Goal: Task Accomplishment & Management: Manage account settings

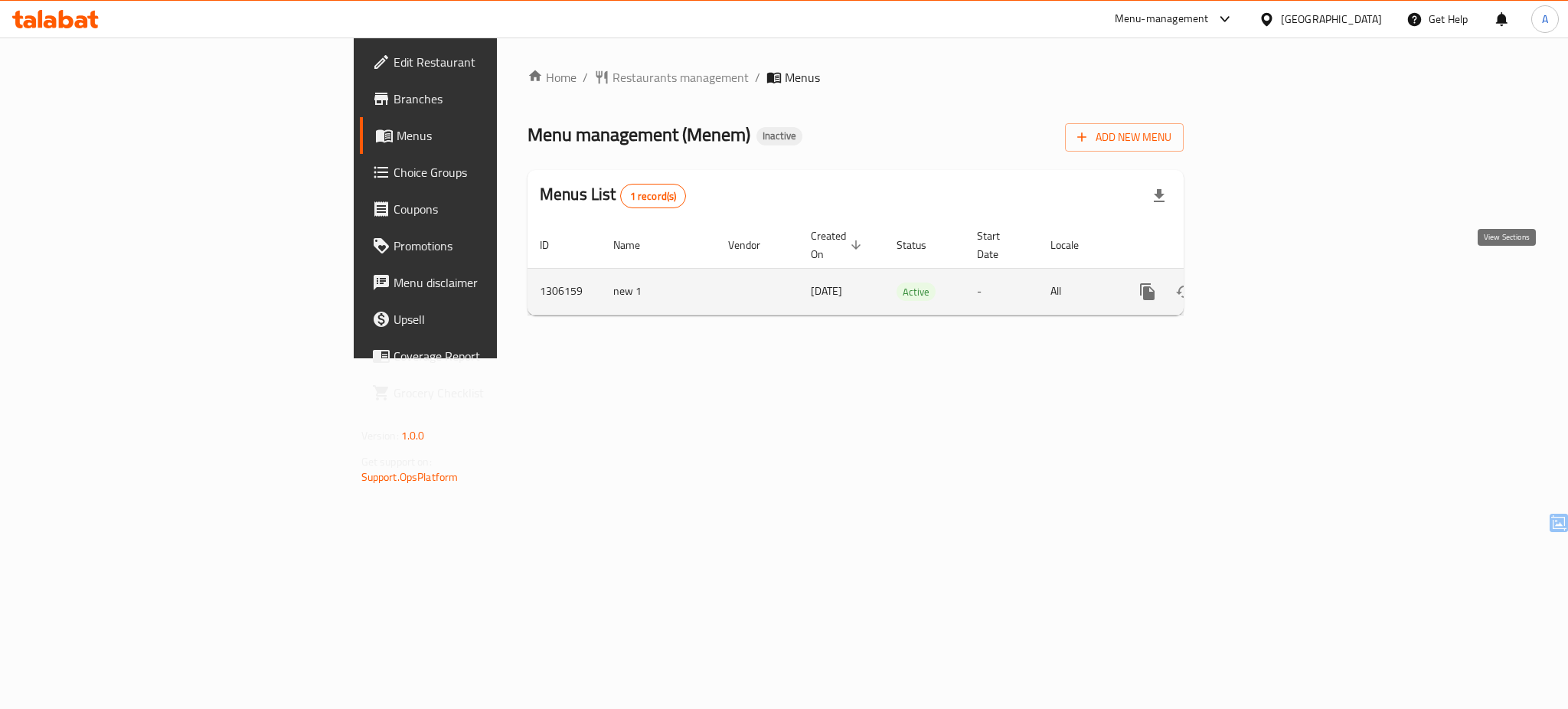
click at [1267, 282] on icon "enhanced table" at bounding box center [1258, 291] width 18 height 18
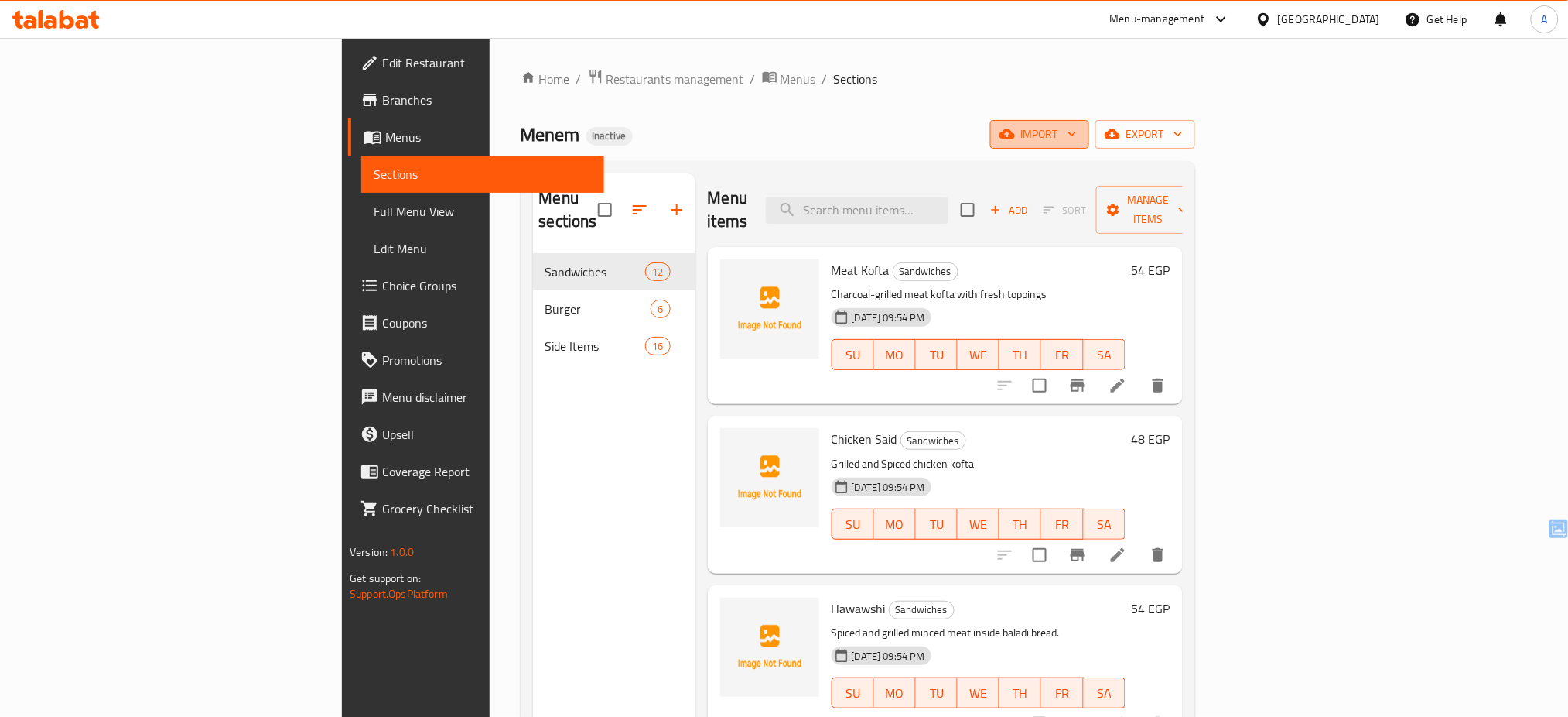
click at [1077, 125] on span "import" at bounding box center [1040, 134] width 74 height 19
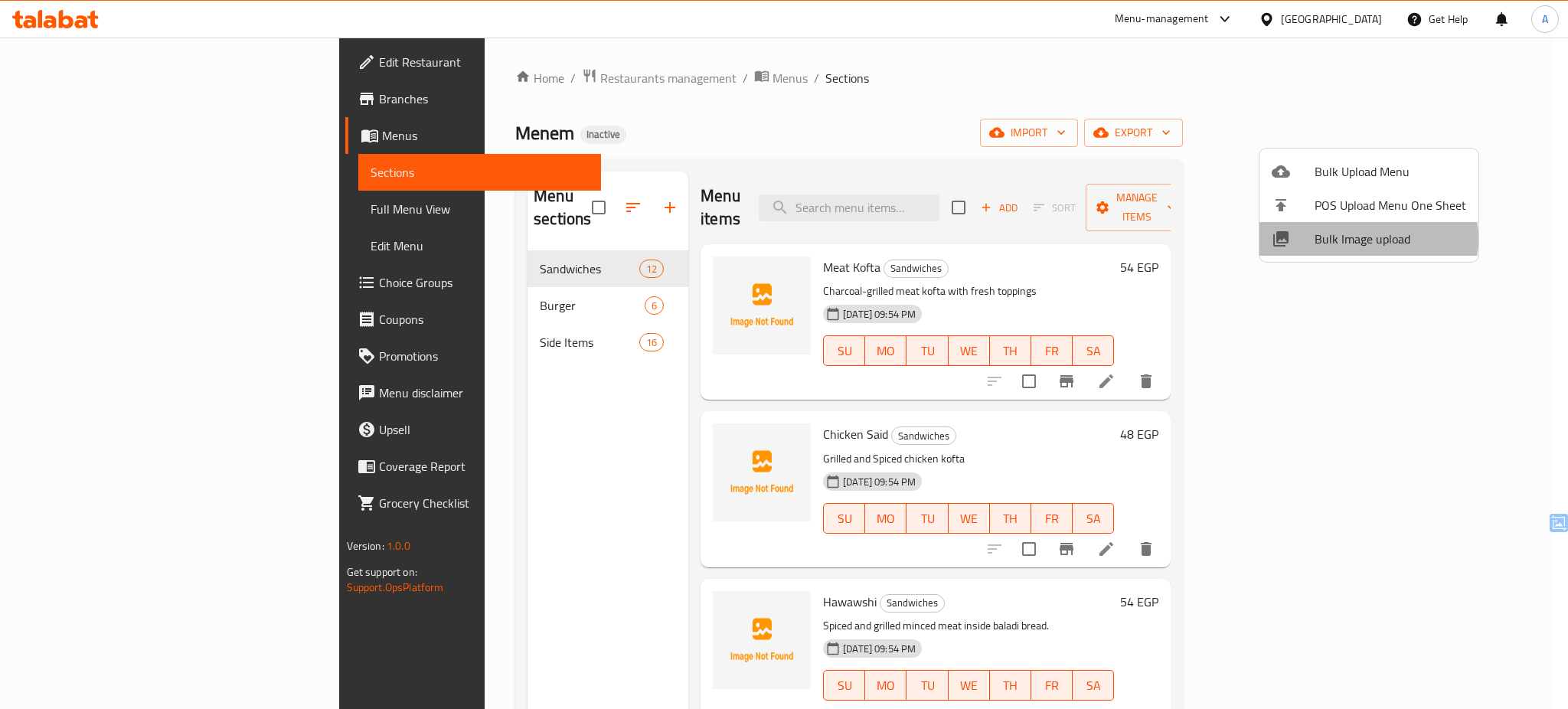
click at [1362, 239] on span "Bulk Image upload" at bounding box center [1389, 239] width 151 height 18
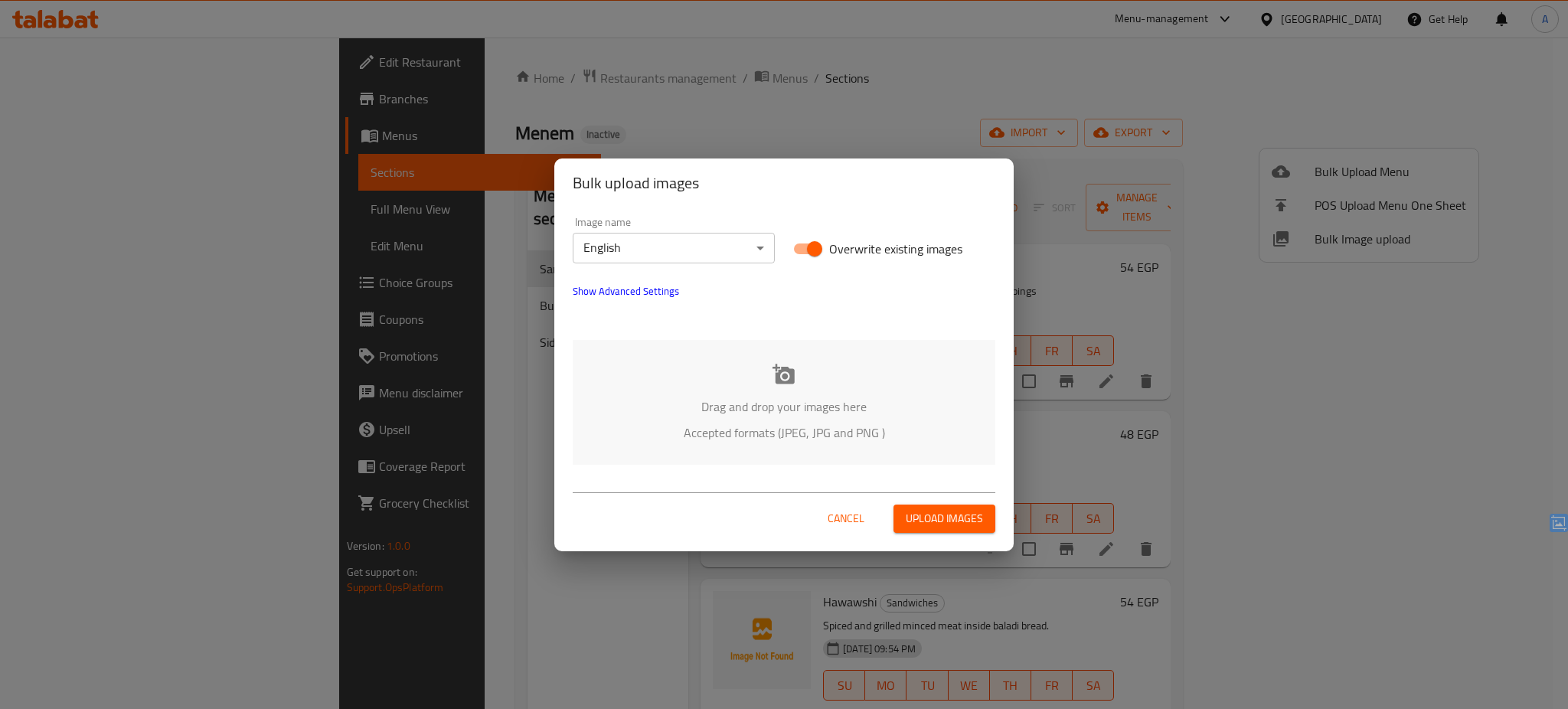
click at [896, 239] on span "Overwrite existing images" at bounding box center [895, 248] width 133 height 18
click at [859, 237] on input "Overwrite existing images" at bounding box center [814, 249] width 87 height 29
checkbox input "false"
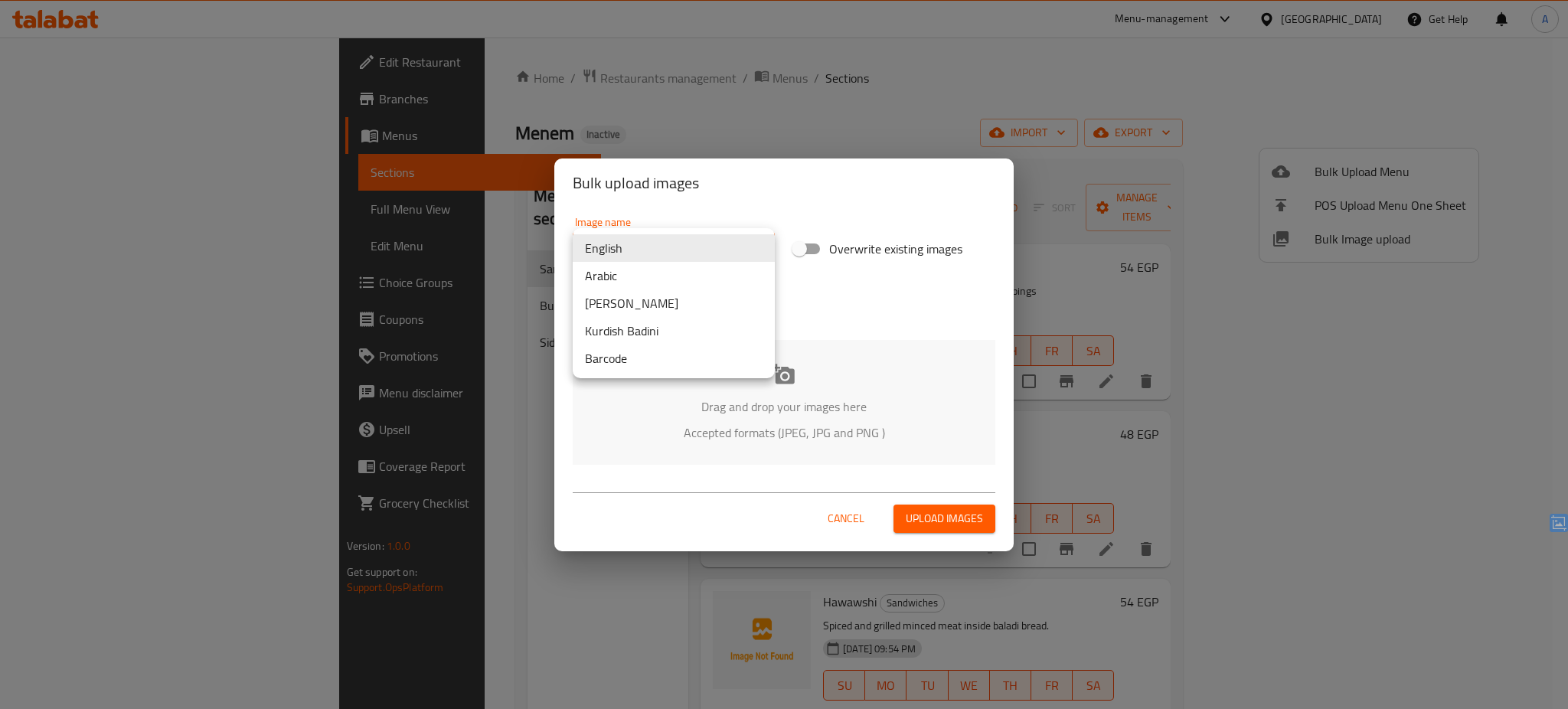
click at [626, 241] on body "​ Menu-management Egypt Get Help A Edit Restaurant Branches Menus Sections Full…" at bounding box center [784, 373] width 1568 height 671
click at [635, 276] on li "Arabic" at bounding box center [674, 276] width 203 height 27
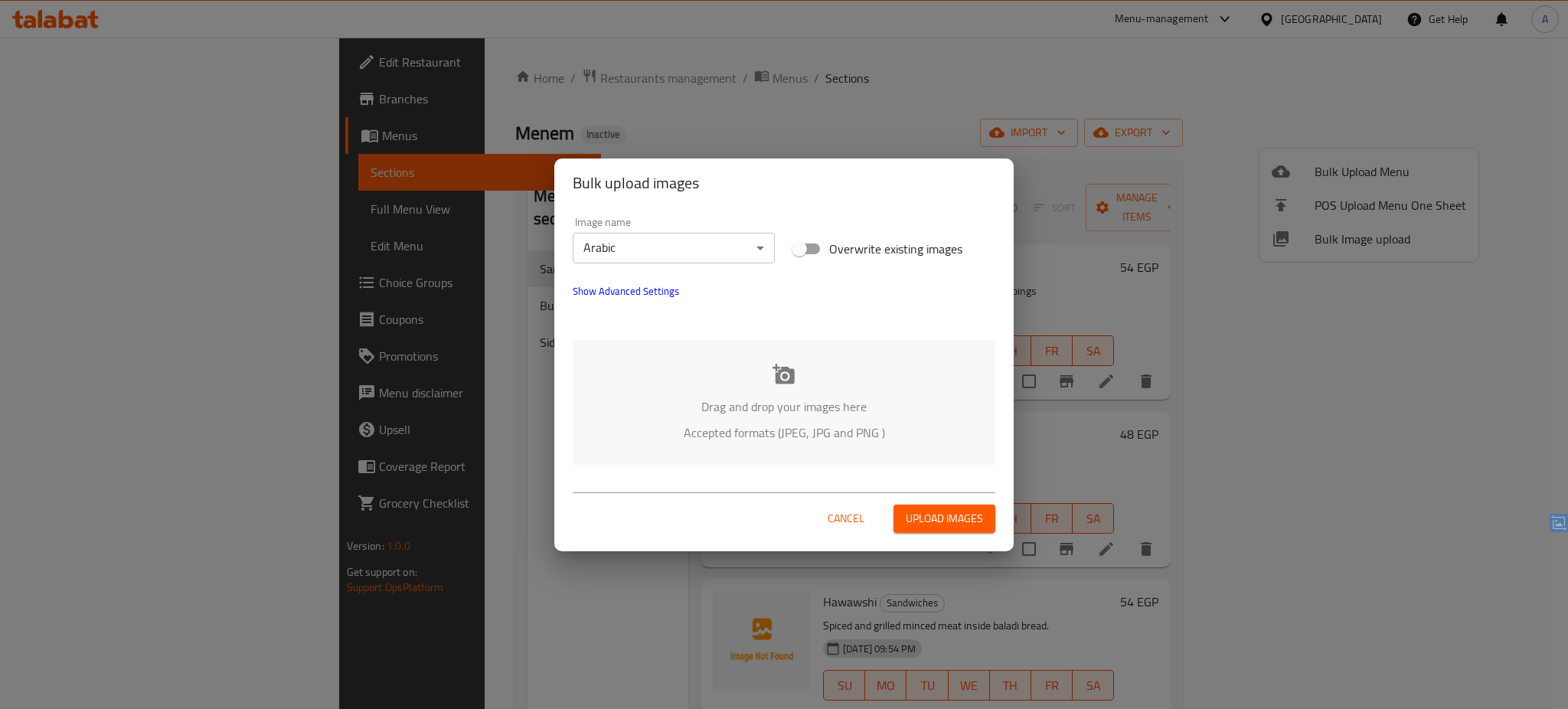
click at [761, 420] on div "Drag and drop your images here Accepted formats (JPEG, JPG and PNG )" at bounding box center [784, 402] width 422 height 125
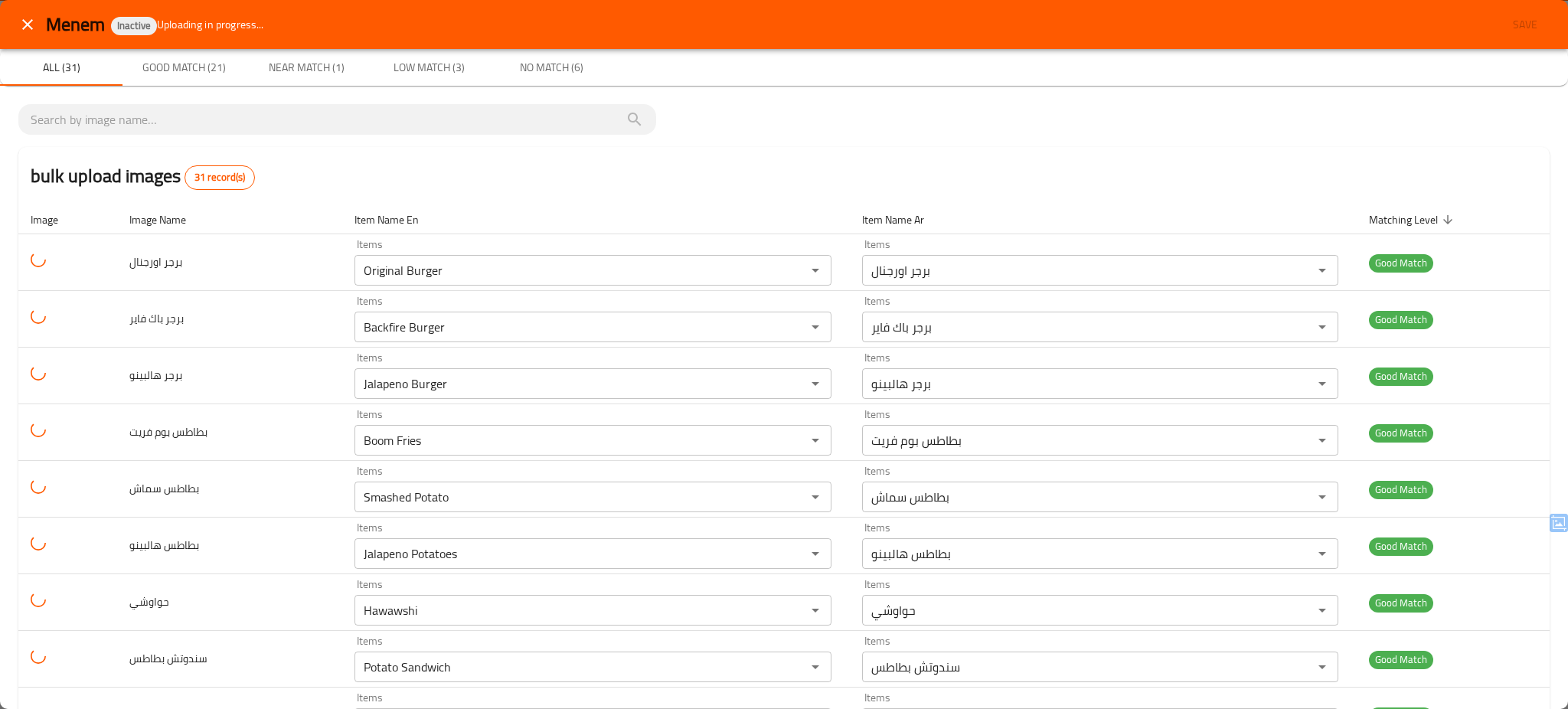
click at [841, 68] on div "All (31) Good Match (21) Near Match (1) Low Match (3) No Match (6)" at bounding box center [784, 67] width 1568 height 37
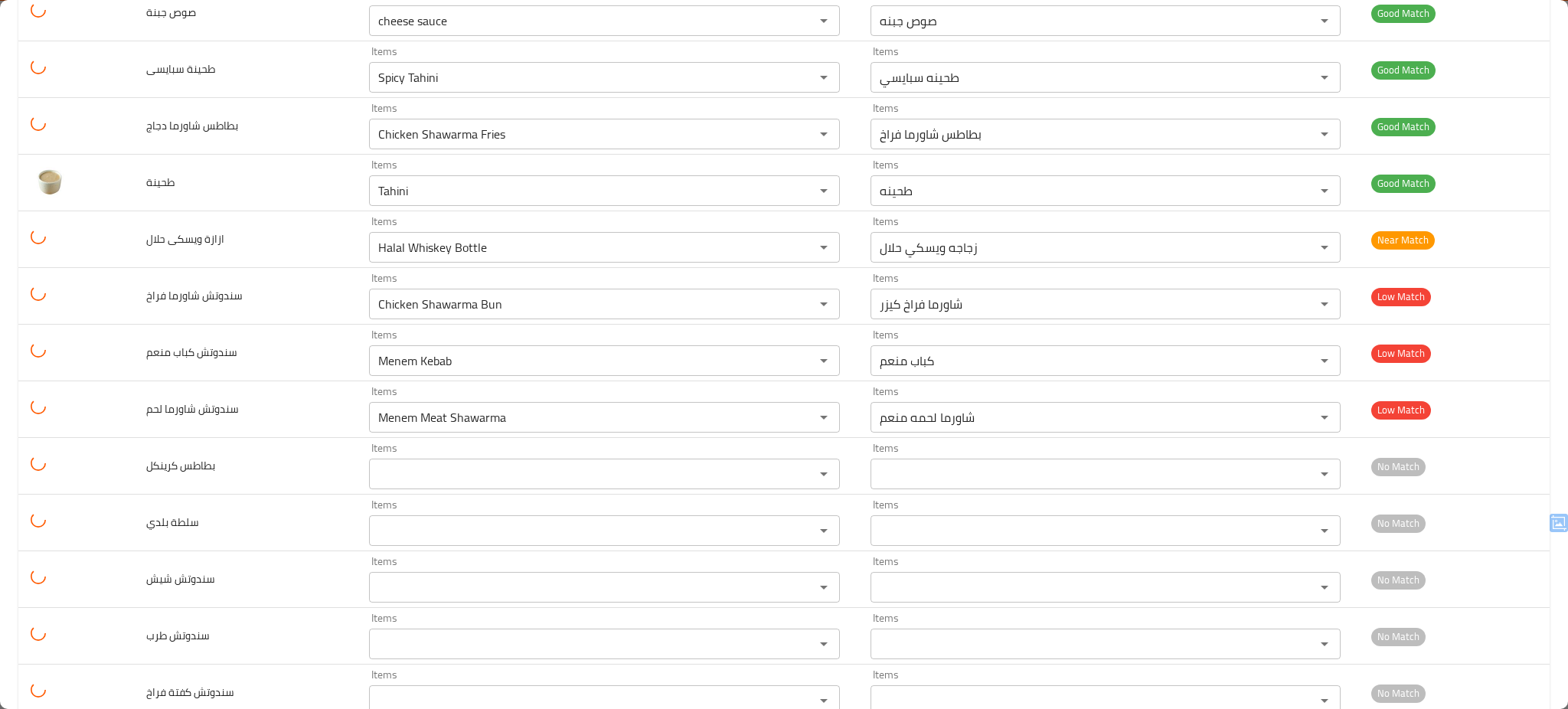
scroll to position [1313, 0]
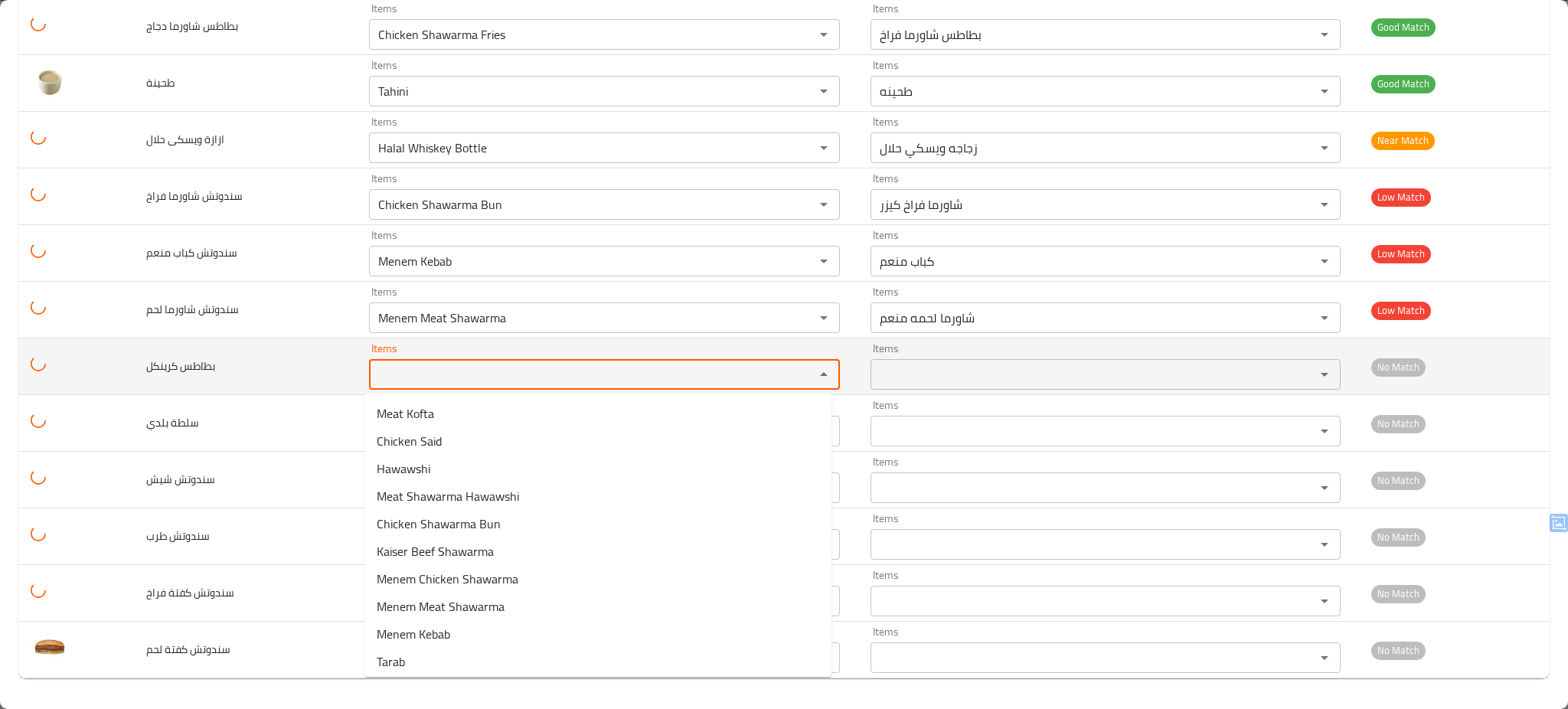
click at [549, 378] on كرينكل "Items" at bounding box center [582, 374] width 416 height 21
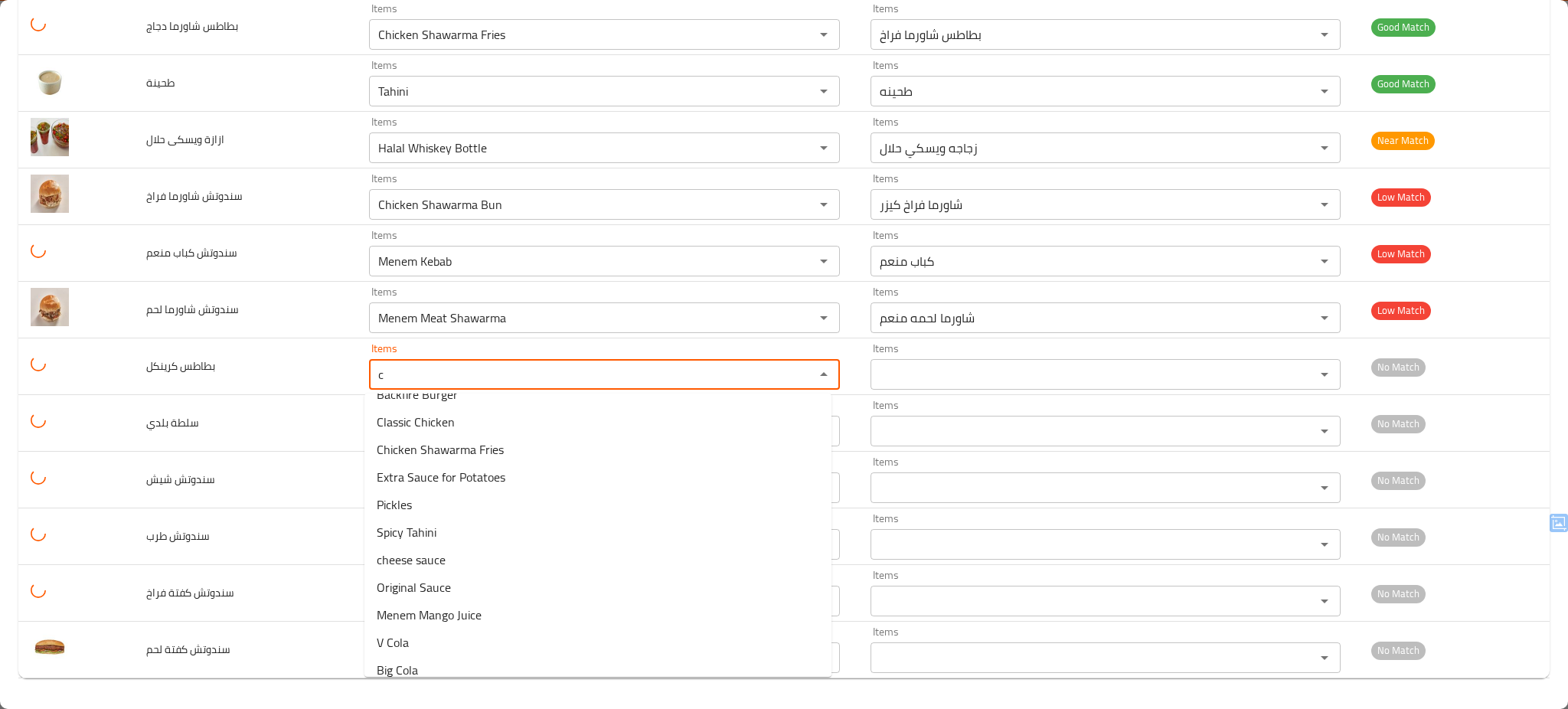
scroll to position [141, 0]
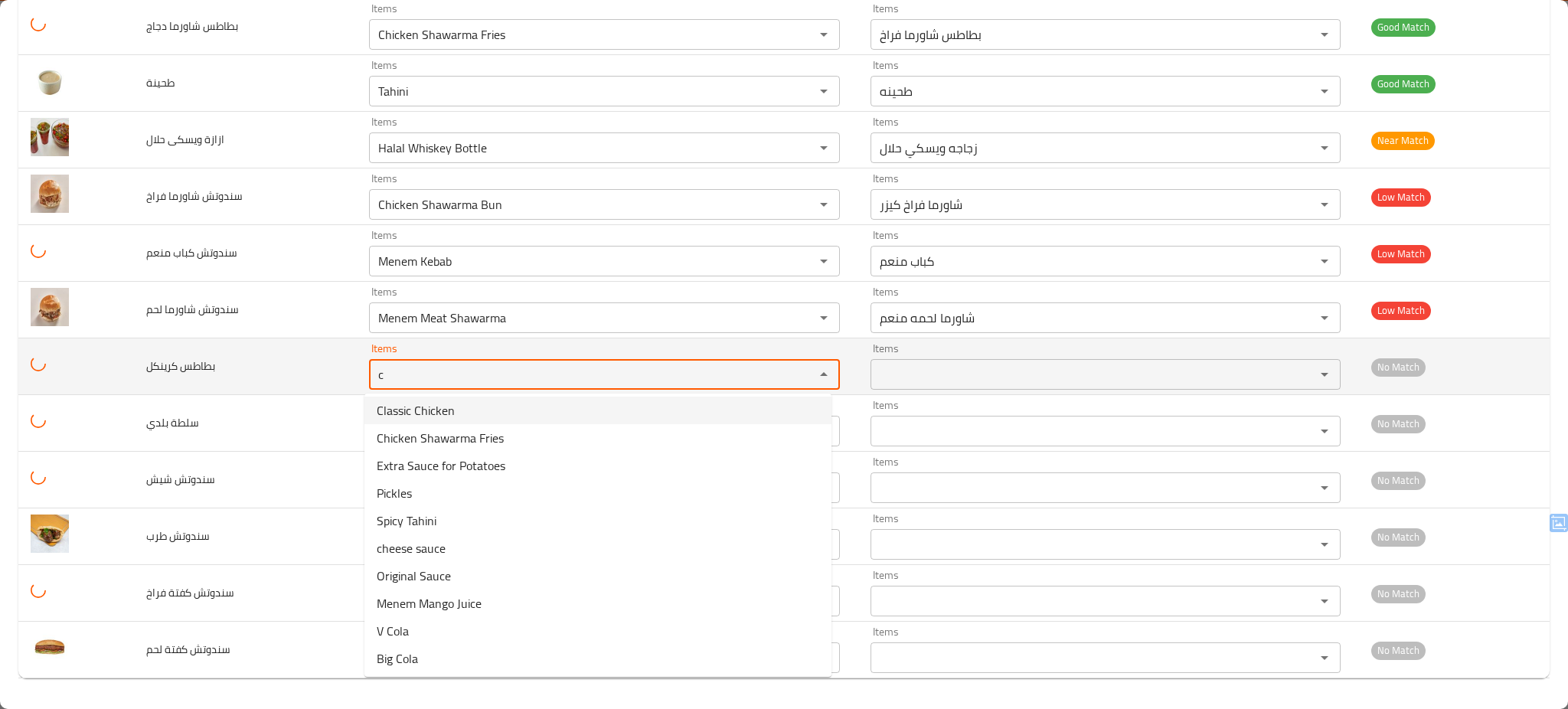
type كرينكل "c"
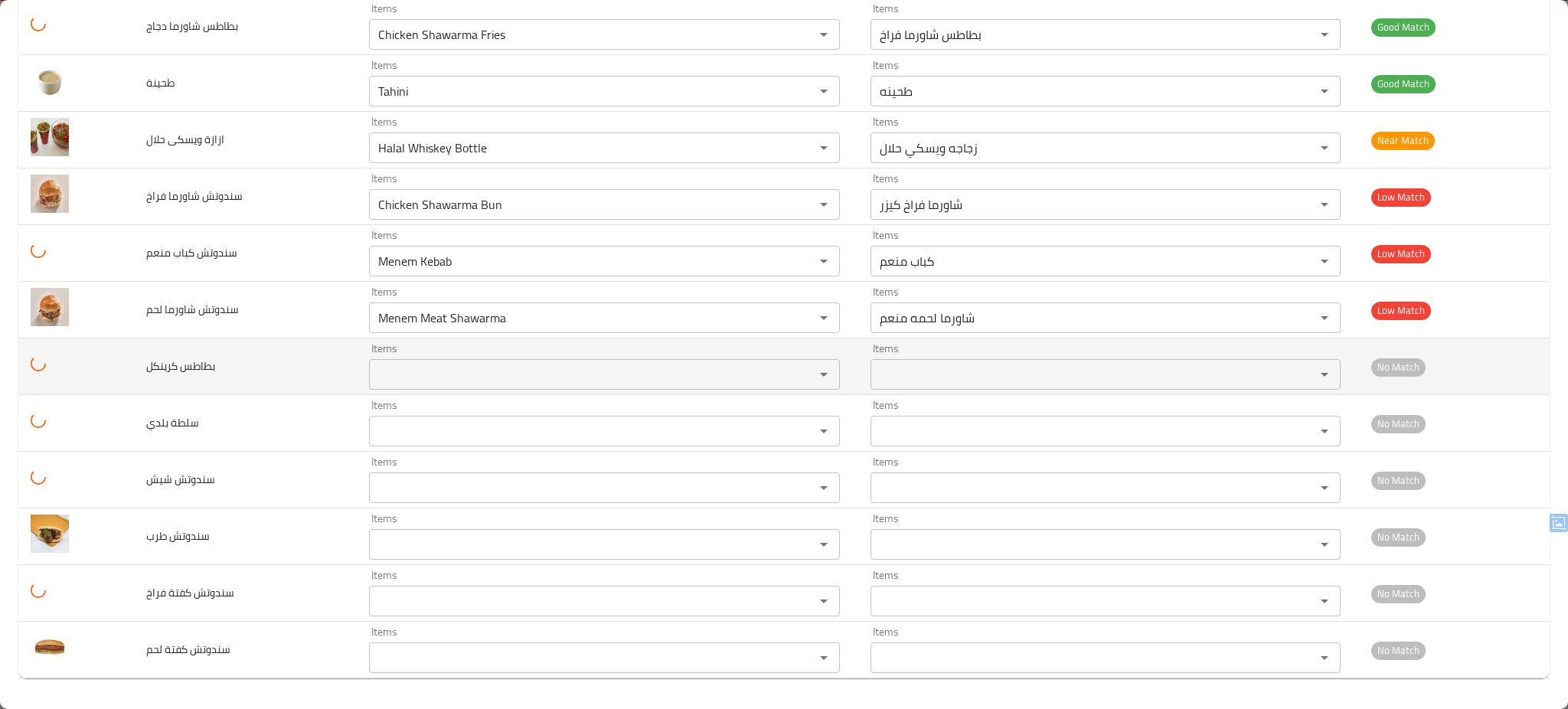
click at [236, 374] on td "بطاطس كرينكل" at bounding box center [245, 366] width 223 height 57
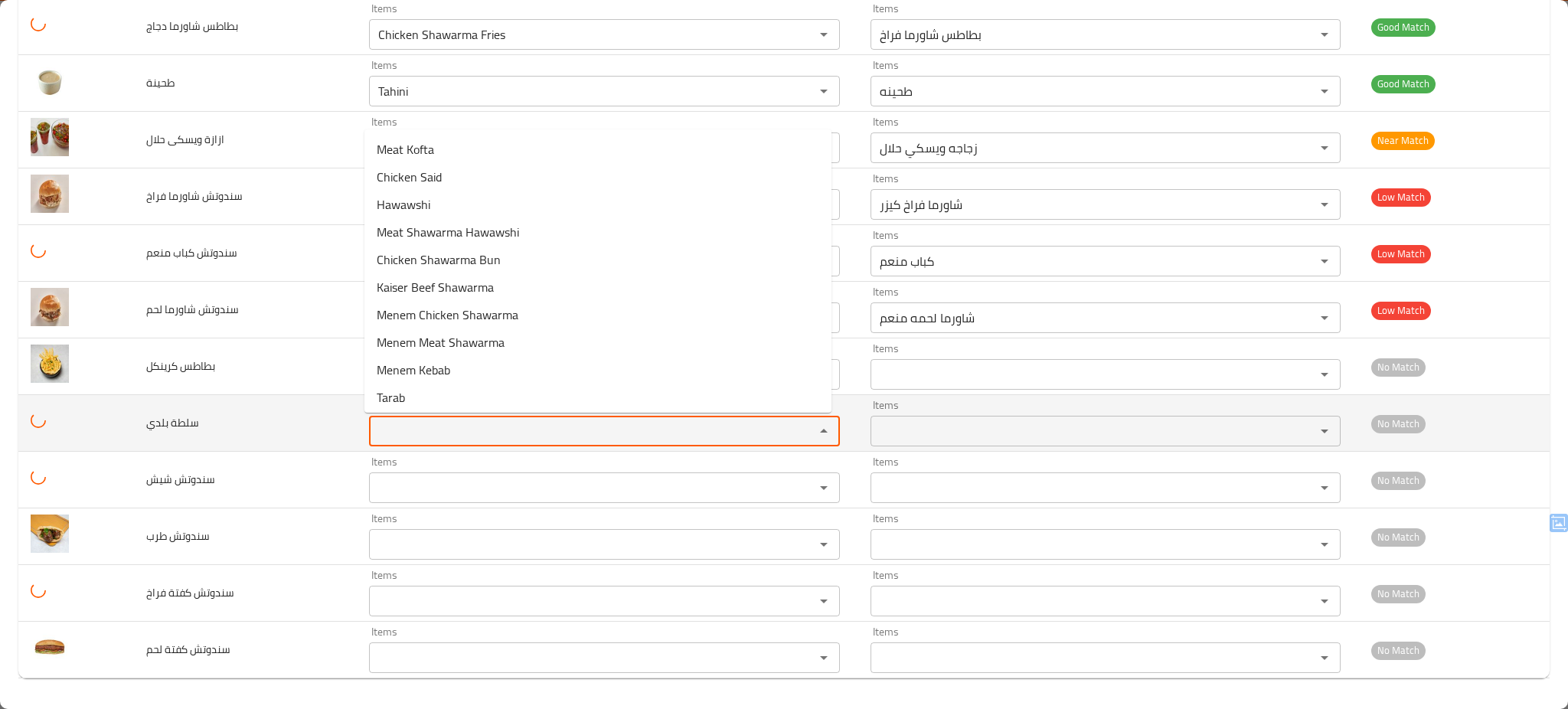
click at [419, 433] on بلدي "Items" at bounding box center [582, 431] width 416 height 21
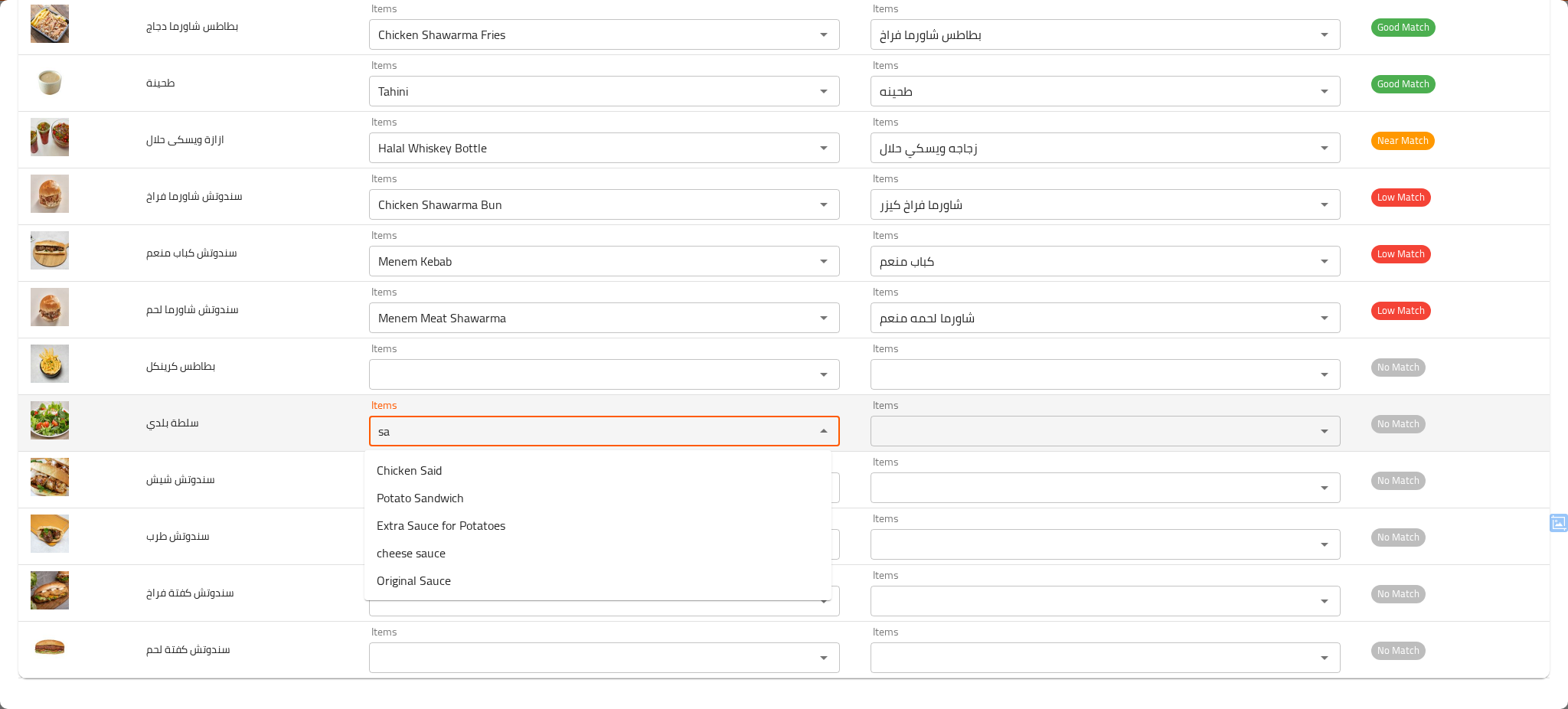
type بلدي "s"
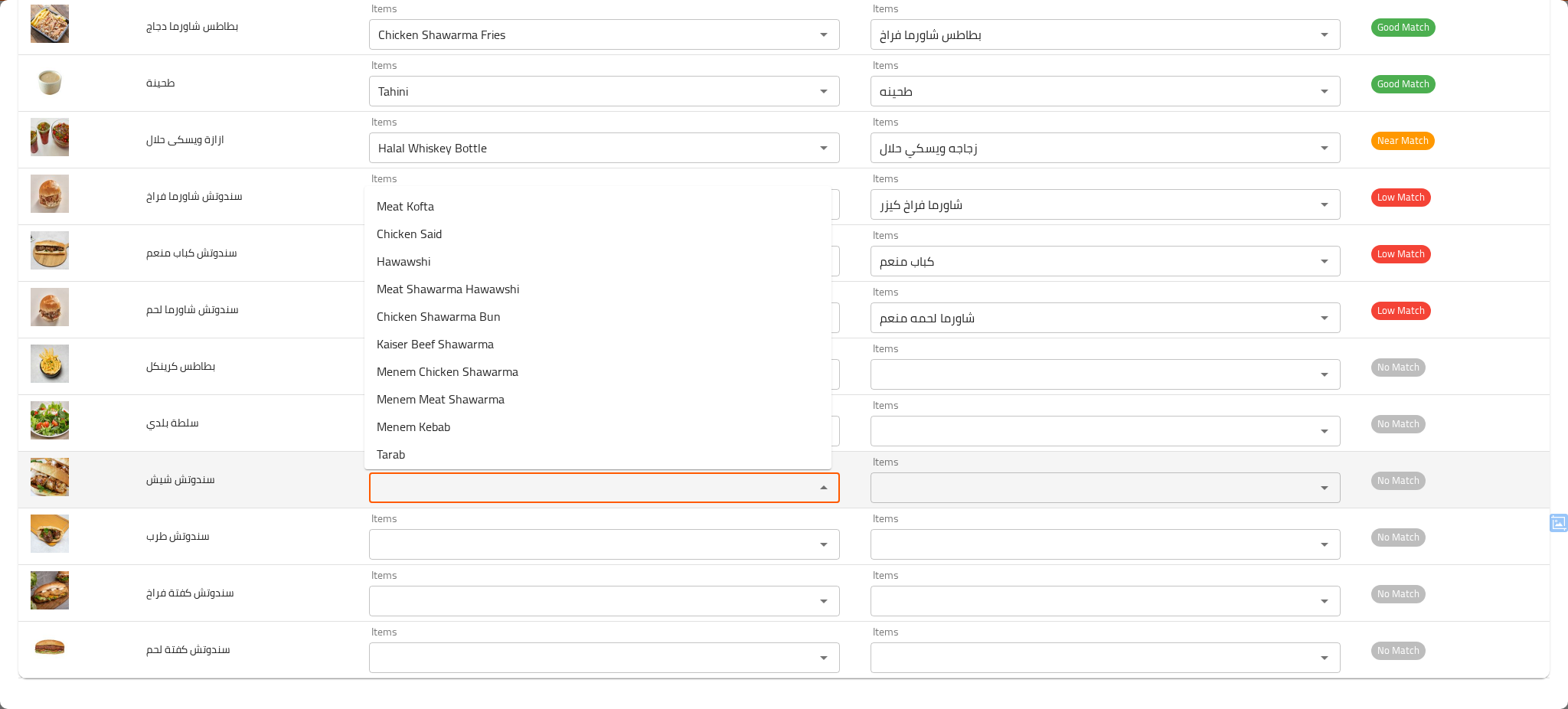
click at [438, 479] on شيش "Items" at bounding box center [582, 486] width 416 height 21
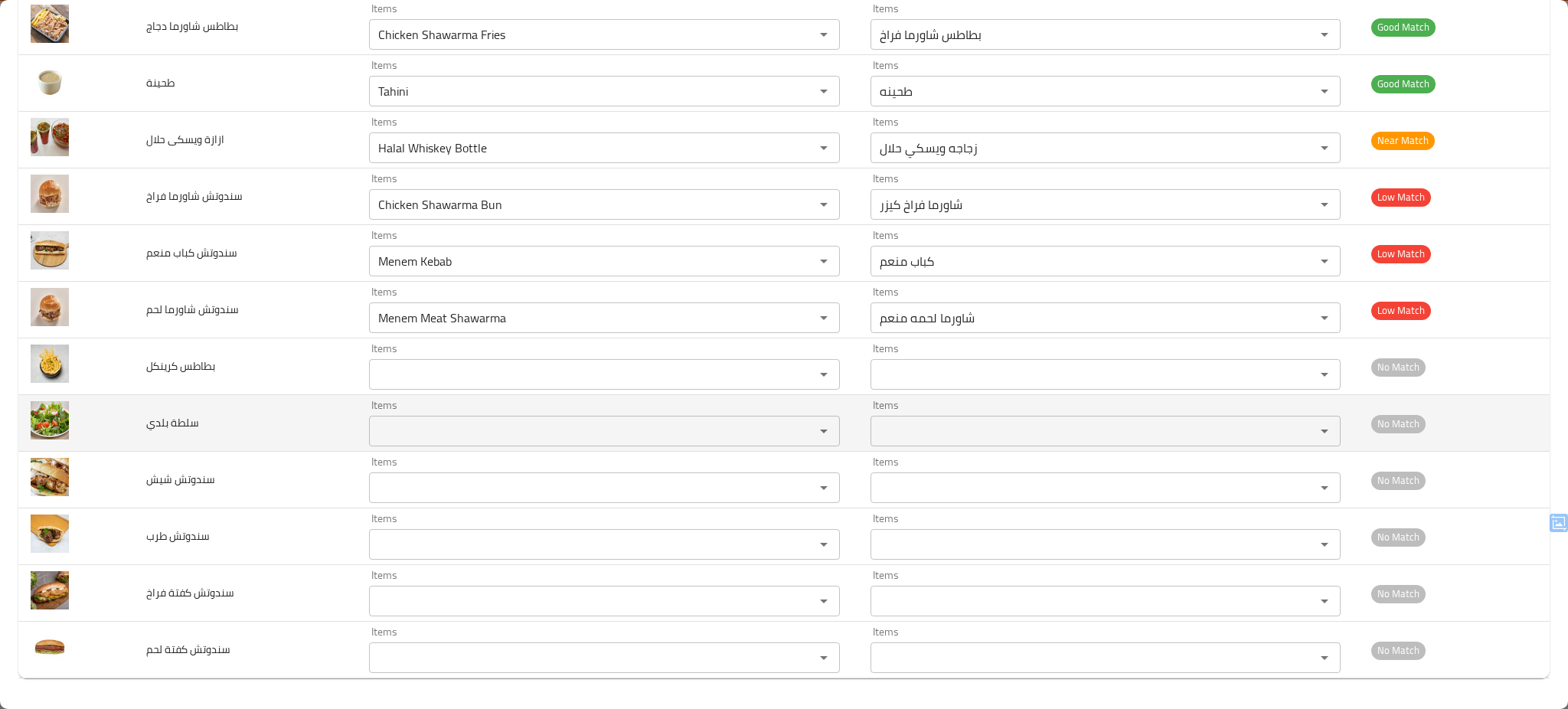
click at [291, 431] on td "سلطة بلدي" at bounding box center [245, 423] width 223 height 57
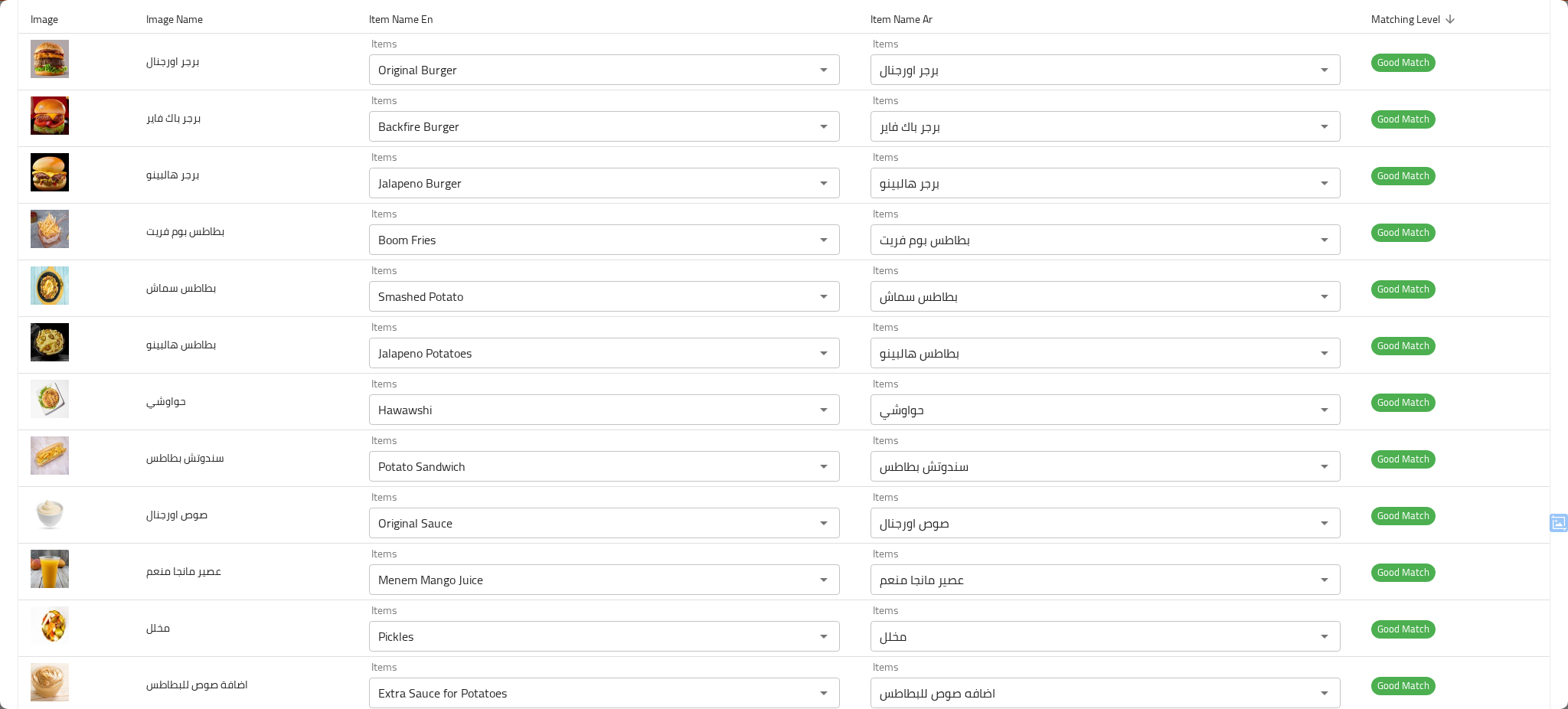
scroll to position [0, 0]
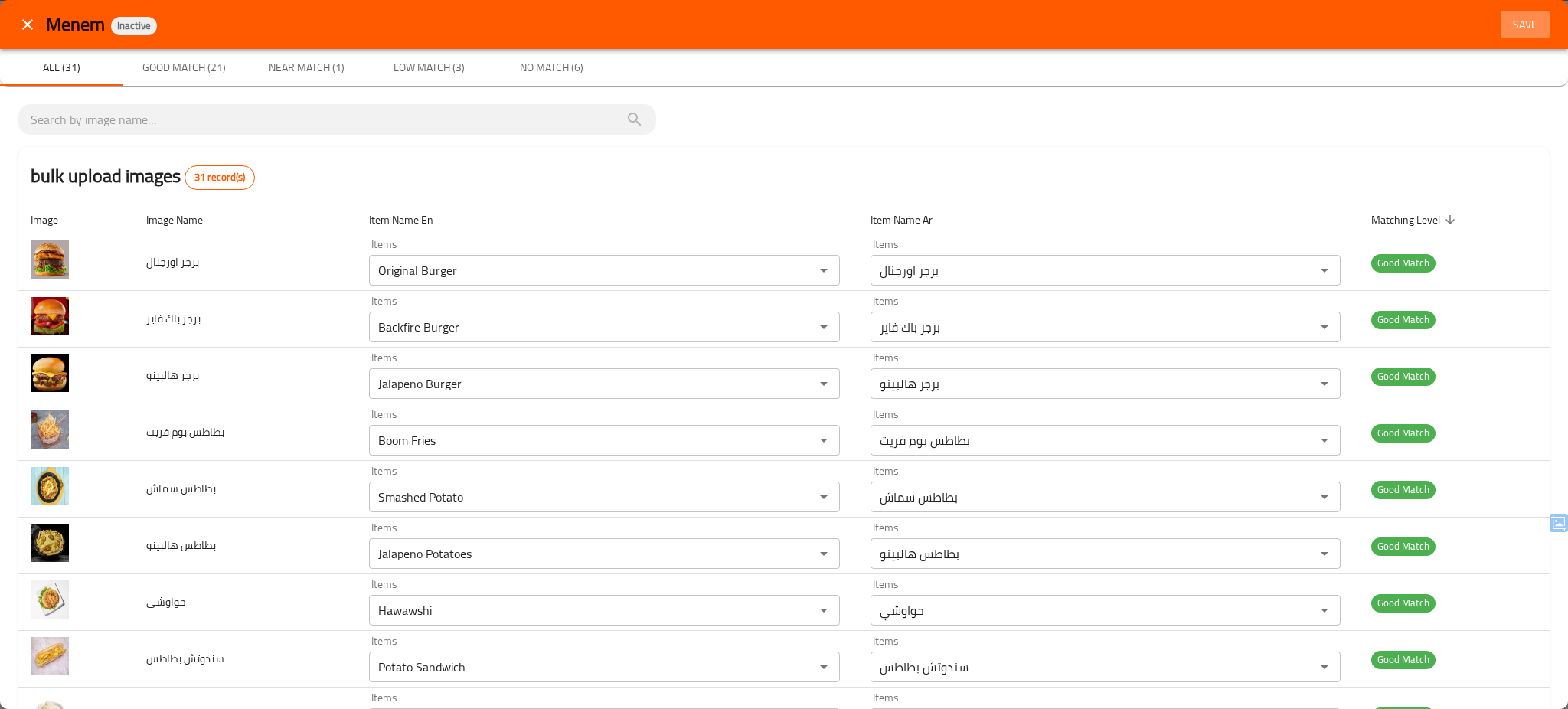
click at [1514, 25] on span "Save" at bounding box center [1525, 25] width 37 height 19
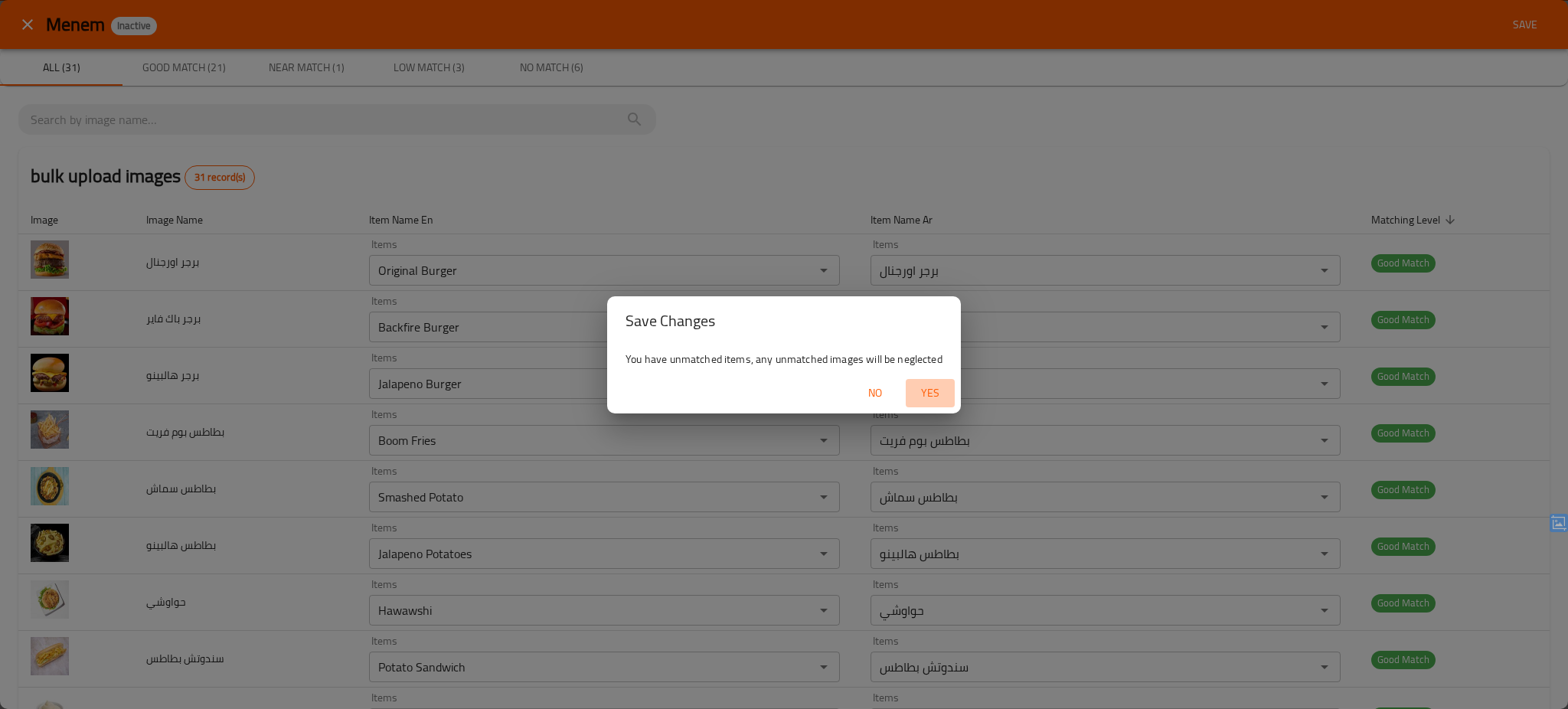
click at [925, 388] on span "Yes" at bounding box center [930, 393] width 37 height 19
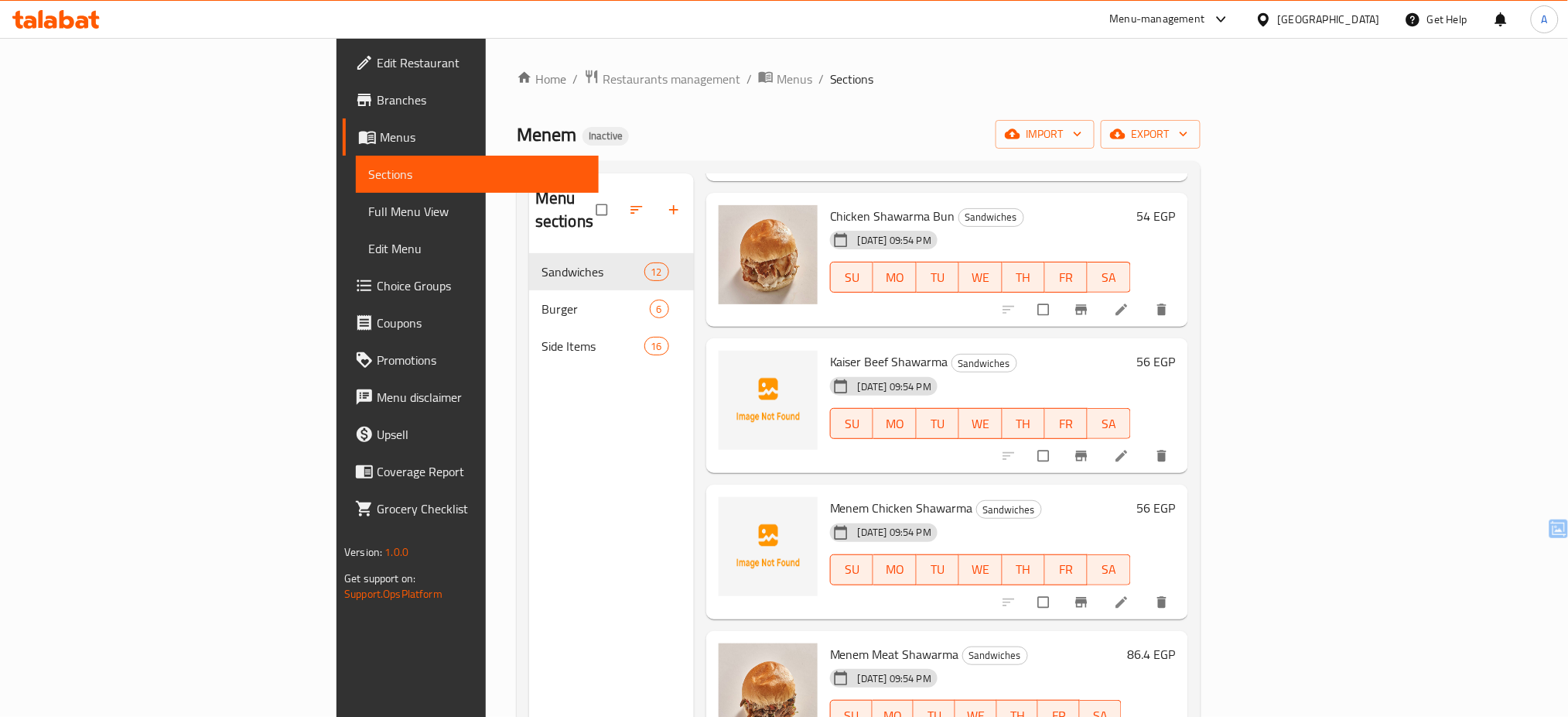
scroll to position [733, 0]
click at [708, 129] on div "[PERSON_NAME] Inactive import export" at bounding box center [859, 133] width 684 height 29
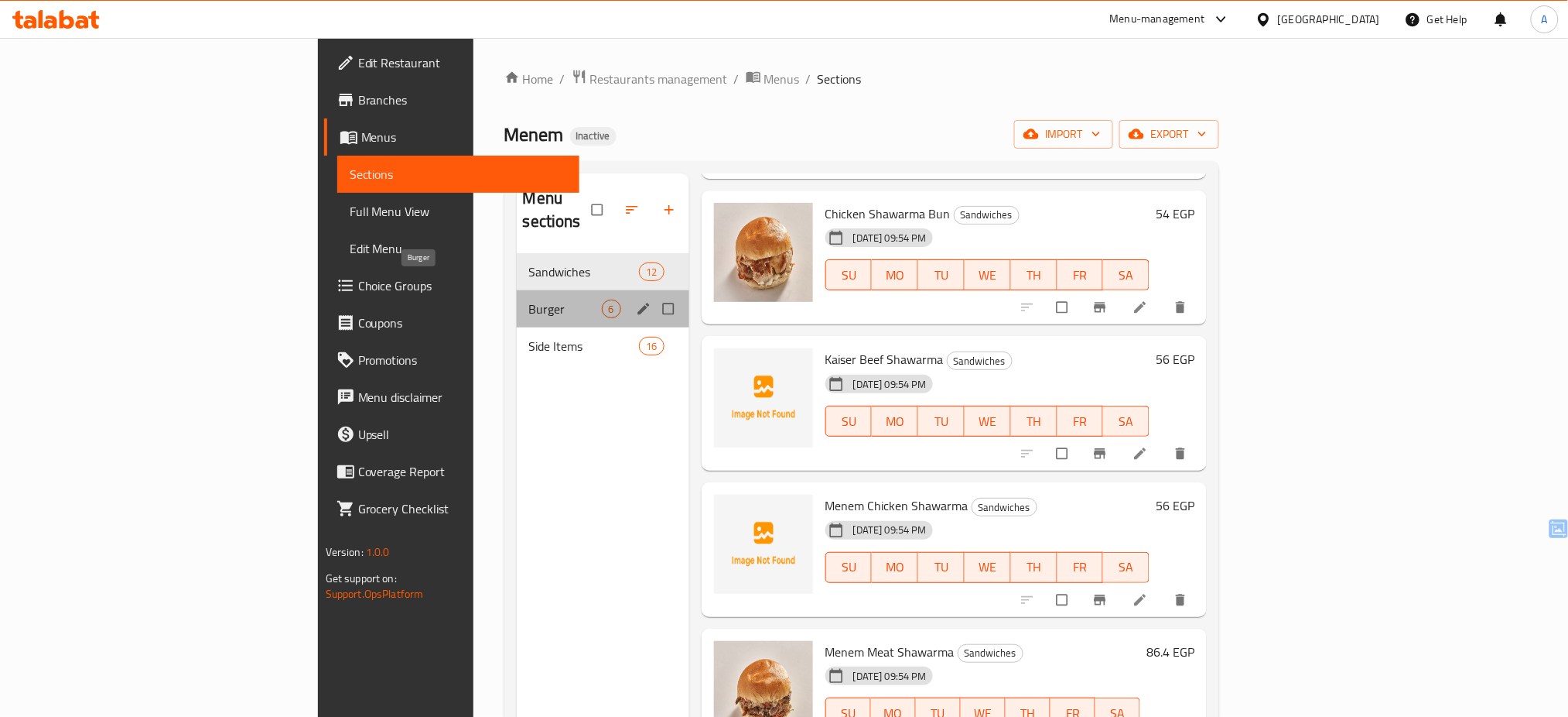
click at [529, 299] on span "Burger" at bounding box center [565, 308] width 73 height 19
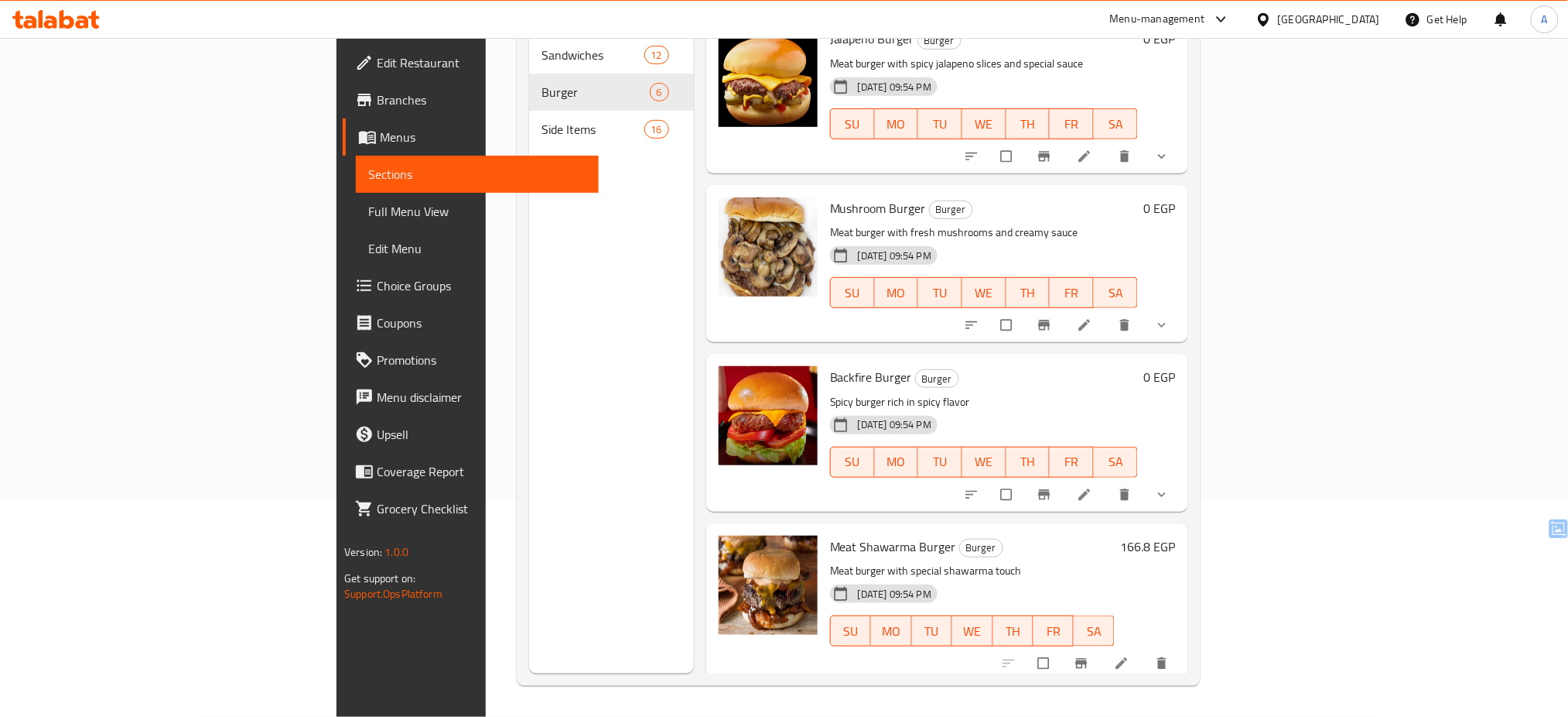
scroll to position [313, 0]
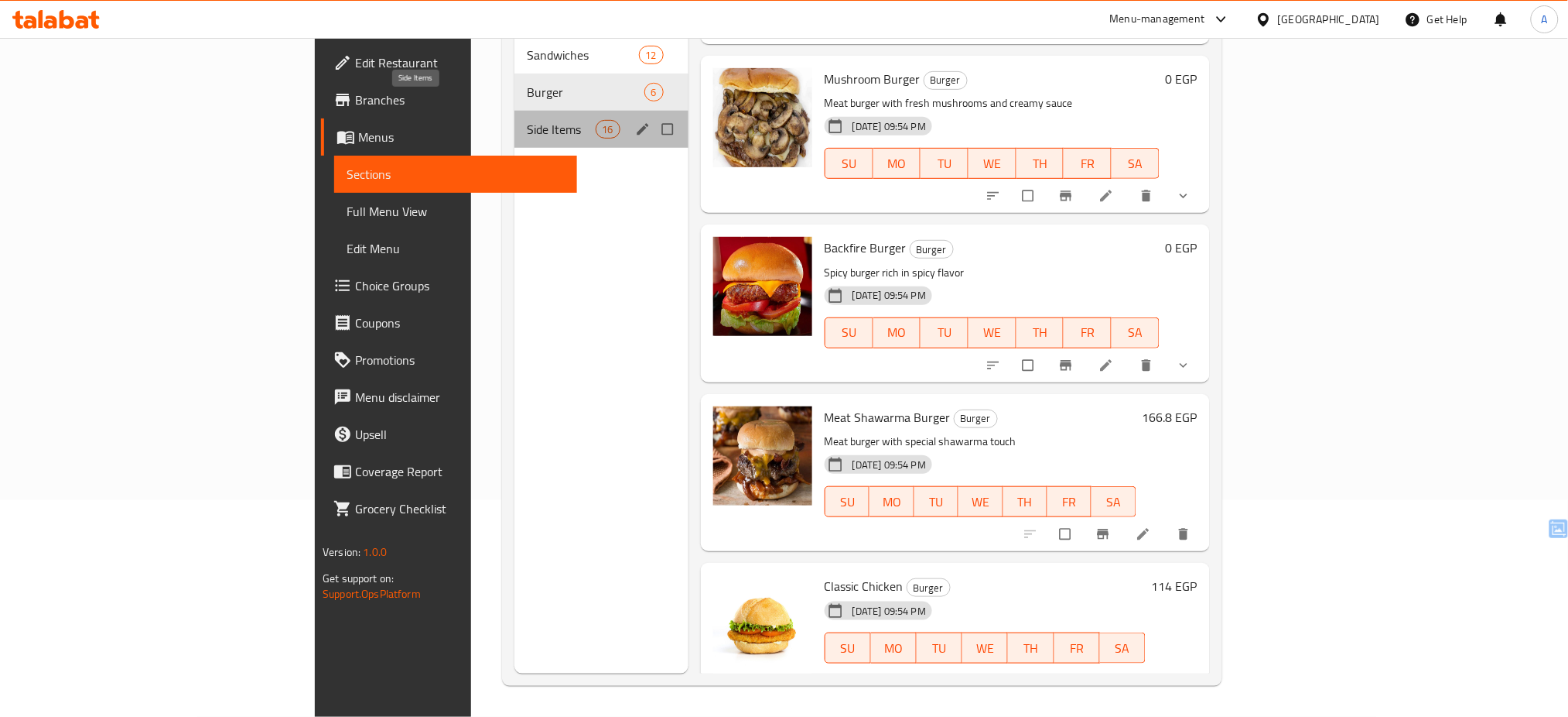
click at [527, 120] on span "Side Items" at bounding box center [561, 129] width 69 height 19
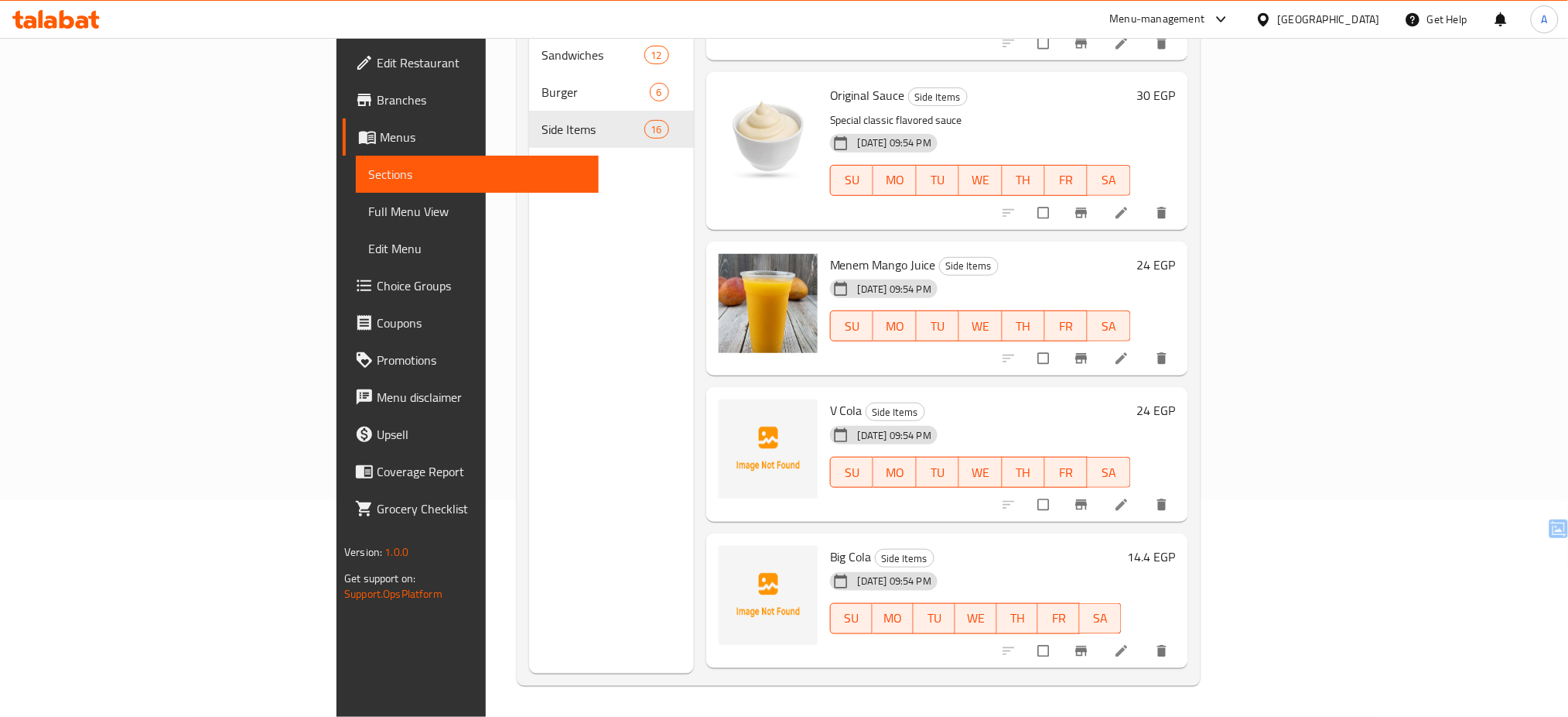
scroll to position [1888, 0]
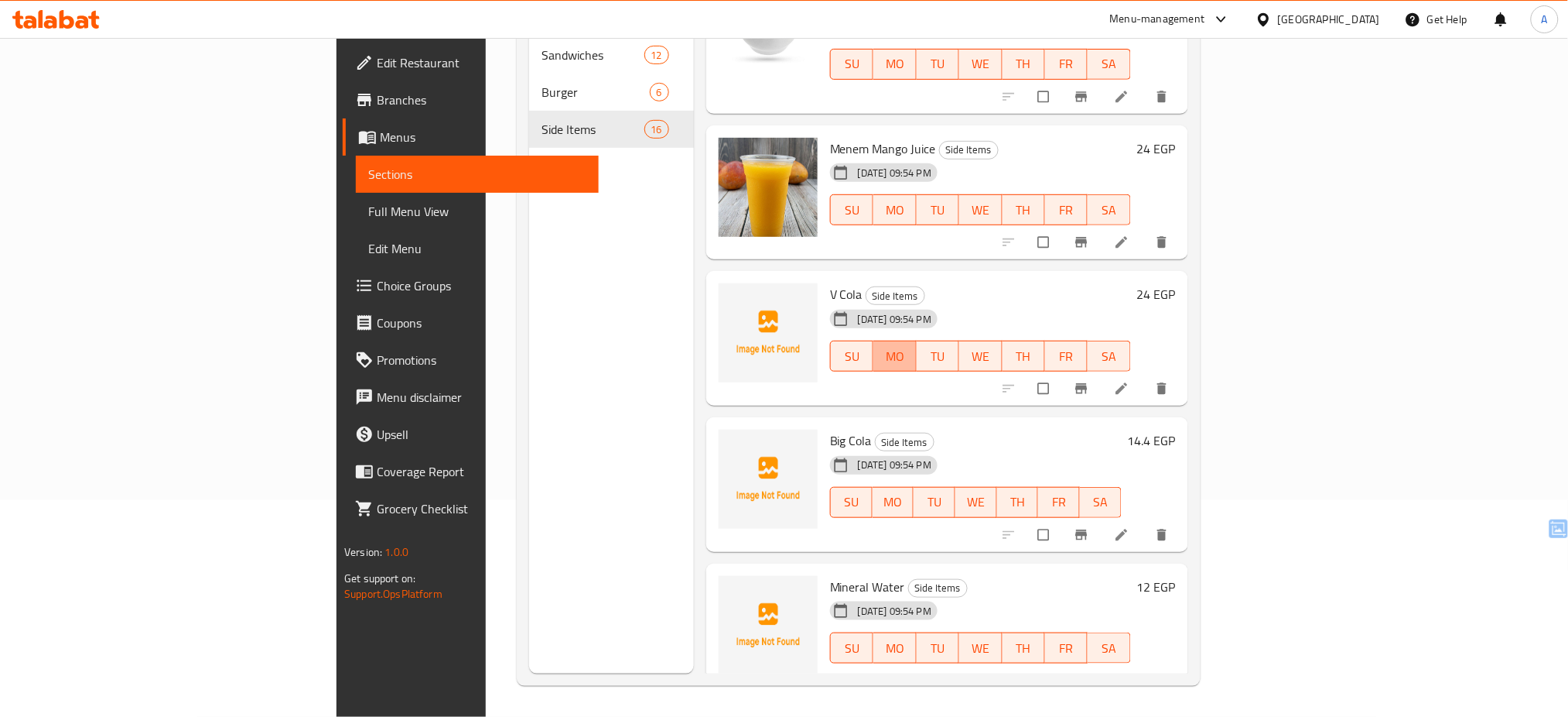
click at [900, 346] on span "MO" at bounding box center [895, 357] width 31 height 22
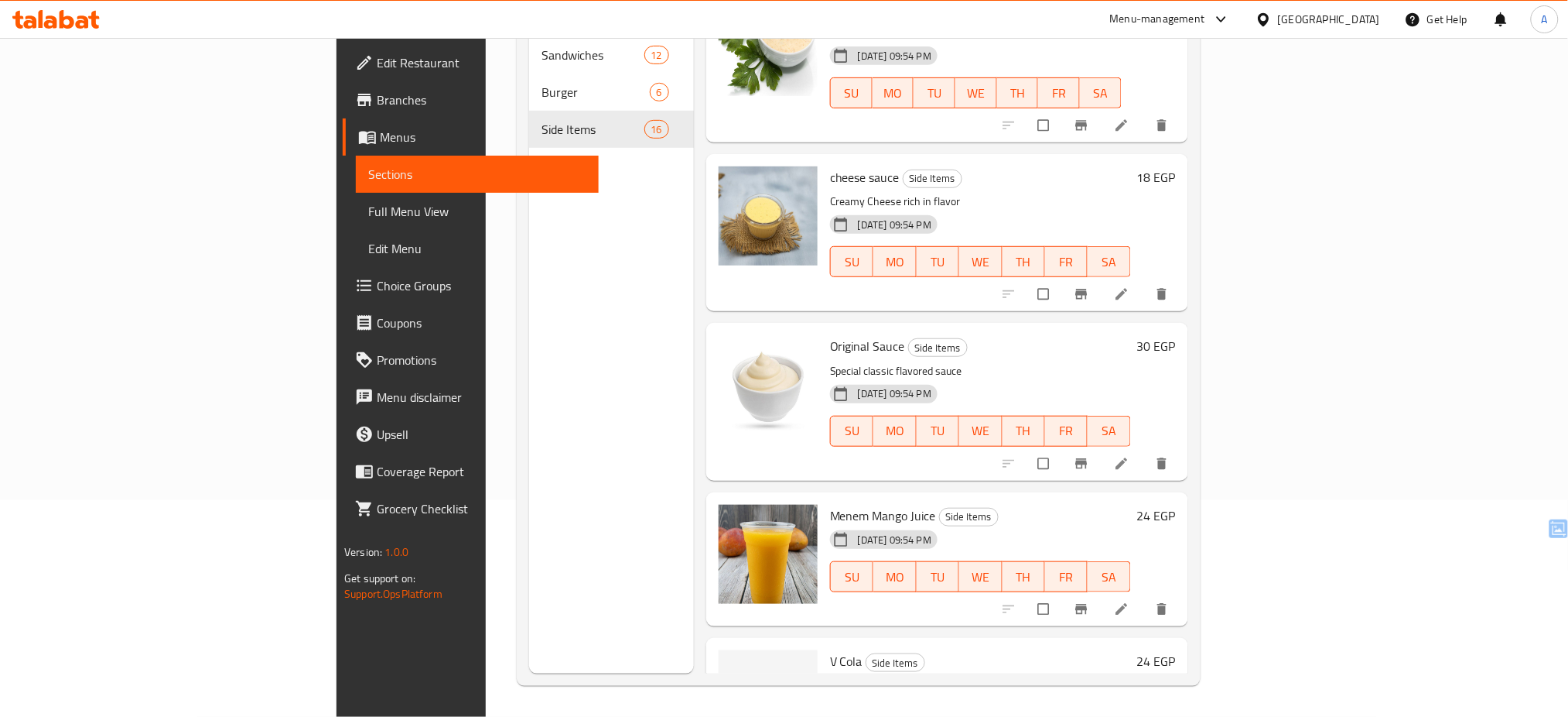
scroll to position [1499, 0]
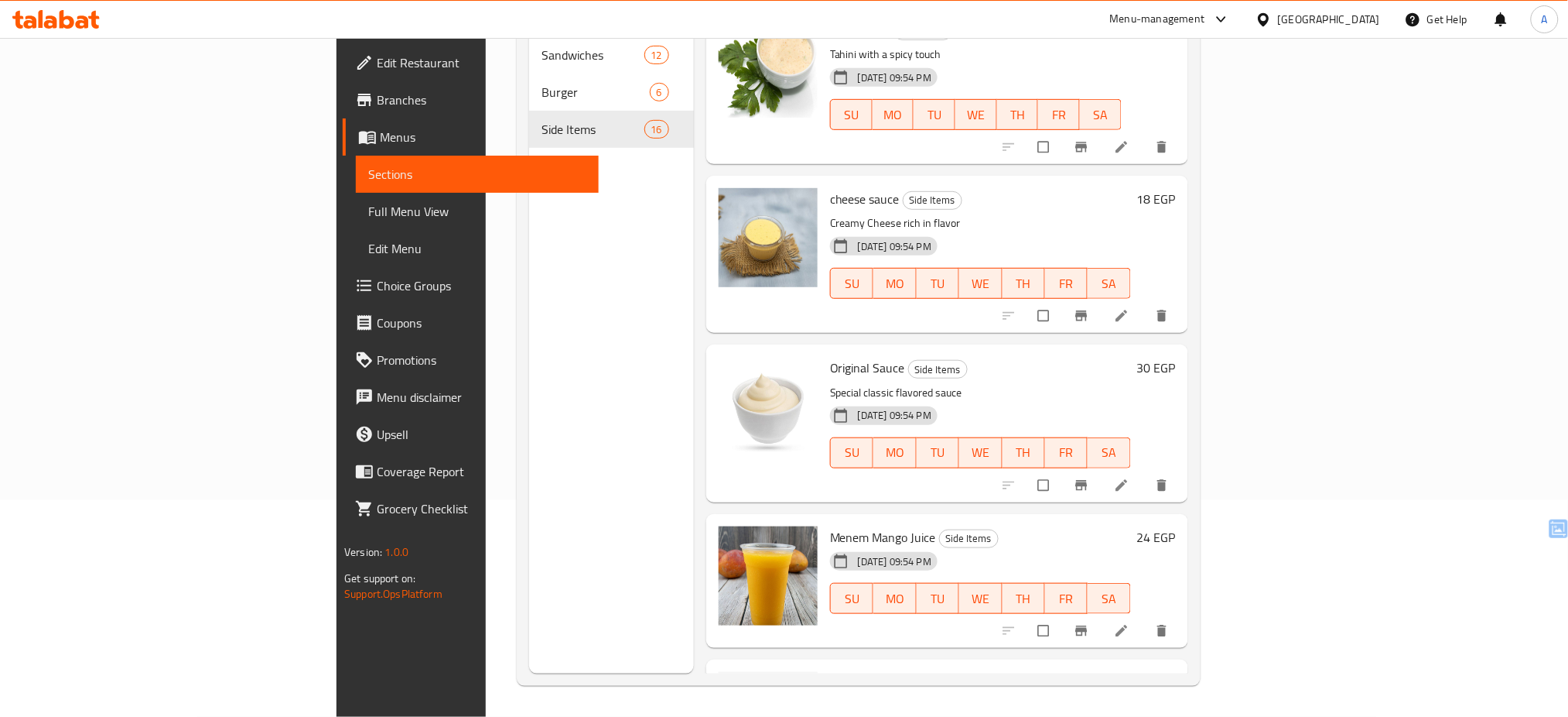
click at [426, 38] on div at bounding box center [784, 38] width 1568 height 1
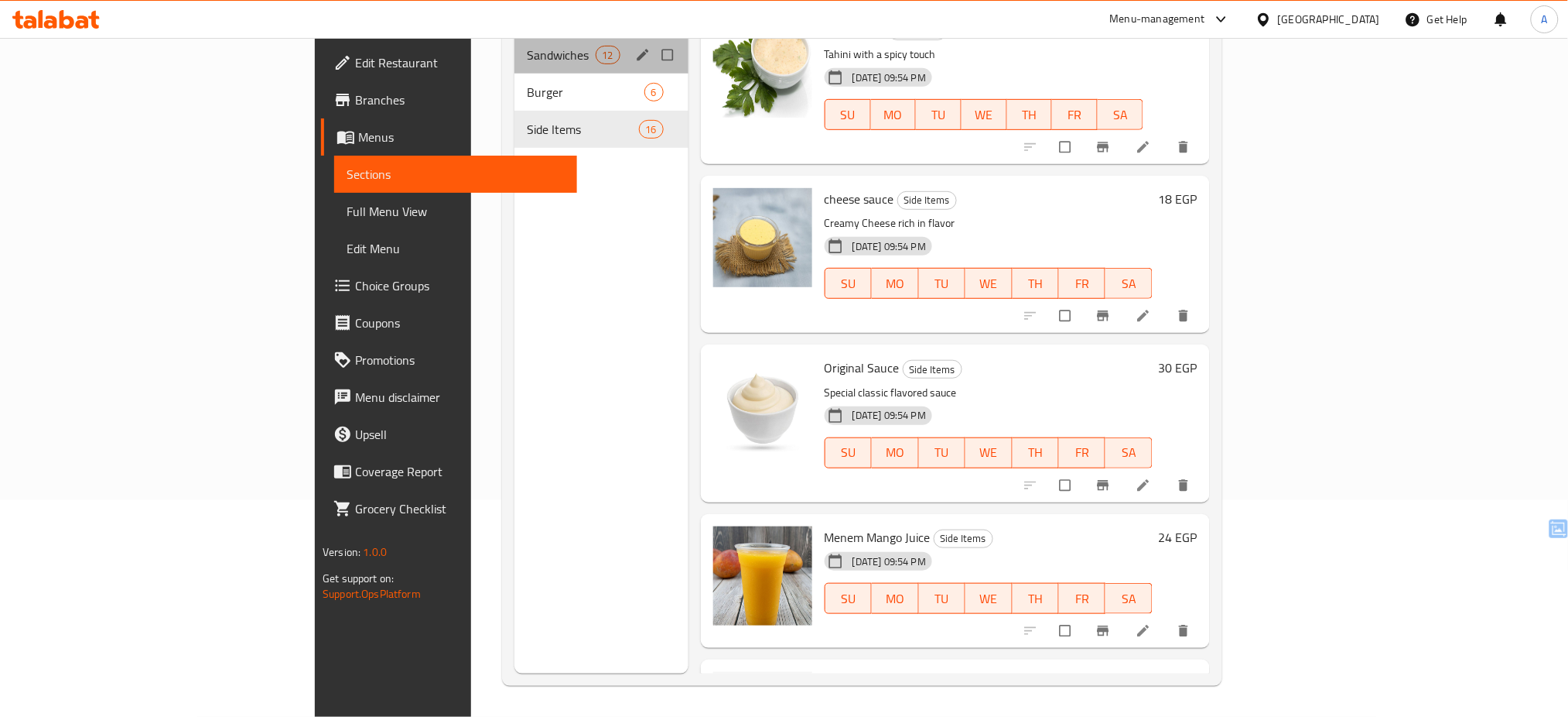
click at [515, 44] on div "Sandwiches 12" at bounding box center [602, 55] width 174 height 37
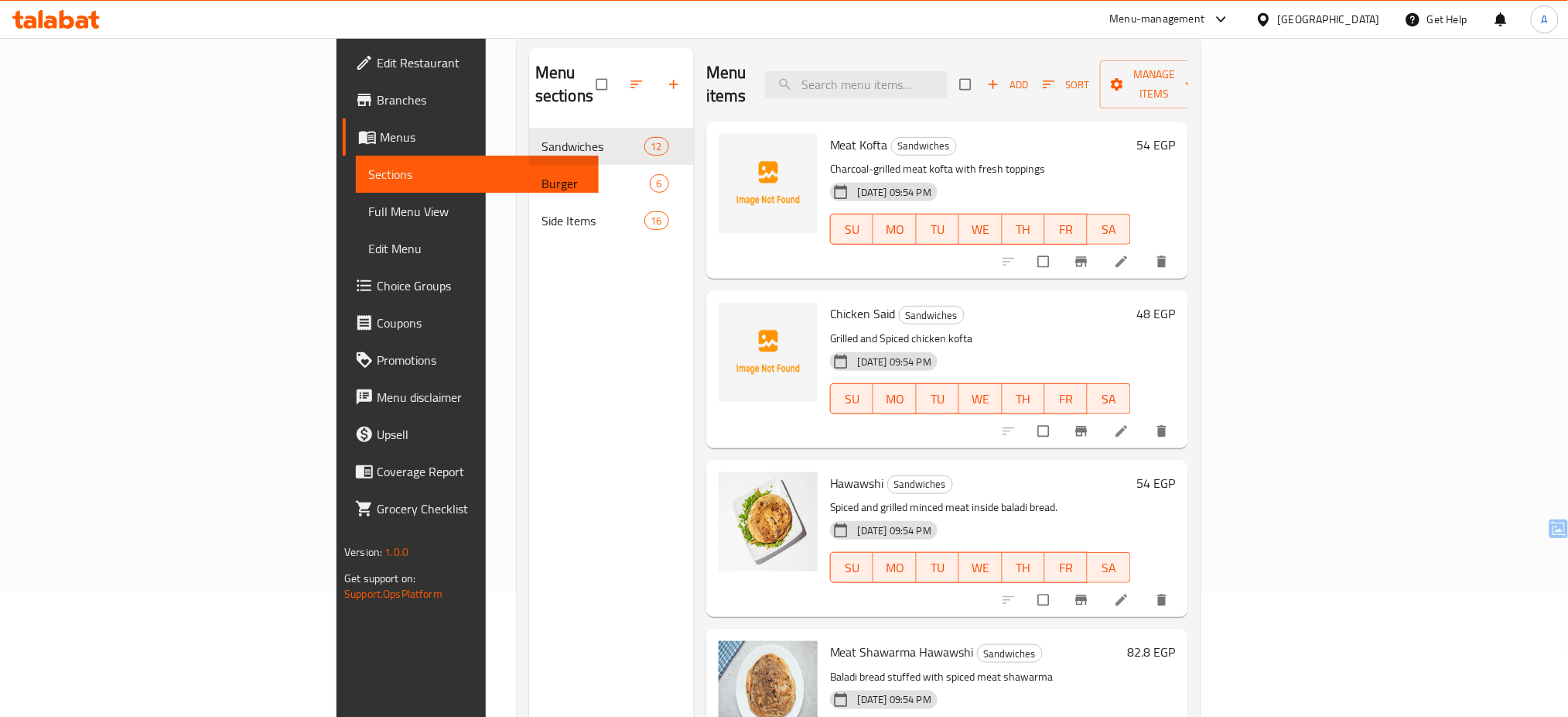
scroll to position [128, 0]
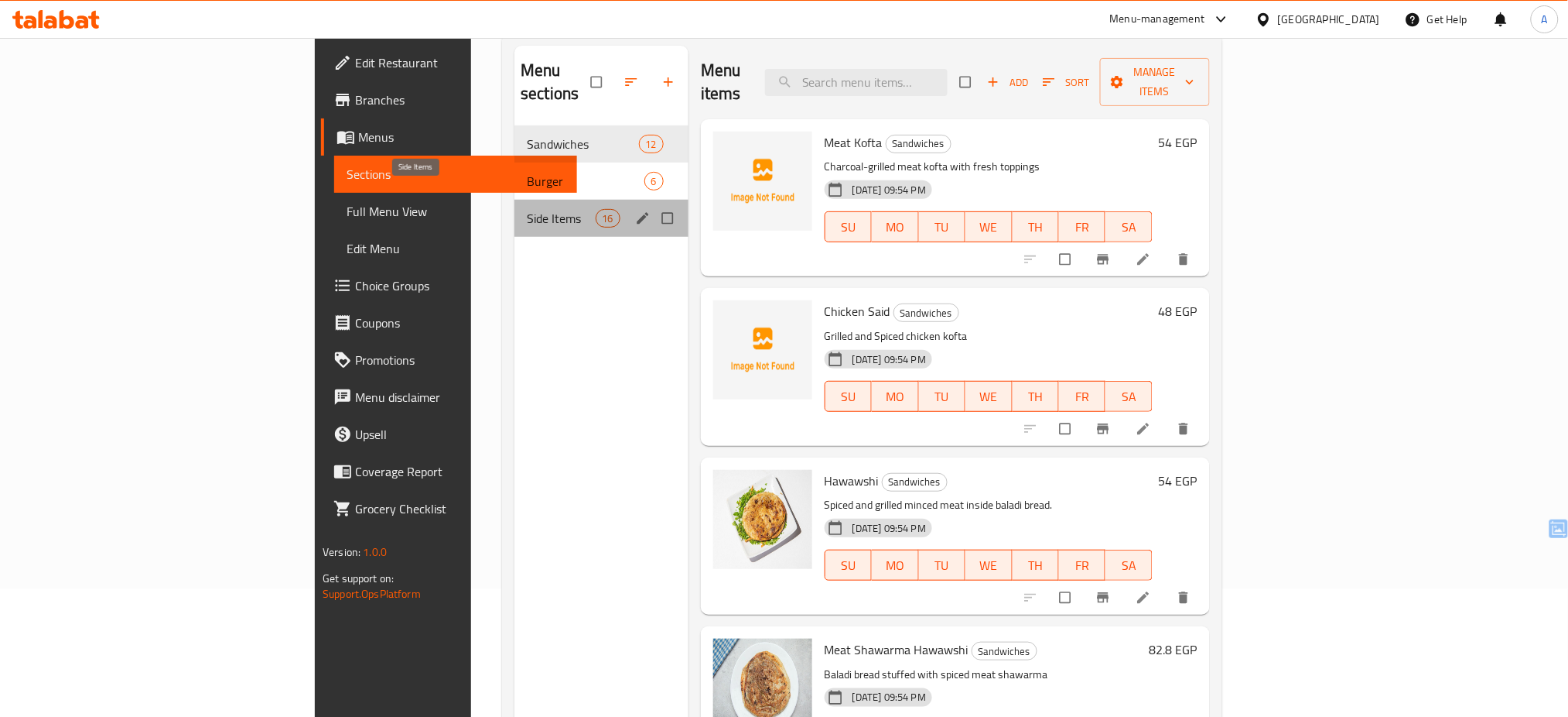
click at [527, 209] on span "Side Items" at bounding box center [561, 219] width 69 height 19
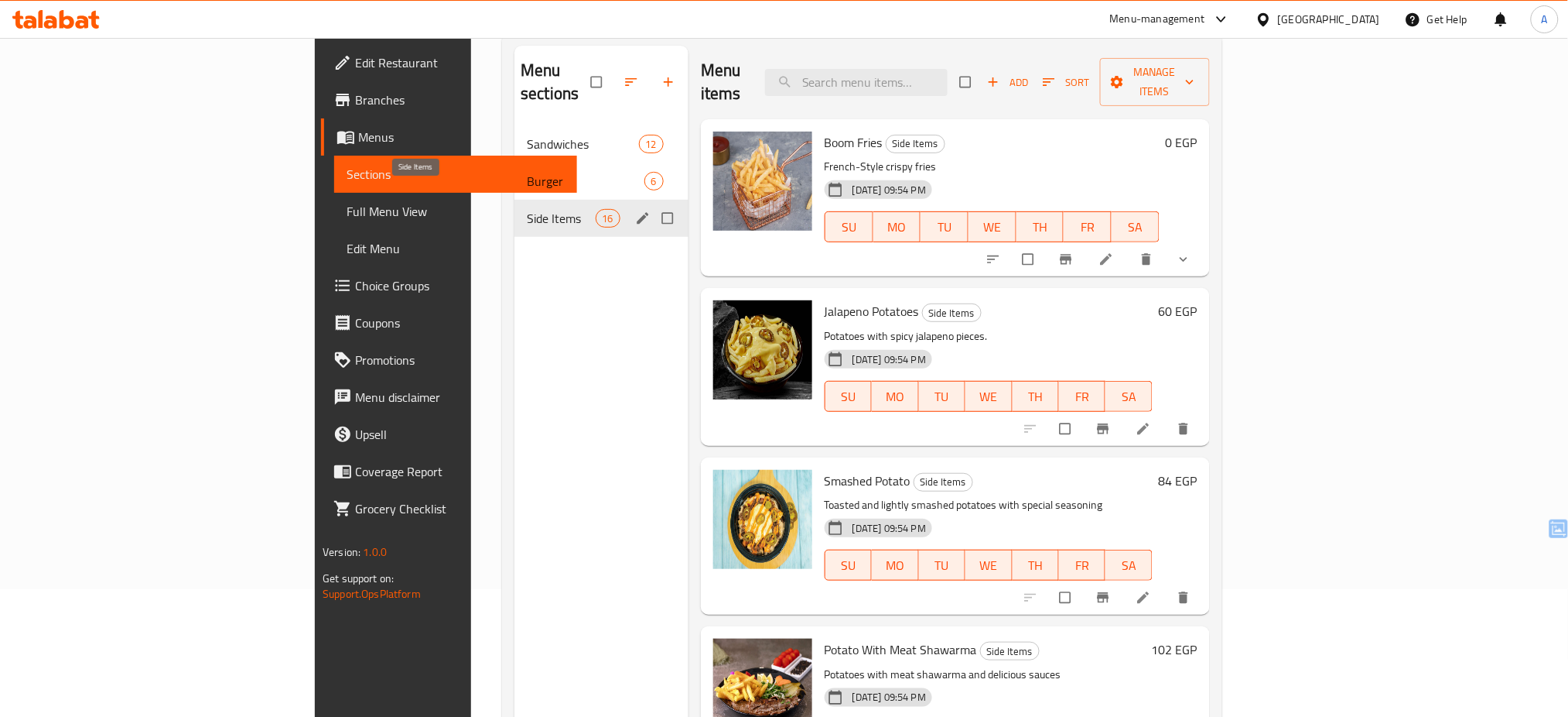
scroll to position [560, 0]
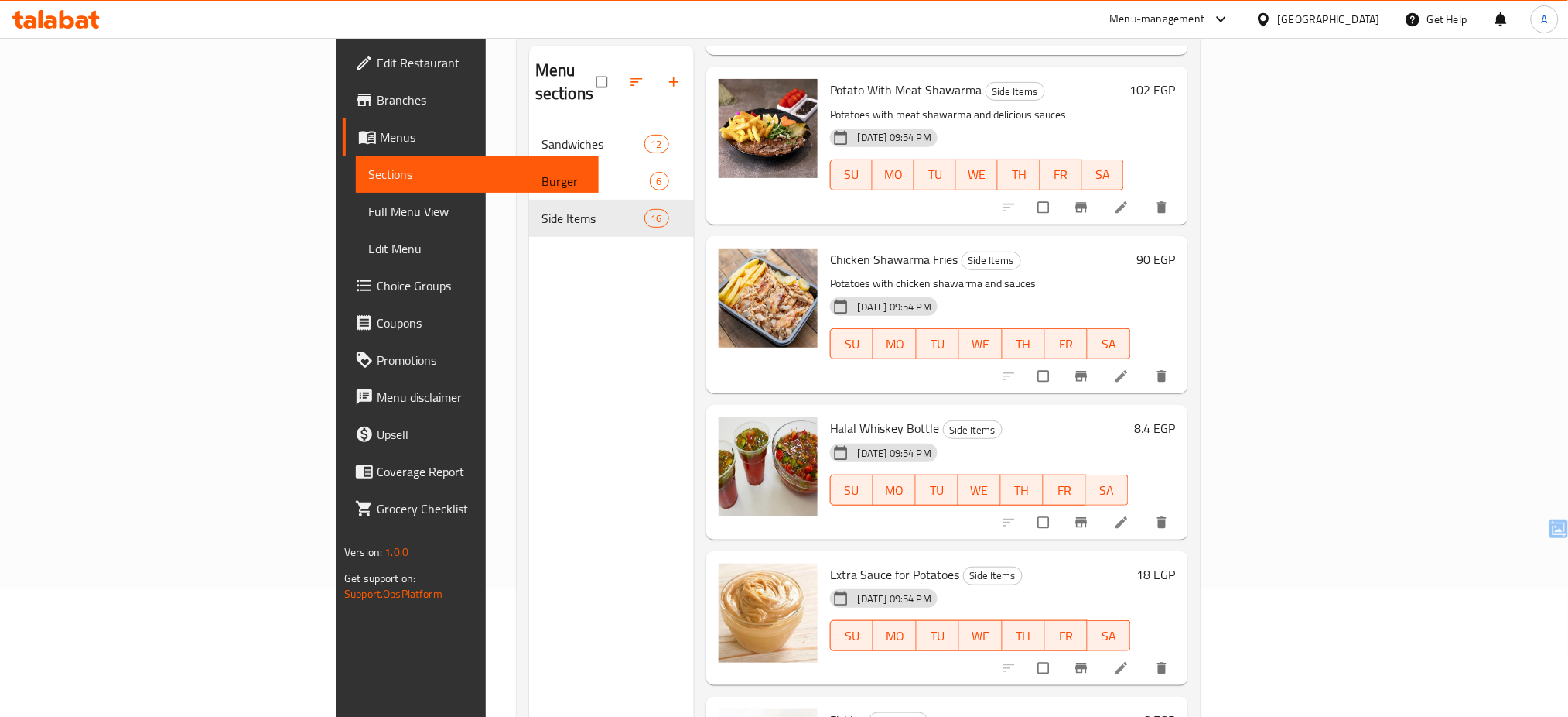
click at [84, 31] on div at bounding box center [56, 19] width 112 height 31
click at [1366, 18] on div "[GEOGRAPHIC_DATA]" at bounding box center [1329, 19] width 102 height 17
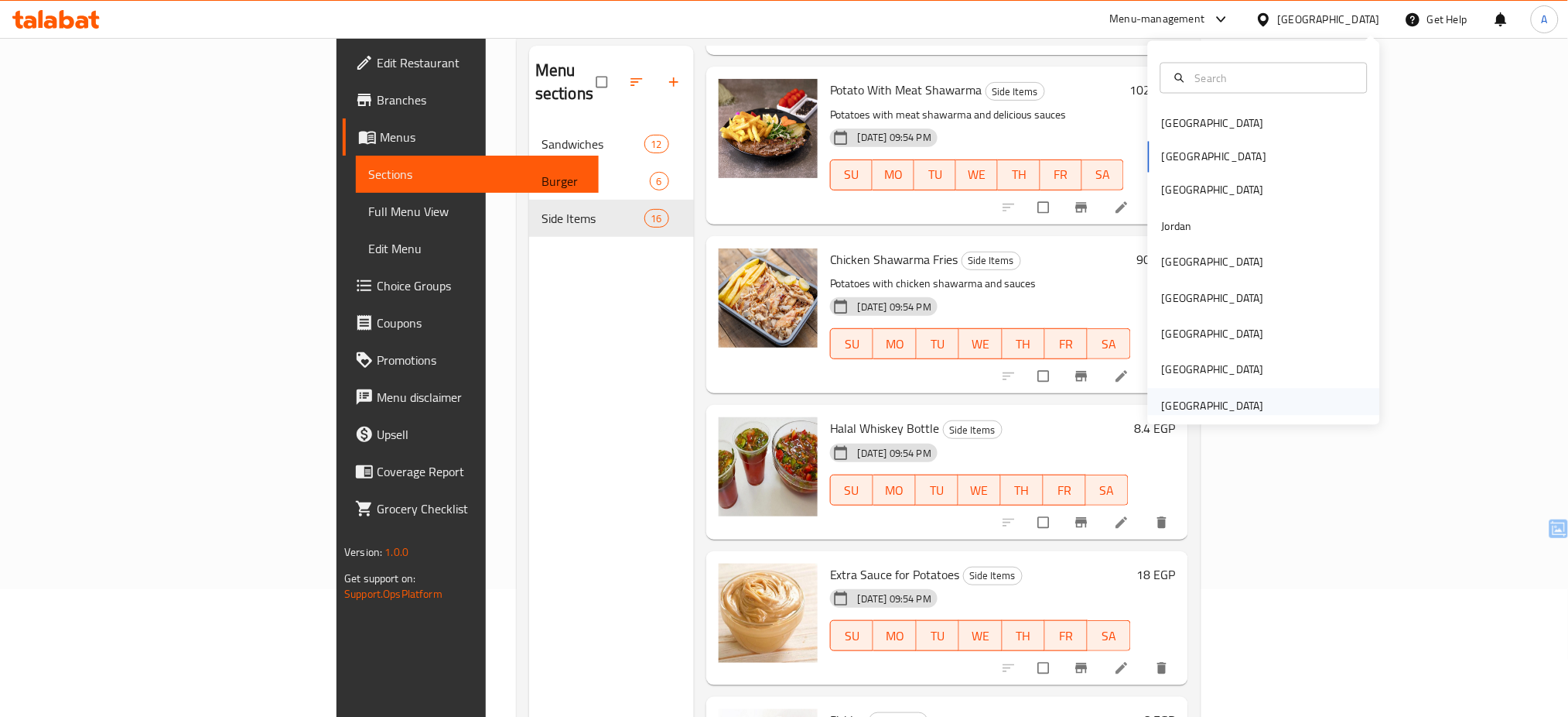
click at [1221, 401] on div "United Arab Emirates" at bounding box center [1213, 406] width 102 height 17
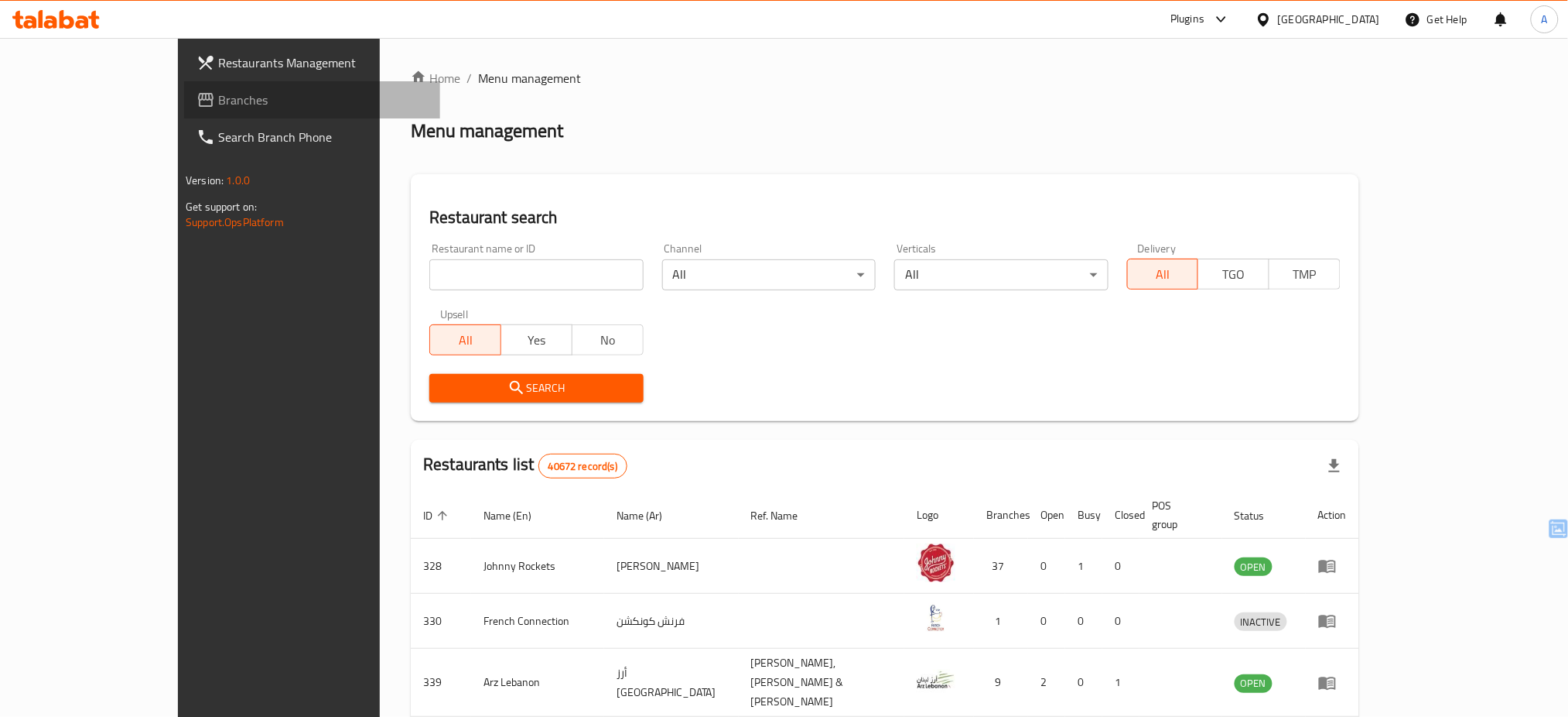
click at [219, 94] on span "Branches" at bounding box center [323, 100] width 209 height 19
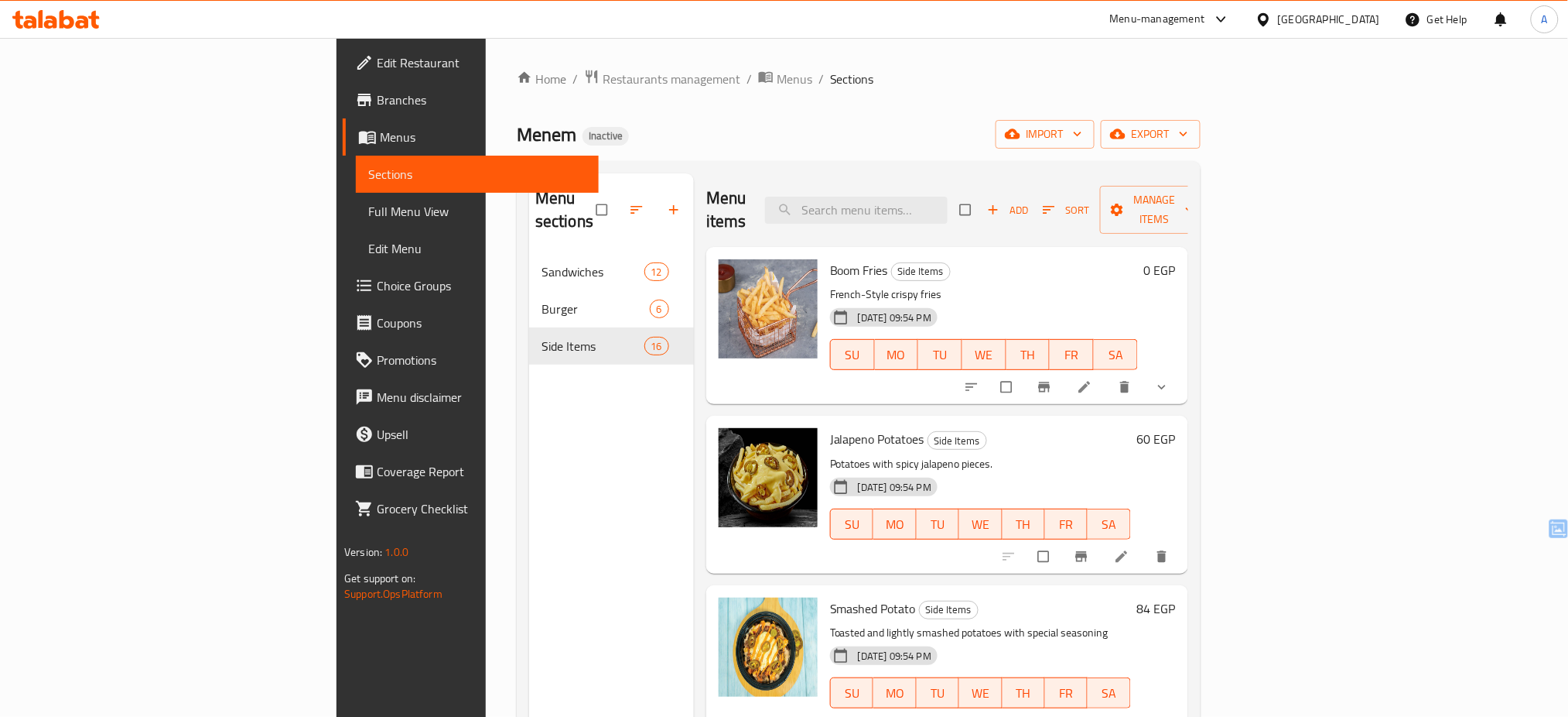
click at [369, 214] on span "Full Menu View" at bounding box center [478, 211] width 219 height 19
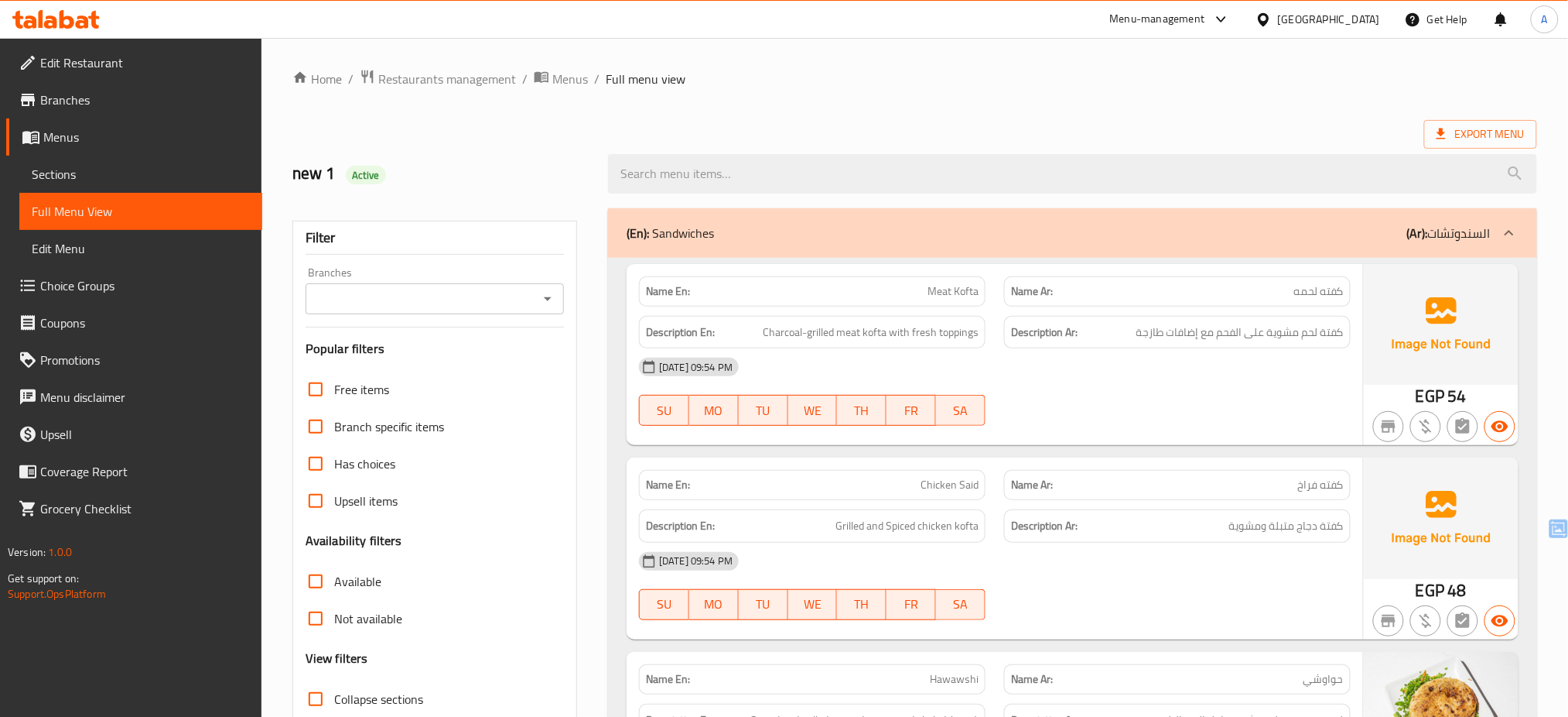
click at [543, 297] on icon "Open" at bounding box center [547, 298] width 19 height 19
click at [543, 297] on icon "Close" at bounding box center [547, 298] width 19 height 19
click at [543, 297] on icon "Open" at bounding box center [547, 298] width 19 height 19
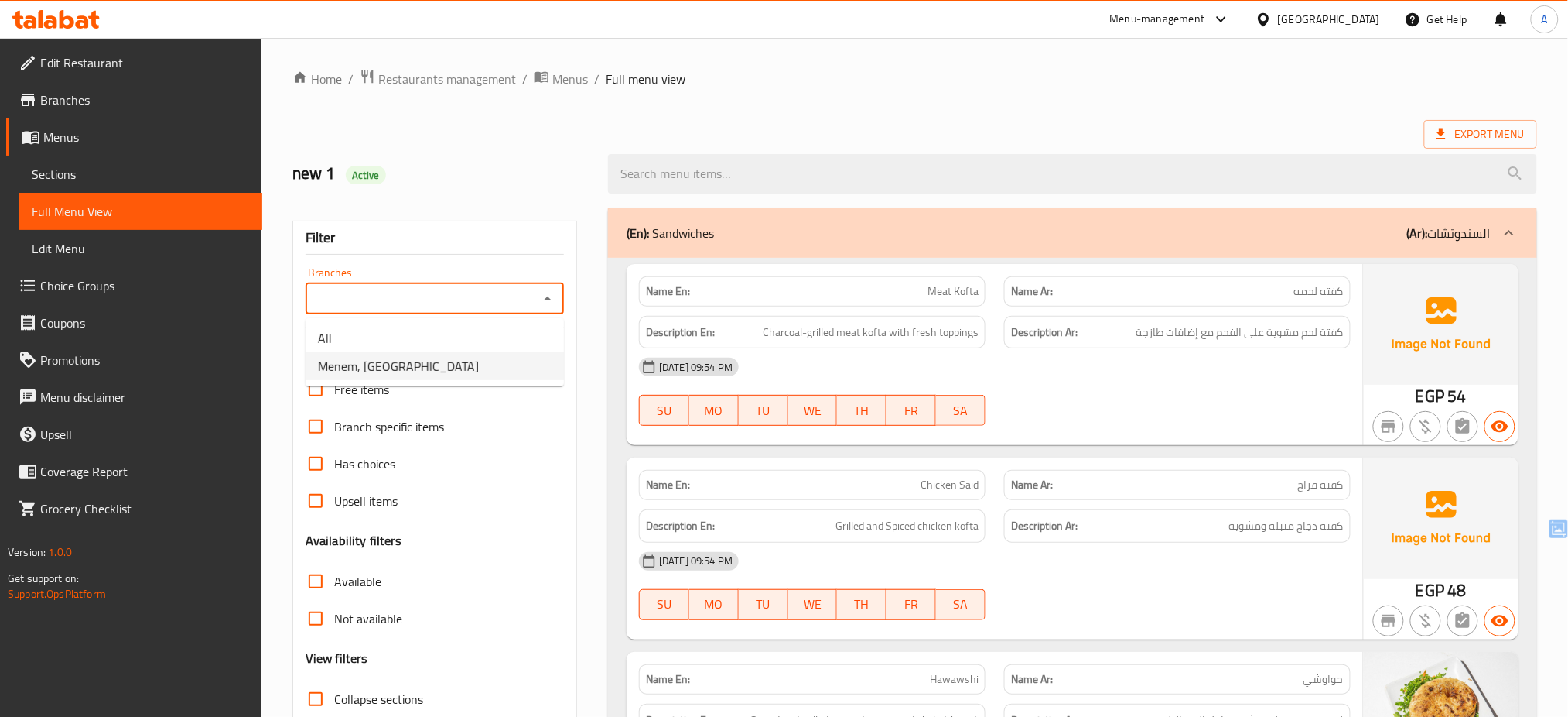
click at [473, 366] on li "Menem, Stadium Area" at bounding box center [434, 366] width 258 height 28
type input "Menem, Stadium Area"
click at [1075, 438] on div "Name En: Meat Kofta Name Ar: كفته لحمه Description En: Charcoal-grilled meat ko…" at bounding box center [995, 354] width 736 height 181
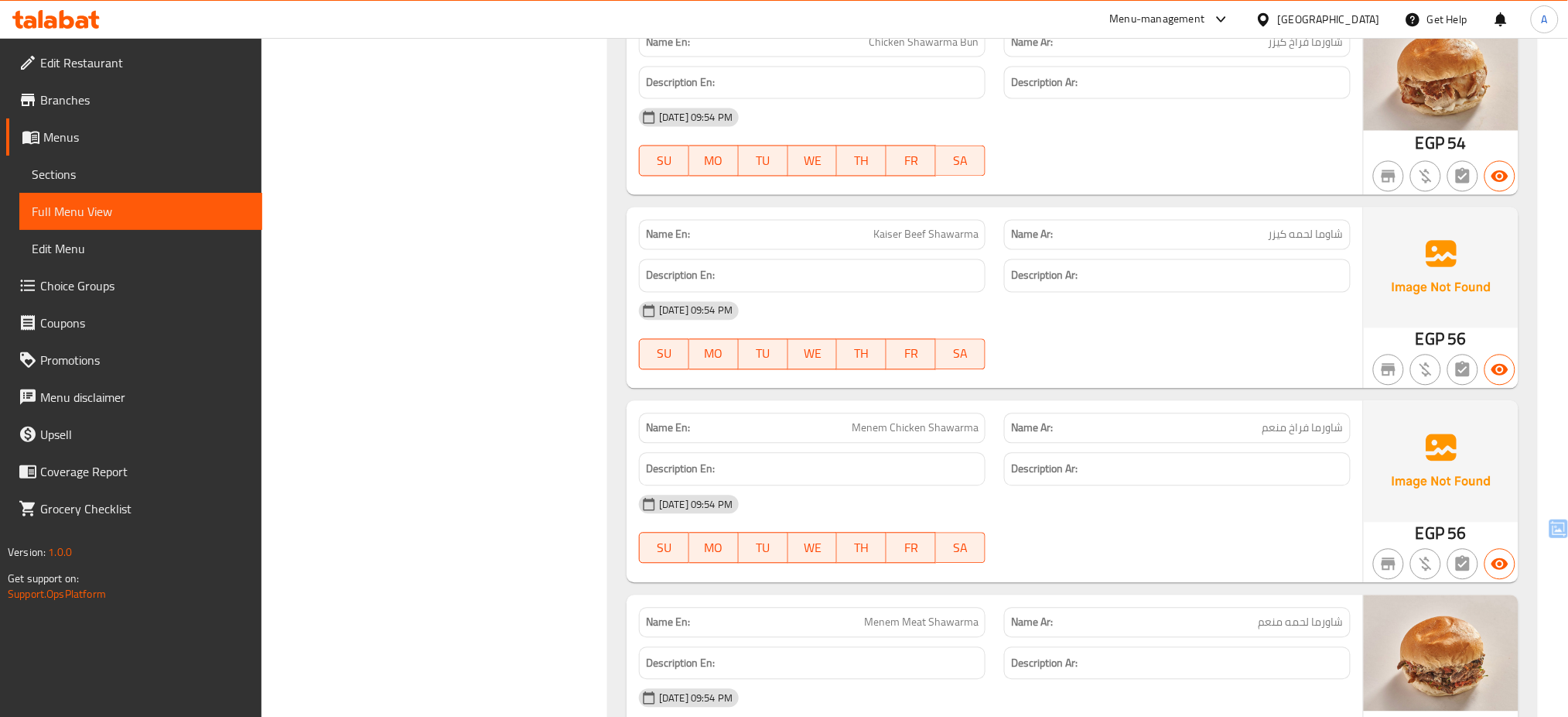
scroll to position [1032, 0]
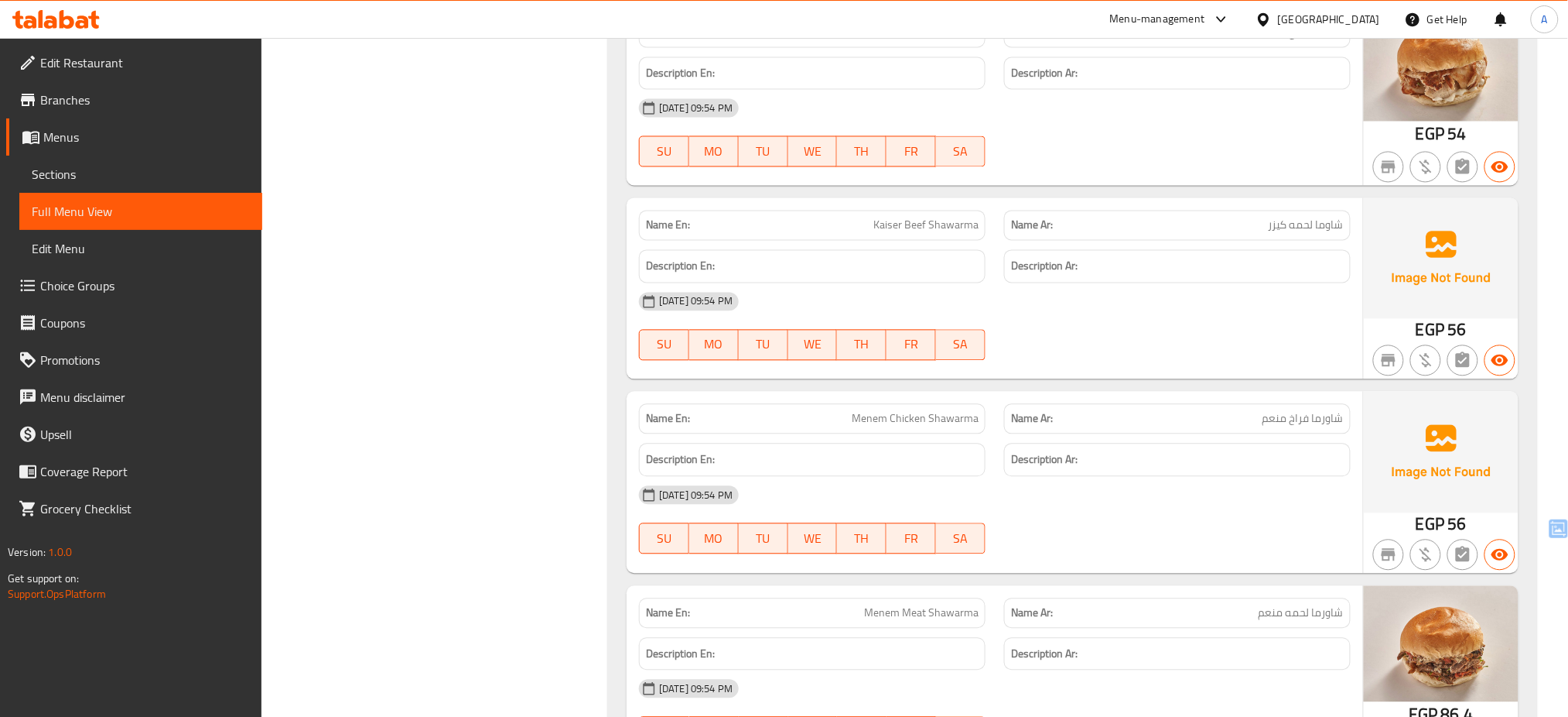
click at [695, 327] on div "SU MO TU WE TH FR SA" at bounding box center [812, 345] width 365 height 49
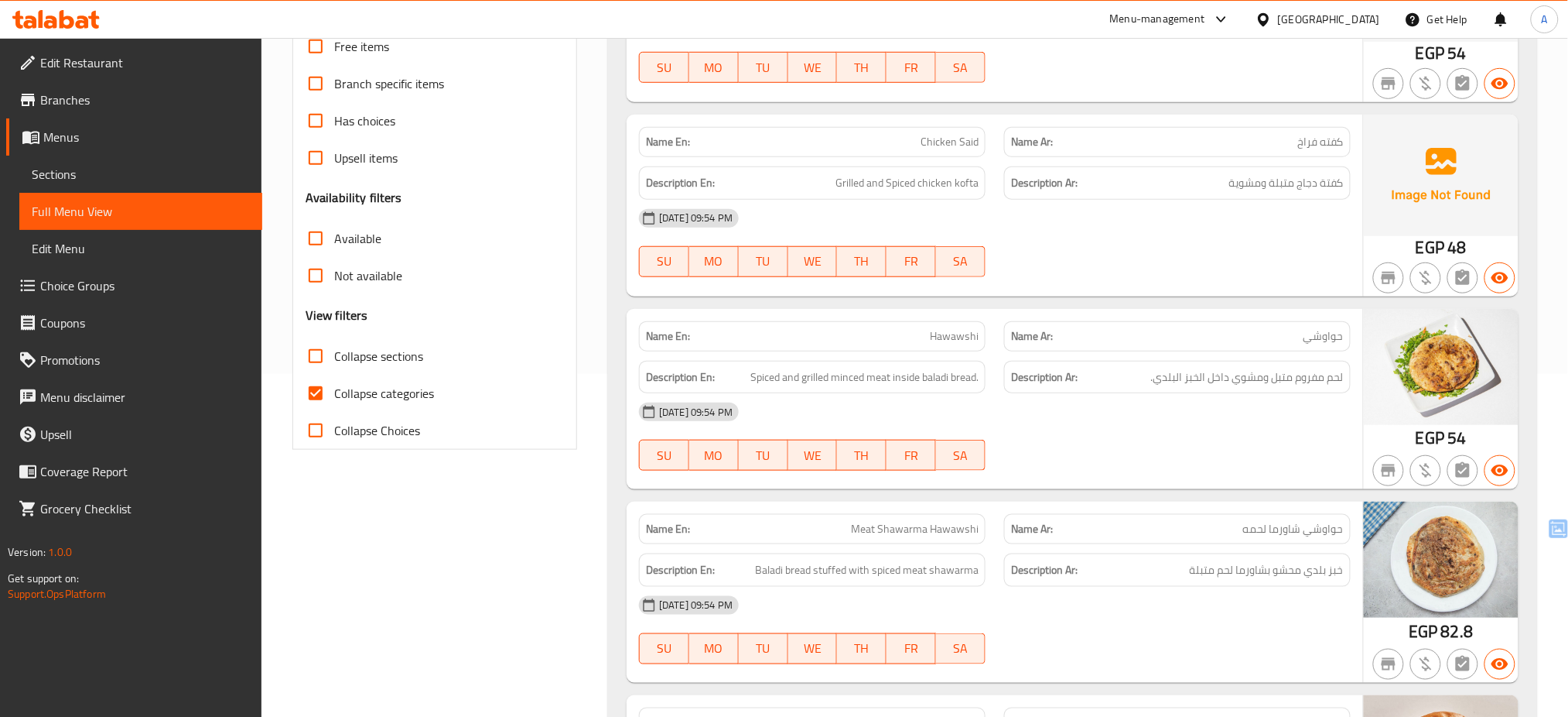
scroll to position [334, 0]
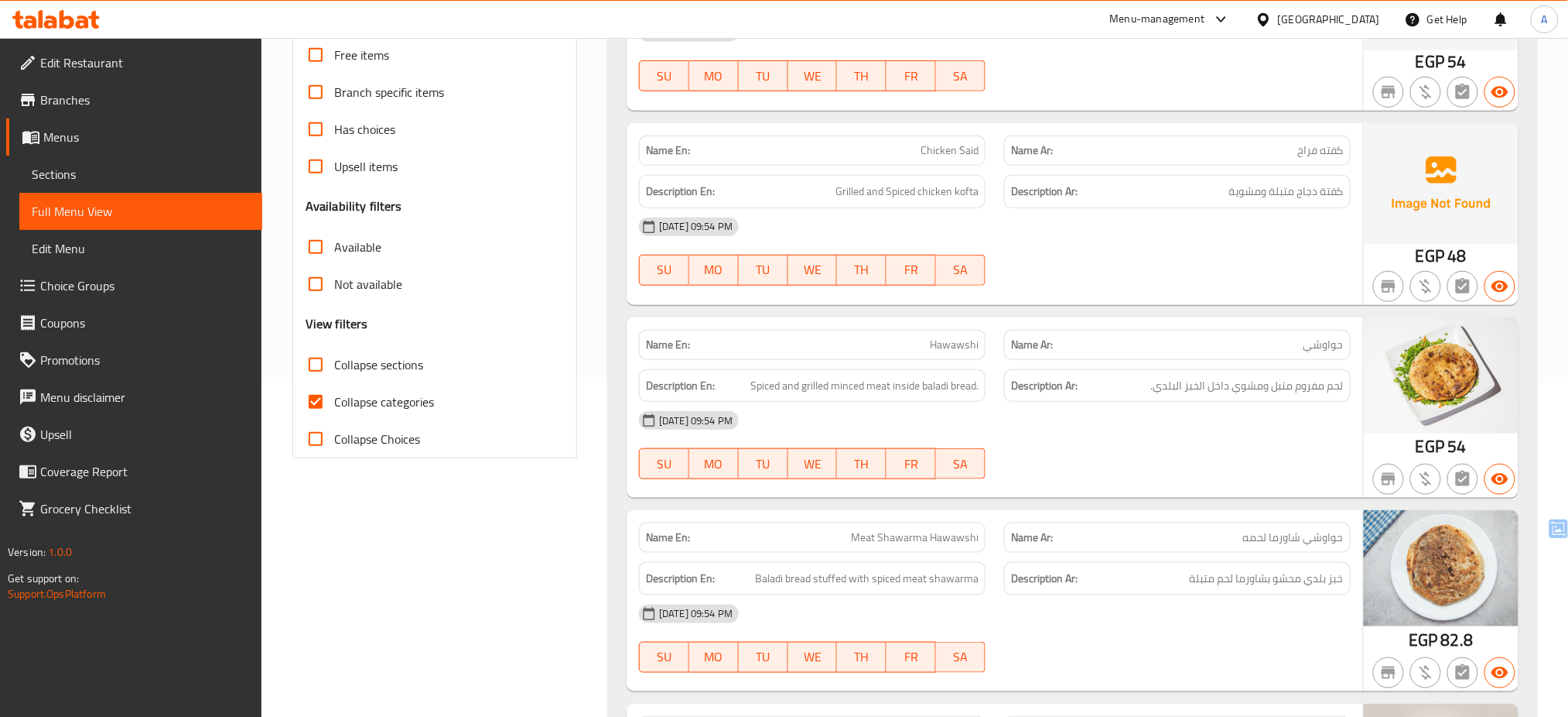
click at [387, 393] on span "Collapse categories" at bounding box center [384, 402] width 100 height 19
click at [334, 389] on input "Collapse categories" at bounding box center [316, 402] width 37 height 37
checkbox input "false"
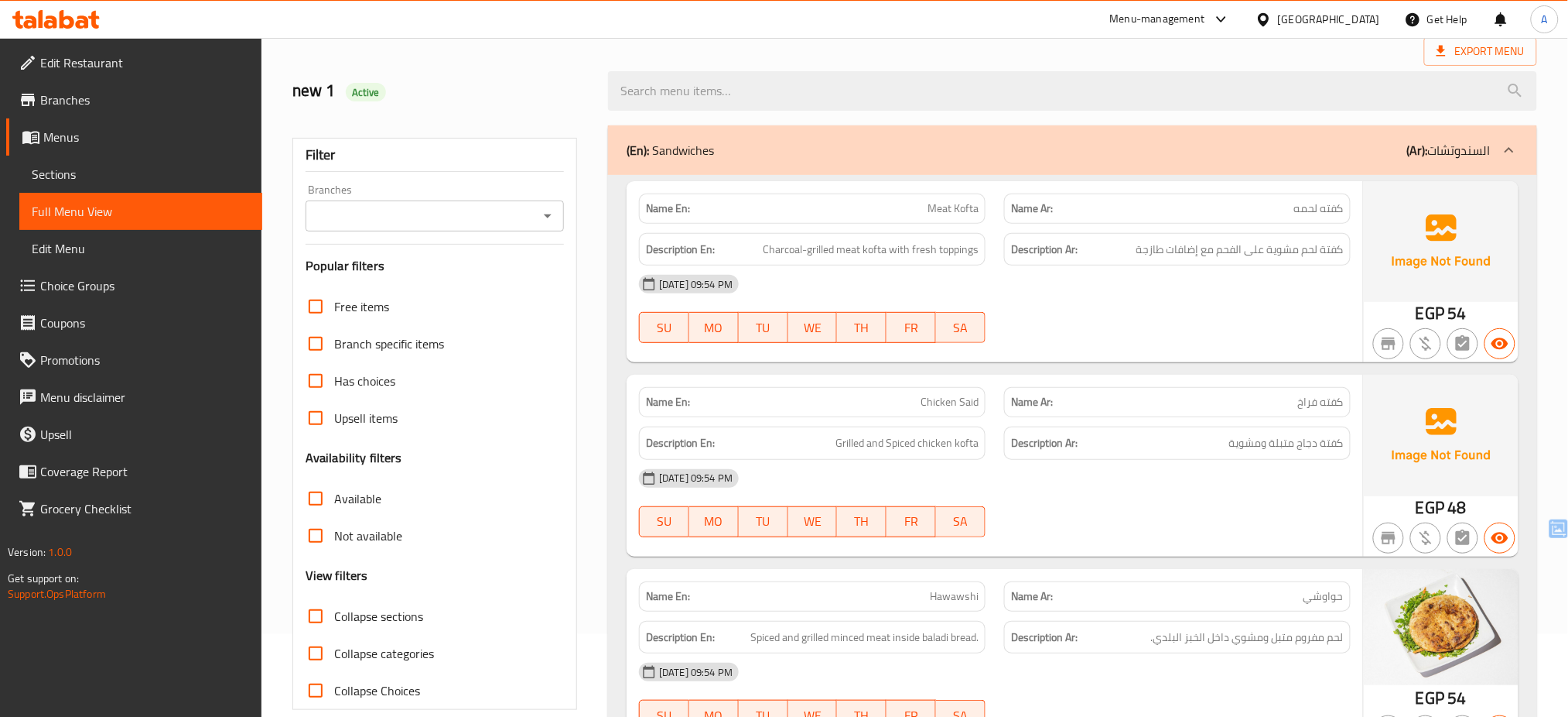
scroll to position [72, 0]
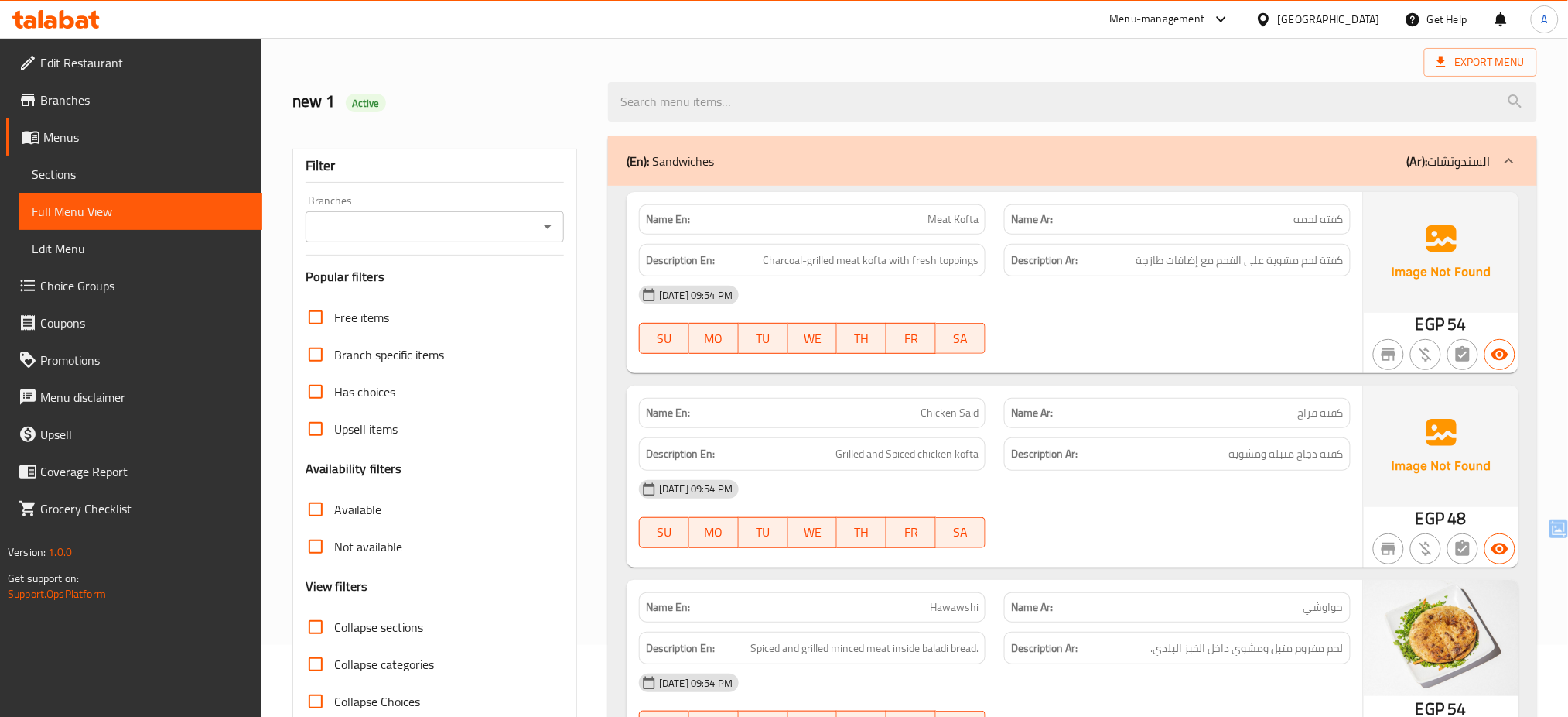
click at [549, 237] on div "Branches" at bounding box center [434, 226] width 258 height 31
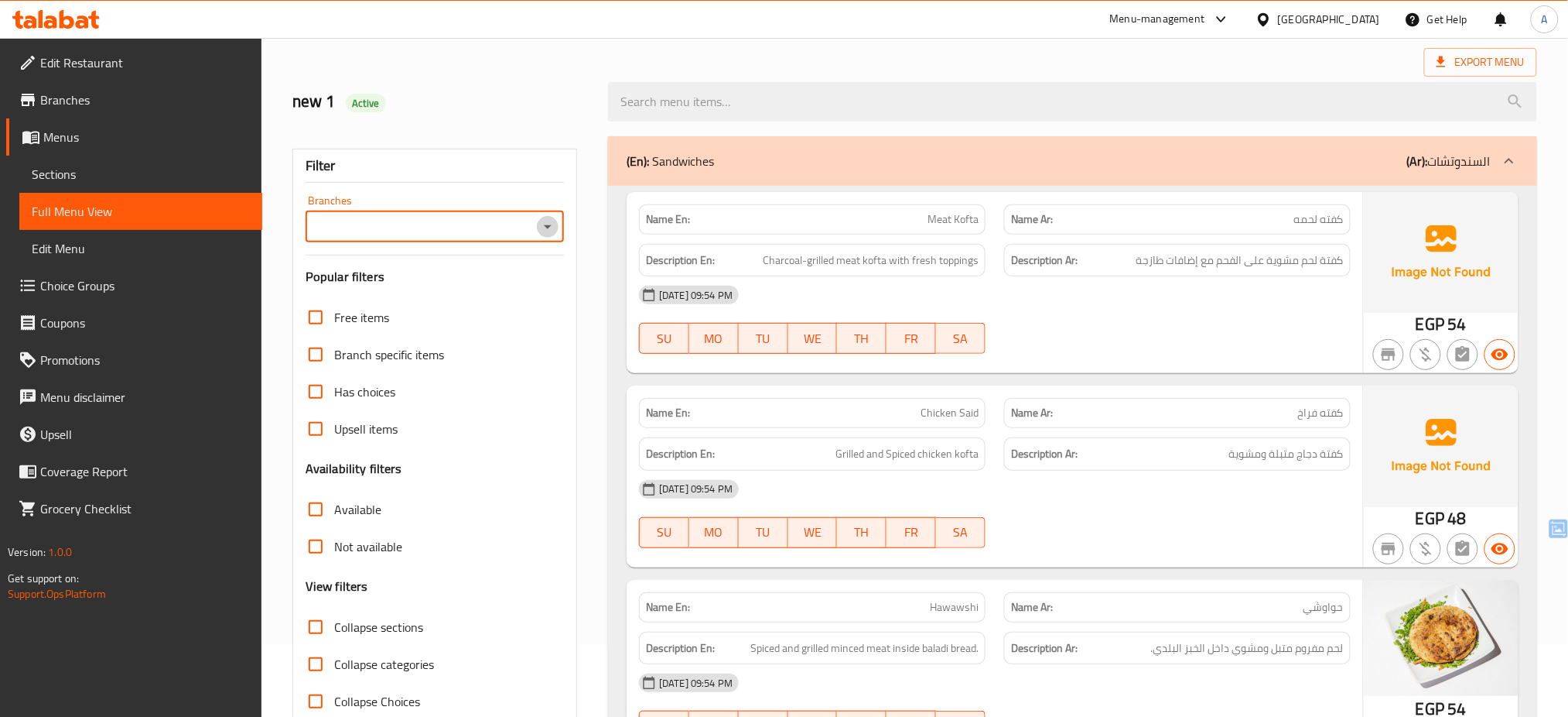
click at [543, 223] on icon "Open" at bounding box center [547, 227] width 19 height 19
click at [489, 289] on li "Menem, Stadium Area" at bounding box center [434, 294] width 258 height 28
type input "Menem, Stadium Area"
click at [547, 427] on div "Upsell items" at bounding box center [434, 429] width 258 height 37
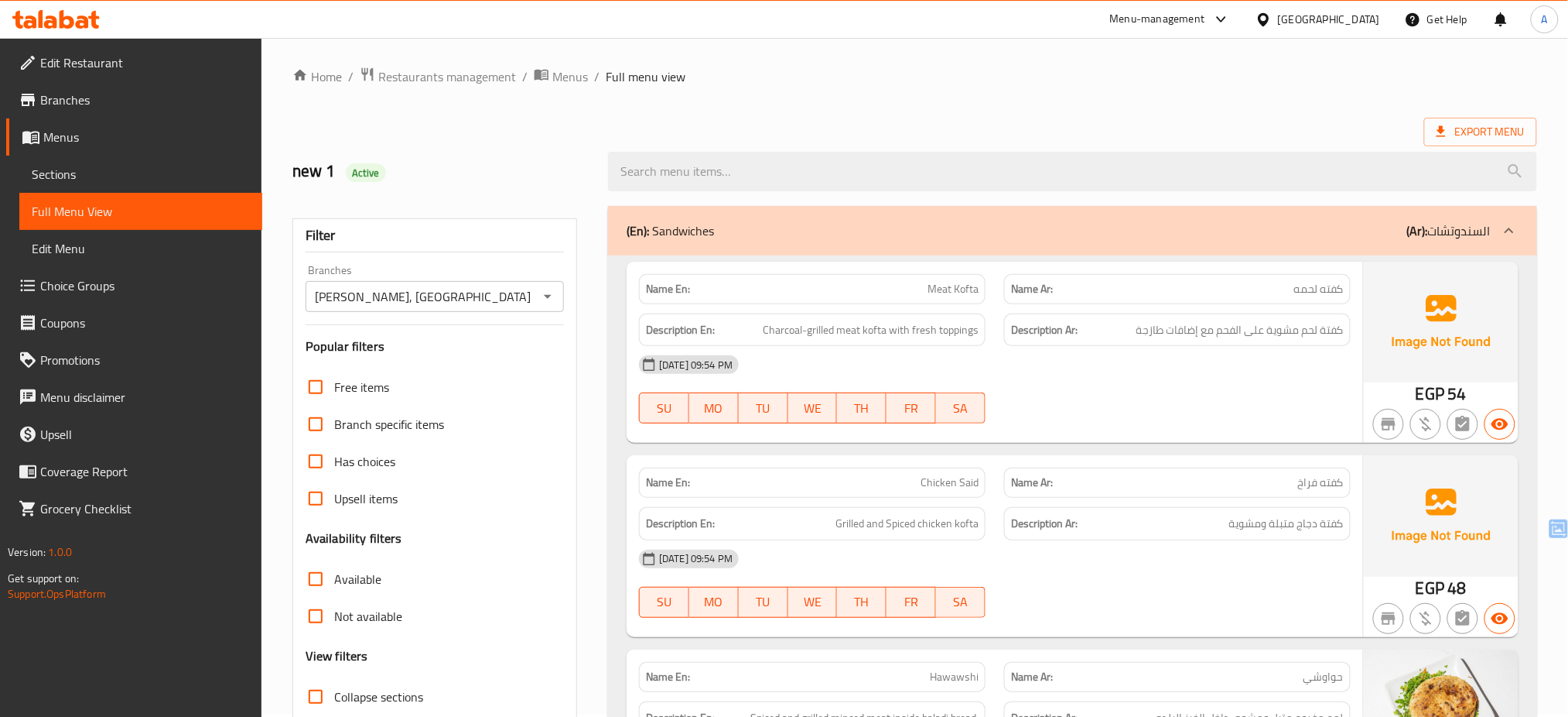
scroll to position [0, 0]
click at [389, 304] on input "Menem, Stadium Area" at bounding box center [421, 298] width 223 height 21
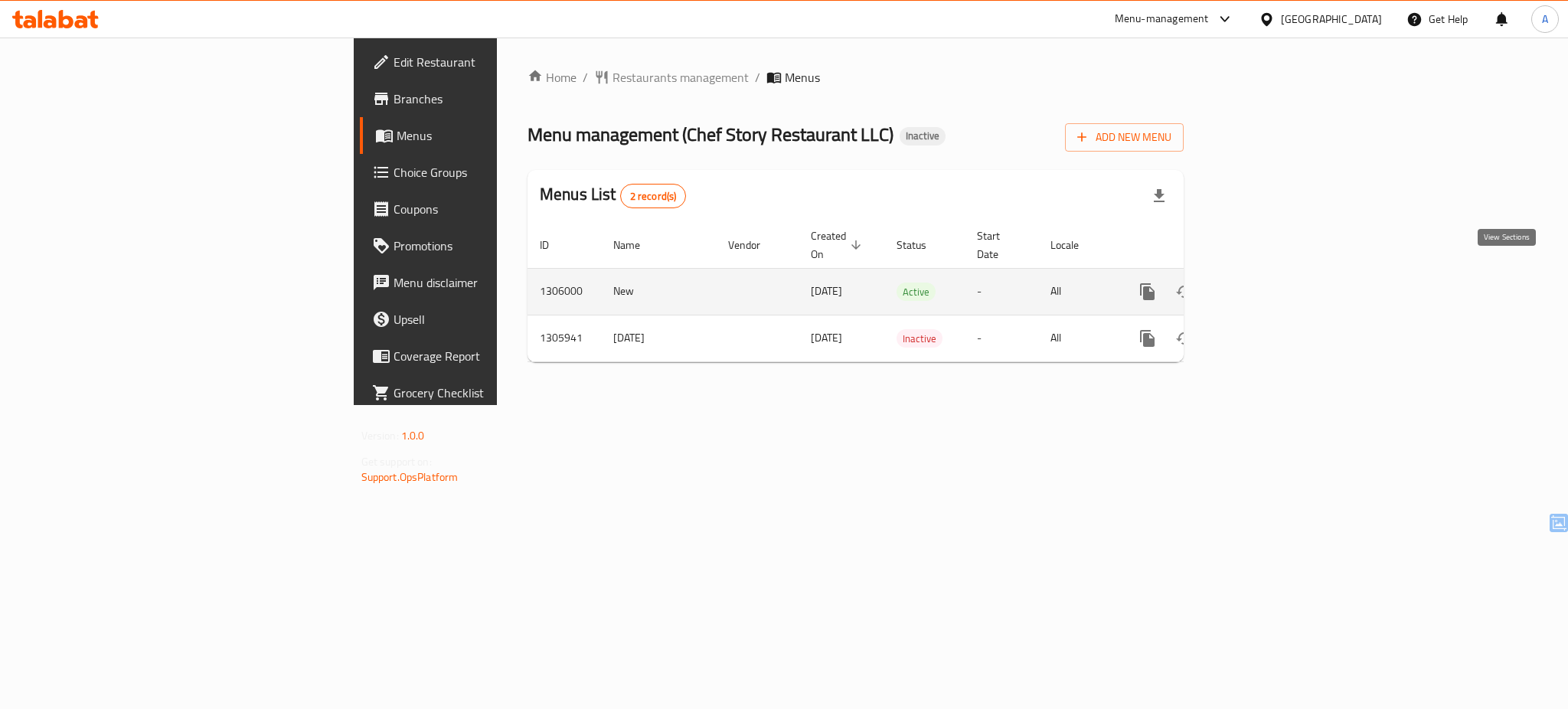
click at [1267, 282] on icon "enhanced table" at bounding box center [1258, 291] width 18 height 18
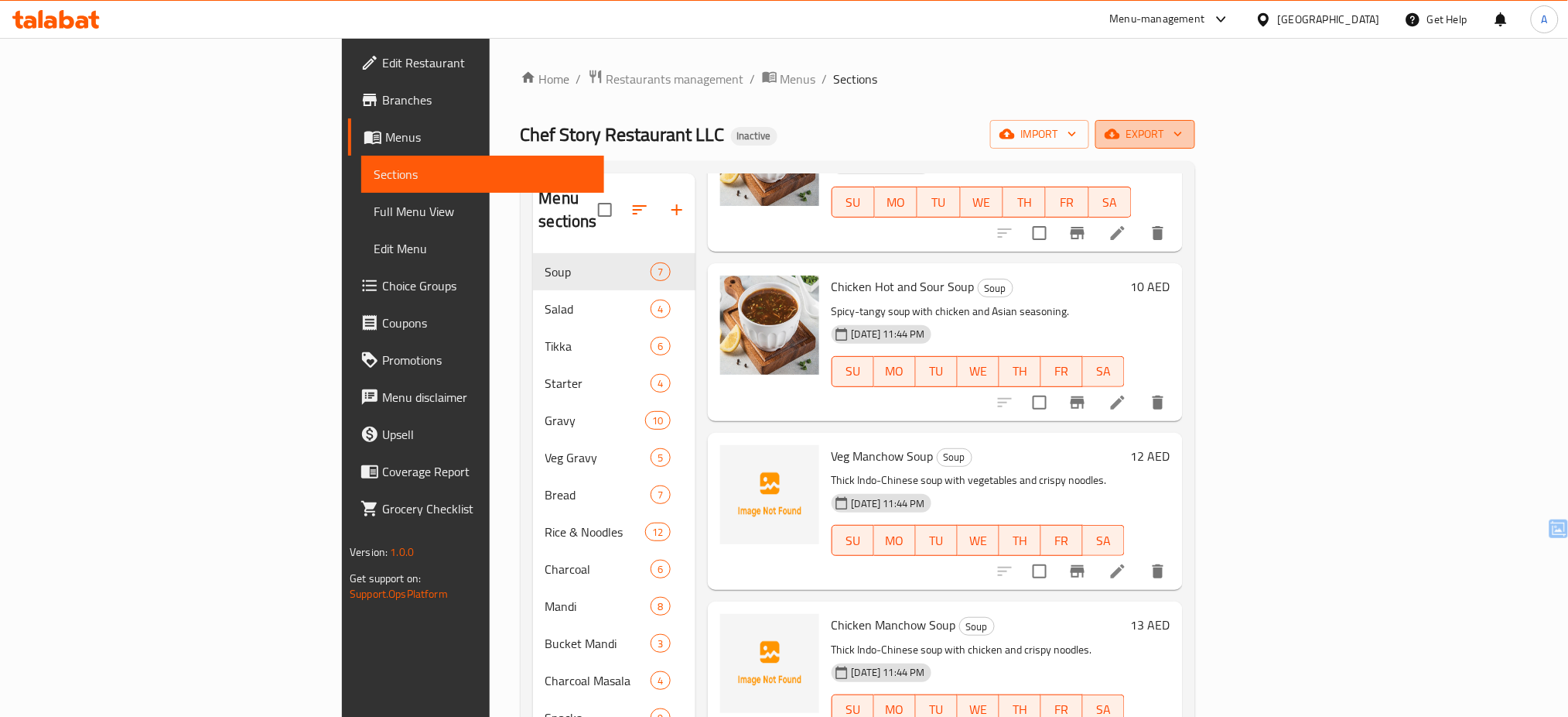
click at [1196, 145] on button "export" at bounding box center [1146, 133] width 100 height 29
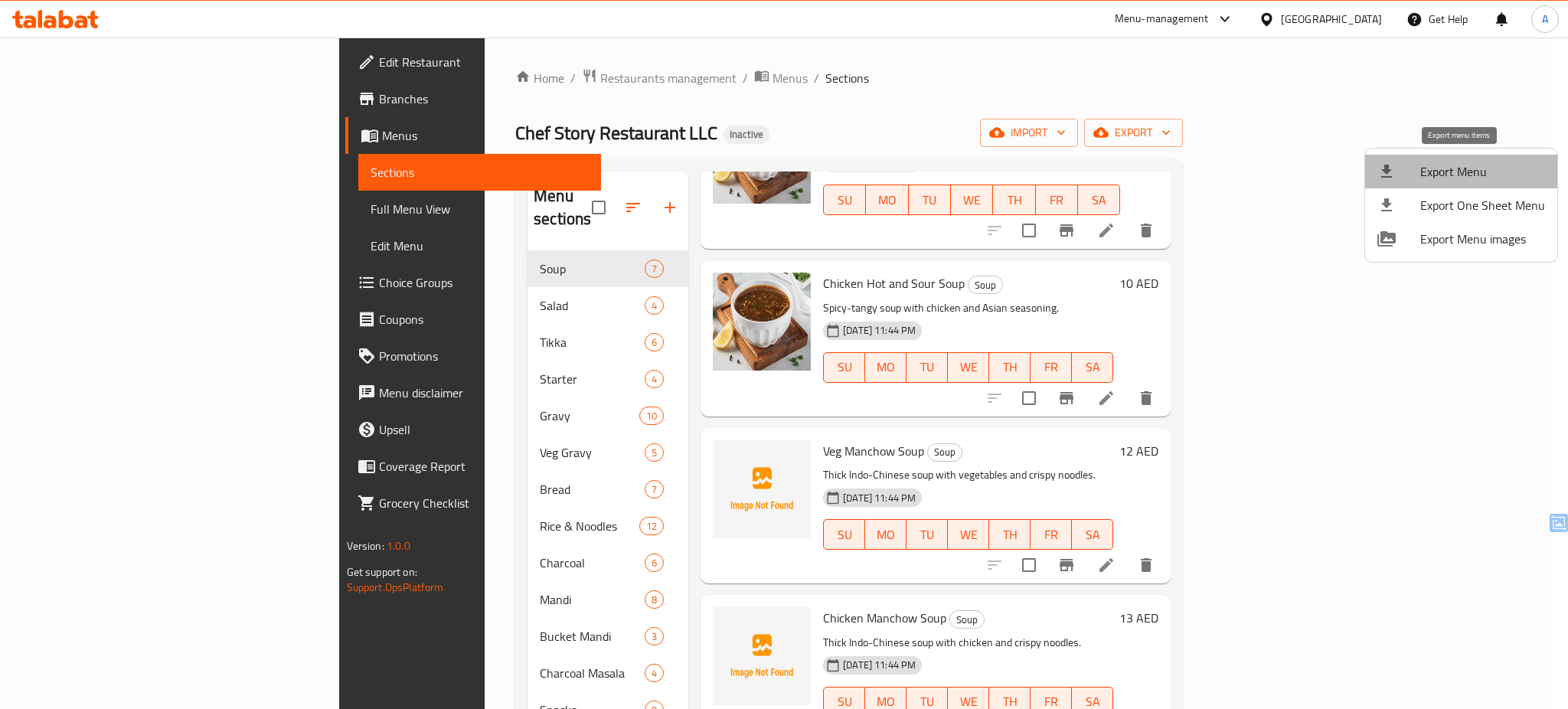
click at [1472, 172] on span "Export Menu" at bounding box center [1483, 171] width 125 height 18
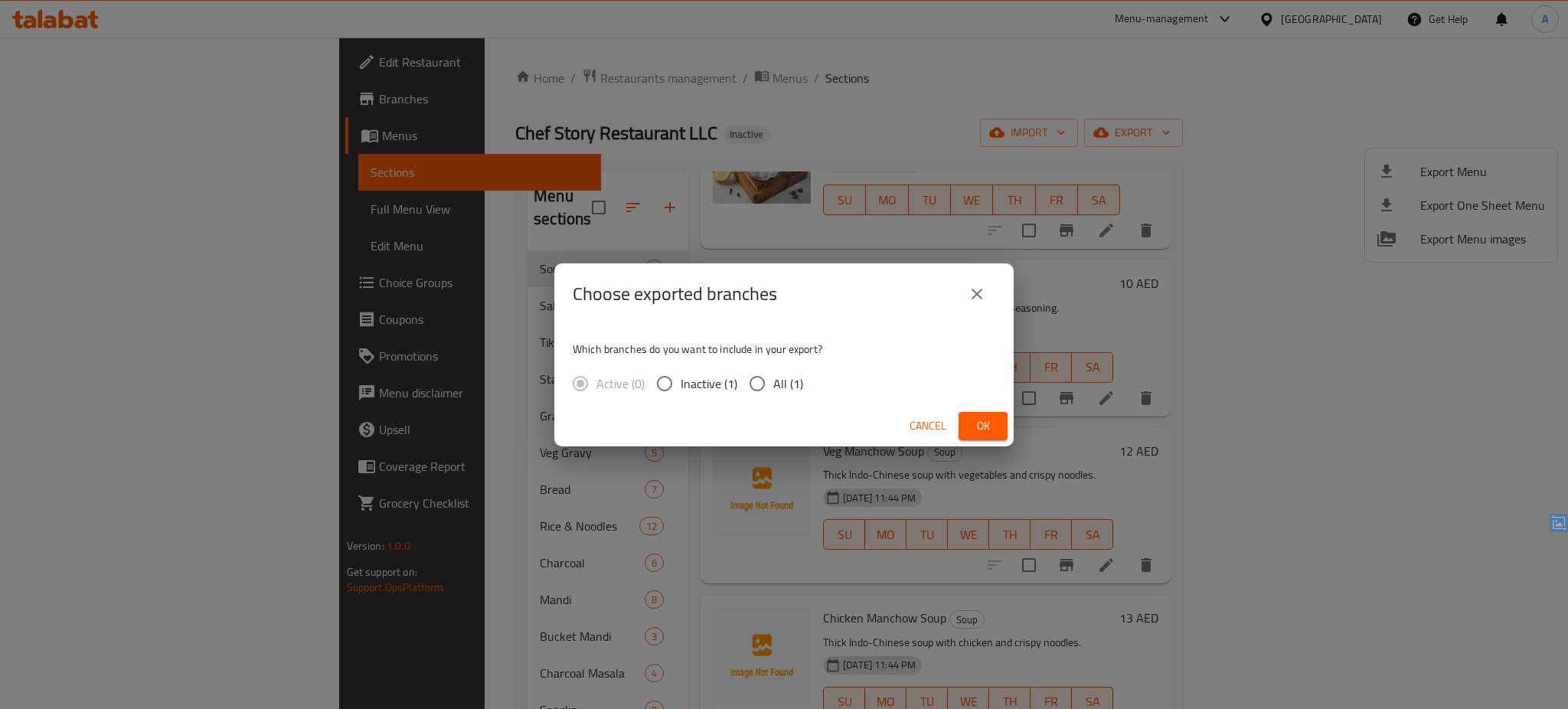
click at [781, 385] on span "All (1)" at bounding box center [788, 384] width 30 height 18
click at [773, 385] on input "All (1)" at bounding box center [757, 383] width 32 height 32
radio input "true"
click at [984, 426] on span "Ok" at bounding box center [982, 425] width 25 height 19
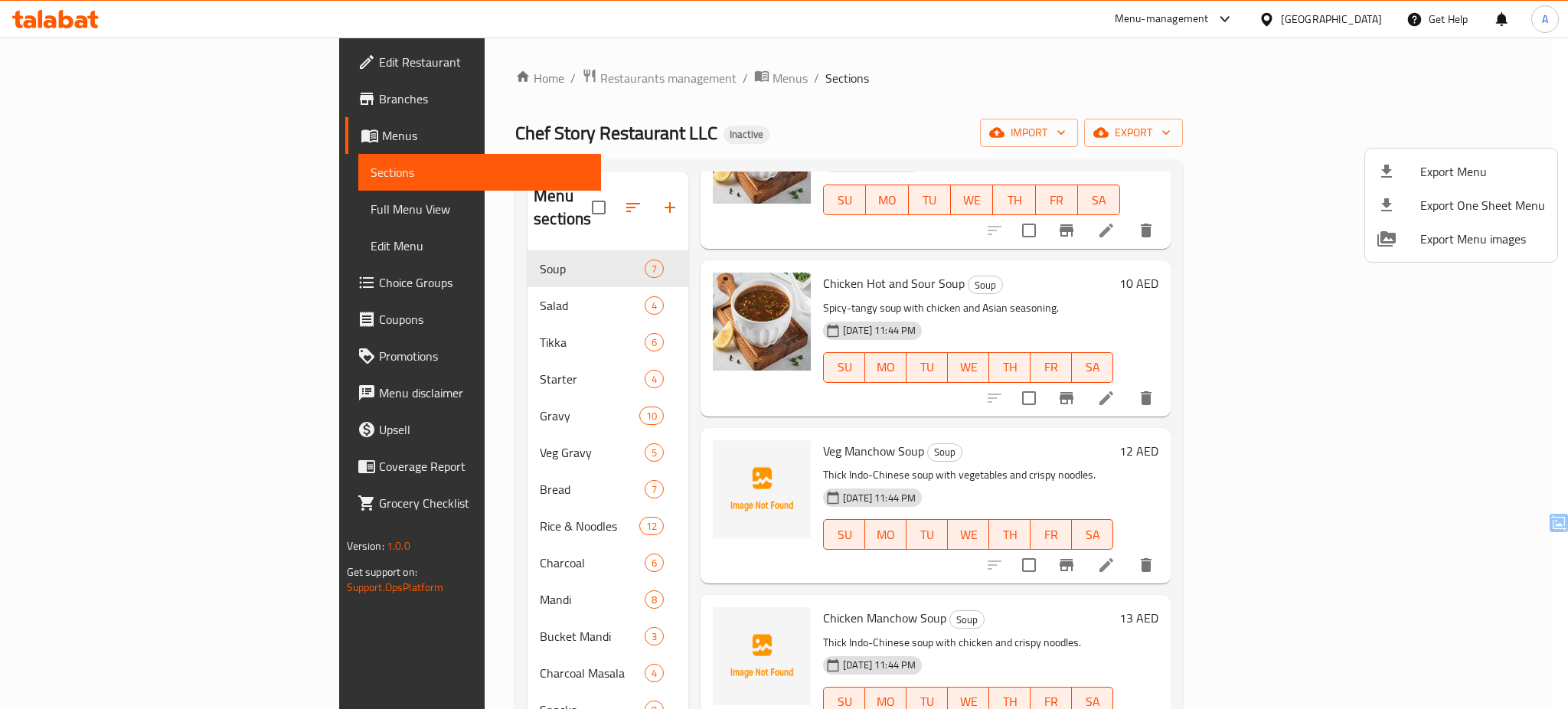
click at [992, 120] on div at bounding box center [784, 354] width 1568 height 709
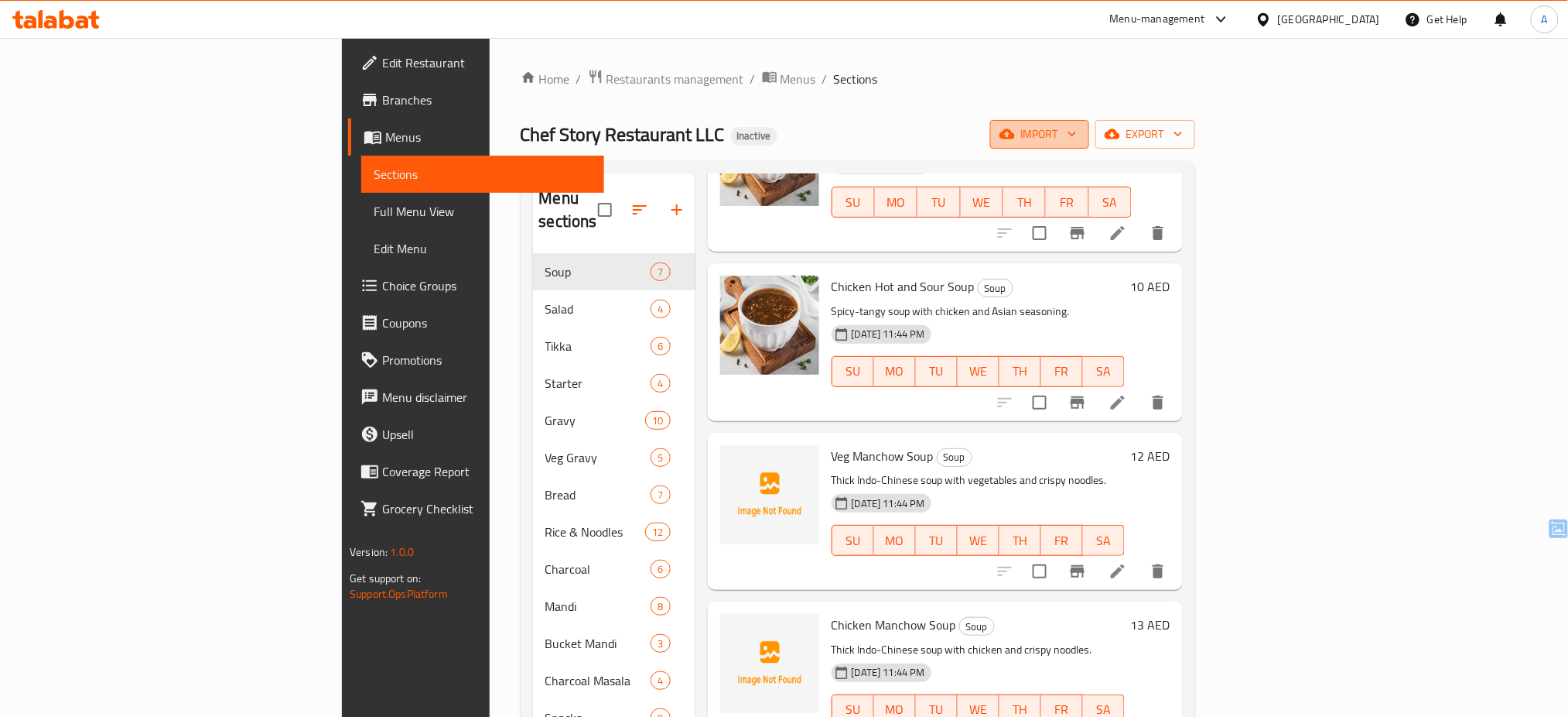
click at [1015, 138] on icon "button" at bounding box center [1007, 134] width 16 height 10
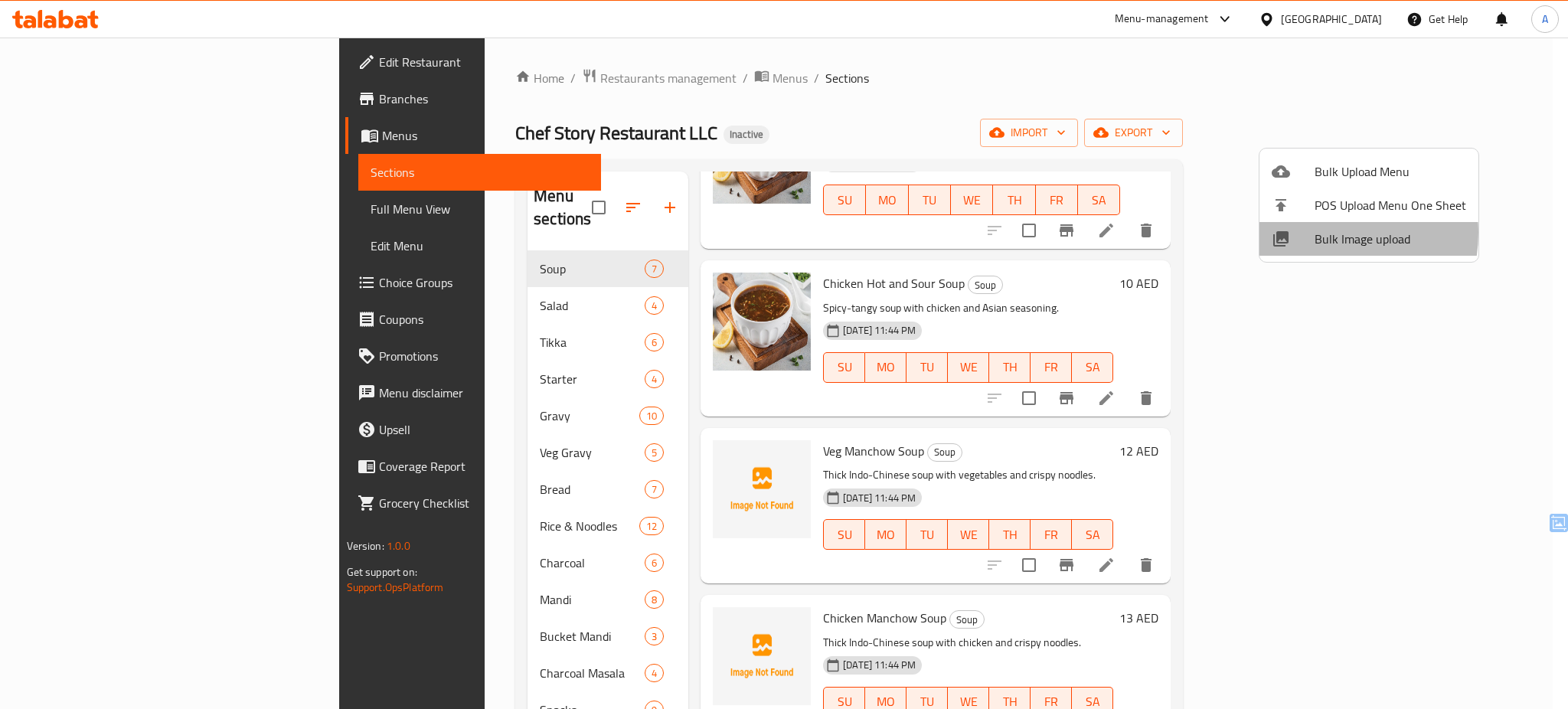
click at [1318, 233] on span "Bulk Image upload" at bounding box center [1389, 239] width 151 height 18
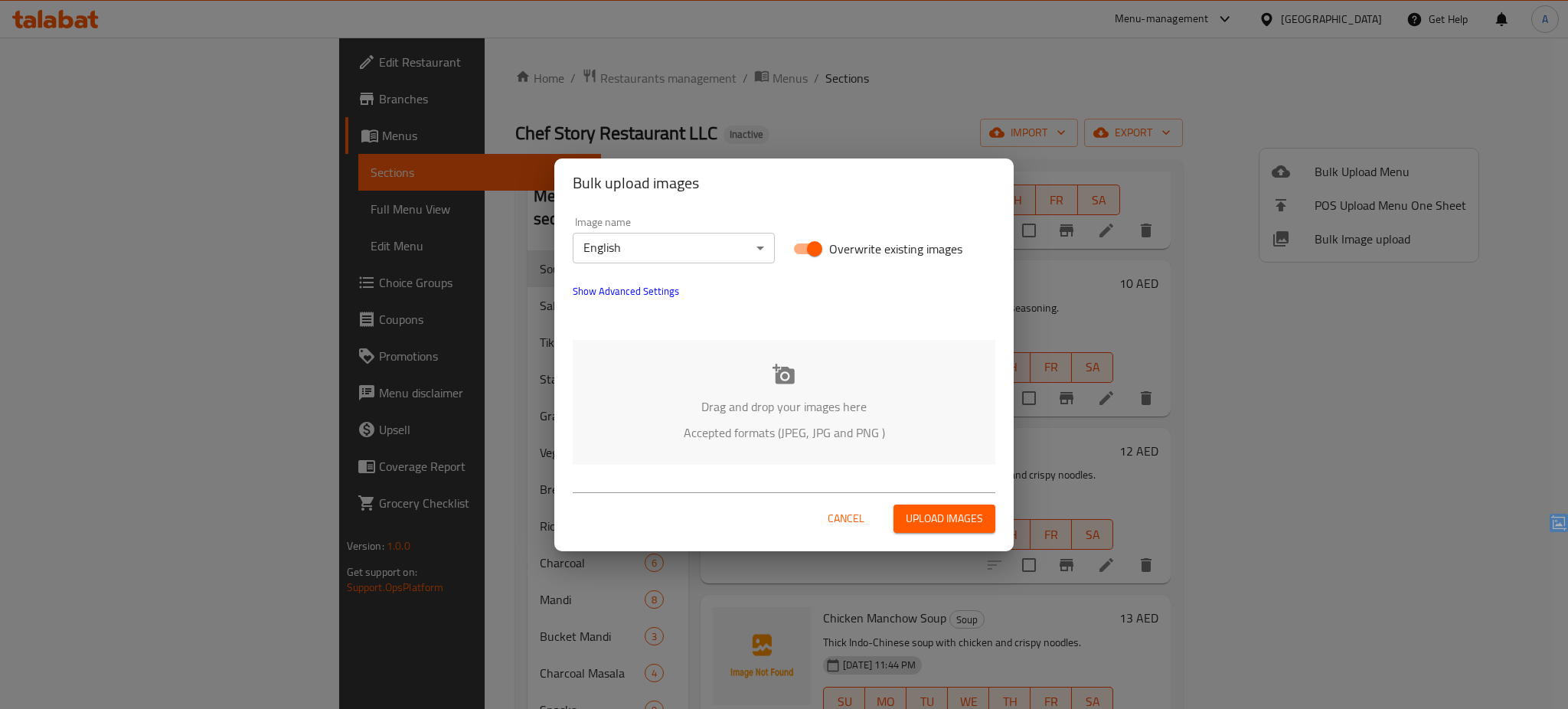
click at [890, 239] on span "Overwrite existing images" at bounding box center [895, 248] width 133 height 18
click at [859, 237] on input "Overwrite existing images" at bounding box center [814, 249] width 87 height 29
checkbox input "false"
click at [765, 376] on div "Drag and drop your images here Accepted formats (JPEG, JPG and PNG )" at bounding box center [784, 402] width 422 height 125
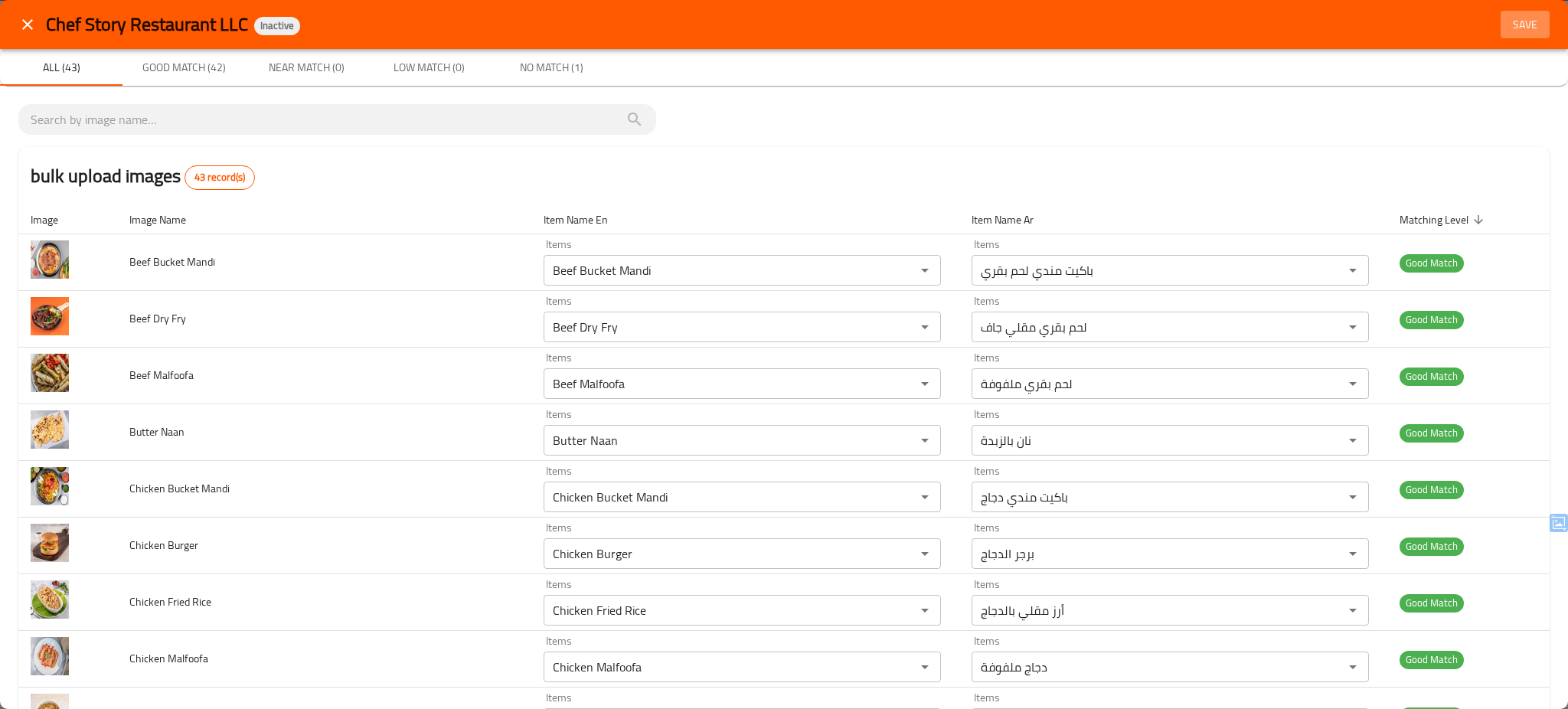
click at [1508, 24] on span "Save" at bounding box center [1525, 25] width 37 height 19
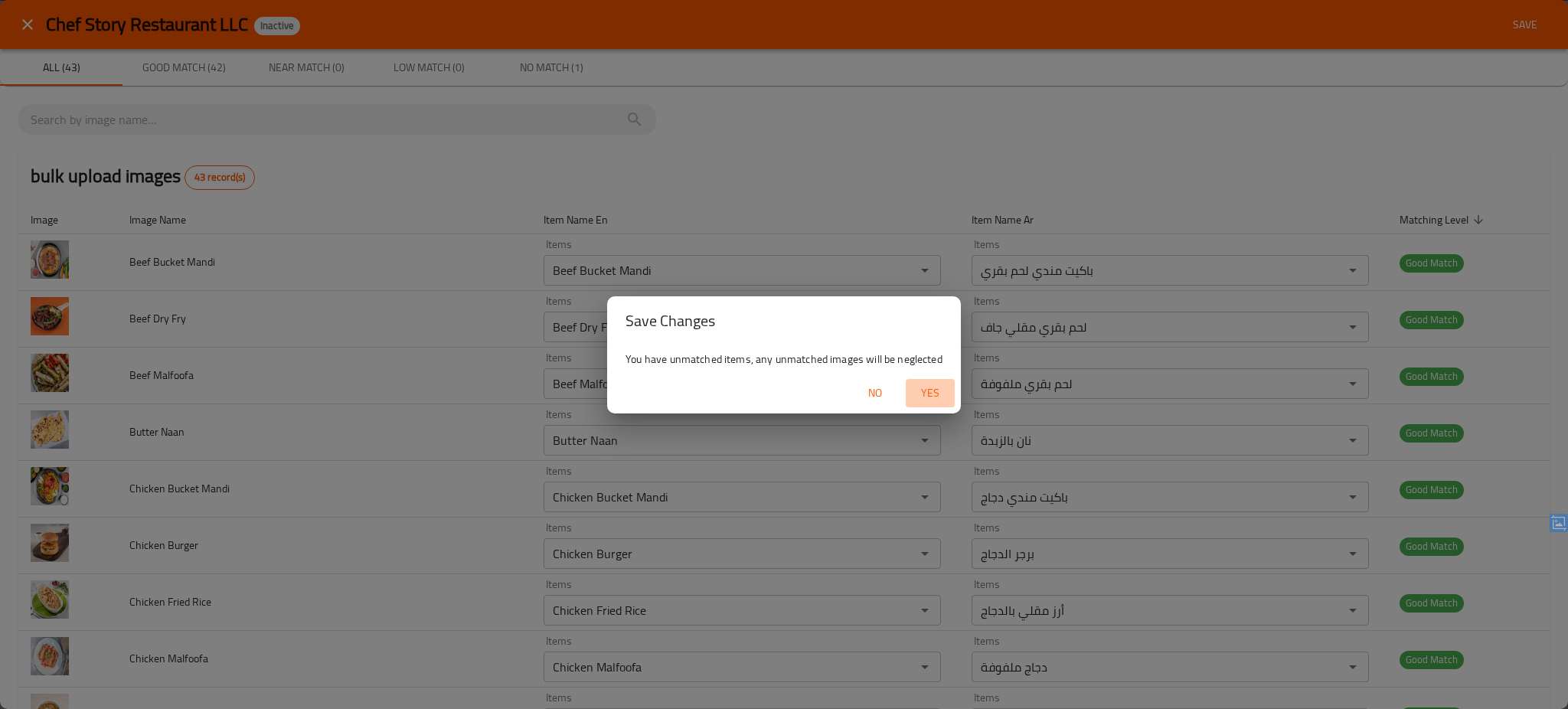
click at [942, 387] on span "Yes" at bounding box center [930, 393] width 37 height 19
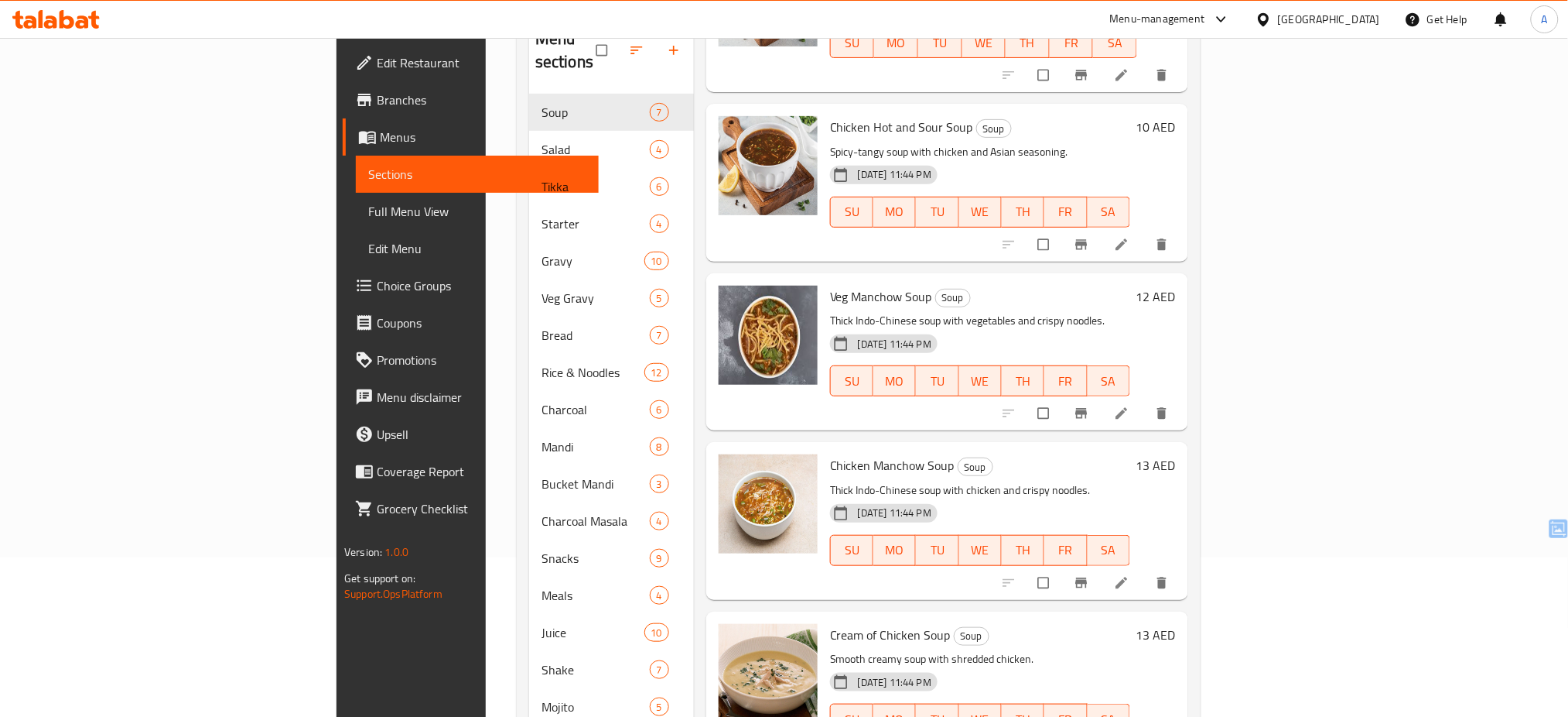
scroll to position [193, 0]
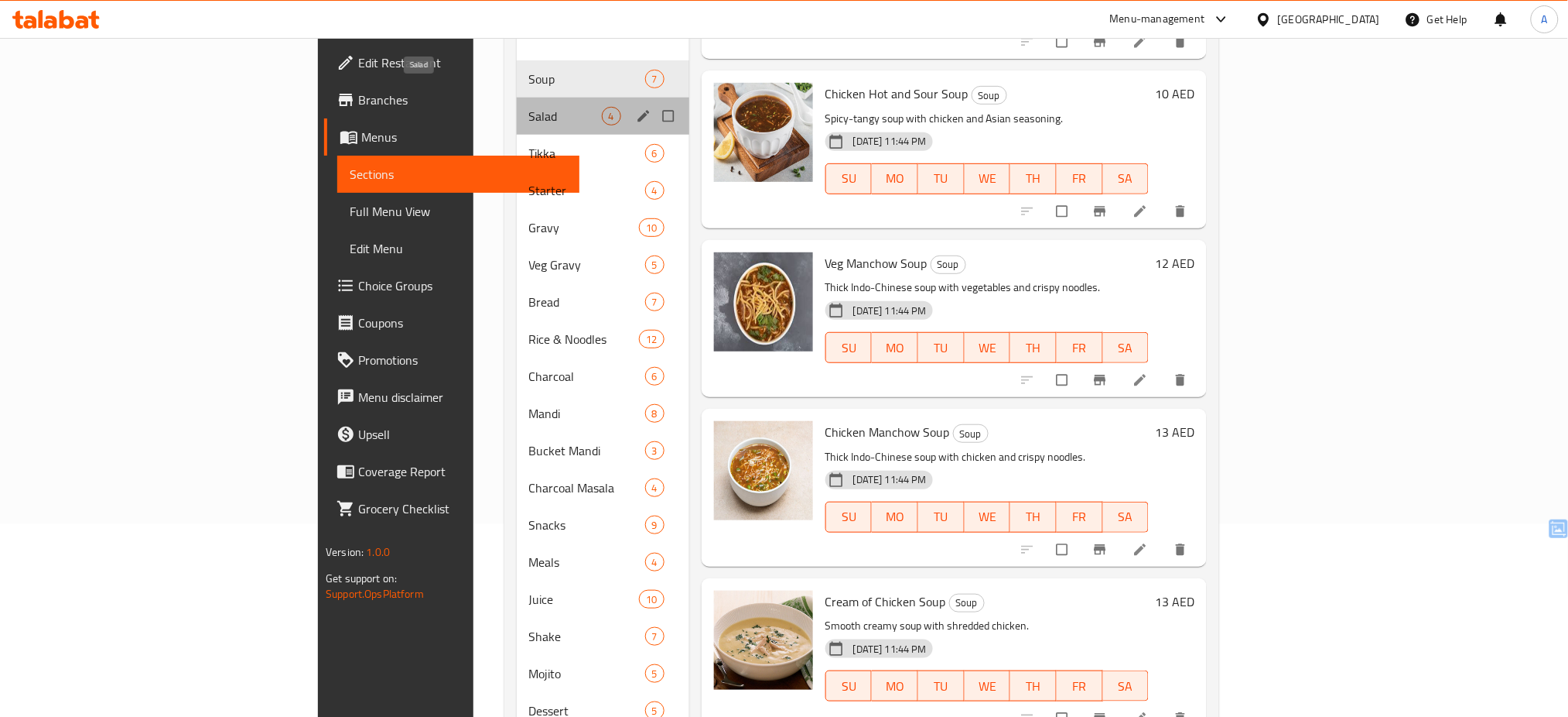
click at [529, 107] on span "Salad" at bounding box center [565, 116] width 73 height 19
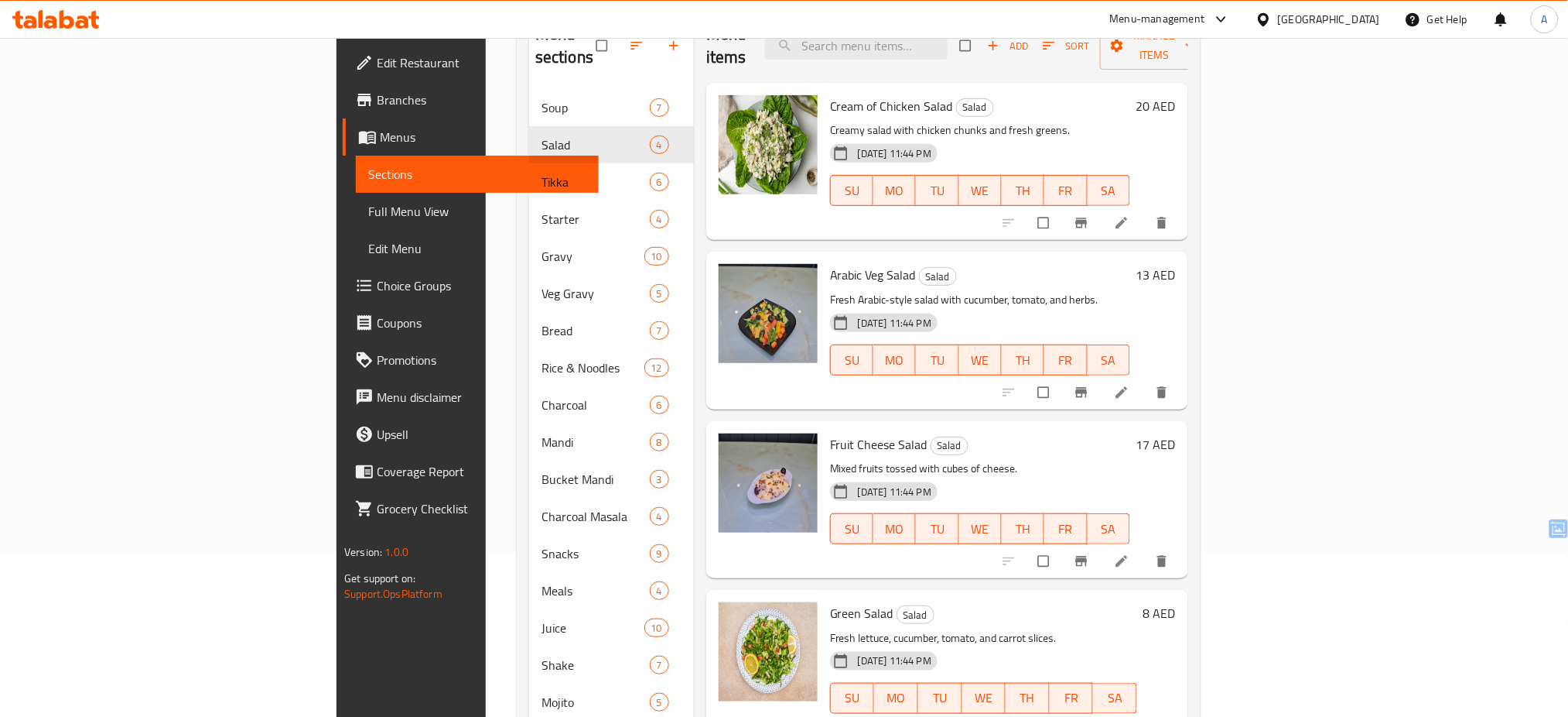
scroll to position [231, 0]
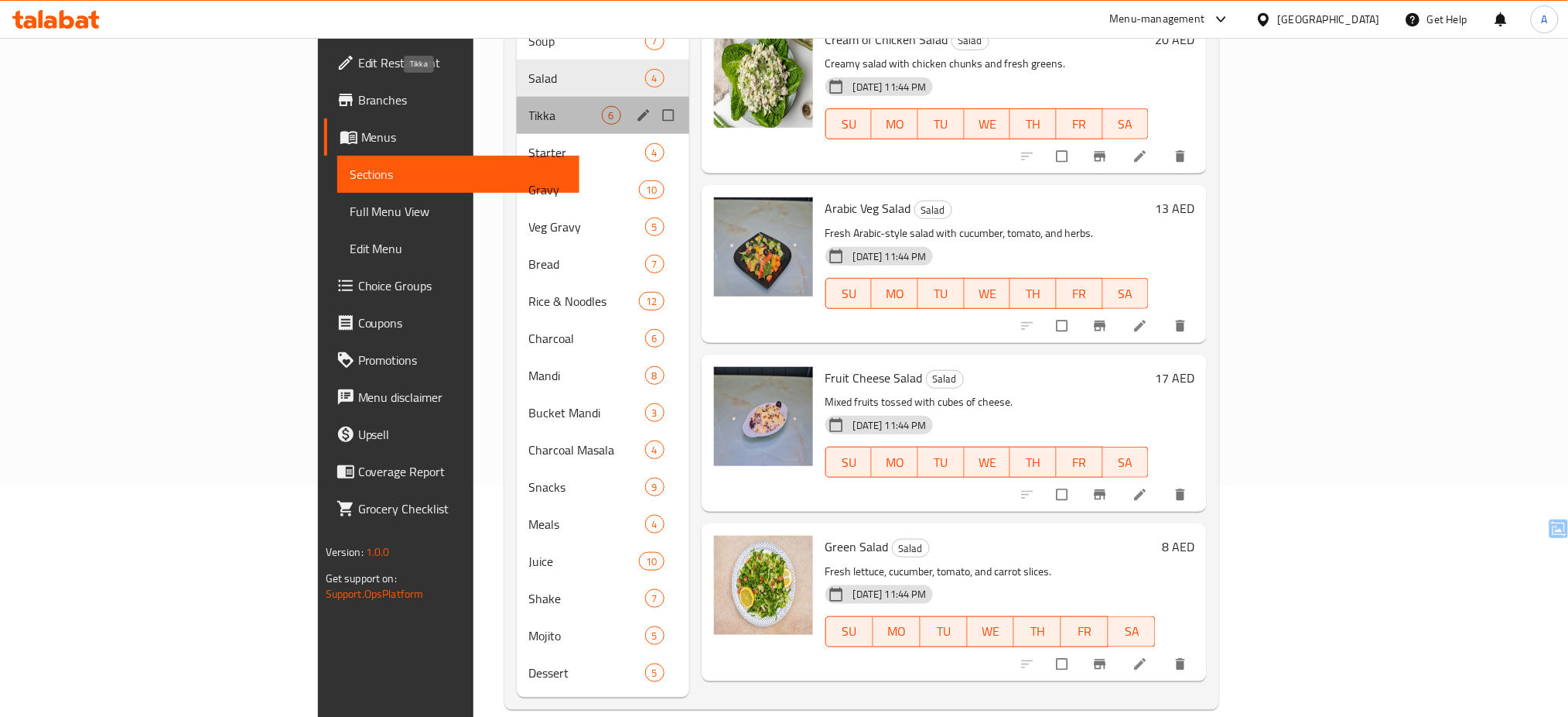
click at [529, 106] on span "Tikka" at bounding box center [565, 115] width 73 height 19
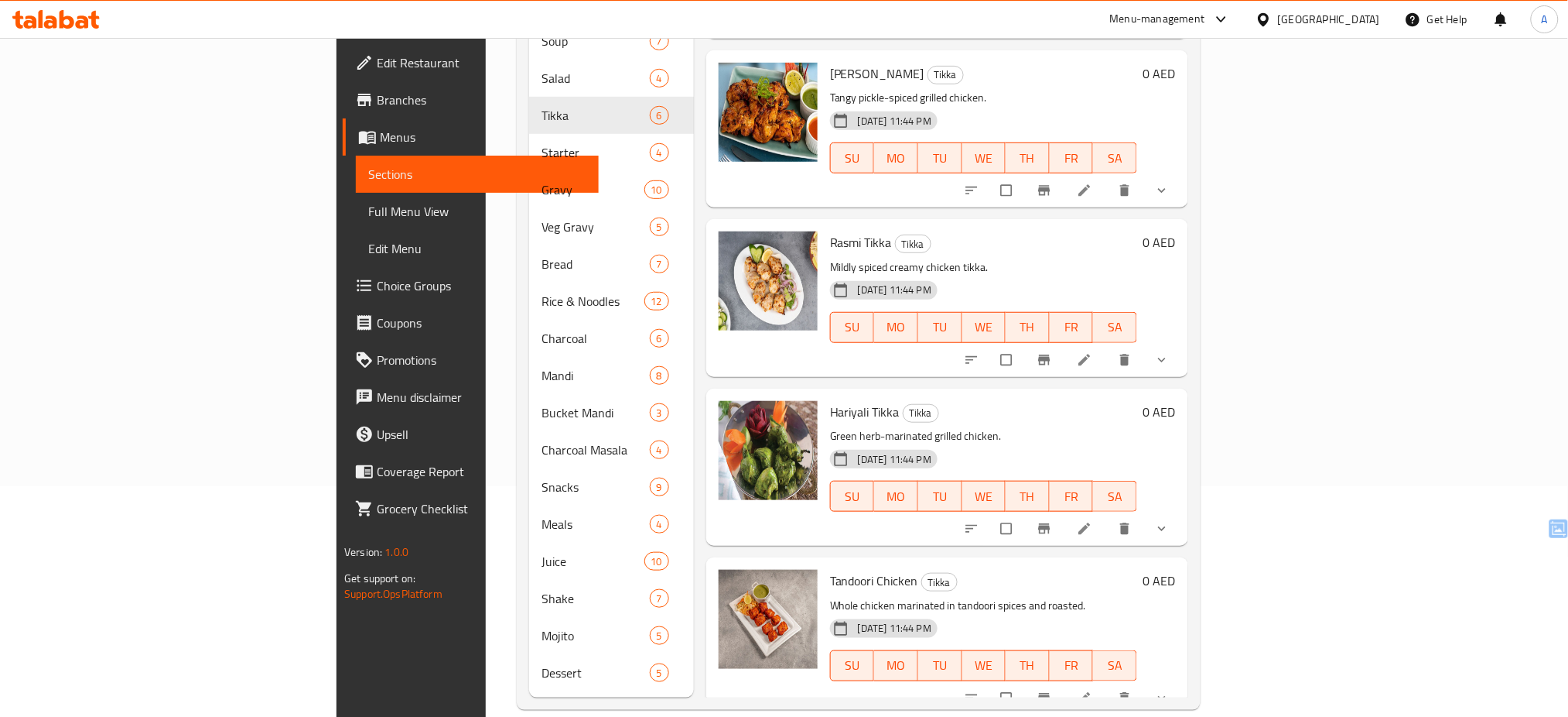
scroll to position [322, 0]
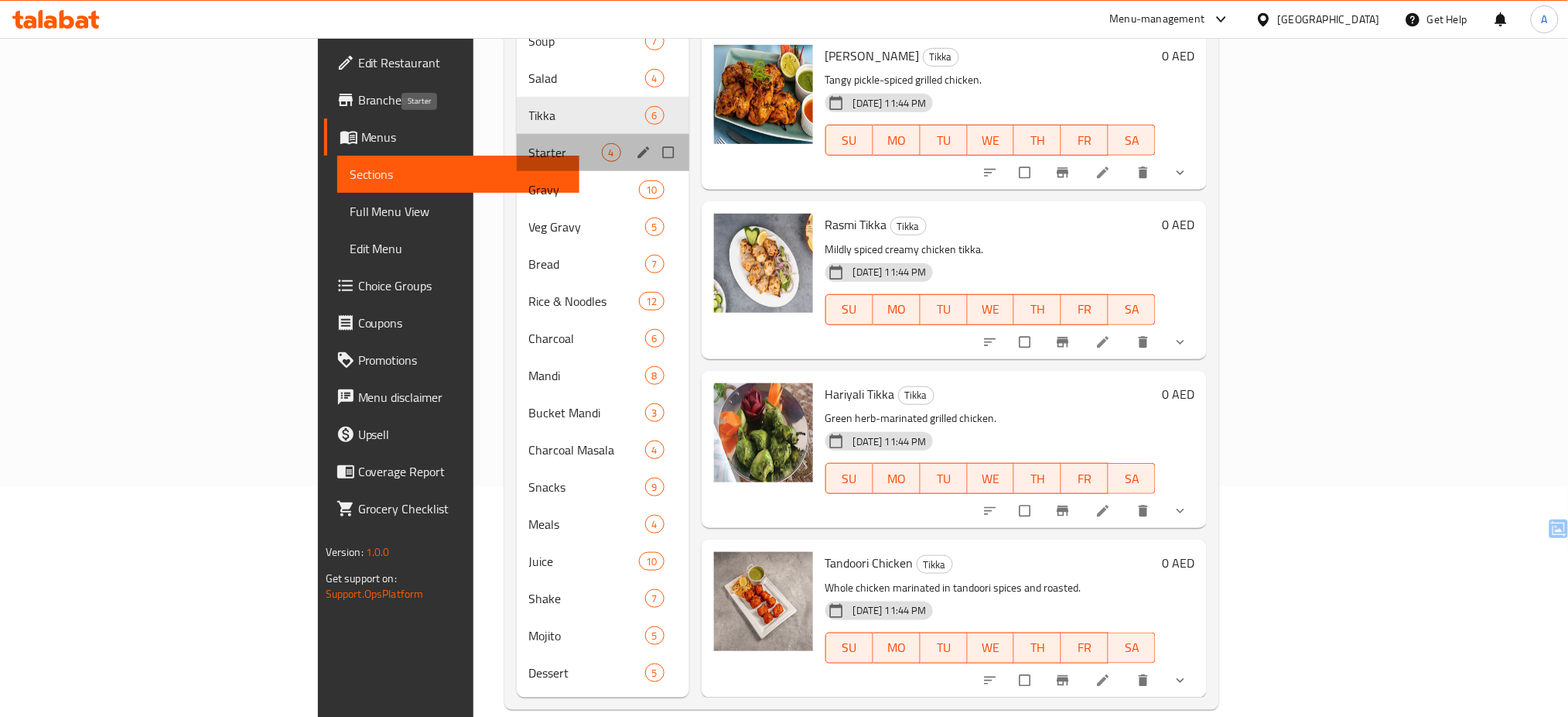
click at [529, 144] on span "Starter" at bounding box center [565, 153] width 73 height 19
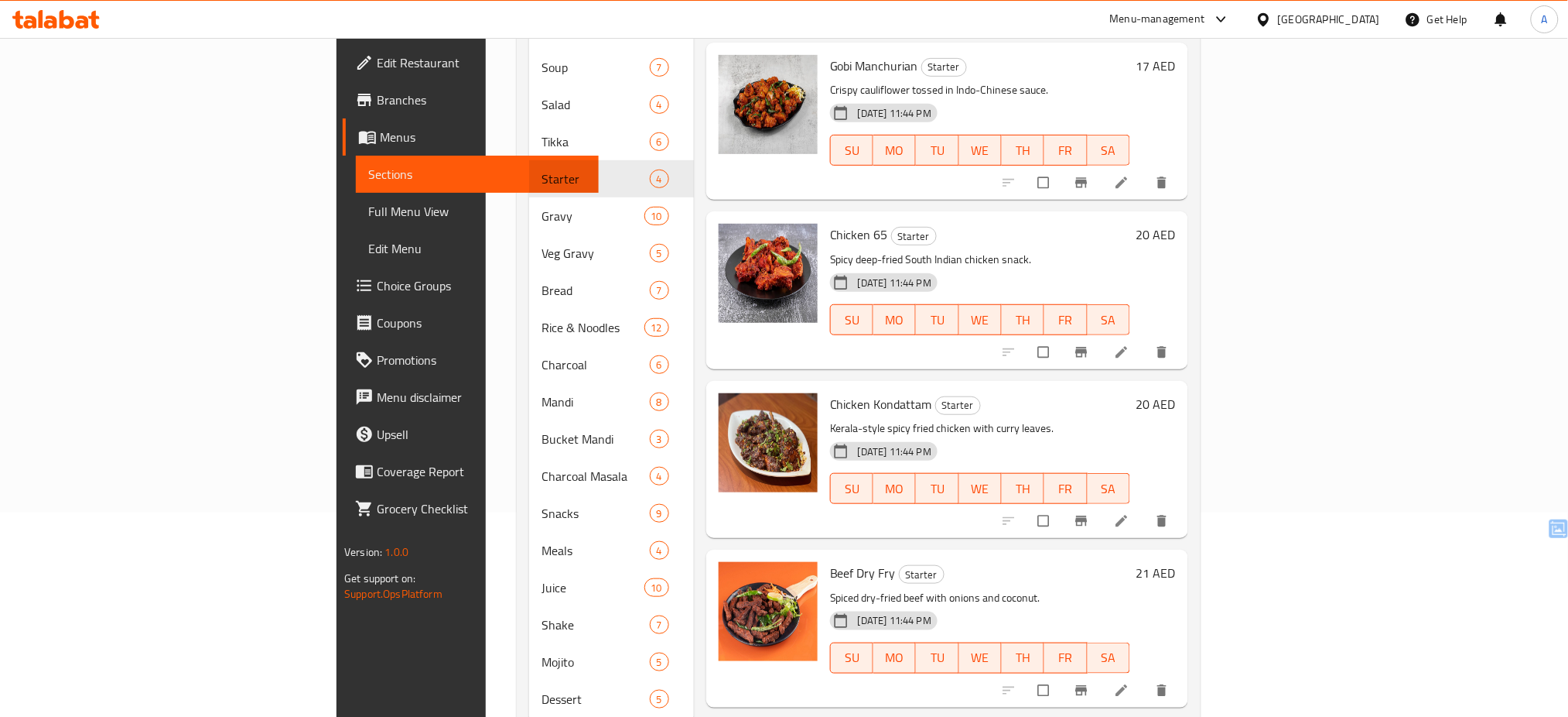
scroll to position [231, 0]
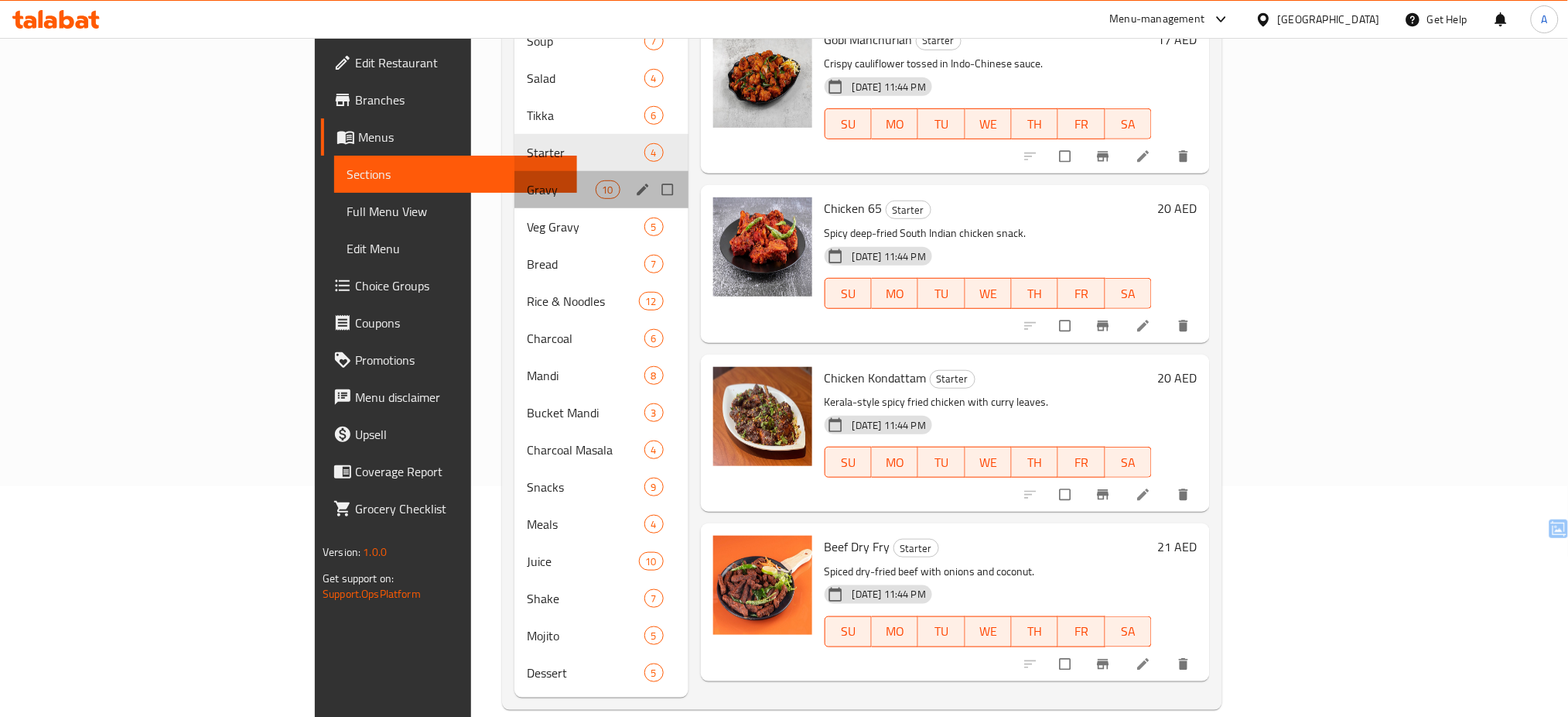
click at [515, 179] on div "Gravy 10" at bounding box center [602, 190] width 174 height 37
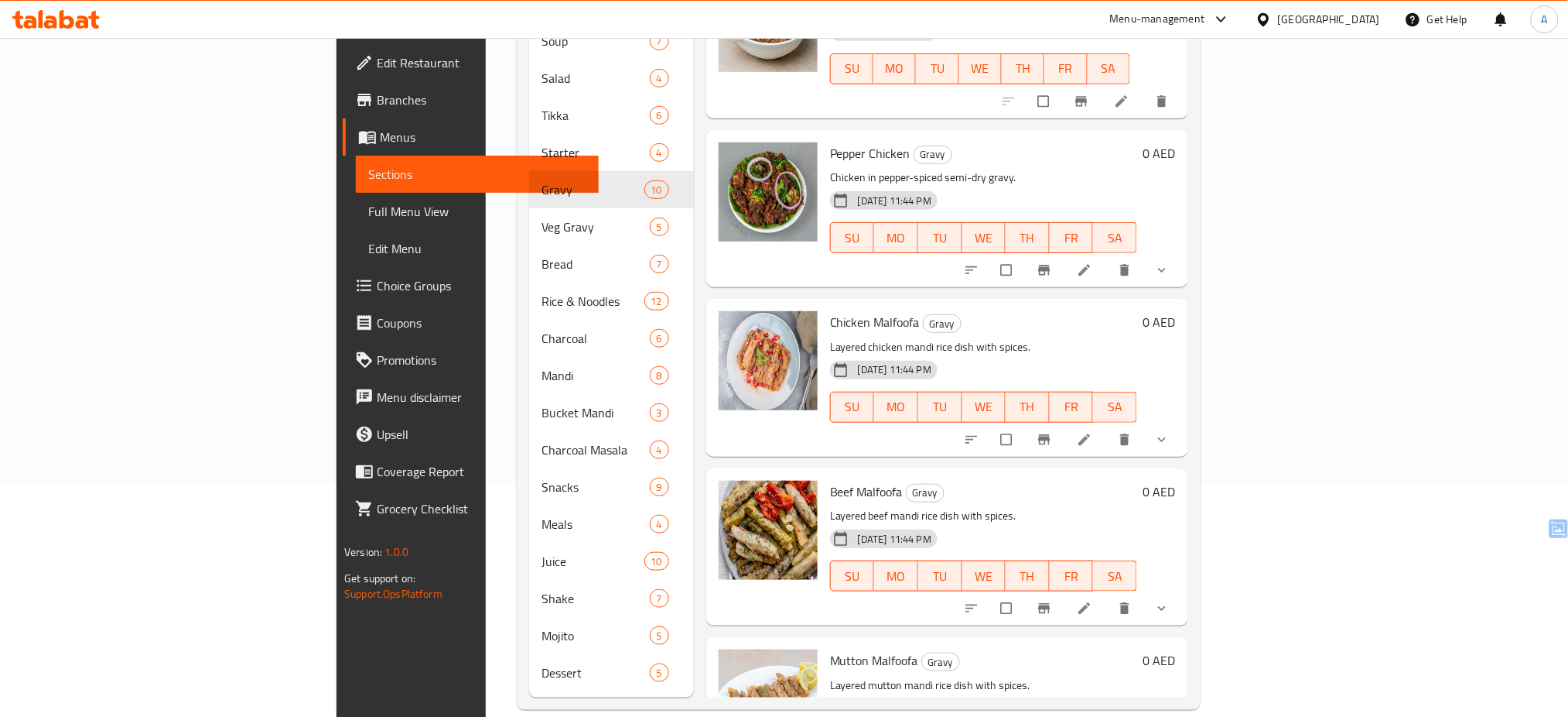
scroll to position [998, 0]
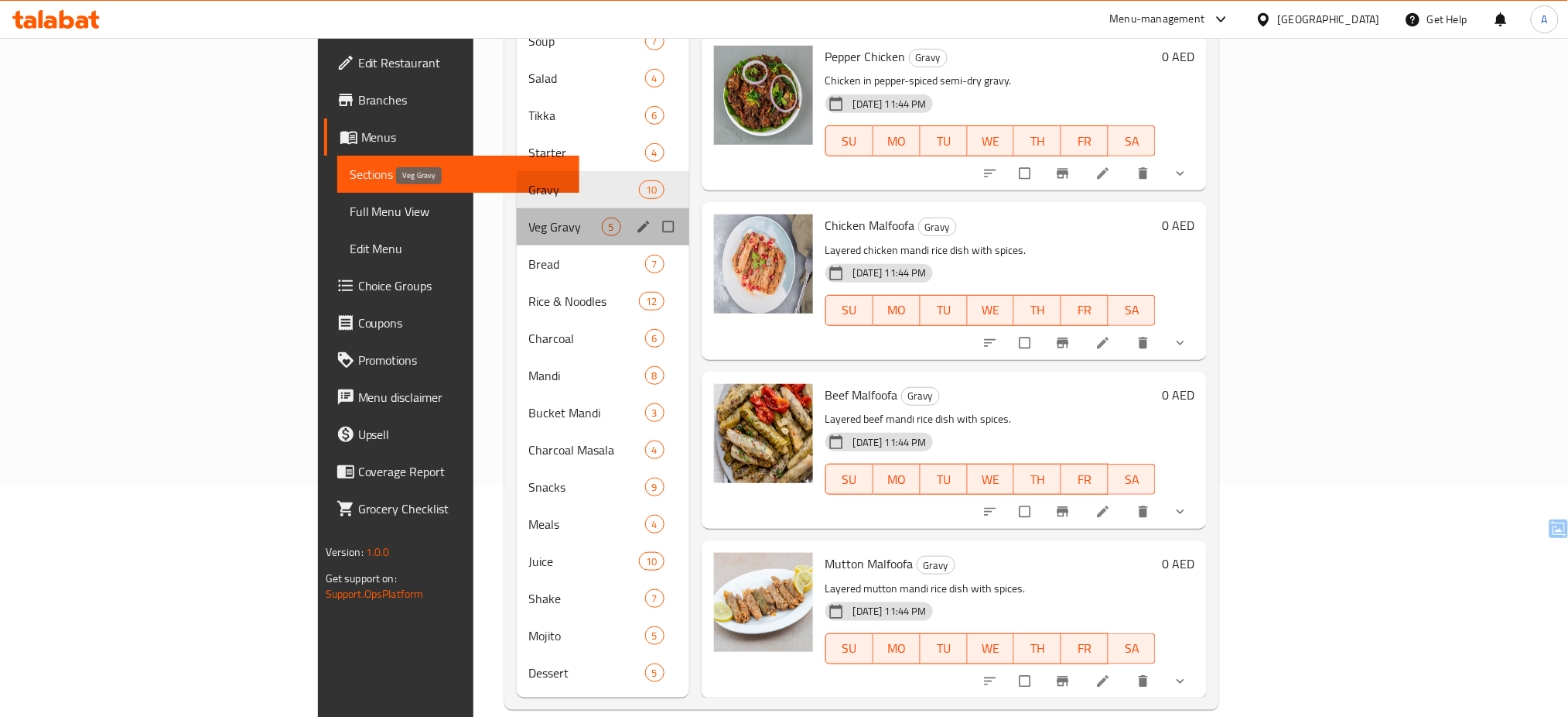
click at [529, 218] on span "Veg Gravy" at bounding box center [565, 227] width 73 height 19
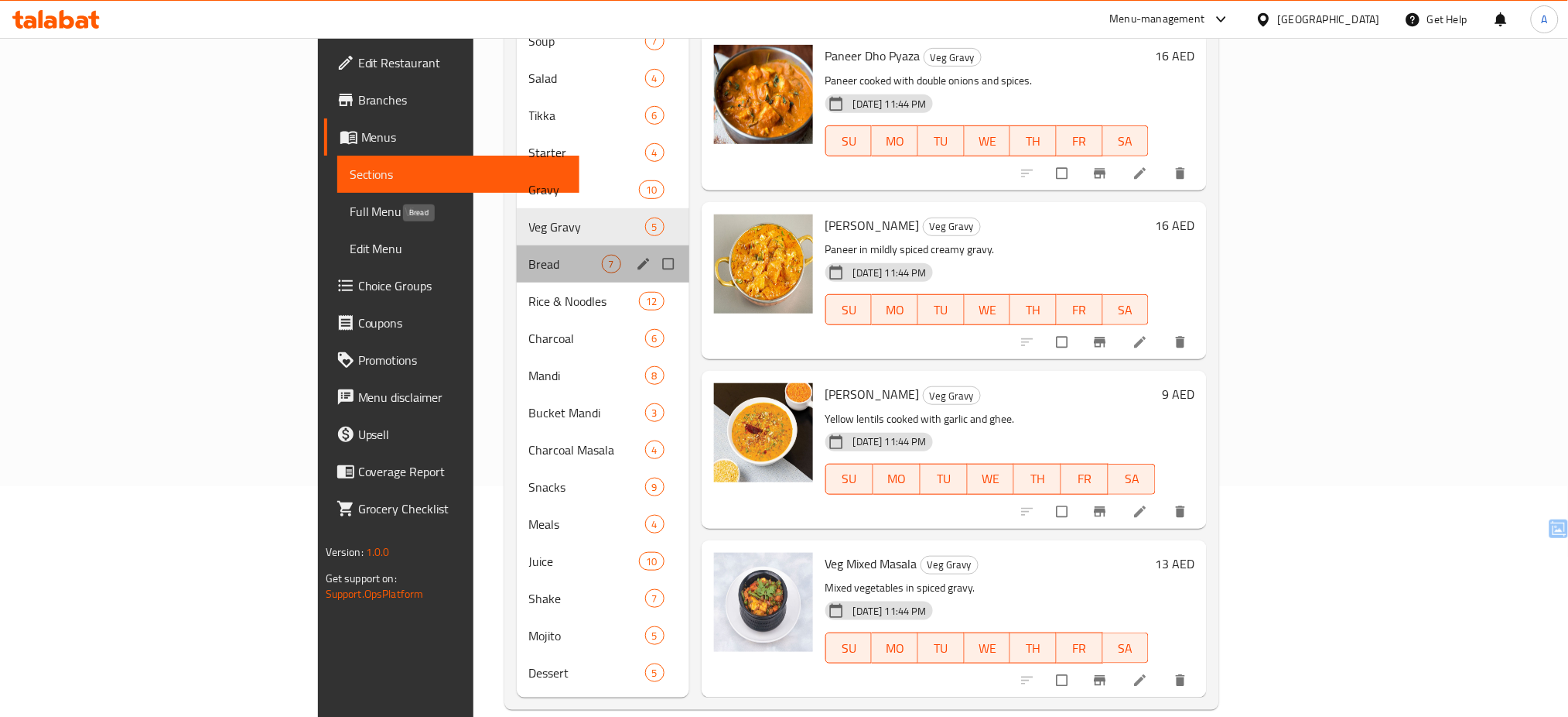
click at [529, 255] on span "Bread" at bounding box center [565, 264] width 73 height 19
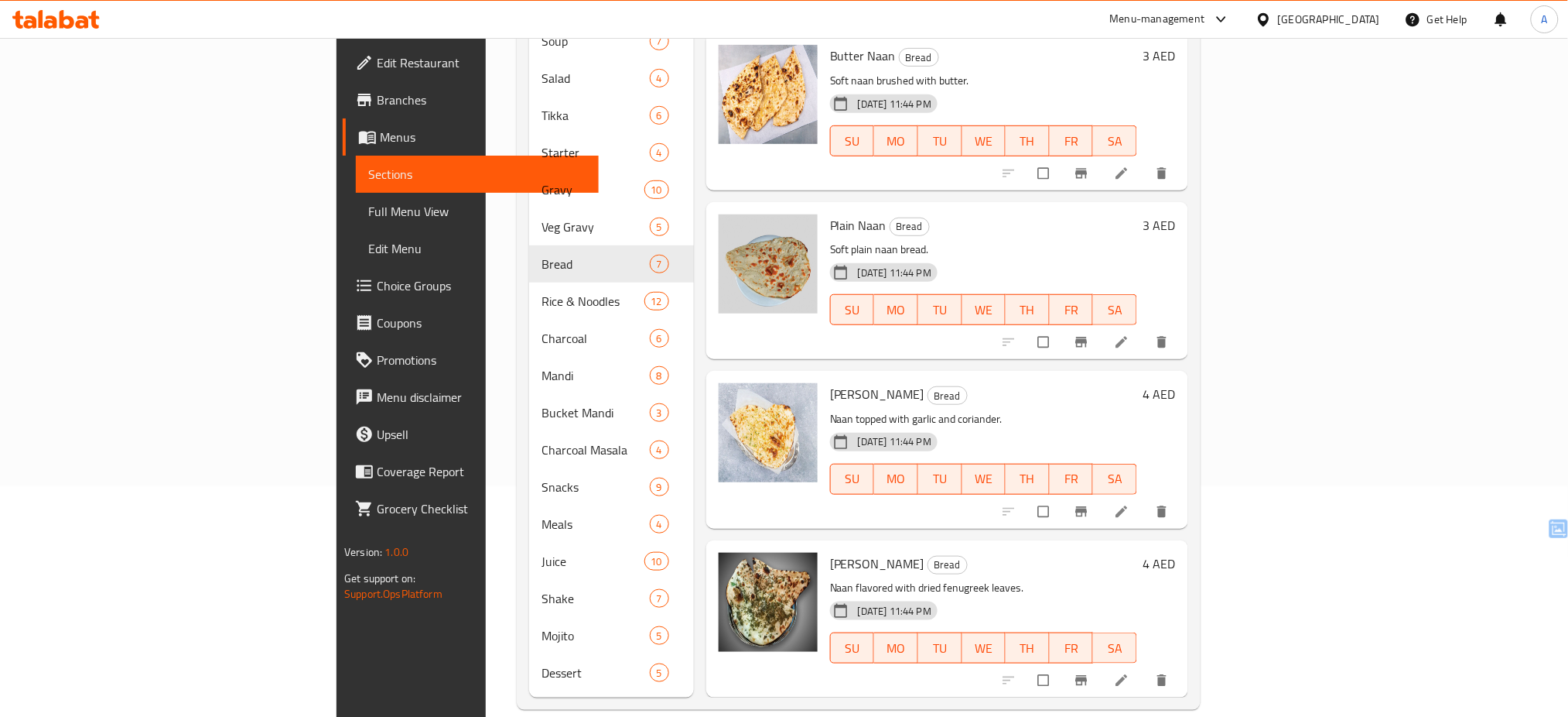
scroll to position [491, 0]
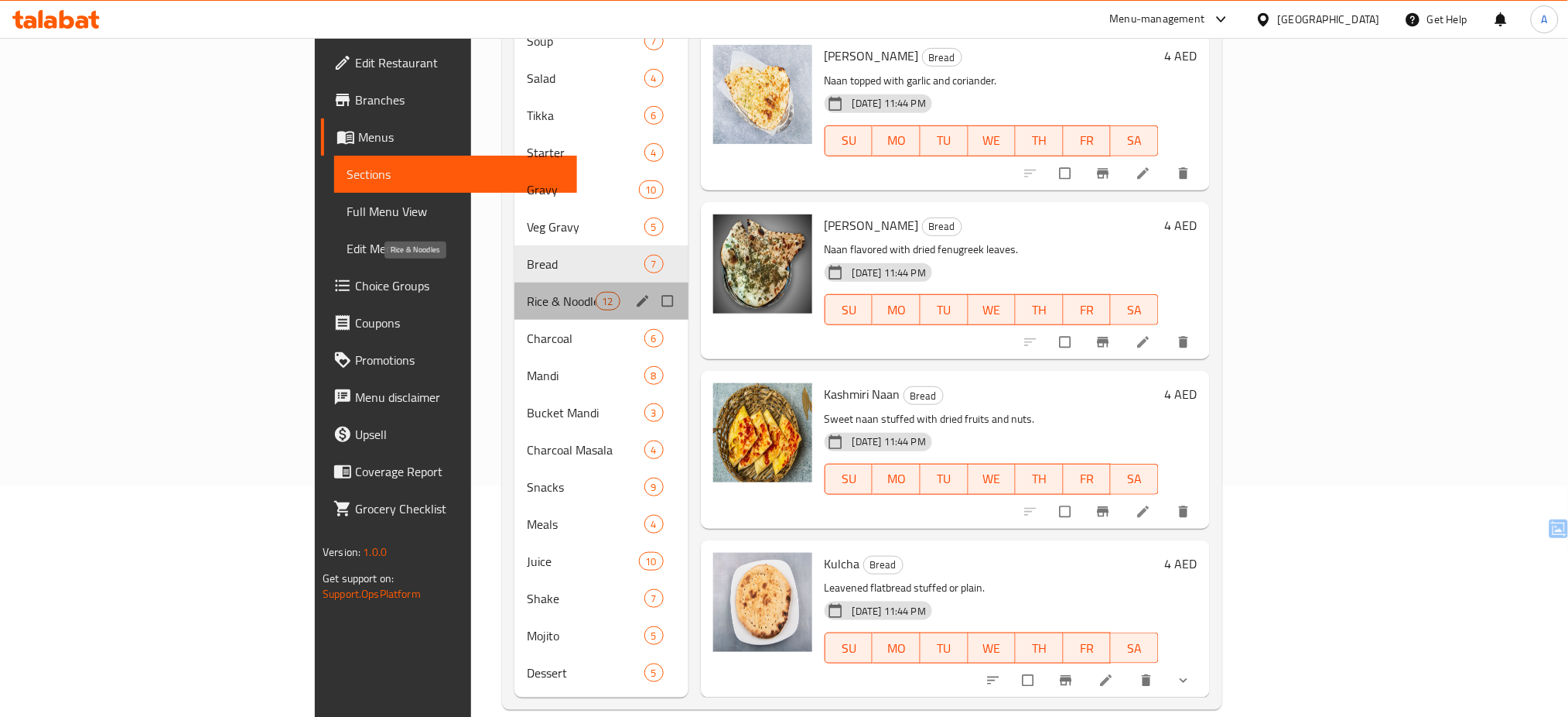
click at [527, 292] on span "Rice & Noodles" at bounding box center [561, 301] width 69 height 19
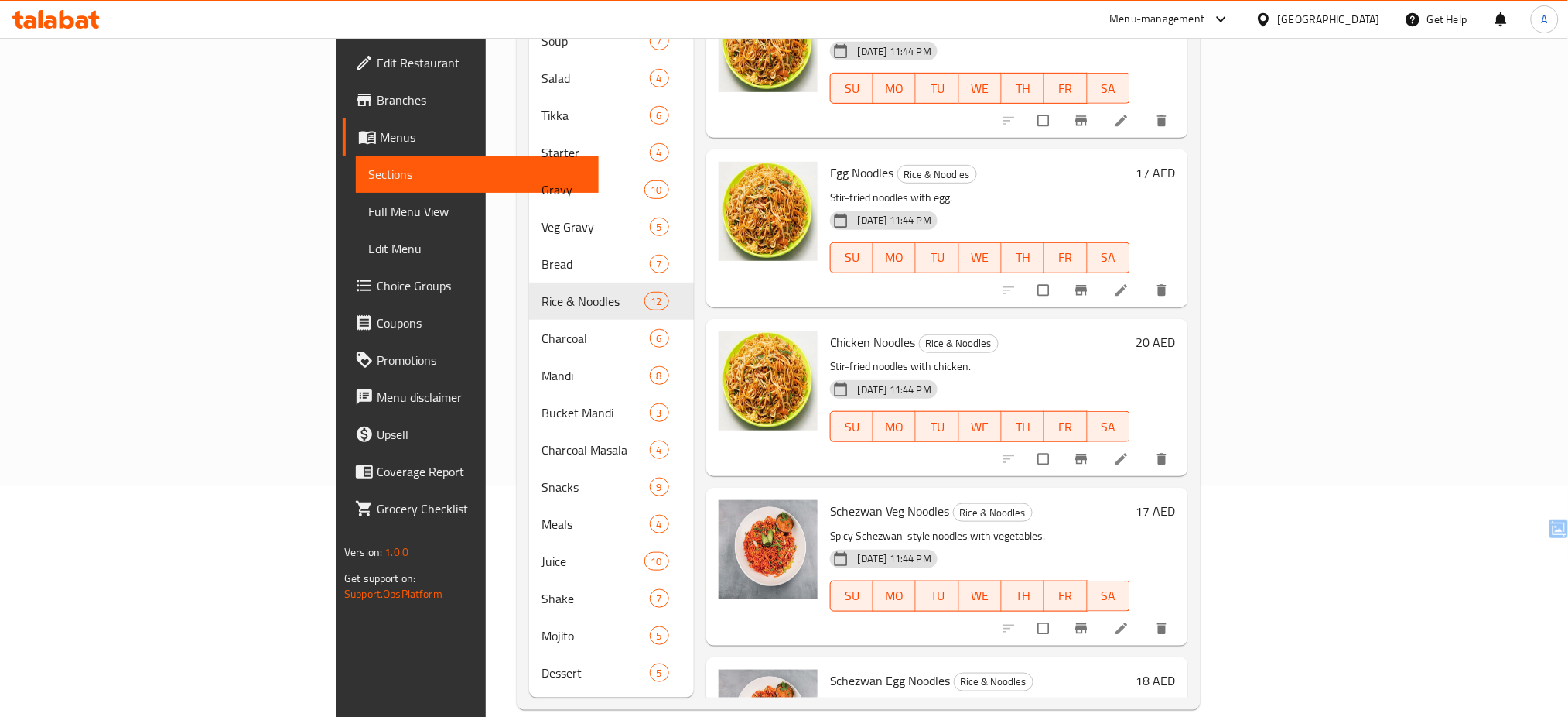
scroll to position [1336, 0]
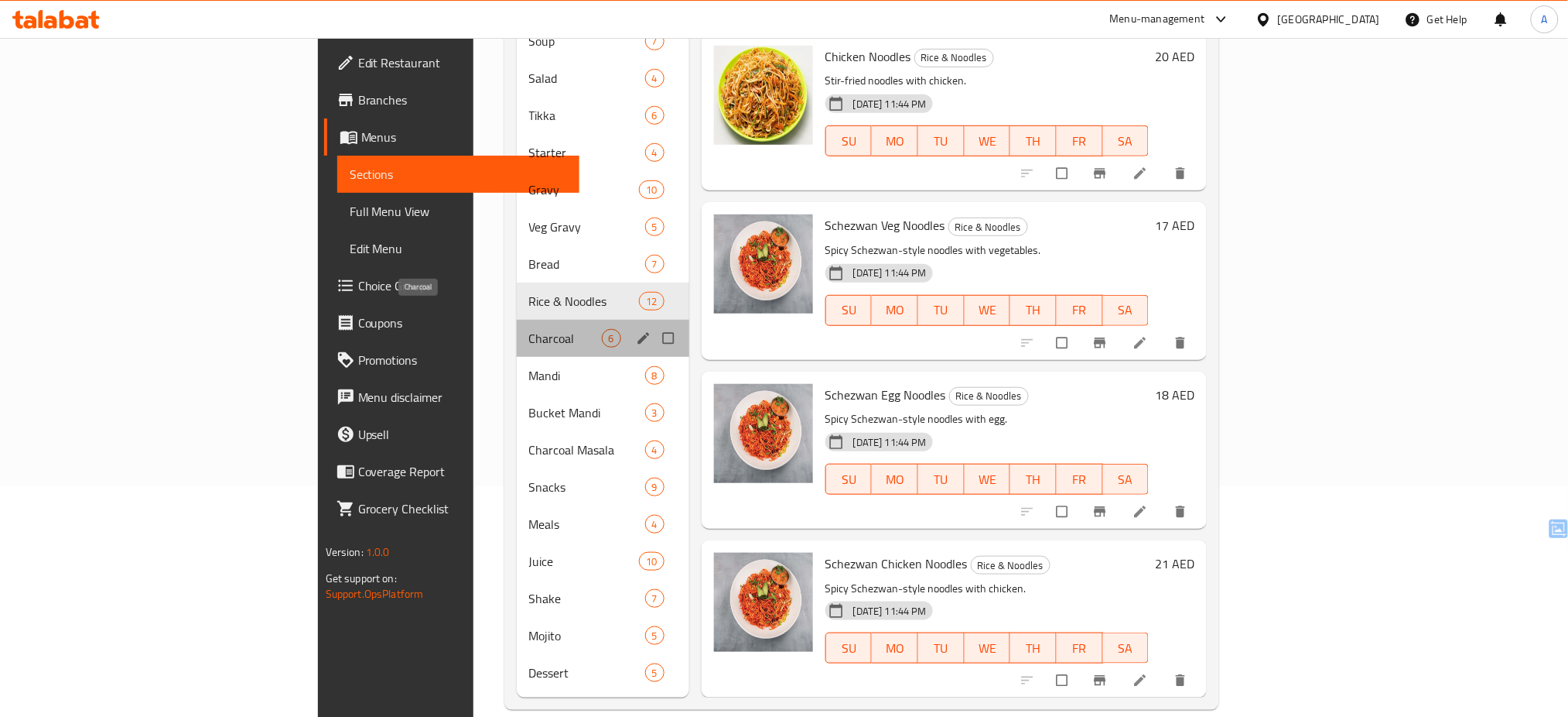
click at [529, 329] on span "Charcoal" at bounding box center [565, 338] width 73 height 19
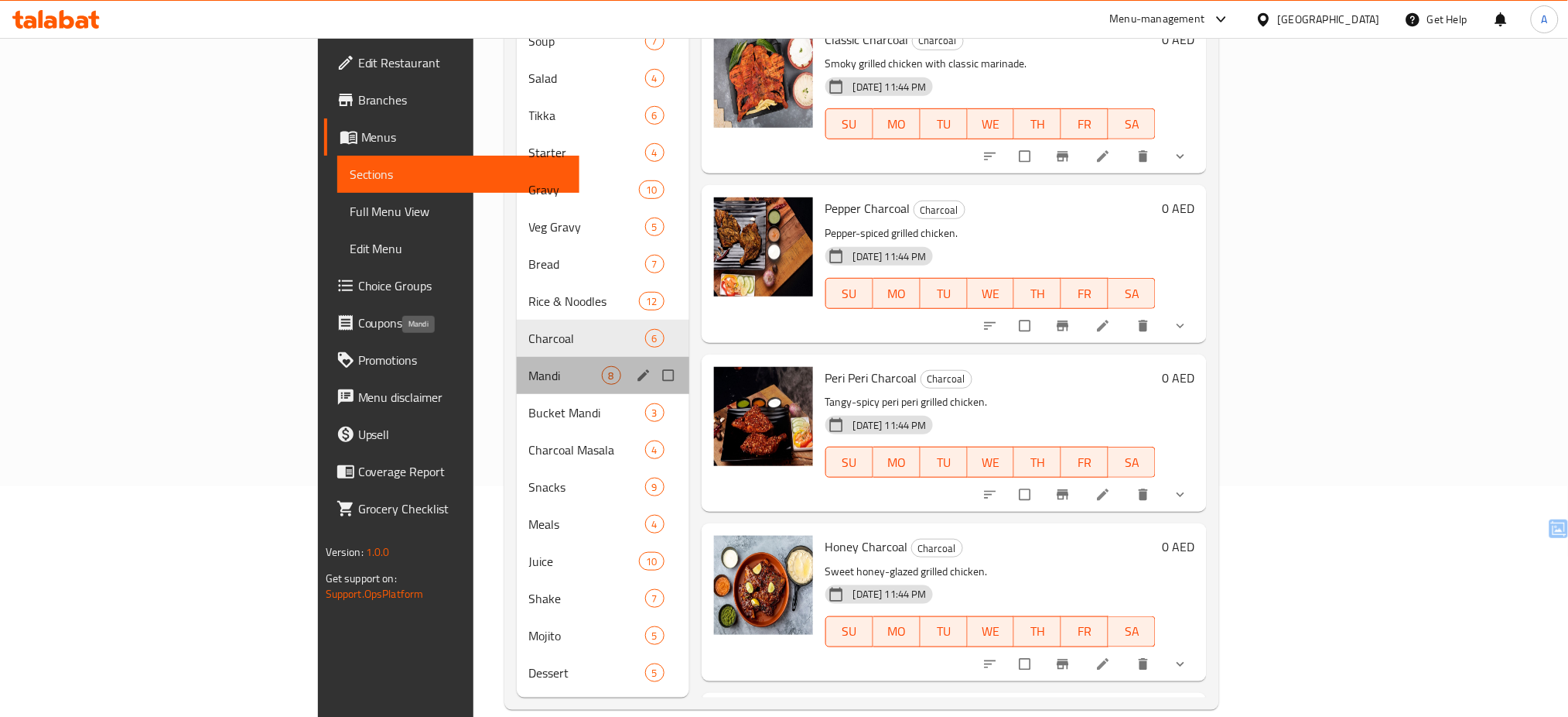
click at [529, 366] on span "Mandi" at bounding box center [565, 375] width 73 height 19
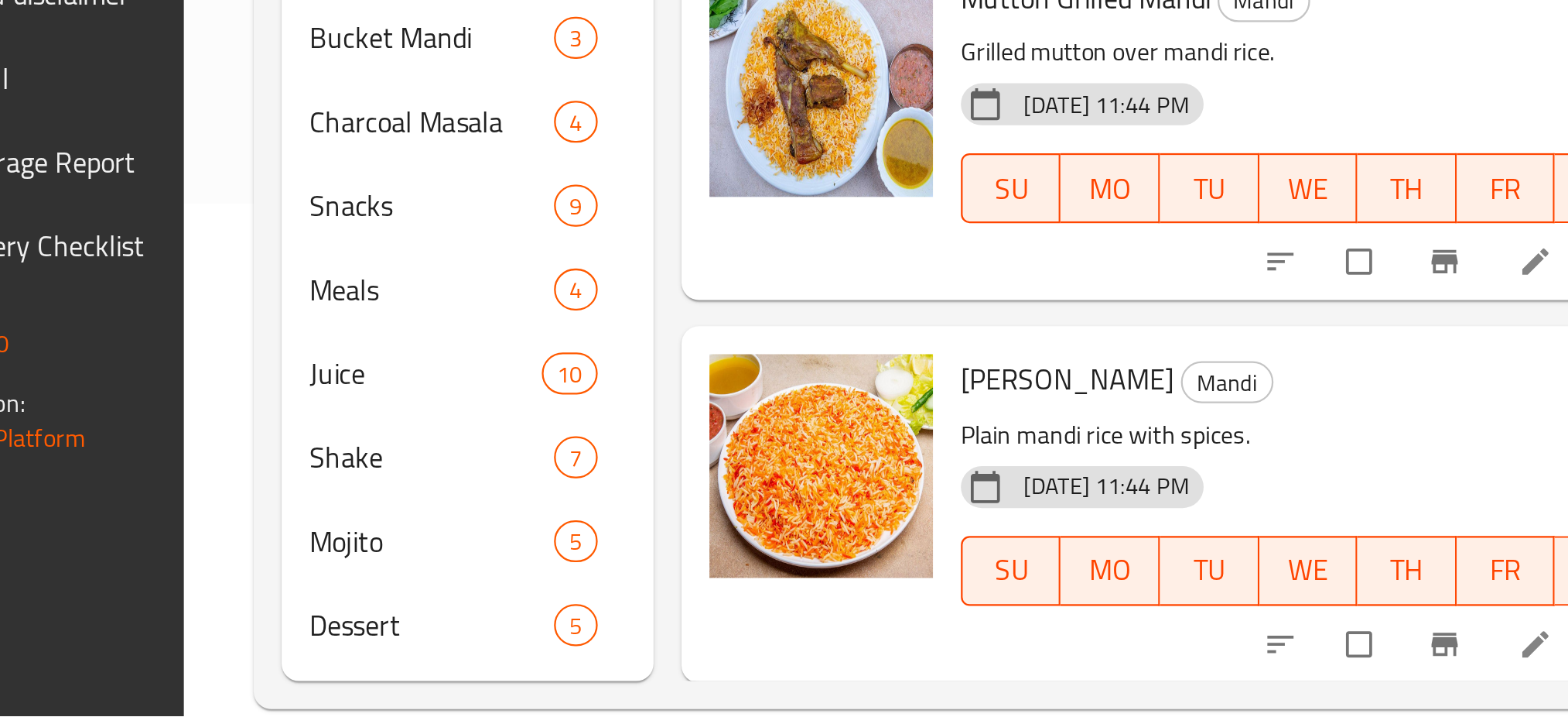
scroll to position [227, 0]
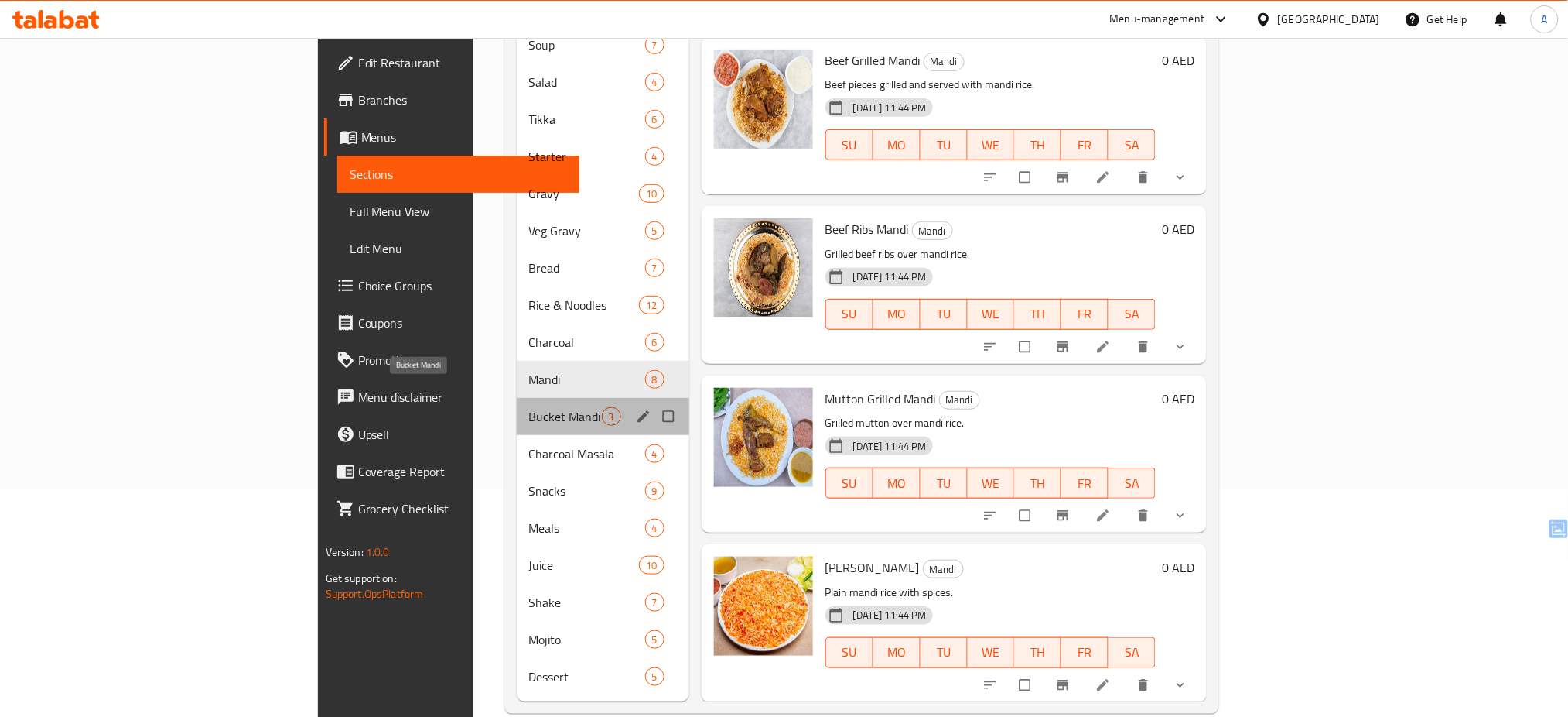
click at [529, 407] on span "Bucket Mandi" at bounding box center [565, 416] width 73 height 19
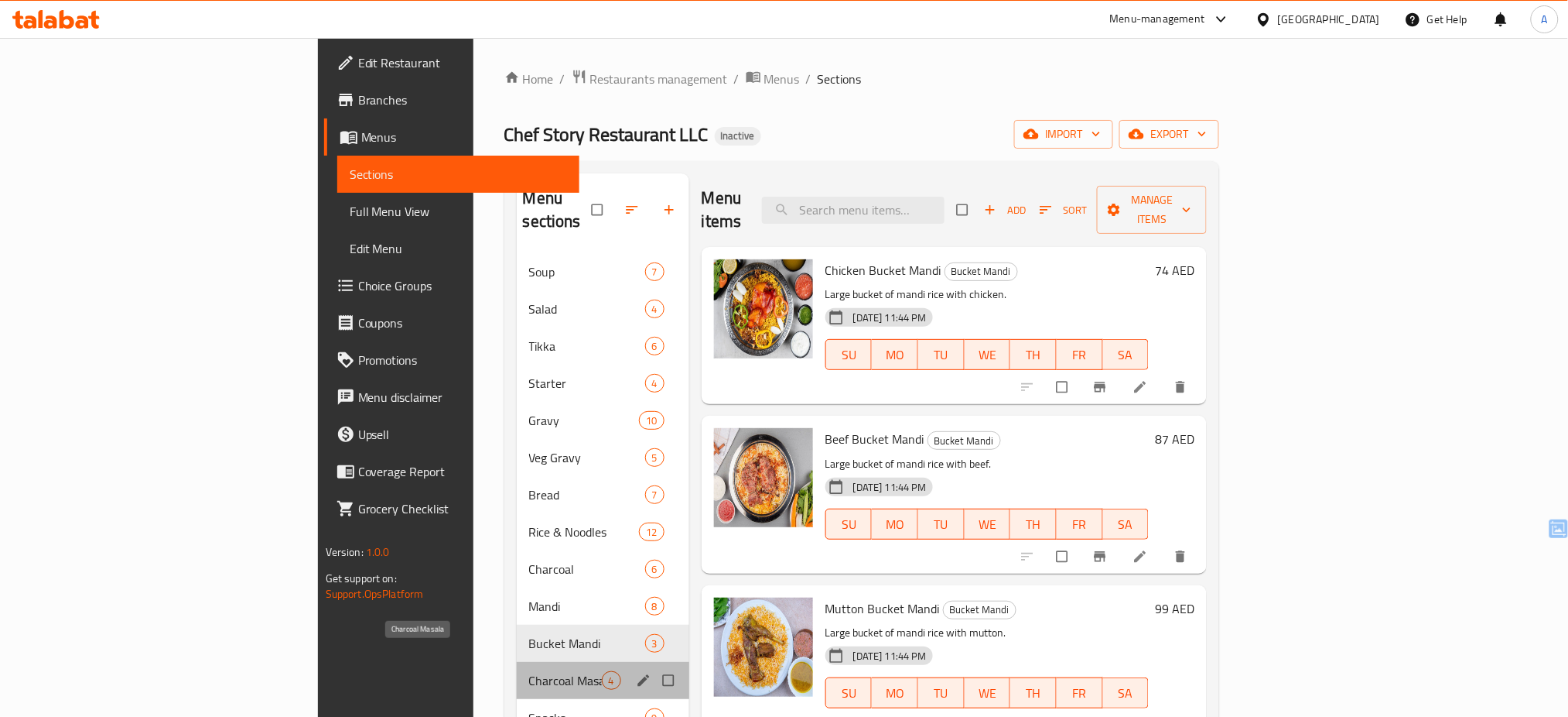
click at [529, 671] on span "Charcoal Masala" at bounding box center [565, 680] width 73 height 19
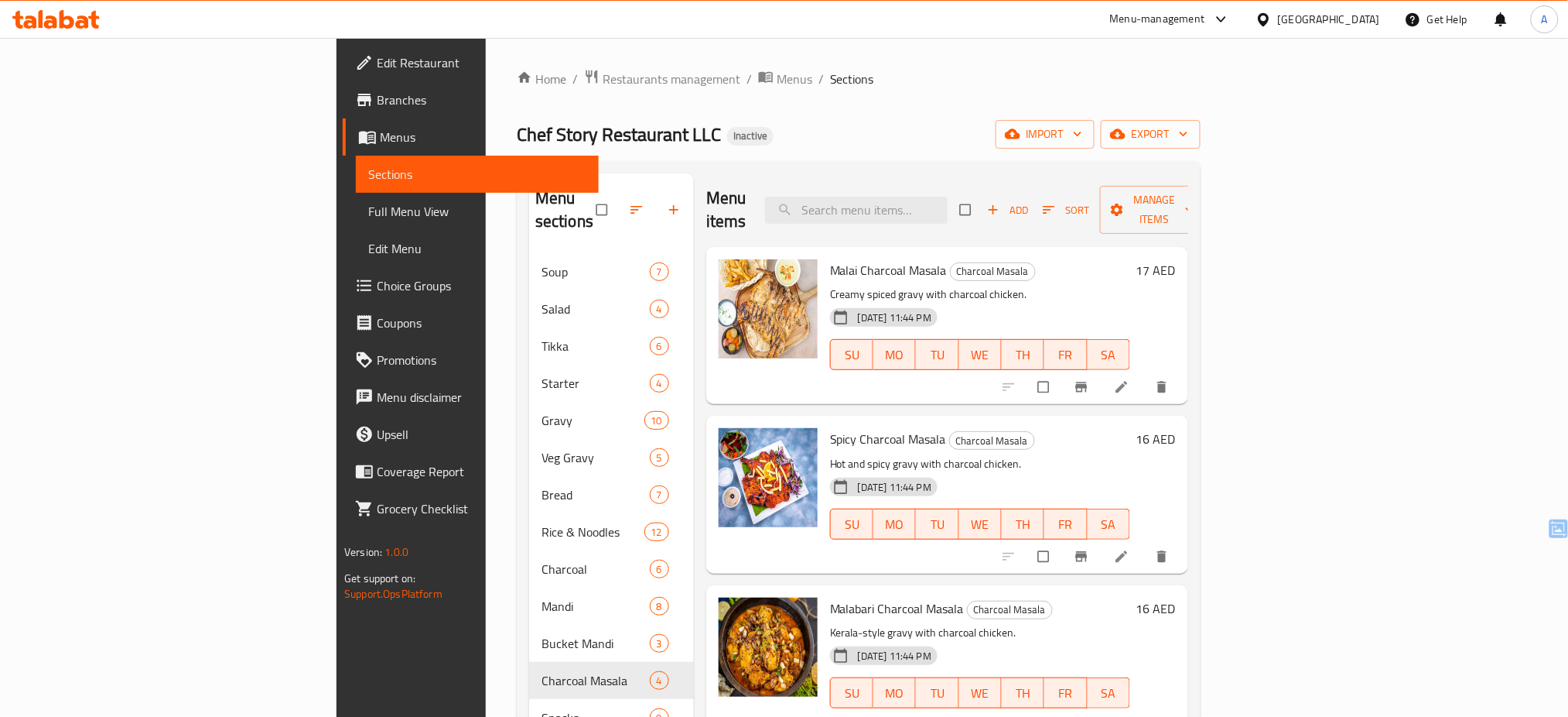
scroll to position [231, 0]
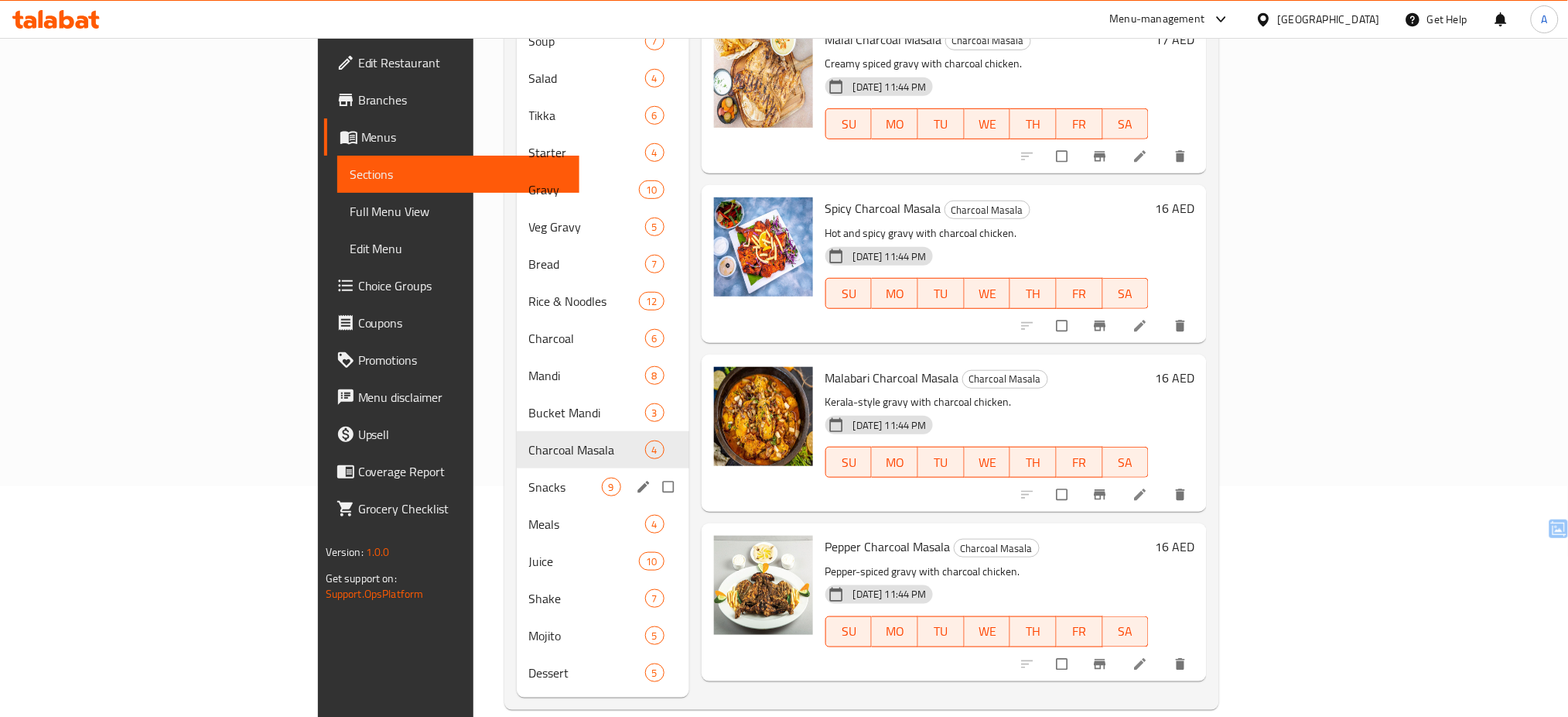
click at [517, 476] on div "Snacks 9" at bounding box center [603, 486] width 172 height 37
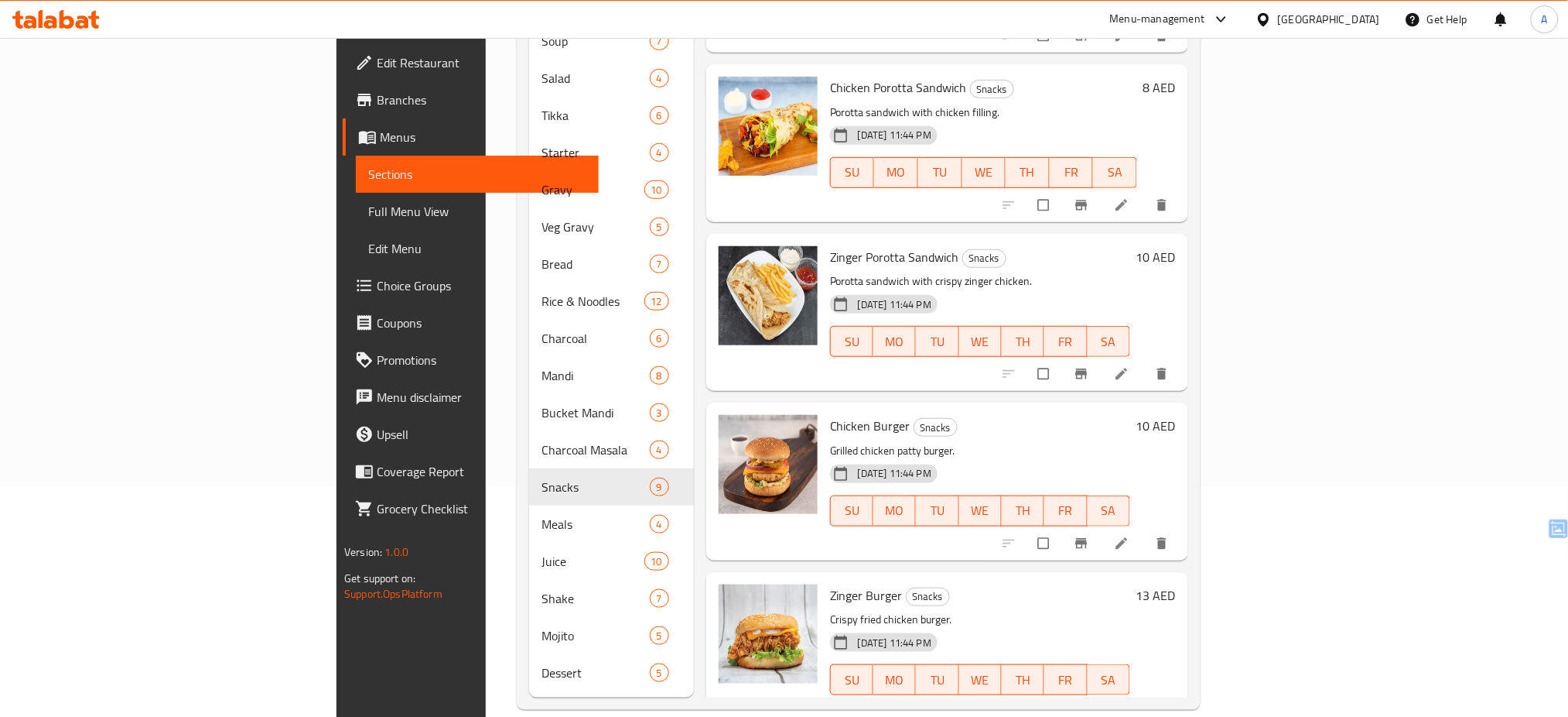
scroll to position [828, 0]
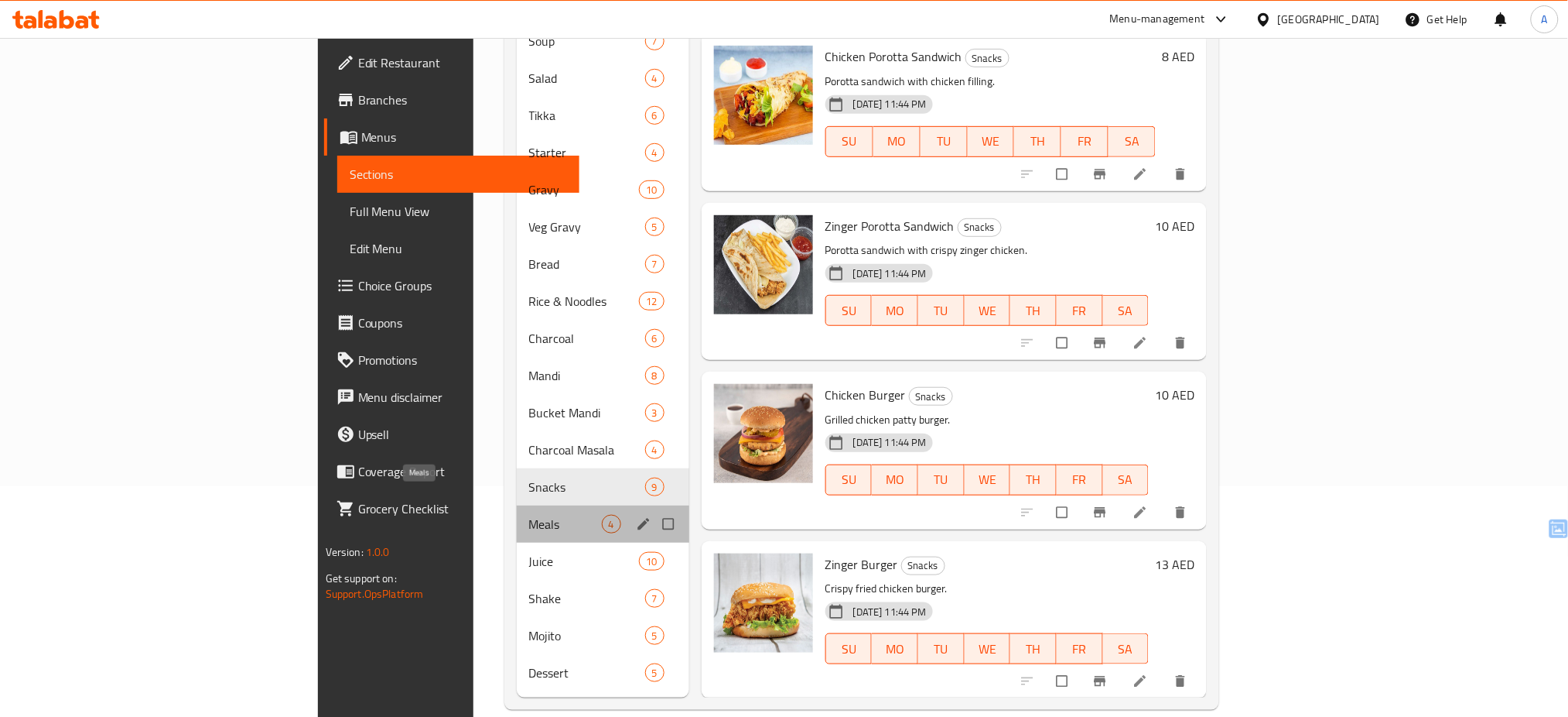
click at [529, 515] on span "Meals" at bounding box center [565, 524] width 73 height 19
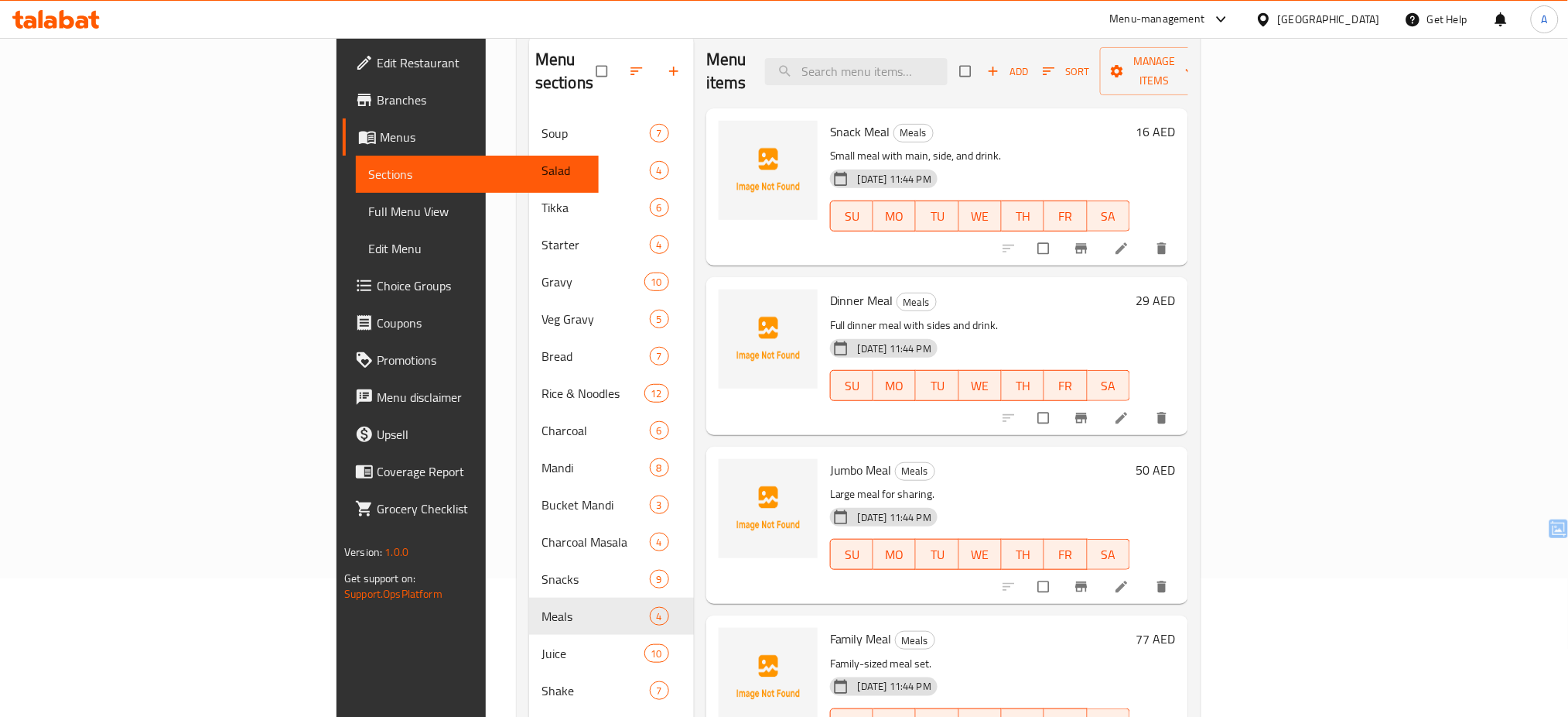
scroll to position [139, 0]
click at [852, 171] on span "[DATE] 11:44 PM" at bounding box center [895, 179] width 86 height 15
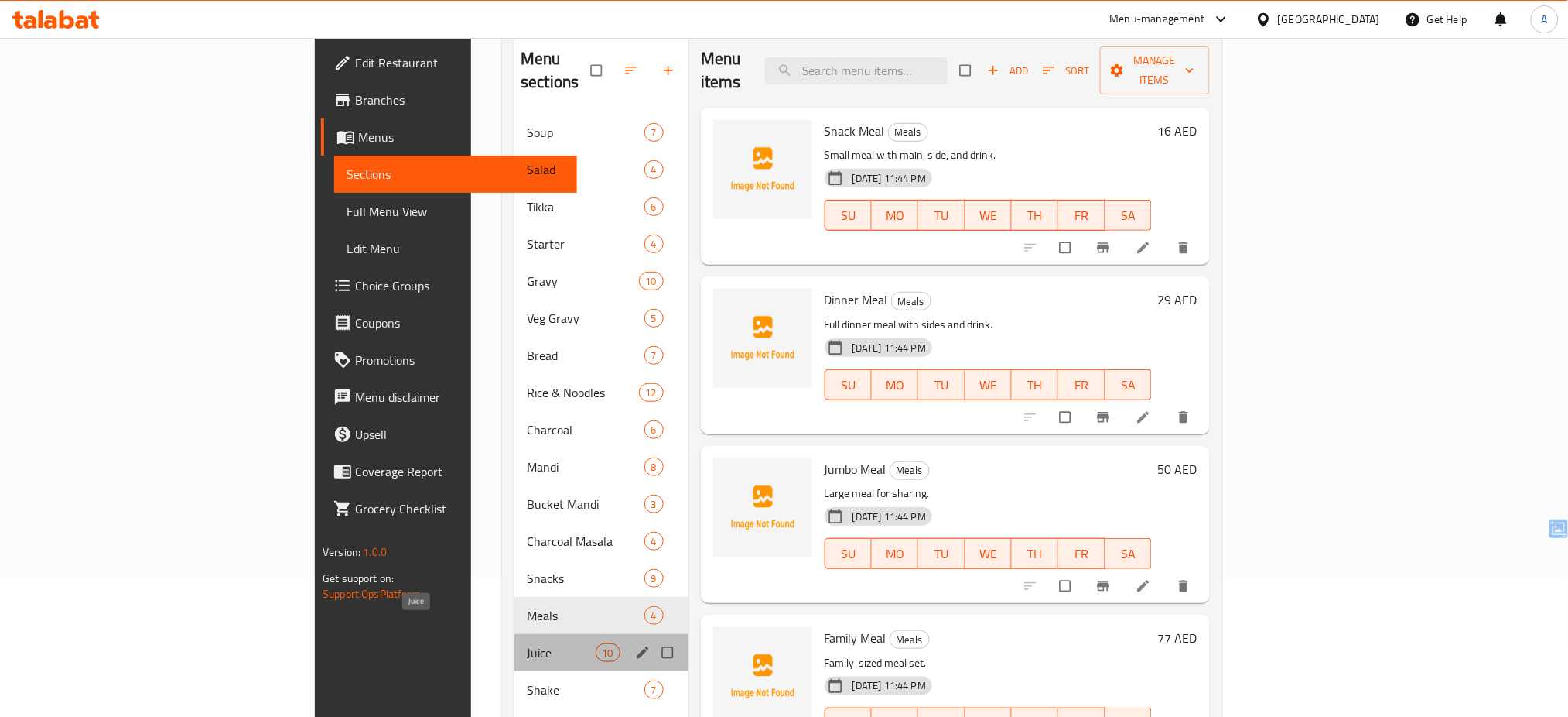
click at [527, 643] on span "Juice" at bounding box center [561, 652] width 69 height 19
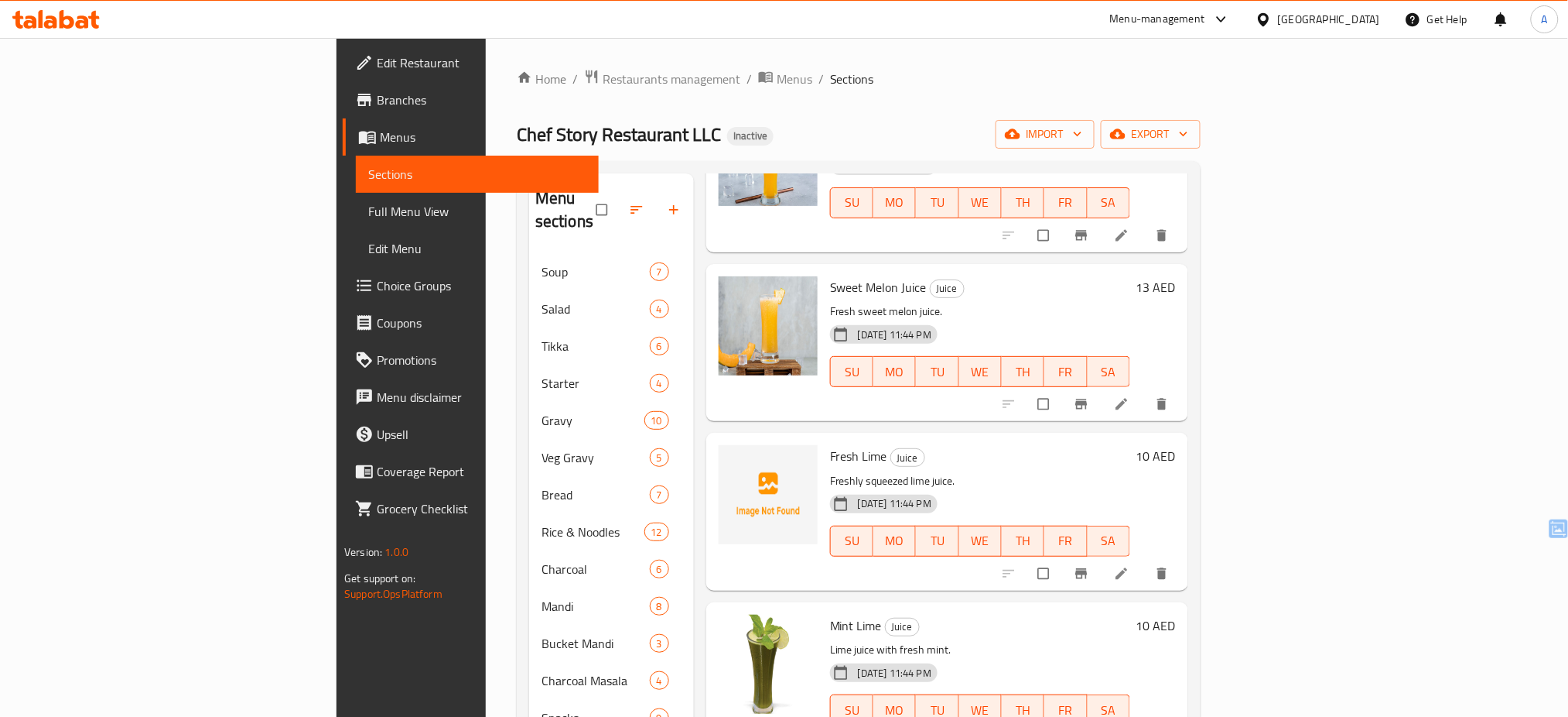
click at [517, 144] on span "Chef Story Restaurant LLC" at bounding box center [619, 134] width 205 height 35
copy span "Chef Story Restaurant LLC"
click at [1356, 20] on div "[GEOGRAPHIC_DATA]" at bounding box center [1329, 19] width 102 height 17
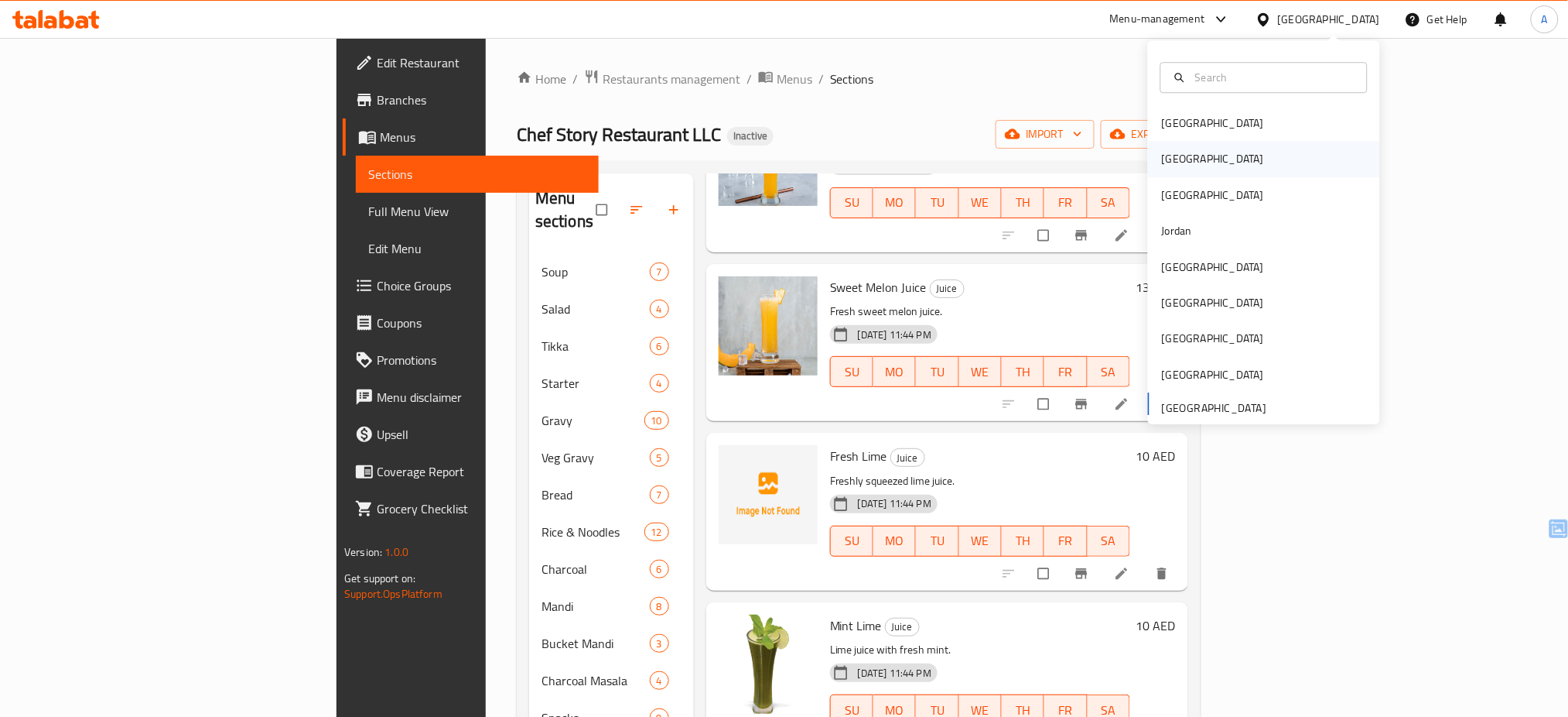
click at [1192, 153] on div "Egypt" at bounding box center [1264, 159] width 232 height 35
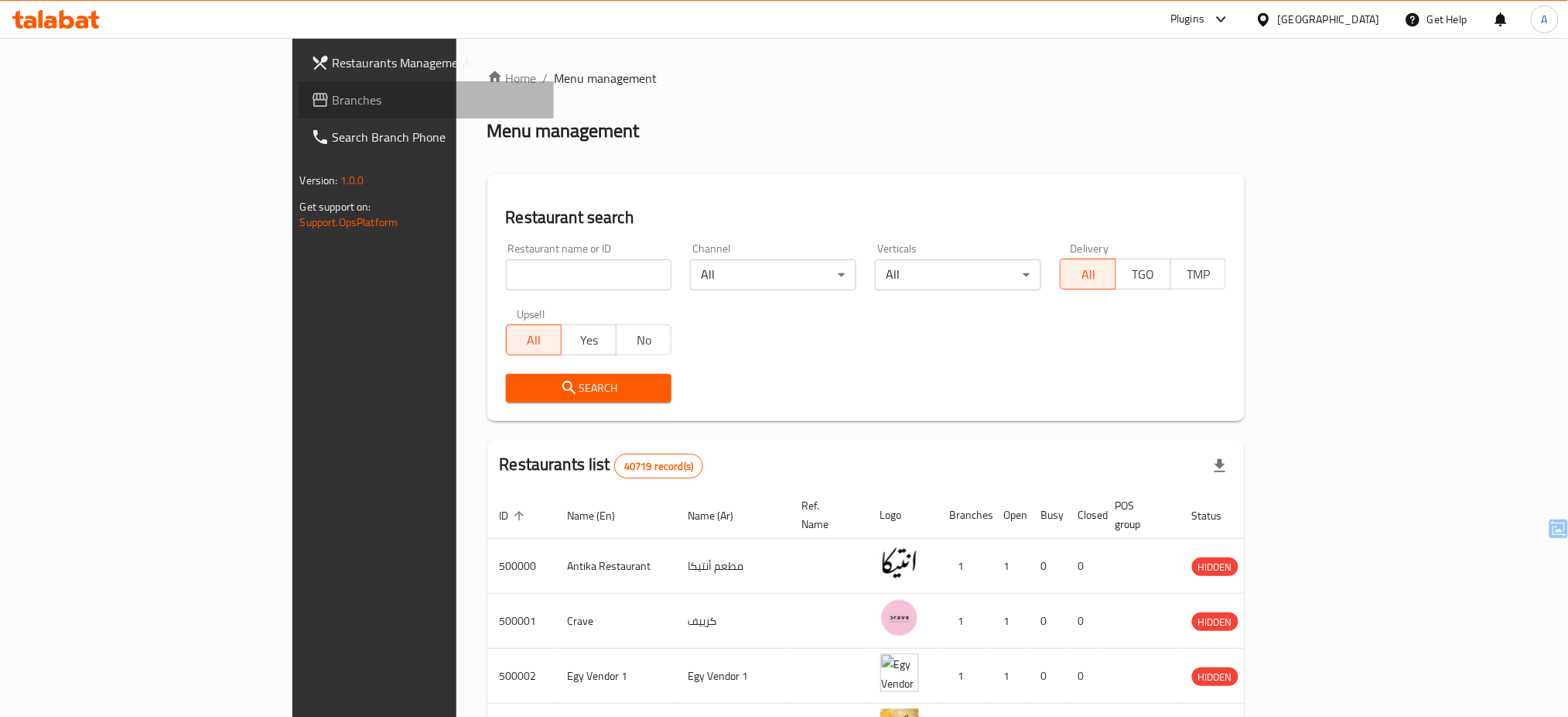
click at [332, 96] on span "Branches" at bounding box center [437, 100] width 209 height 19
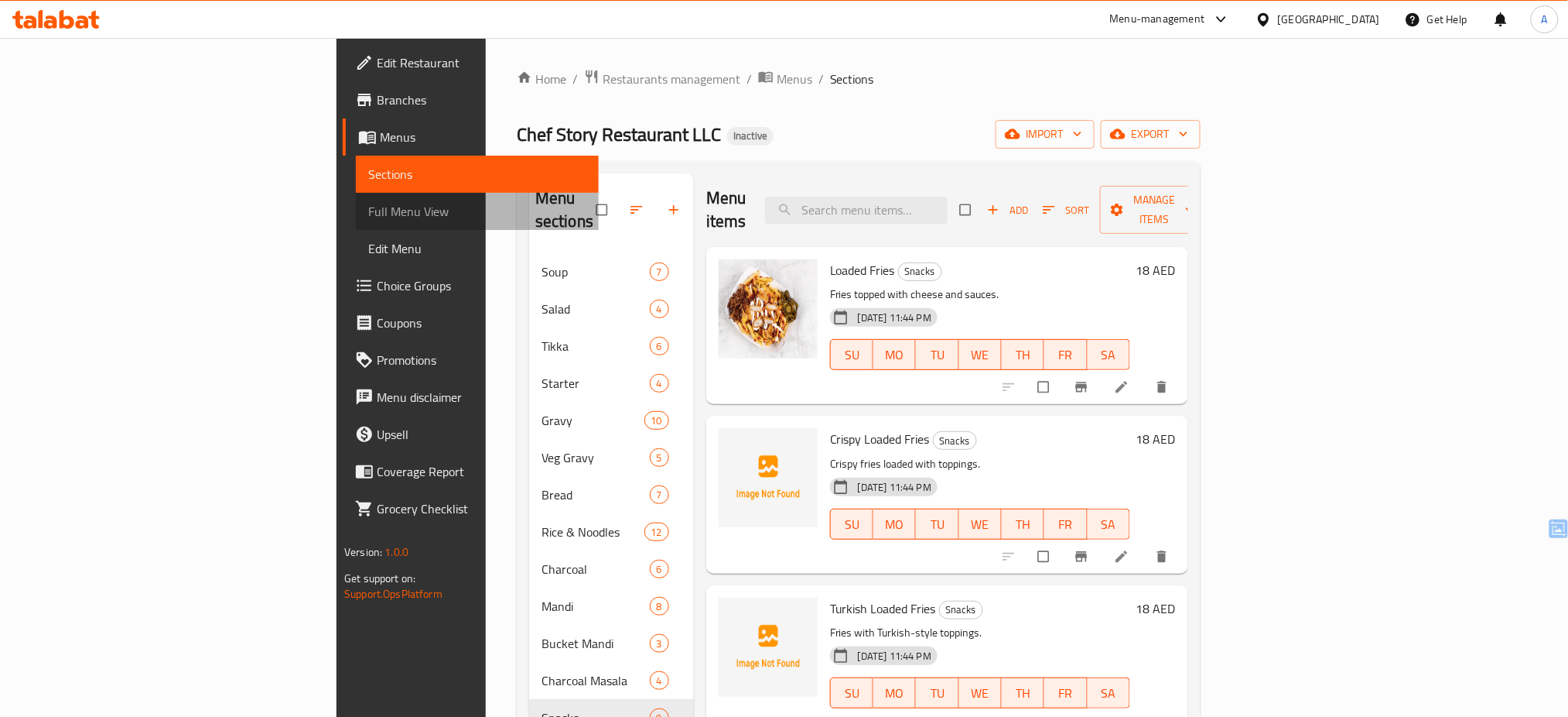
click at [369, 208] on span "Full Menu View" at bounding box center [478, 211] width 219 height 19
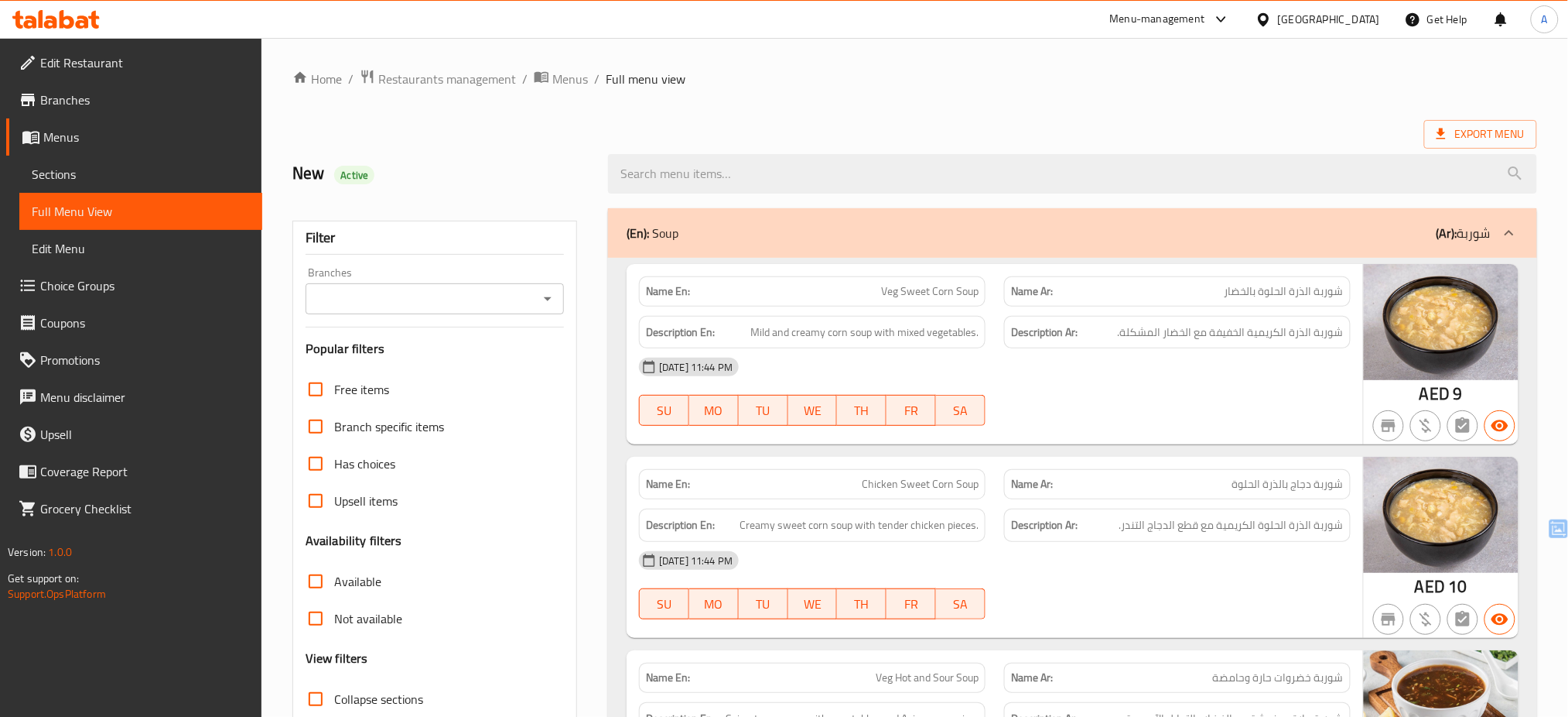
click at [1049, 395] on div "[DATE] 11:44 PM SU MO TU WE TH FR SA" at bounding box center [995, 392] width 731 height 87
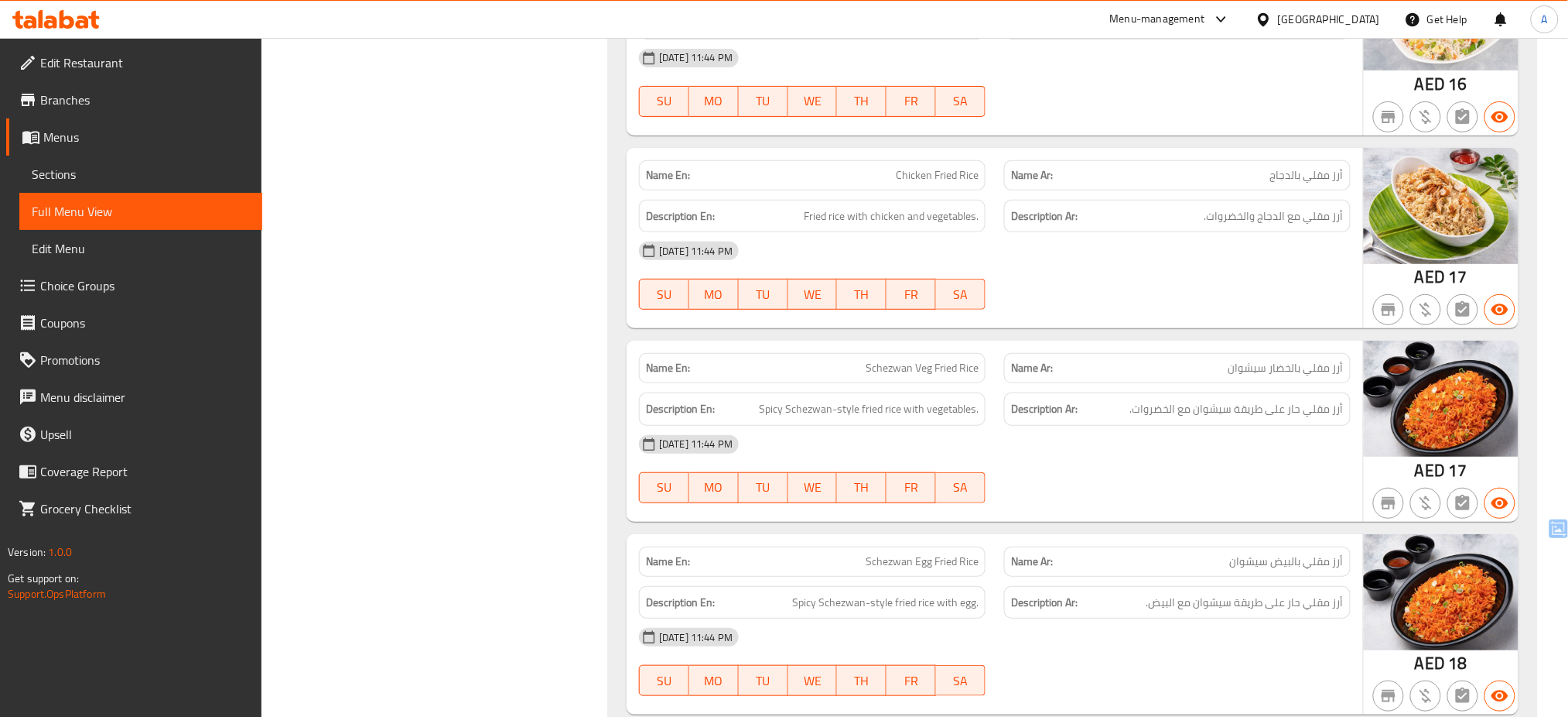
scroll to position [10230, 0]
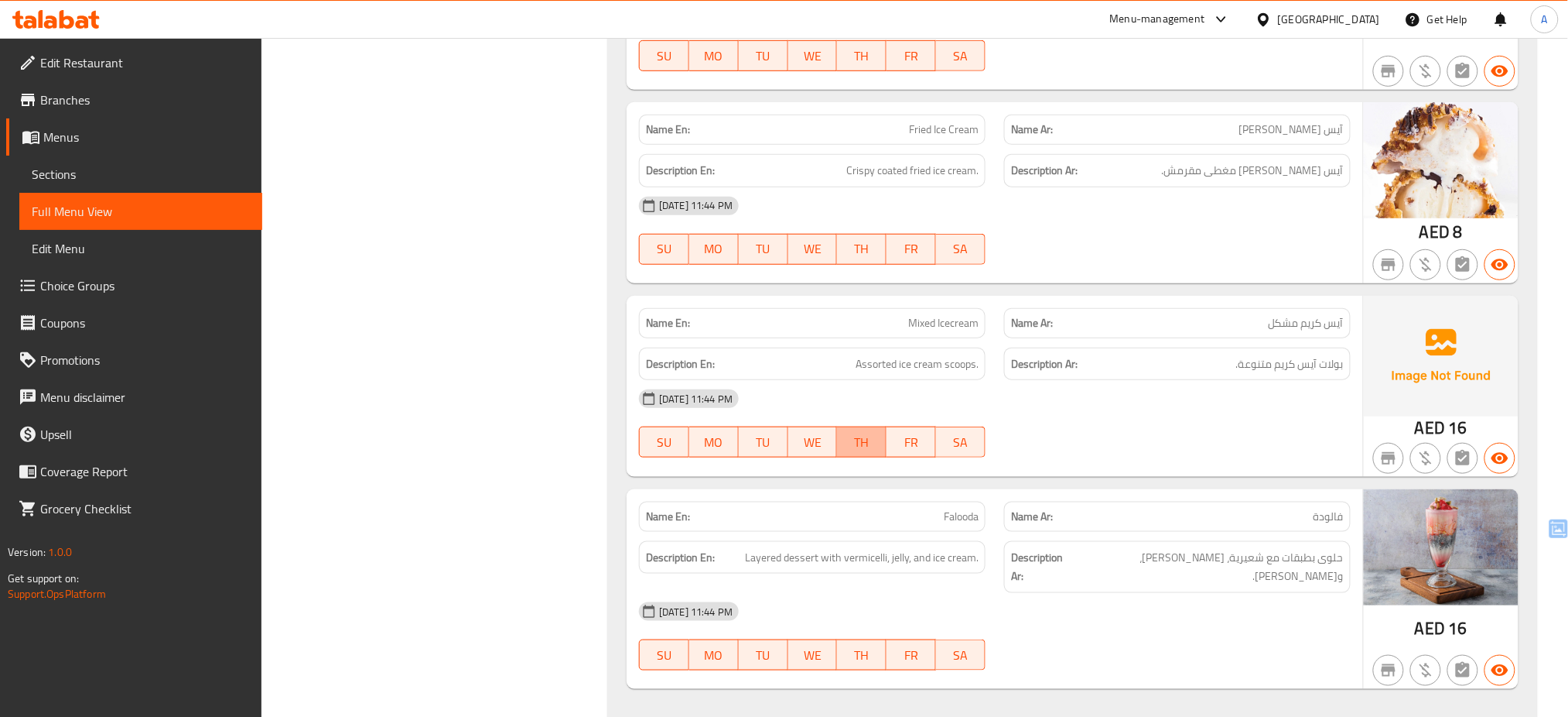
type button "4"
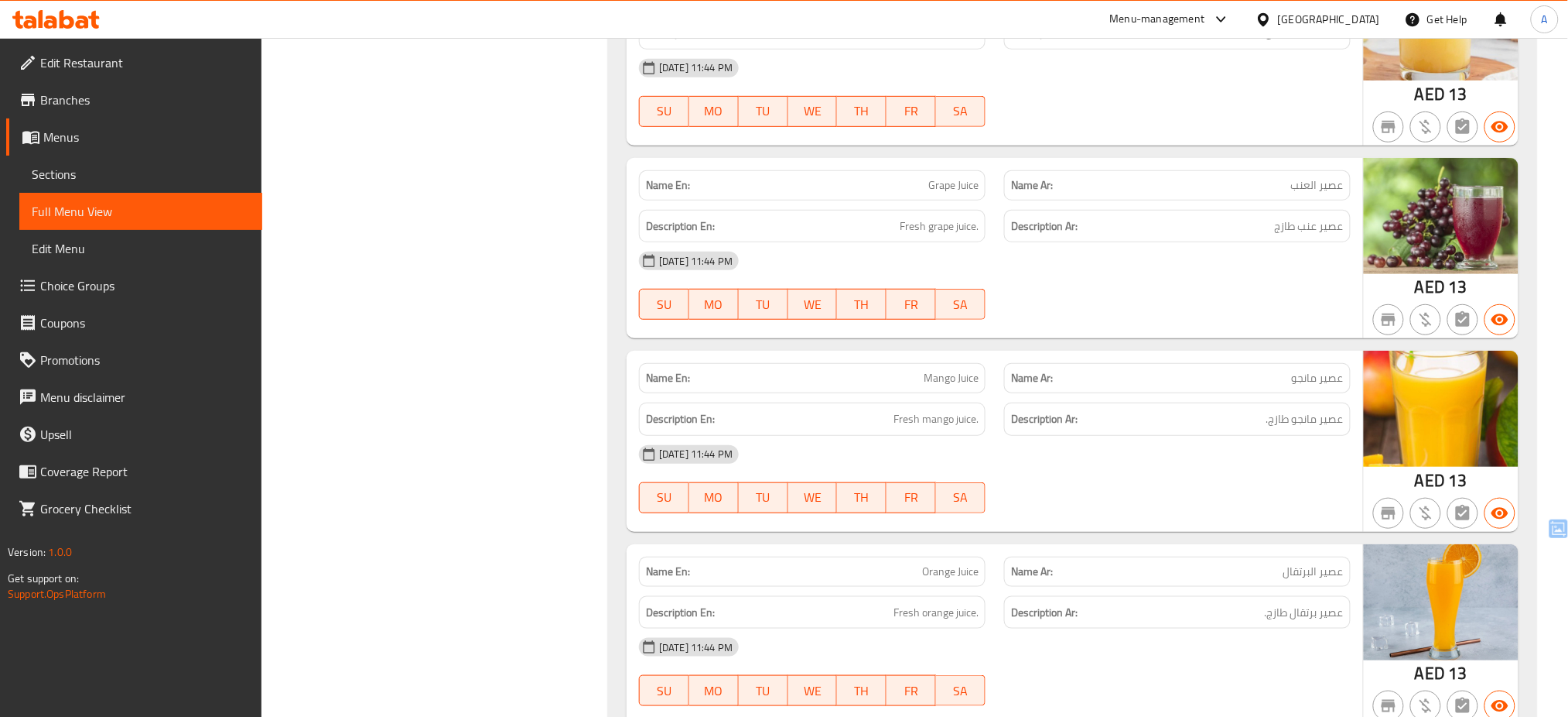
scroll to position [23470, 0]
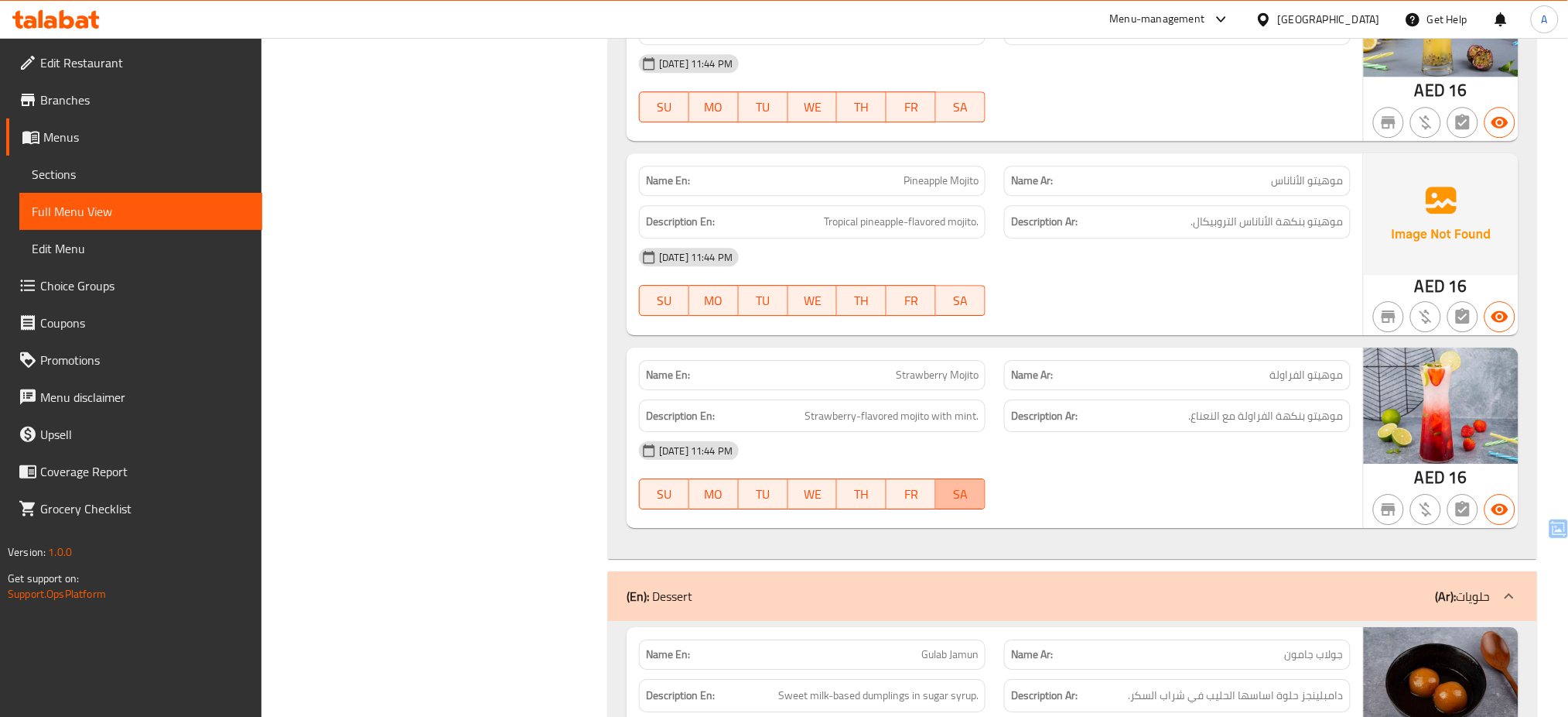
type button "6"
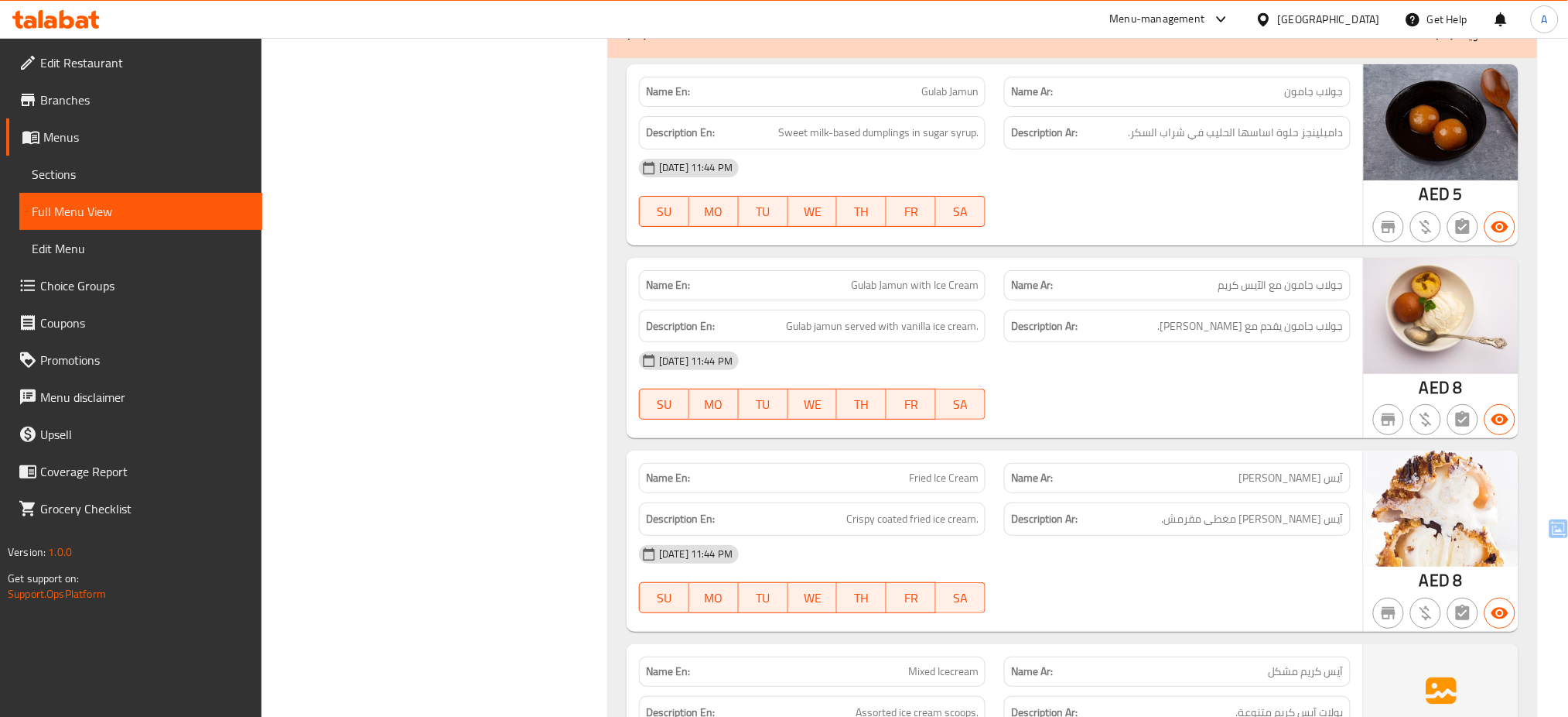
scroll to position [26015, 0]
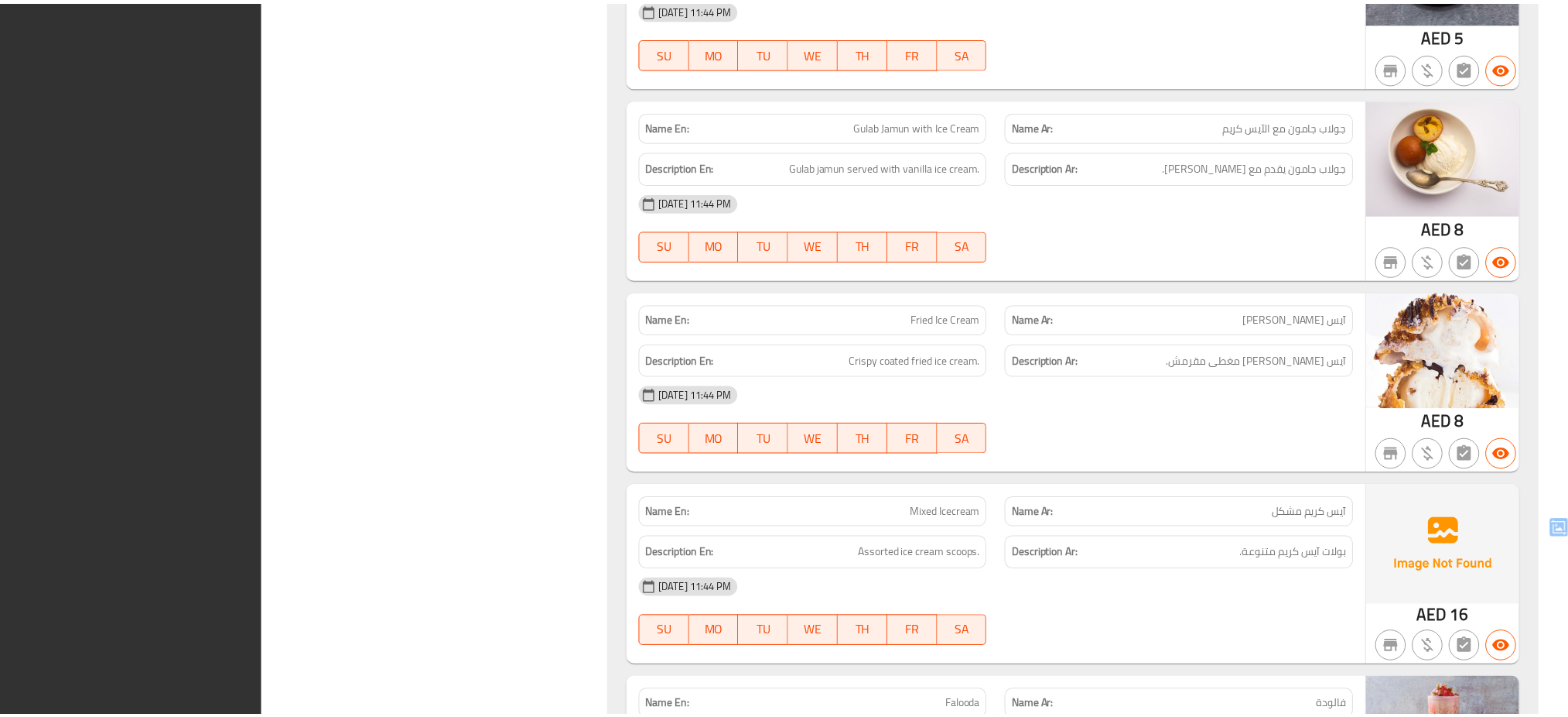
scroll to position [25999, 0]
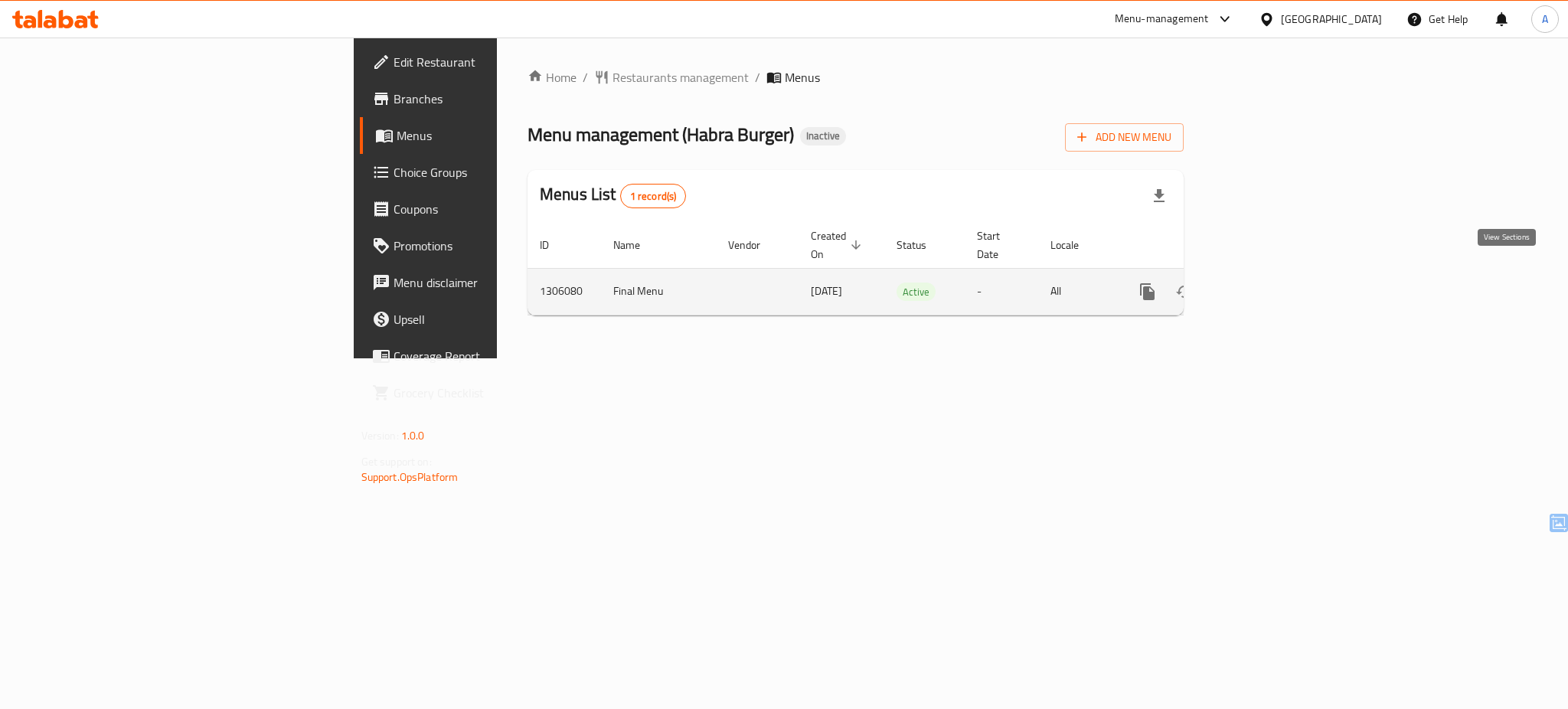
click at [1267, 282] on icon "enhanced table" at bounding box center [1258, 291] width 18 height 18
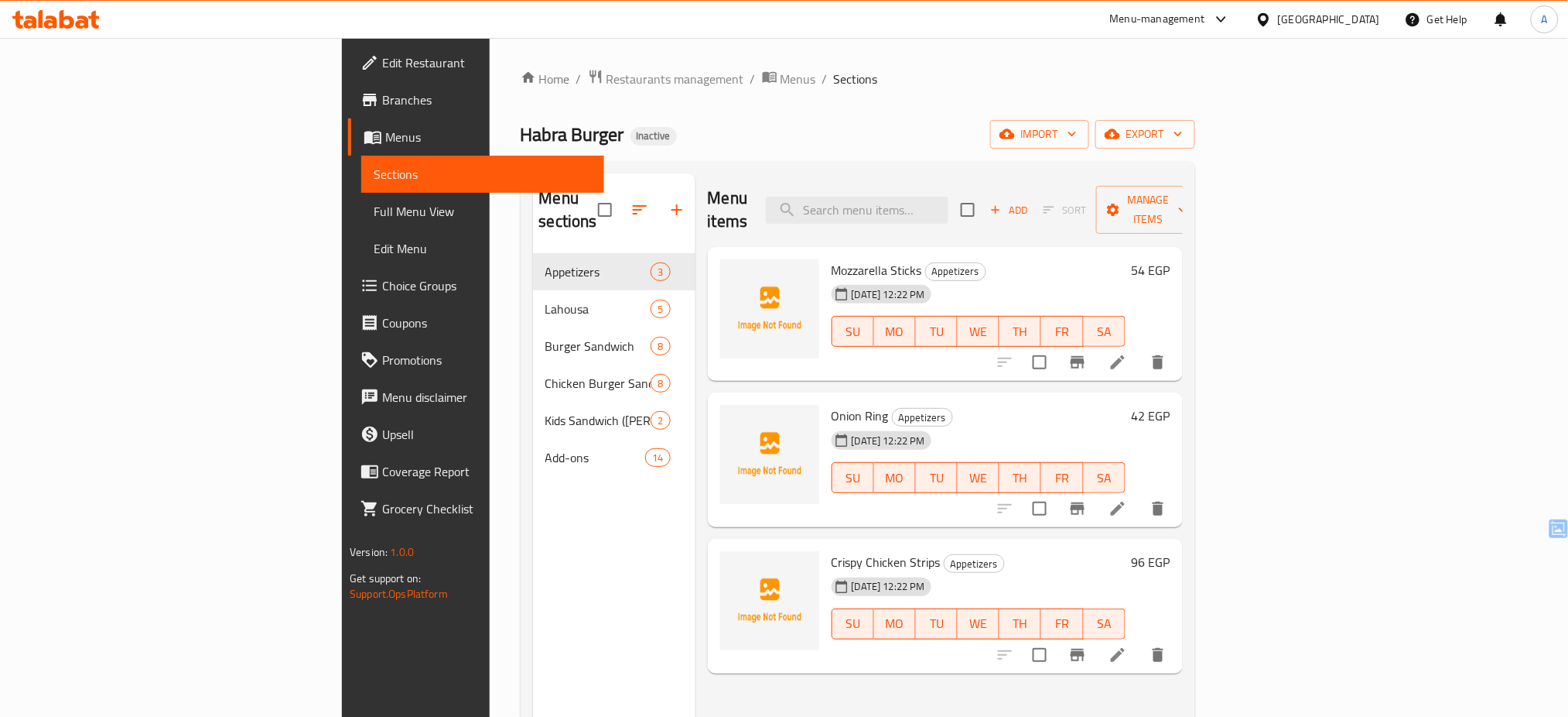
click at [1206, 23] on div "Menu-management" at bounding box center [1158, 19] width 95 height 19
click at [972, 69] on ol "Home / Restaurants management / Menus / Sections" at bounding box center [858, 79] width 674 height 20
click at [1089, 145] on button "import" at bounding box center [1039, 133] width 99 height 29
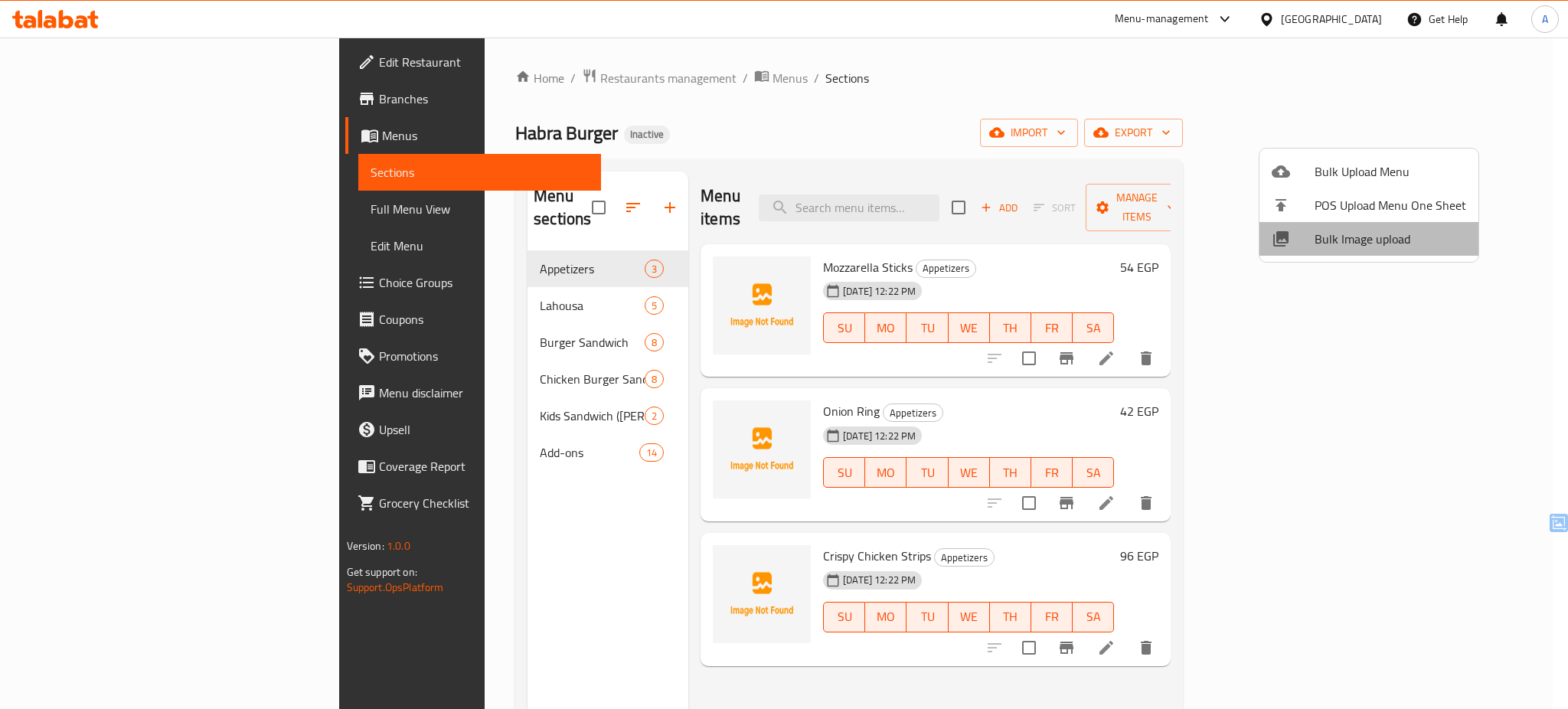
click at [1375, 244] on span "Bulk Image upload" at bounding box center [1389, 239] width 151 height 18
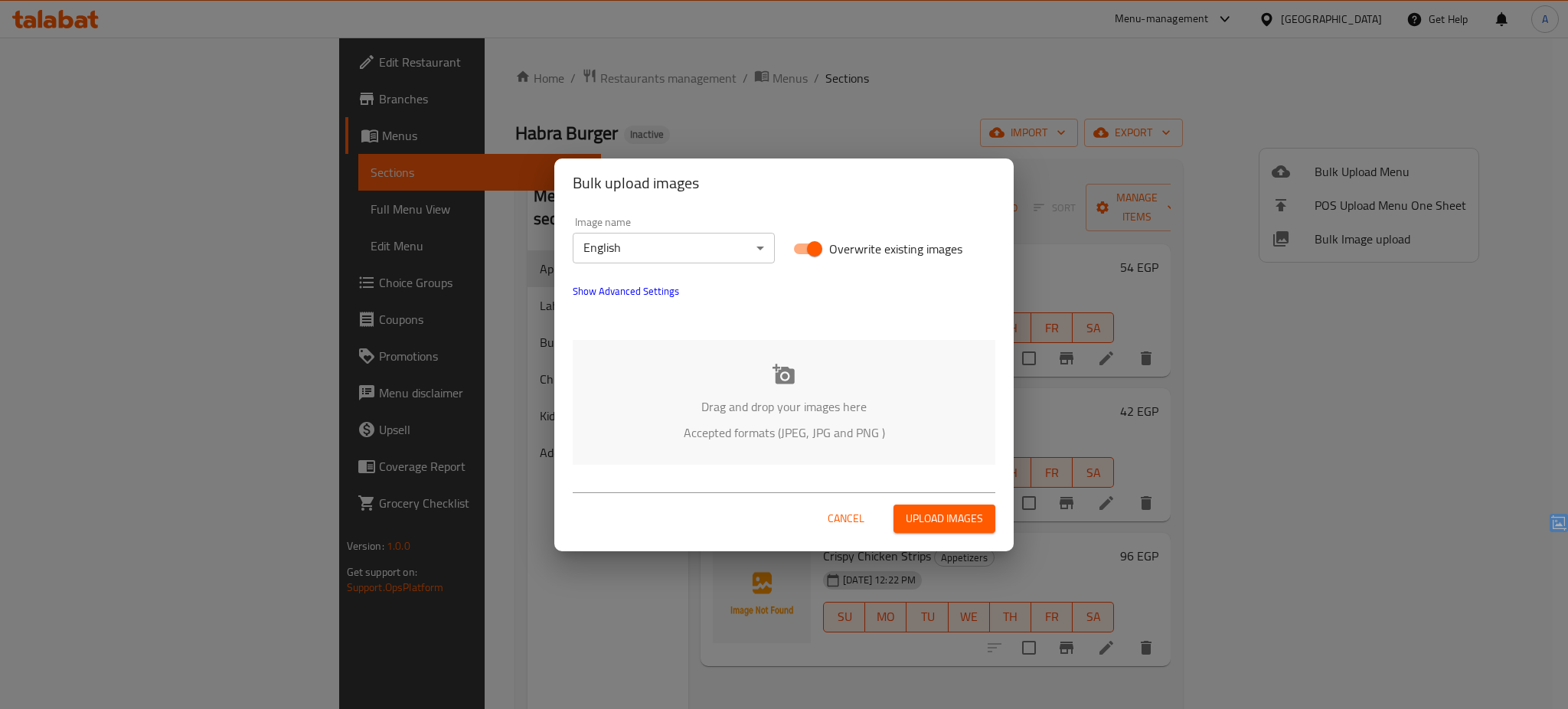
click at [870, 240] on span "Overwrite existing images" at bounding box center [895, 248] width 133 height 18
click at [859, 240] on input "Overwrite existing images" at bounding box center [814, 249] width 87 height 29
checkbox input "false"
click at [765, 402] on p "Drag and drop your images here" at bounding box center [784, 407] width 377 height 18
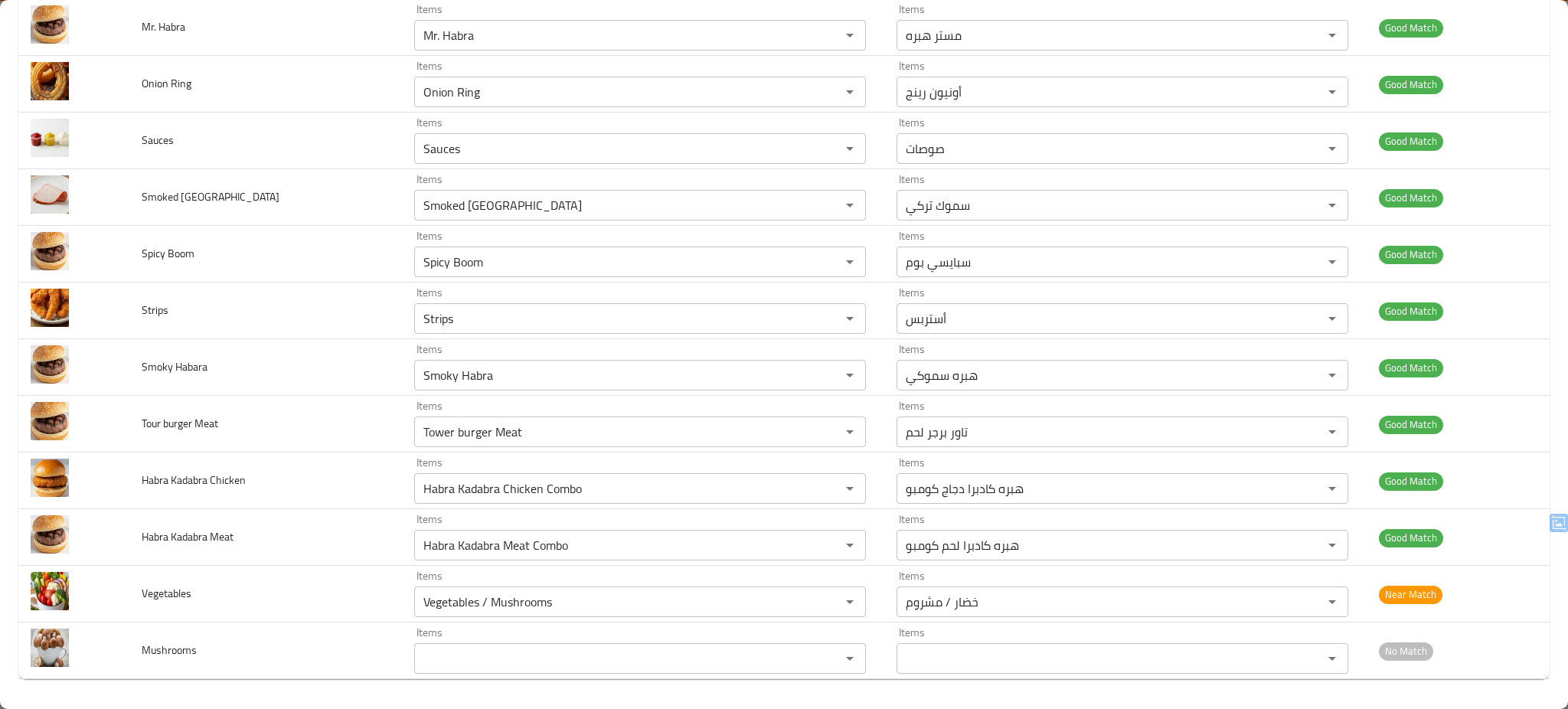
scroll to position [1200, 0]
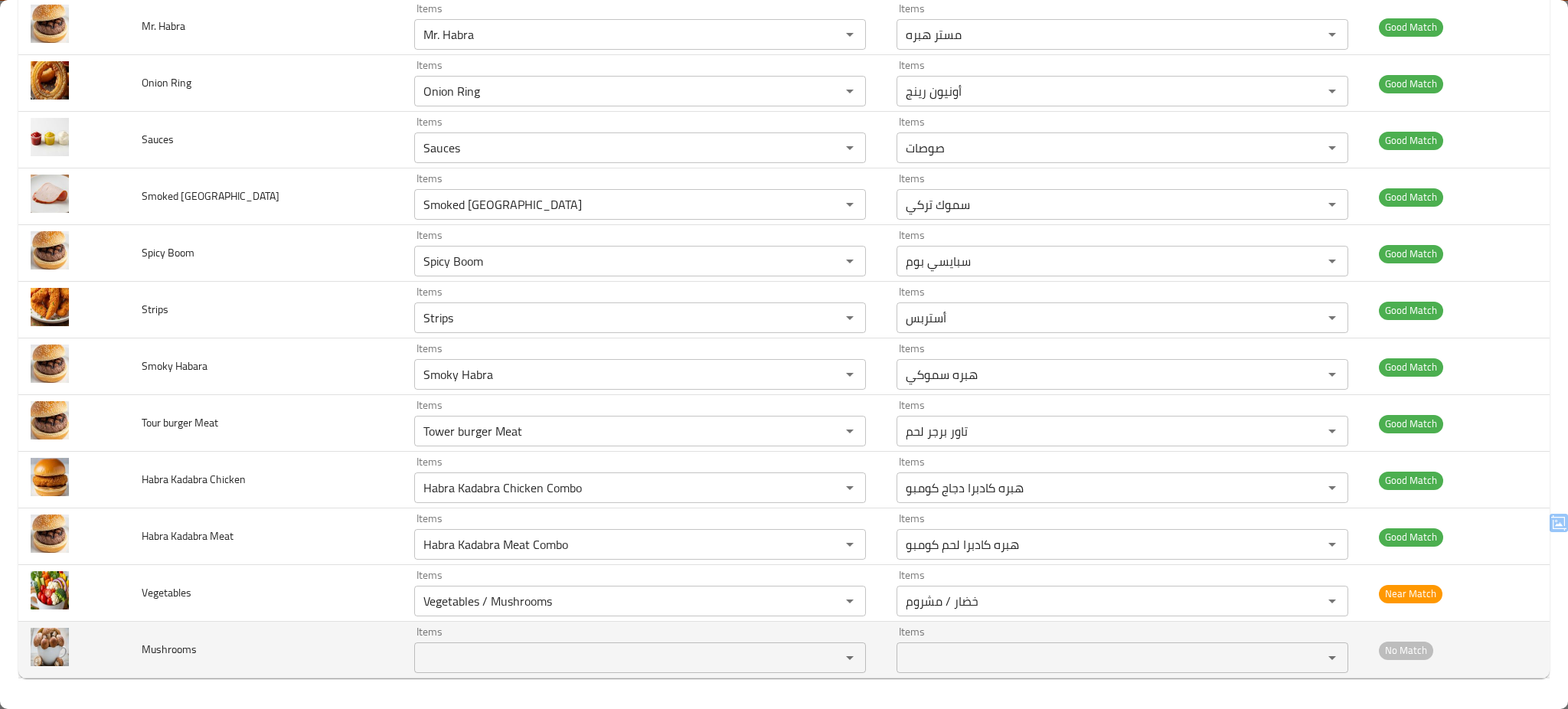
click at [654, 662] on input "Items" at bounding box center [618, 657] width 398 height 21
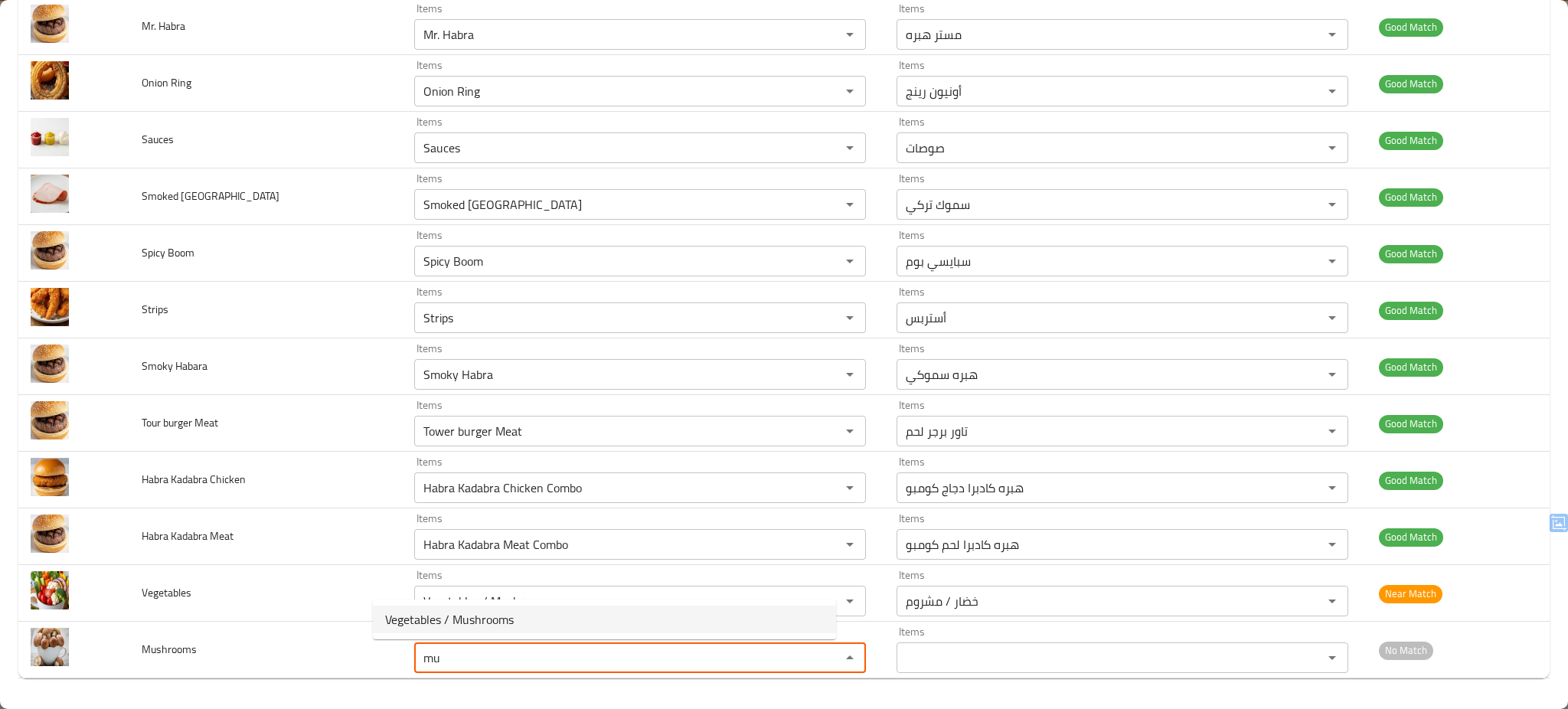
click at [611, 626] on li "Vegetables / Mushrooms" at bounding box center [604, 619] width 463 height 27
type input "Vegetables / Mushrooms"
type input "خضار / مشروم"
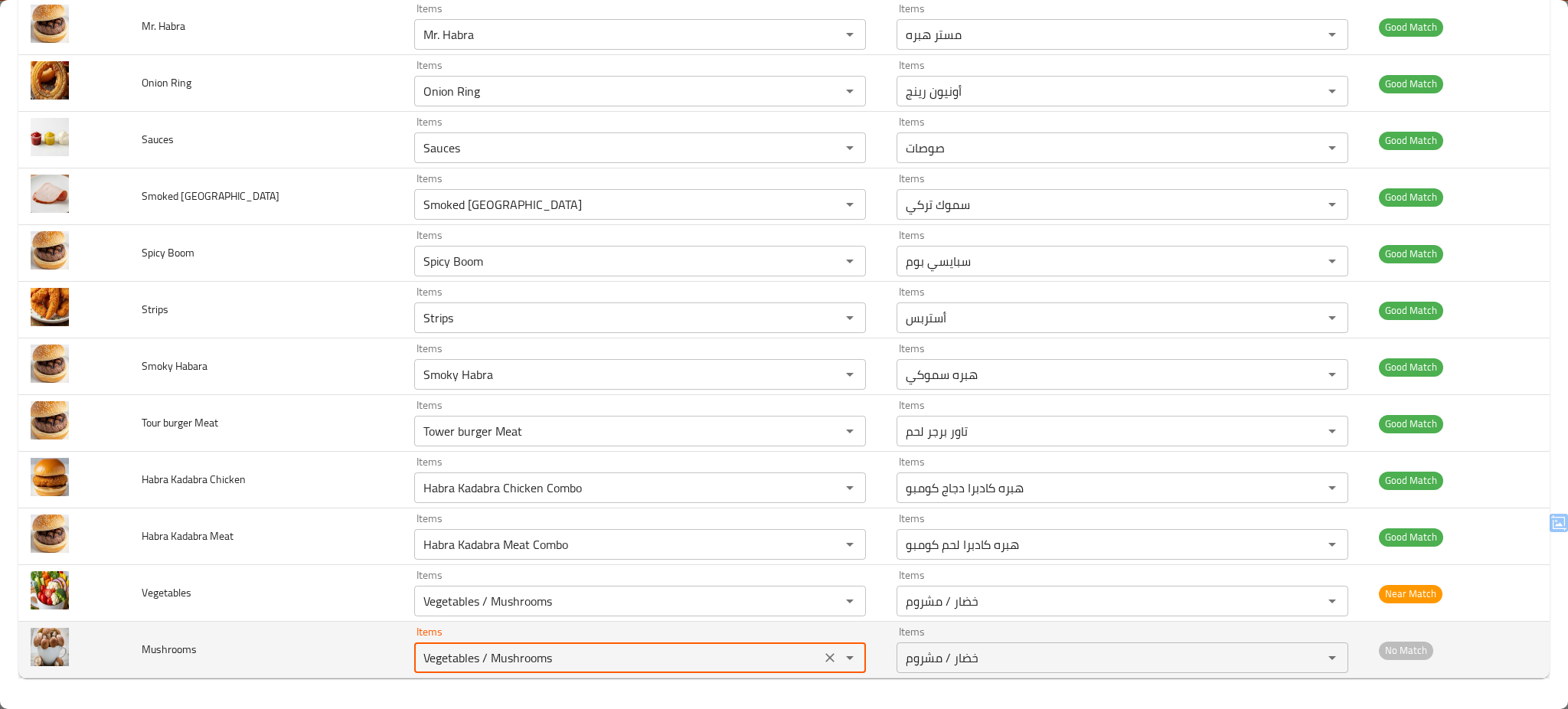
type input "Vegetables / Mushrooms"
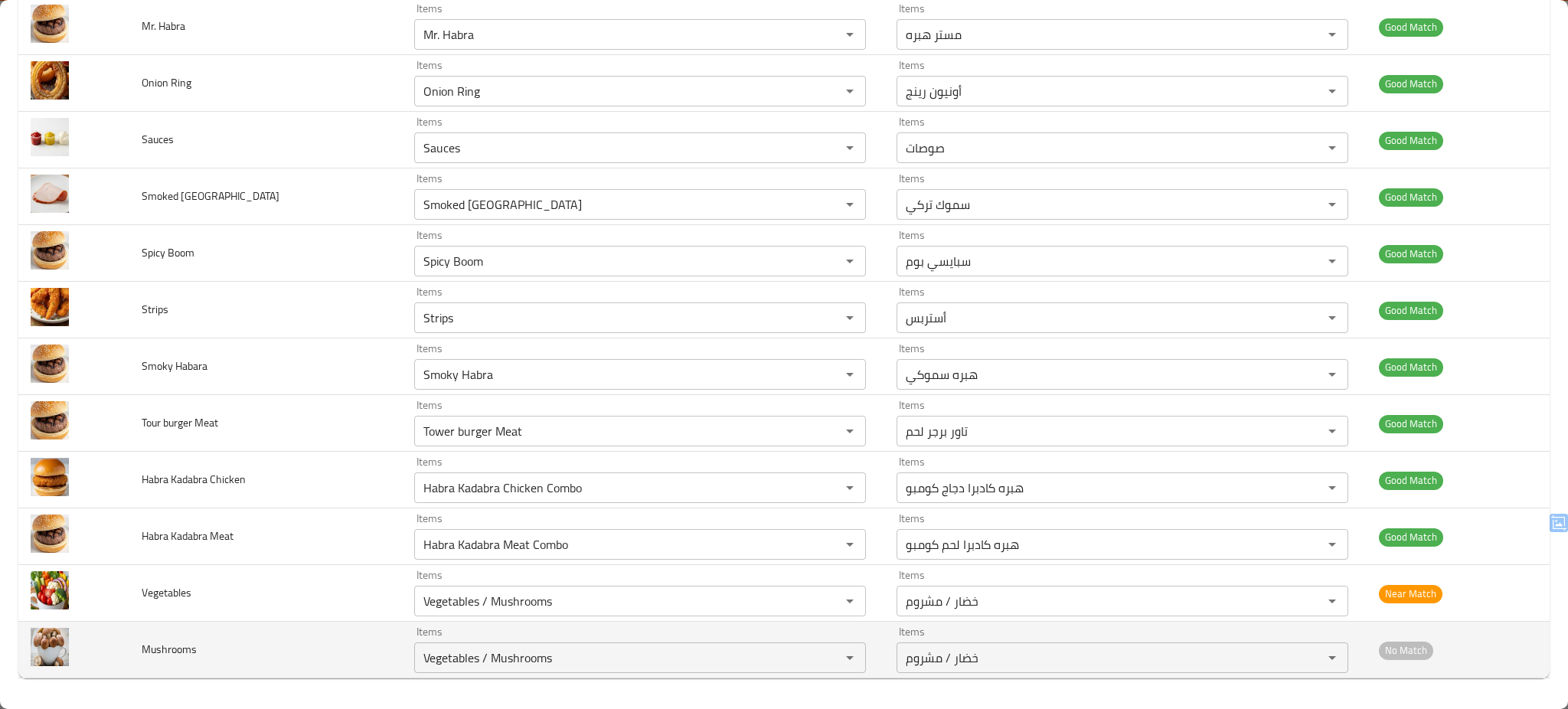
click at [241, 632] on td "Mushrooms" at bounding box center [265, 649] width 272 height 57
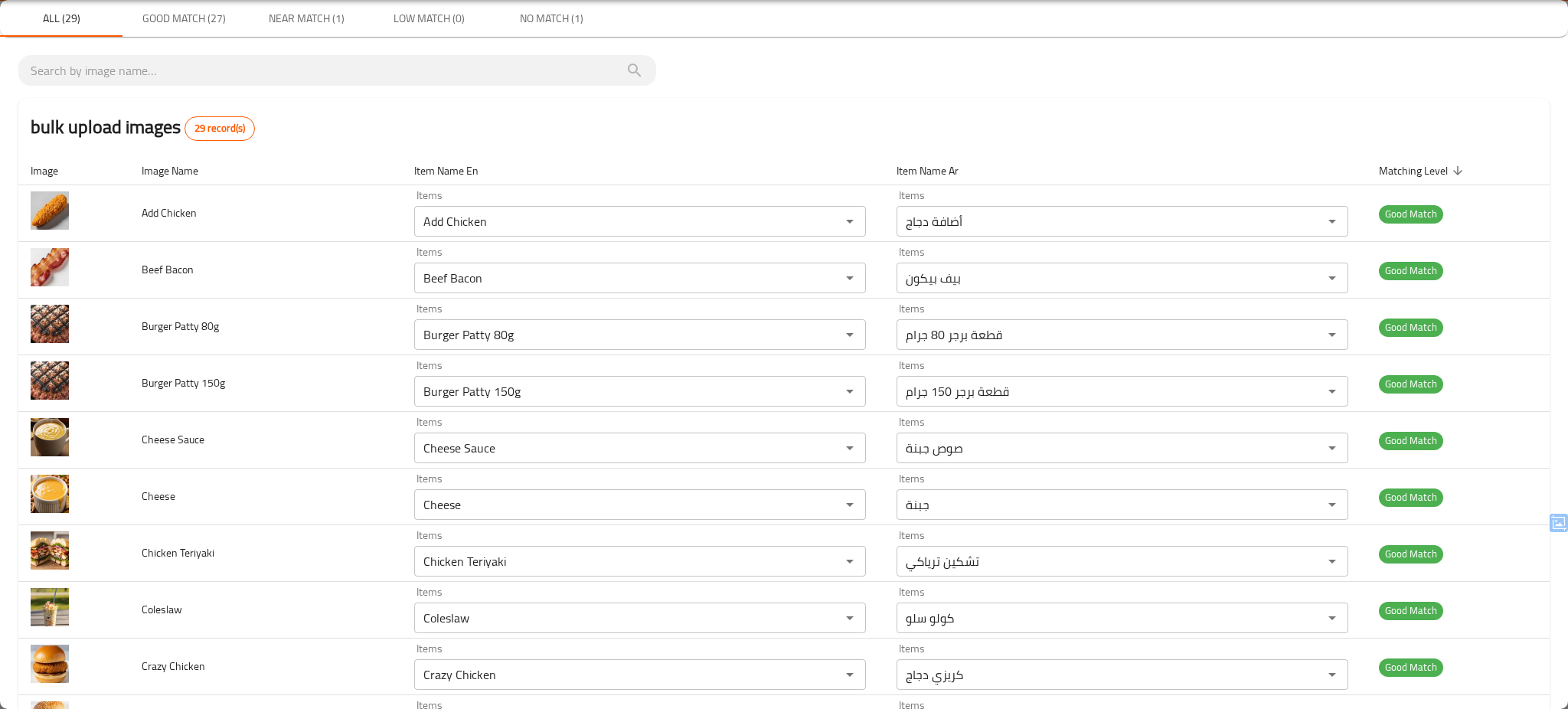
scroll to position [0, 0]
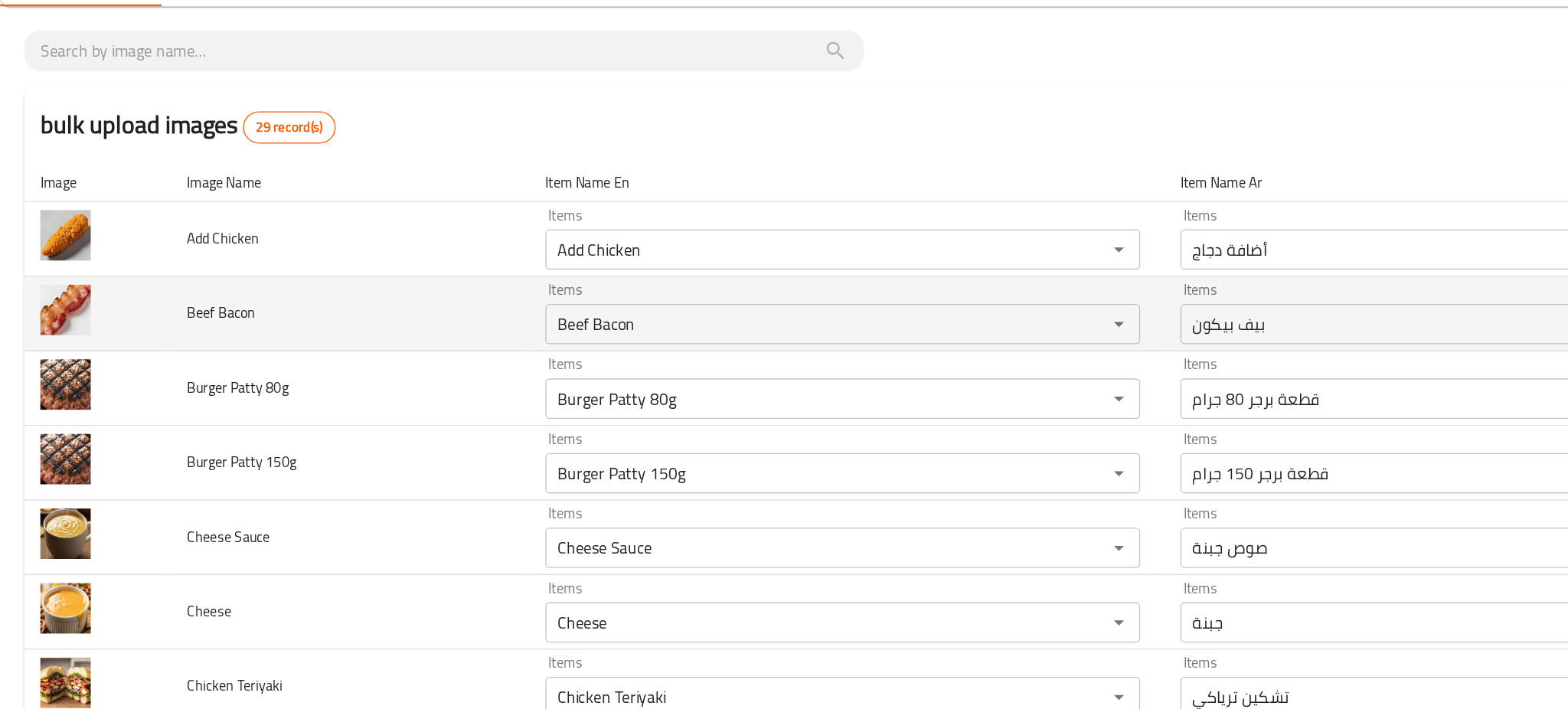
click at [246, 323] on td "Beef Bacon" at bounding box center [265, 319] width 272 height 57
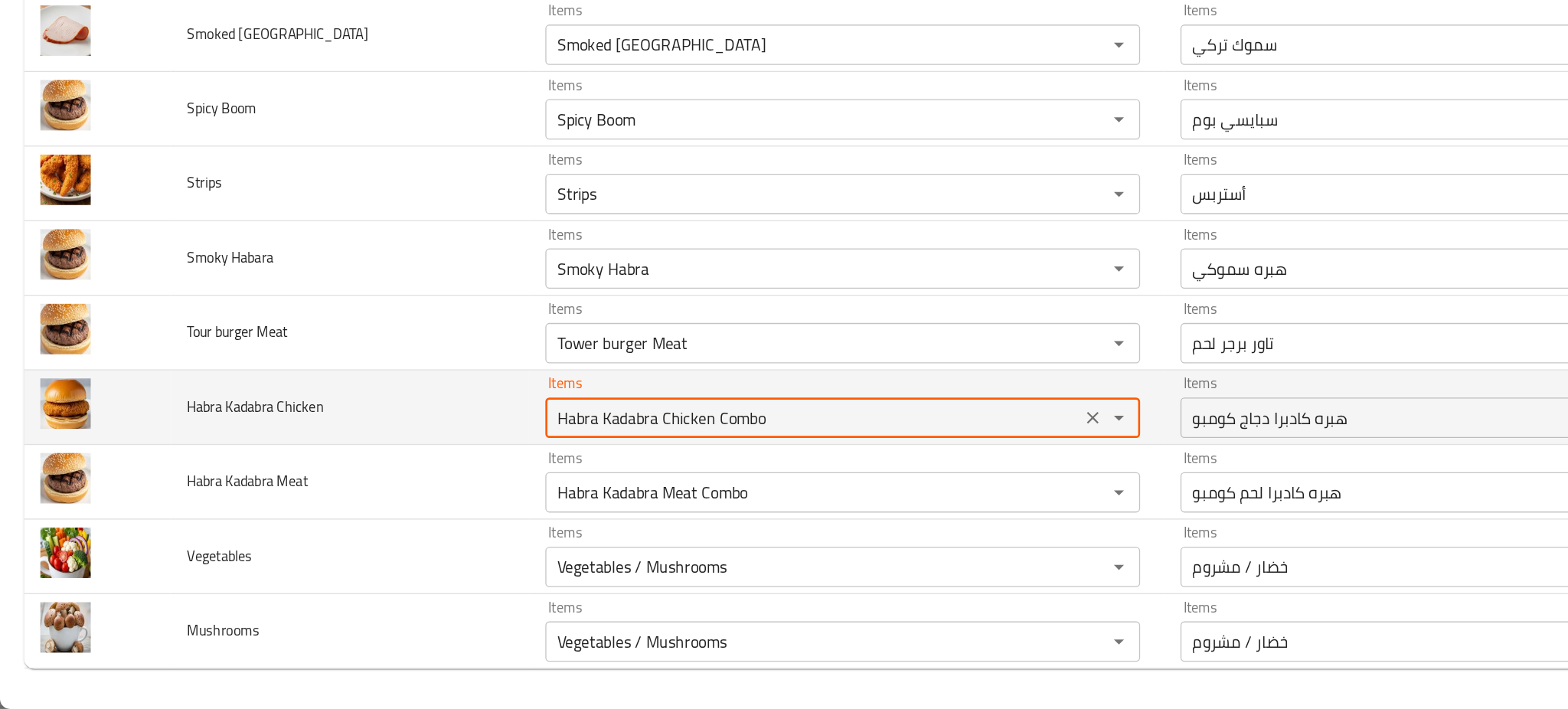
click at [525, 488] on Chicken "Habra Kadabra Chicken Combo" at bounding box center [618, 486] width 398 height 21
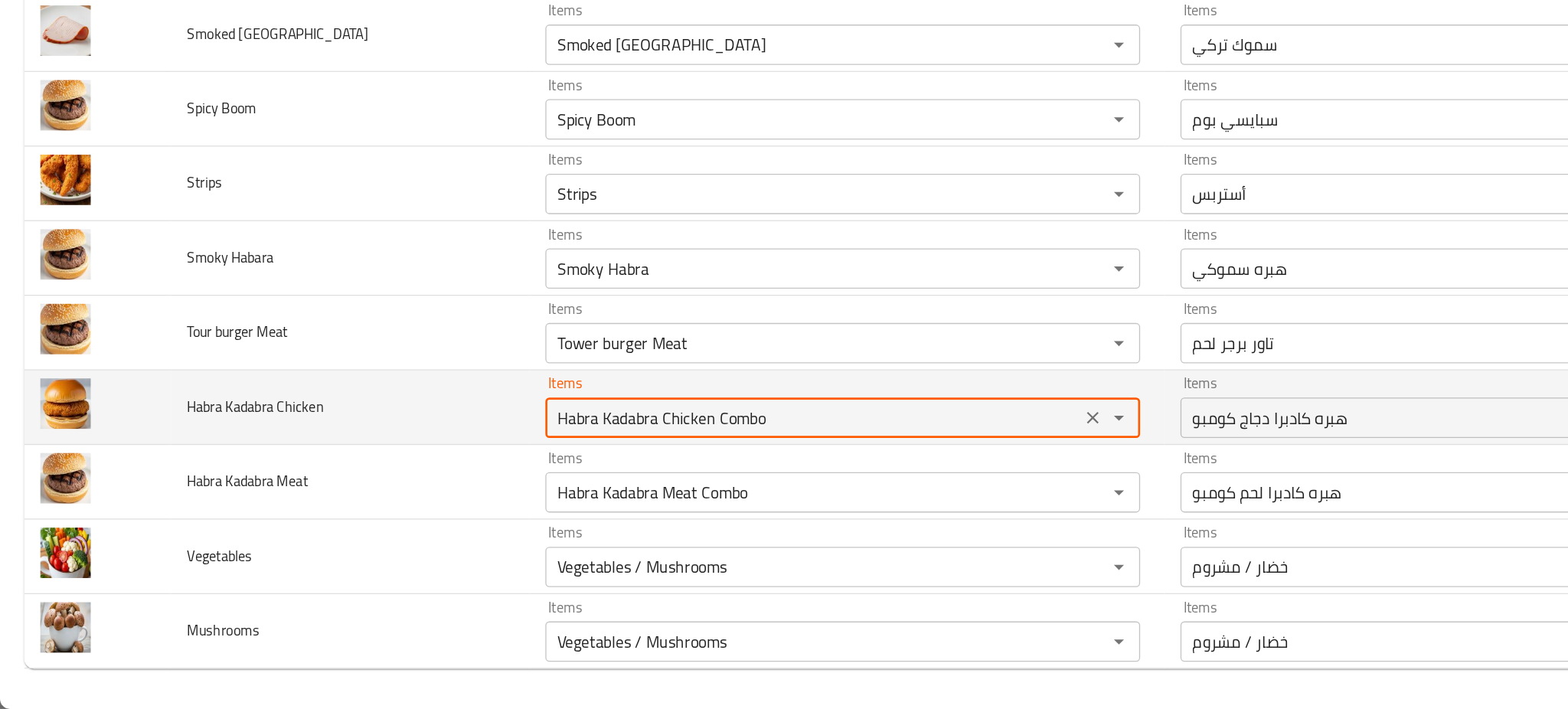
click at [525, 488] on Chicken "Habra Kadabra Chicken Combo" at bounding box center [618, 486] width 398 height 21
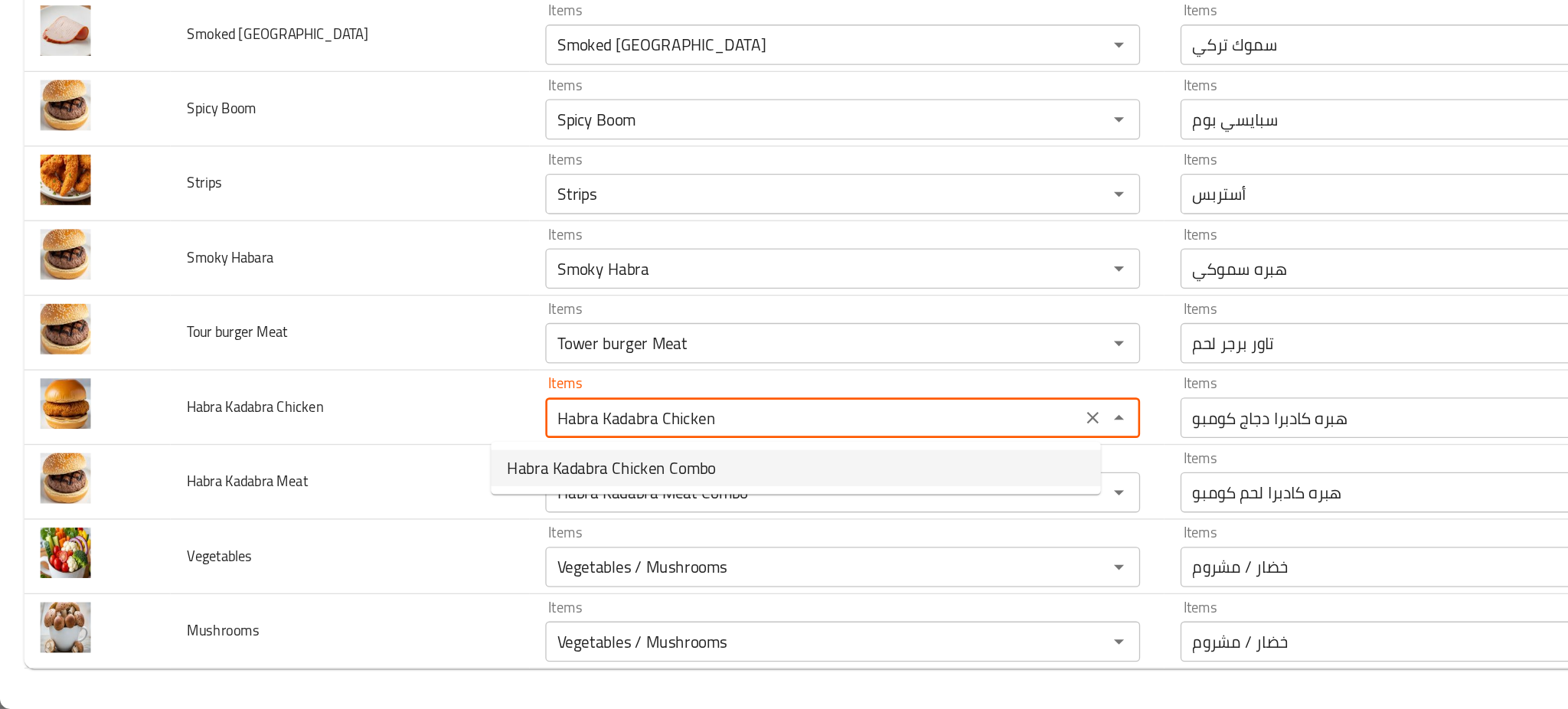
click at [496, 518] on span "Habra Kadabra Chicken Combo" at bounding box center [464, 526] width 159 height 18
type Chicken "Habra Kadabra Chicken Combo"
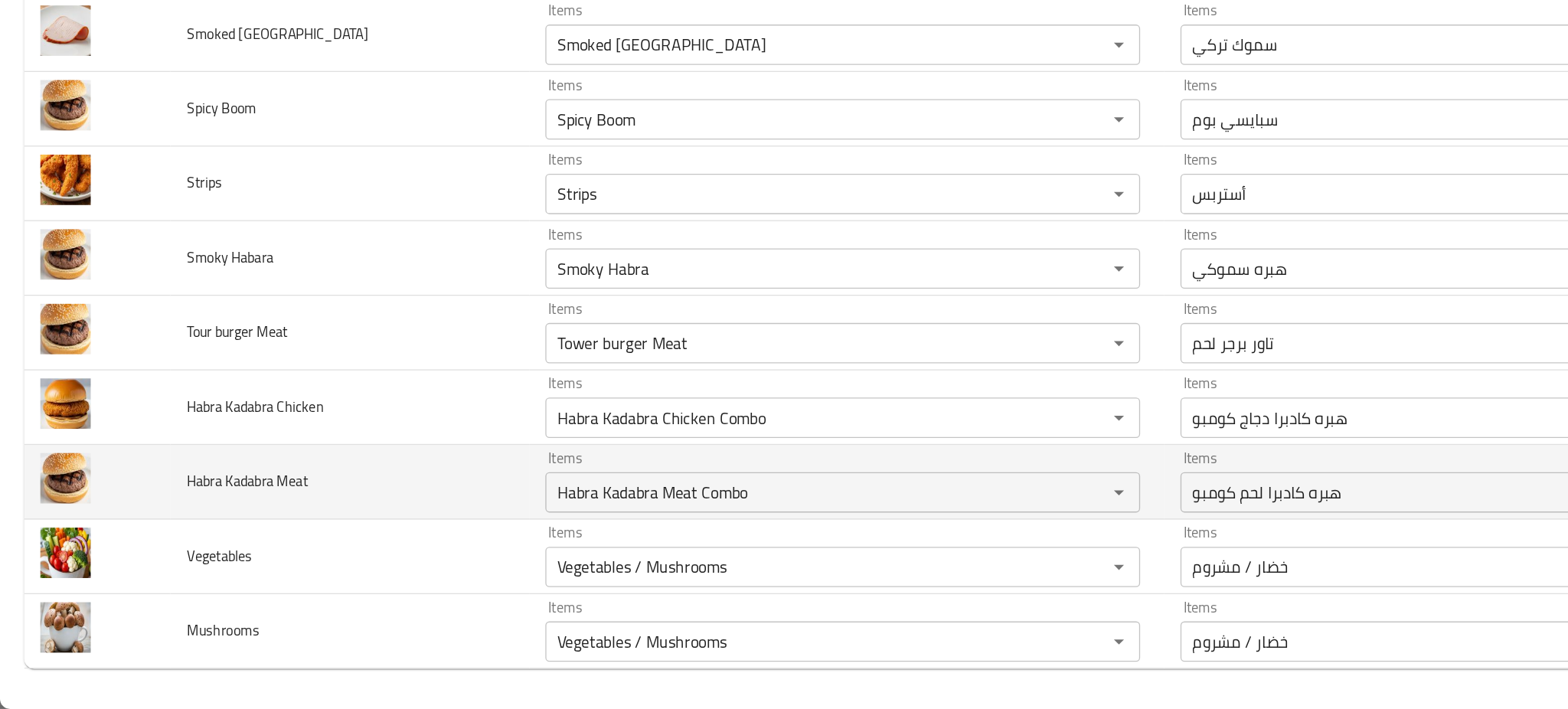
click at [322, 526] on td "Habra Kadabra Meat" at bounding box center [265, 537] width 272 height 57
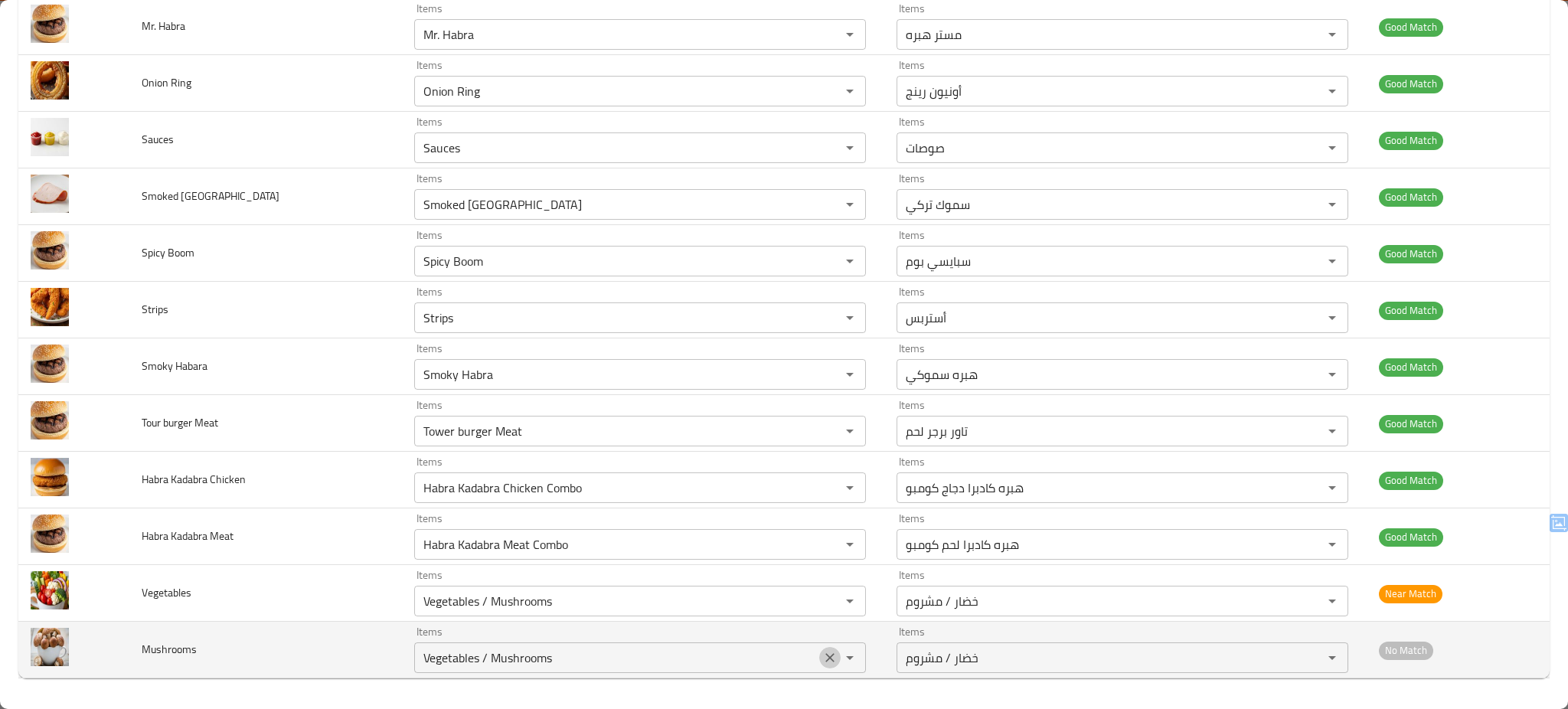
click at [822, 660] on icon "Clear" at bounding box center [829, 657] width 16 height 16
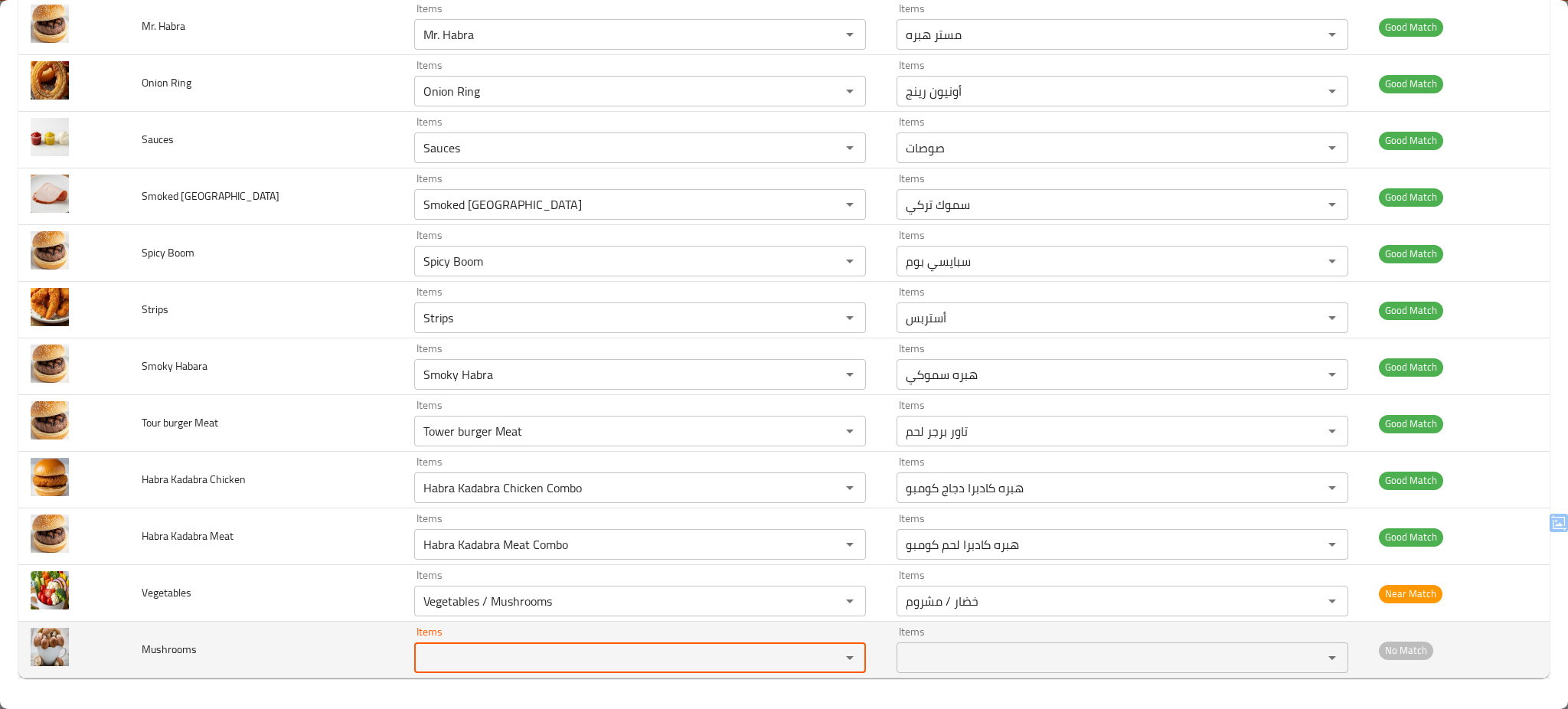
click at [280, 649] on td "Mushrooms" at bounding box center [265, 649] width 272 height 57
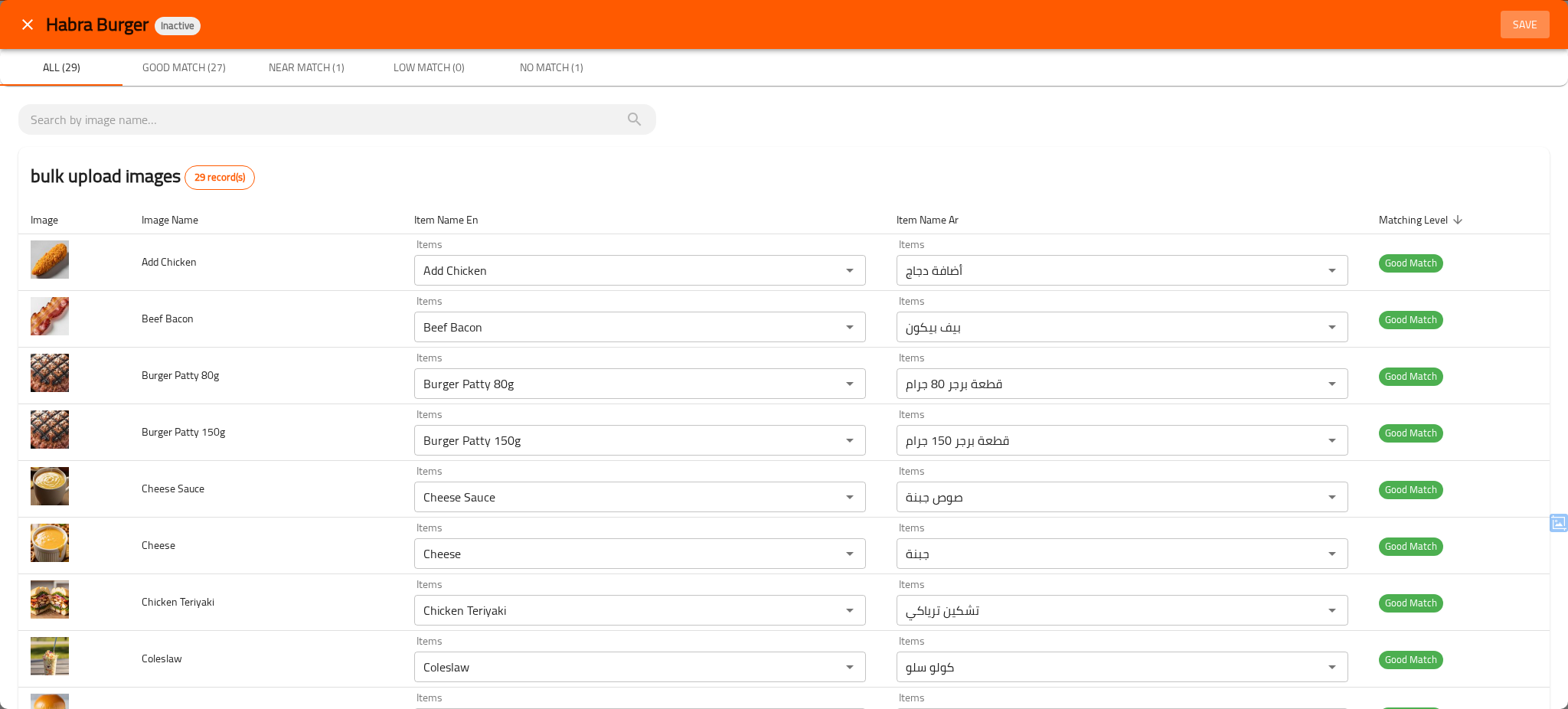
click at [1508, 21] on span "Save" at bounding box center [1525, 25] width 37 height 19
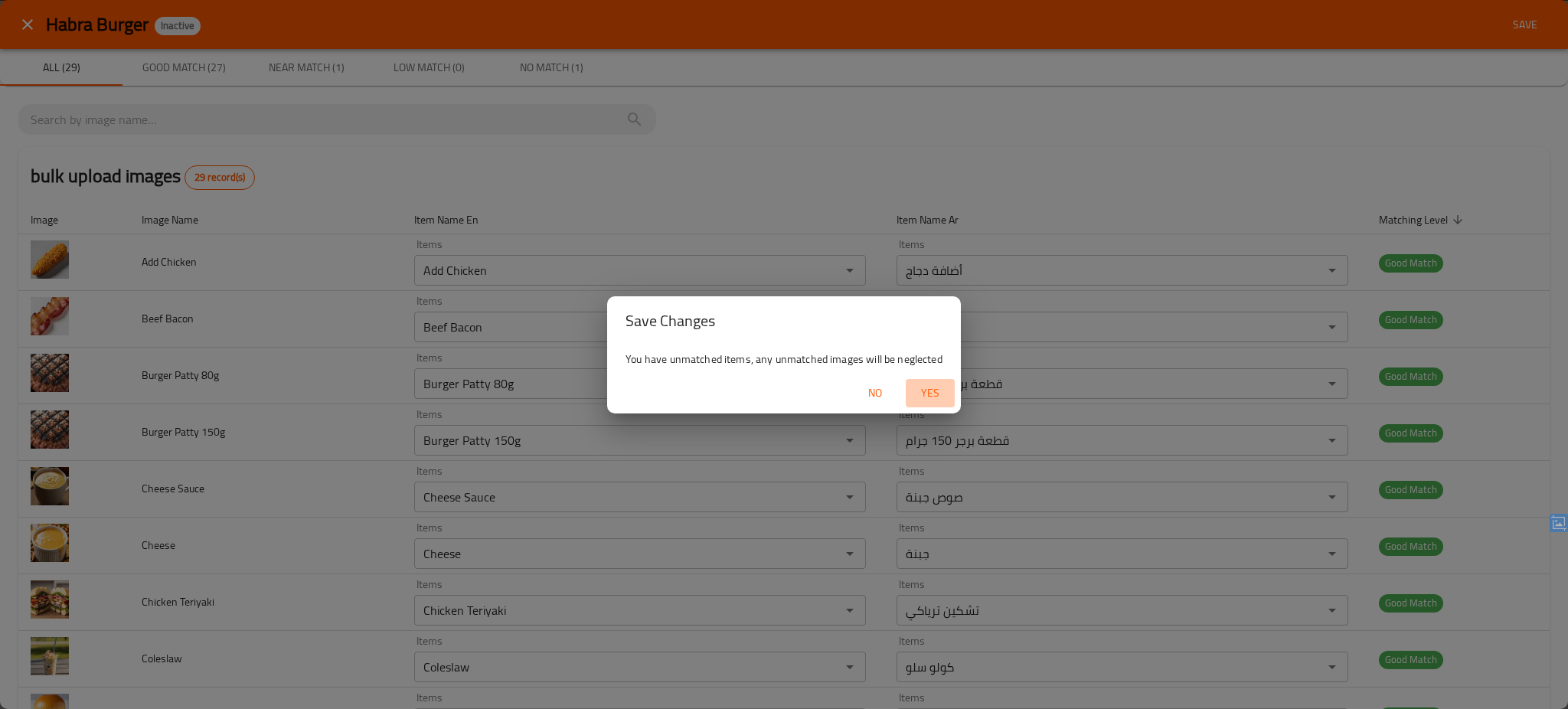
click at [928, 390] on span "Yes" at bounding box center [930, 393] width 37 height 19
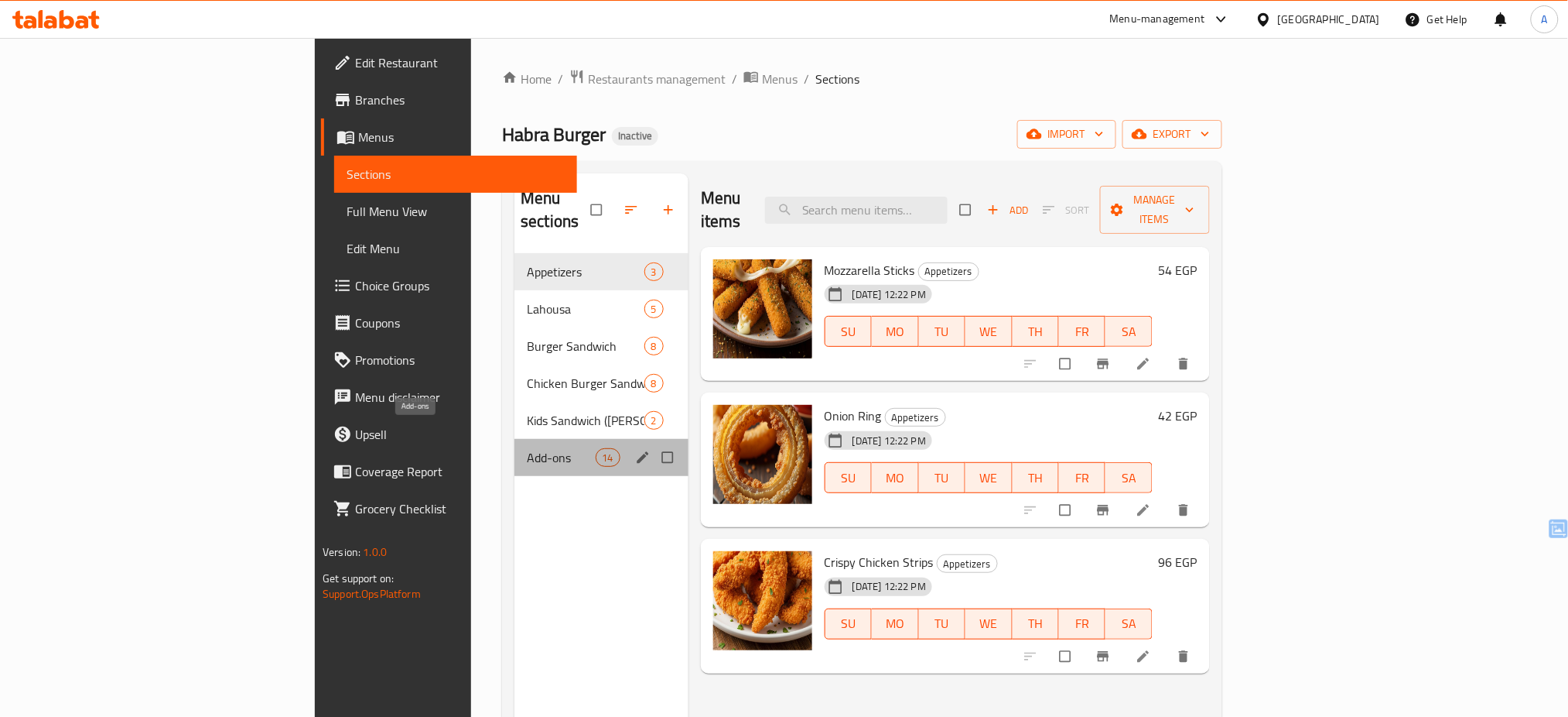
click at [527, 448] on span "Add-ons" at bounding box center [561, 458] width 69 height 19
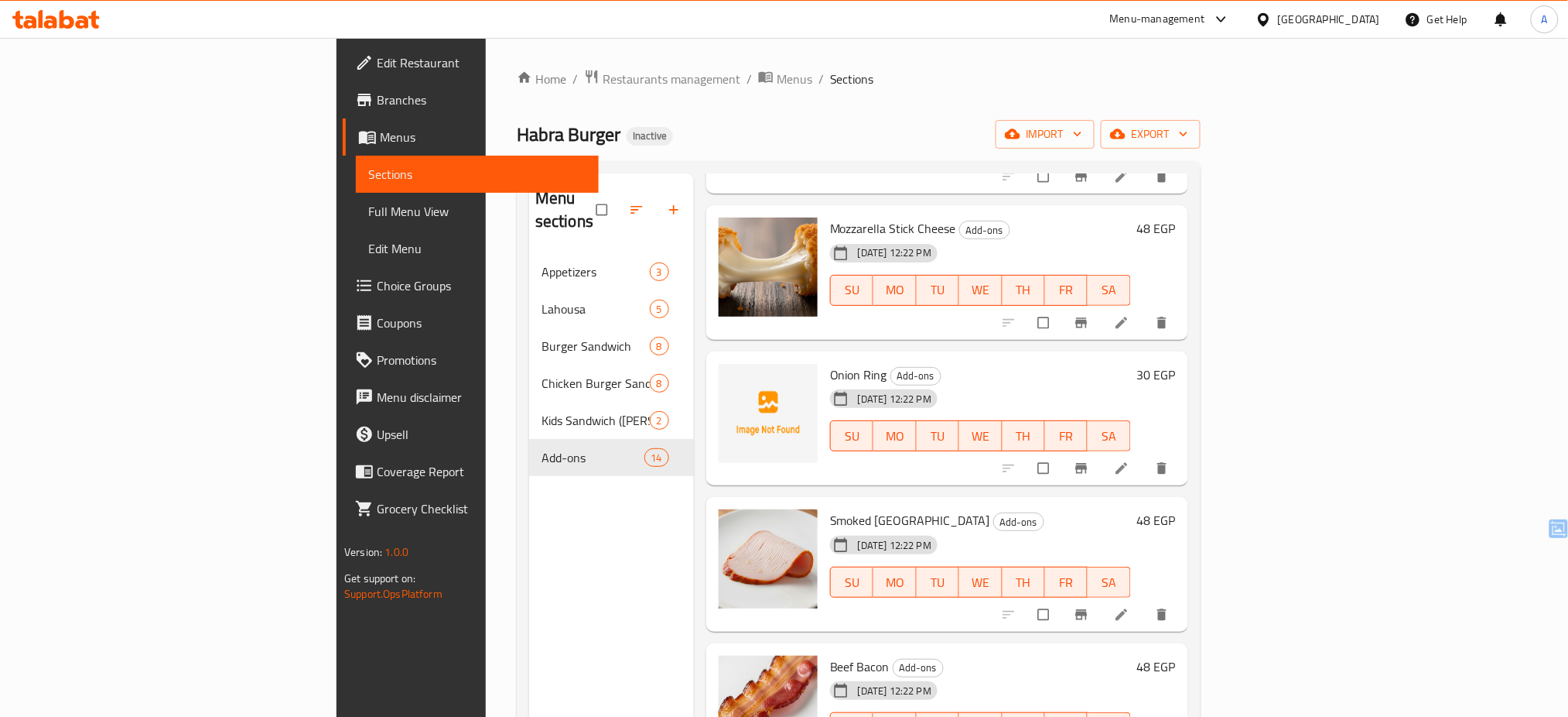
scroll to position [1071, 0]
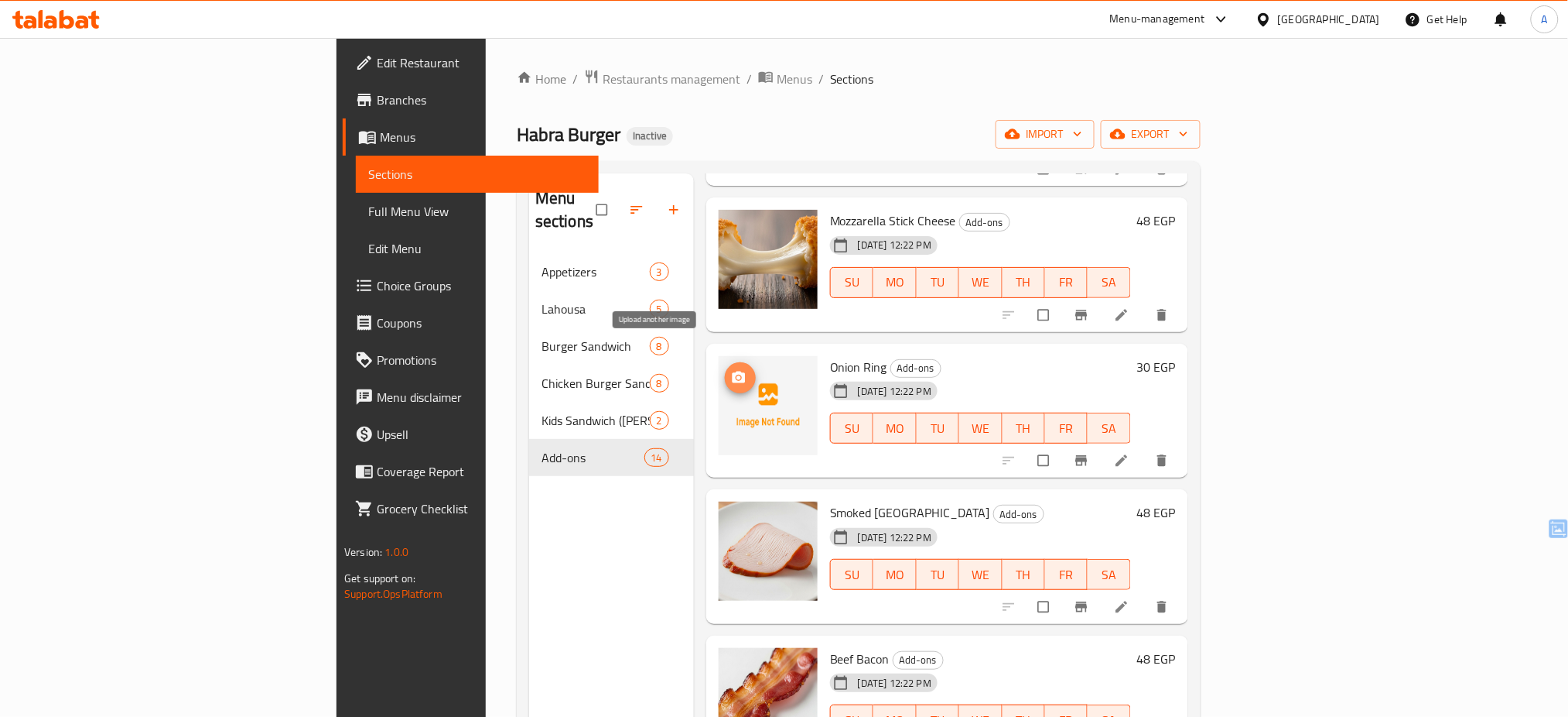
click at [731, 370] on icon "upload picture" at bounding box center [738, 377] width 16 height 16
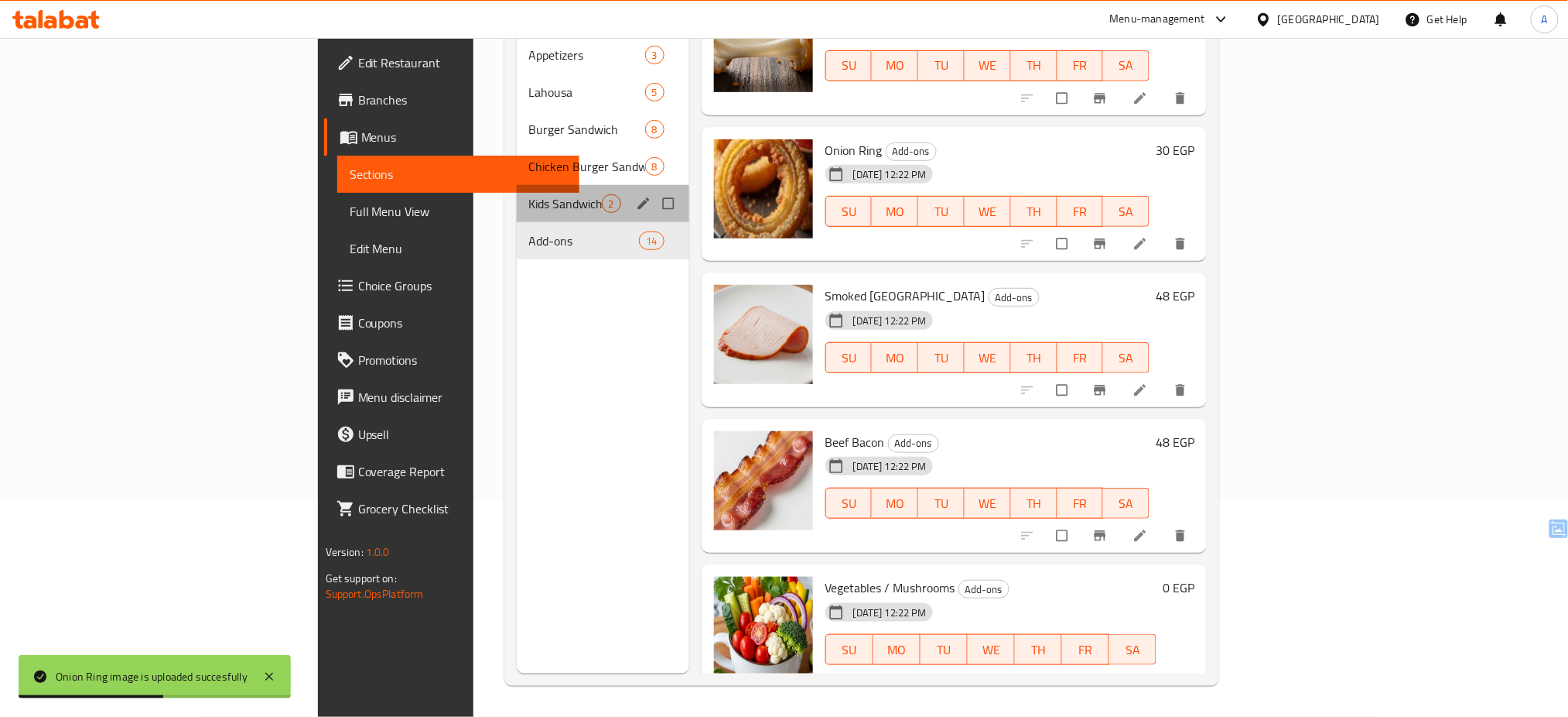
click at [517, 185] on div "Kids Sandwich (Habra Kadabra) Combo 2" at bounding box center [603, 204] width 172 height 37
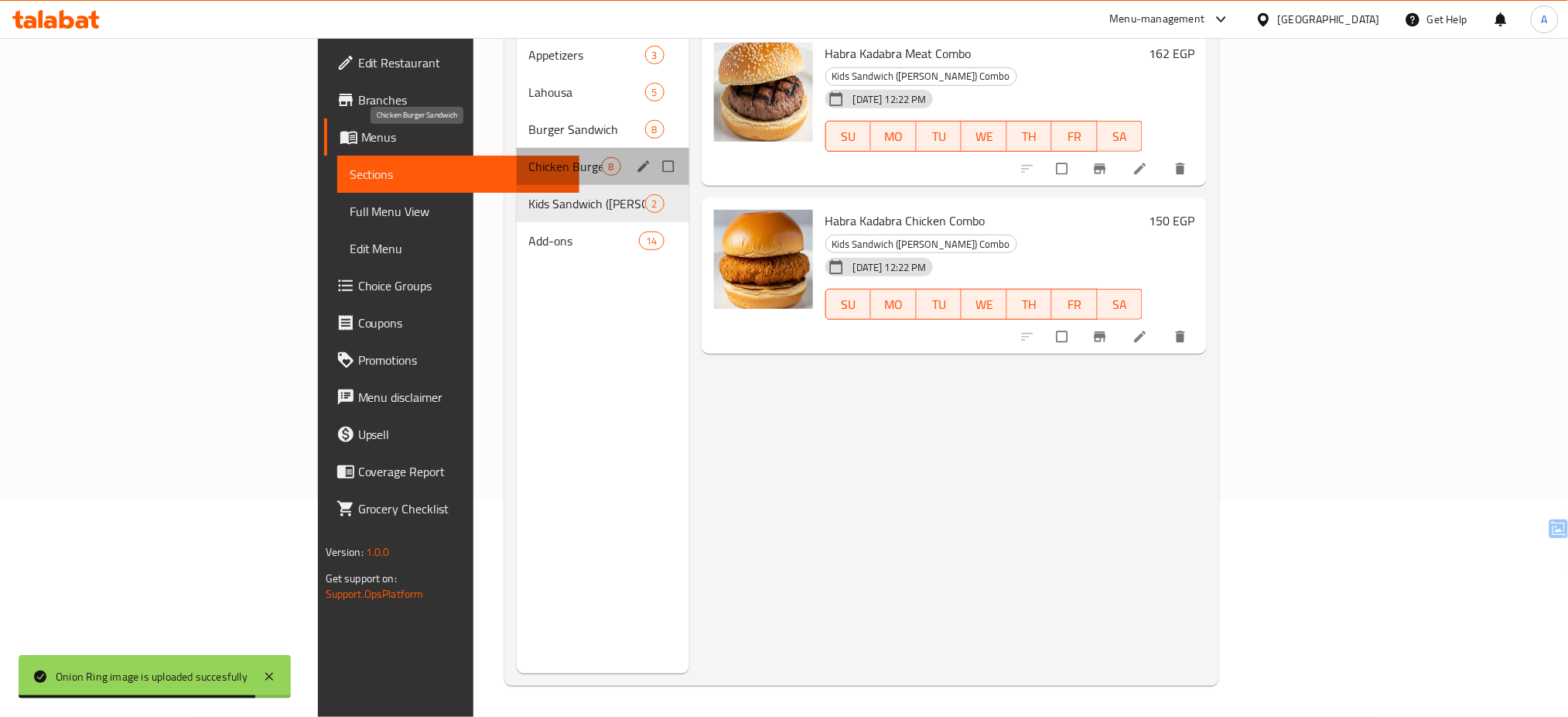
click at [529, 157] on span "Chicken Burger Sandwich" at bounding box center [565, 167] width 73 height 19
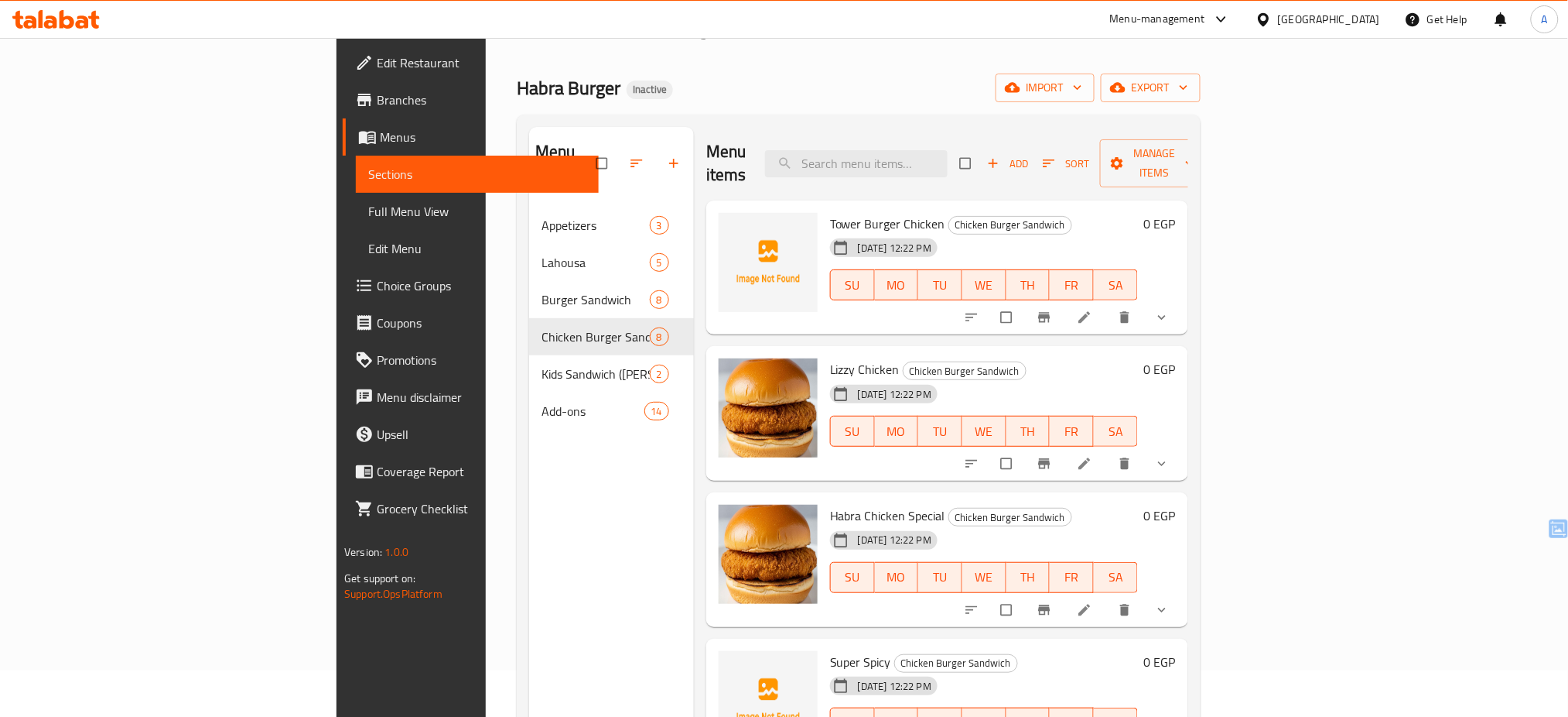
scroll to position [40, 0]
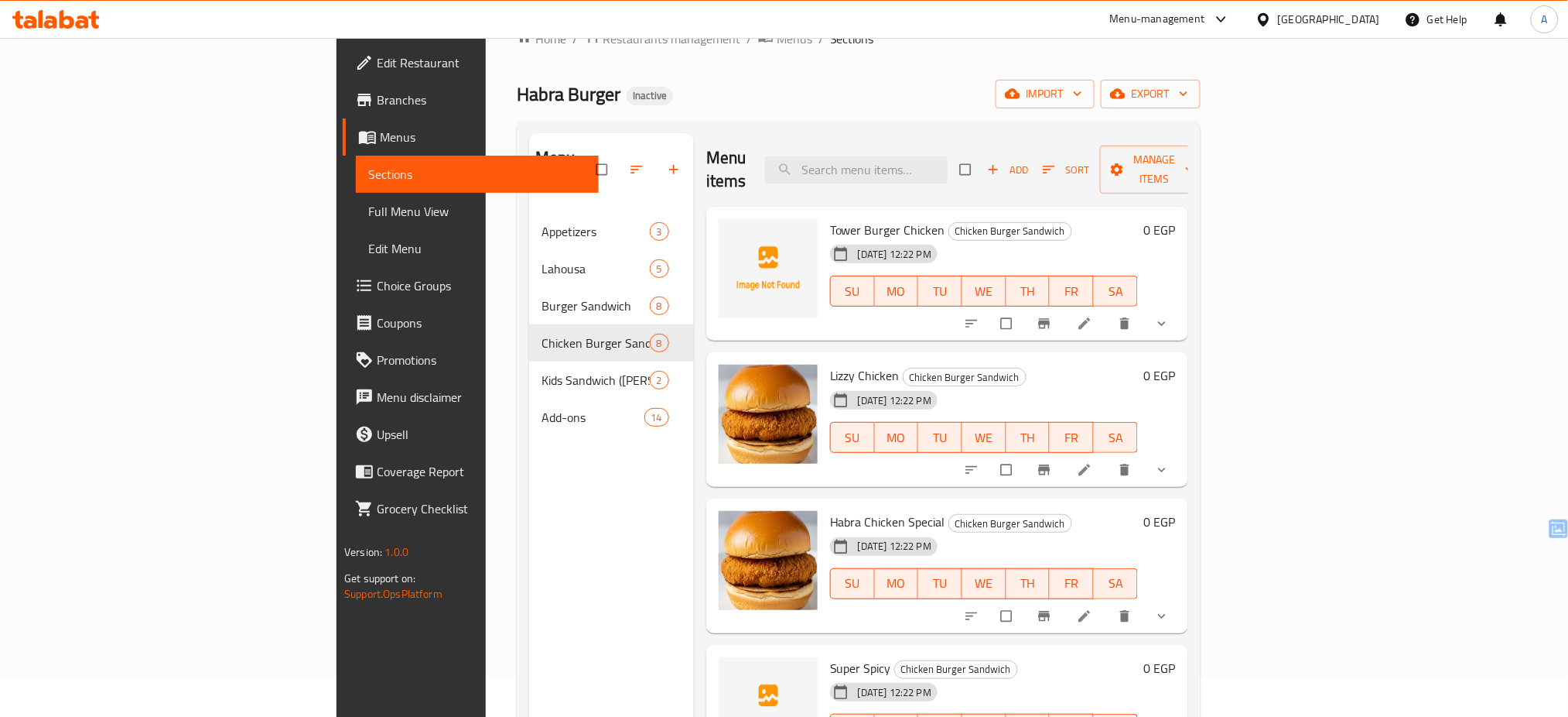
click at [604, 440] on div "Menu sections Appetizers 3 Lahousa 5 Burger Sandwich 8 Chicken Burger Sandwich …" at bounding box center [611, 492] width 165 height 717
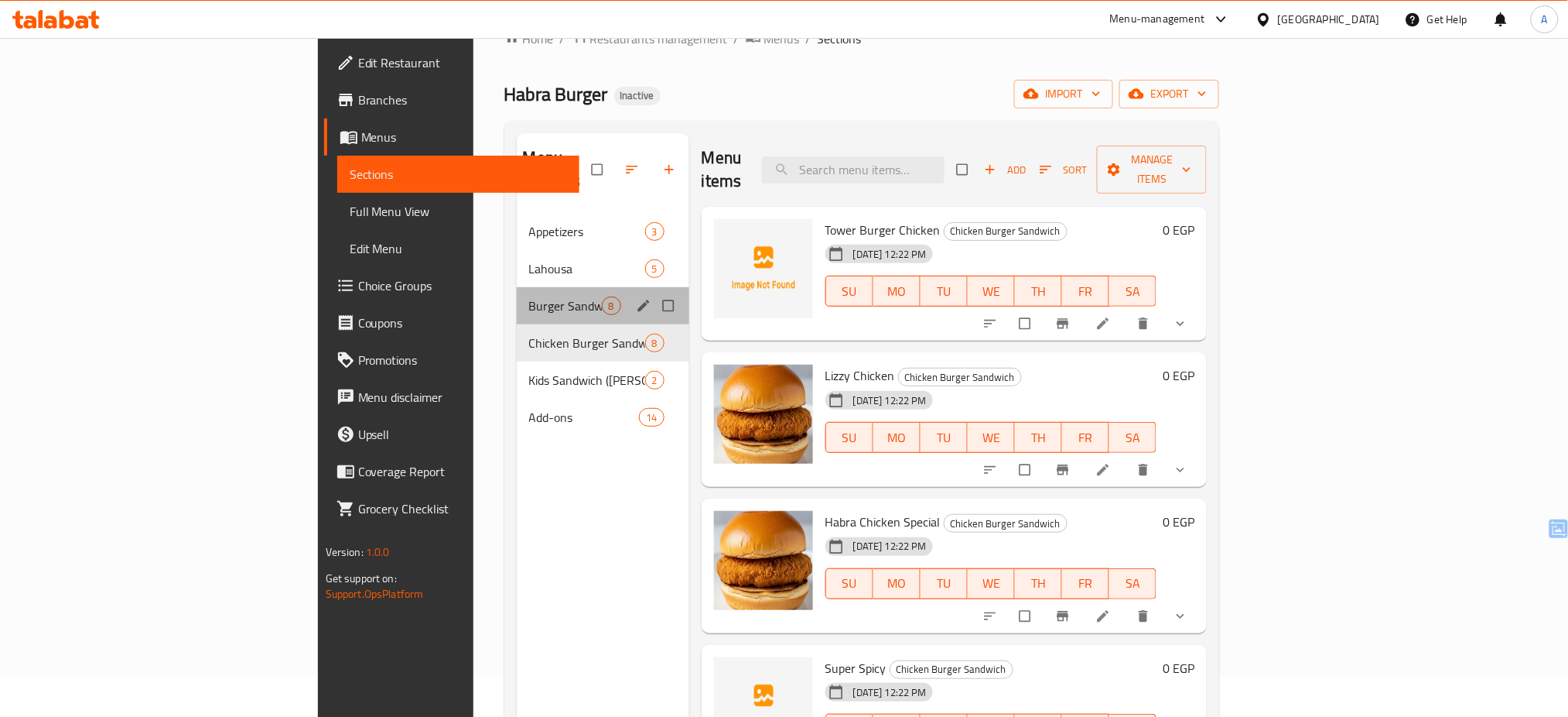
click at [517, 298] on div "Burger Sandwich 8" at bounding box center [603, 306] width 172 height 37
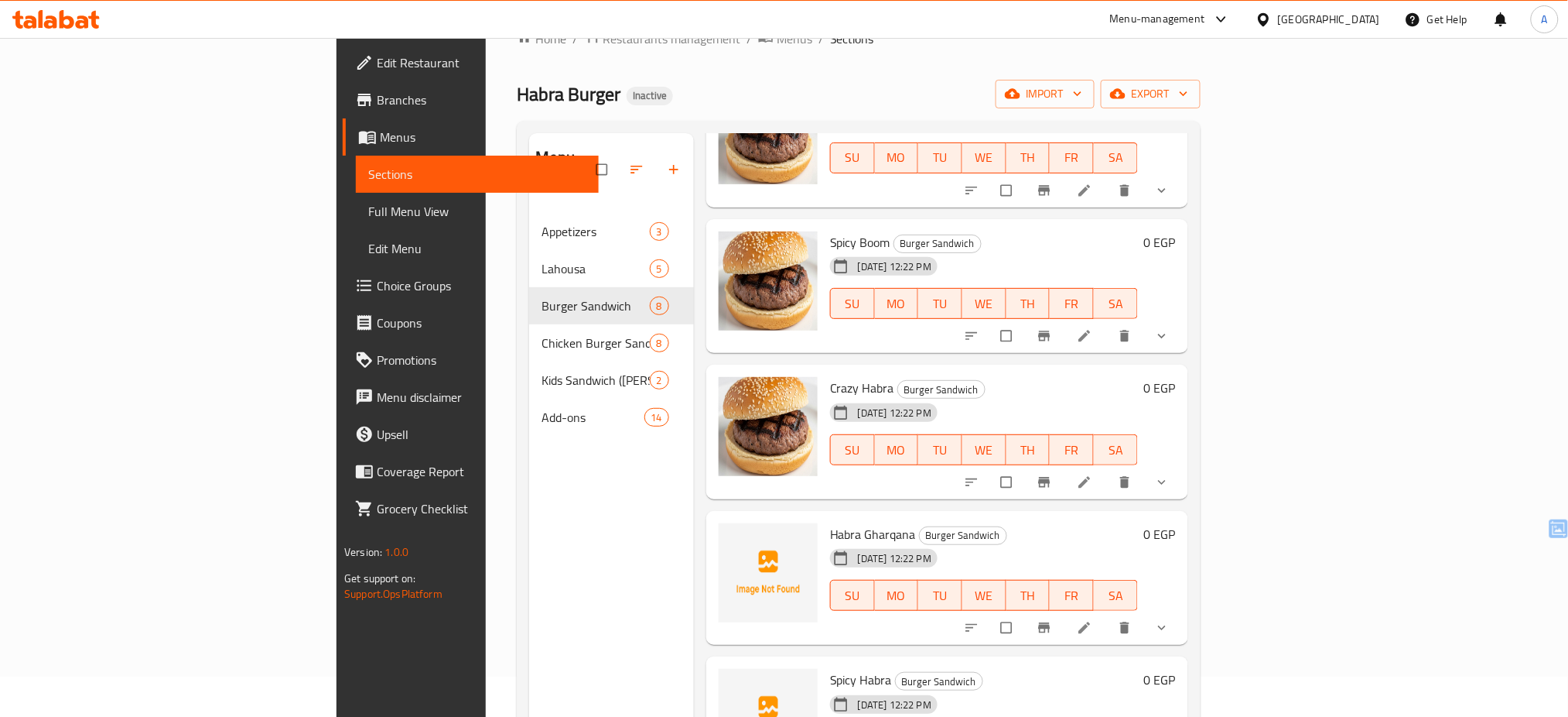
scroll to position [488, 0]
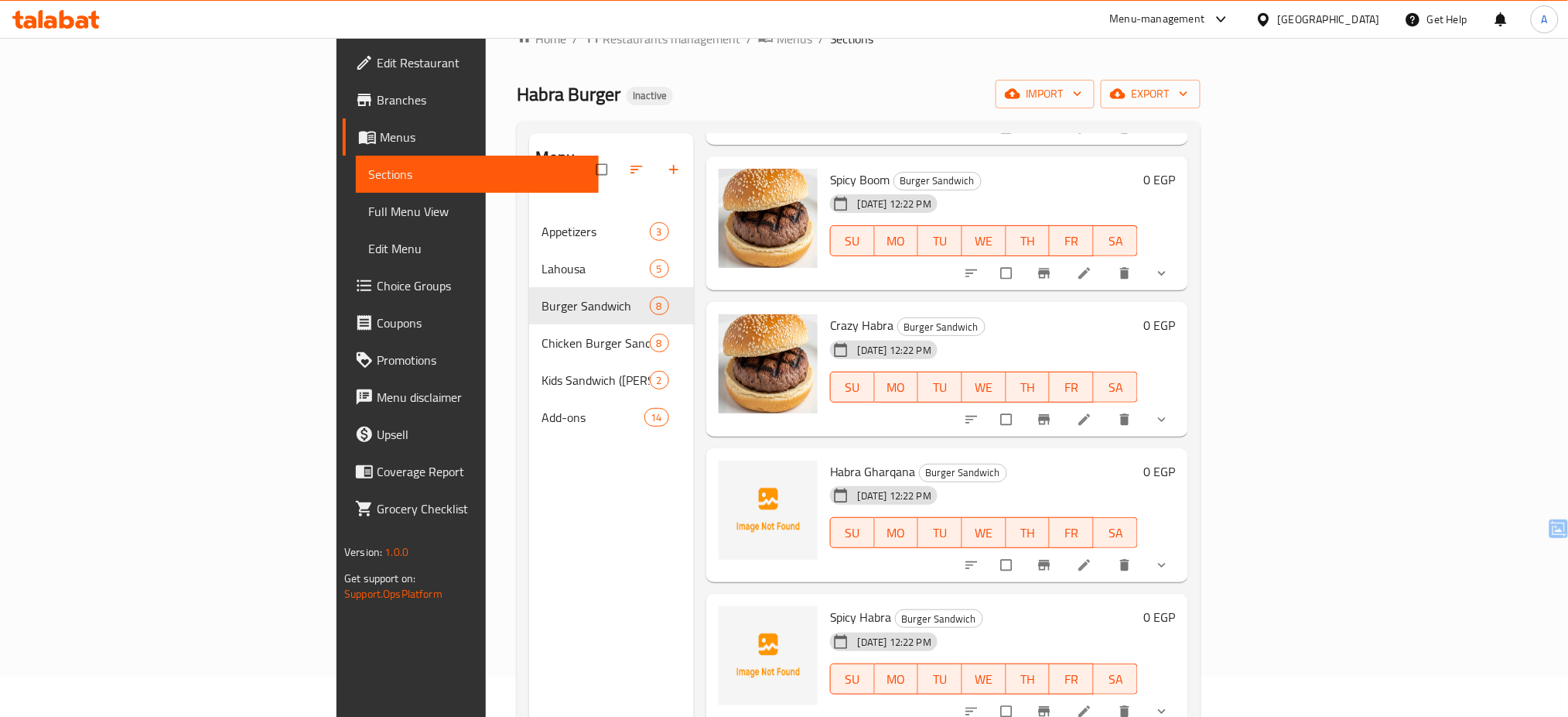
click at [905, 480] on div "[DATE] 12:22 PM" at bounding box center [864, 495] width 81 height 31
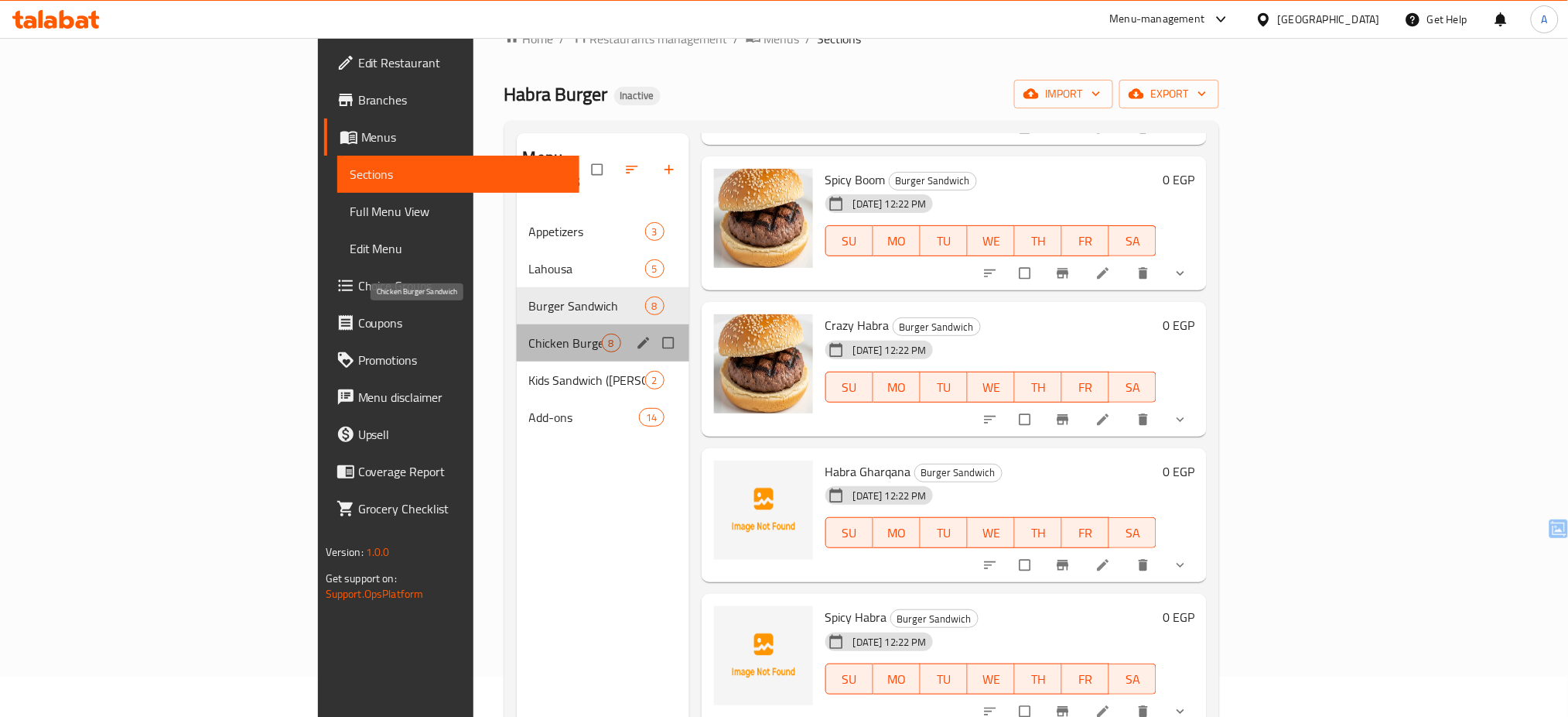
click at [529, 333] on span "Chicken Burger Sandwich" at bounding box center [565, 343] width 73 height 19
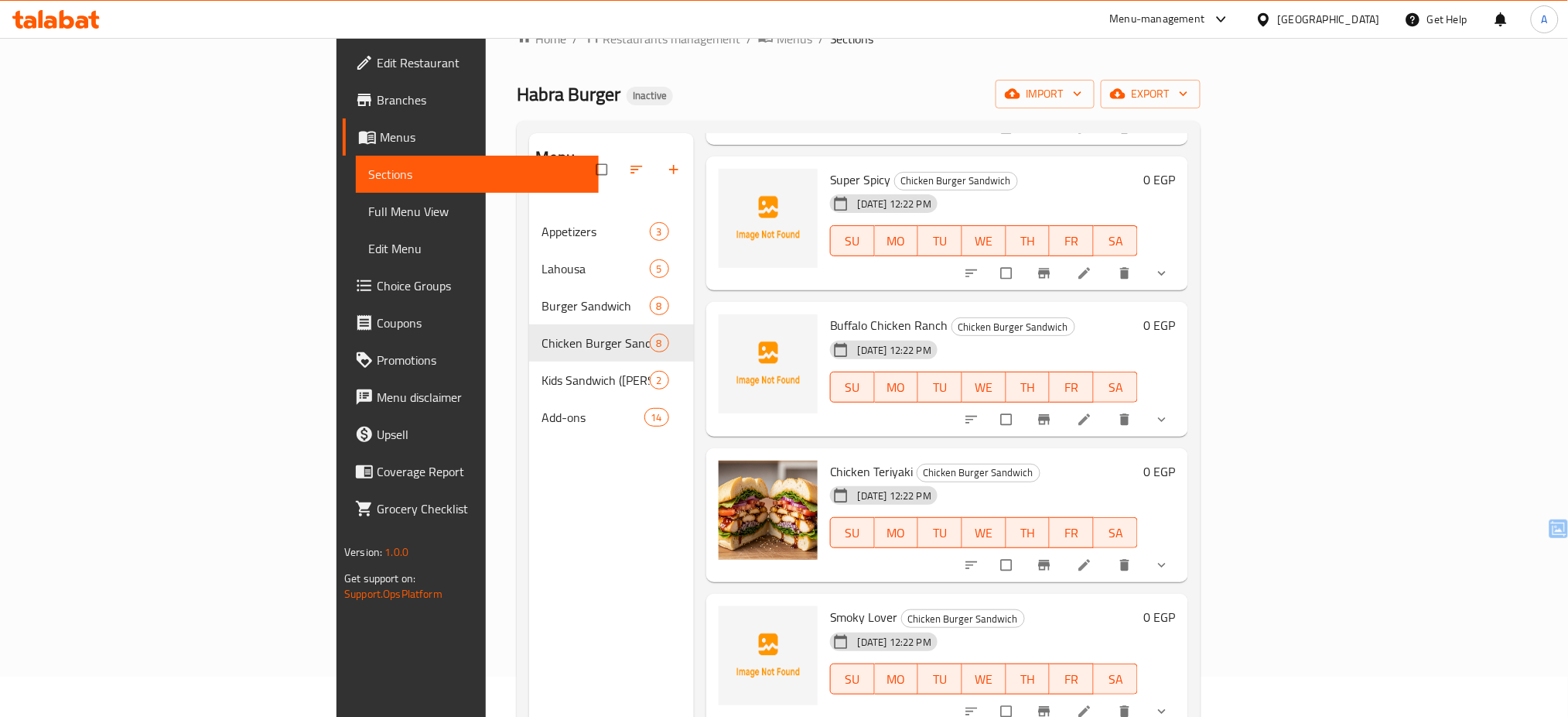
click at [830, 459] on span "Chicken Teriyaki" at bounding box center [872, 471] width 83 height 23
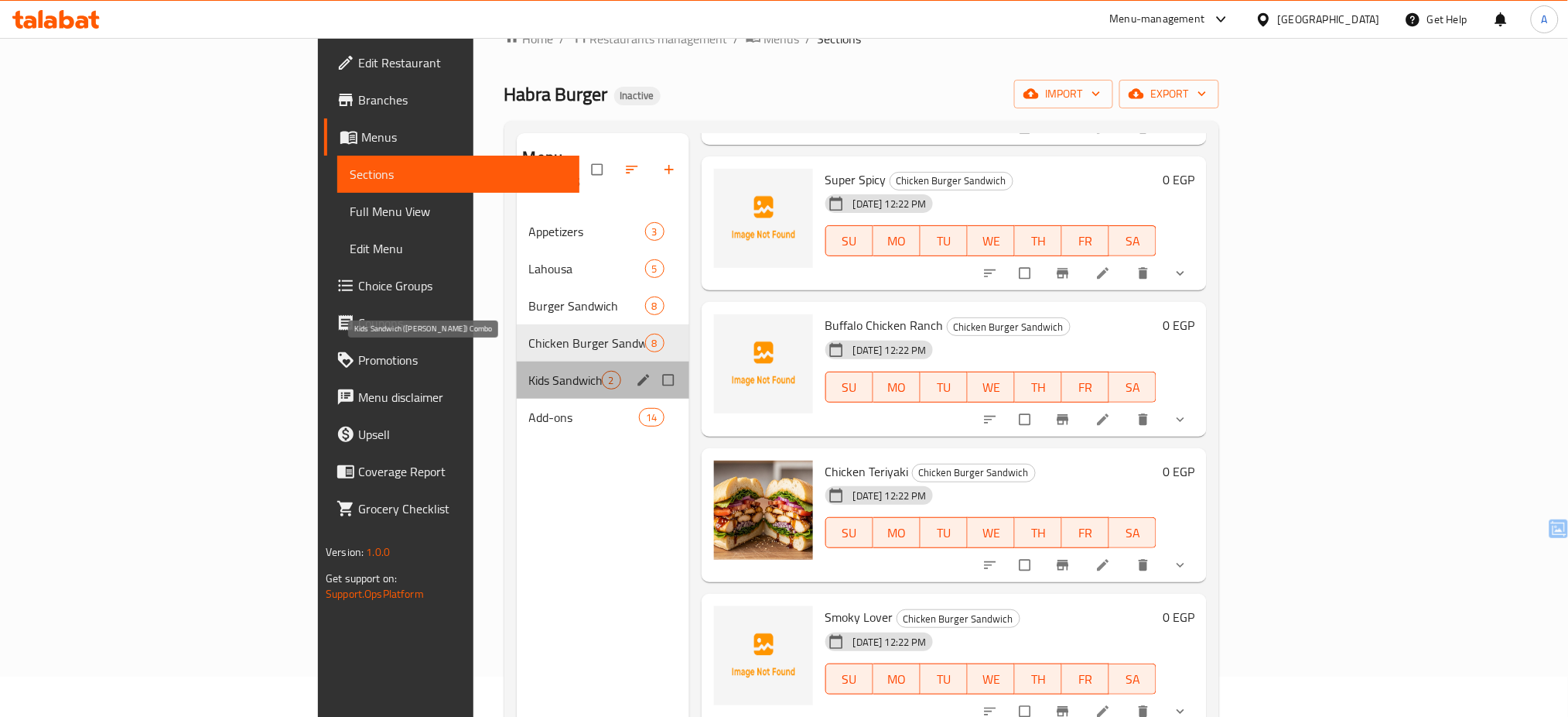
click at [529, 371] on span "Kids Sandwich ([PERSON_NAME]) Combo" at bounding box center [565, 380] width 73 height 19
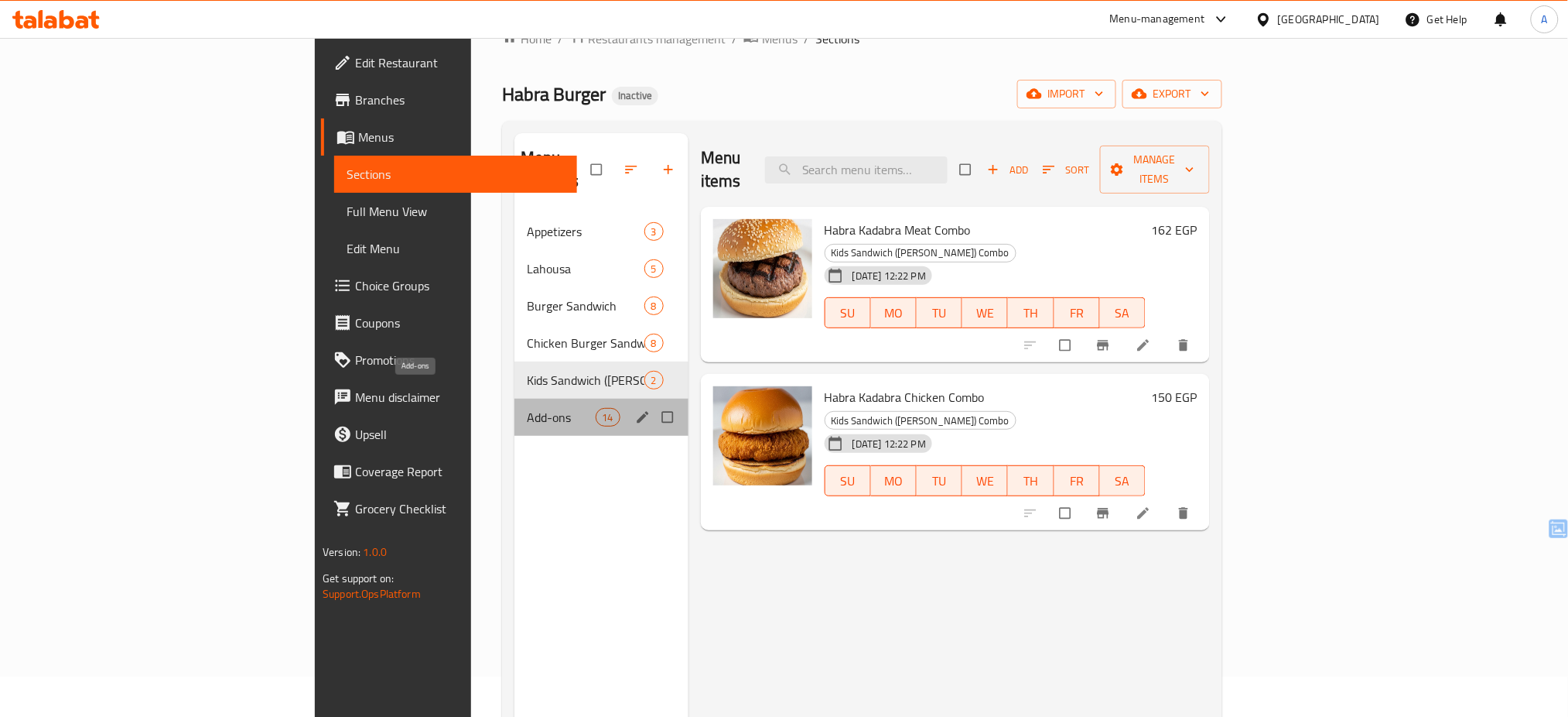
click at [527, 408] on span "Add-ons" at bounding box center [561, 417] width 69 height 19
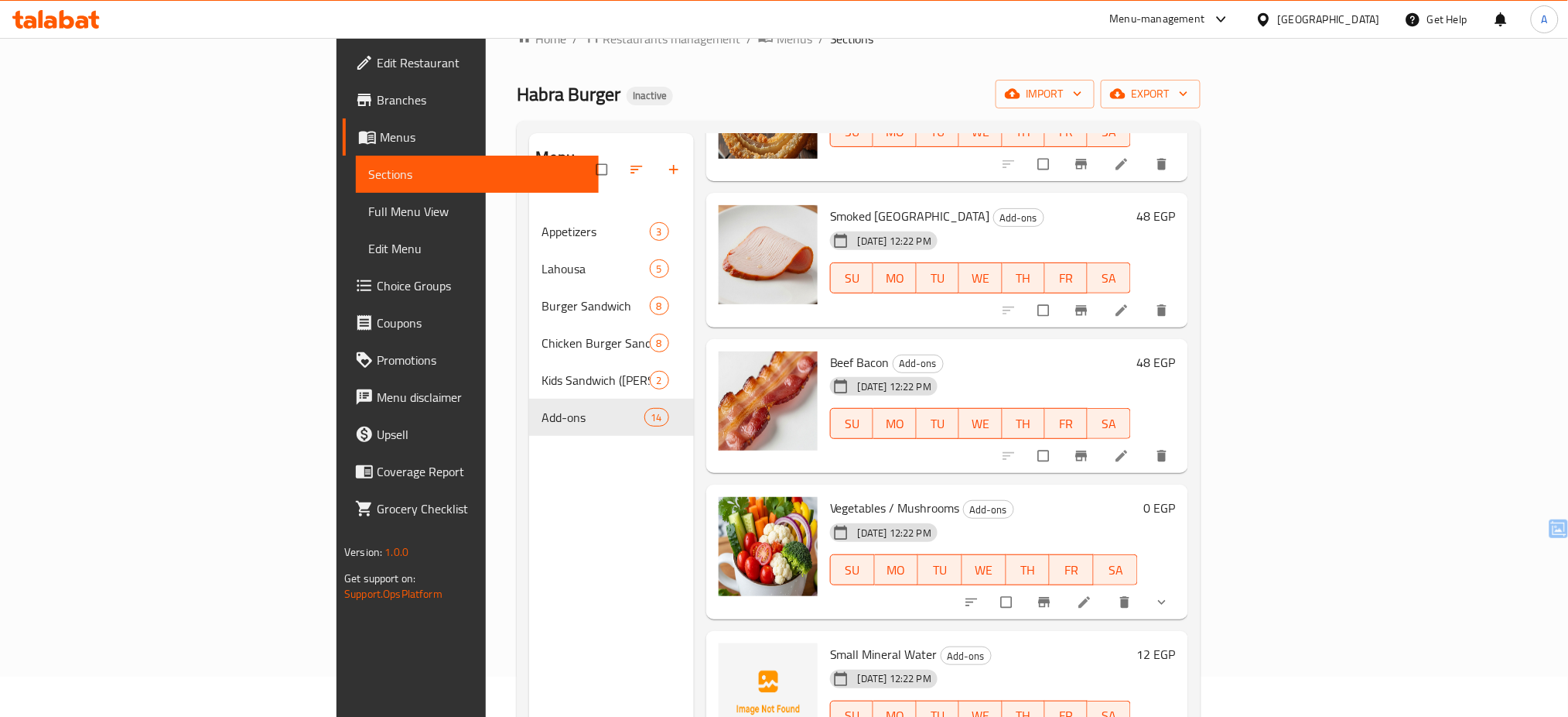
scroll to position [1365, 0]
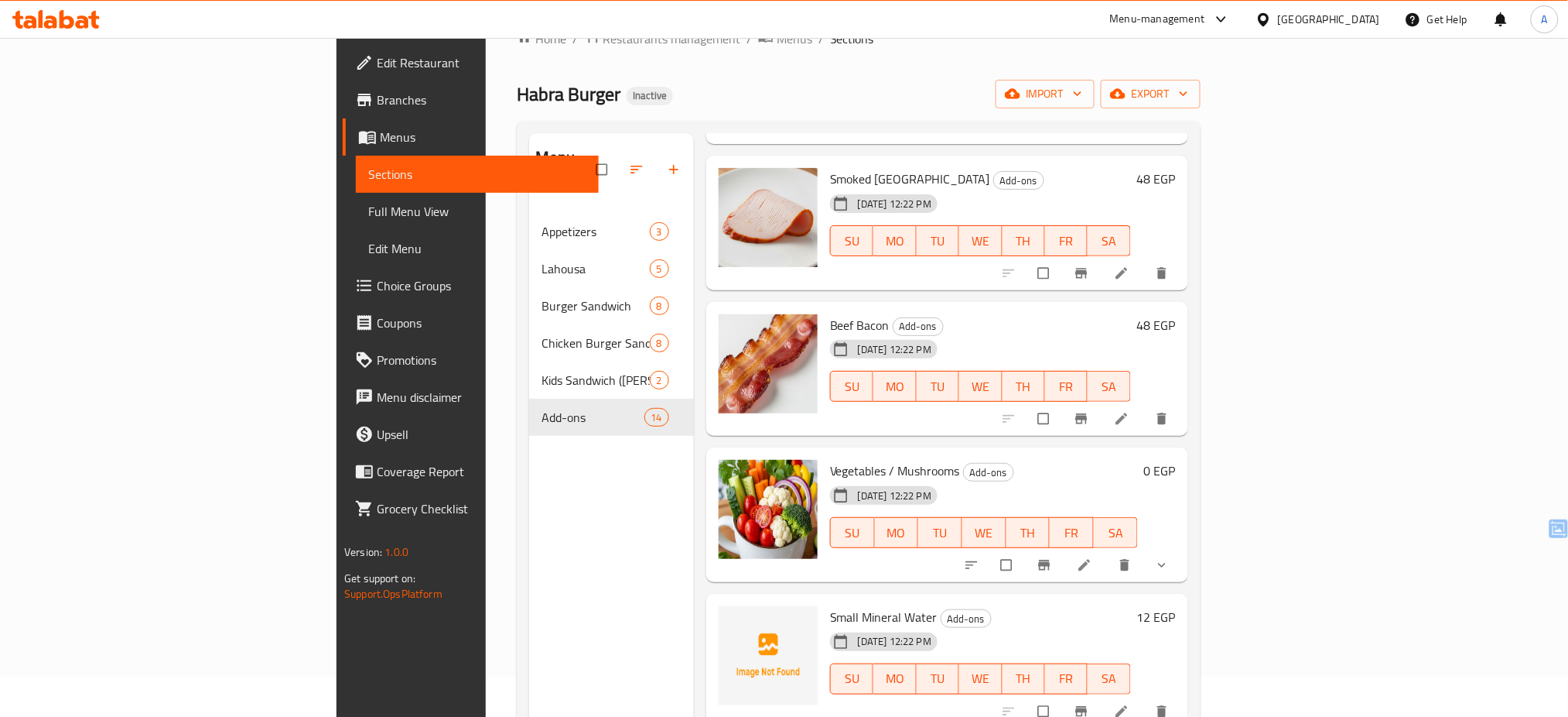
click at [517, 100] on span "Habra Burger" at bounding box center [569, 94] width 104 height 35
copy span "Habra Burger"
click at [1370, 26] on div "[GEOGRAPHIC_DATA]" at bounding box center [1329, 19] width 102 height 17
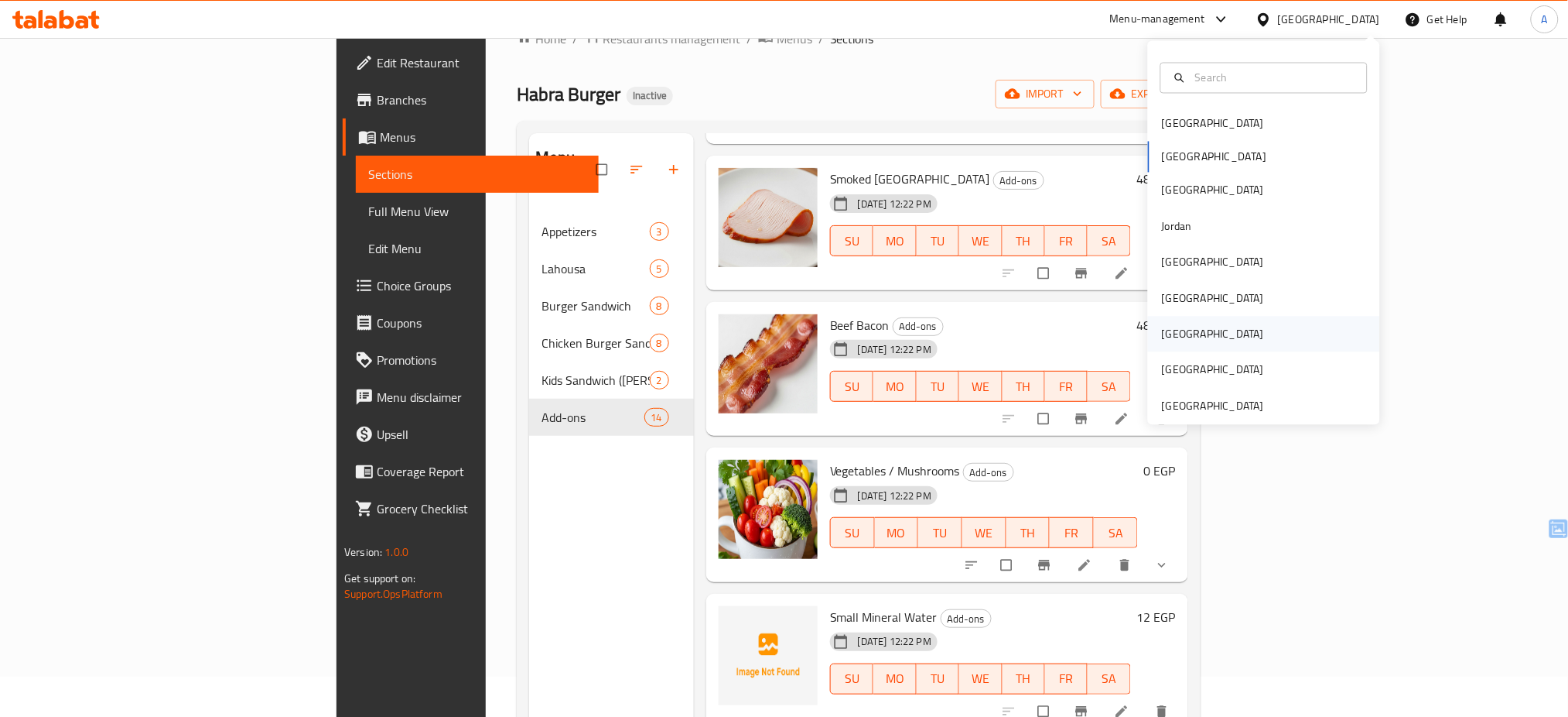
click at [1225, 318] on div "Qatar" at bounding box center [1264, 334] width 232 height 35
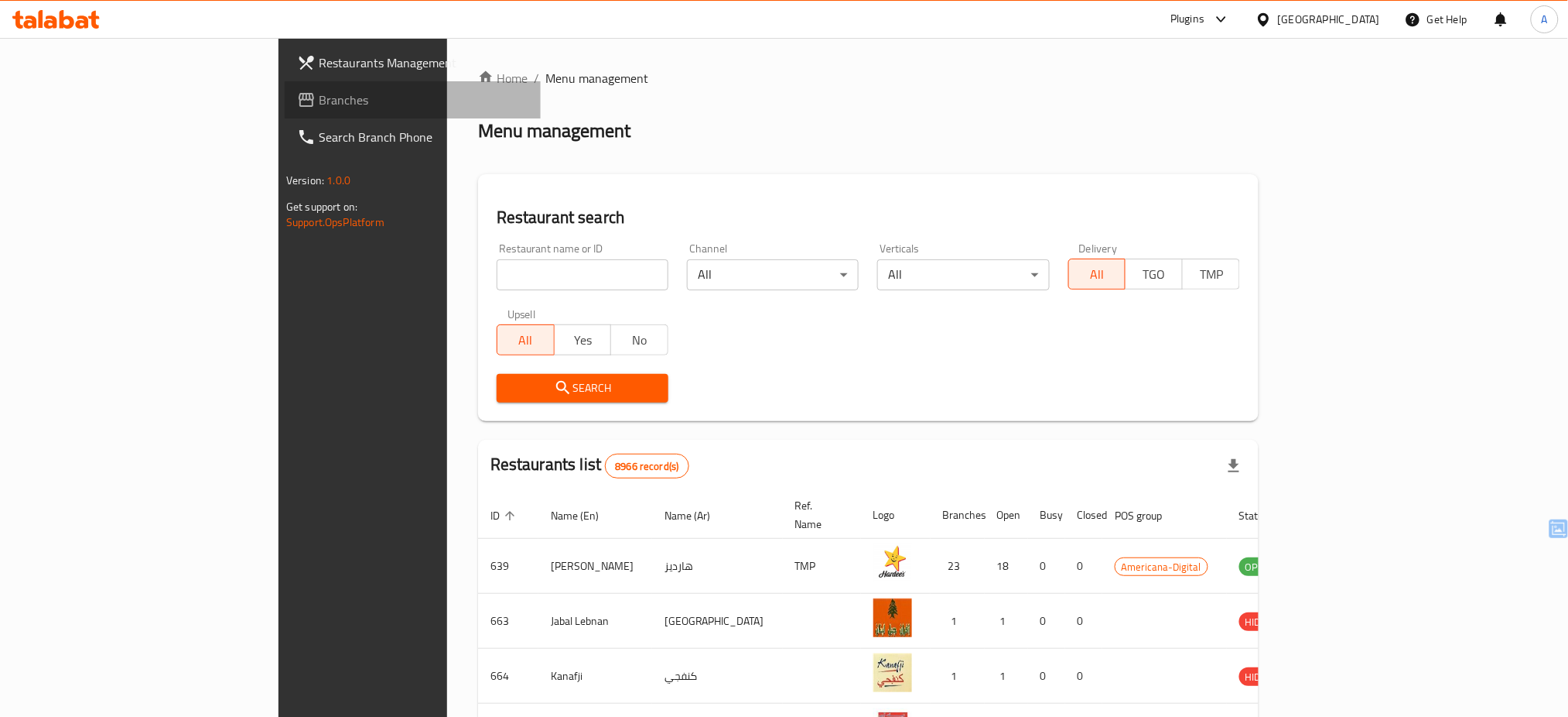
click at [319, 102] on span "Branches" at bounding box center [423, 100] width 209 height 19
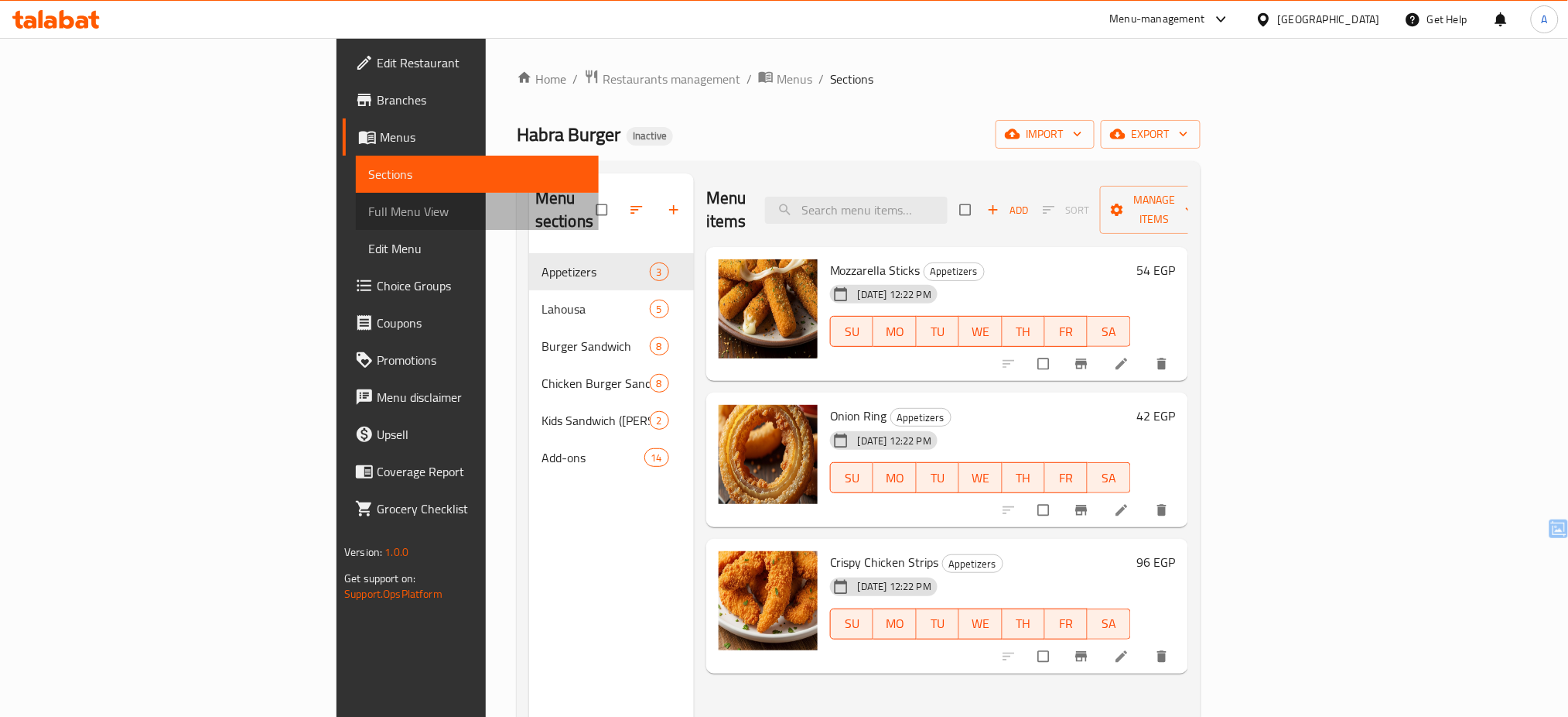
click at [369, 216] on span "Full Menu View" at bounding box center [478, 211] width 219 height 19
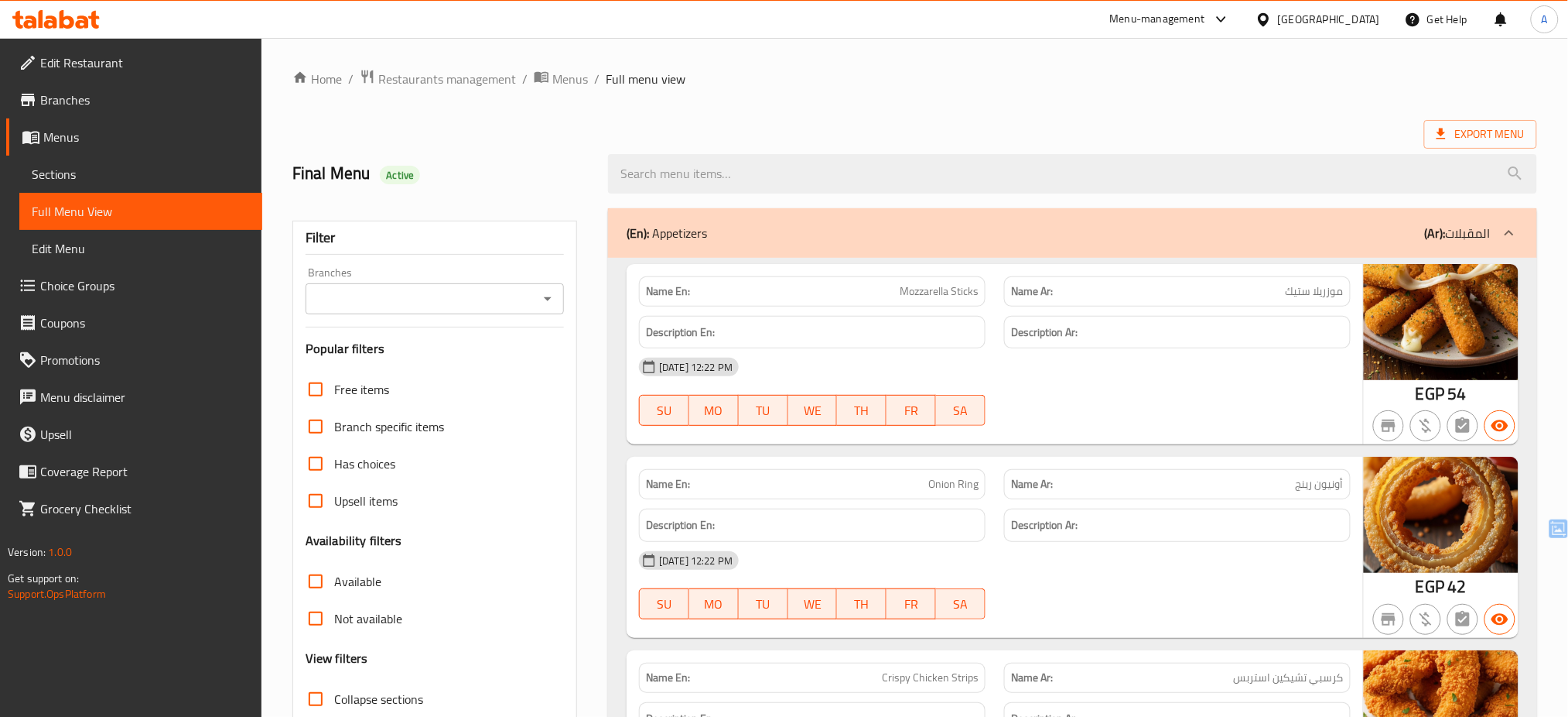
drag, startPoint x: 549, startPoint y: 309, endPoint x: 549, endPoint y: 295, distance: 14.0
click at [549, 295] on div "Branches" at bounding box center [434, 298] width 258 height 31
click at [549, 295] on icon "Open" at bounding box center [547, 298] width 19 height 19
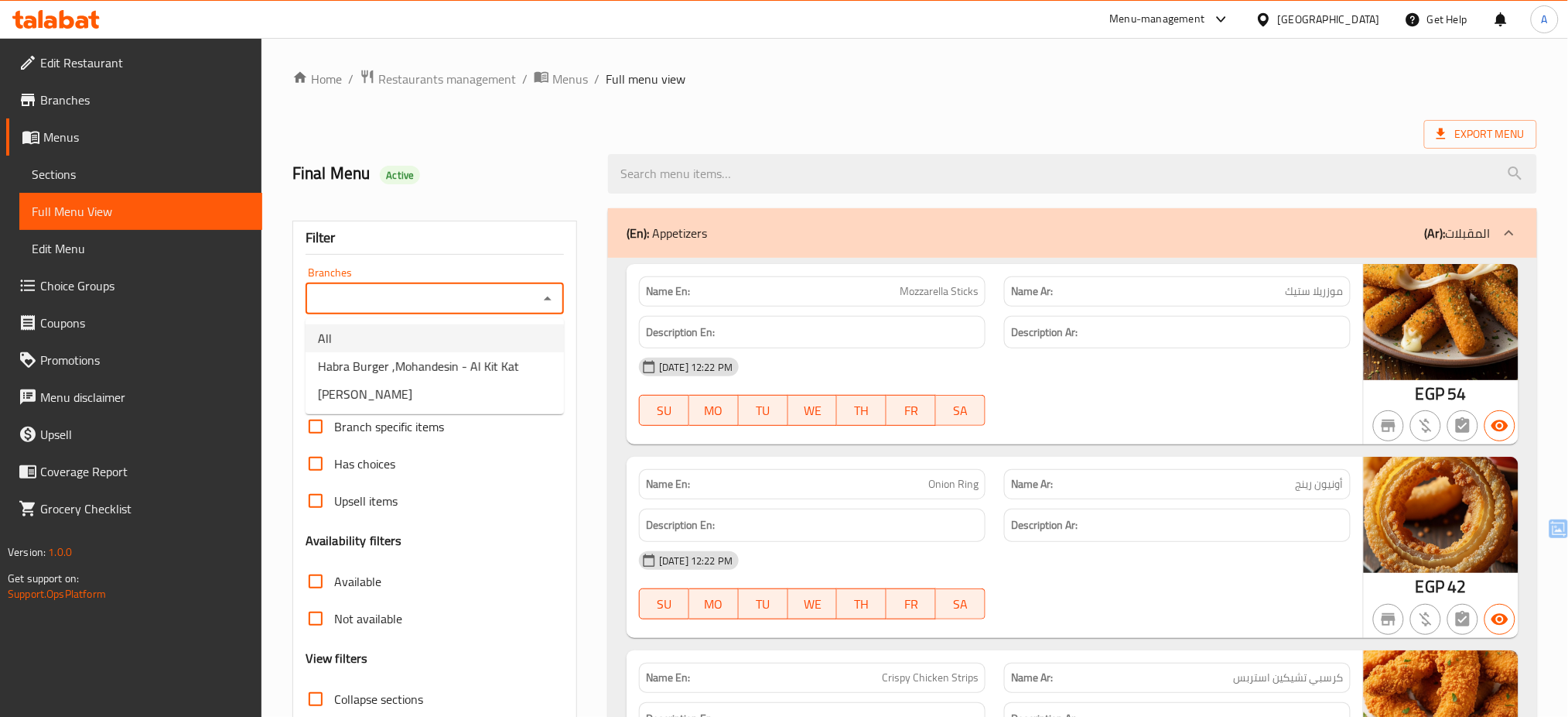
click at [513, 332] on li "All" at bounding box center [434, 338] width 258 height 28
type input "All"
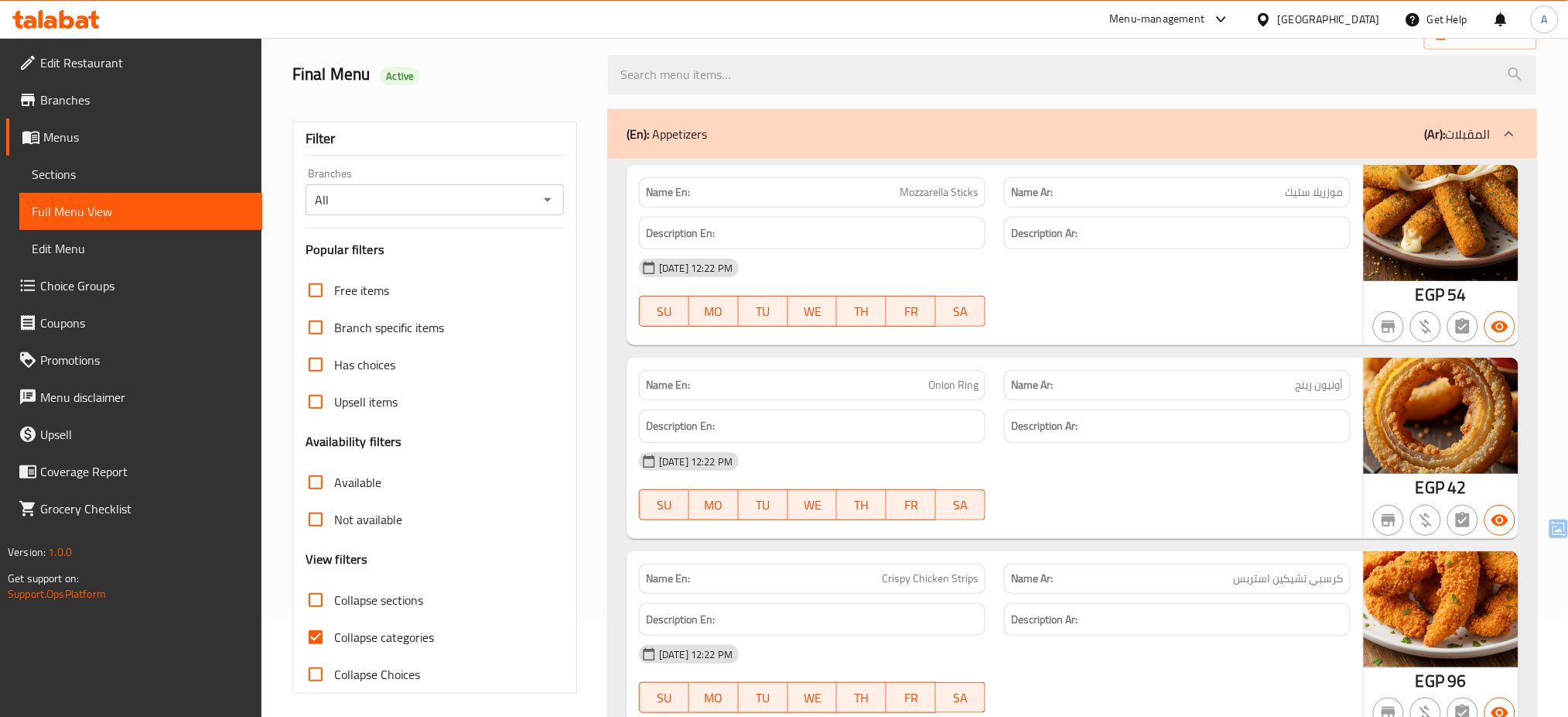
scroll to position [165, 0]
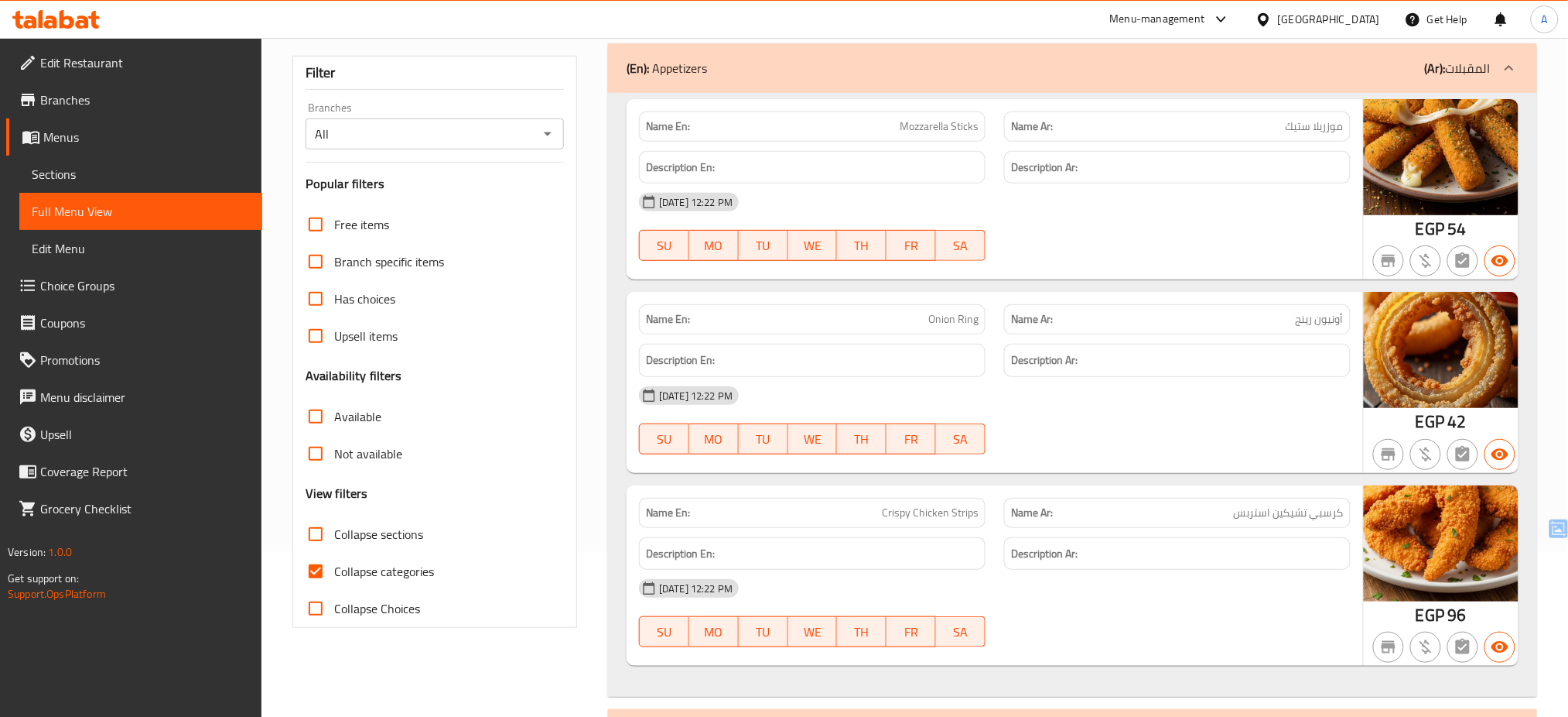
click at [397, 573] on span "Collapse categories" at bounding box center [384, 572] width 100 height 19
click at [334, 573] on input "Collapse categories" at bounding box center [316, 571] width 37 height 37
checkbox input "false"
click at [1288, 408] on div "[DATE] 12:22 PM" at bounding box center [995, 396] width 731 height 37
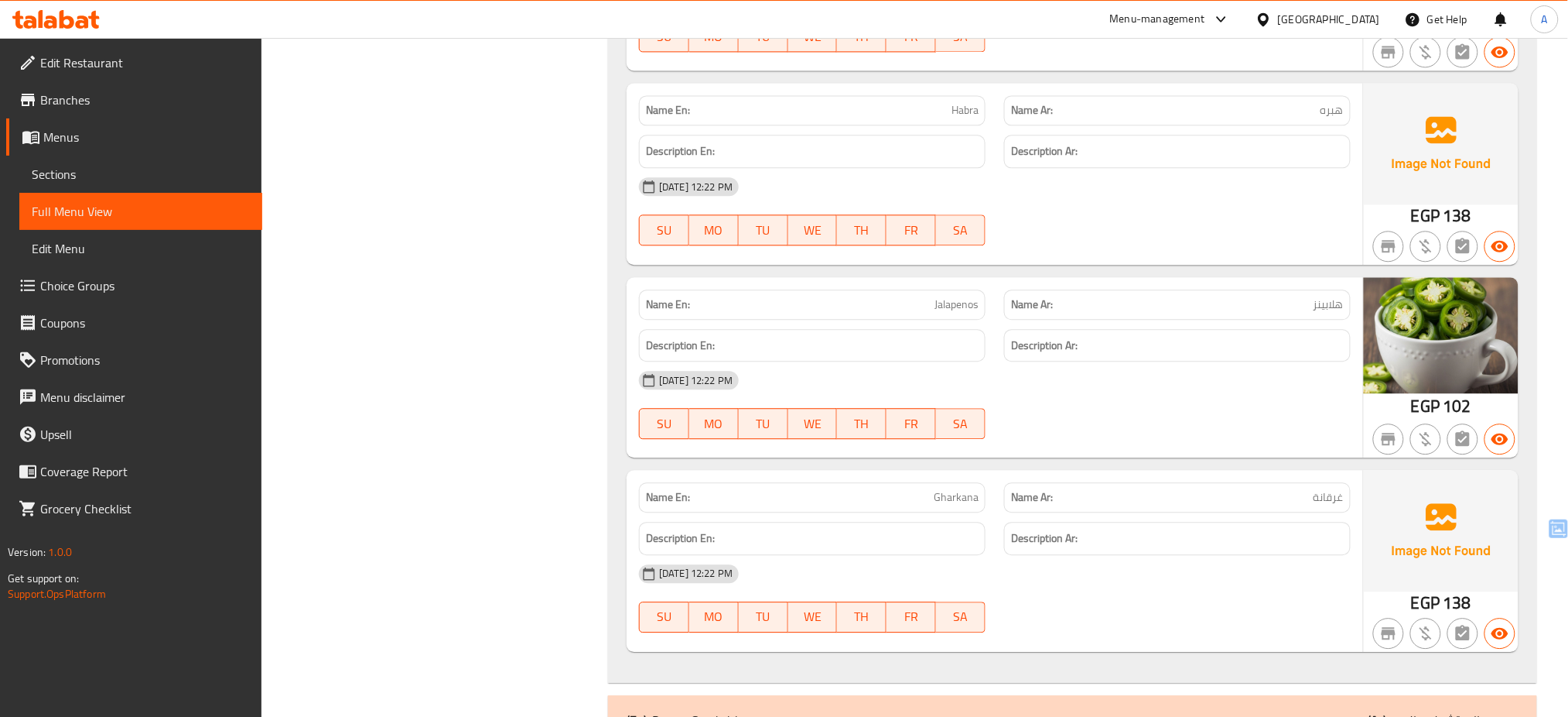
scroll to position [1279, 0]
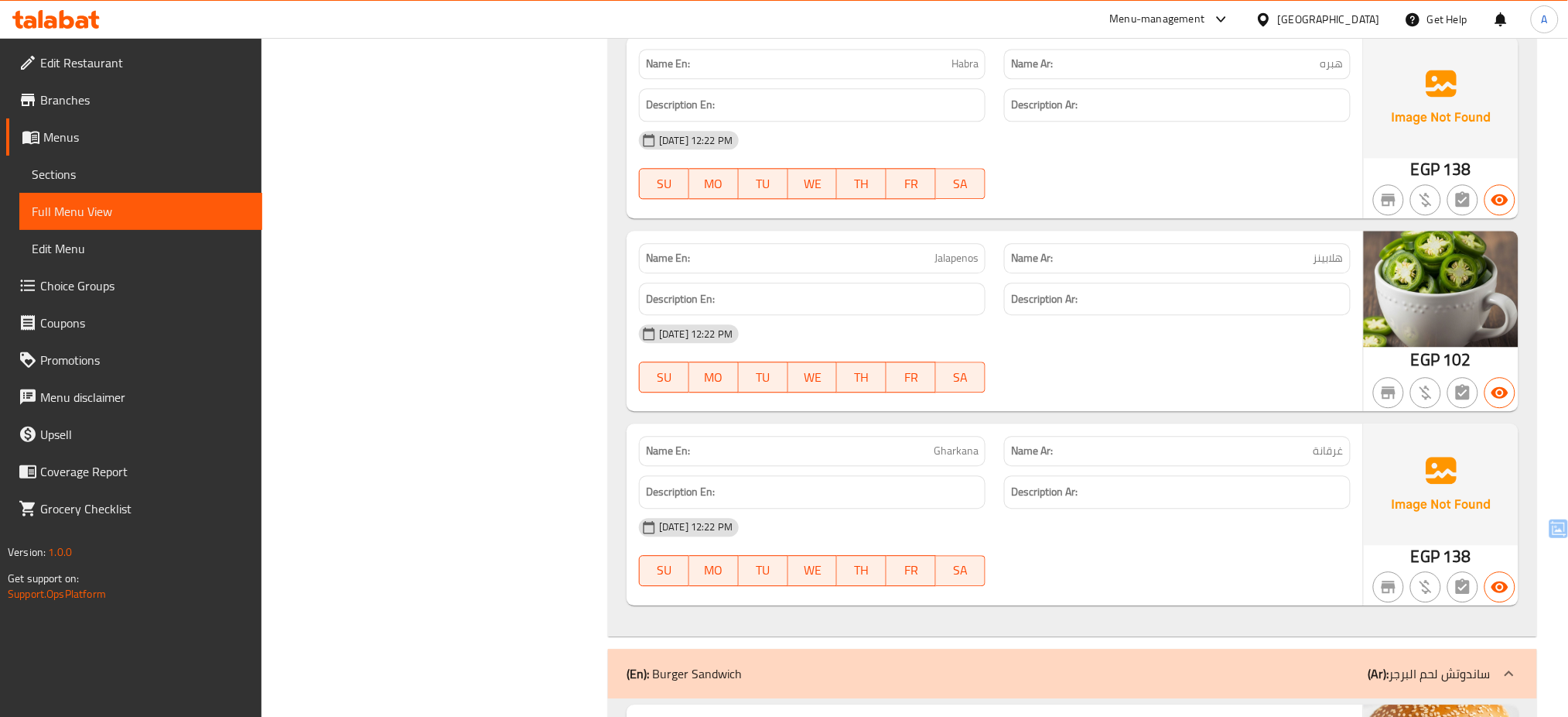
click at [986, 369] on div "SU MO TU WE TH FR SA" at bounding box center [812, 376] width 365 height 49
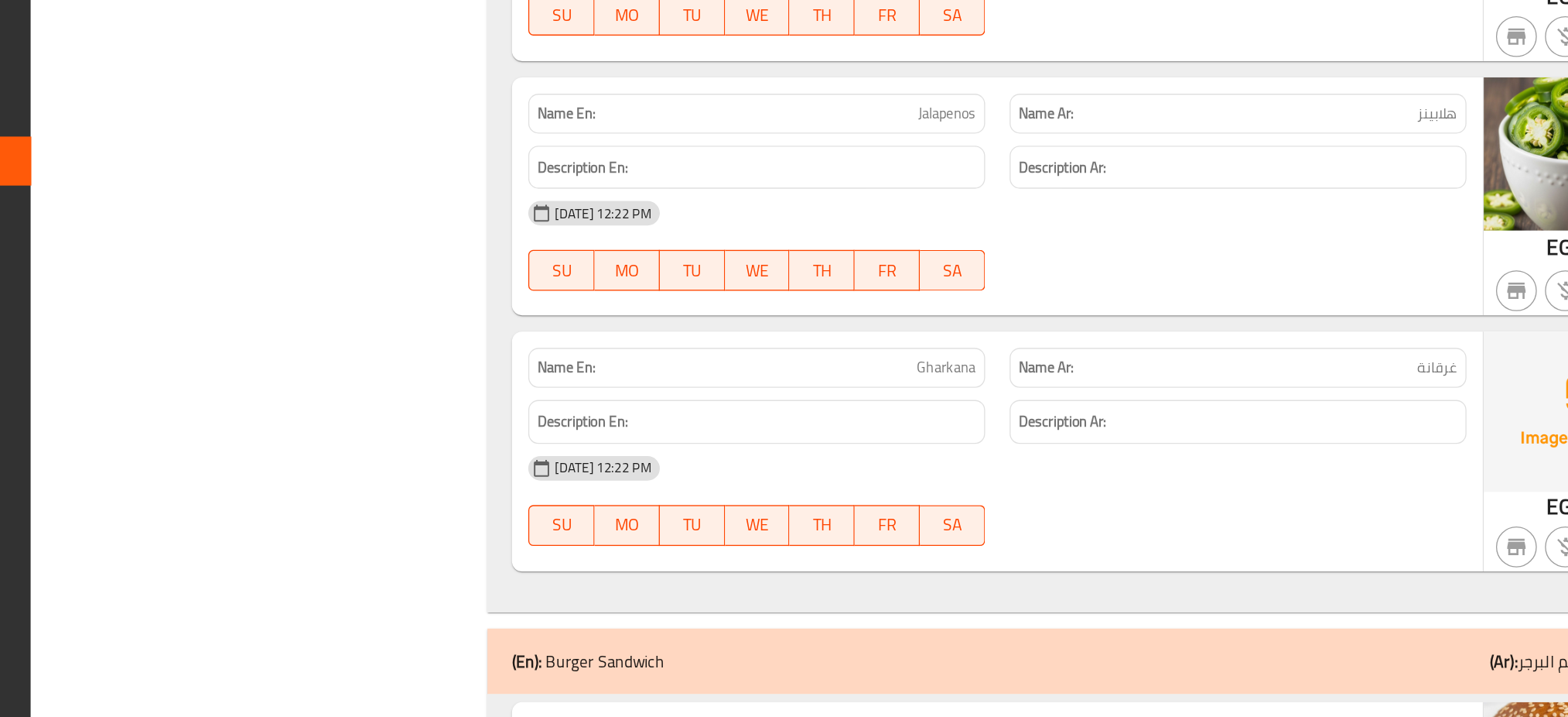
scroll to position [1362, 0]
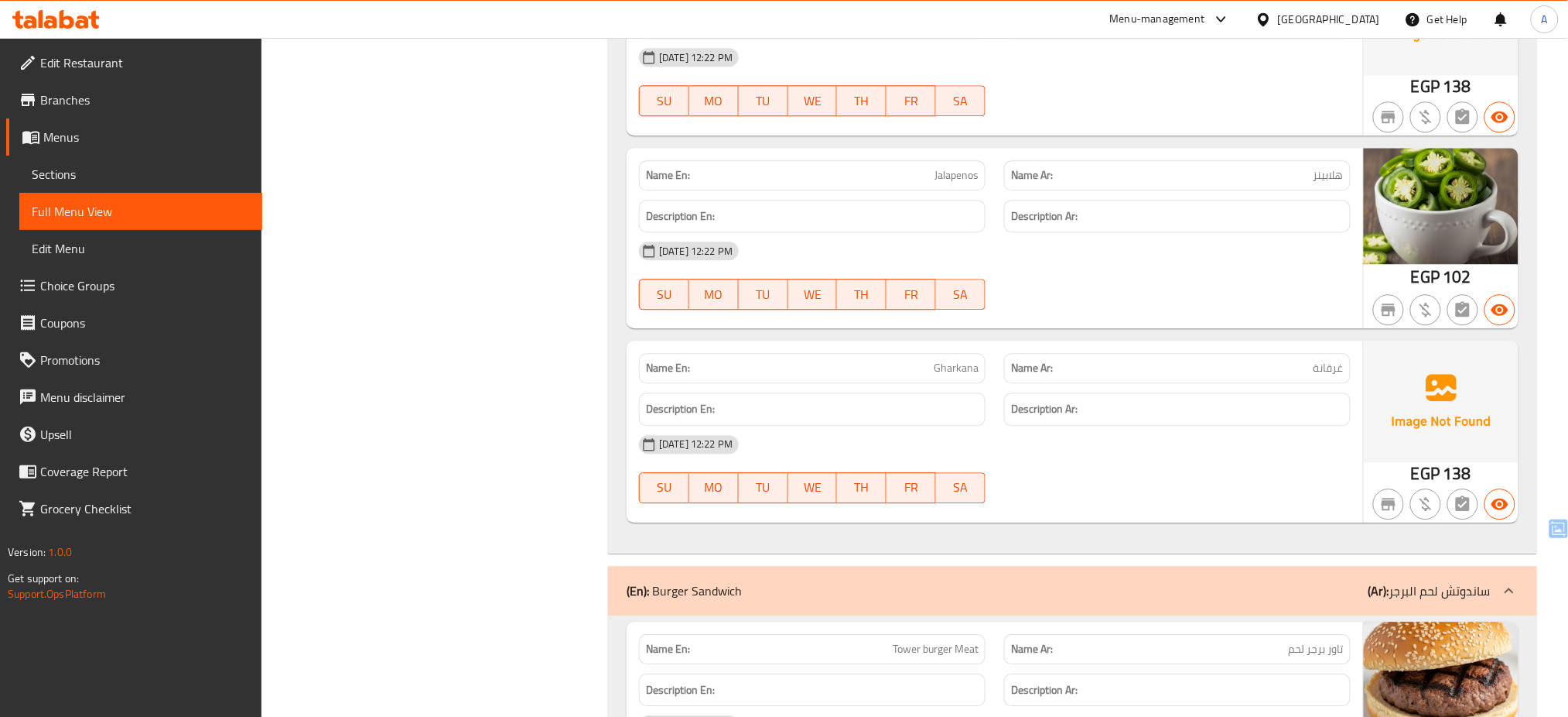
click at [1098, 481] on div "17-08-2025 12:22 PM SU MO TU WE TH FR SA" at bounding box center [995, 469] width 731 height 87
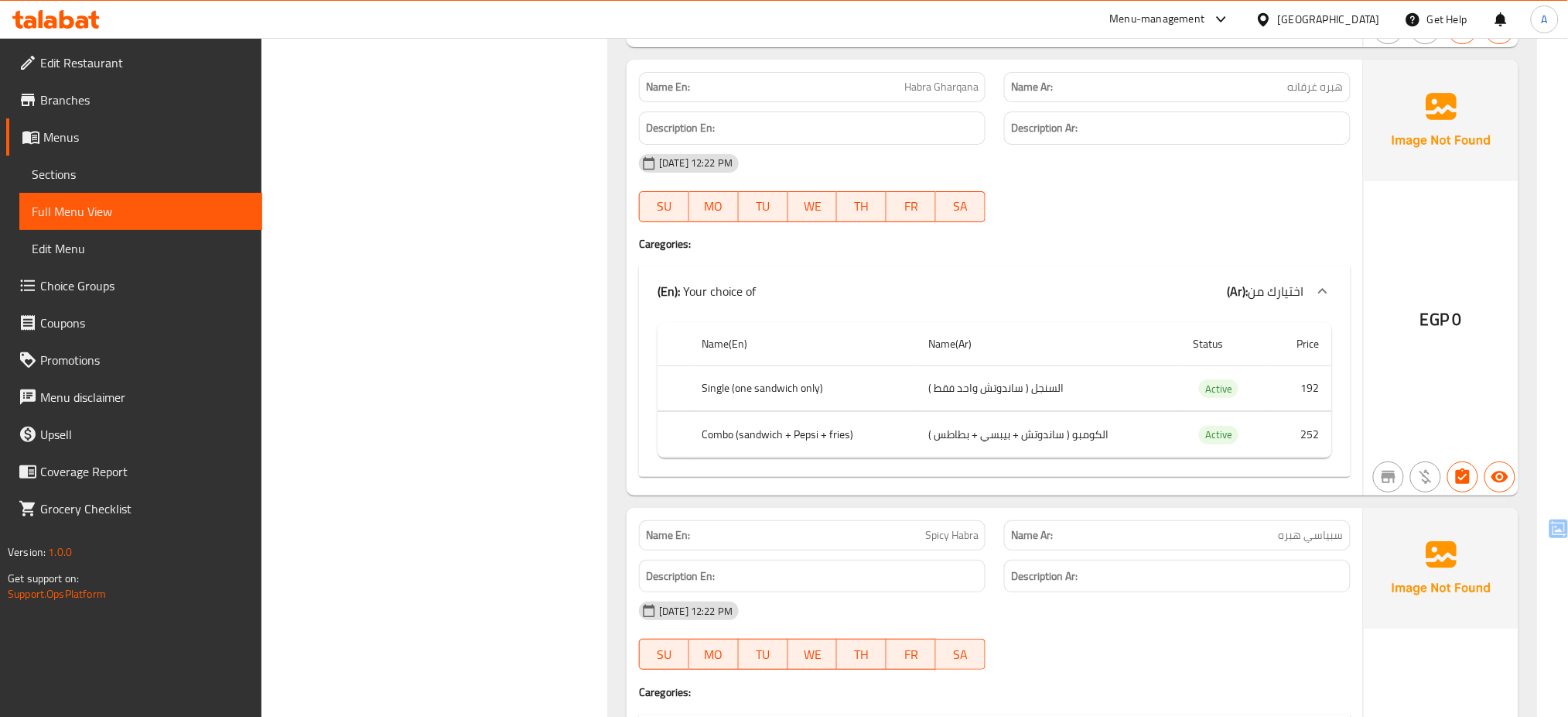
scroll to position [4127, 0]
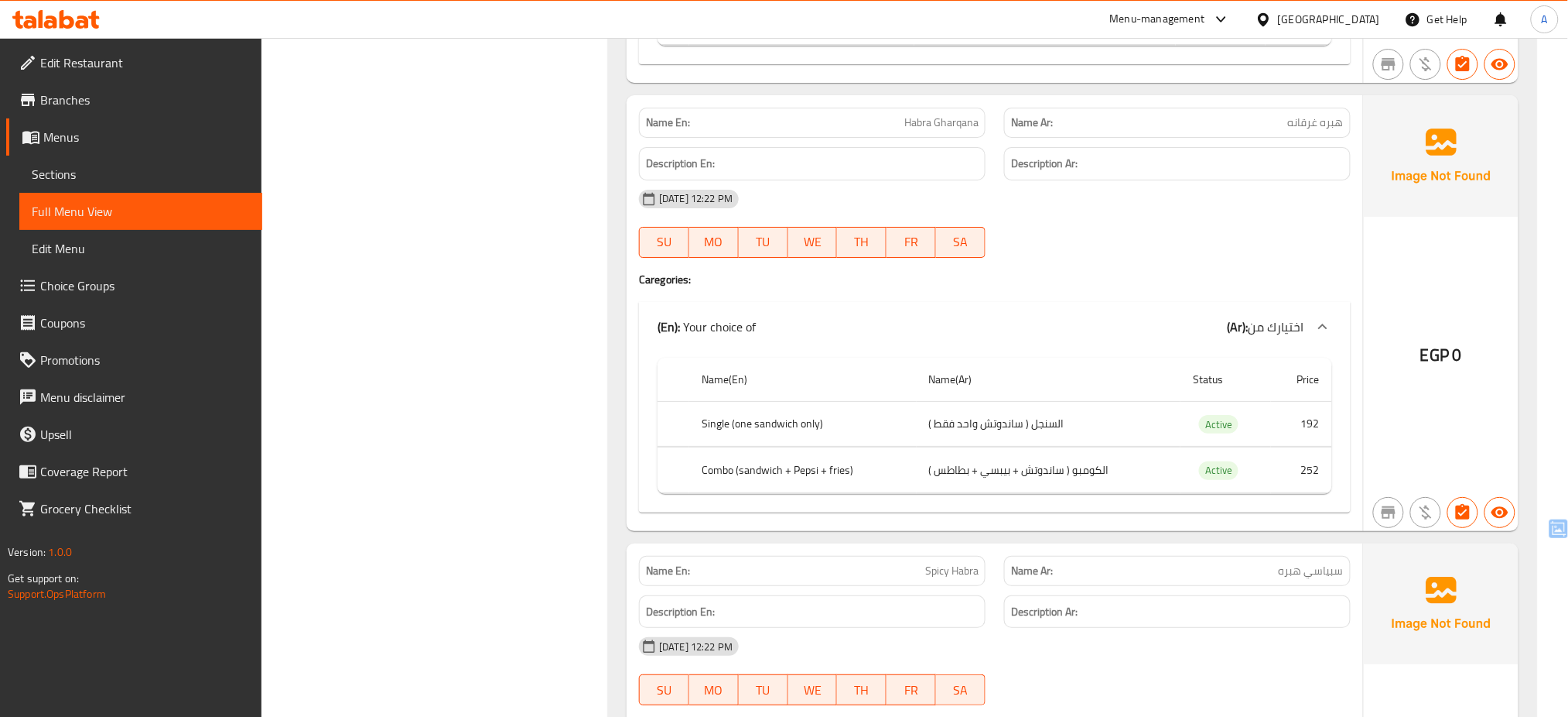
click at [1112, 267] on div at bounding box center [1177, 258] width 365 height 19
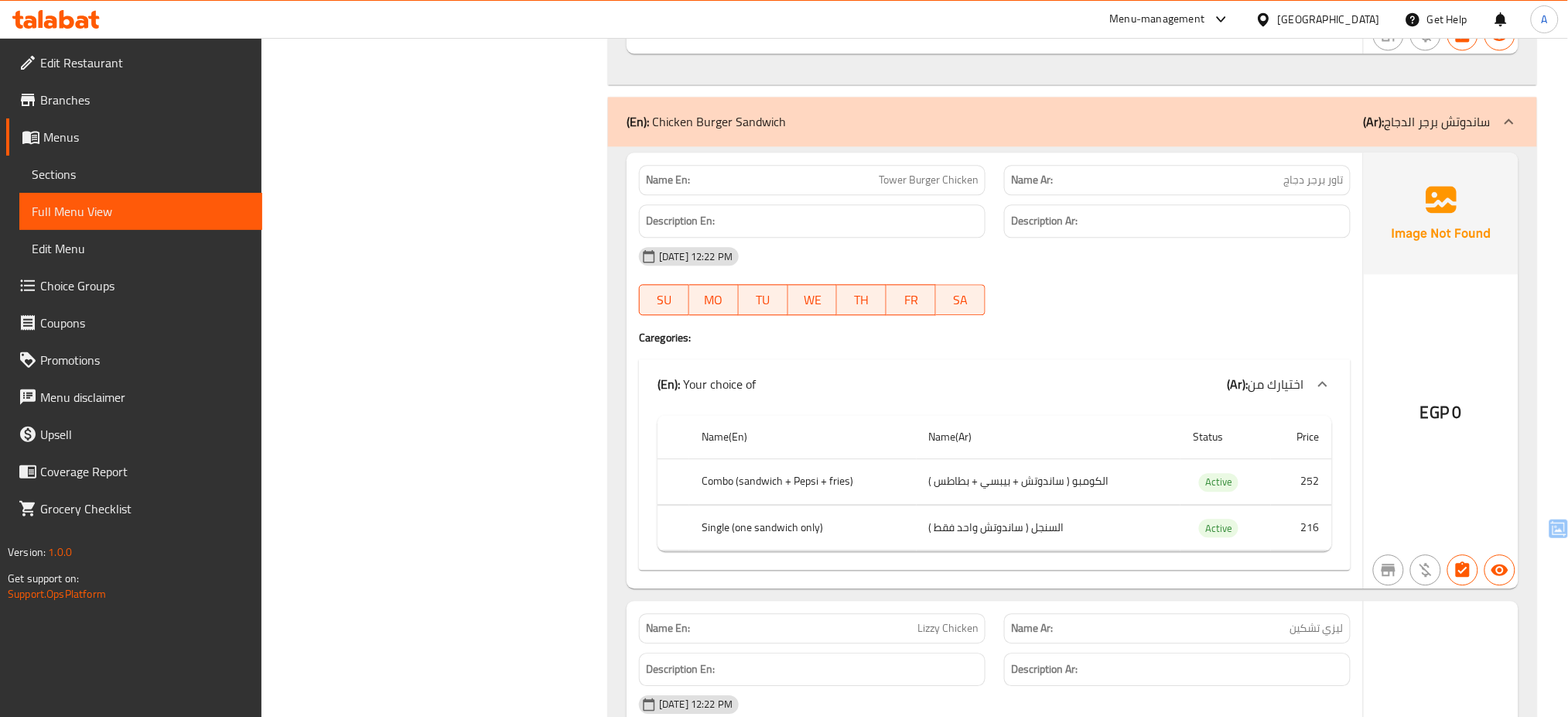
scroll to position [5530, 0]
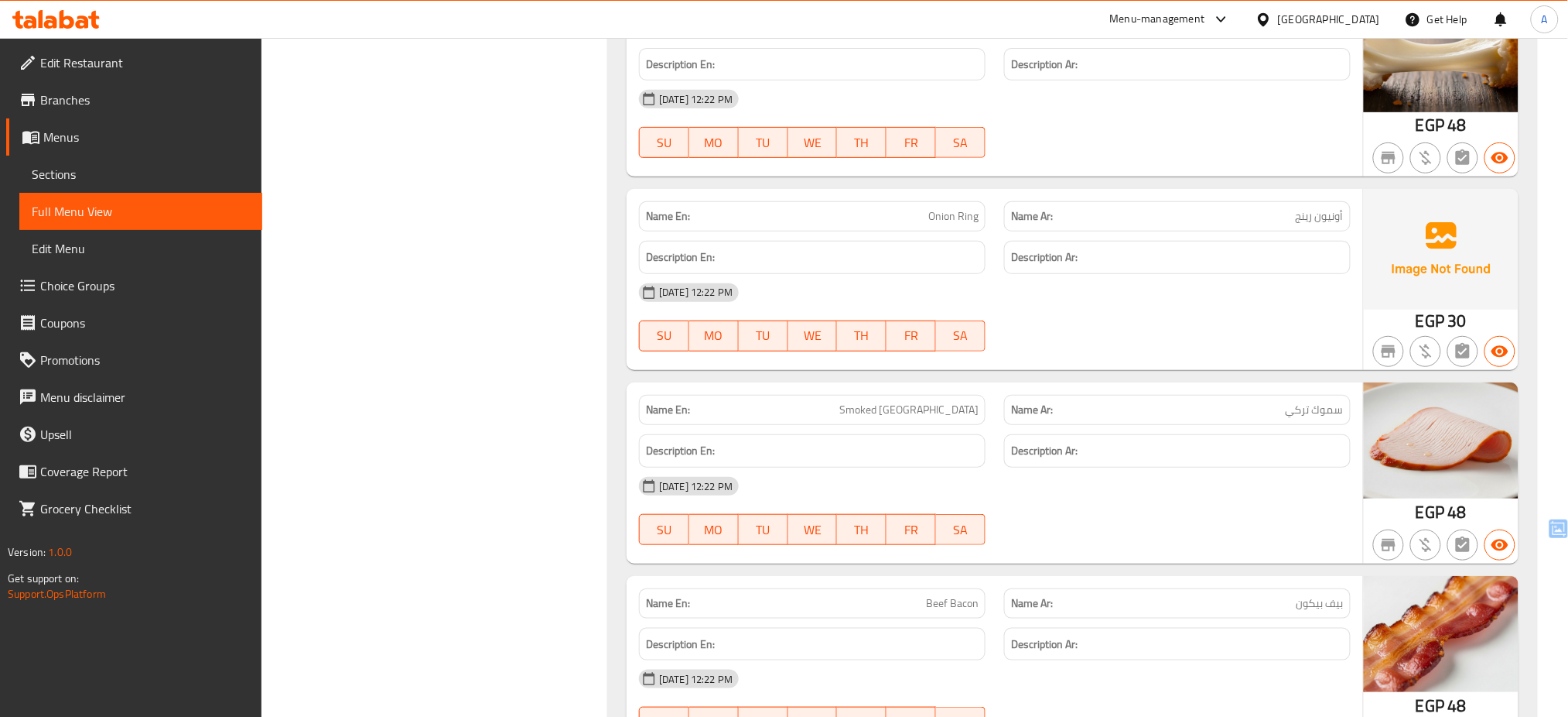
scroll to position [10937, 0]
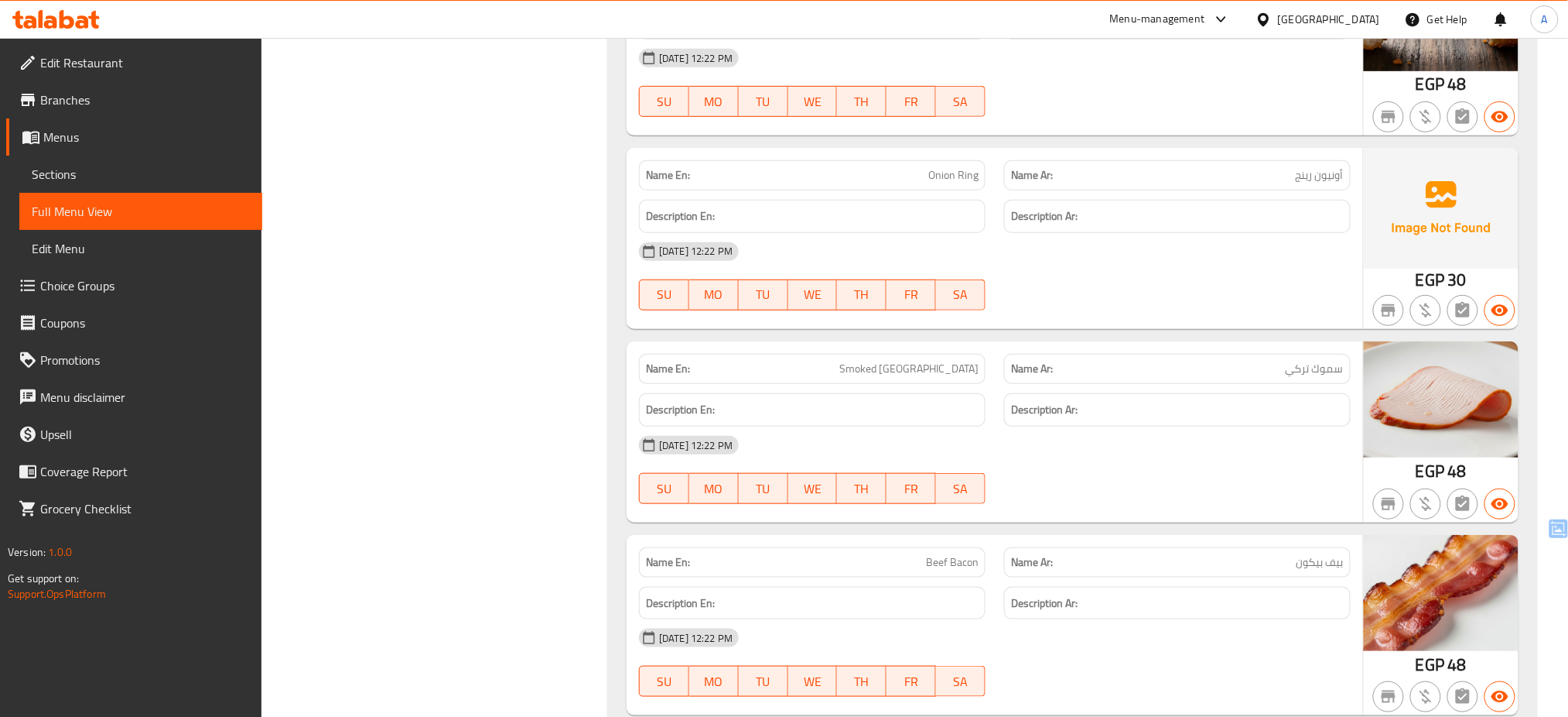
click at [1005, 249] on div "17-08-2025 12:22 PM" at bounding box center [995, 251] width 731 height 37
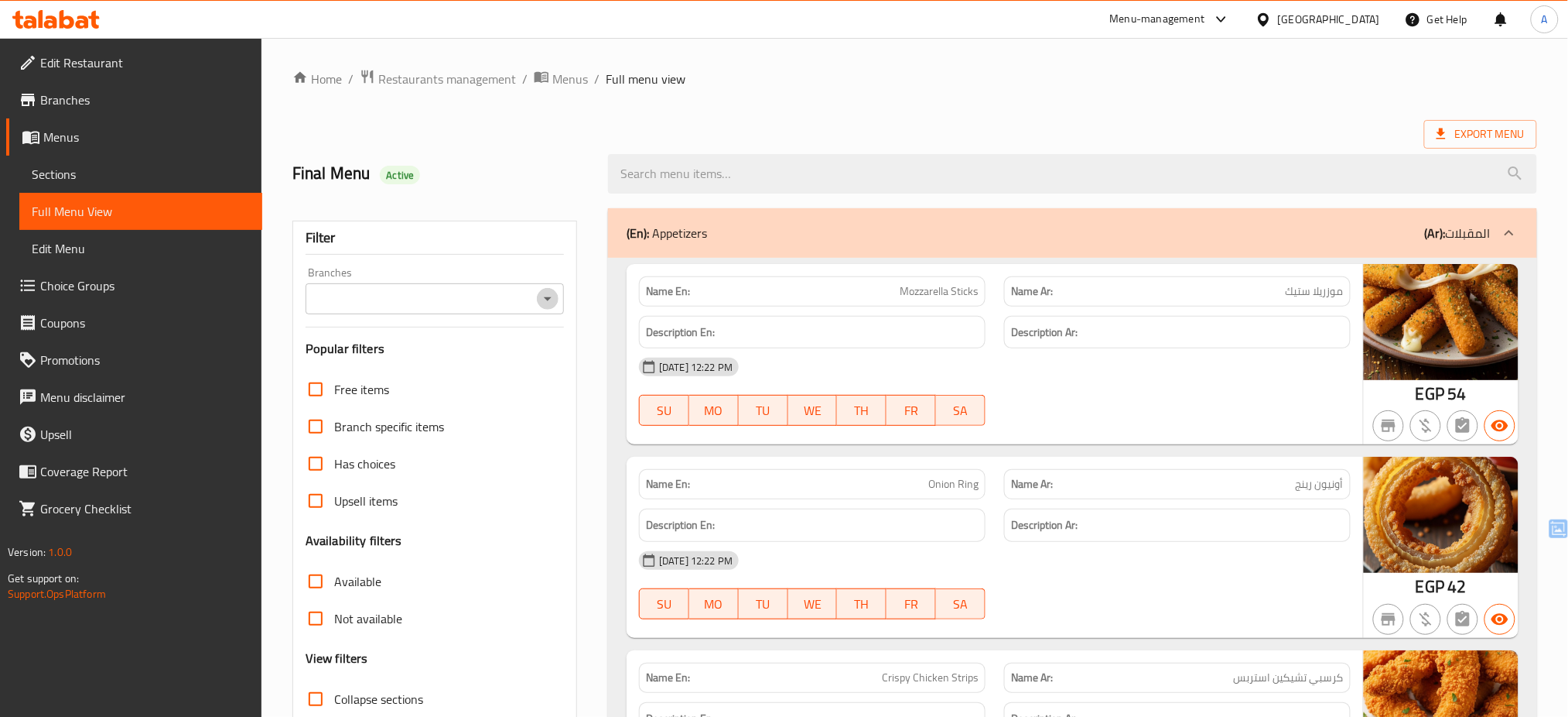
click at [549, 302] on icon "Open" at bounding box center [547, 298] width 19 height 19
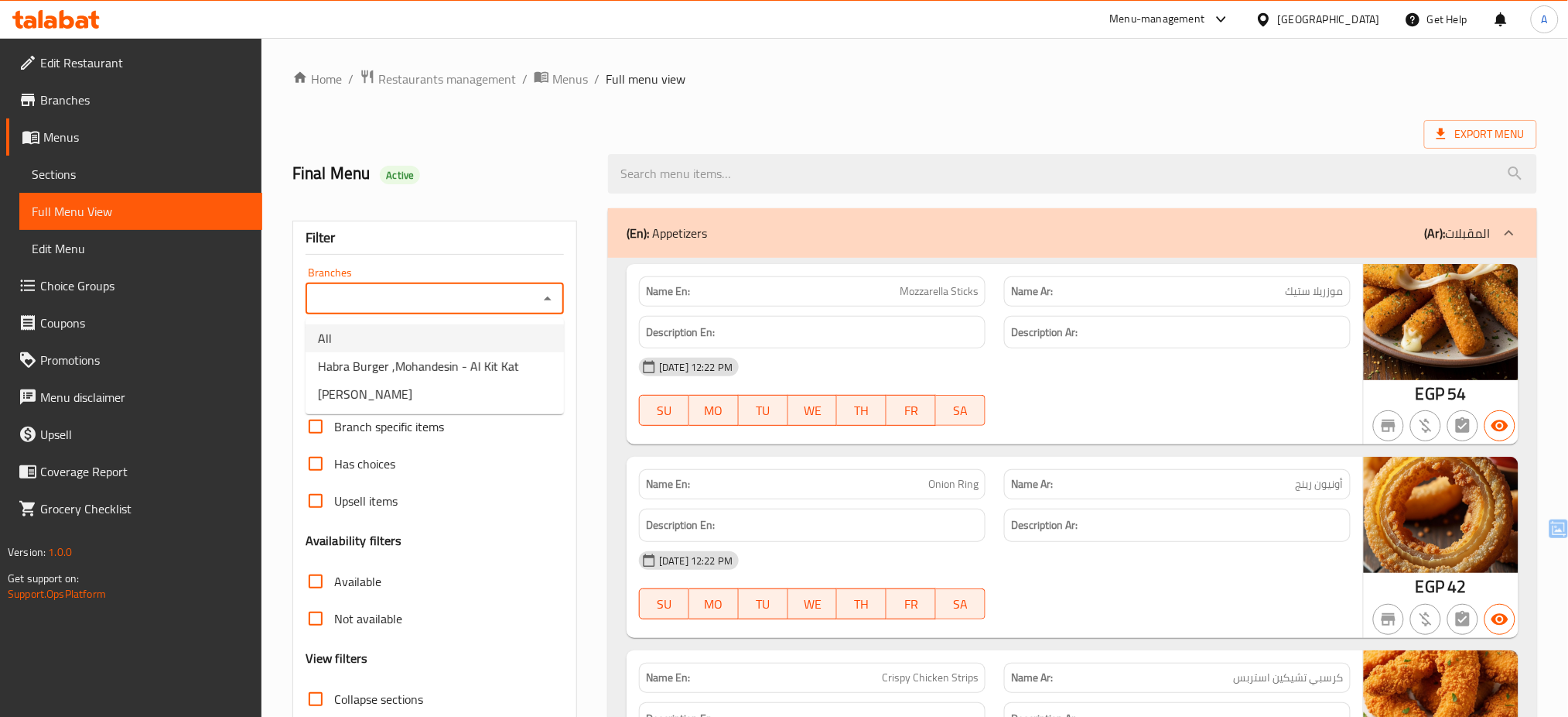
click at [533, 343] on li "All" at bounding box center [434, 338] width 258 height 28
type input "All"
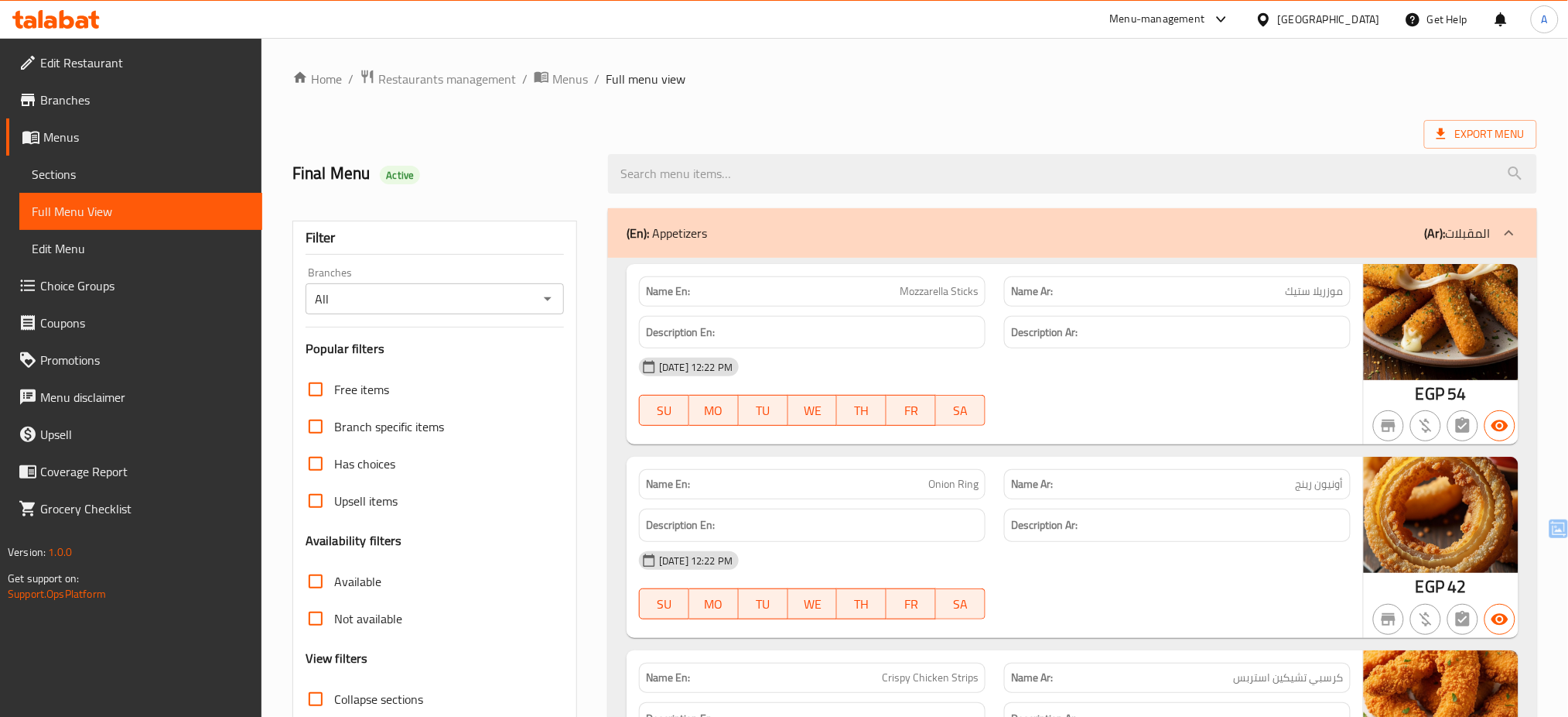
click at [563, 458] on div "Has choices" at bounding box center [434, 463] width 258 height 37
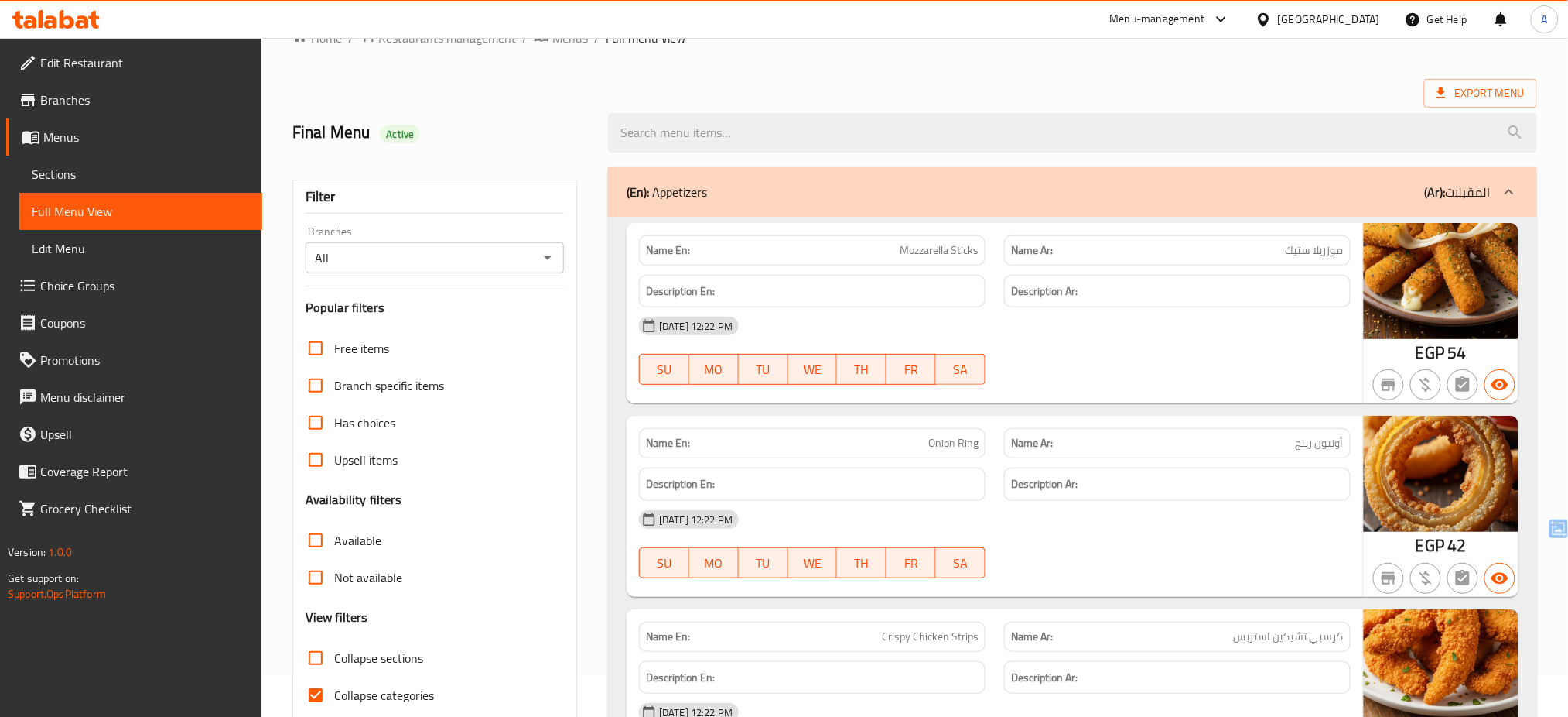
scroll to position [124, 0]
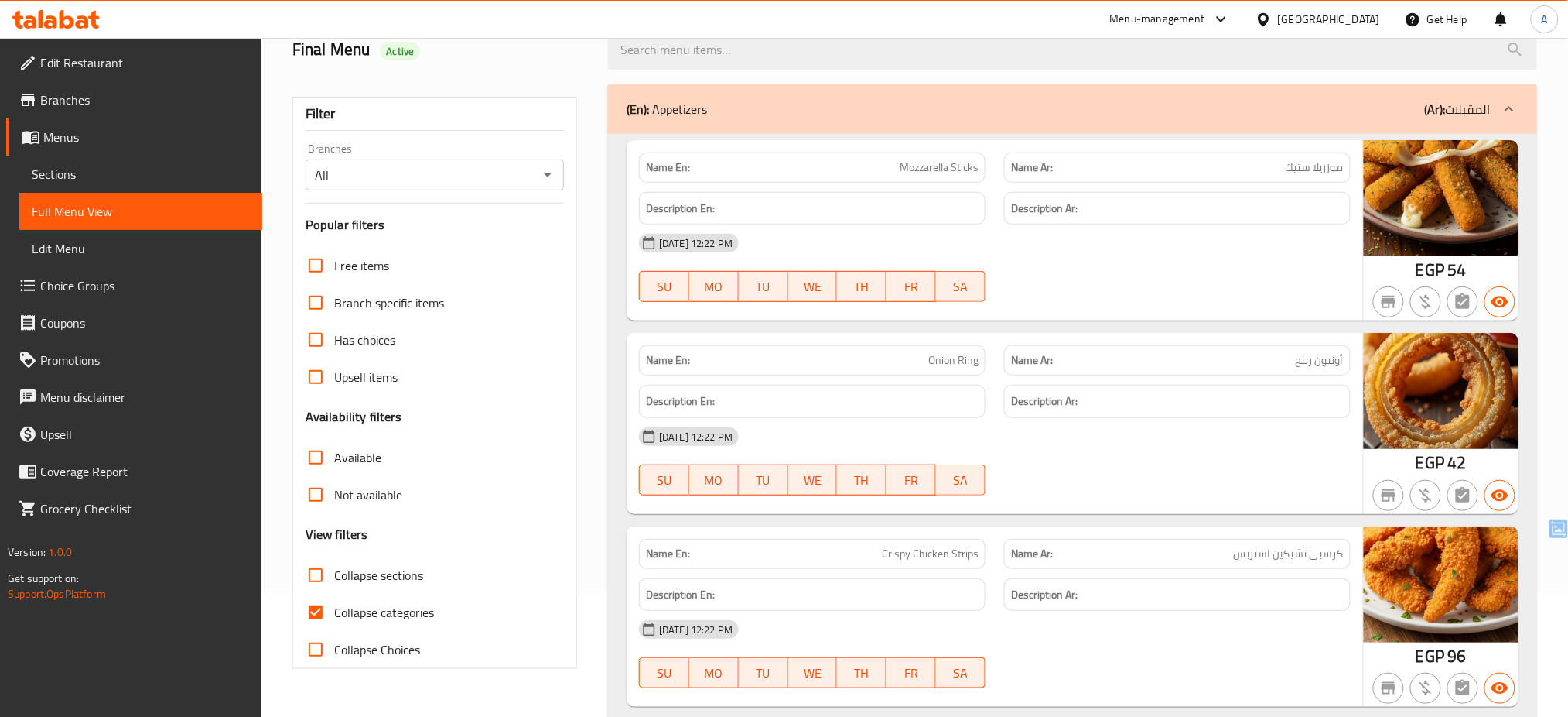
click at [386, 618] on span "Collapse categories" at bounding box center [384, 612] width 100 height 19
click at [334, 618] on input "Collapse categories" at bounding box center [316, 612] width 37 height 37
checkbox input "false"
click at [616, 596] on div "Name En: Mozzarella Sticks Name Ar: موزريلا ستيك Description En: Description Ar…" at bounding box center [1073, 436] width 929 height 604
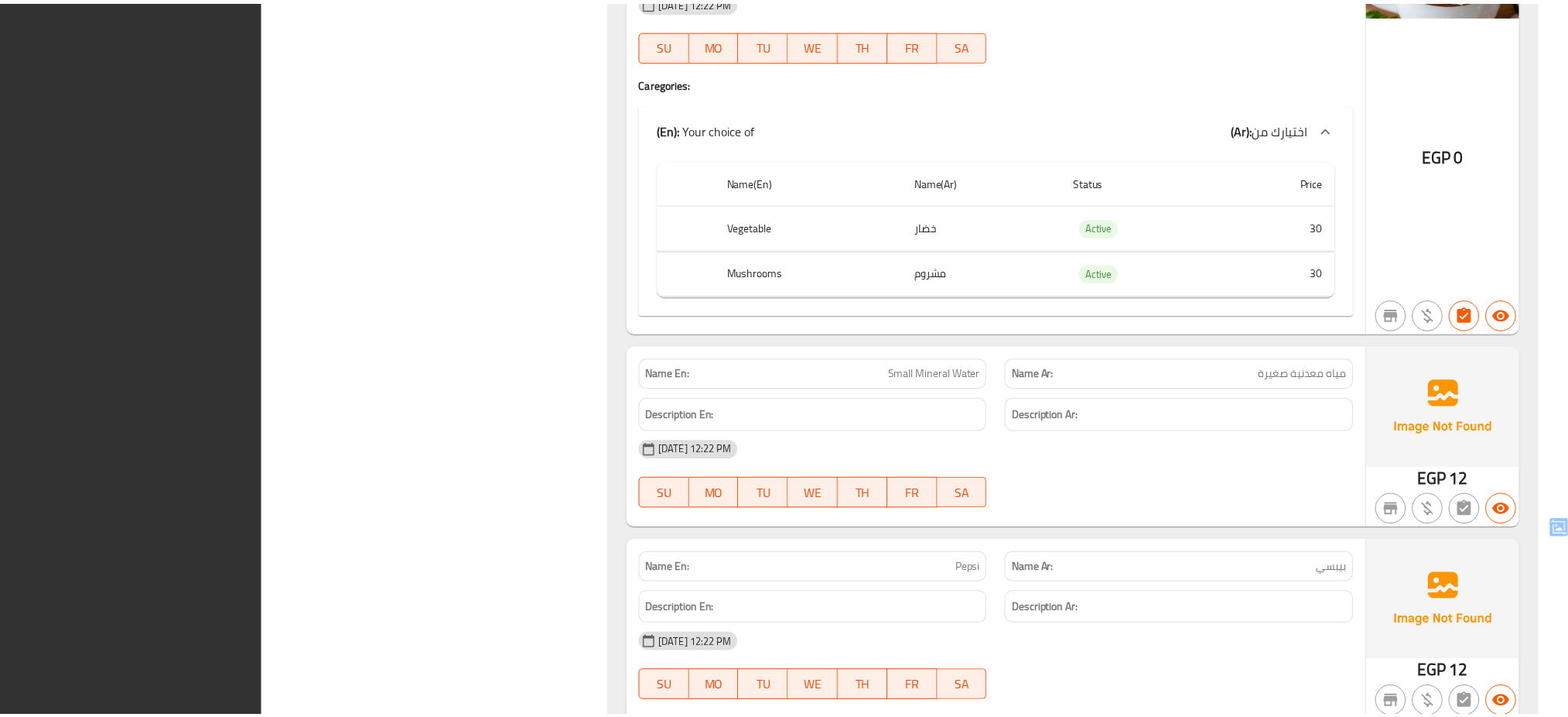
scroll to position [11846, 0]
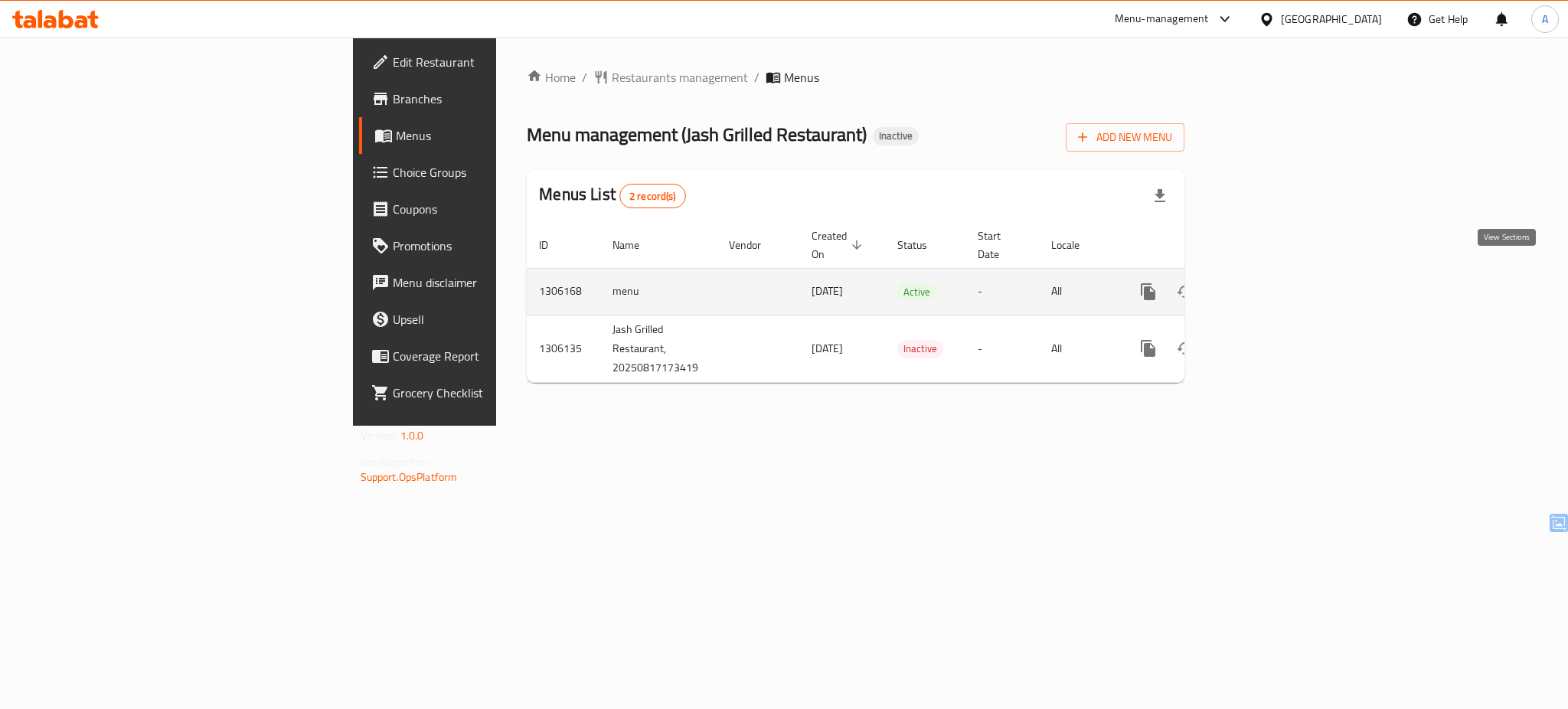
click at [1267, 282] on icon "enhanced table" at bounding box center [1258, 291] width 18 height 18
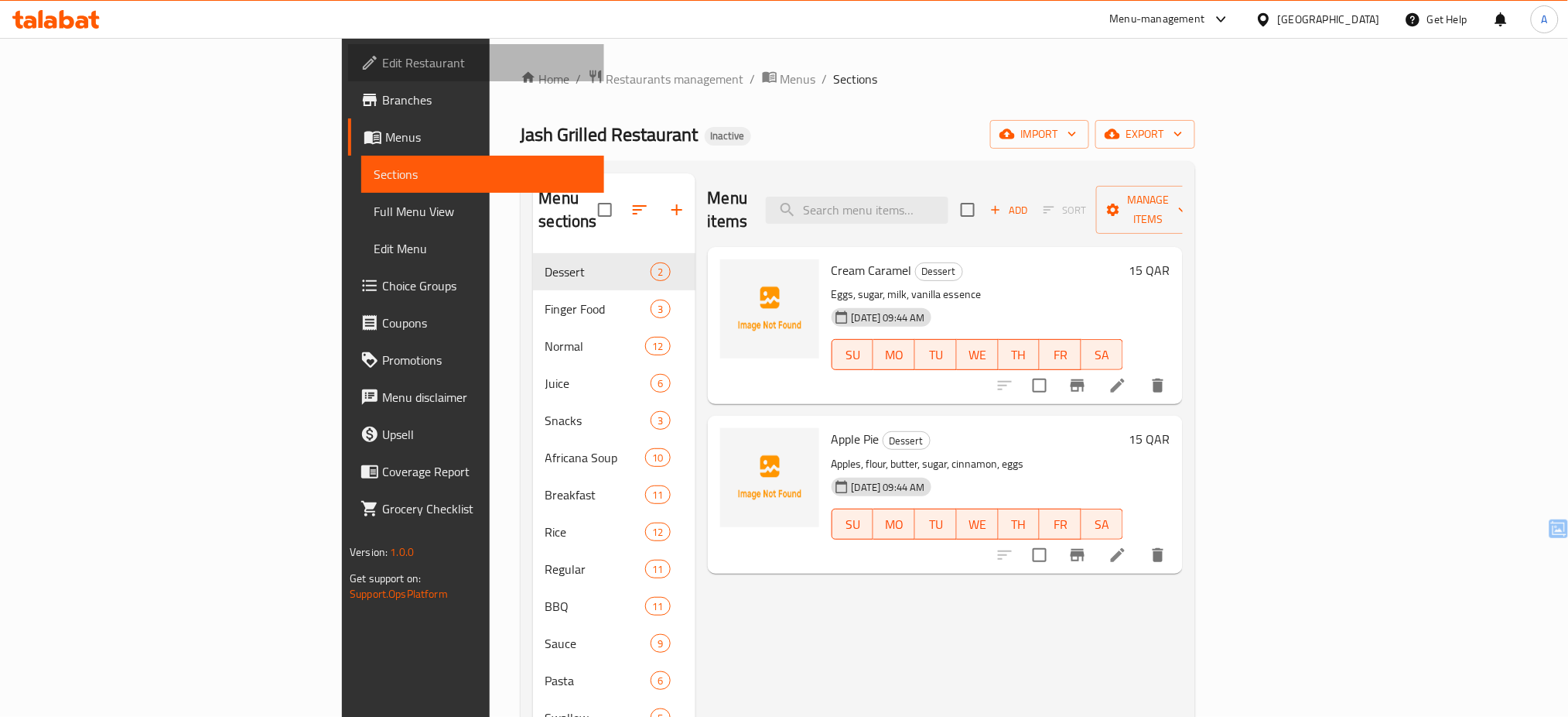
click at [348, 75] on link "Edit Restaurant" at bounding box center [476, 63] width 257 height 37
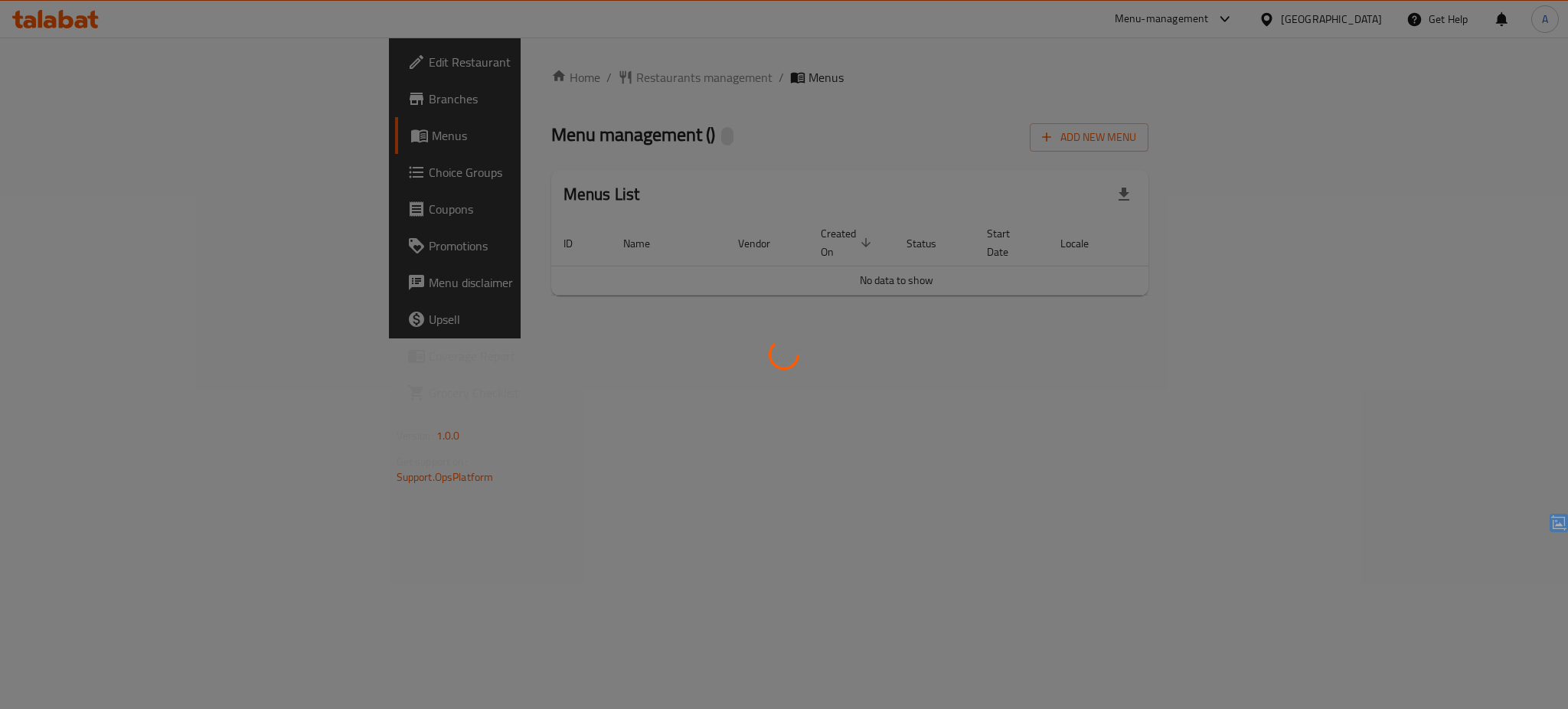
click at [1195, 481] on div at bounding box center [784, 354] width 1568 height 709
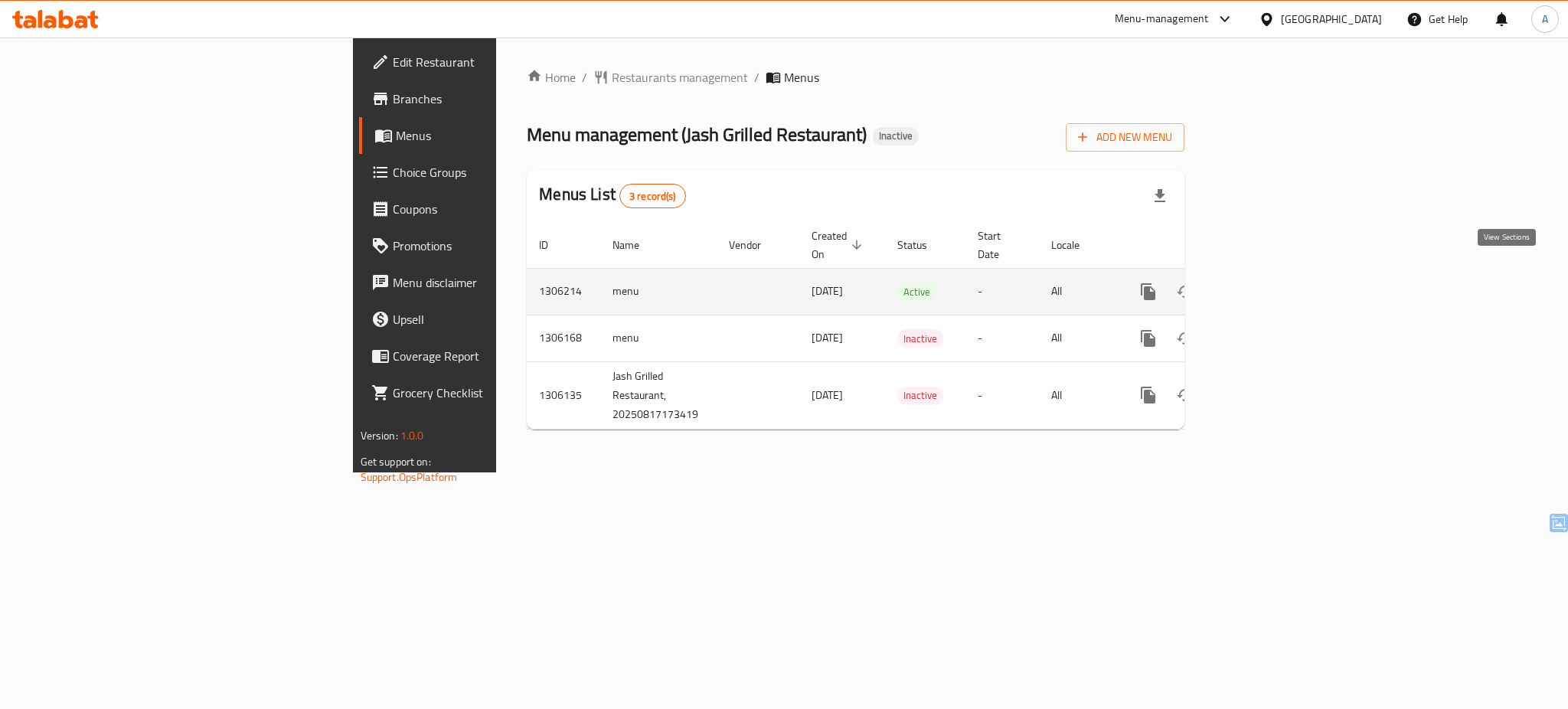
click at [1267, 282] on icon "enhanced table" at bounding box center [1258, 291] width 18 height 18
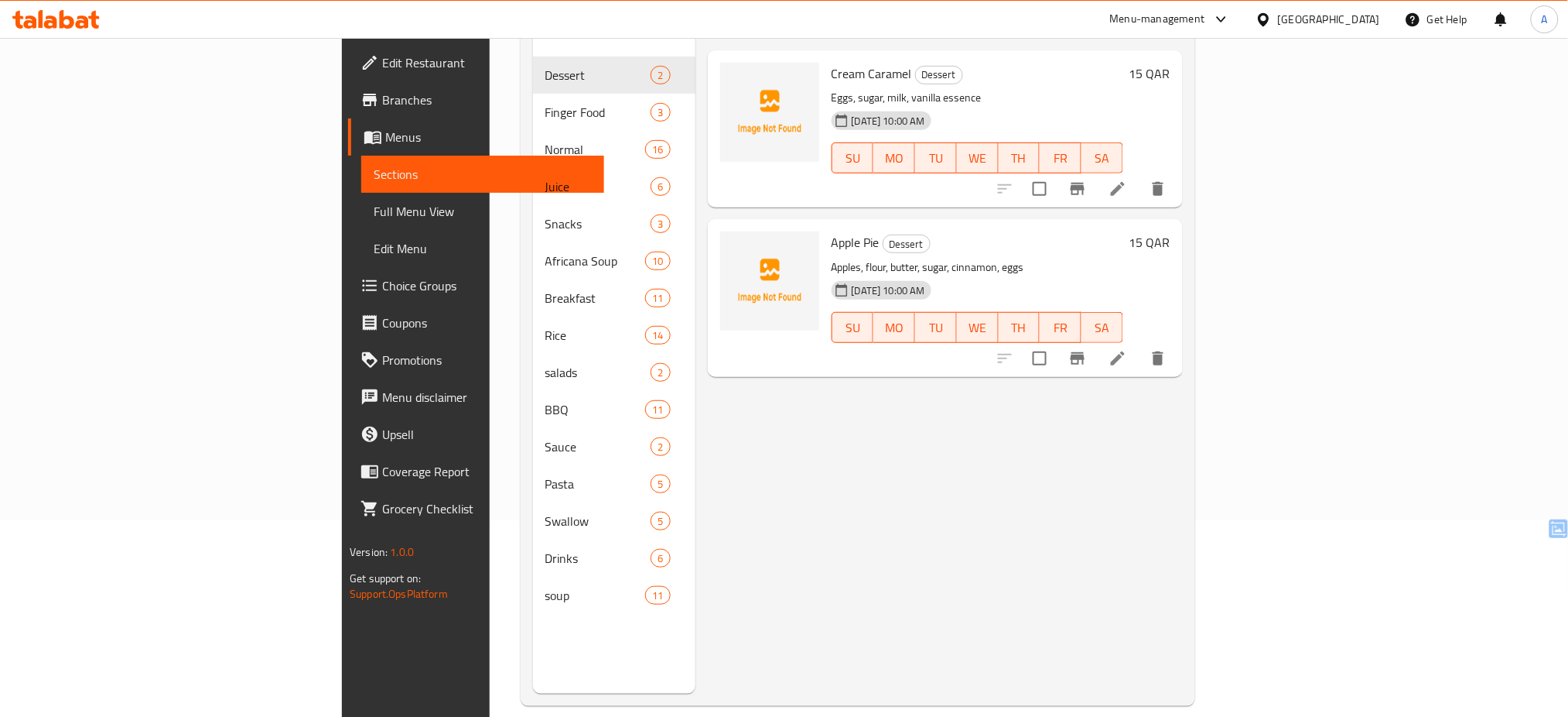
scroll to position [217, 0]
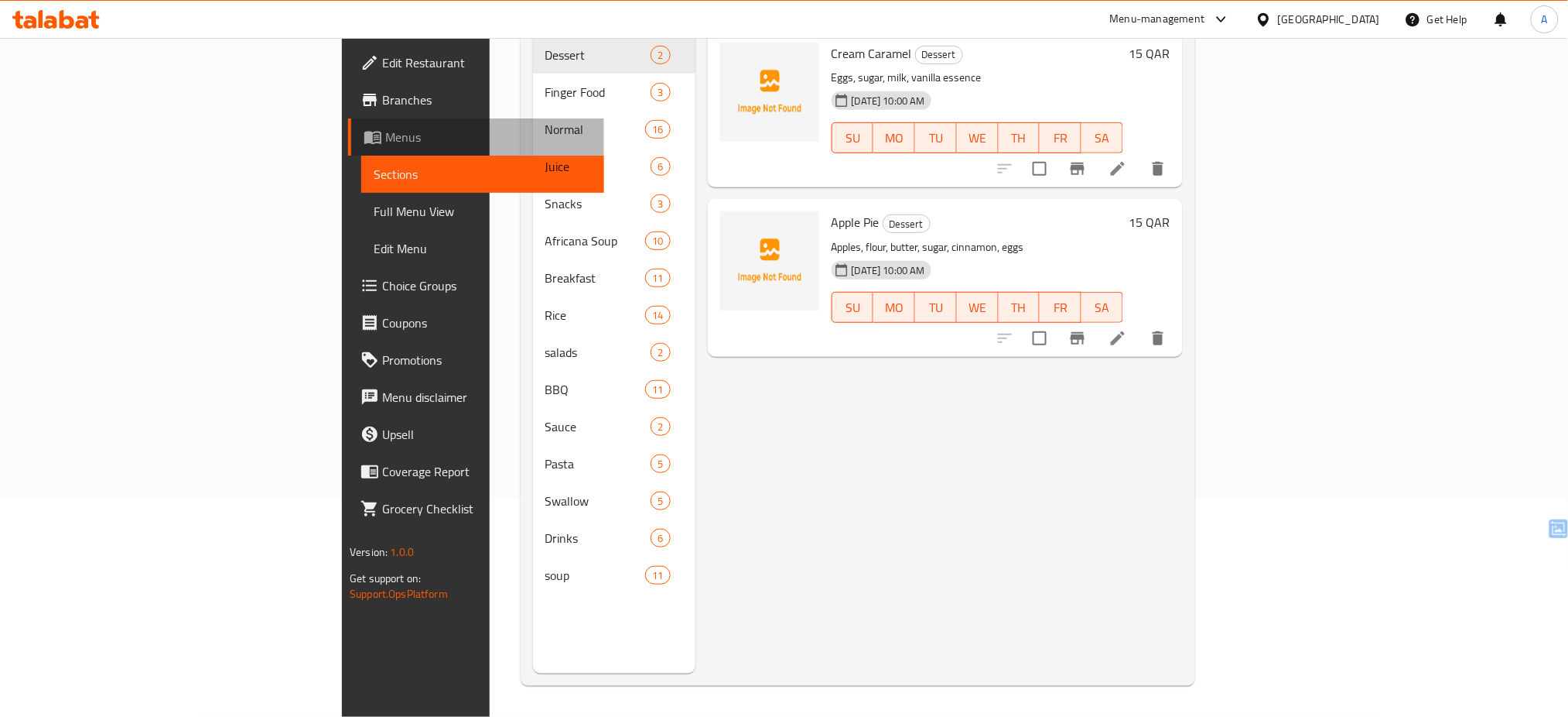
click at [385, 137] on span "Menus" at bounding box center [488, 137] width 207 height 19
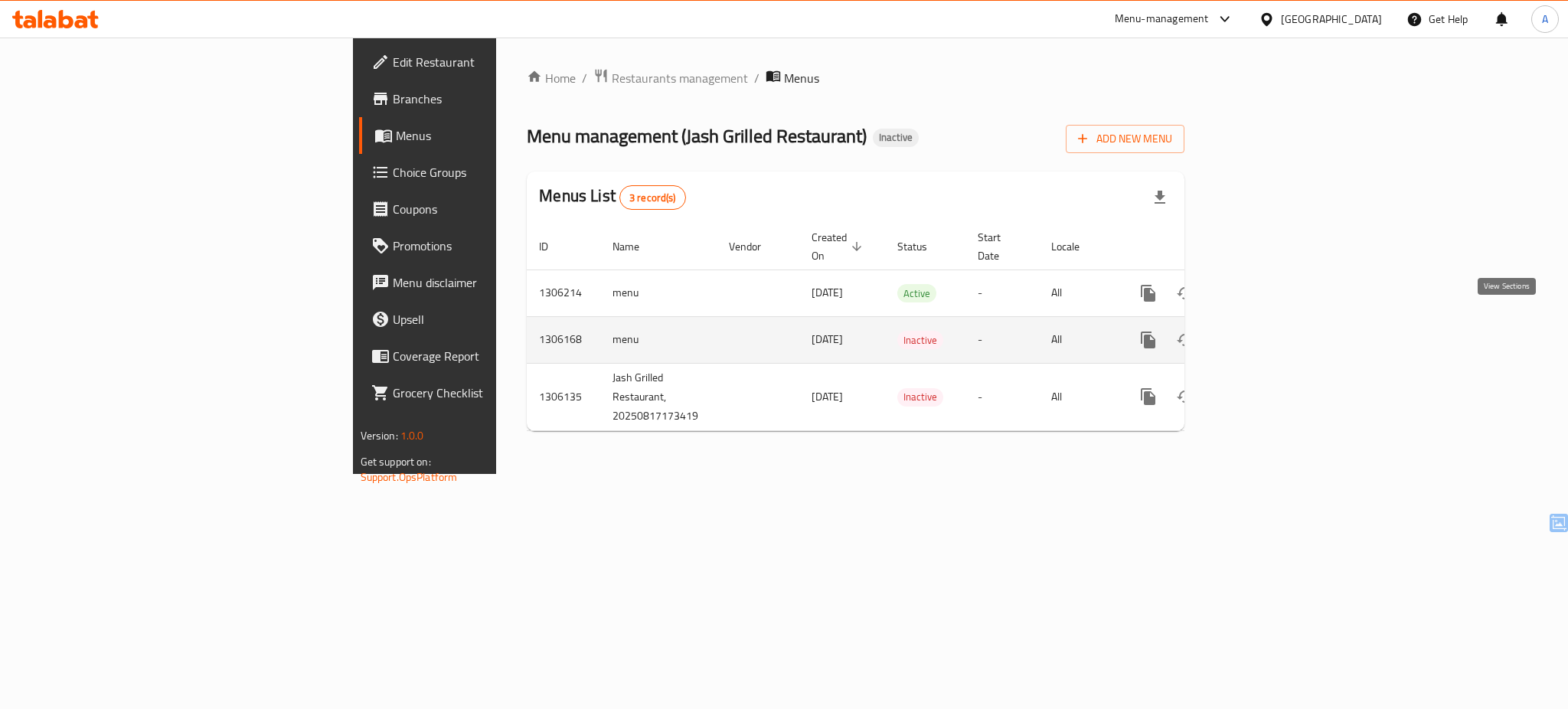
click at [1267, 331] on icon "enhanced table" at bounding box center [1258, 340] width 18 height 18
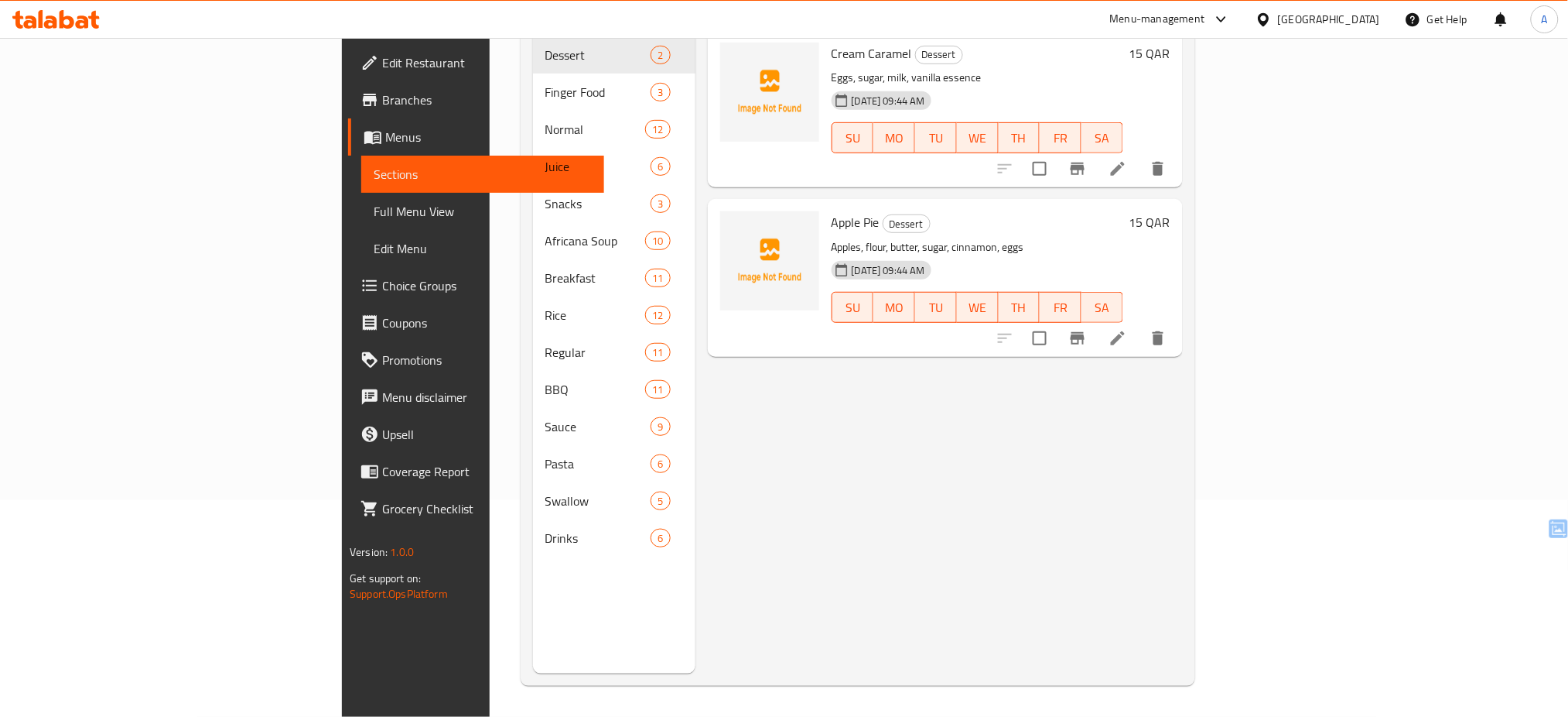
scroll to position [29, 0]
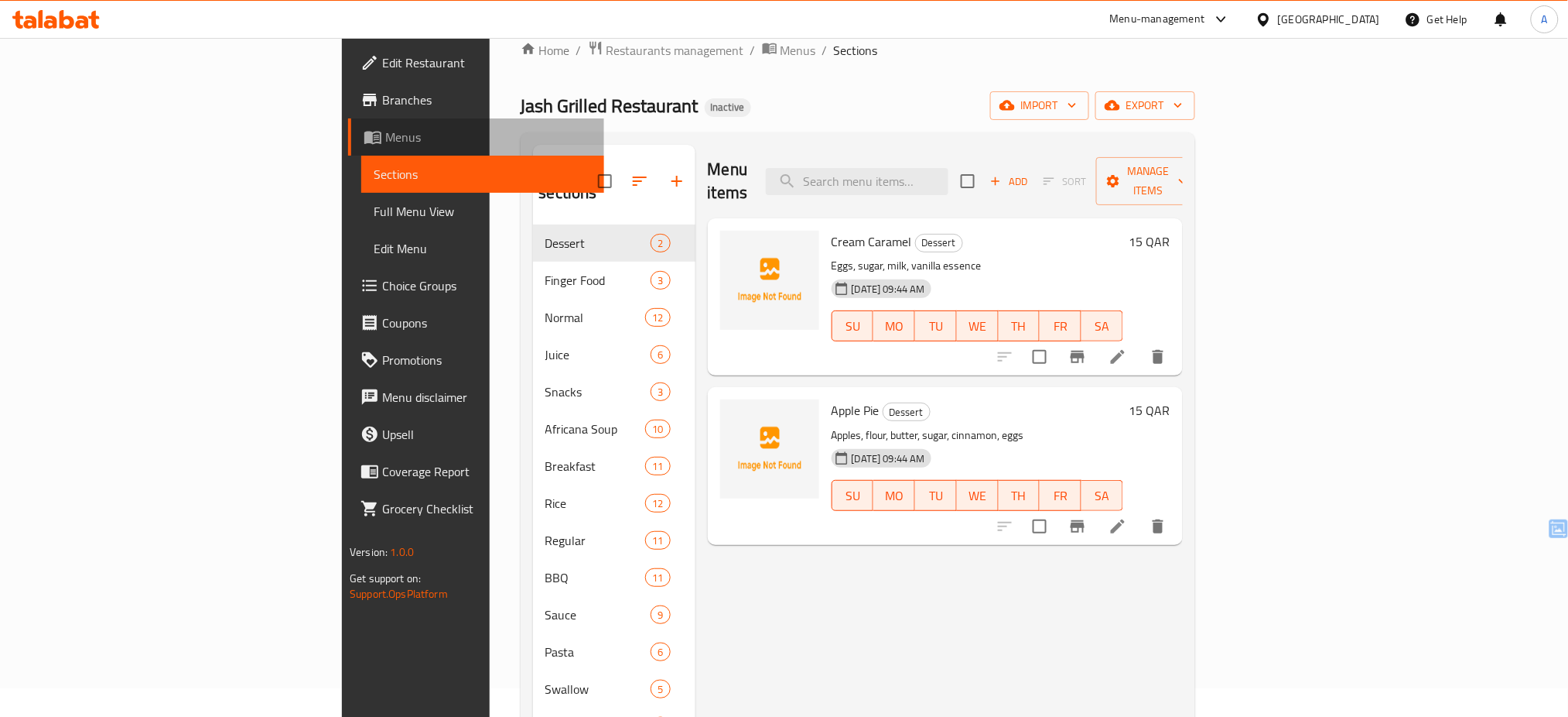
click at [385, 142] on span "Menus" at bounding box center [488, 137] width 207 height 19
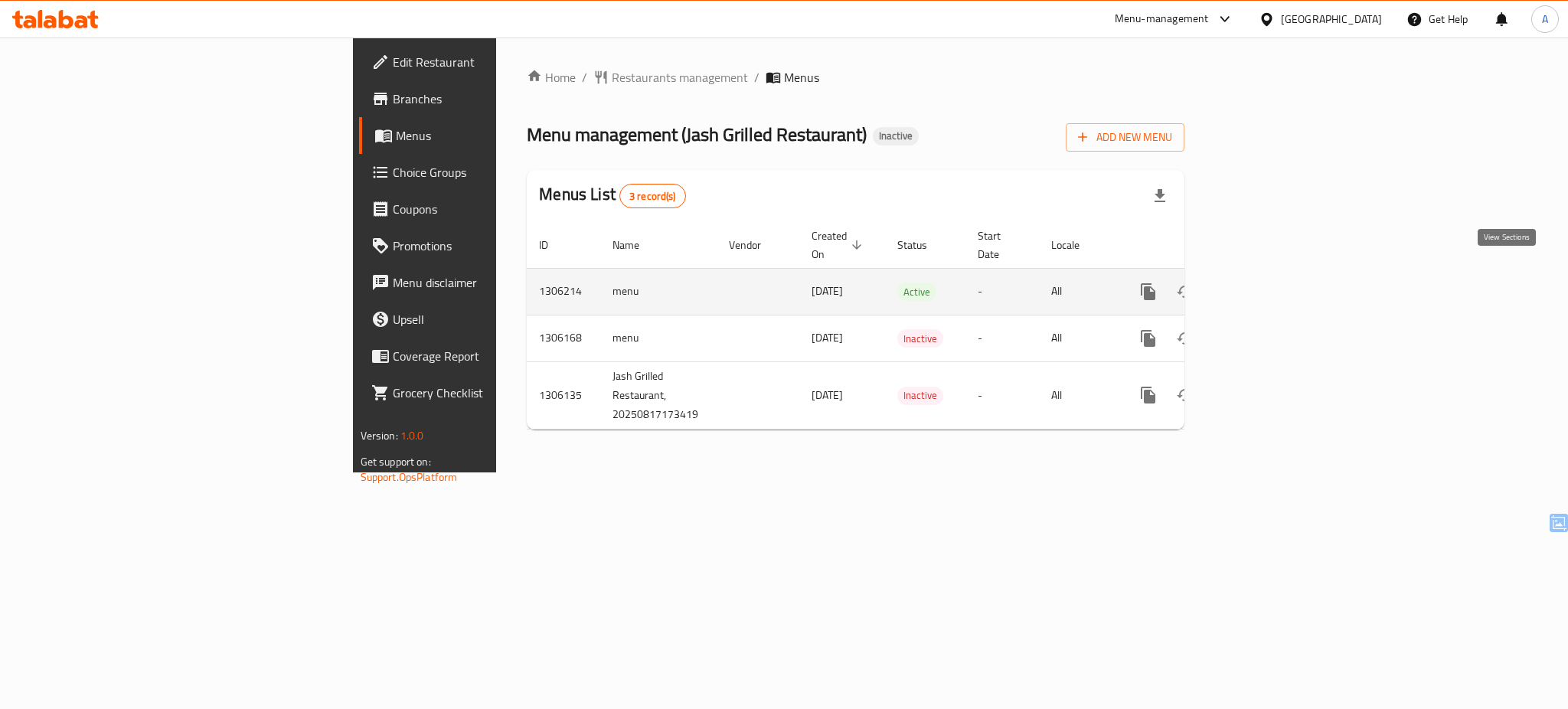
click at [1266, 285] on icon "enhanced table" at bounding box center [1258, 291] width 14 height 14
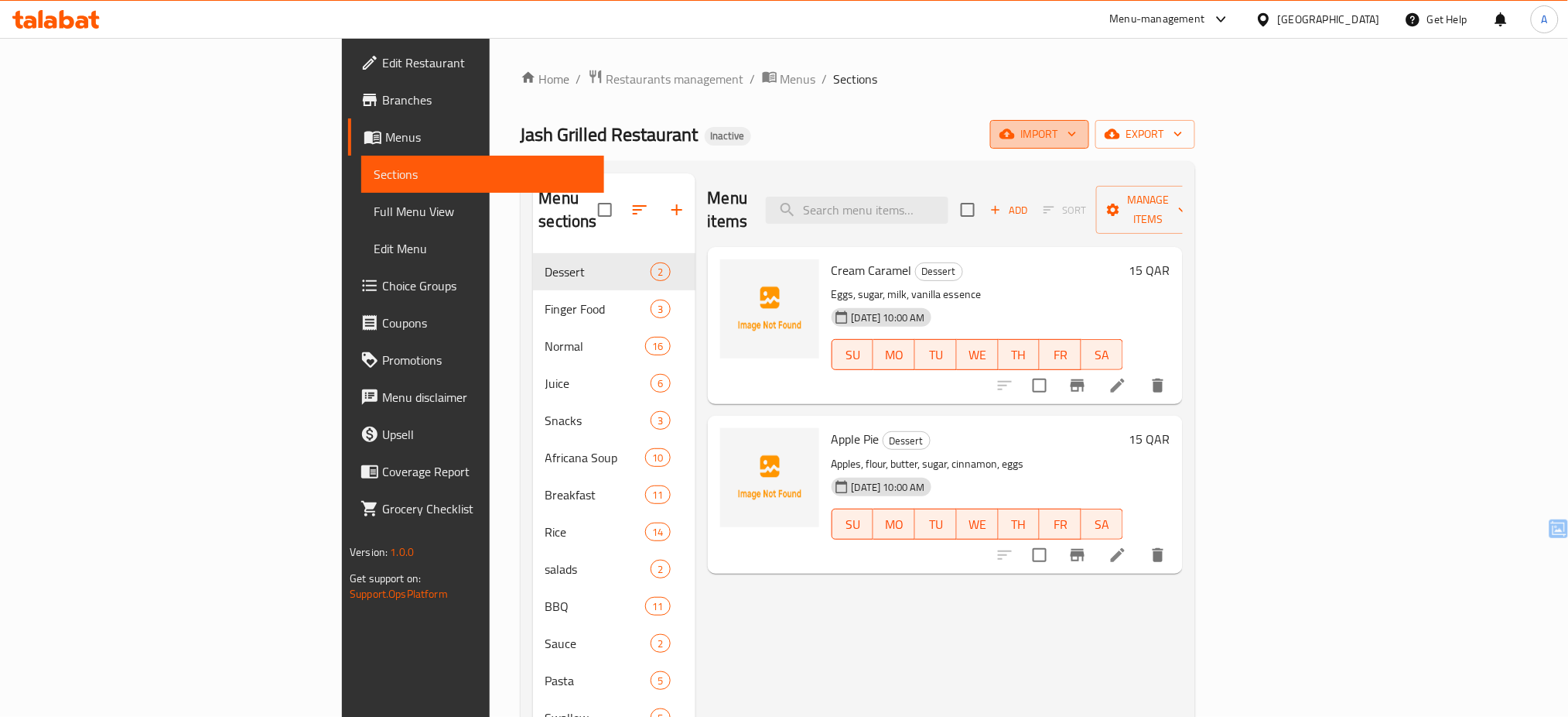
click at [1015, 137] on icon "button" at bounding box center [1007, 133] width 16 height 16
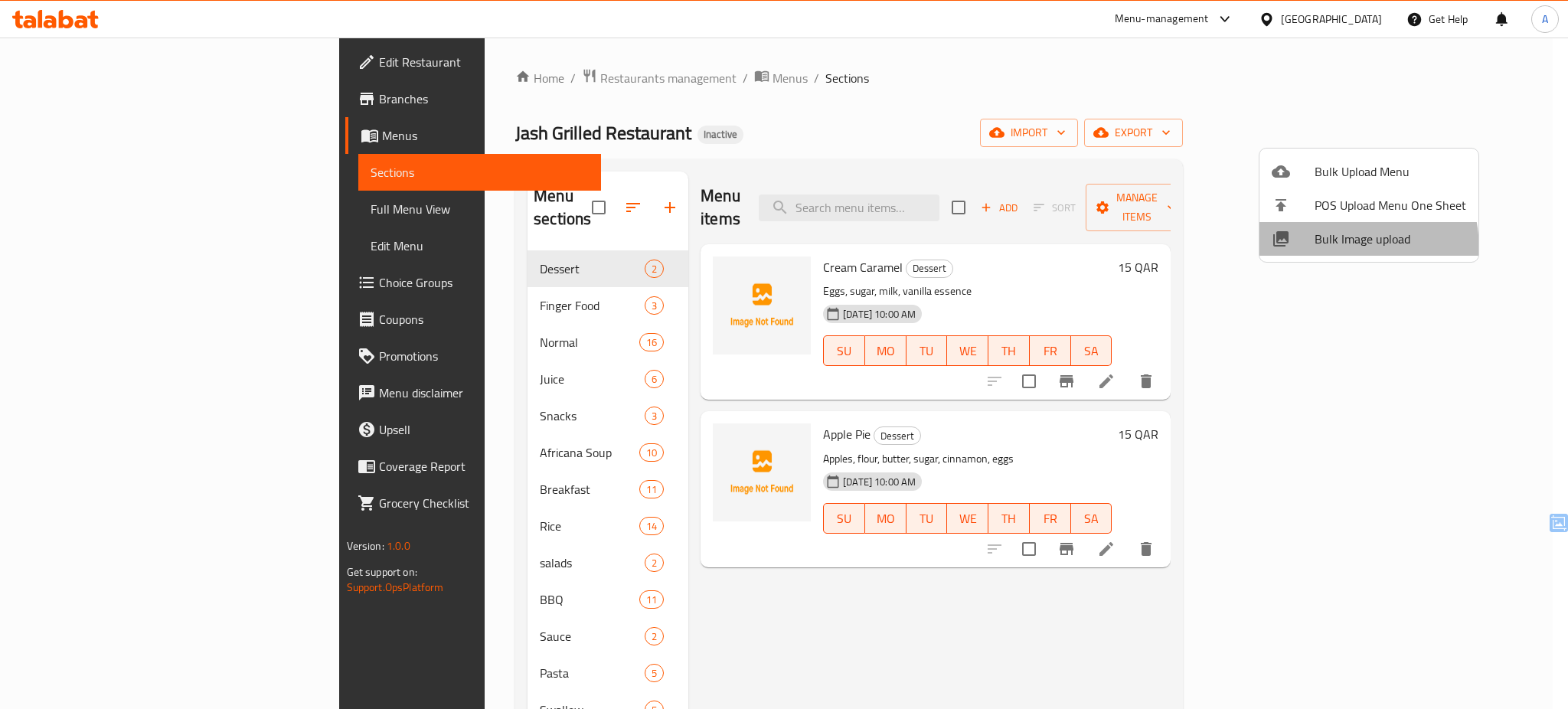
click at [1314, 250] on li "Bulk Image upload" at bounding box center [1368, 238] width 219 height 34
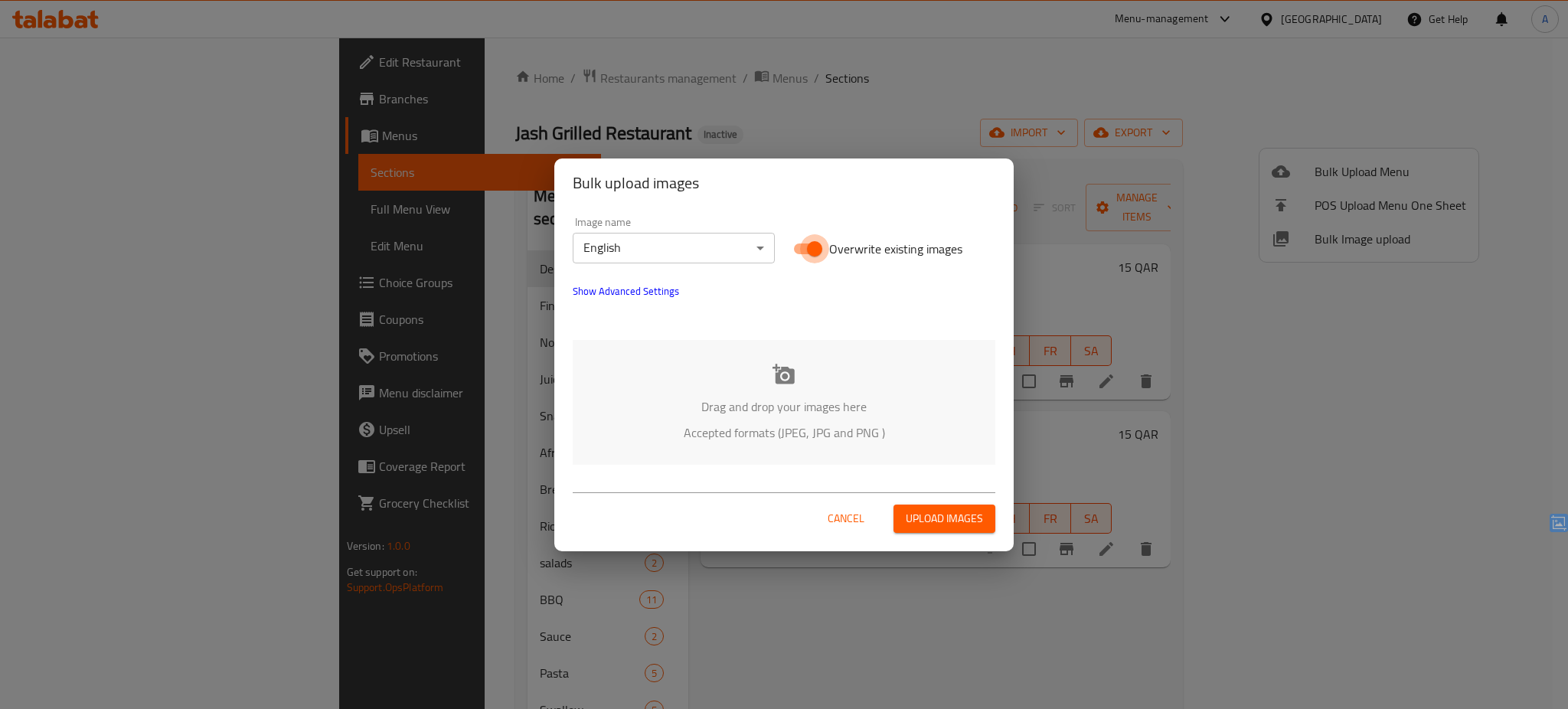
click at [826, 245] on input "Overwrite existing images" at bounding box center [814, 249] width 87 height 29
checkbox input "false"
click at [828, 416] on p "Drag and drop your images here" at bounding box center [784, 407] width 377 height 18
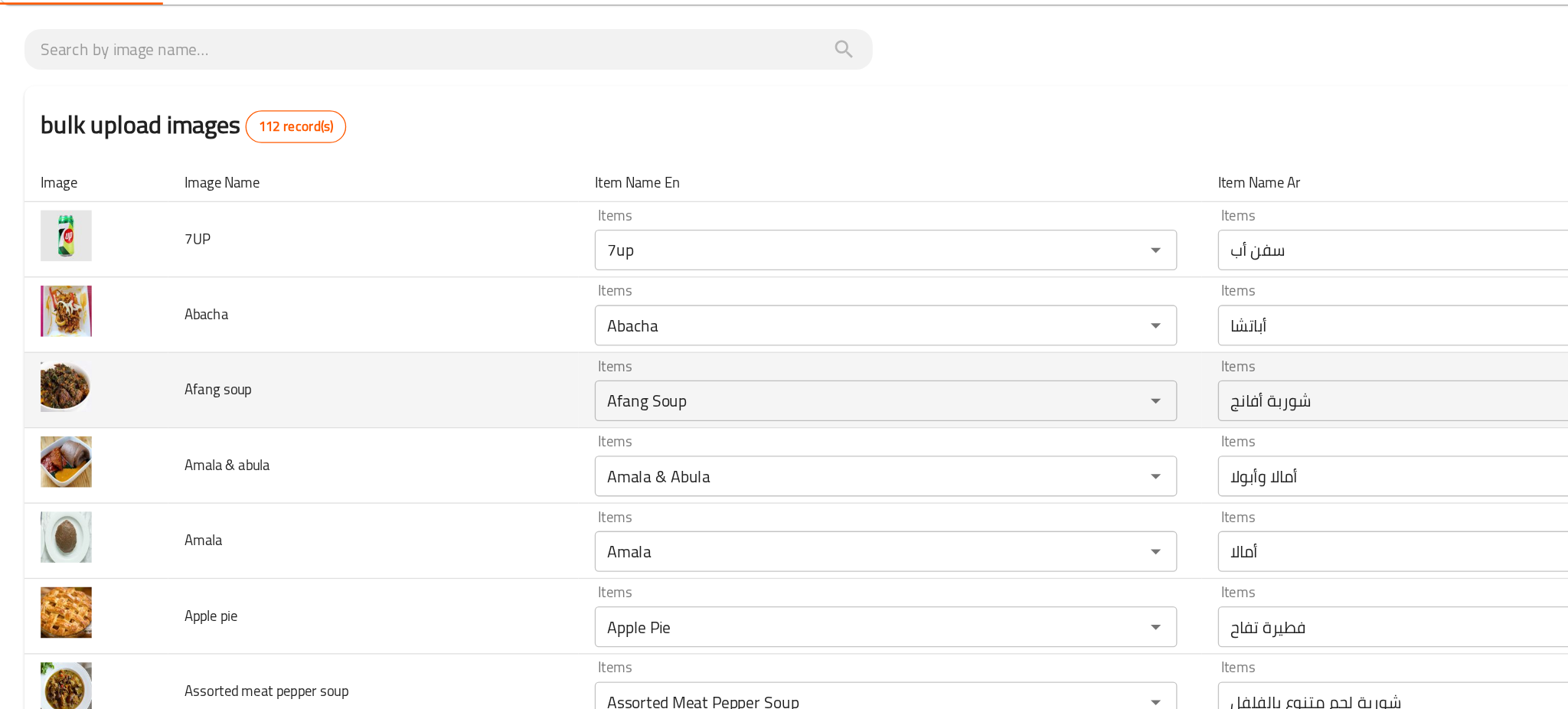
click at [307, 379] on td "Afang soup" at bounding box center [280, 376] width 309 height 57
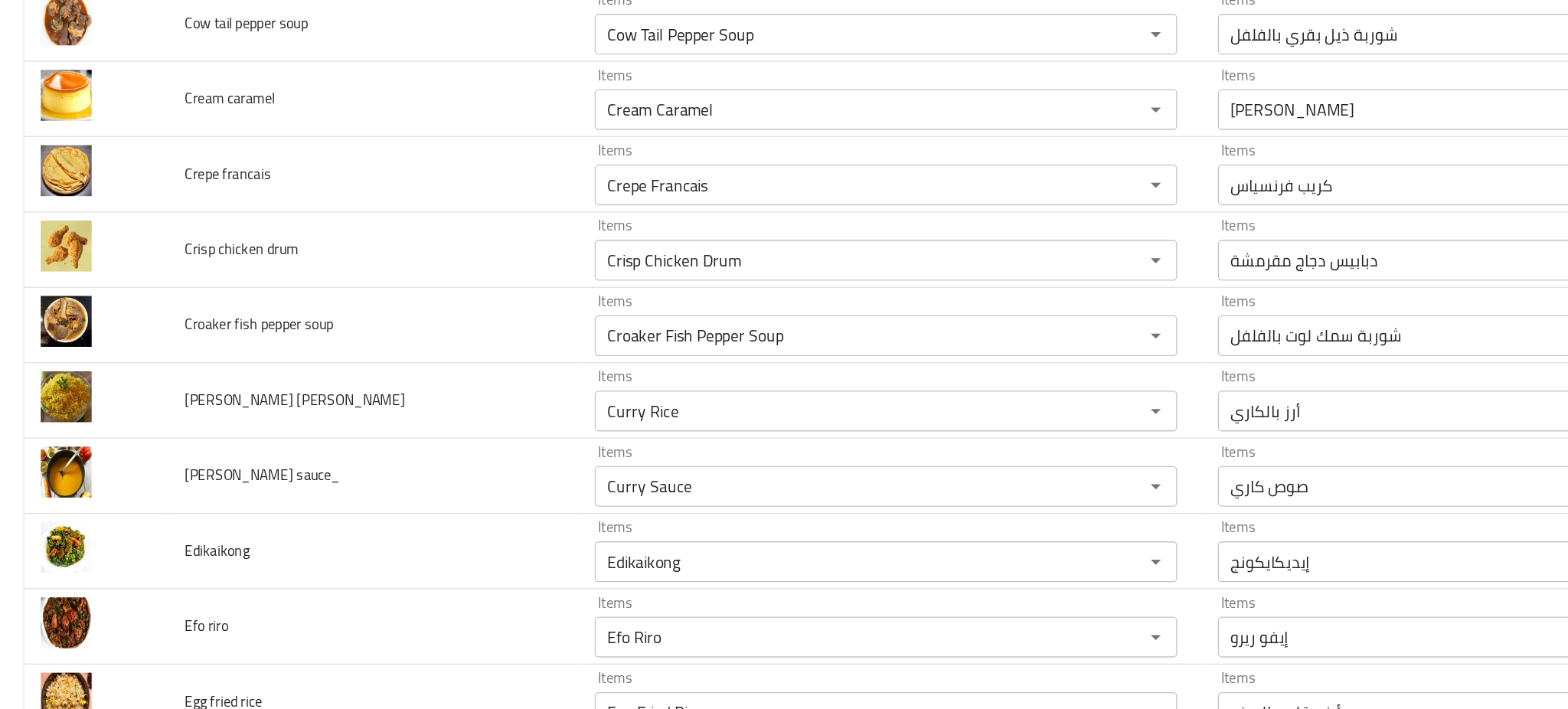
scroll to position [1959, 0]
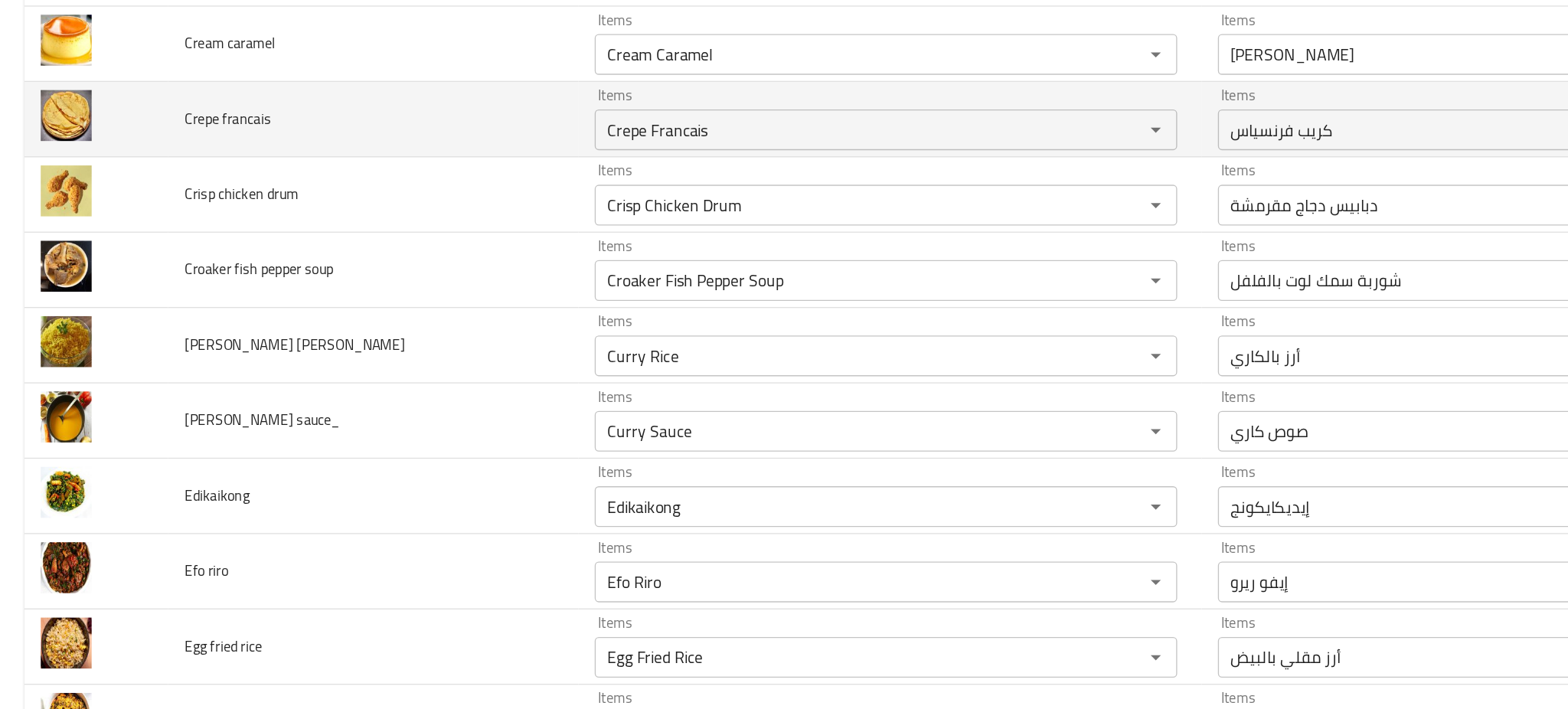
click at [300, 173] on td "Crepe francais" at bounding box center [280, 172] width 309 height 57
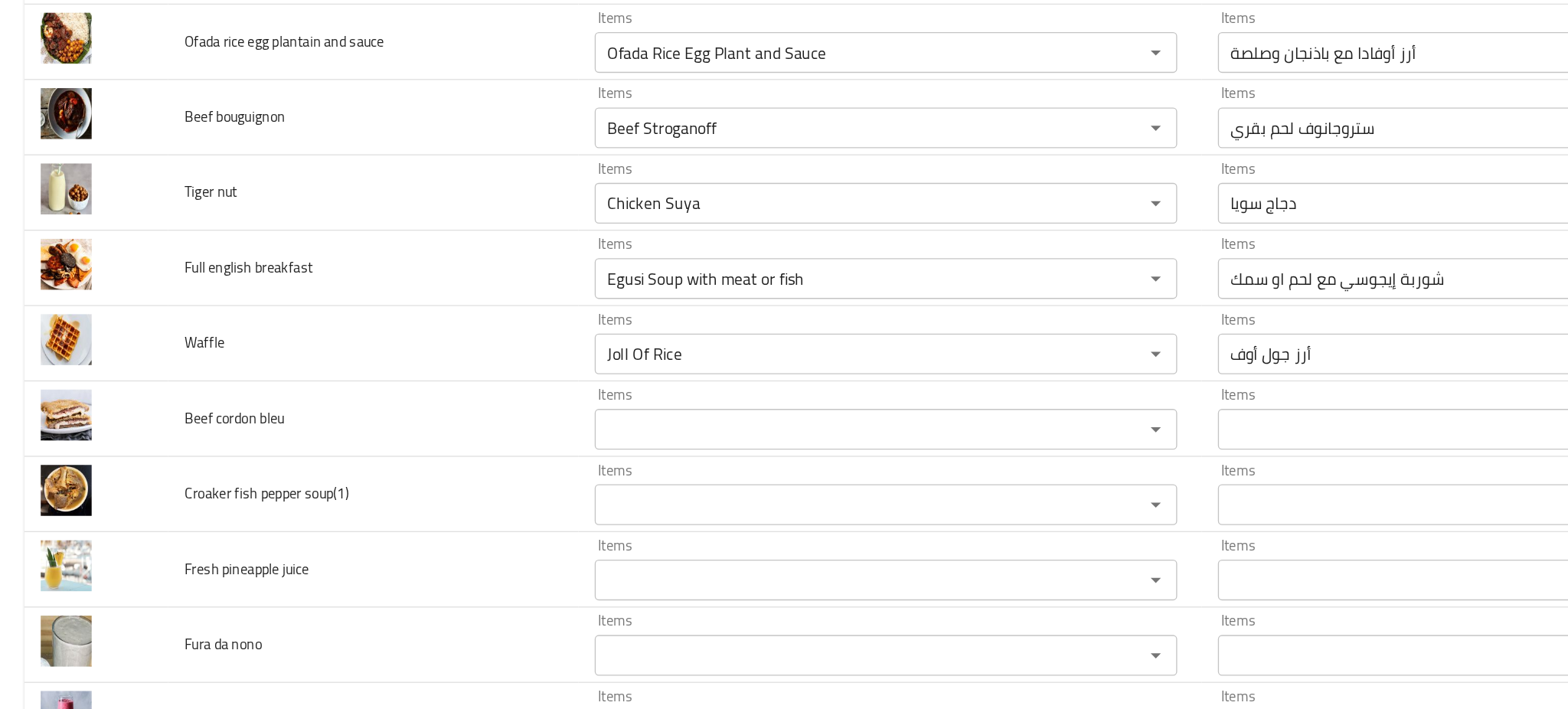
scroll to position [5796, 0]
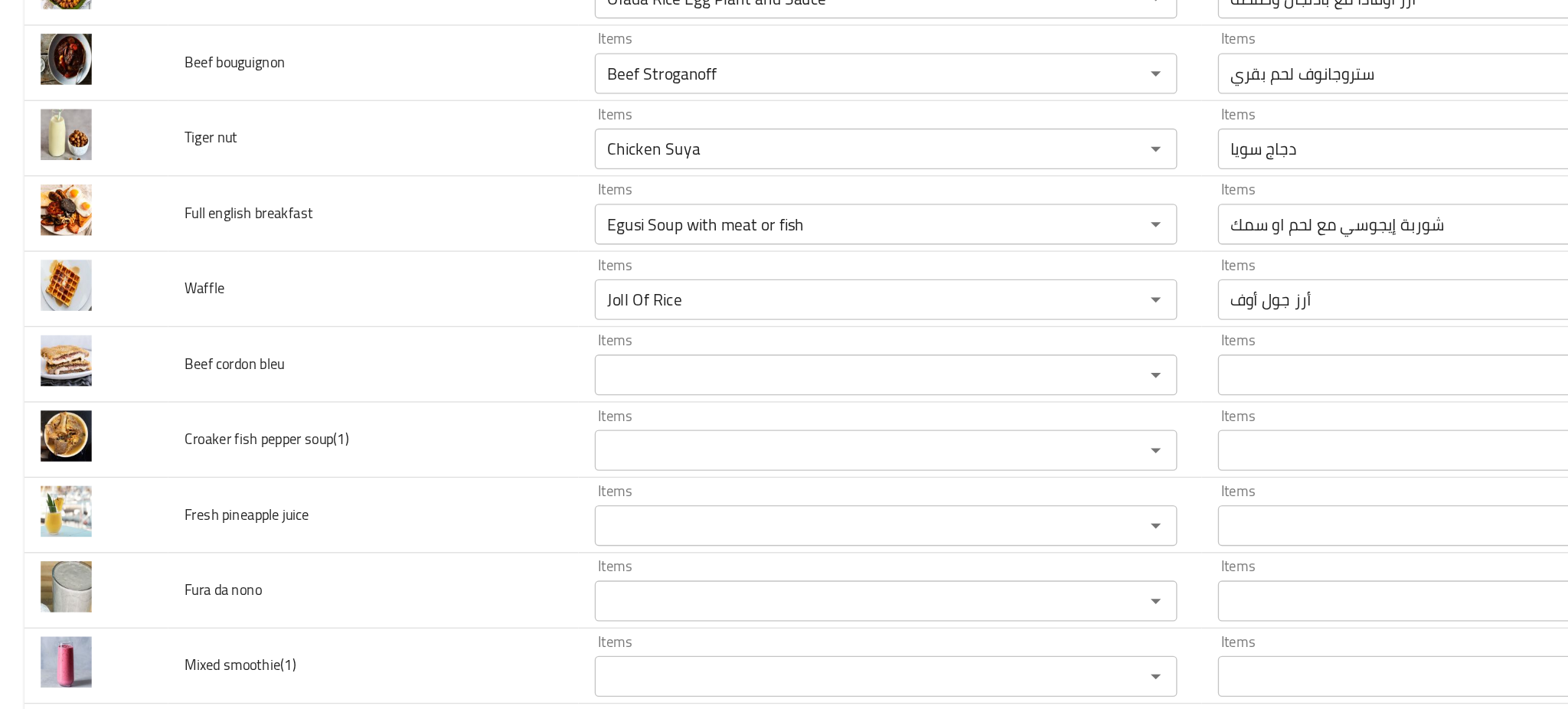
click at [300, 173] on td "Tiger nut" at bounding box center [280, 187] width 309 height 57
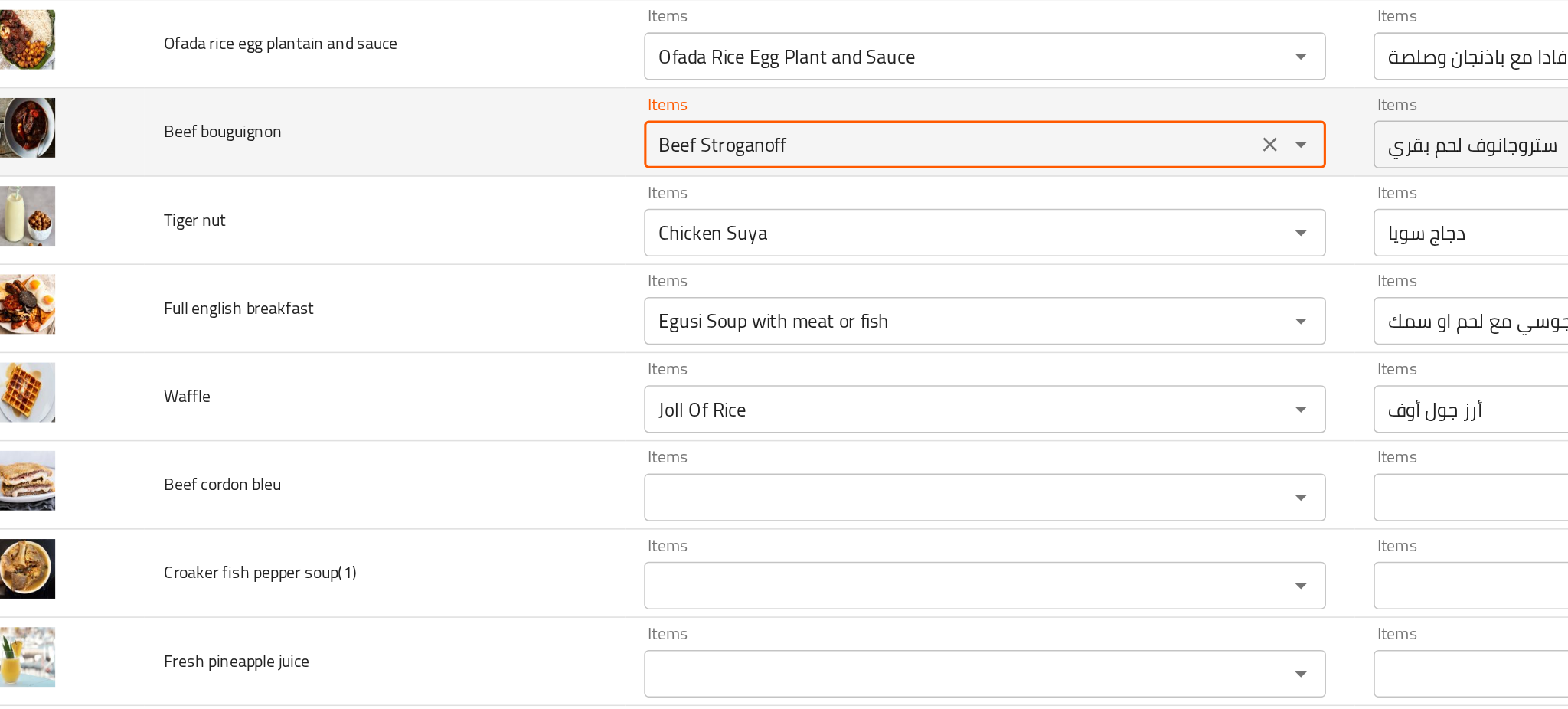
click at [480, 143] on bouguignon "Beef Stroganoff" at bounding box center [643, 137] width 384 height 21
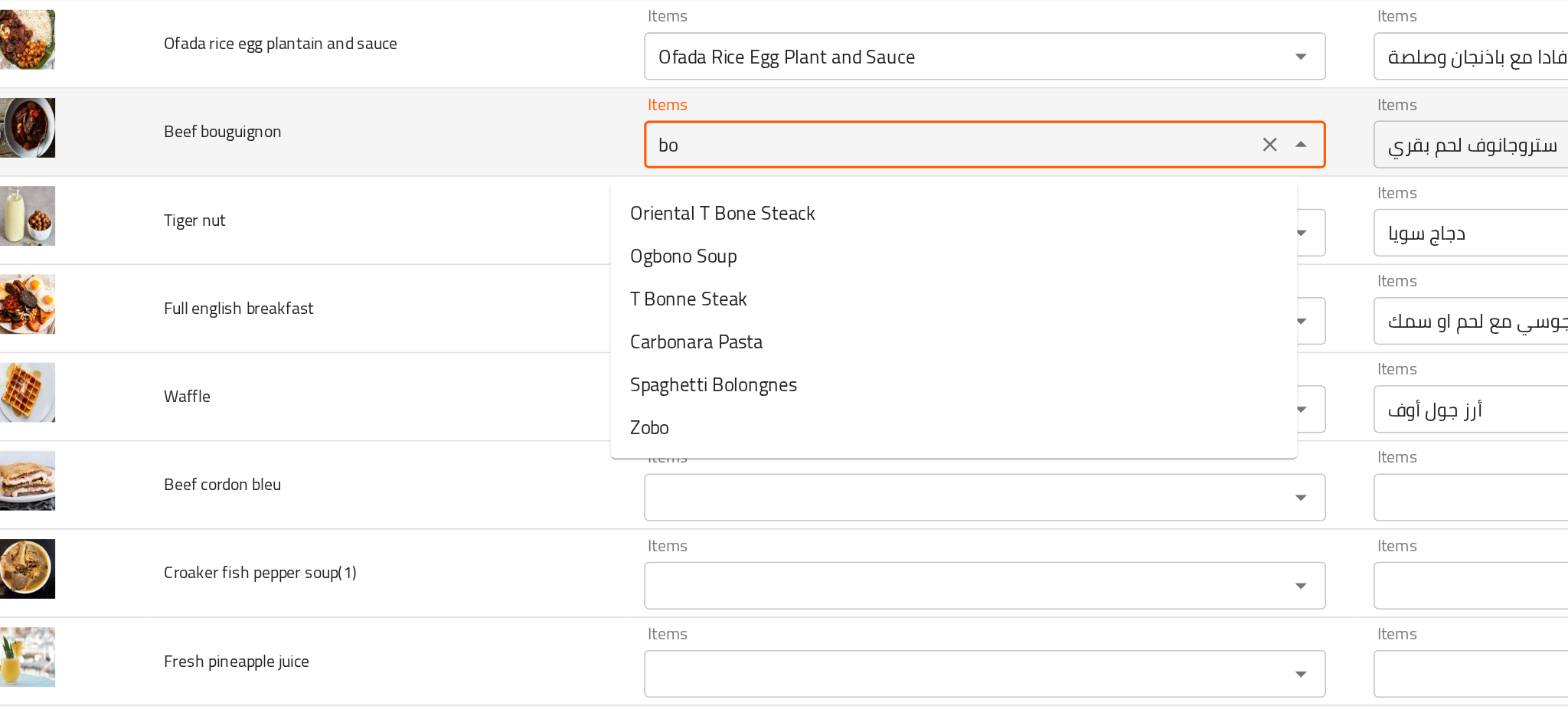
type bouguignon "b"
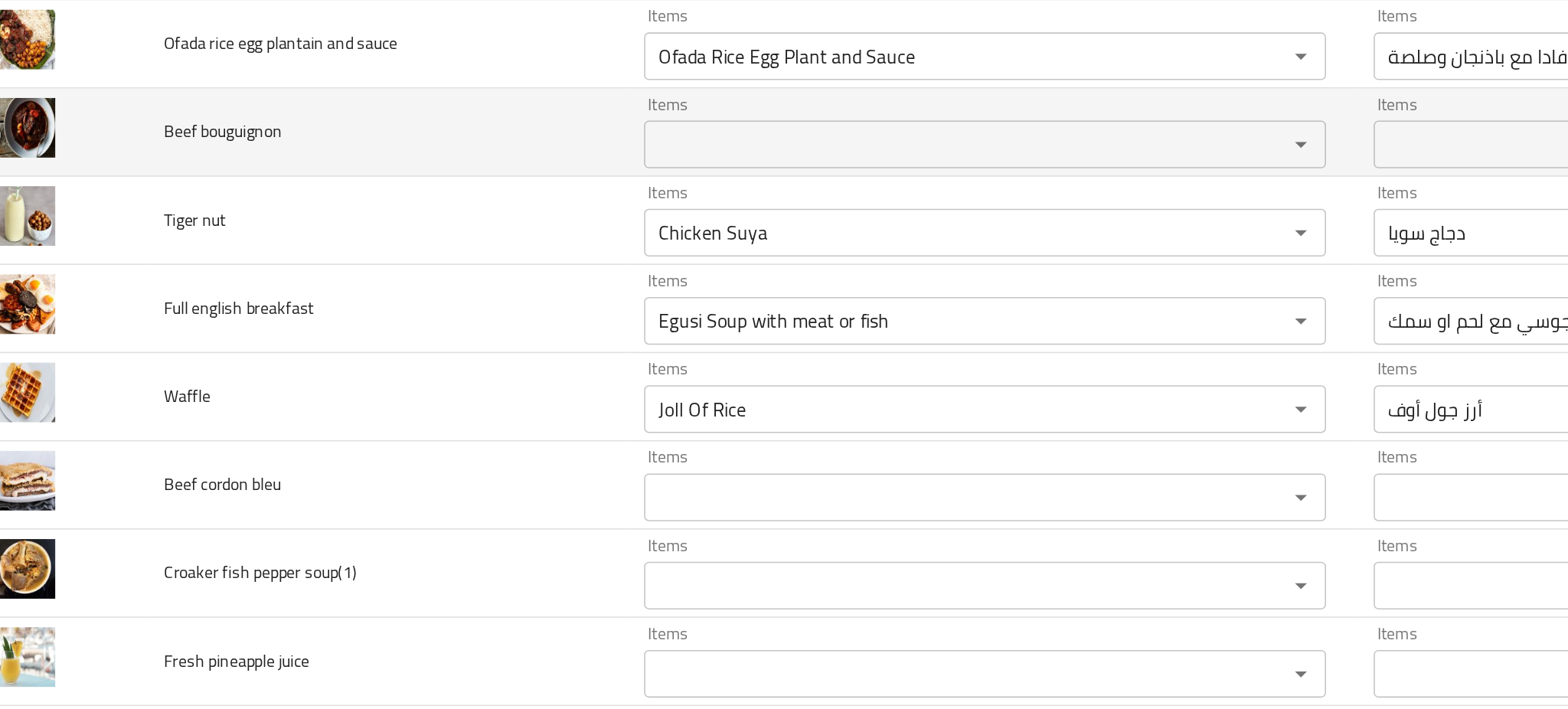
click at [341, 125] on td "Beef bouguignon" at bounding box center [280, 130] width 309 height 57
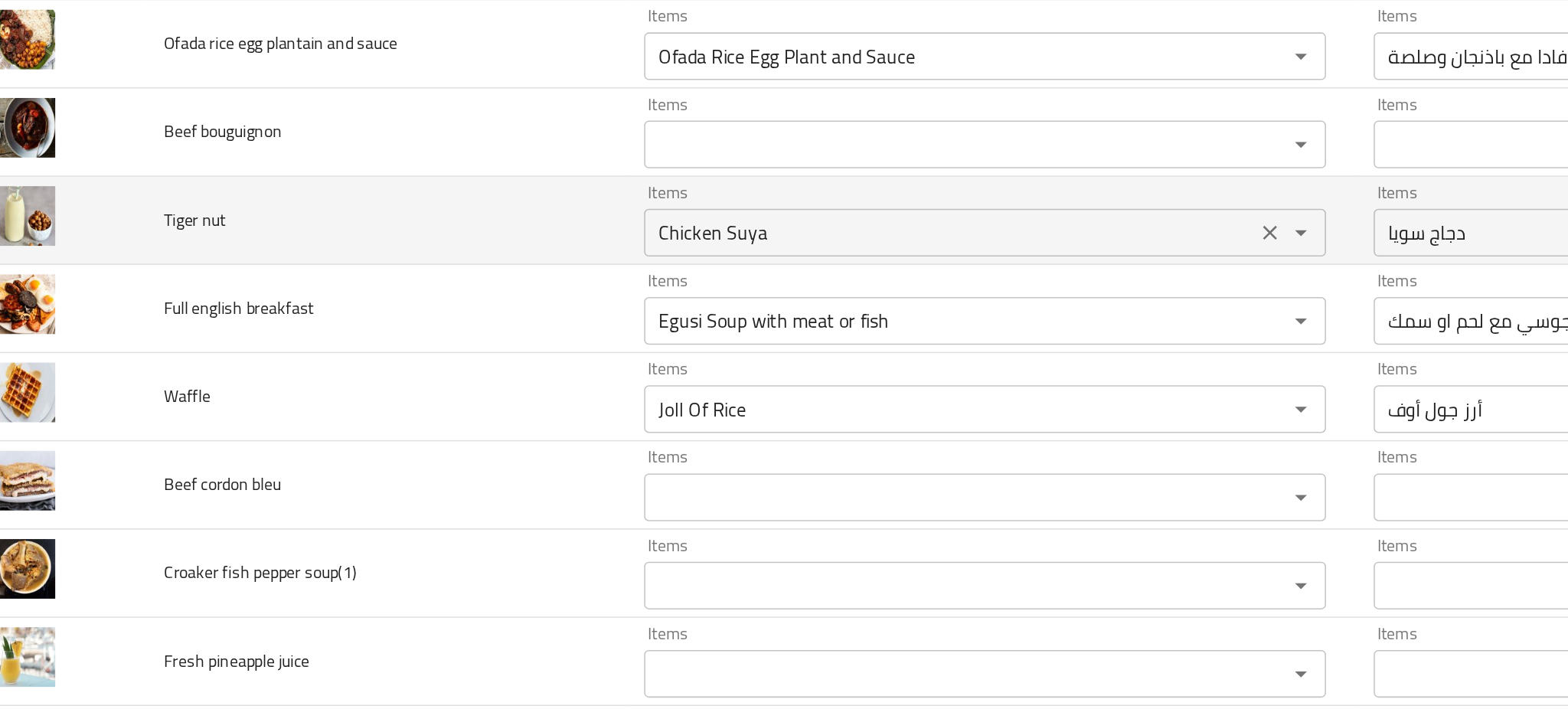
click at [576, 202] on nut "Chicken Suya" at bounding box center [643, 194] width 384 height 21
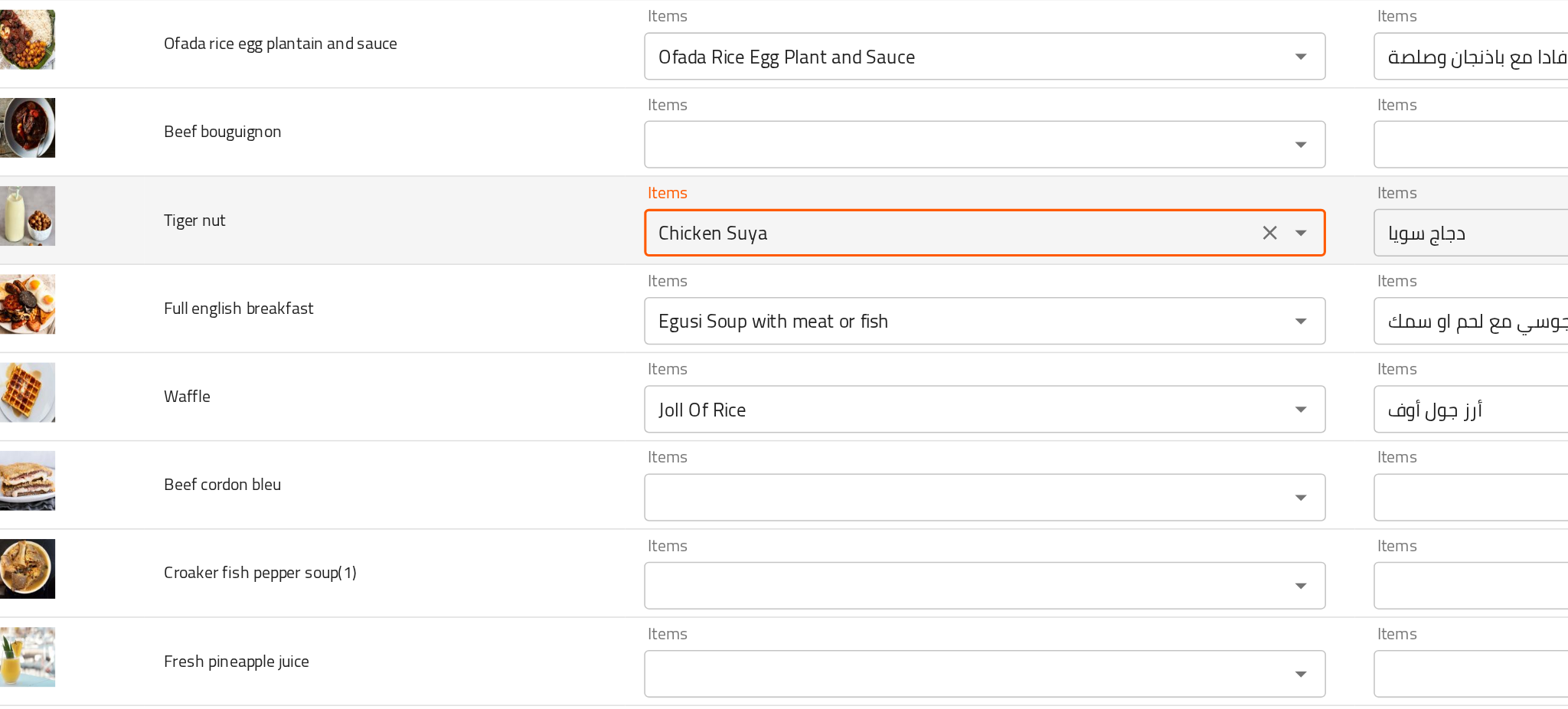
click at [576, 202] on nut "Chicken Suya" at bounding box center [643, 194] width 384 height 21
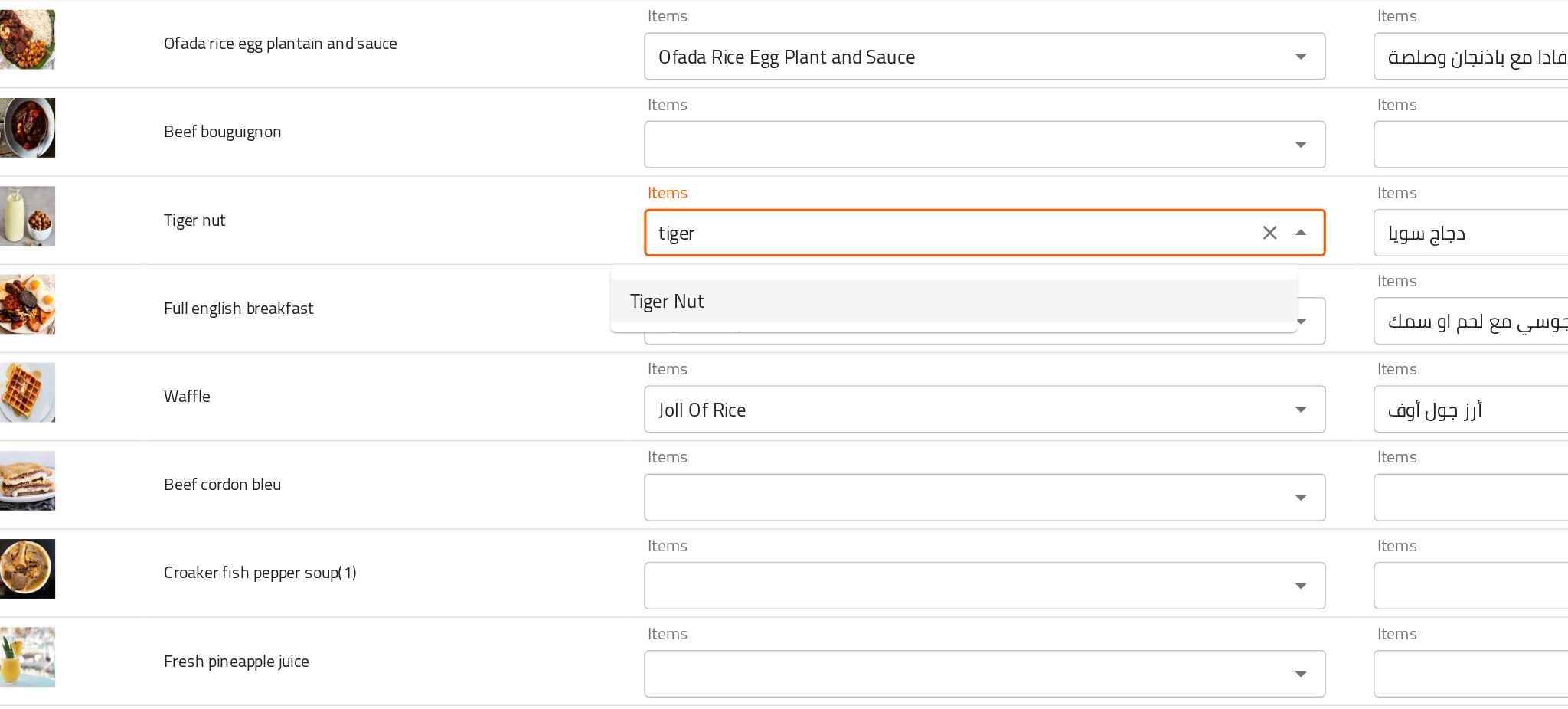
click at [514, 236] on nut-option-0 "Tiger Nut" at bounding box center [645, 238] width 441 height 27
type nut "Tiger Nut"
type nut-ar "تايجر نات"
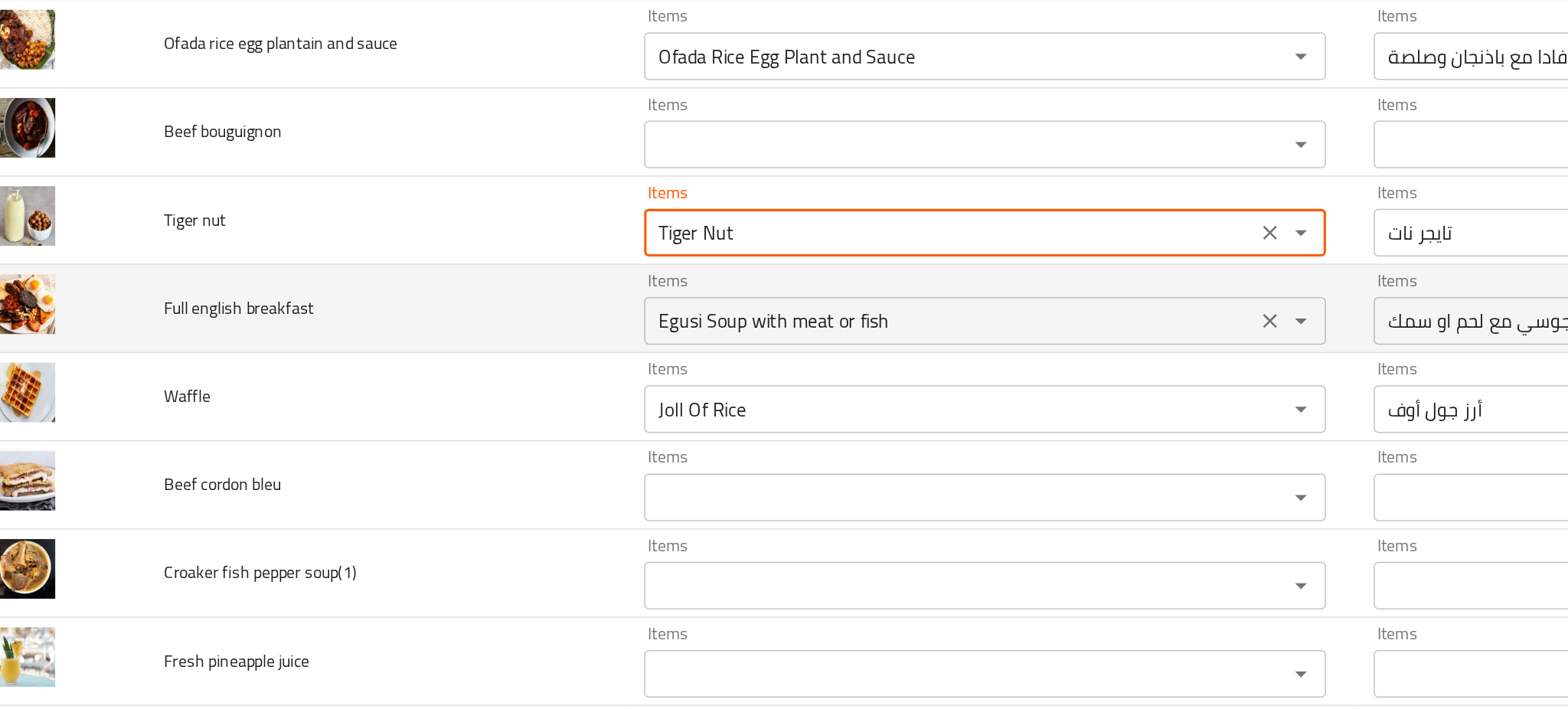
click at [521, 267] on div "Egusi Soup with meat or fish Items" at bounding box center [666, 250] width 438 height 30
type nut "Tiger Nut"
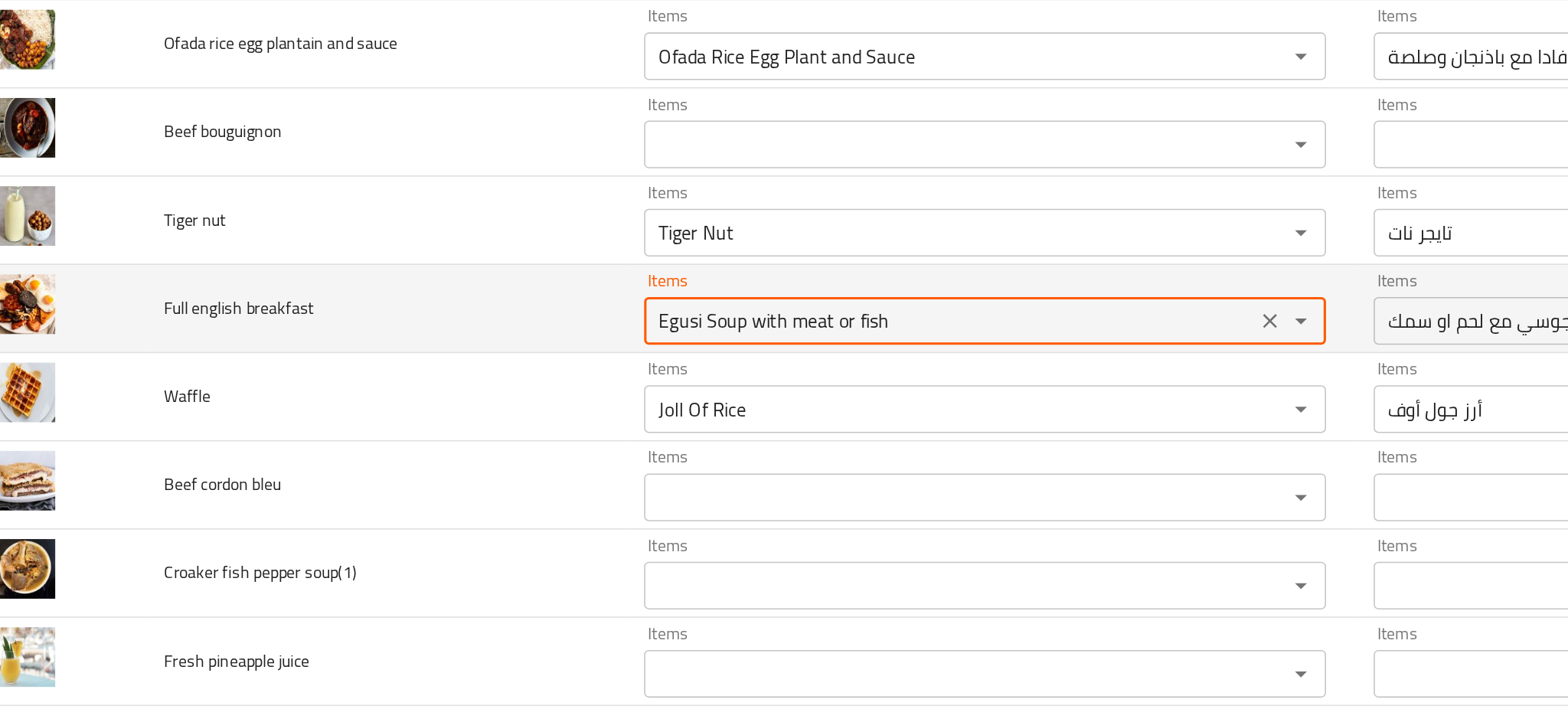
click at [521, 267] on div "Egusi Soup with meat or fish Items" at bounding box center [666, 250] width 438 height 30
type breakfast "b"
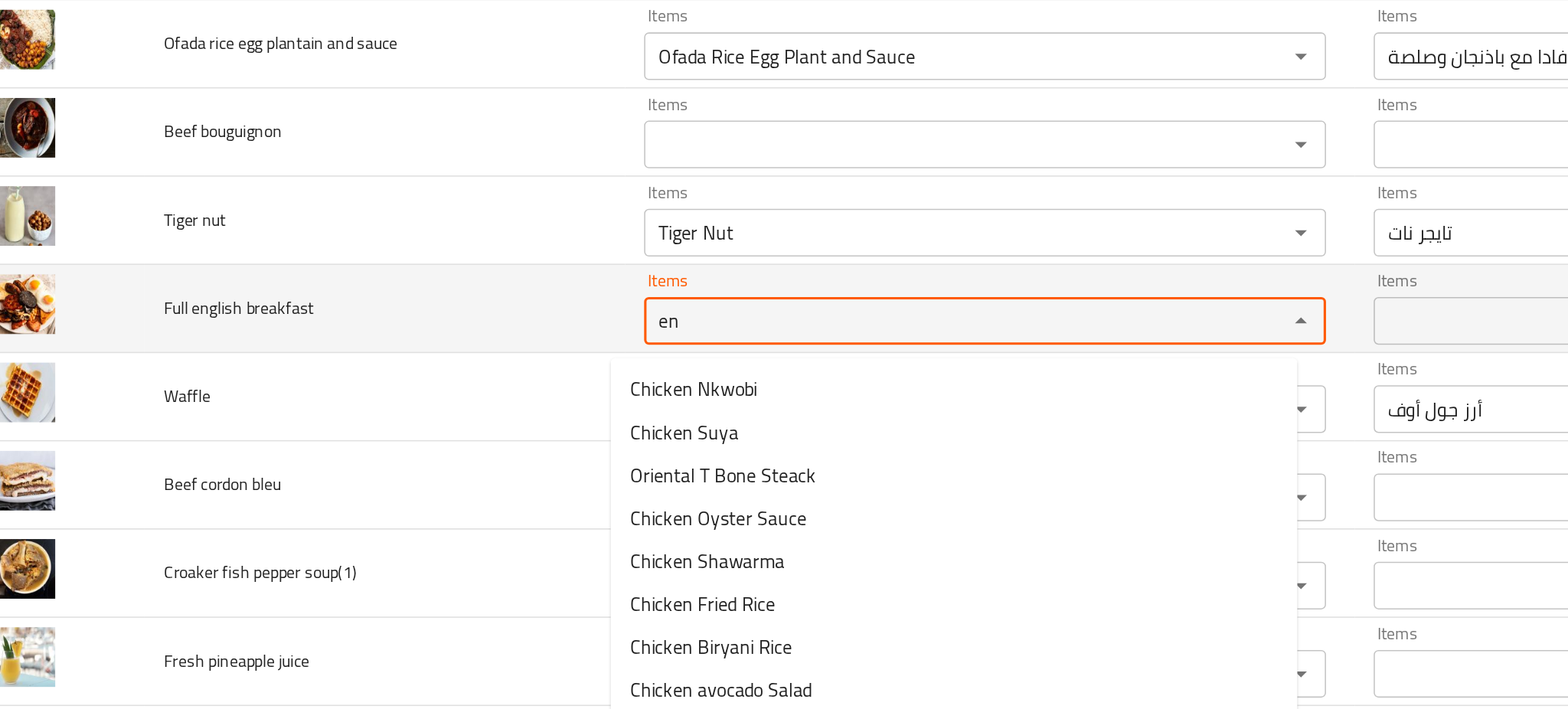
type breakfast "e"
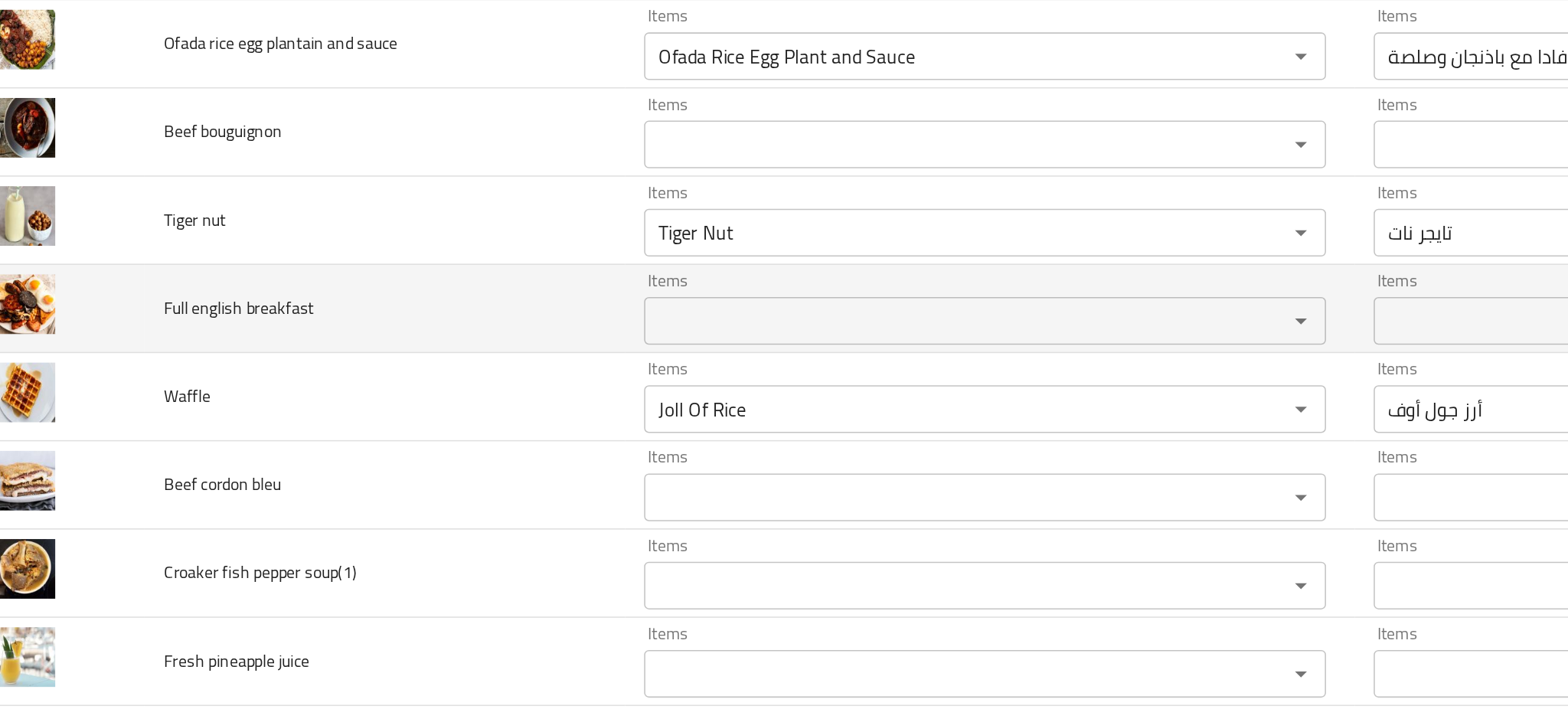
click at [323, 246] on td "Full english breakfast" at bounding box center [280, 244] width 309 height 57
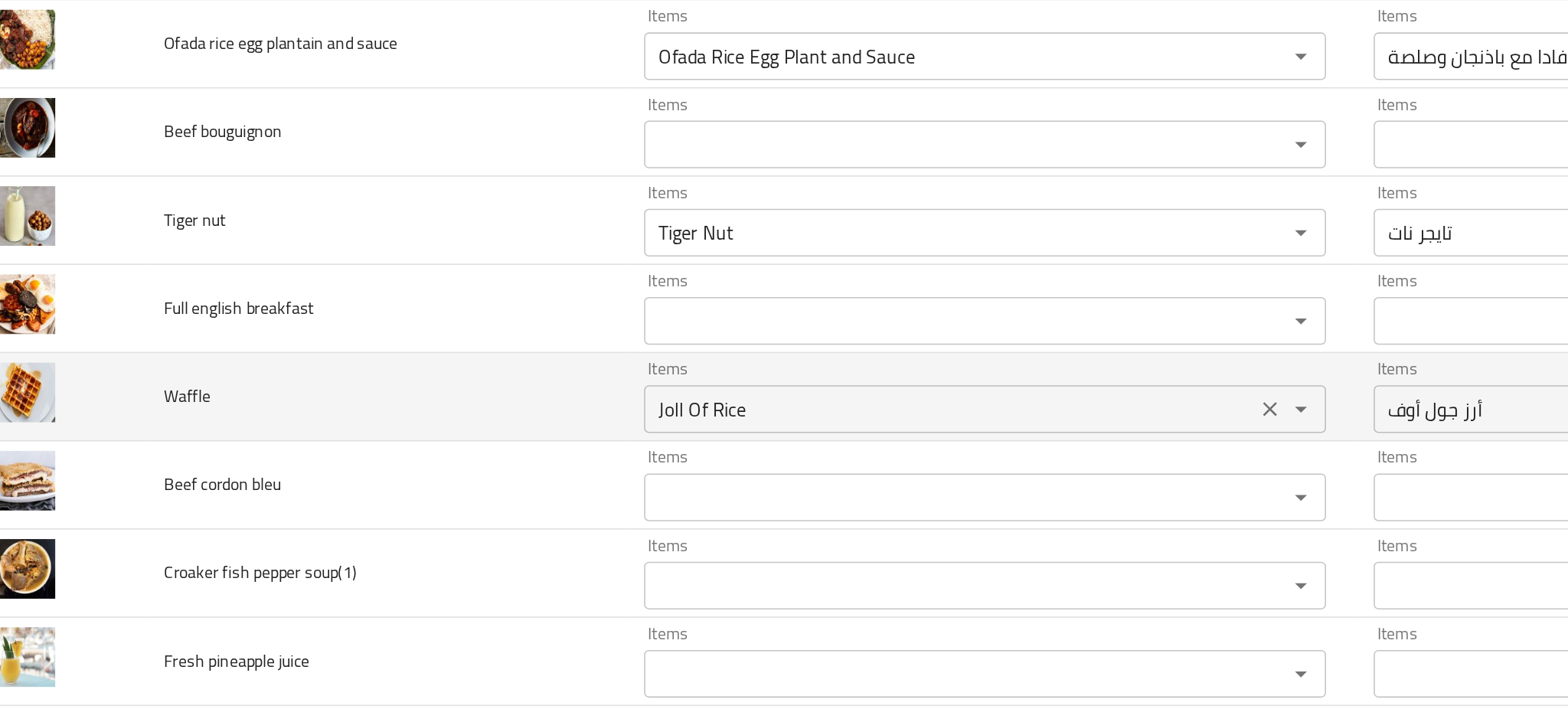
click at [536, 301] on input "Joll Of Rice" at bounding box center [643, 307] width 384 height 21
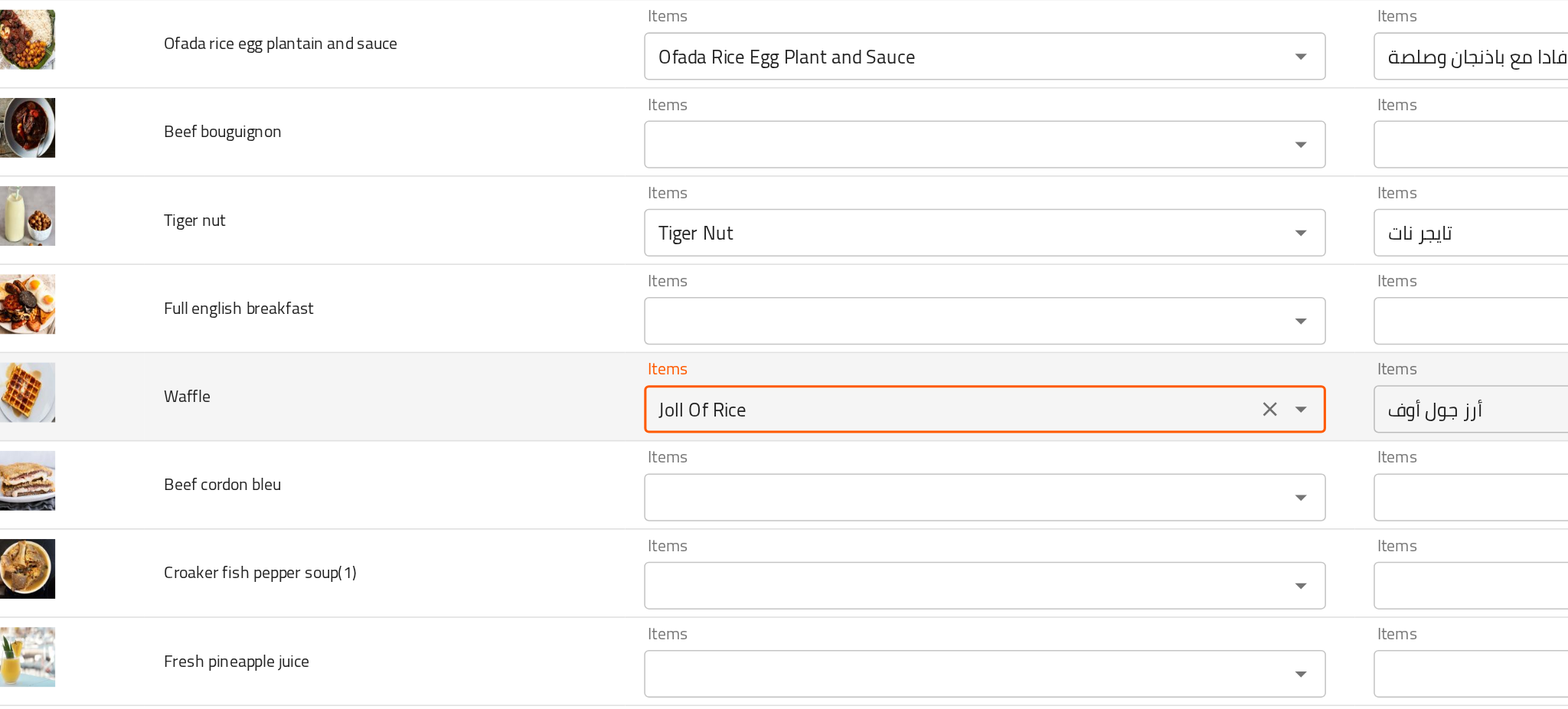
click at [536, 301] on input "Joll Of Rice" at bounding box center [643, 307] width 384 height 21
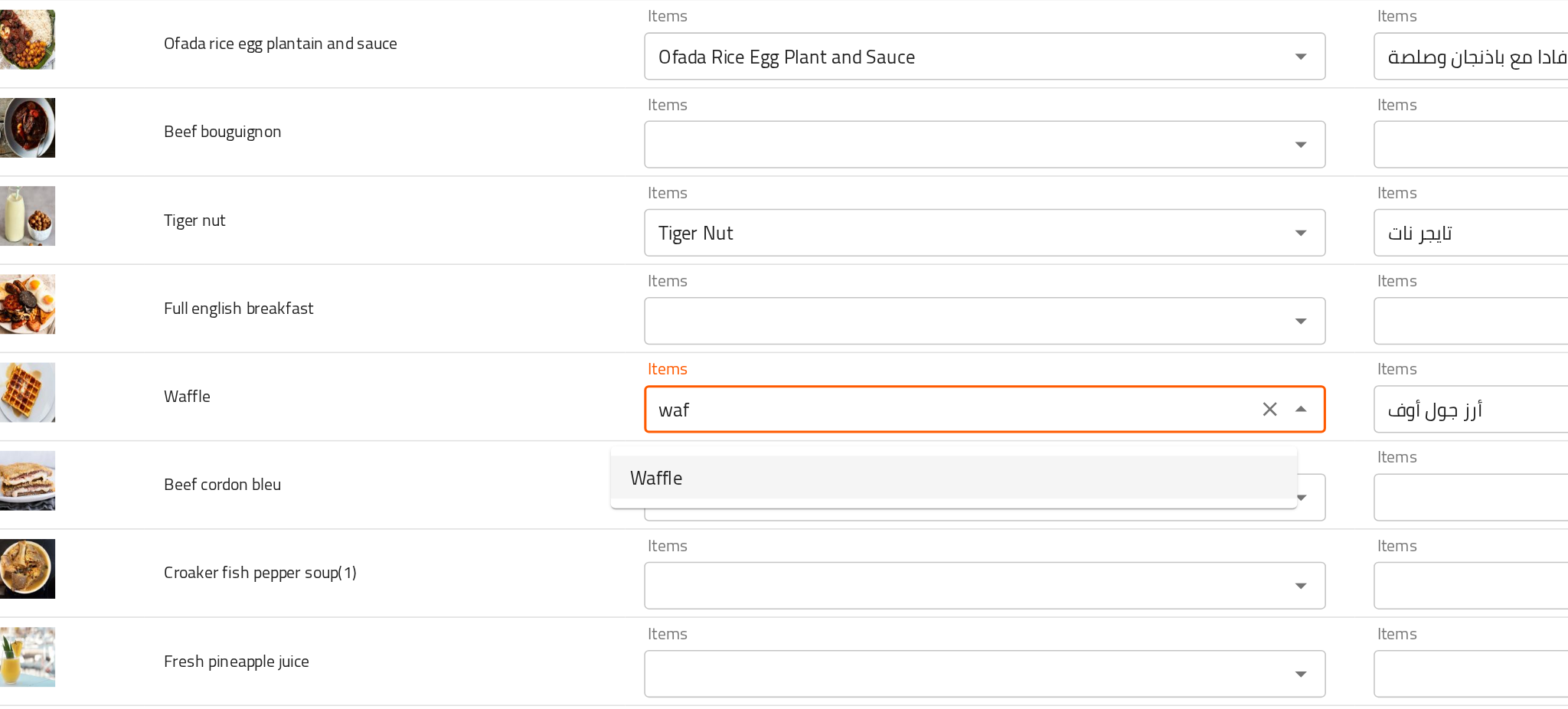
click at [497, 350] on li "Waffle" at bounding box center [645, 351] width 441 height 27
type input "Waffle"
type input "وافل"
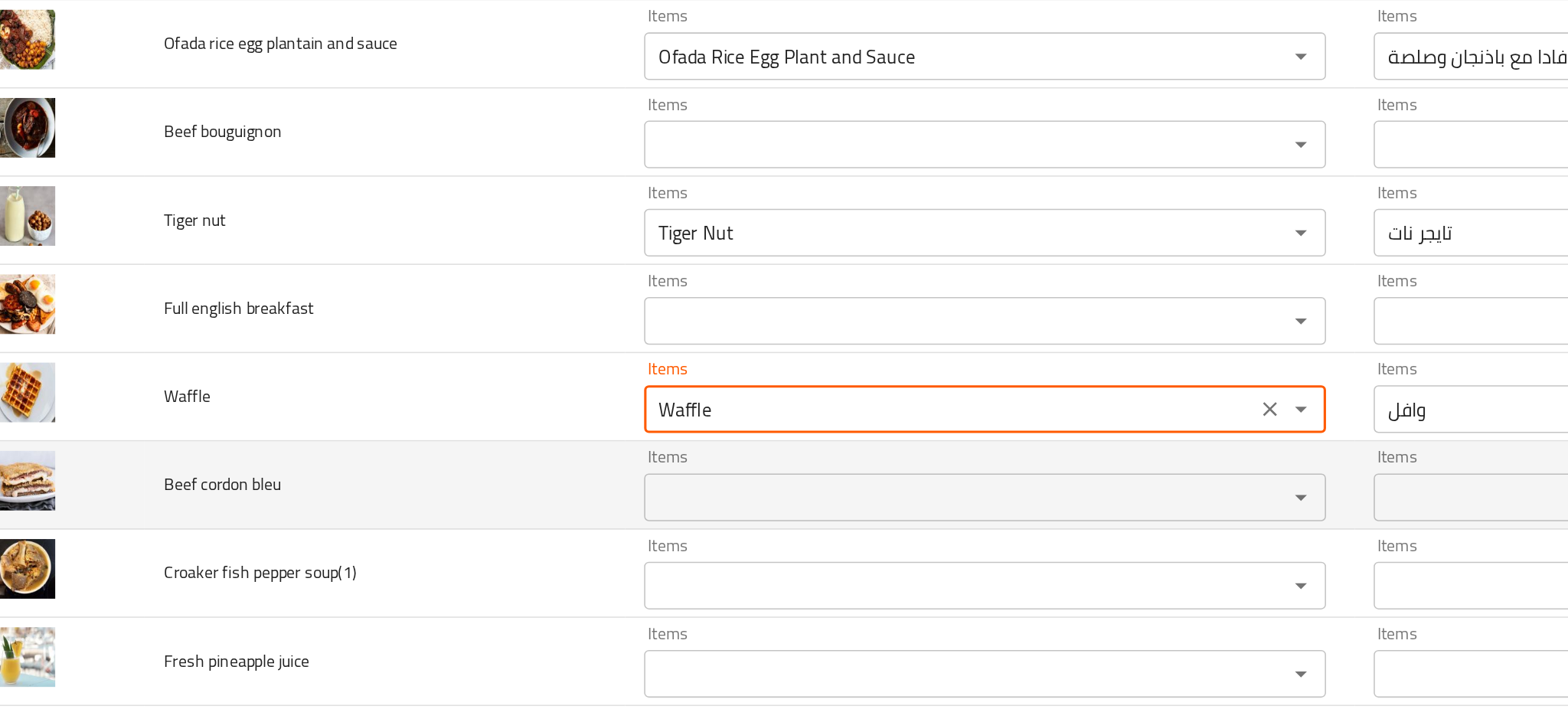
type input "Waffle"
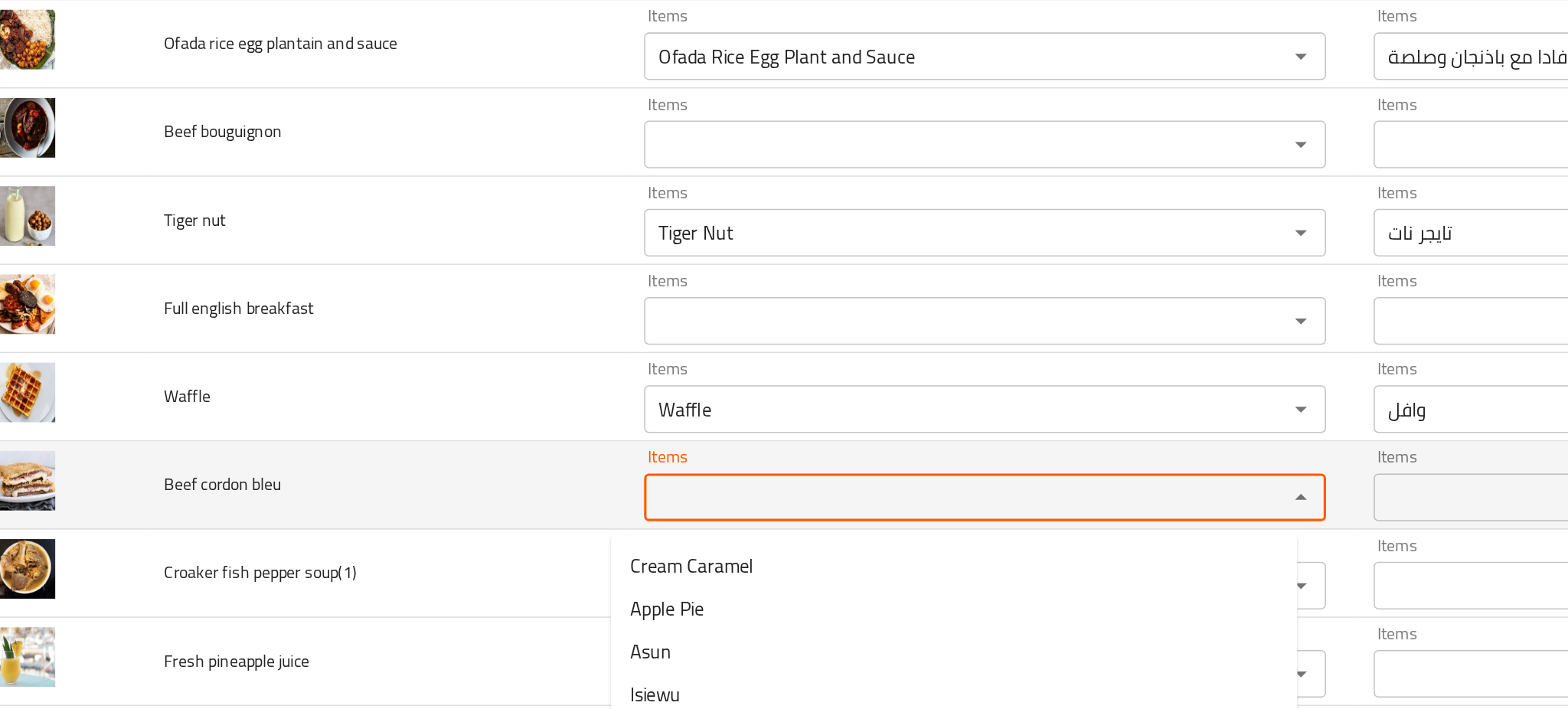
click at [489, 363] on bleu "Items" at bounding box center [643, 364] width 384 height 21
type bleu "c"
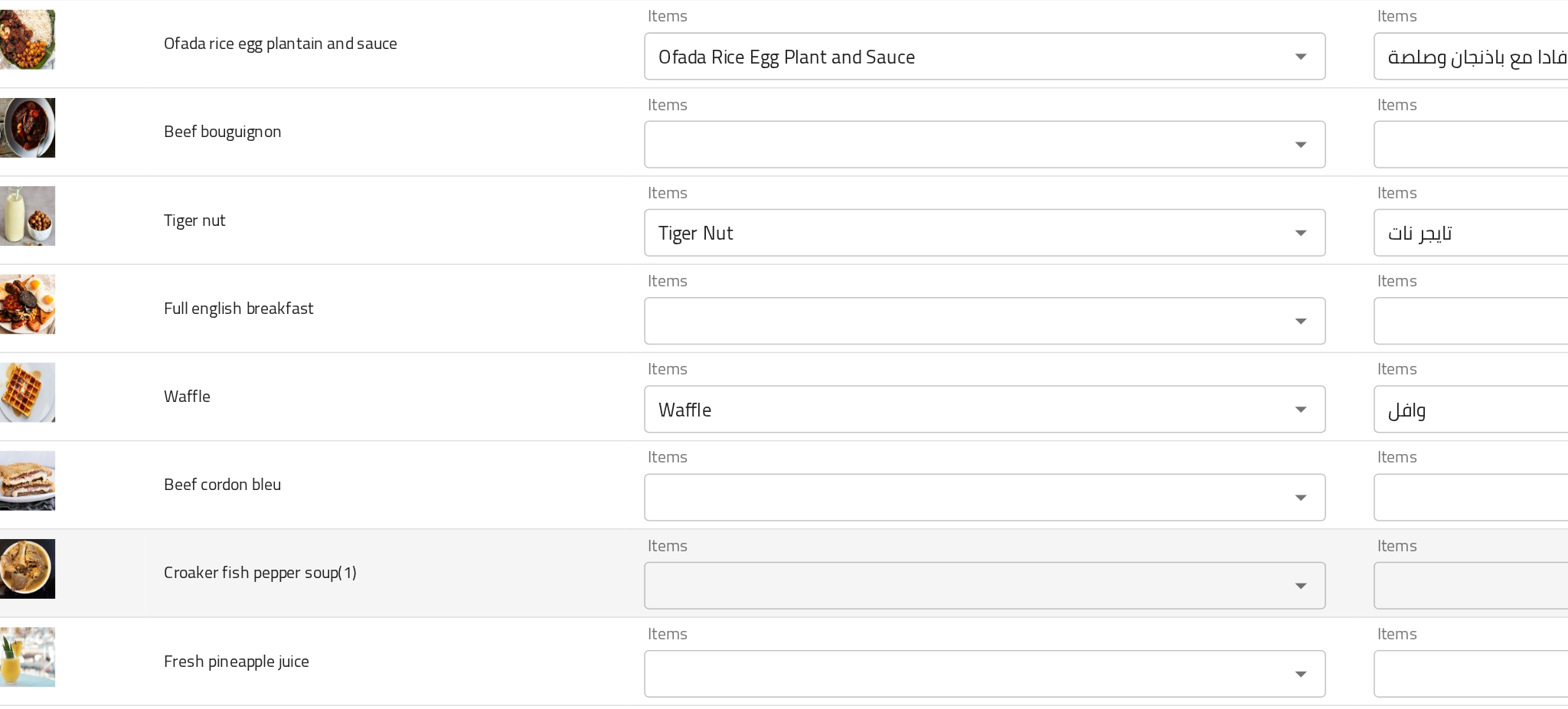
click at [362, 405] on td "Croaker fish pepper soup(1)" at bounding box center [280, 413] width 309 height 57
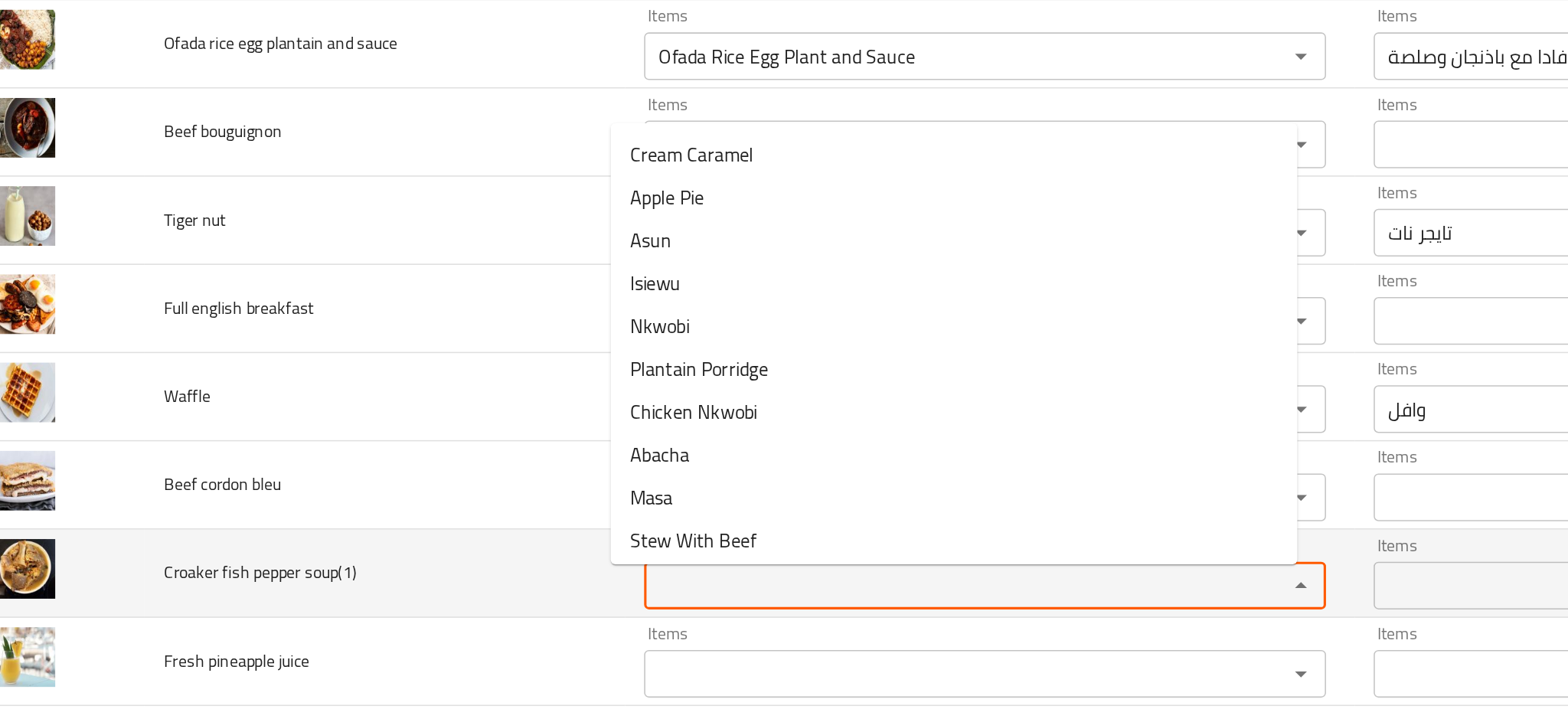
click at [486, 425] on soup\(1\) "Items" at bounding box center [643, 420] width 384 height 21
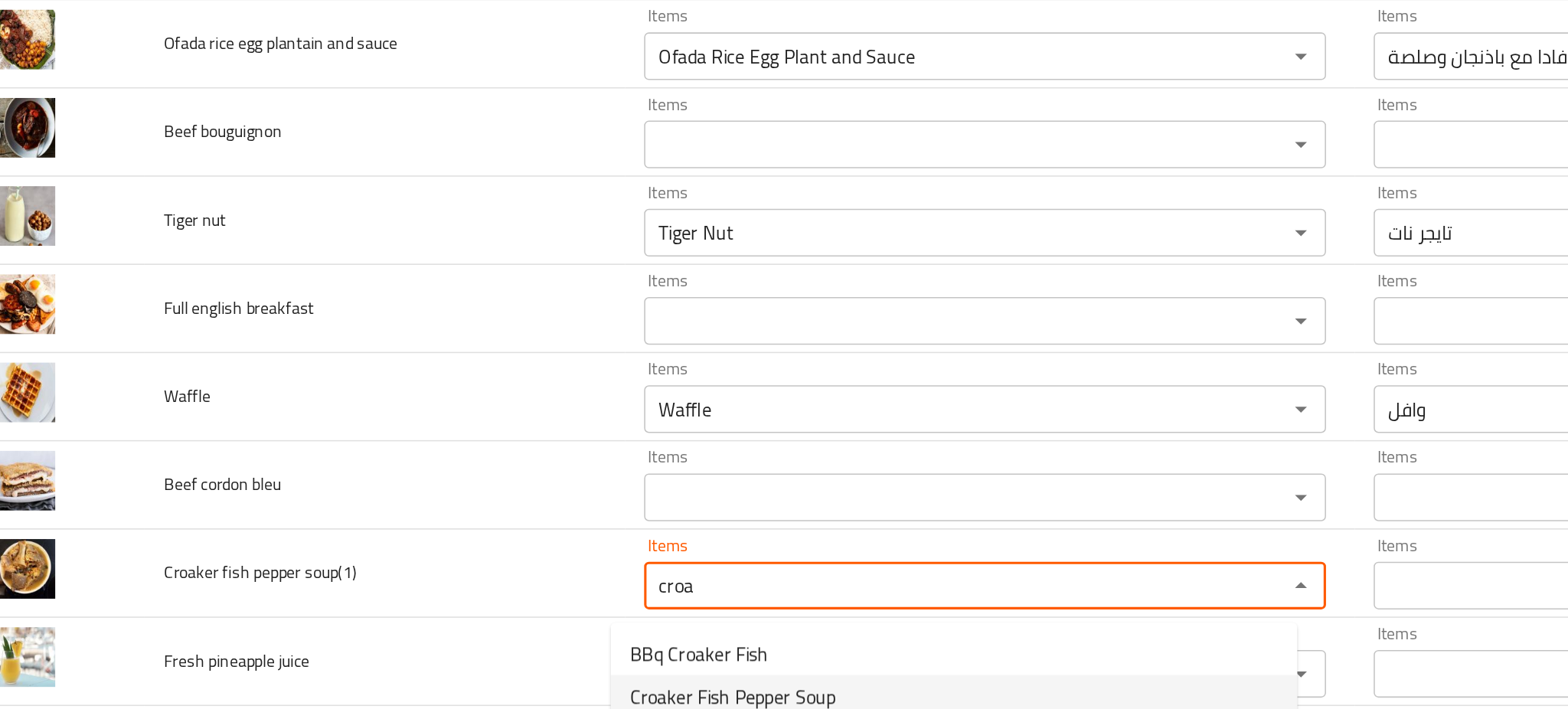
click at [505, 485] on span "Croaker Fish Pepper Soup" at bounding box center [504, 492] width 133 height 18
type soup\(1\) "Croaker Fish Pepper Soup"
type soup\(1\)-ar "شوربة سمك لوت بالفلفل"
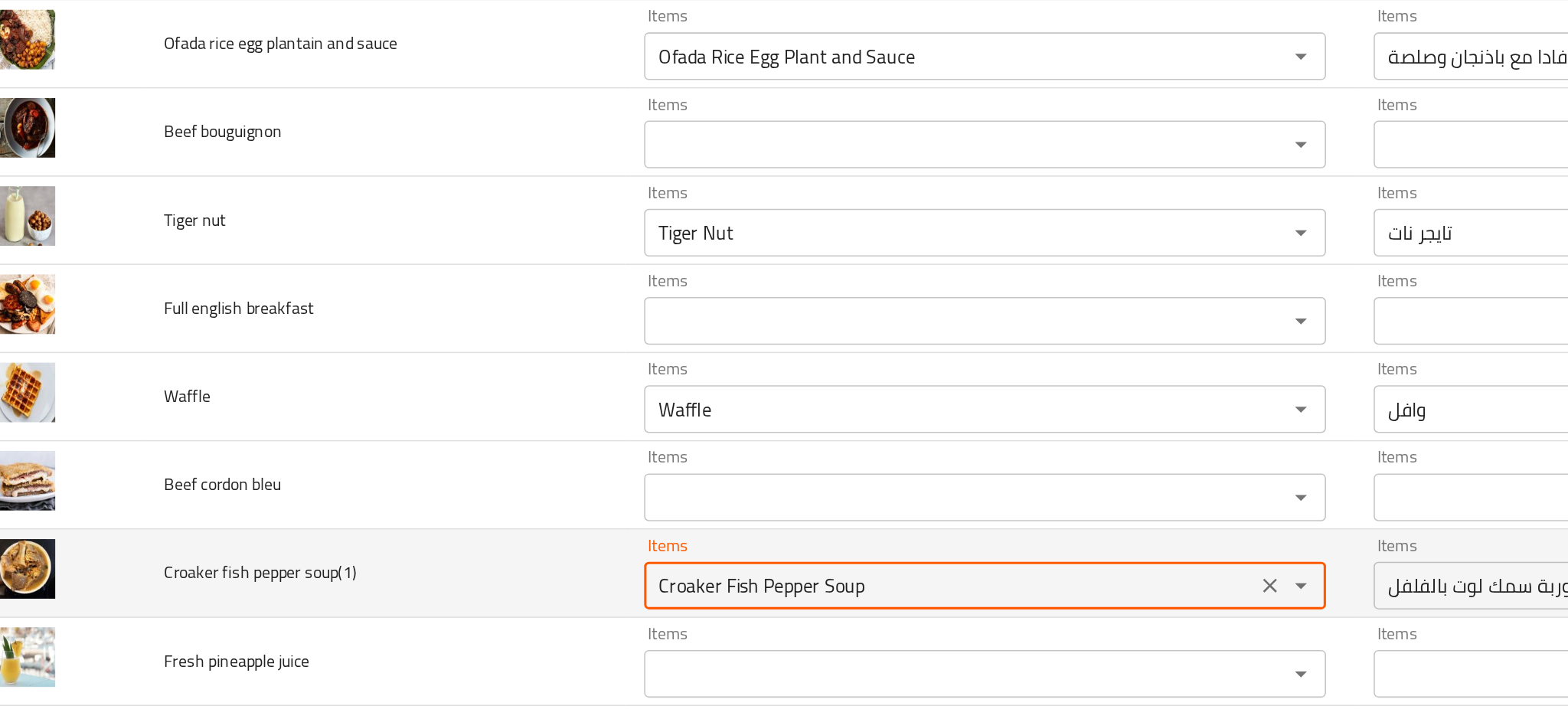
type soup\(1\) "Croaker Fish Pepper Soup"
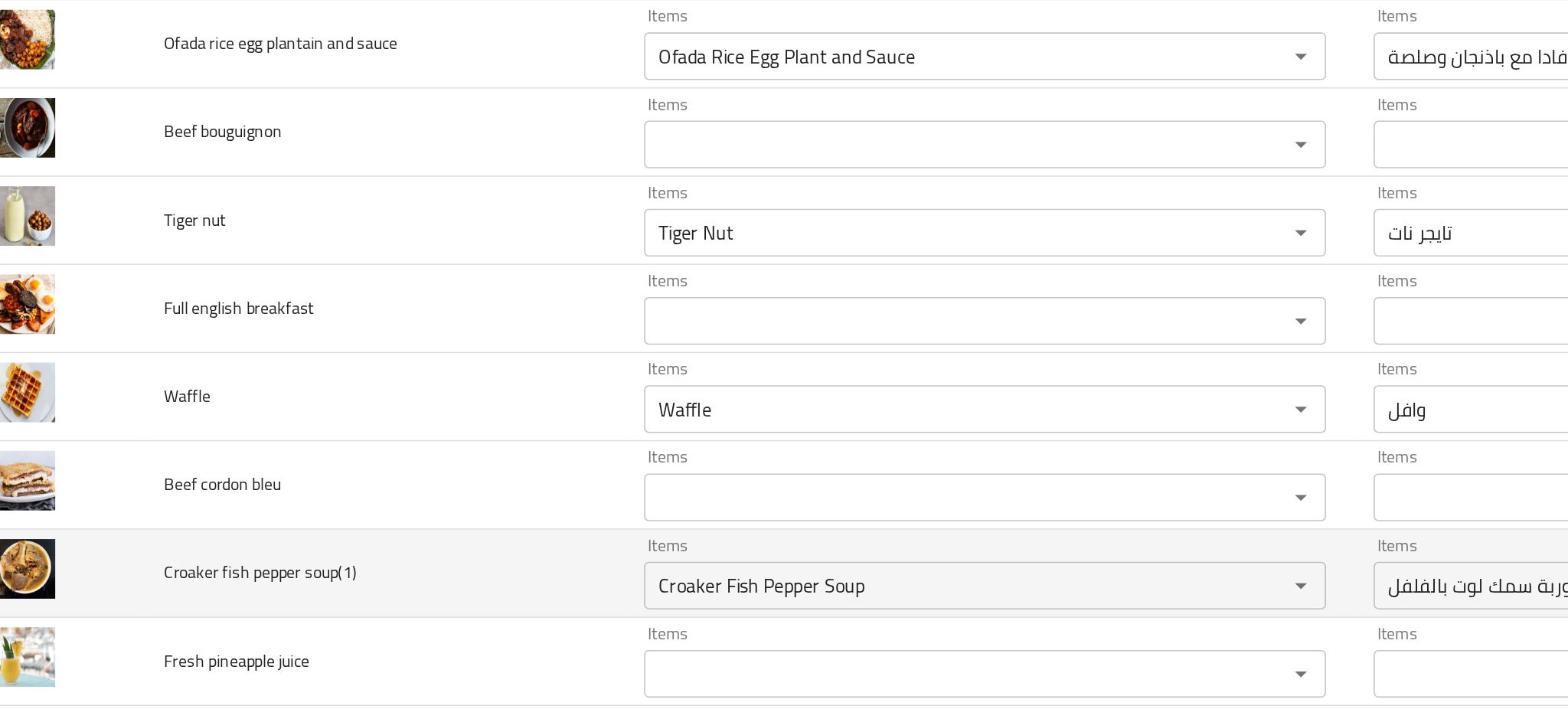
click at [380, 416] on td "Croaker fish pepper soup(1)" at bounding box center [280, 413] width 309 height 57
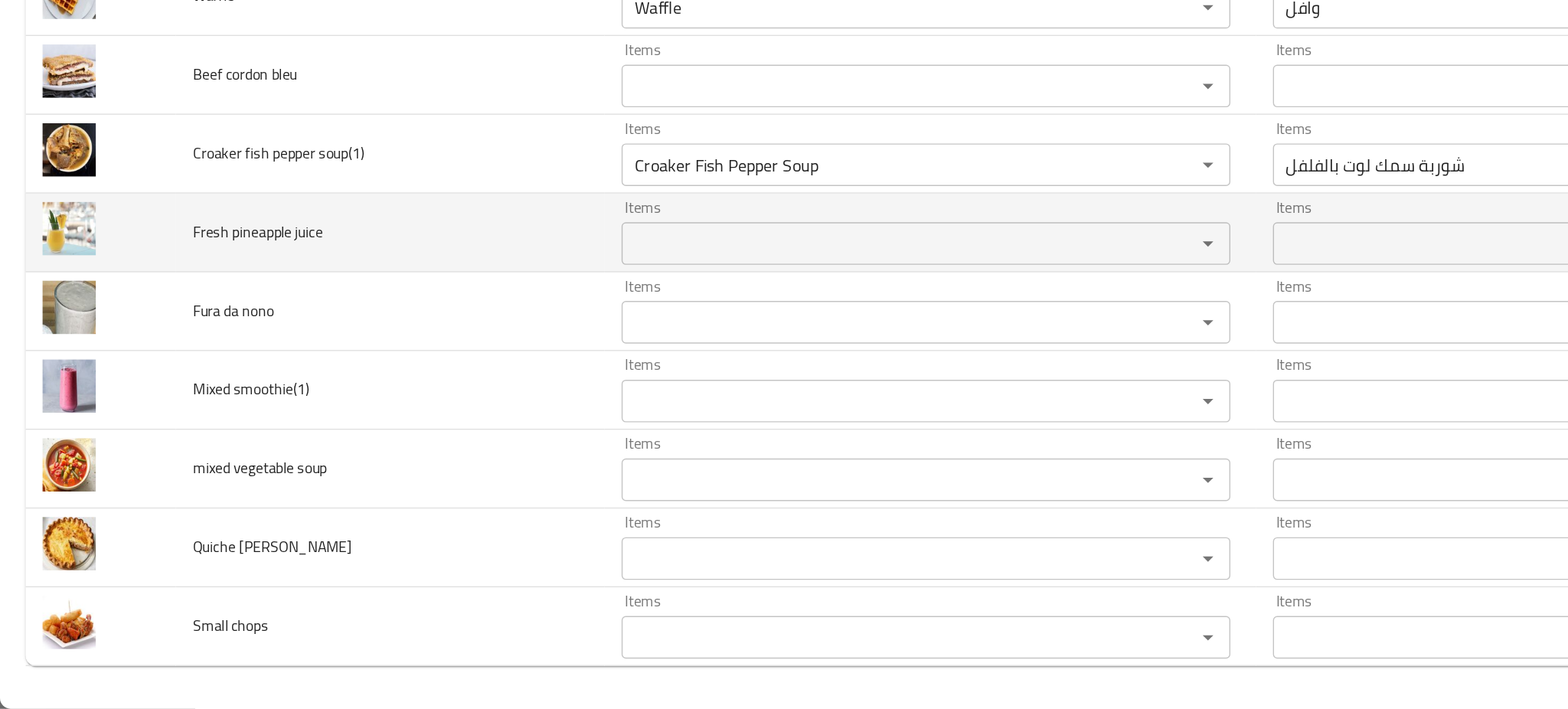
click at [496, 375] on juice "Items" at bounding box center [643, 374] width 384 height 21
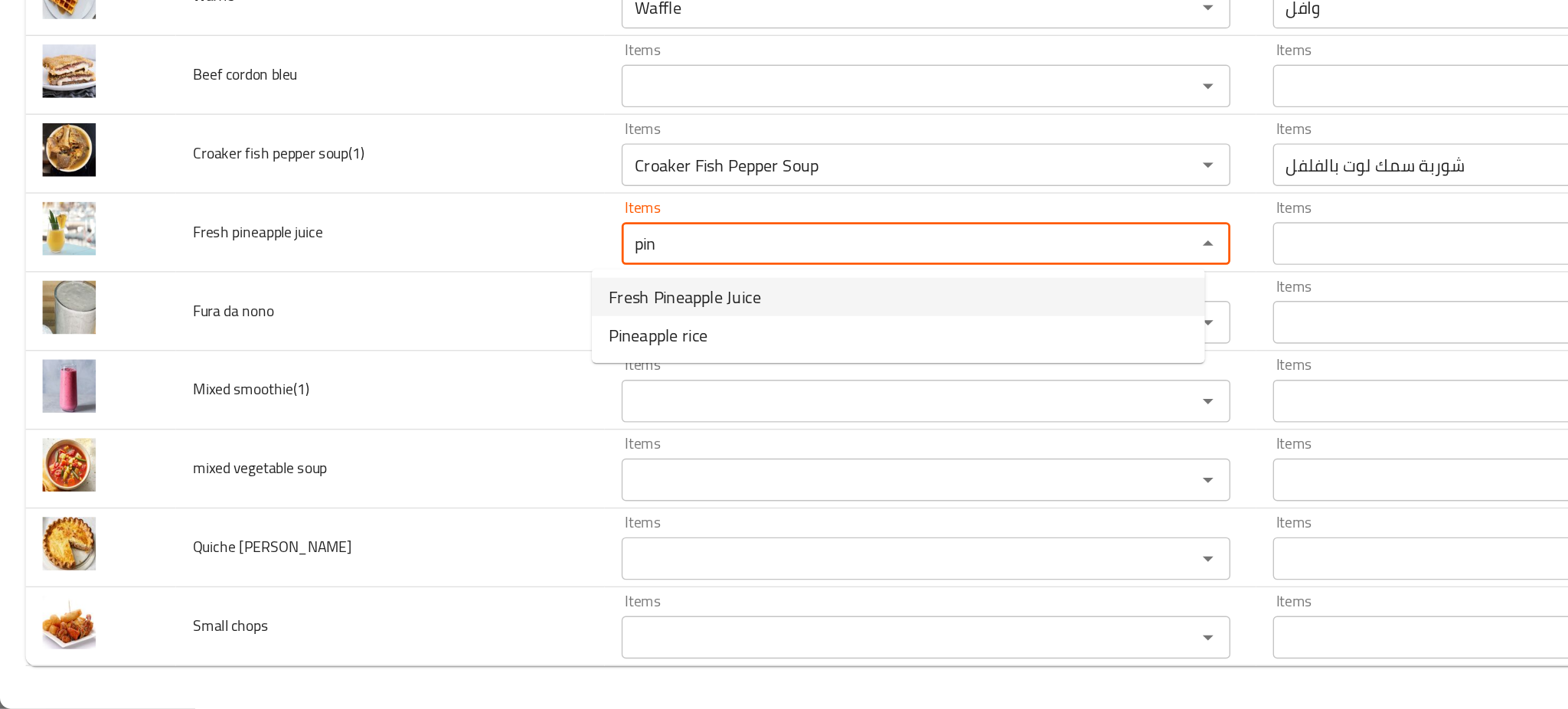
click at [477, 417] on span "Fresh Pineapple Juice" at bounding box center [492, 412] width 109 height 18
type juice "Fresh Pineapple Juice"
type juice-ar "عصير أناناس طازج"
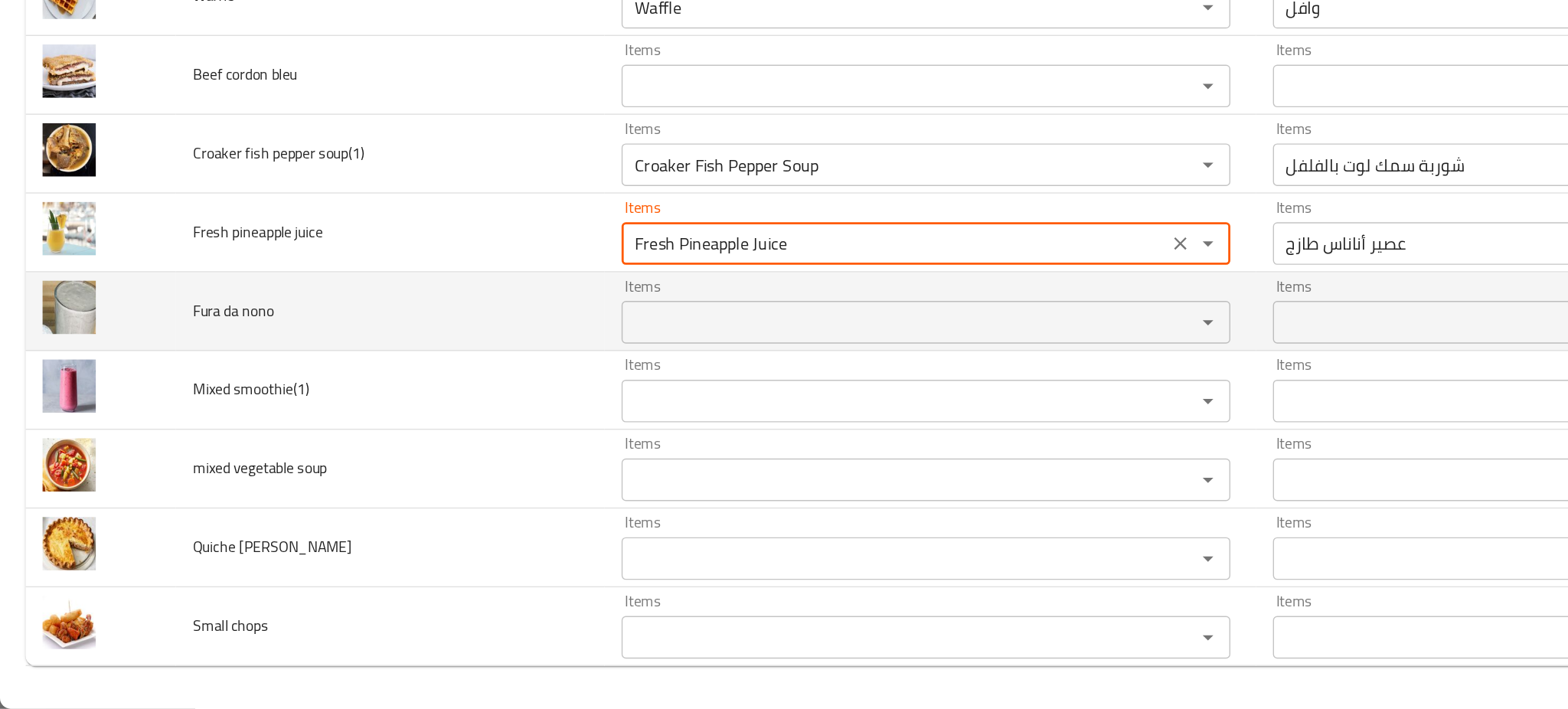
click at [476, 418] on div "Items" at bounding box center [666, 431] width 438 height 30
type juice "Fresh Pineapple Juice"
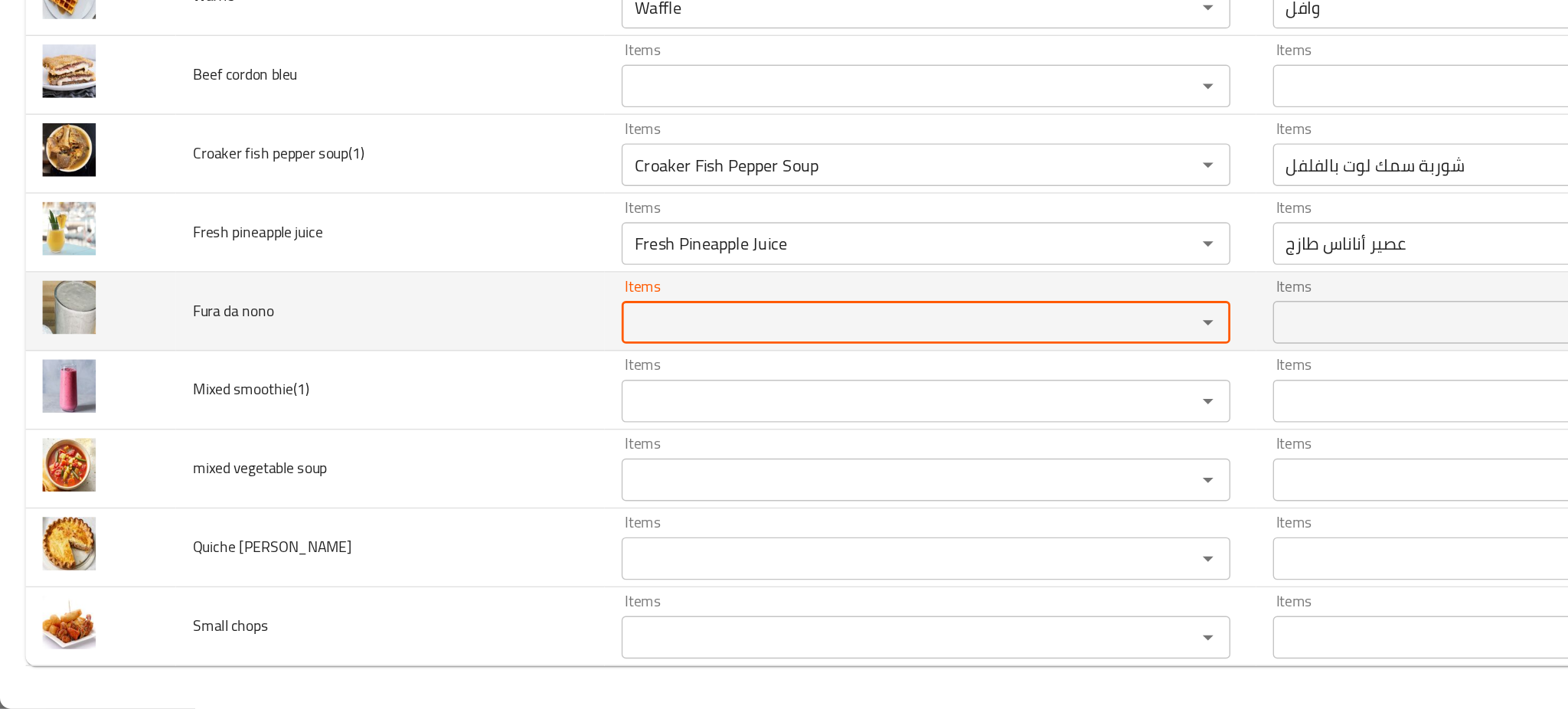
click at [476, 418] on div "Items" at bounding box center [666, 431] width 438 height 30
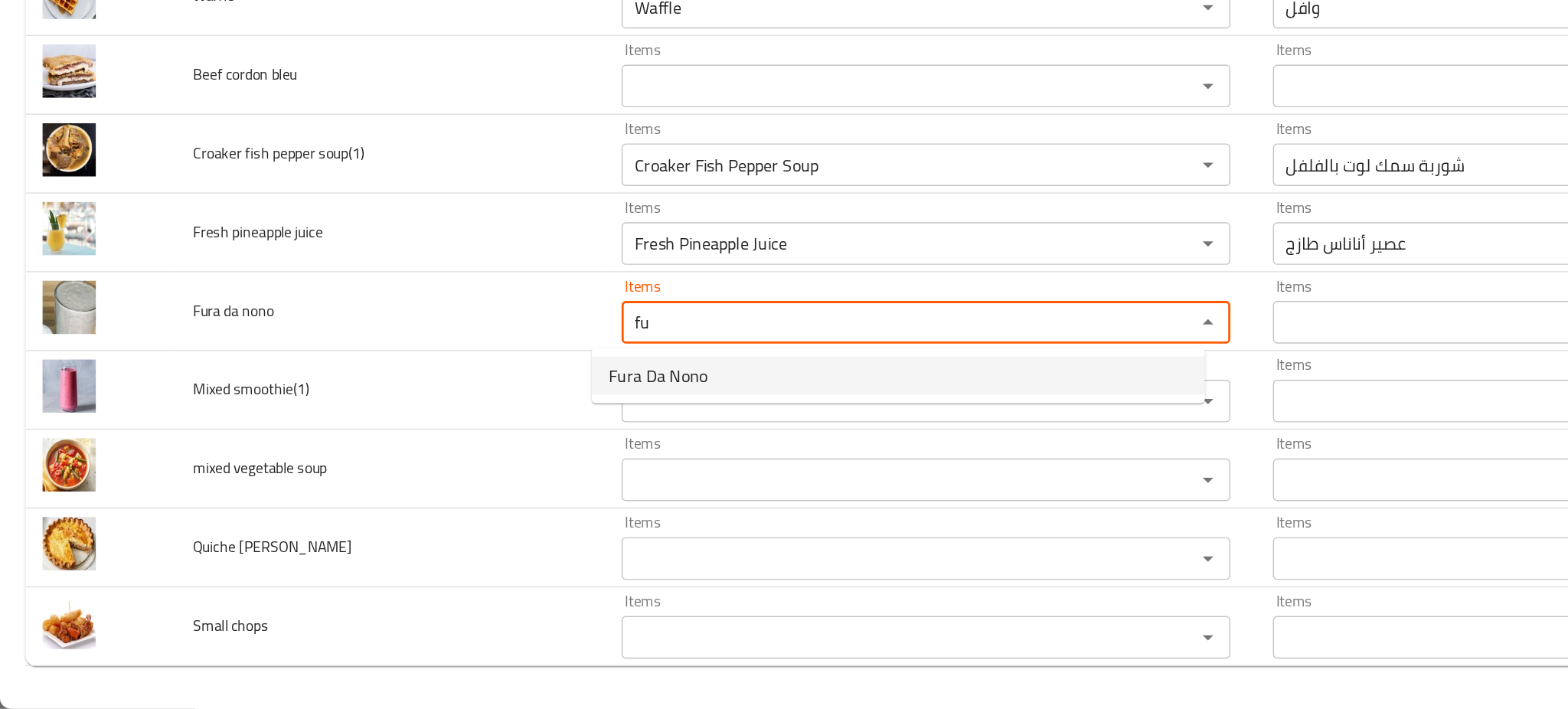
click at [472, 468] on span "Fura Da Nono" at bounding box center [474, 469] width 71 height 18
type nono "Fura Da Nono"
type nono-ar "فورا دا نونو"
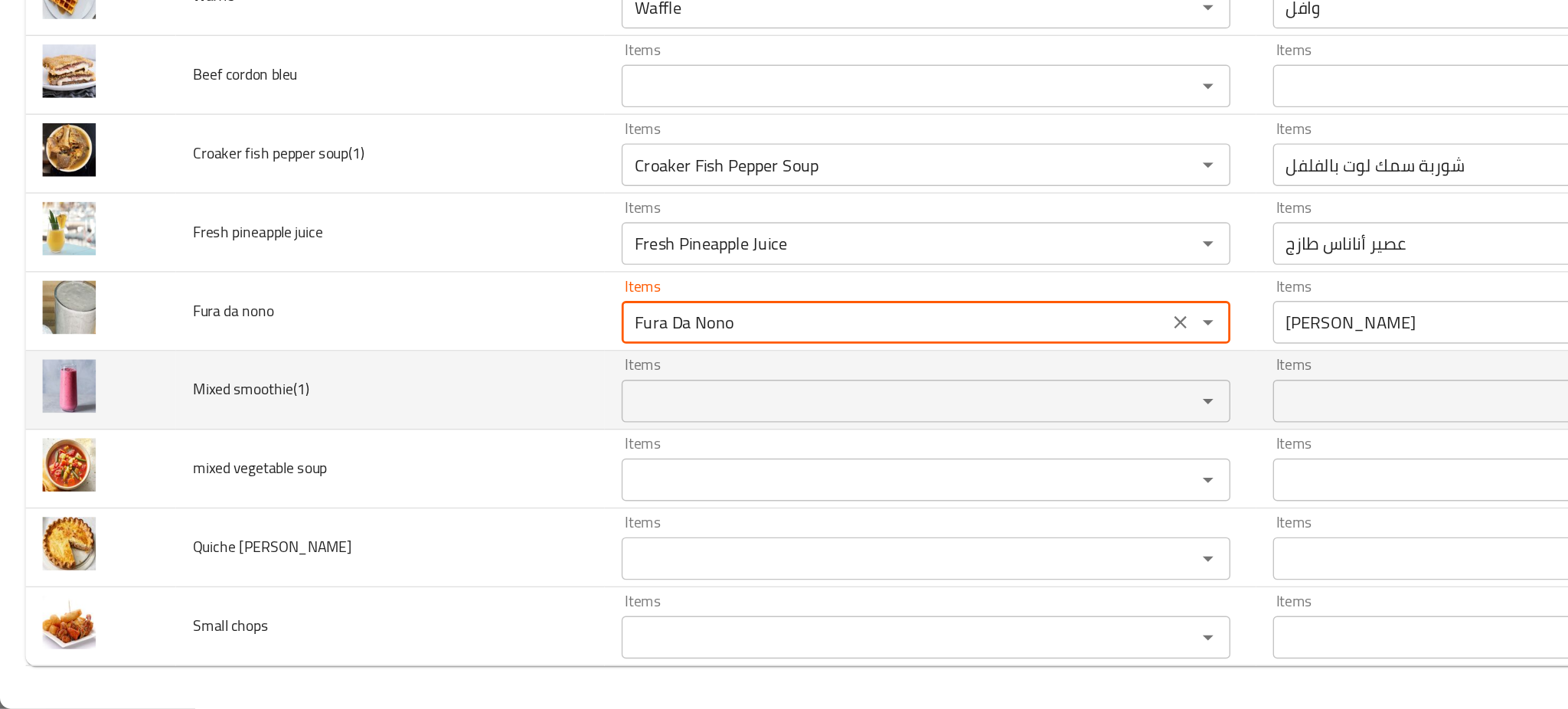
type nono "Fura Da Nono"
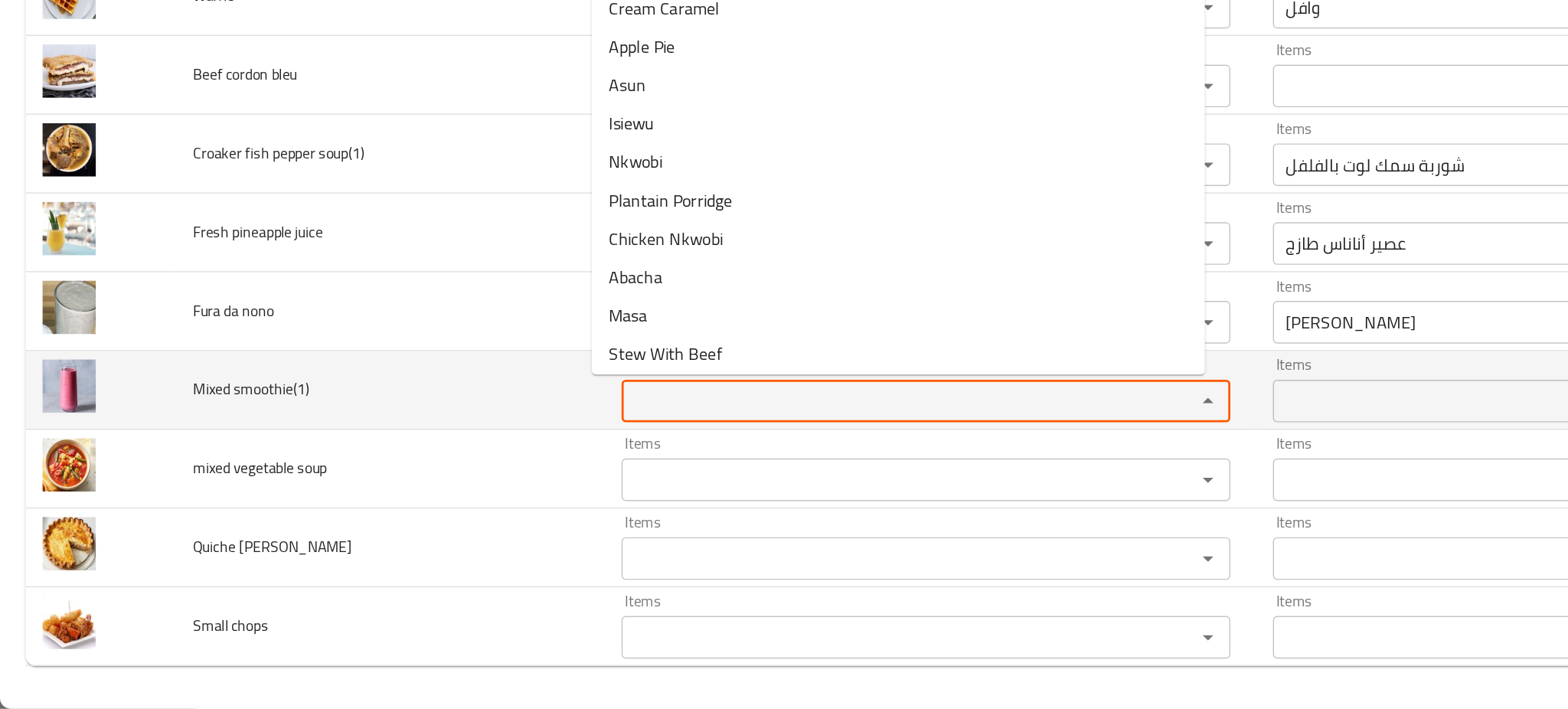
click at [461, 488] on smoothie\(1\) "Items" at bounding box center [643, 486] width 384 height 21
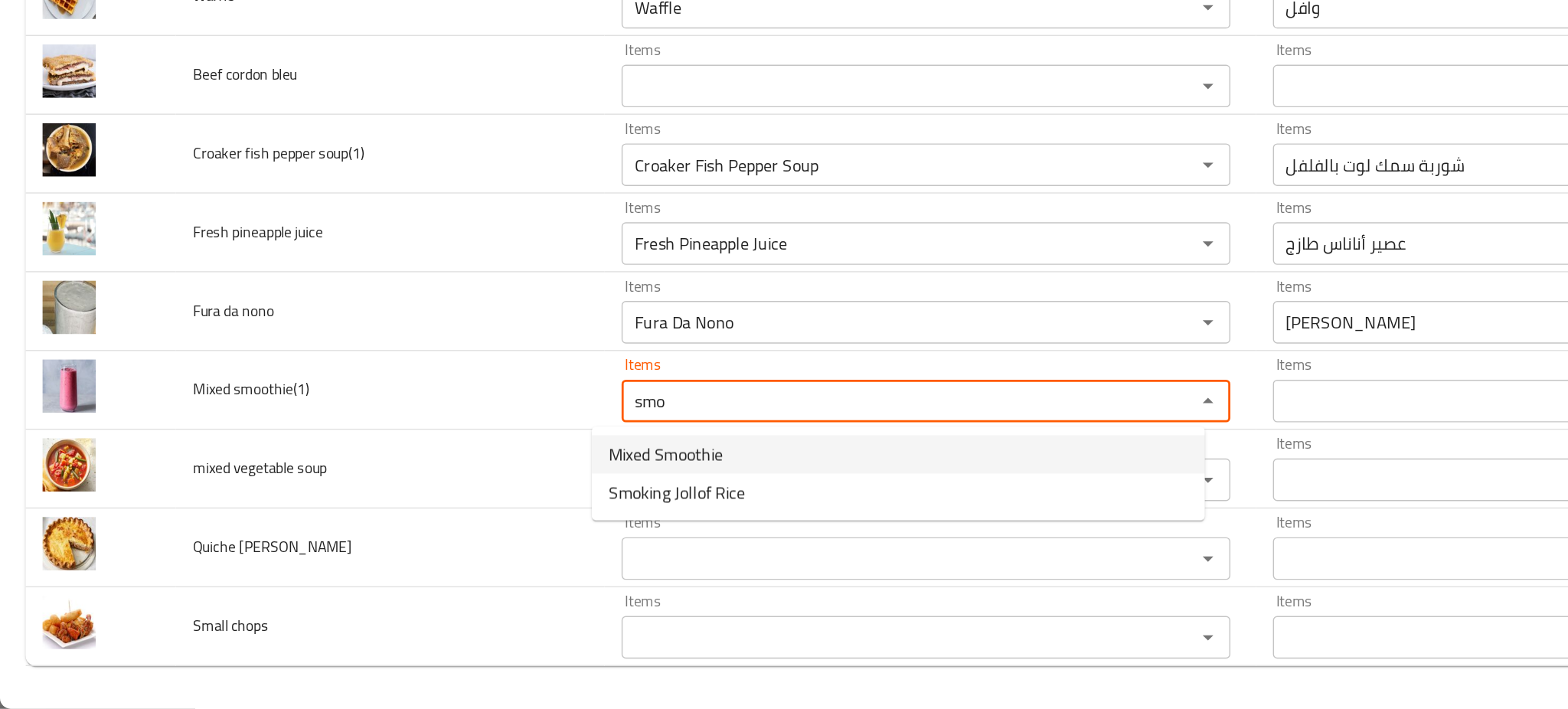
click at [459, 528] on span "Mixed Smoothie" at bounding box center [478, 526] width 82 height 18
type smoothie\(1\) "Mixed Smoothie"
type smoothie\(1\)-ar "سموثي مشكل"
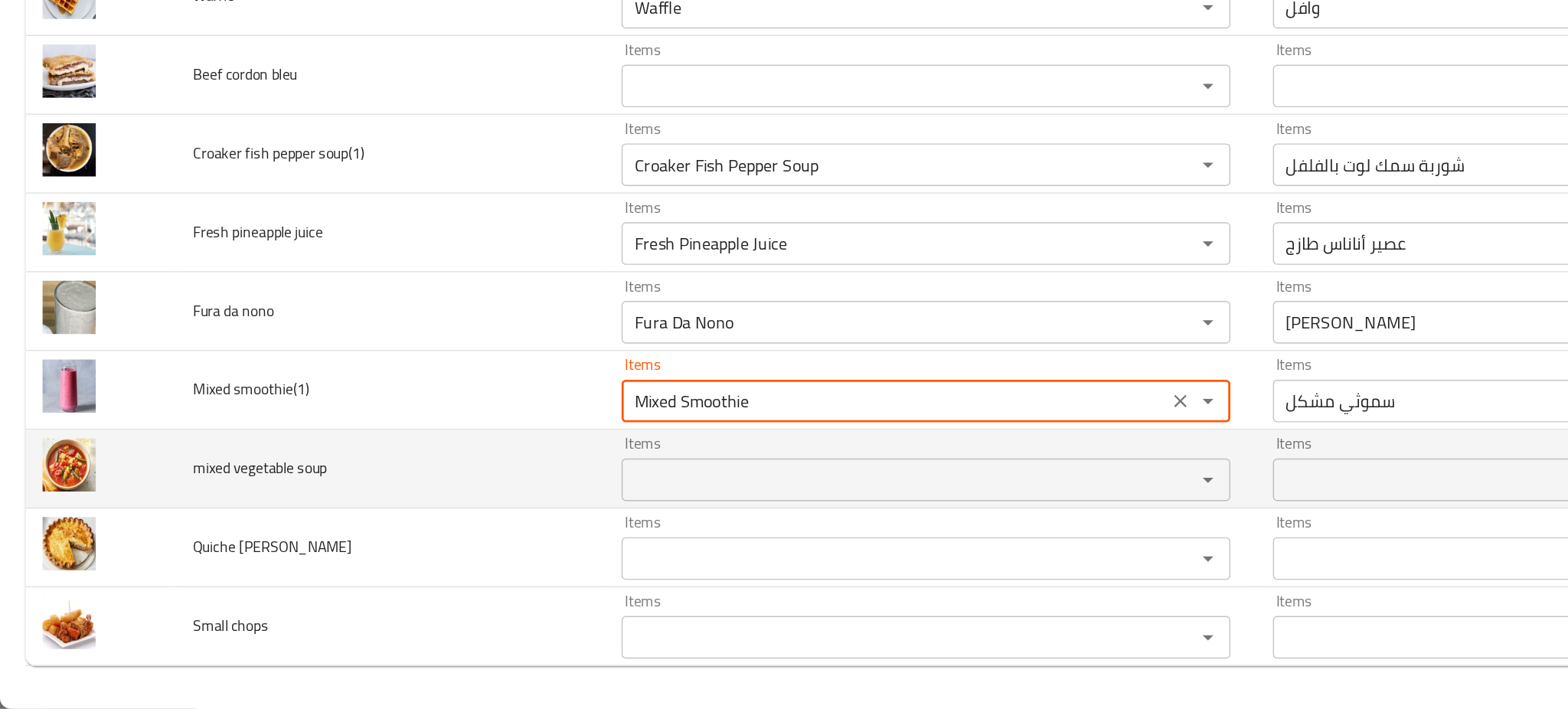
type smoothie\(1\) "Mixed Smoothie"
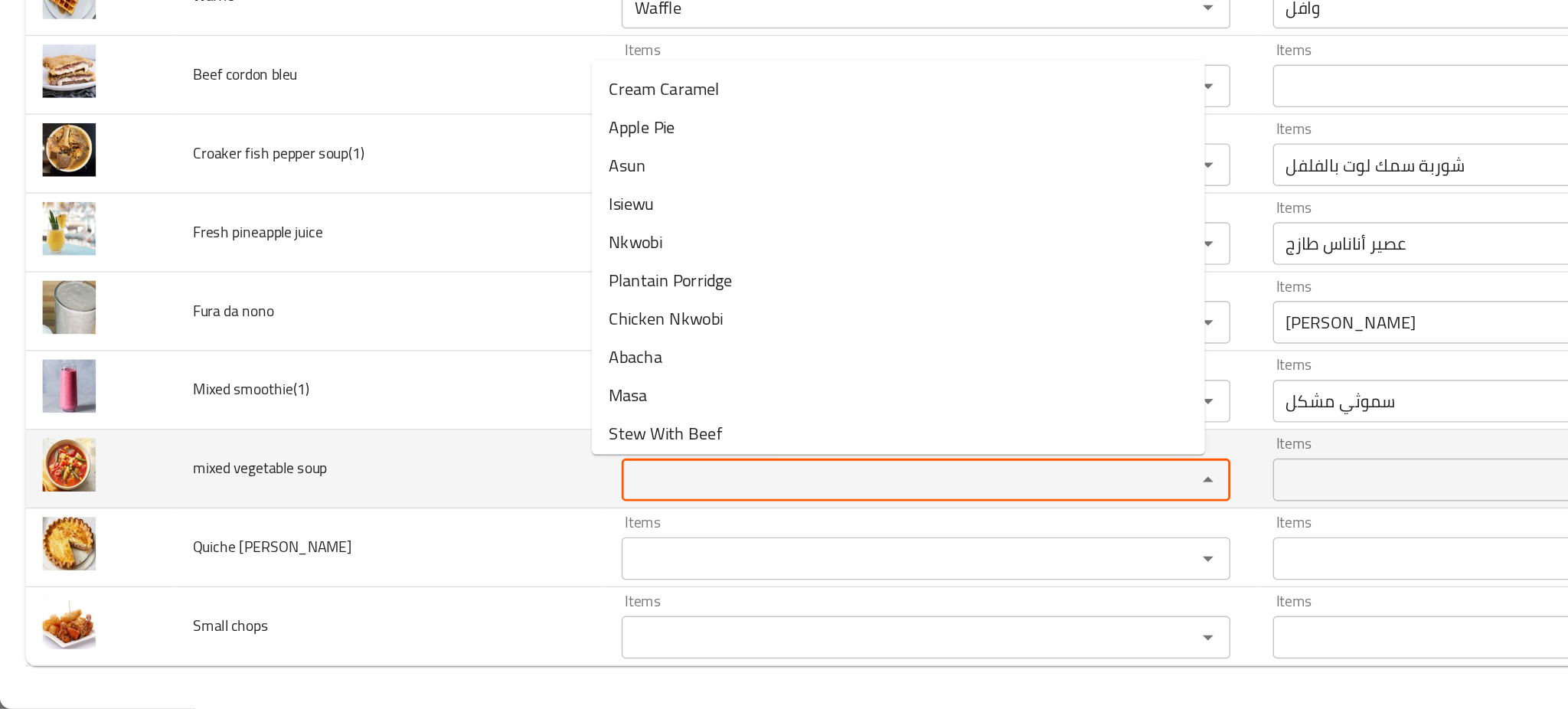
click at [464, 541] on soup "Items" at bounding box center [643, 543] width 384 height 21
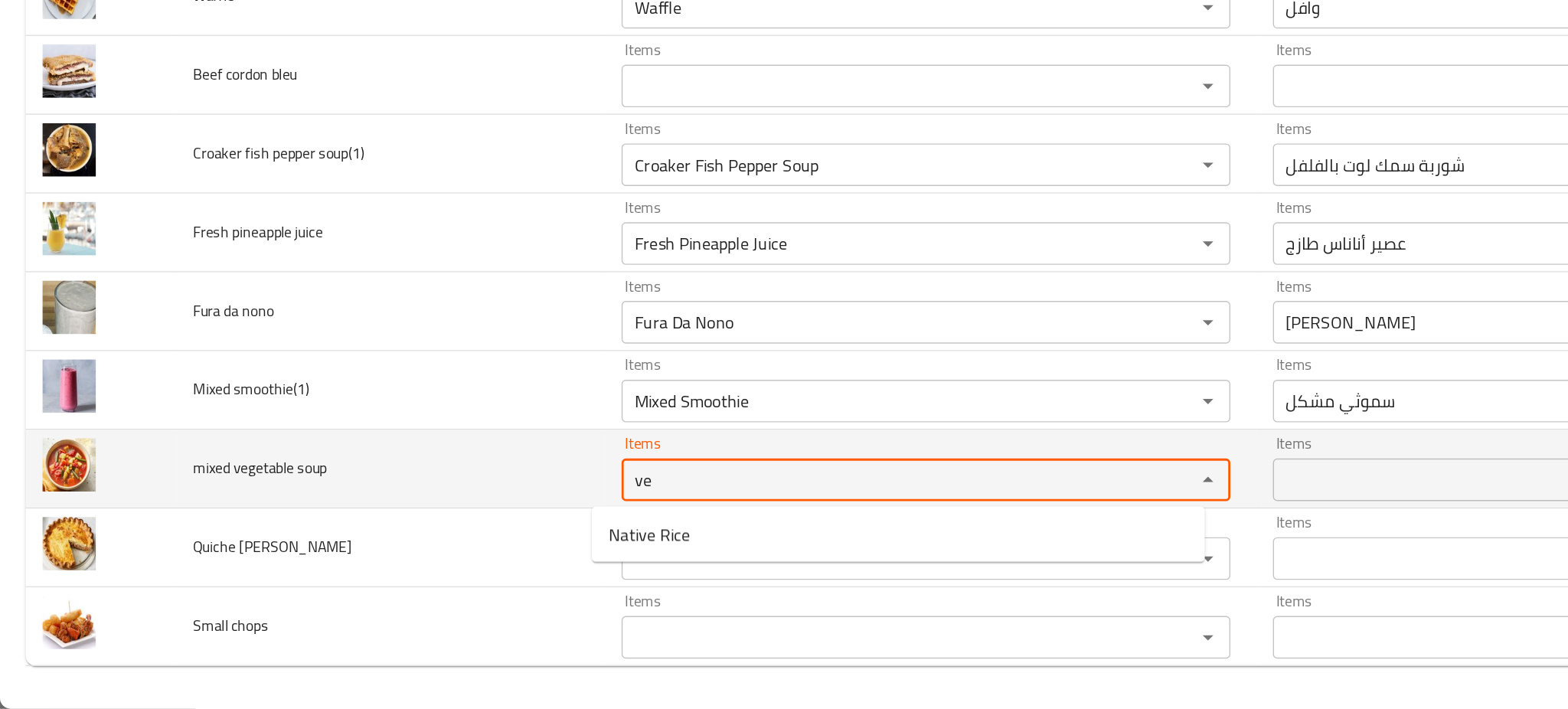
type soup "v"
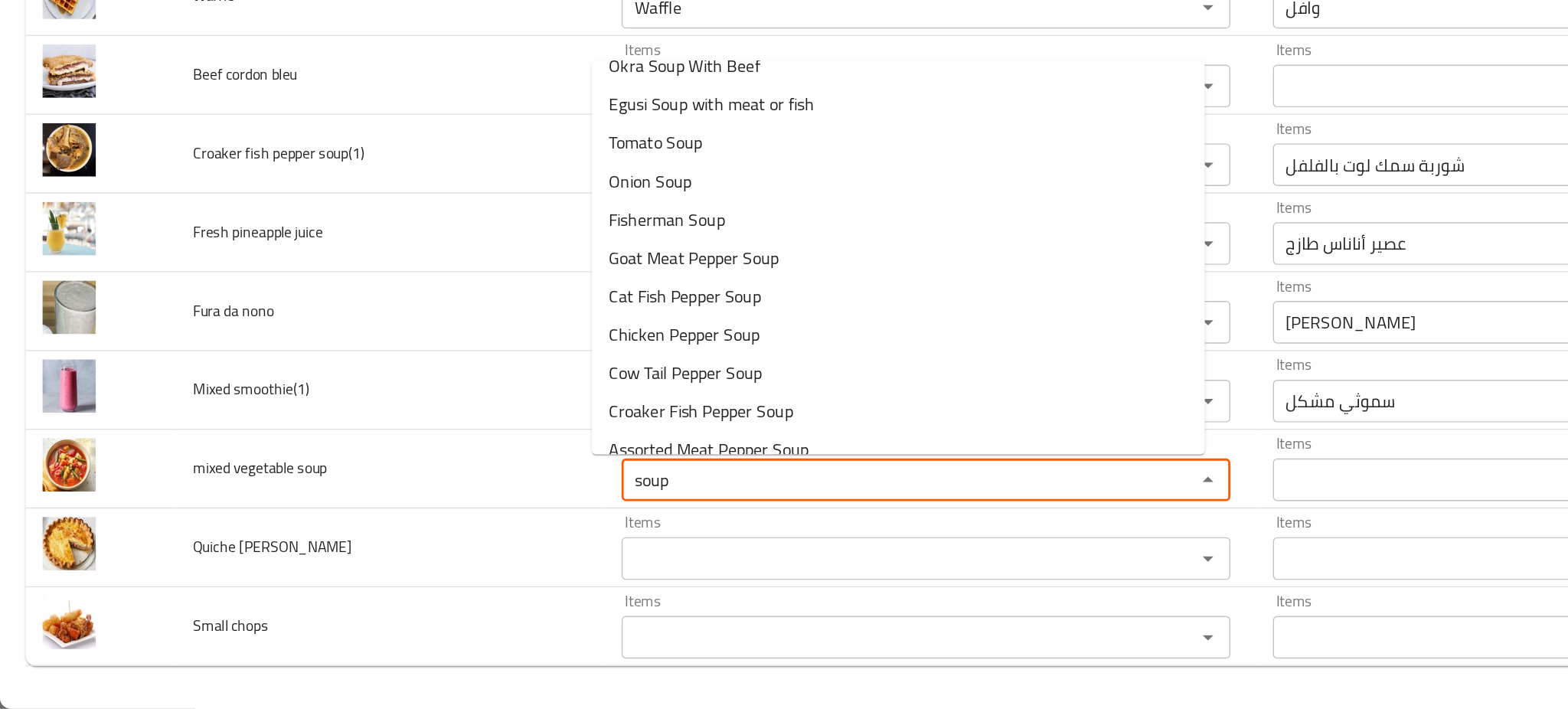
scroll to position [169, 0]
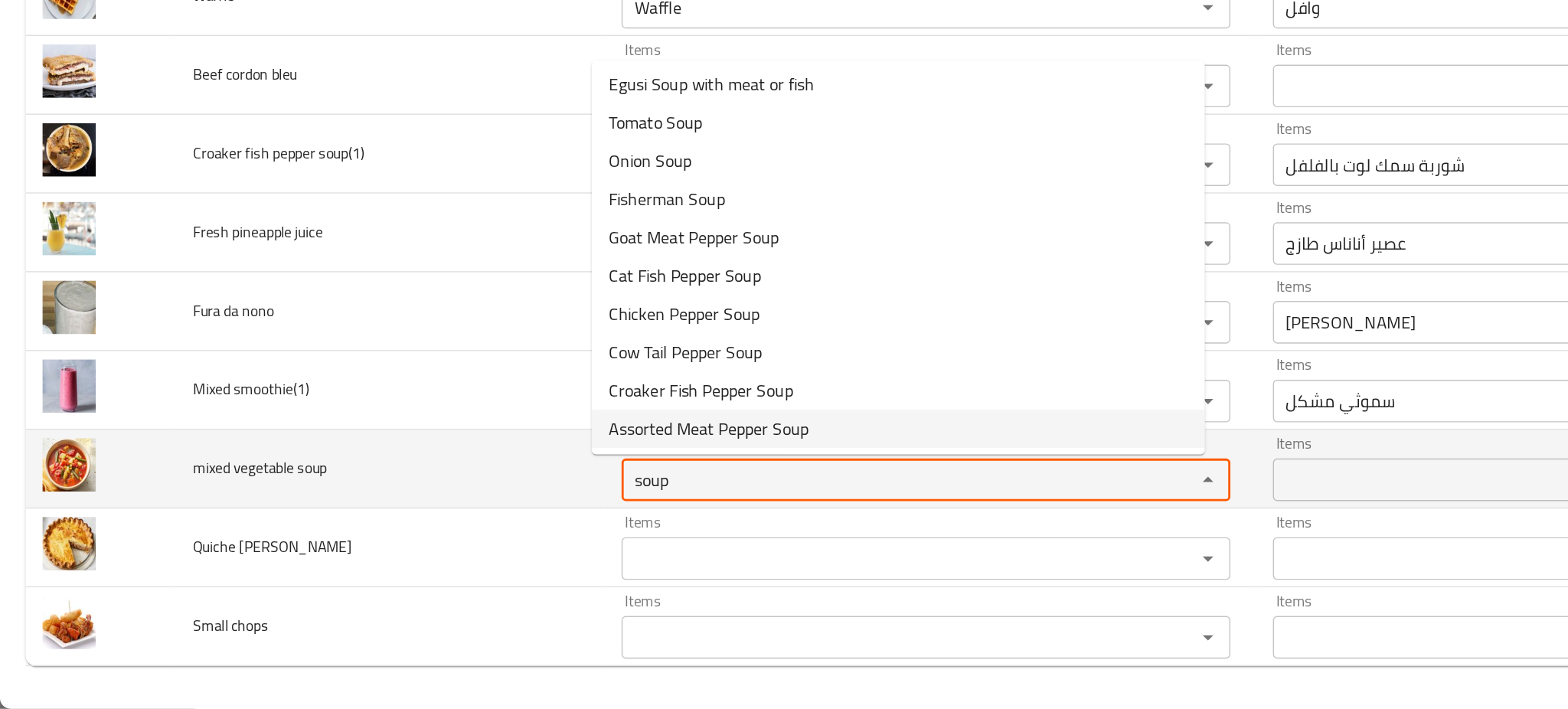
type soup "soup"
click at [374, 546] on td "mixed vegetable soup" at bounding box center [280, 537] width 309 height 57
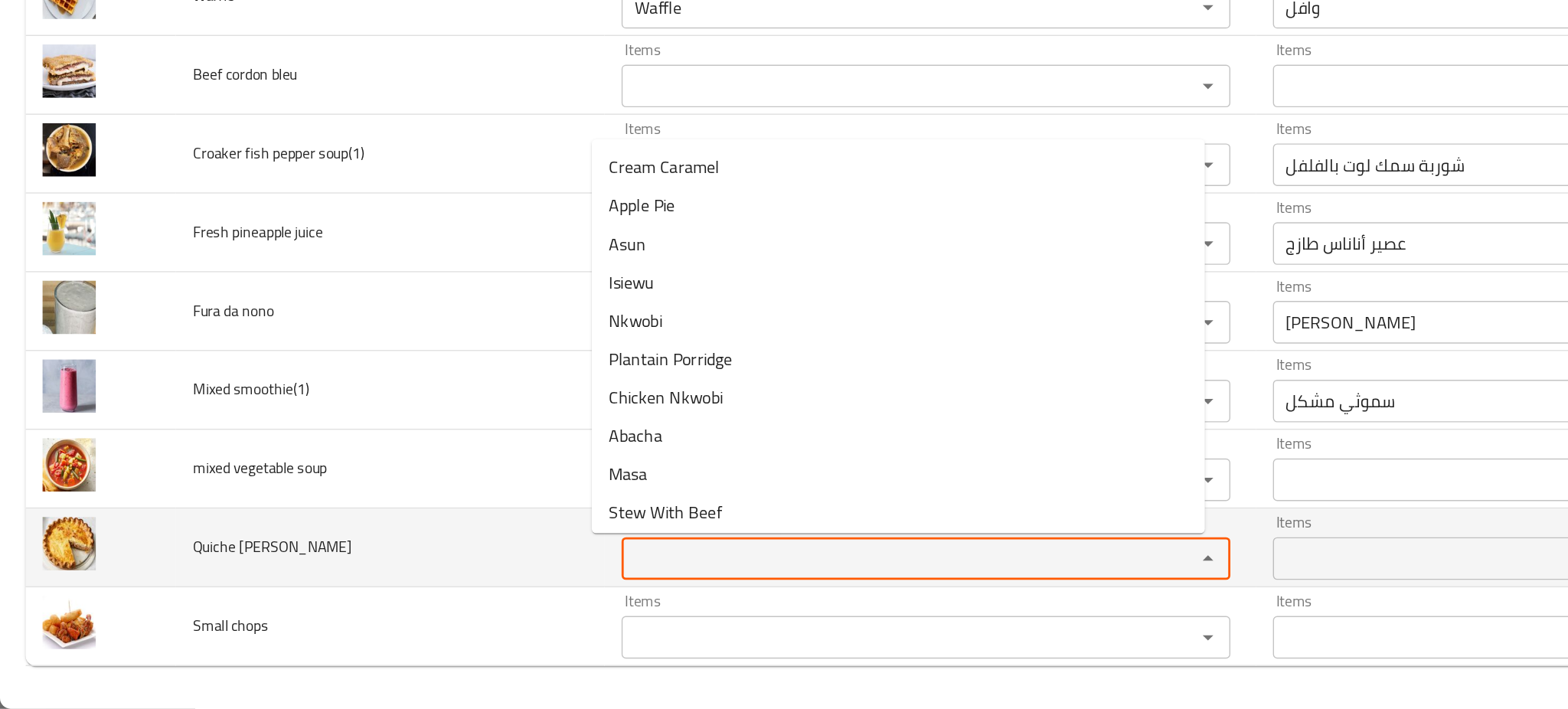
click at [525, 590] on lorraine "Items" at bounding box center [643, 600] width 384 height 21
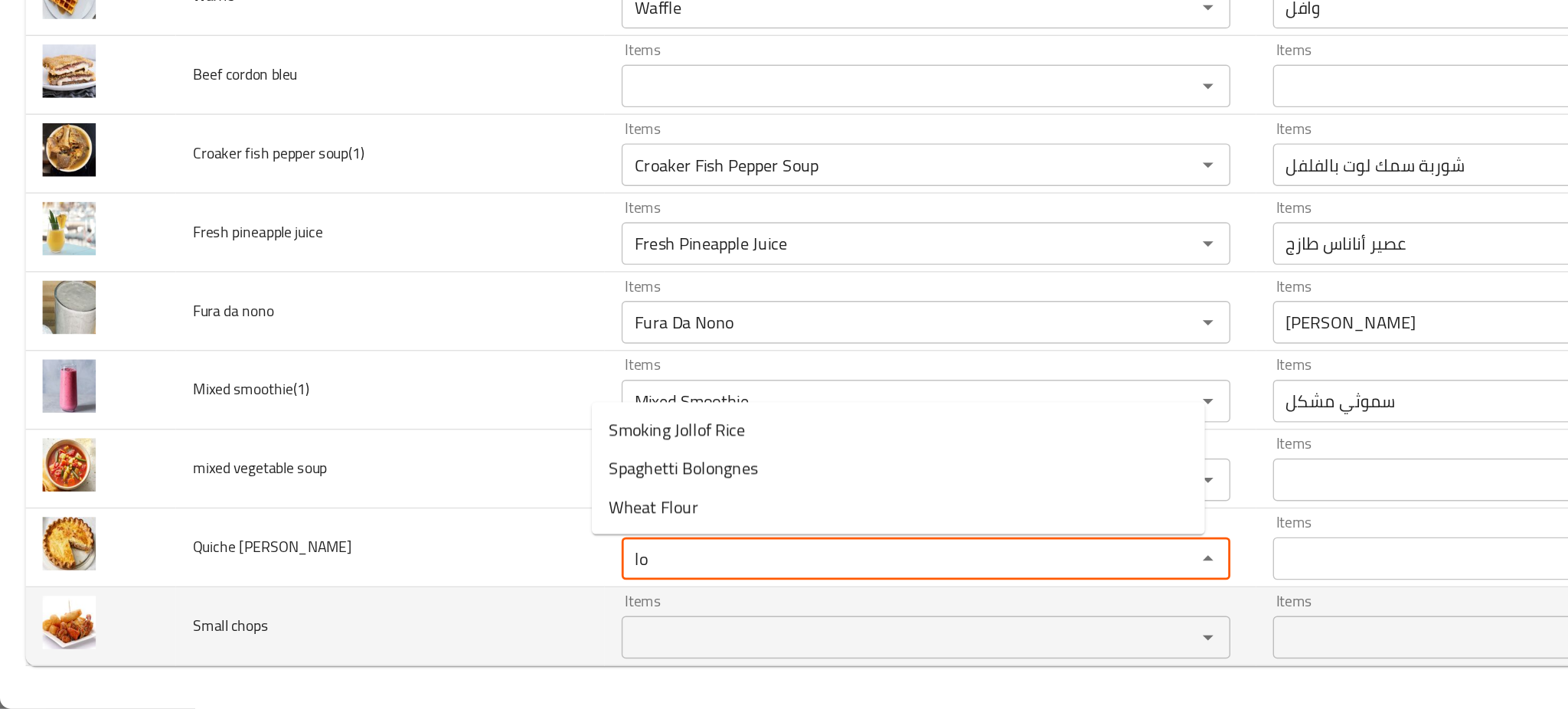
type lorraine "lo"
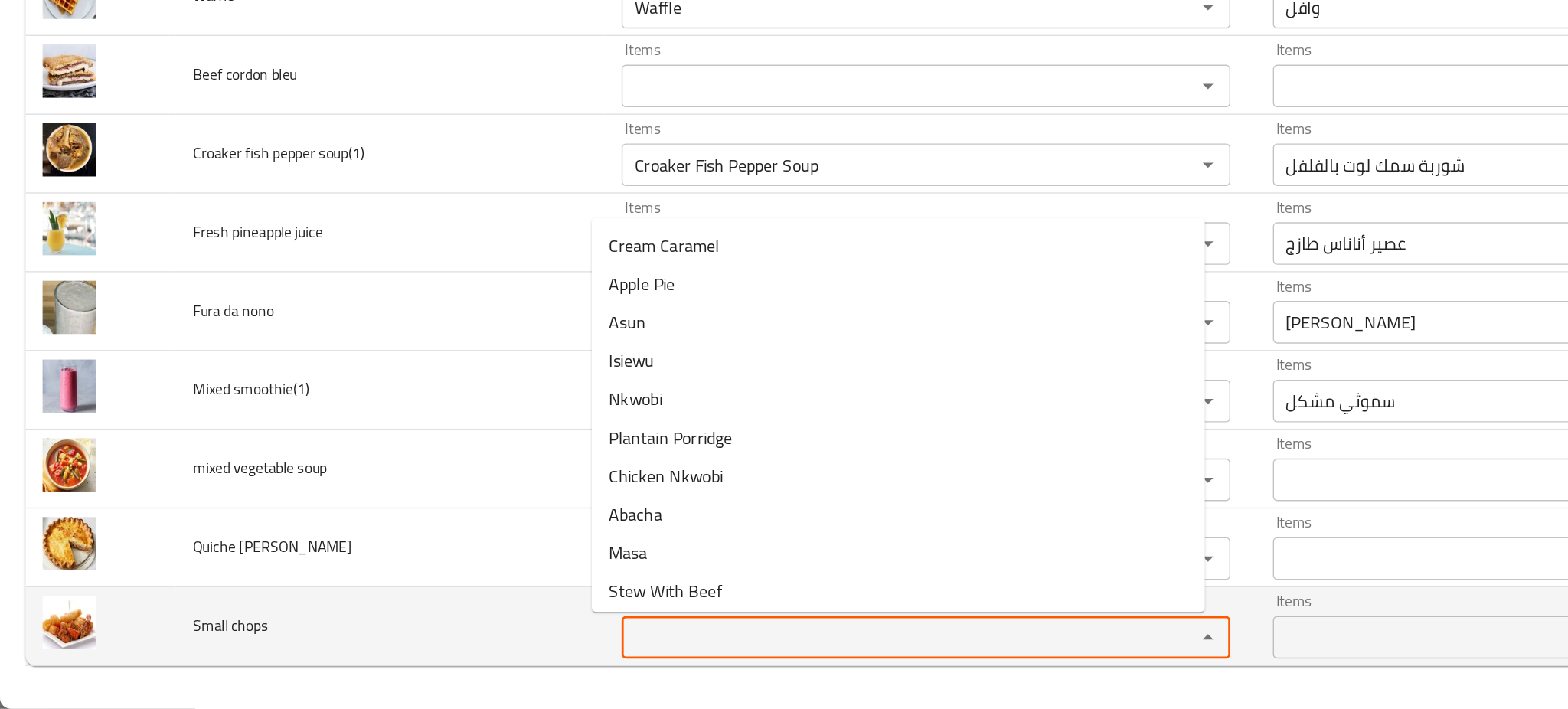
click at [454, 658] on chops "Items" at bounding box center [643, 657] width 384 height 21
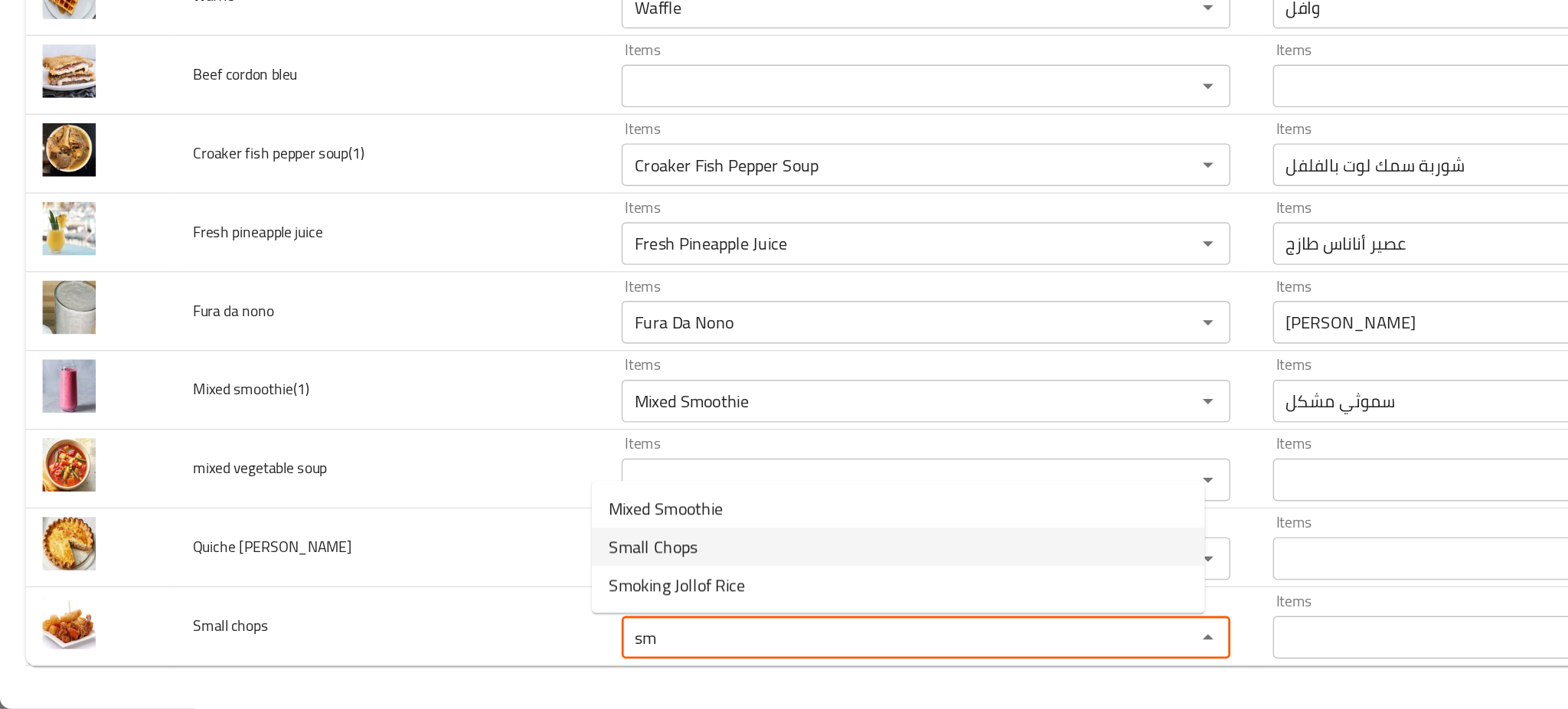
click at [486, 589] on span "Small Chops" at bounding box center [469, 593] width 63 height 18
type chops "Small Chops"
type chops-ar "قطع صغيرة"
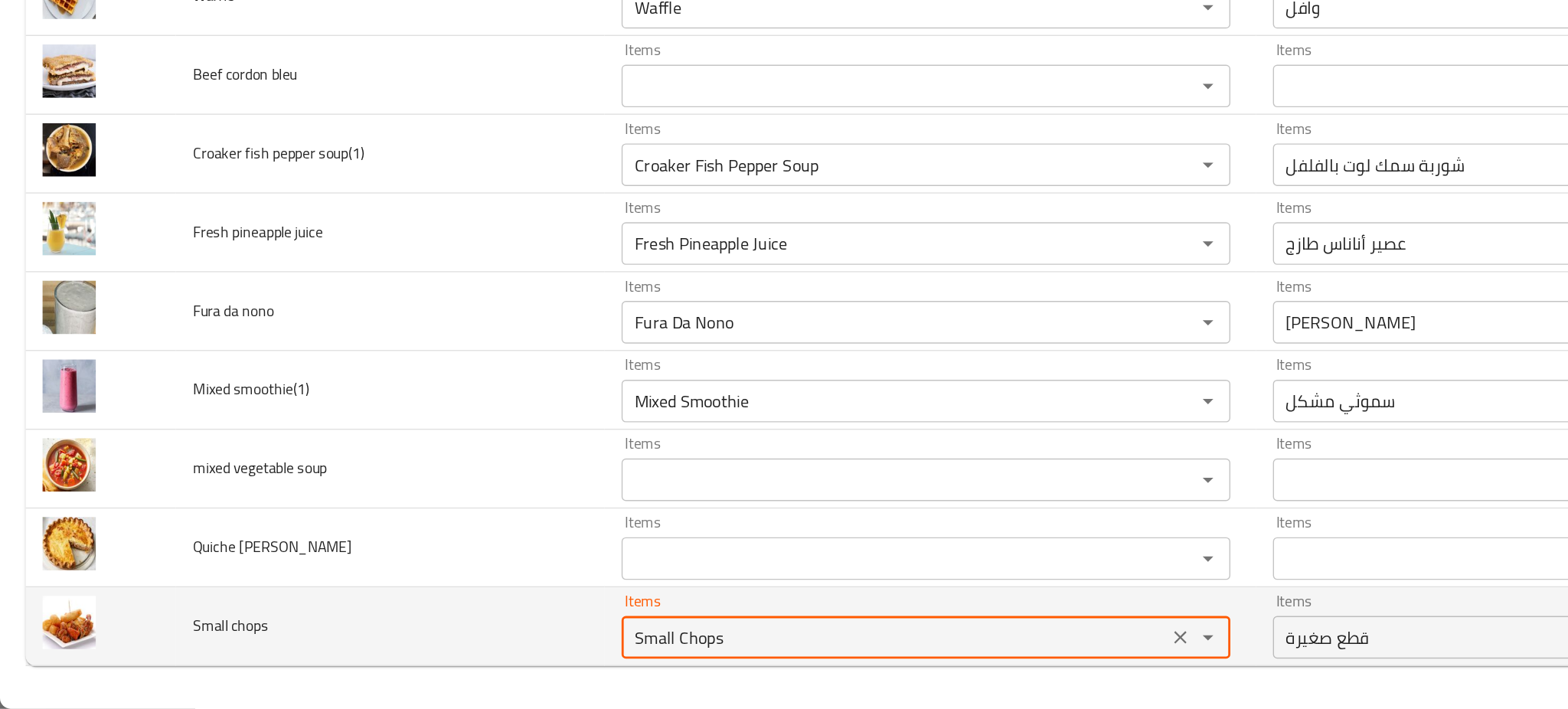
type chops "Small Chops"
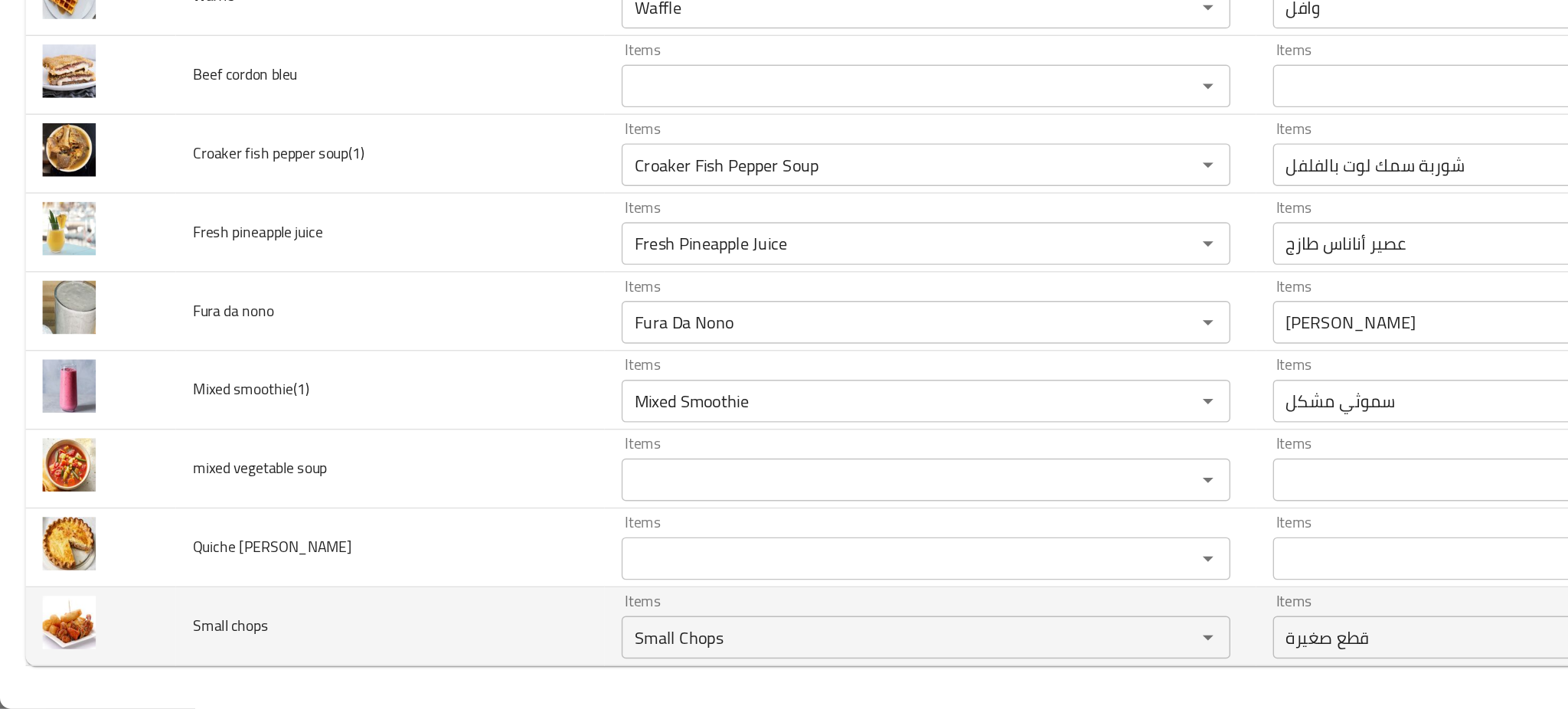
click at [340, 658] on td "Small chops" at bounding box center [280, 649] width 309 height 57
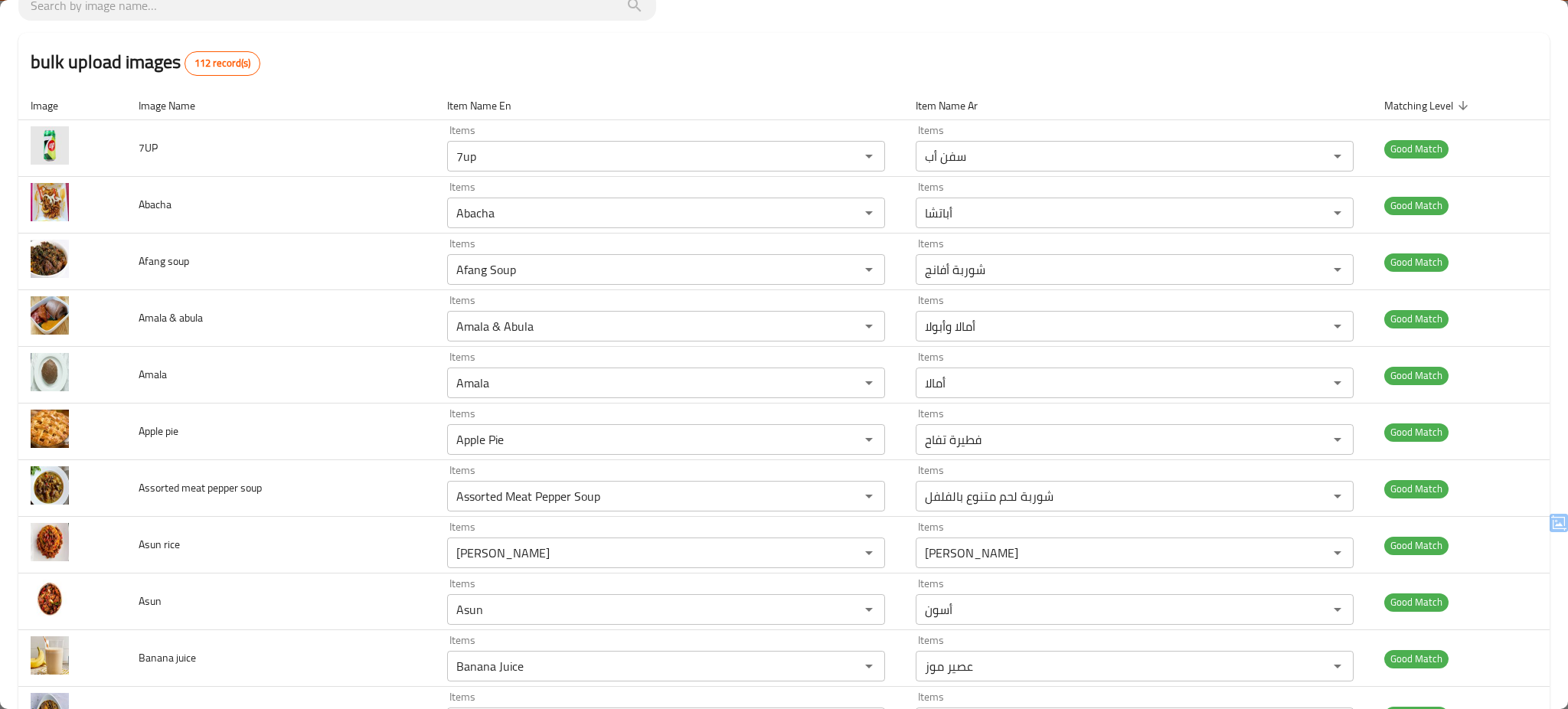
scroll to position [0, 0]
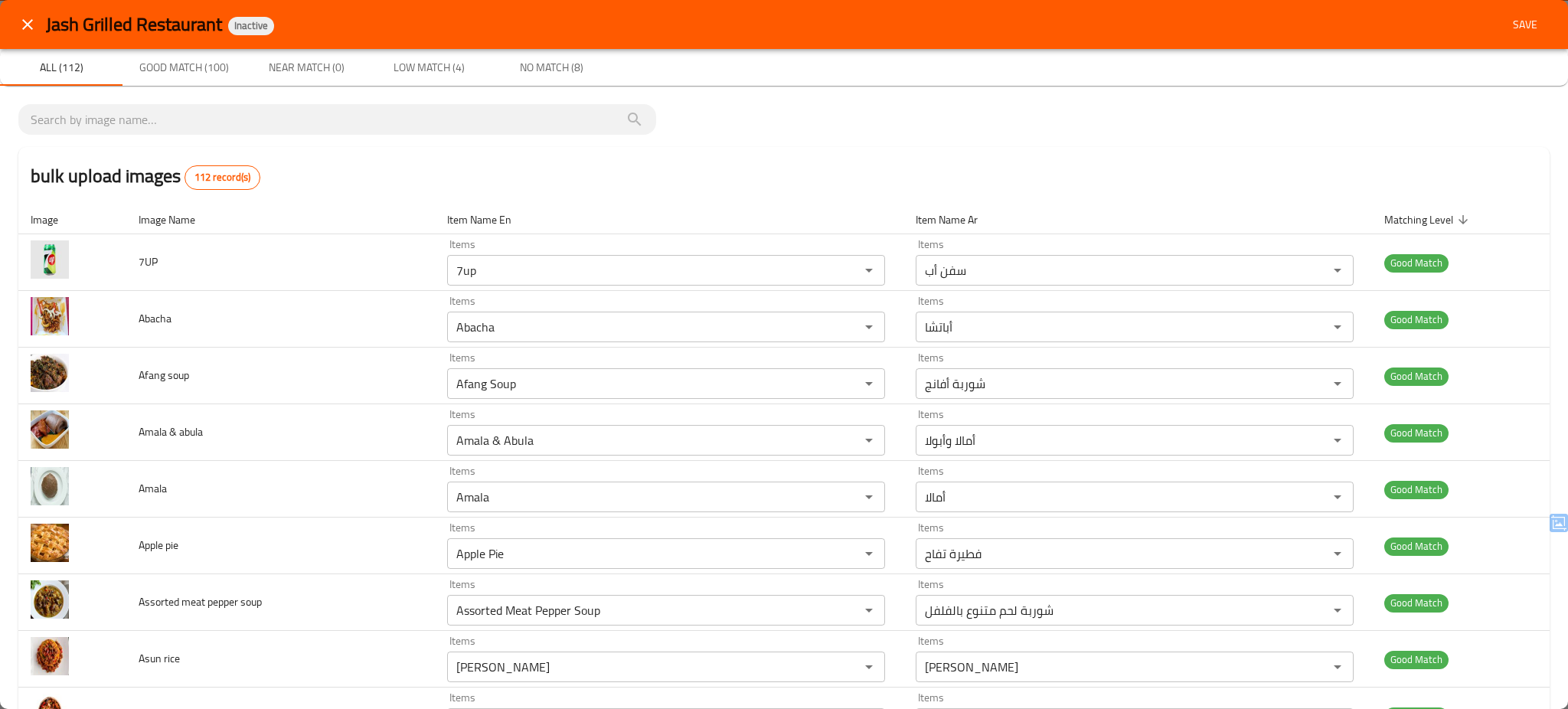
click at [1510, 23] on span "Save" at bounding box center [1525, 25] width 37 height 19
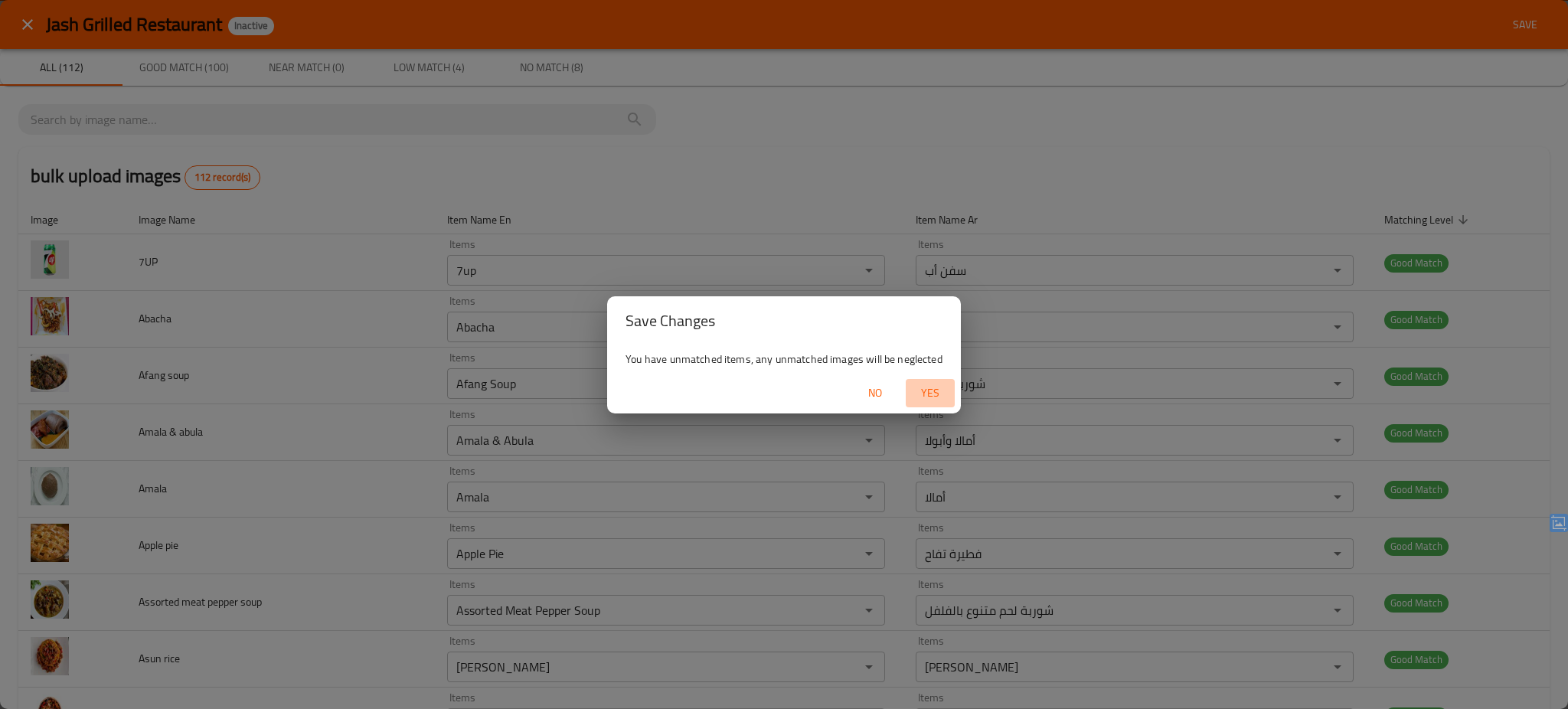
click at [926, 388] on span "Yes" at bounding box center [930, 393] width 37 height 19
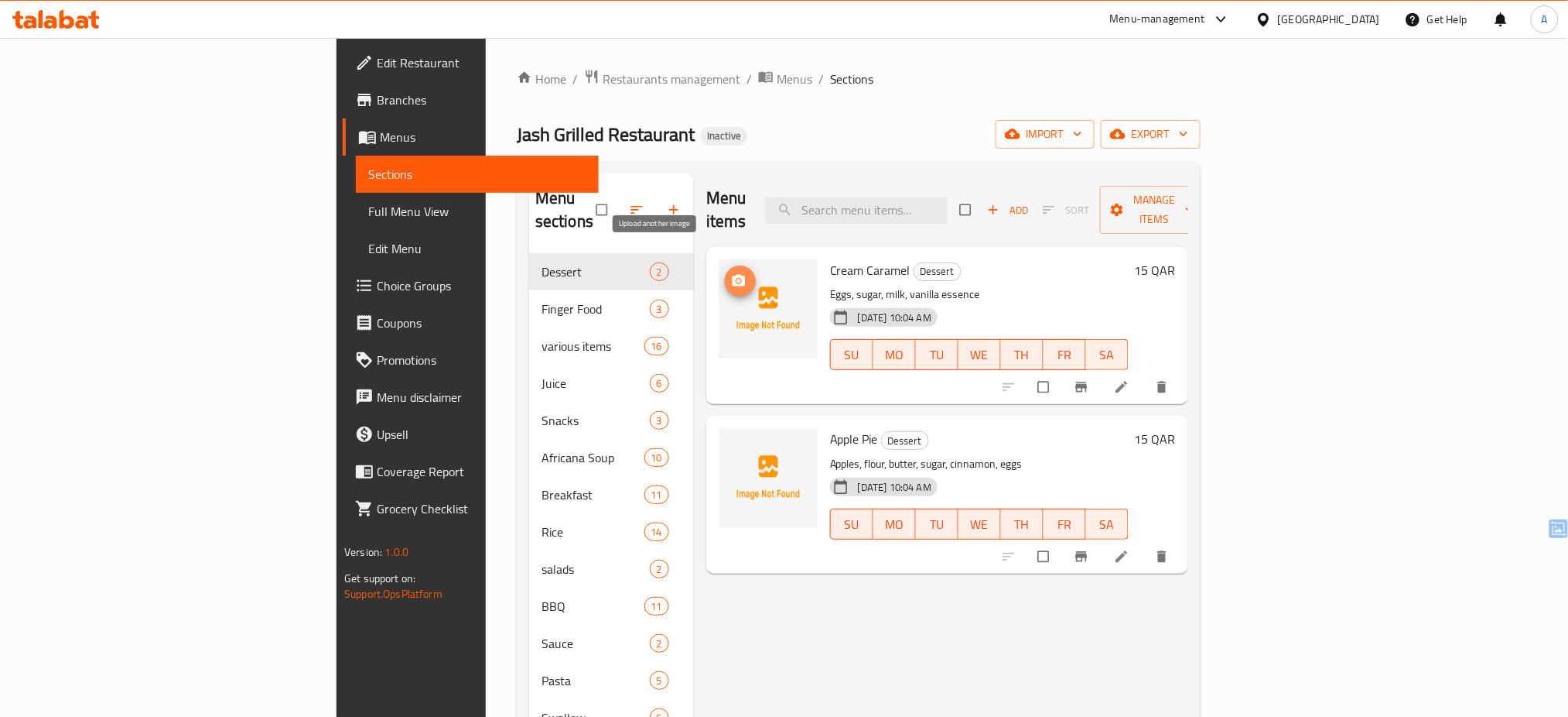
click at [733, 275] on icon "upload picture" at bounding box center [739, 281] width 13 height 12
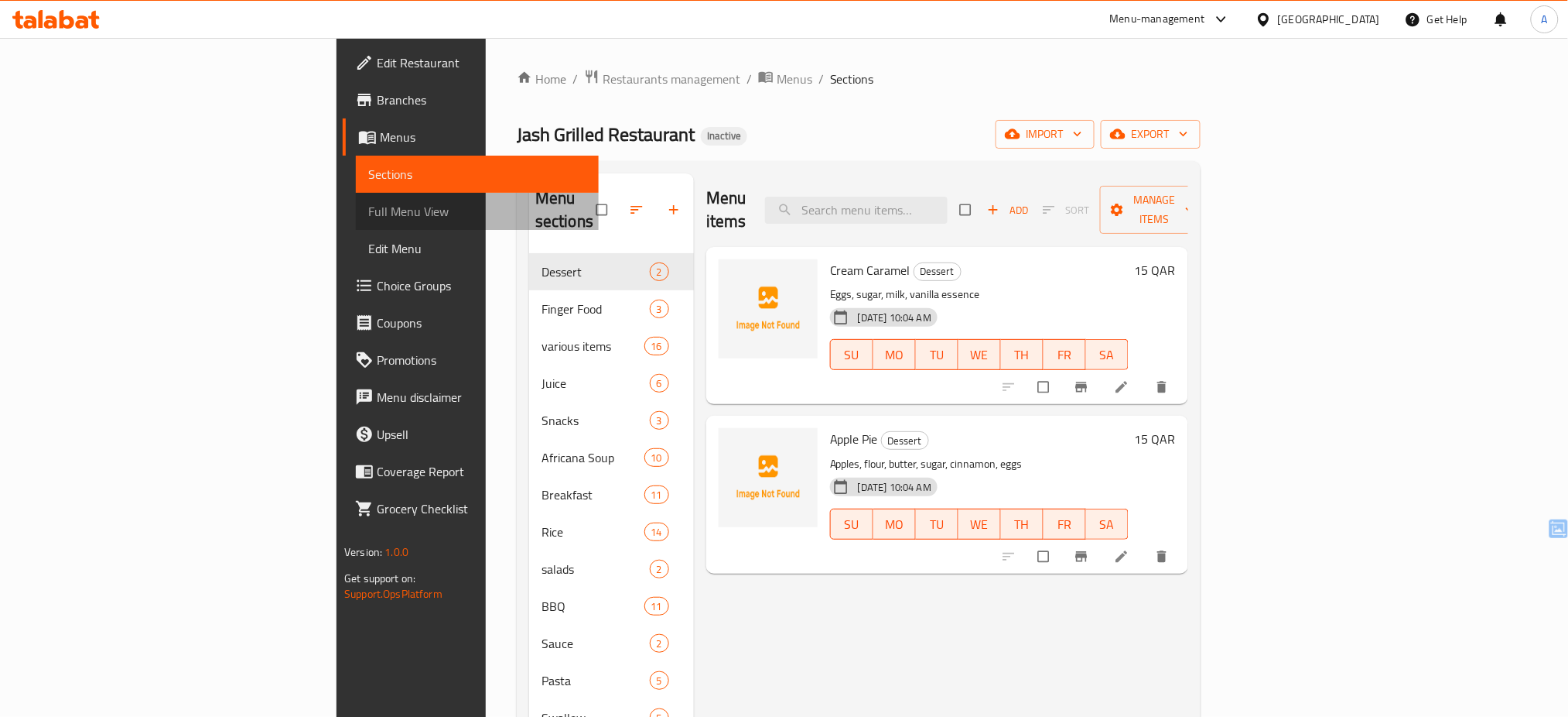
click at [369, 220] on span "Full Menu View" at bounding box center [478, 211] width 219 height 19
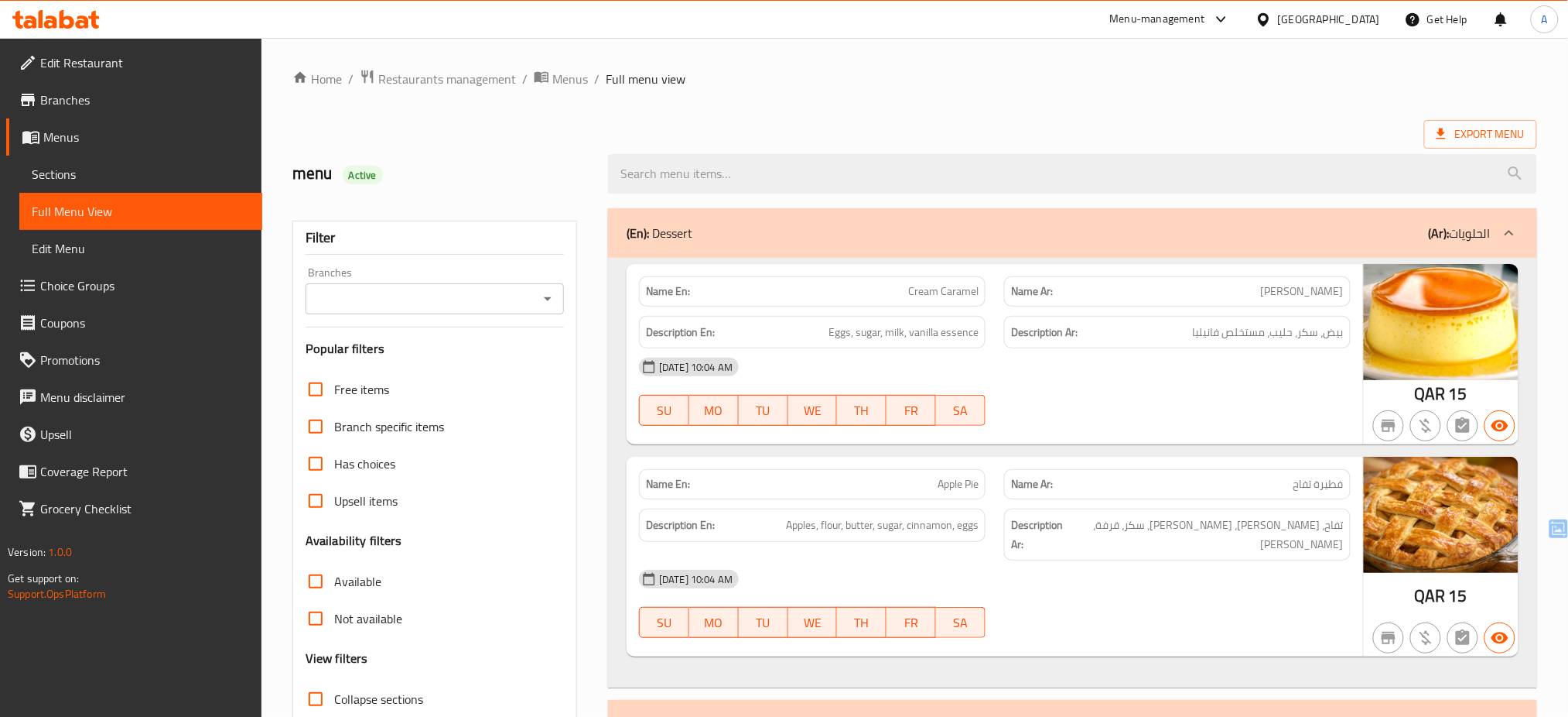
click at [477, 309] on div "Branches" at bounding box center [434, 298] width 258 height 31
click at [462, 302] on input "Branches" at bounding box center [421, 298] width 223 height 21
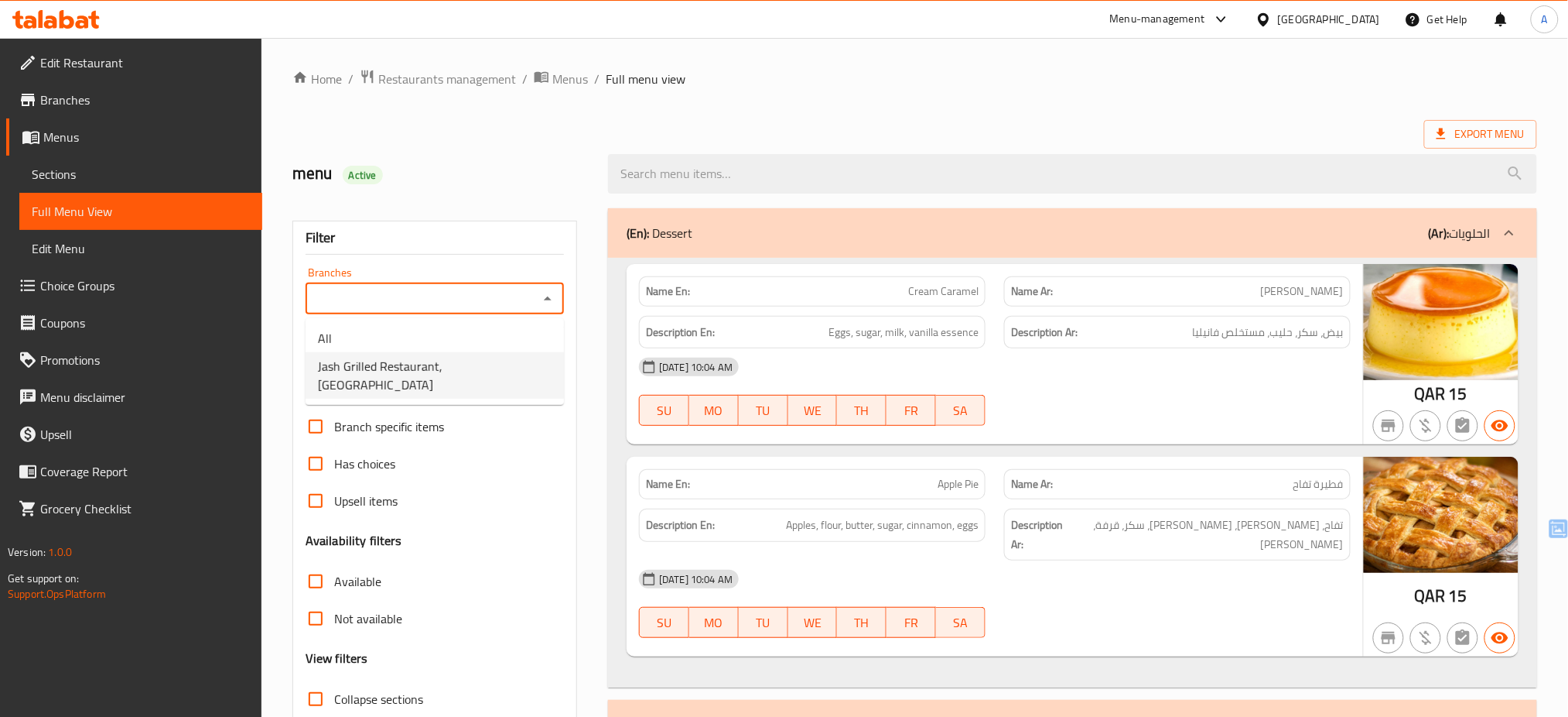
click at [455, 365] on span "Jash Grilled Restaurant, Najma" at bounding box center [434, 375] width 233 height 37
type input "Jash Grilled Restaurant, Najma"
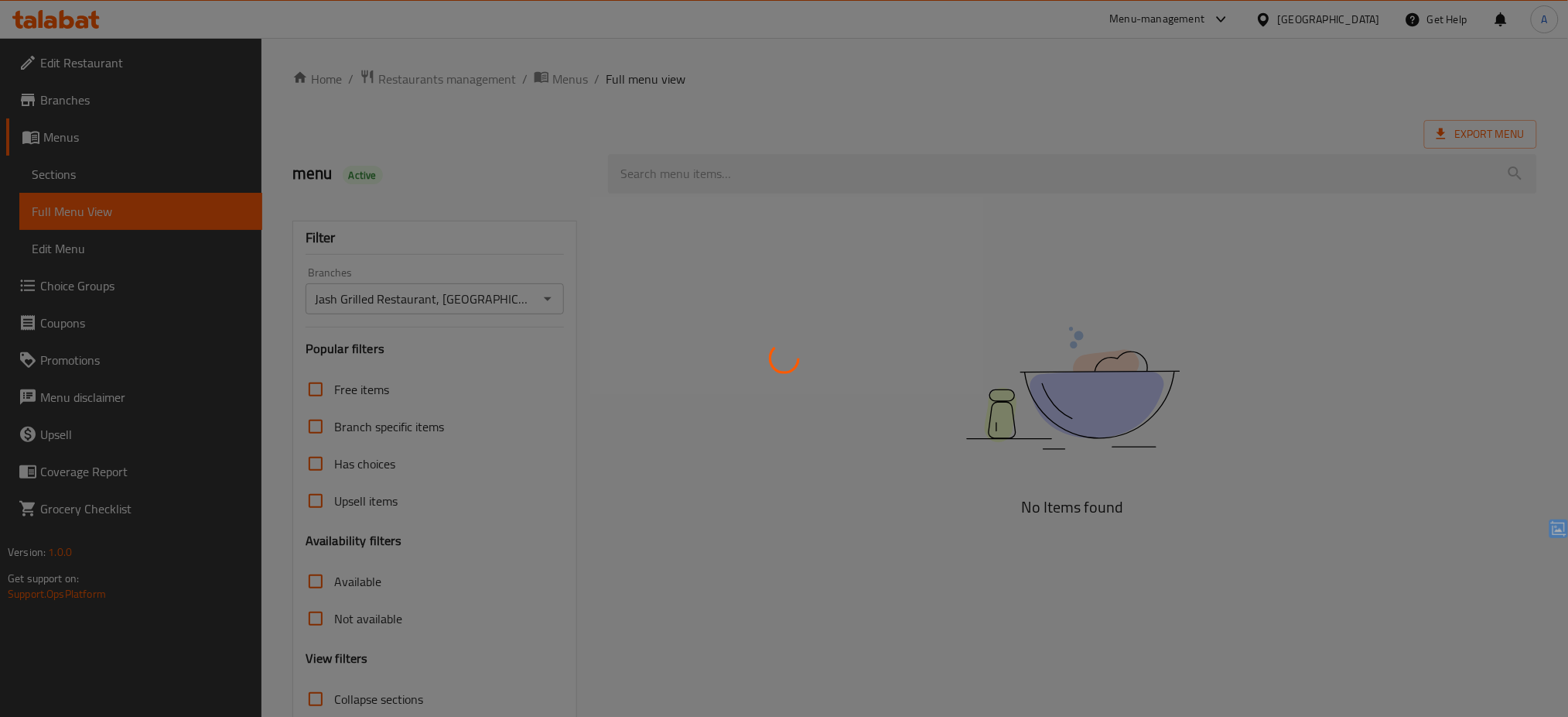
click at [756, 575] on div at bounding box center [784, 358] width 1568 height 717
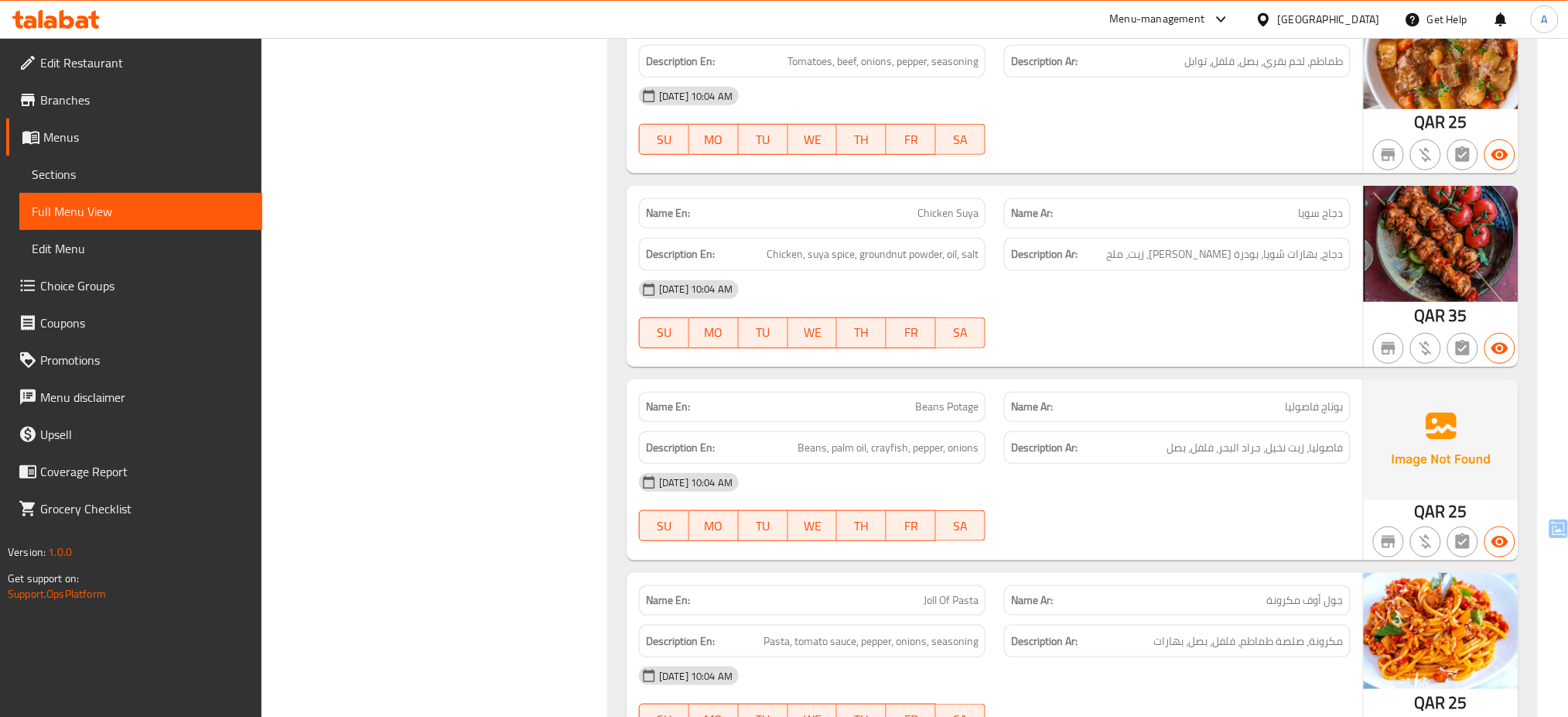
scroll to position [2471, 0]
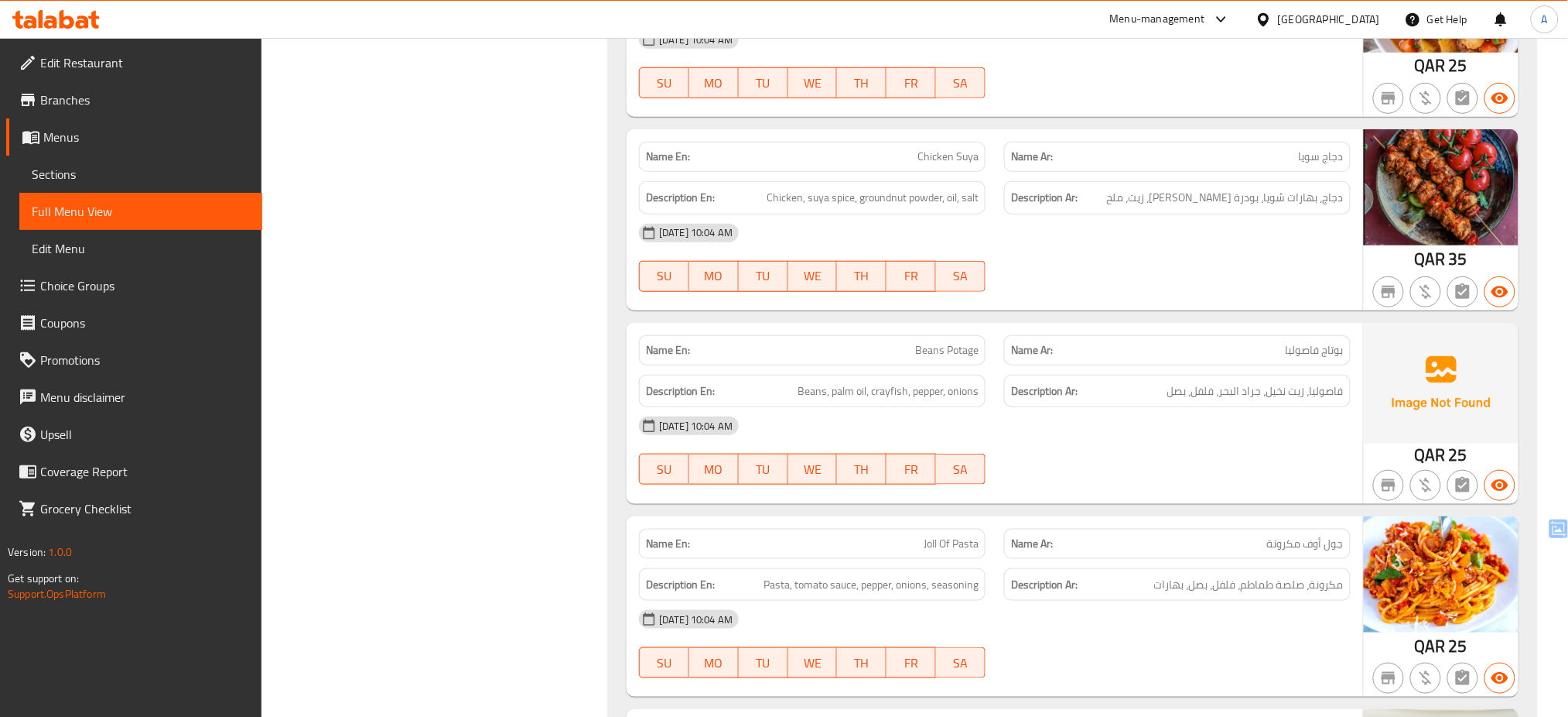
click at [1152, 407] on div "[DATE] 10:04 AM" at bounding box center [995, 425] width 731 height 37
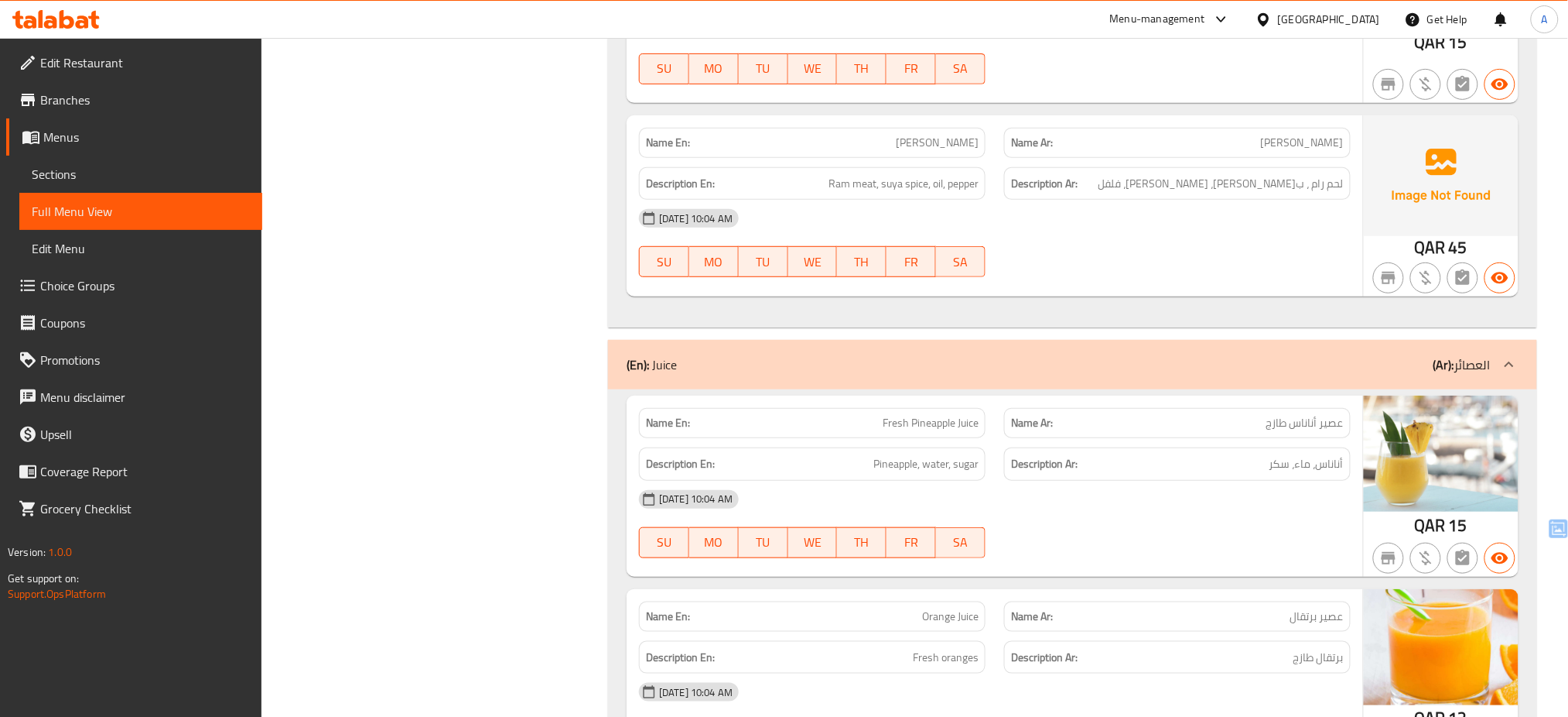
scroll to position [4452, 0]
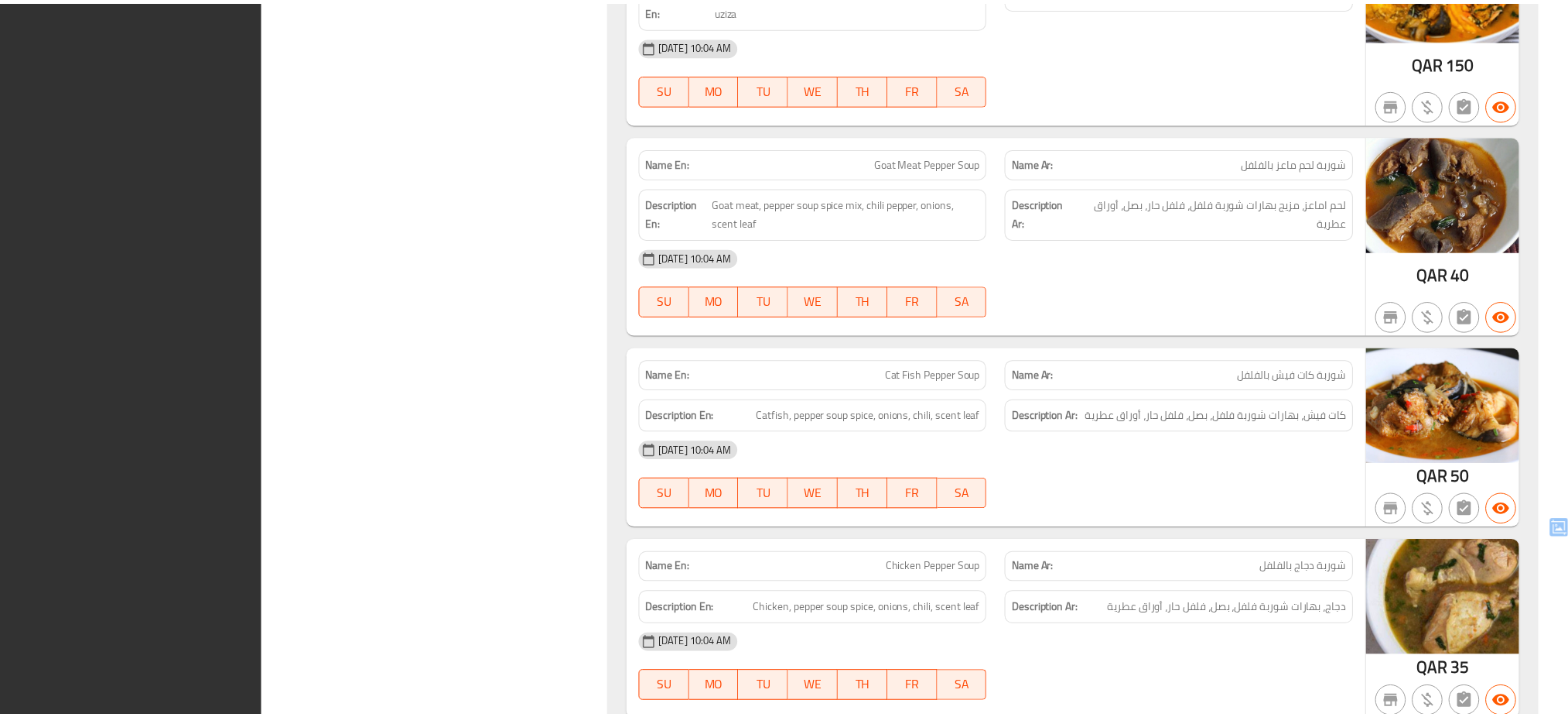
scroll to position [22831, 0]
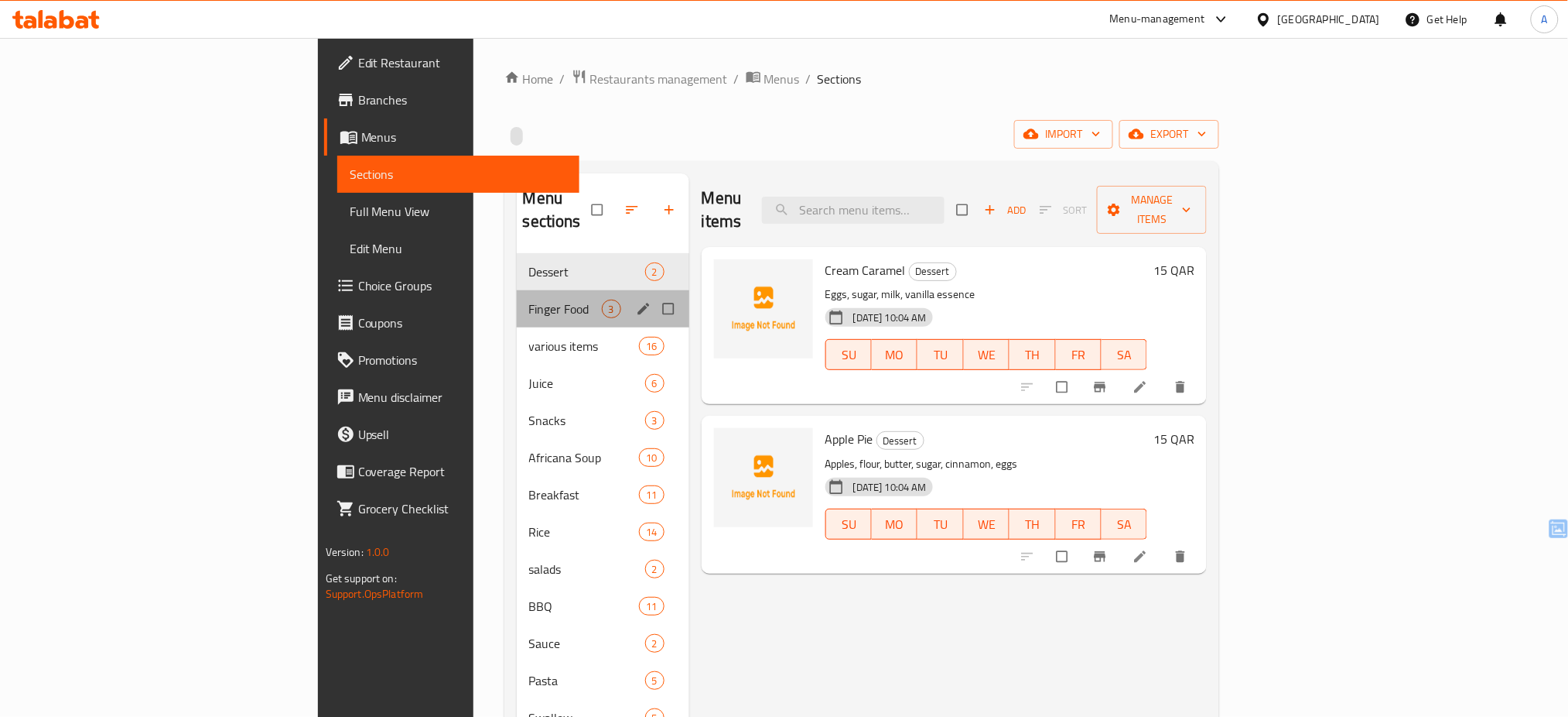
click at [517, 290] on div "Finger Food 3" at bounding box center [603, 308] width 172 height 37
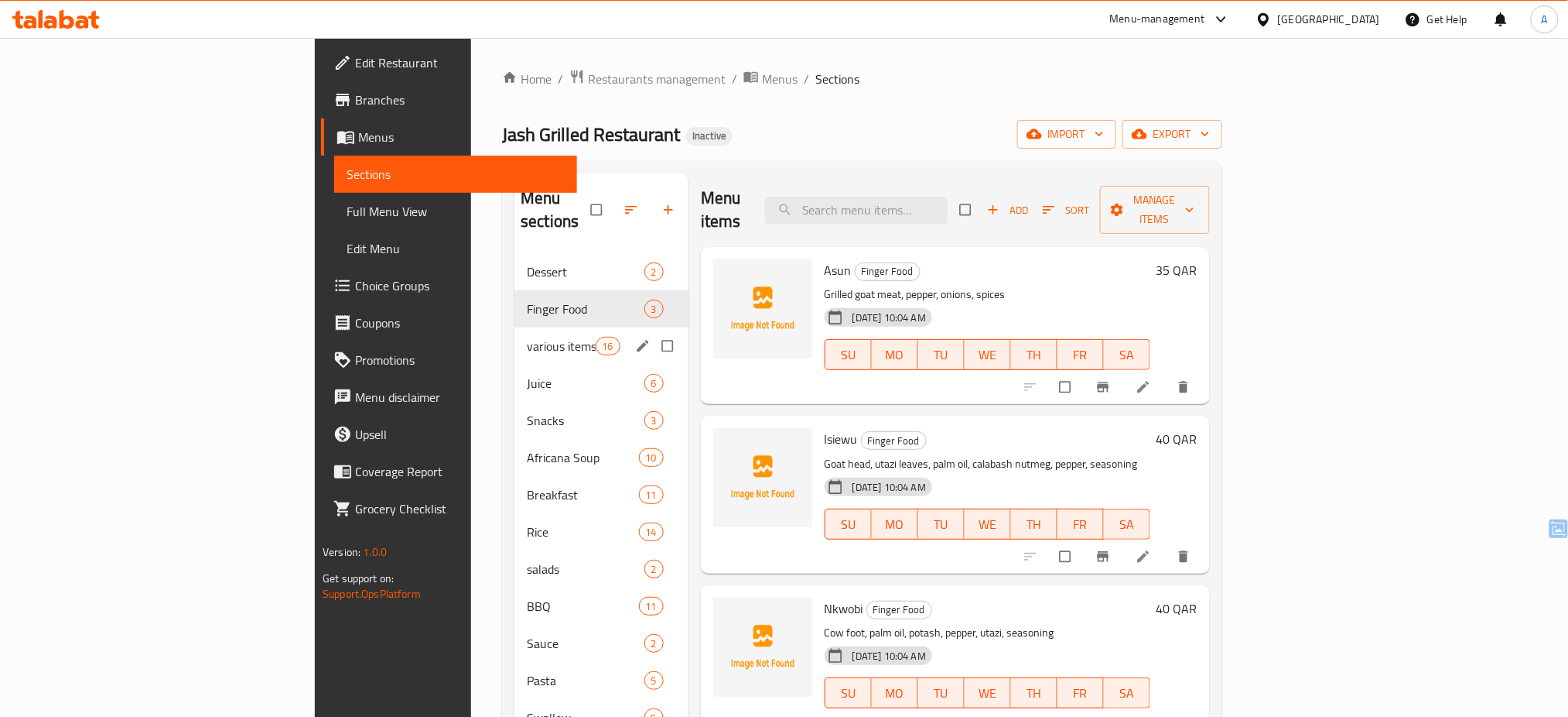
click at [515, 327] on div "various items 16" at bounding box center [602, 346] width 174 height 37
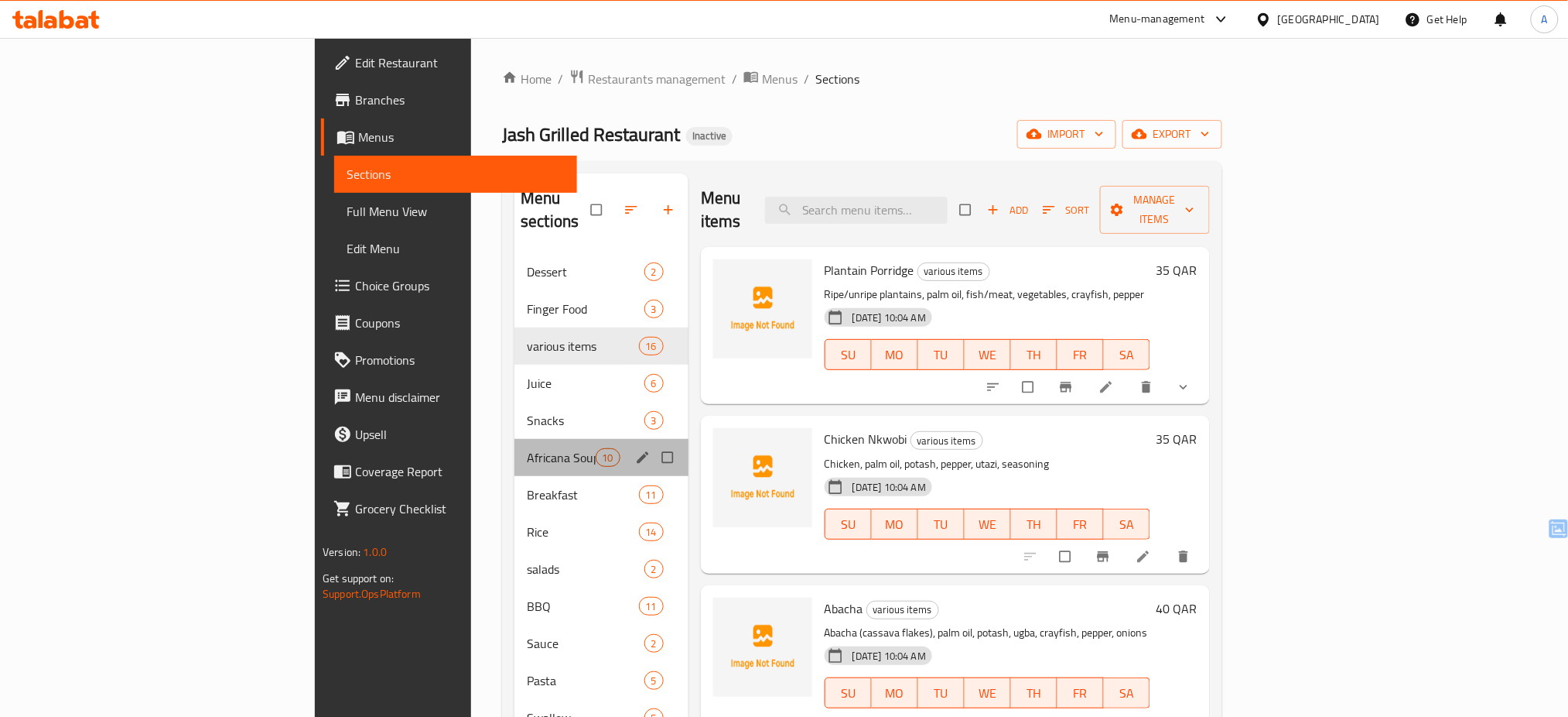
click at [515, 439] on div "Africana Soup 10" at bounding box center [602, 458] width 174 height 37
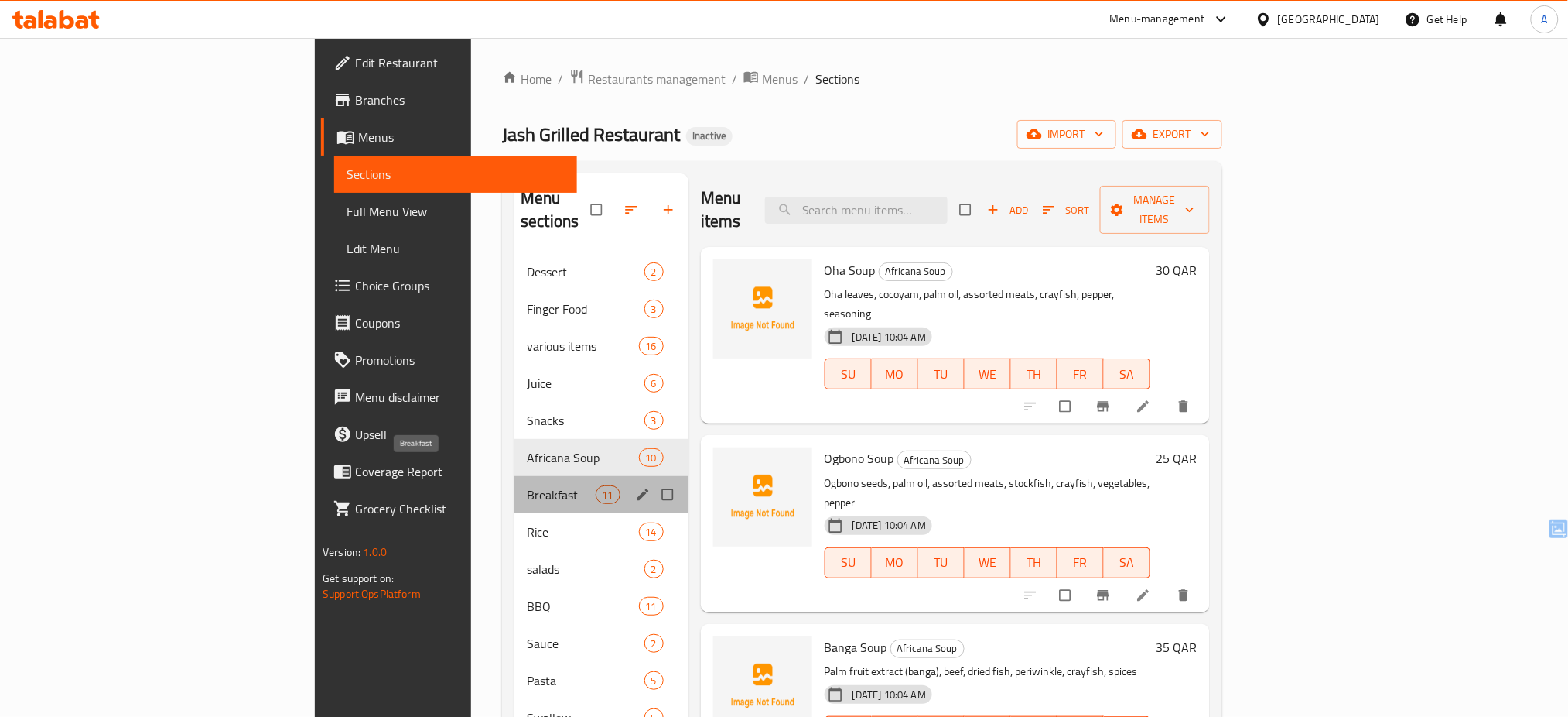
click at [527, 485] on span "Breakfast" at bounding box center [561, 495] width 69 height 19
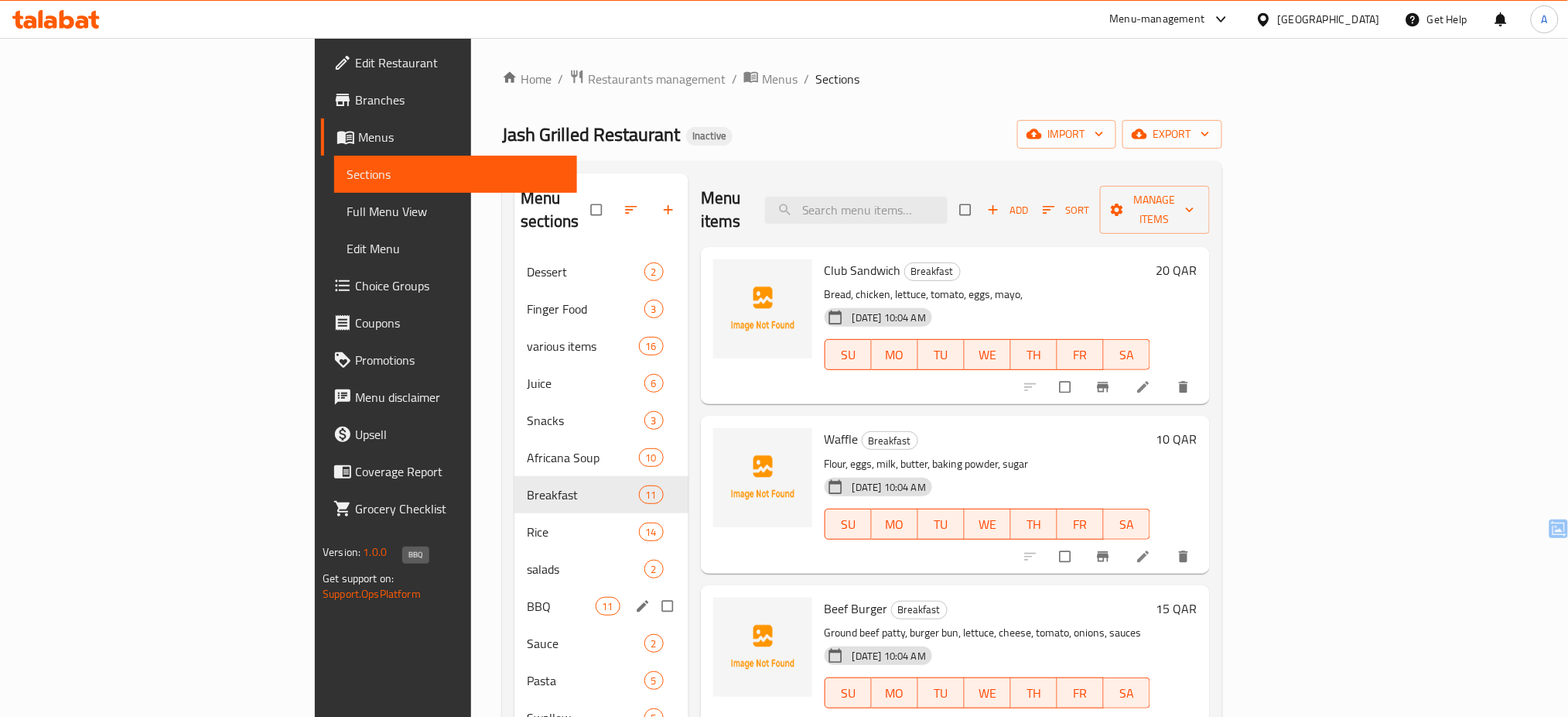
click at [527, 597] on span "BBQ" at bounding box center [561, 606] width 69 height 19
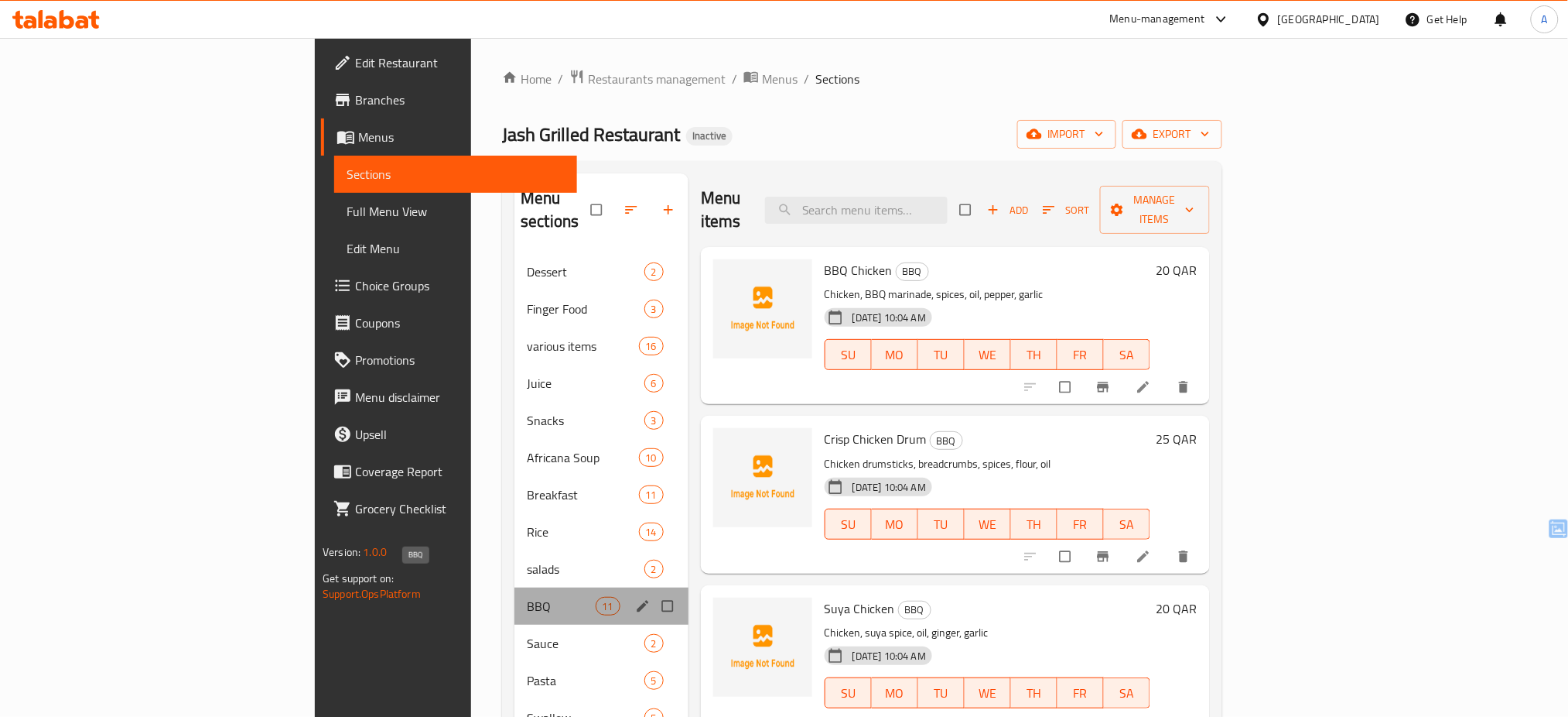
click at [527, 597] on span "BBQ" at bounding box center [561, 606] width 69 height 19
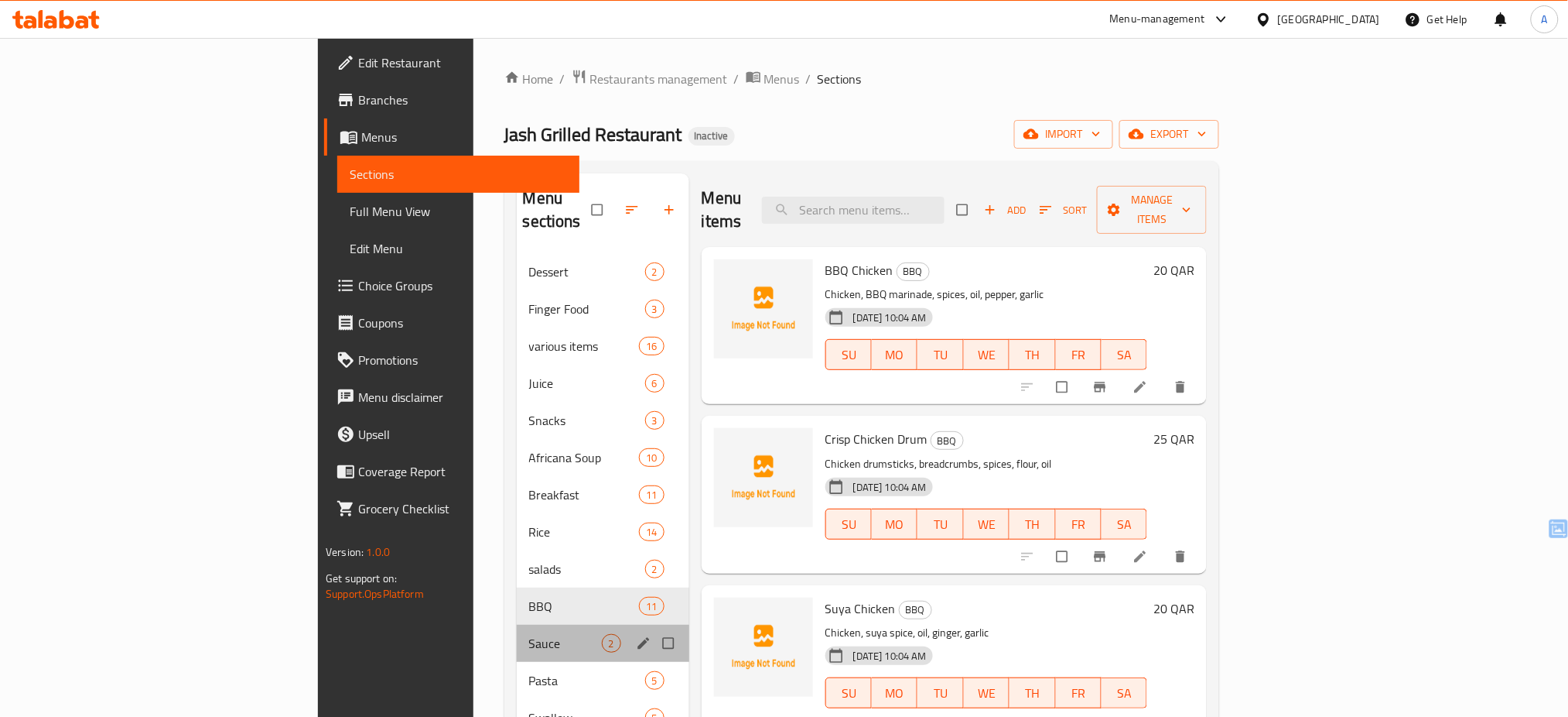
click at [517, 624] on div "Sauce 2" at bounding box center [603, 643] width 172 height 37
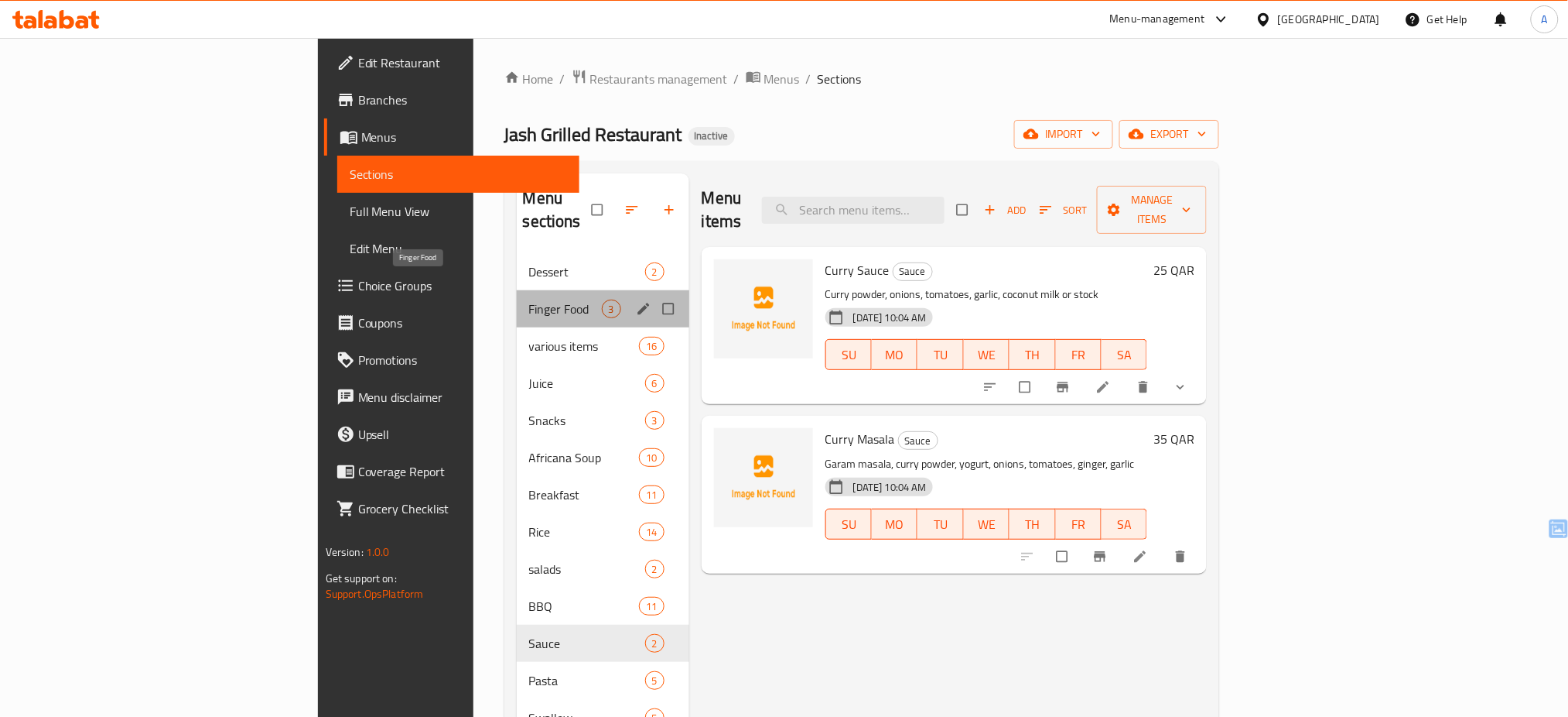
click at [529, 299] on span "Finger Food" at bounding box center [565, 308] width 73 height 19
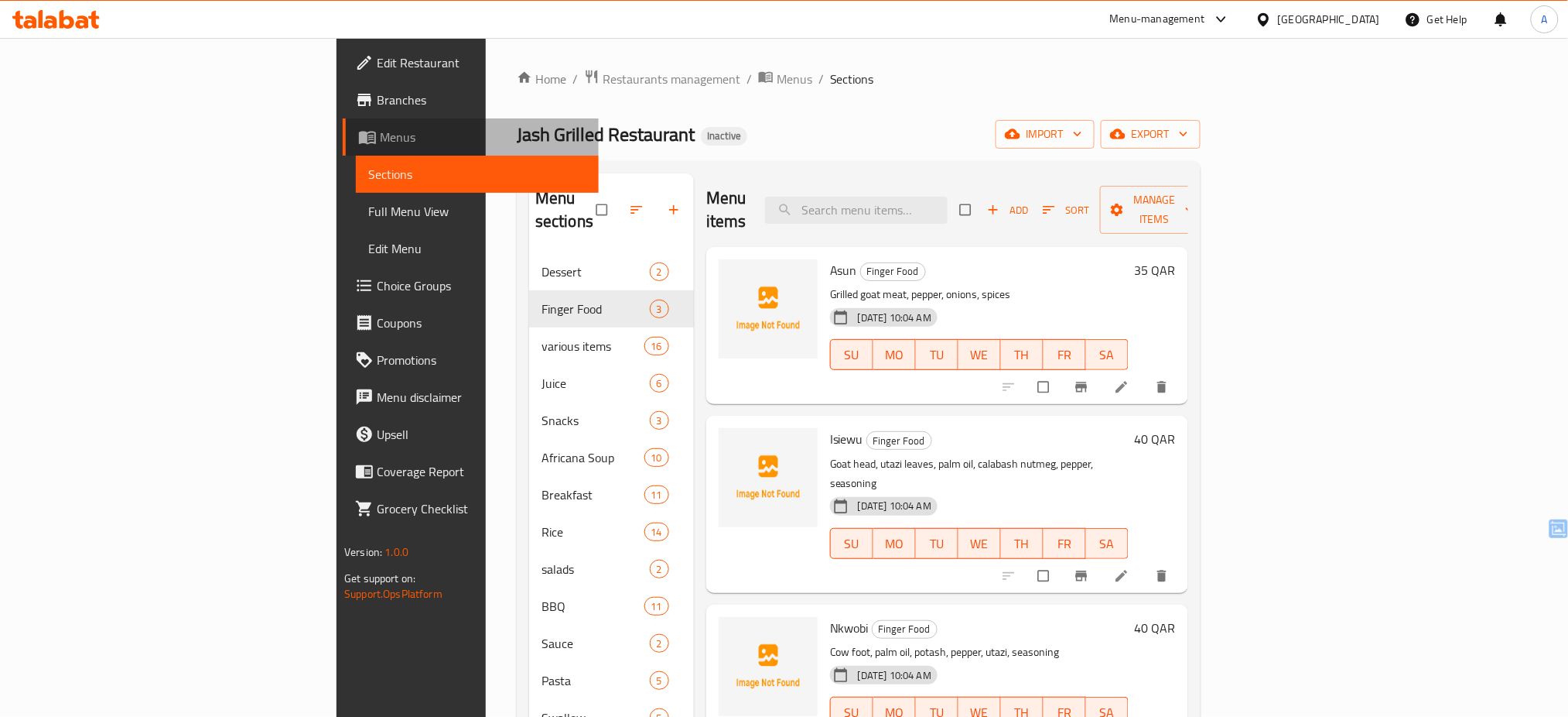
click at [380, 138] on span "Menus" at bounding box center [483, 137] width 207 height 19
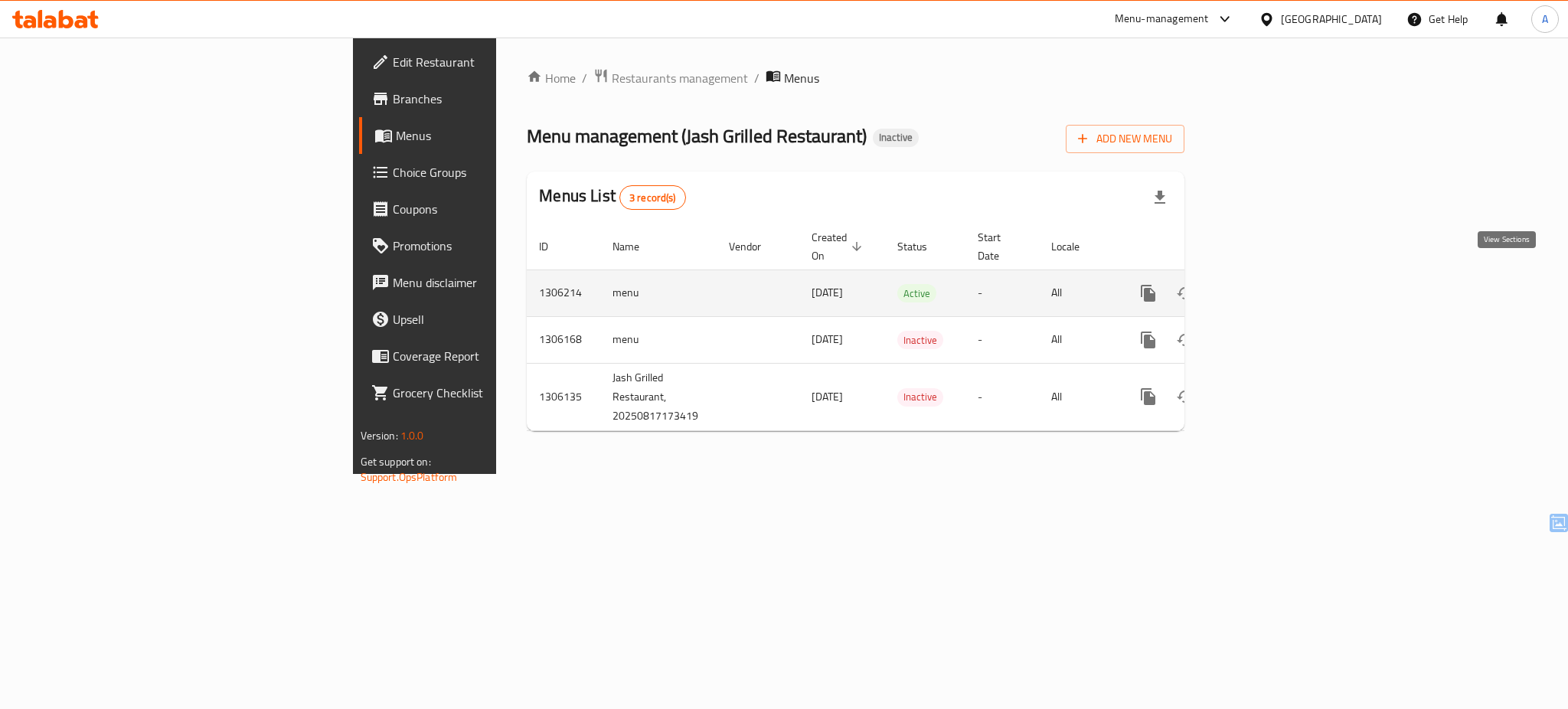
click at [1277, 275] on link "enhanced table" at bounding box center [1258, 293] width 37 height 37
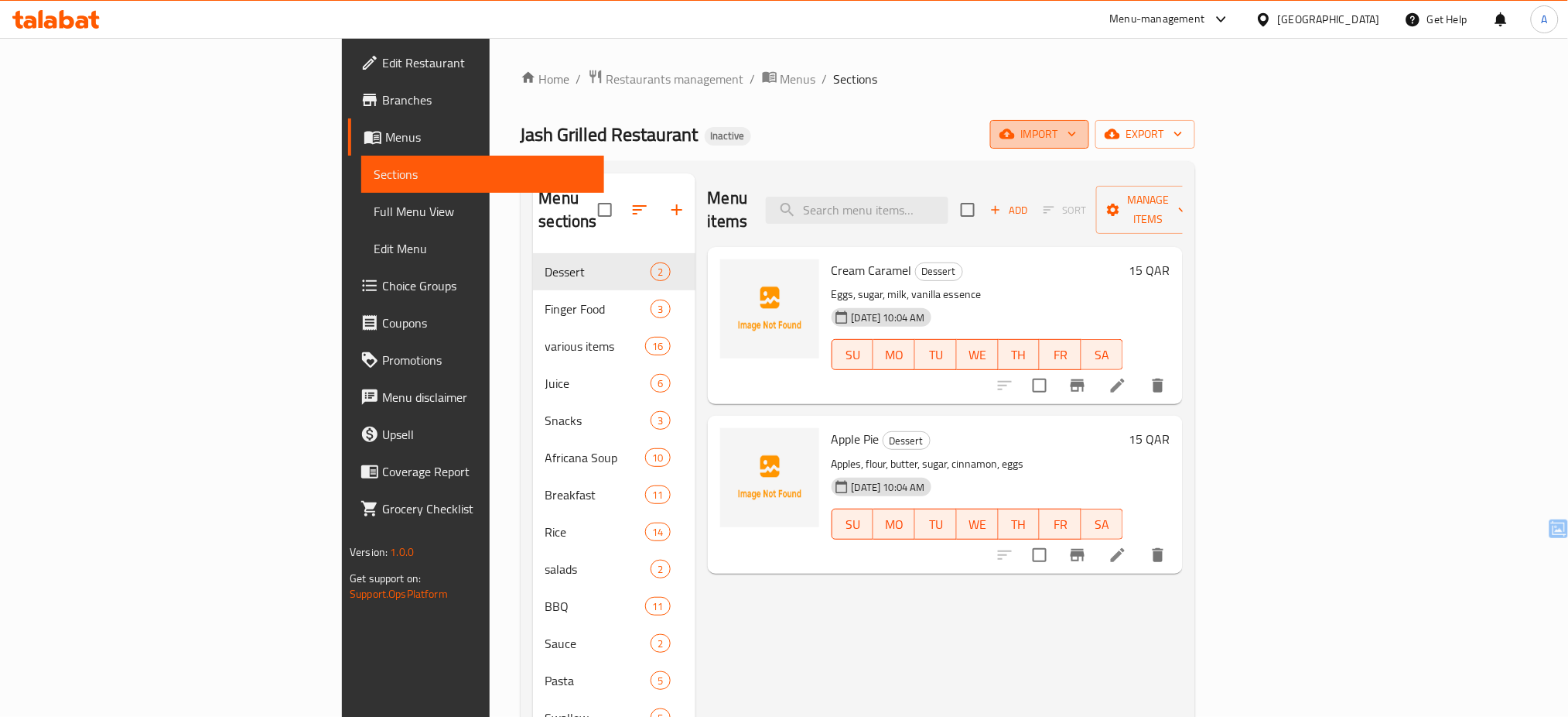
click at [1077, 142] on span "import" at bounding box center [1040, 134] width 74 height 19
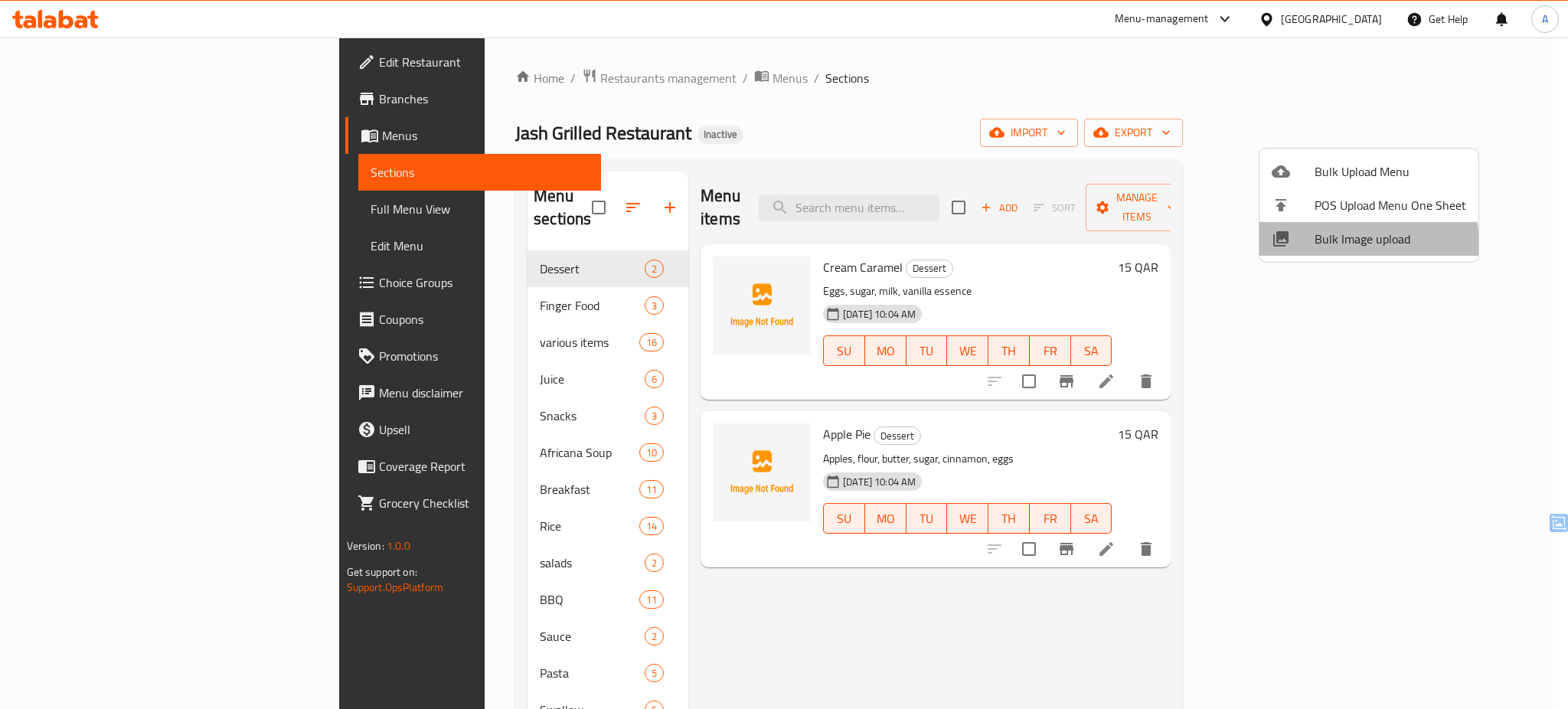
click at [1337, 250] on li "Bulk Image upload" at bounding box center [1368, 238] width 219 height 34
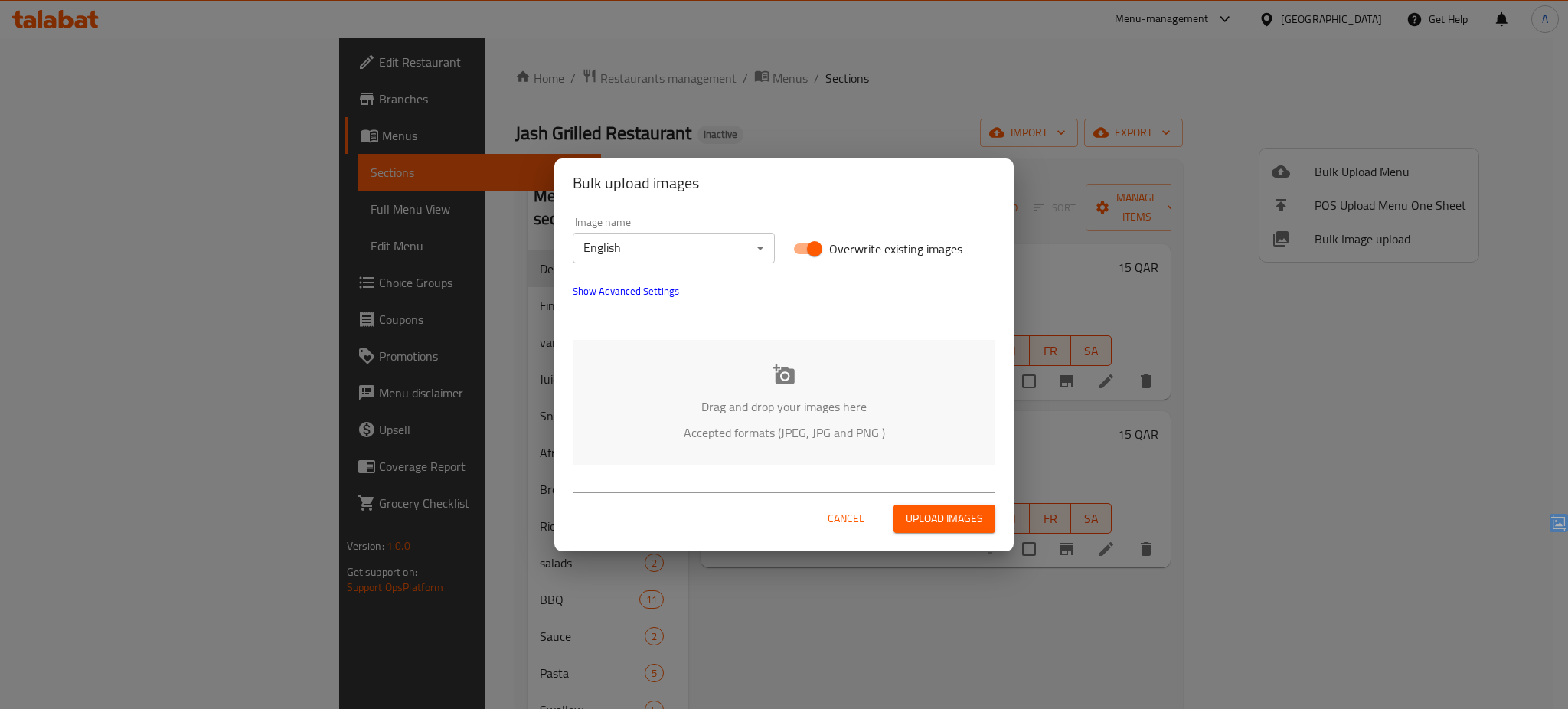
click at [830, 244] on span "Overwrite existing images" at bounding box center [895, 248] width 133 height 18
click at [830, 244] on input "Overwrite existing images" at bounding box center [814, 249] width 87 height 29
checkbox input "false"
click at [798, 389] on div "Drag and drop your images here Accepted formats (JPEG, JPG and PNG )" at bounding box center [784, 402] width 422 height 125
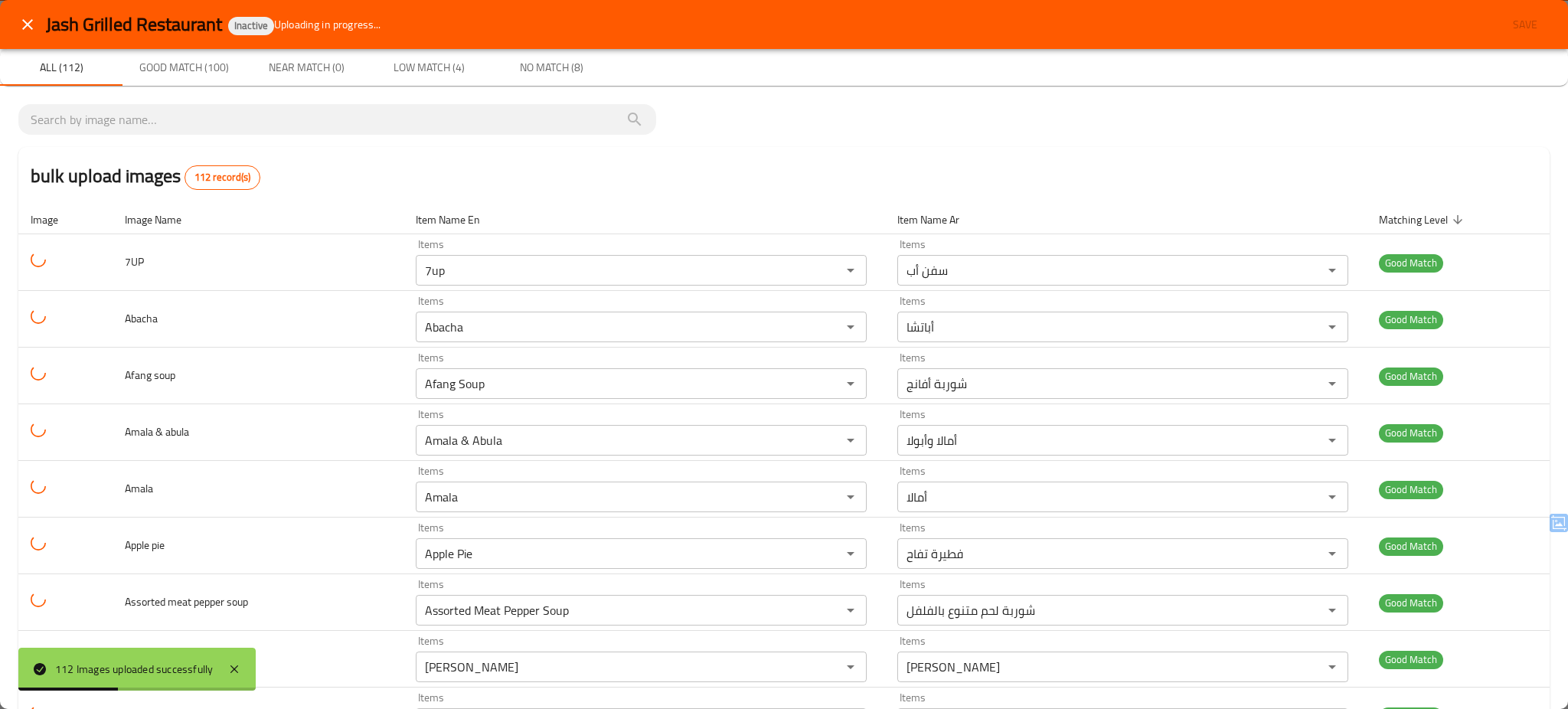
click at [401, 160] on div "bulk upload images 112 record(s)" at bounding box center [784, 175] width 1531 height 58
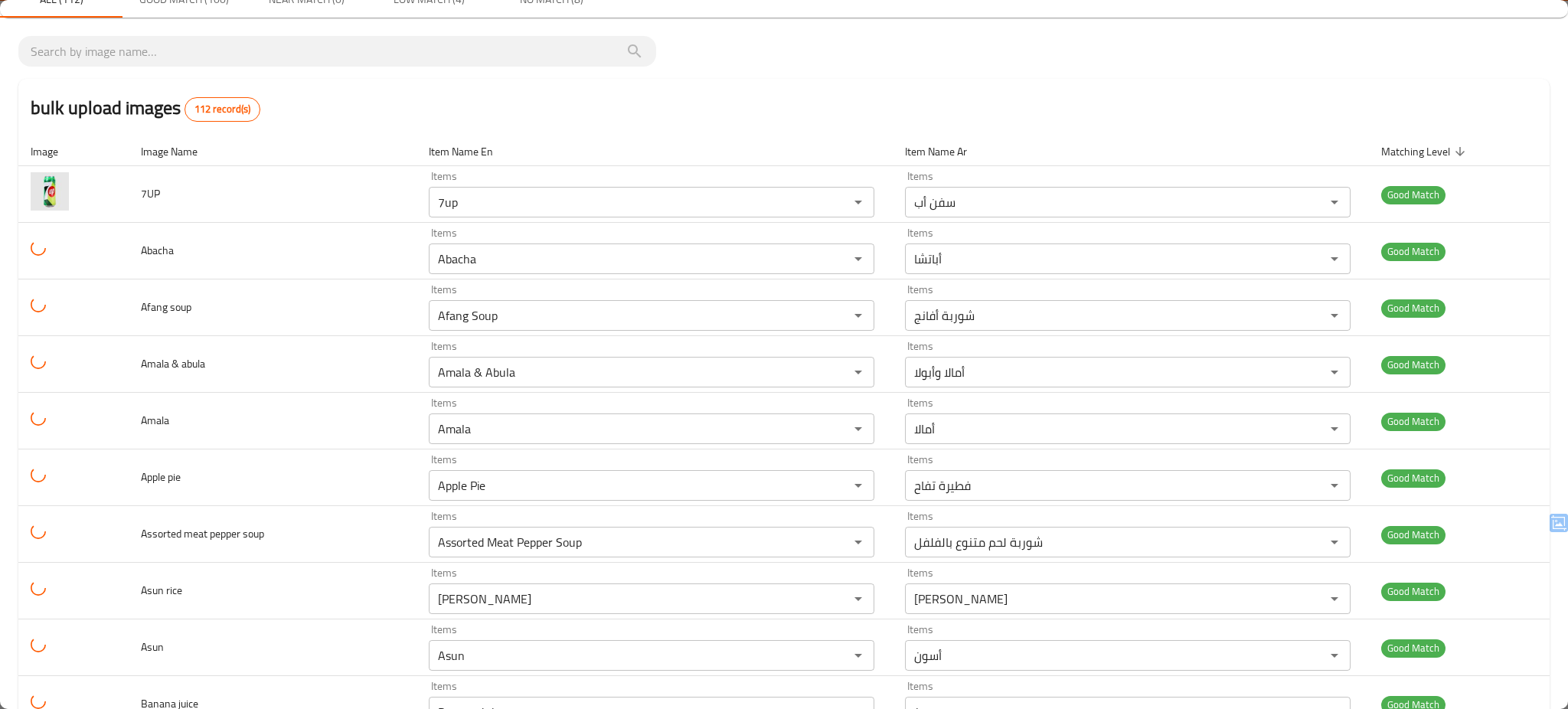
scroll to position [60, 0]
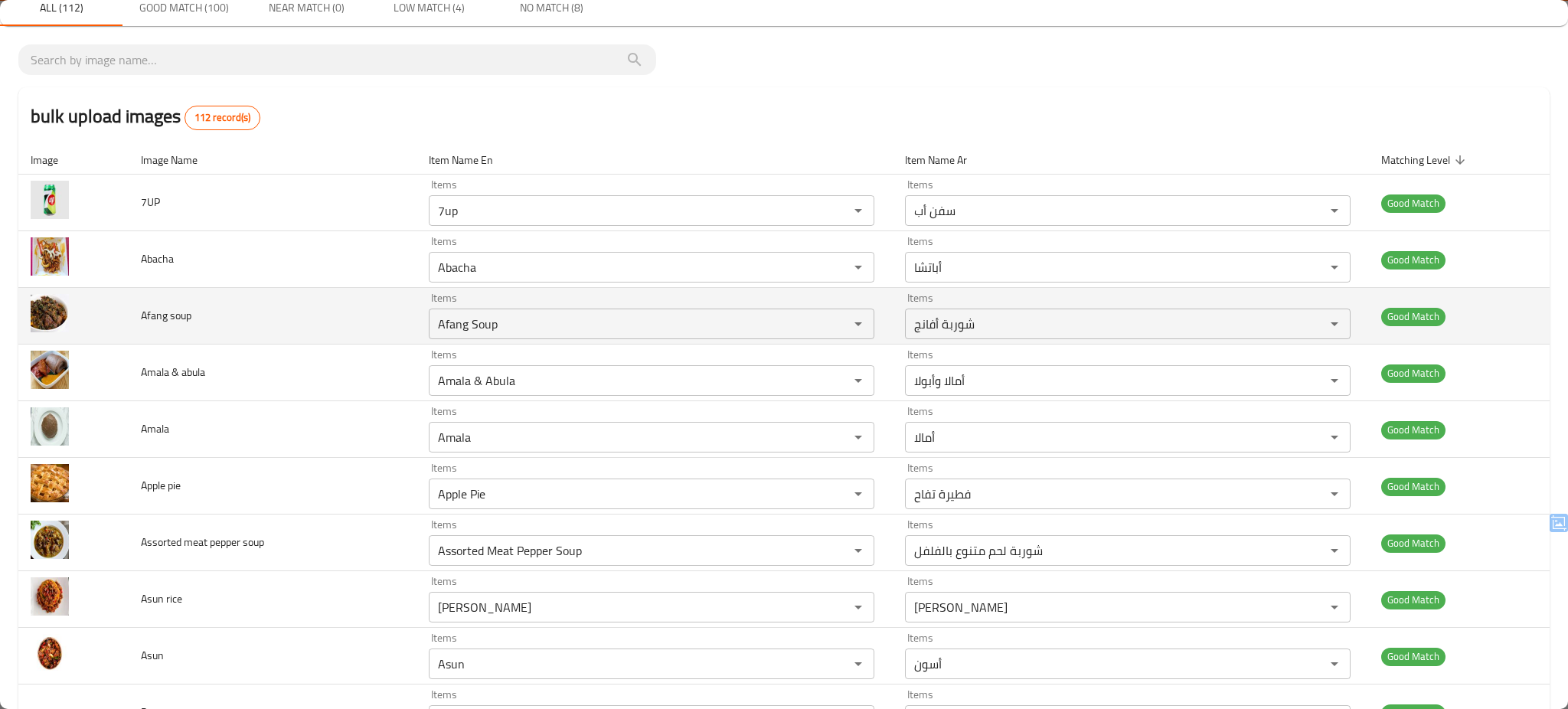
click at [309, 324] on td "Afang soup" at bounding box center [272, 316] width 288 height 57
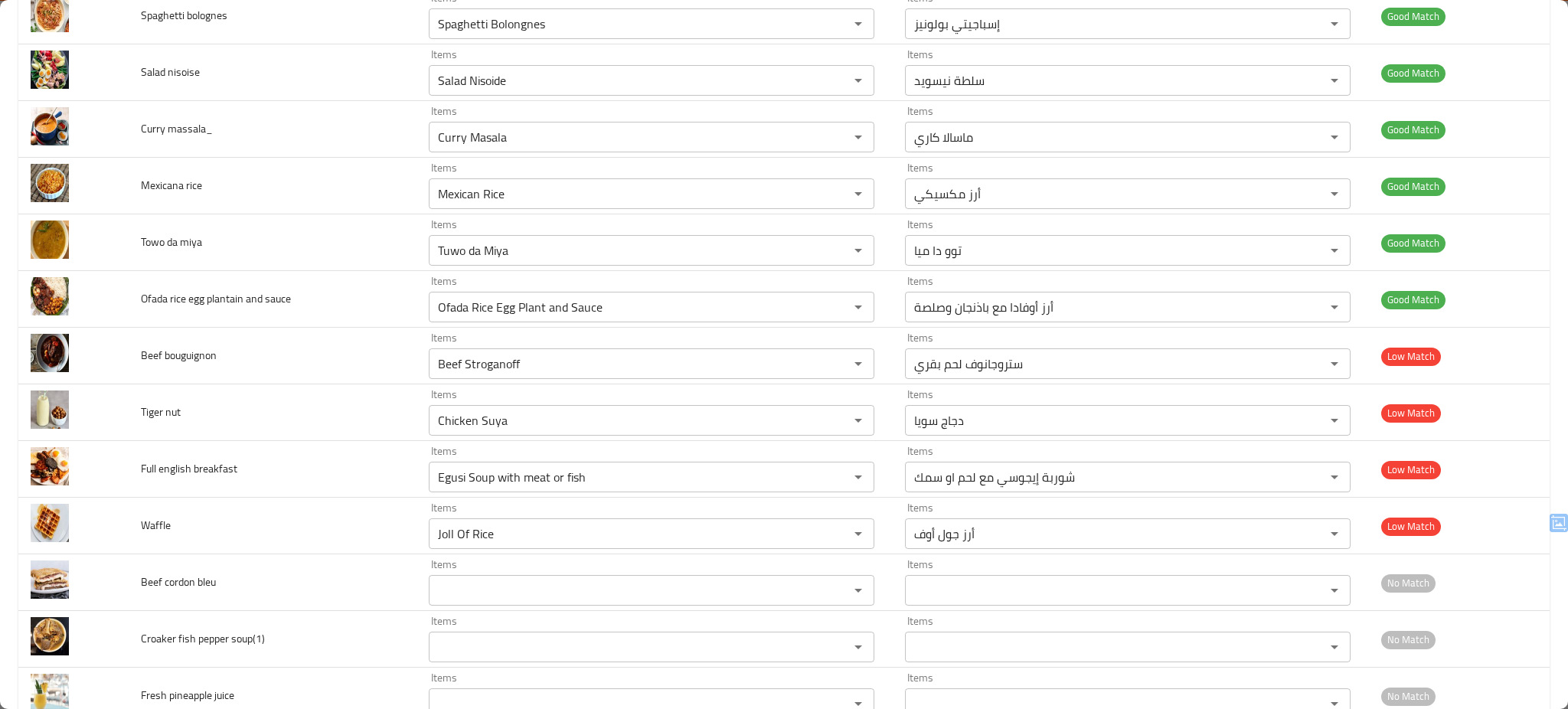
scroll to position [5611, 0]
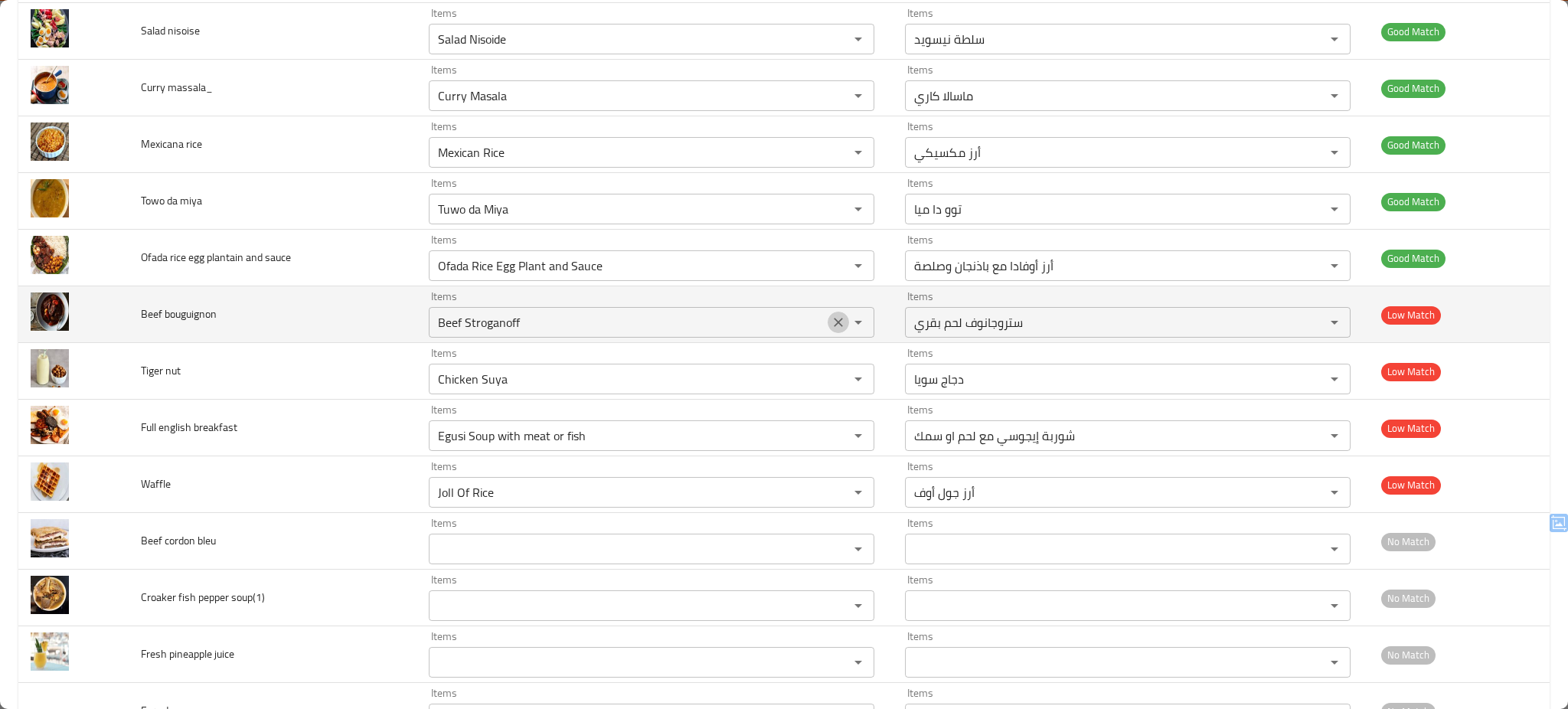
click at [830, 330] on icon "Clear" at bounding box center [838, 322] width 16 height 16
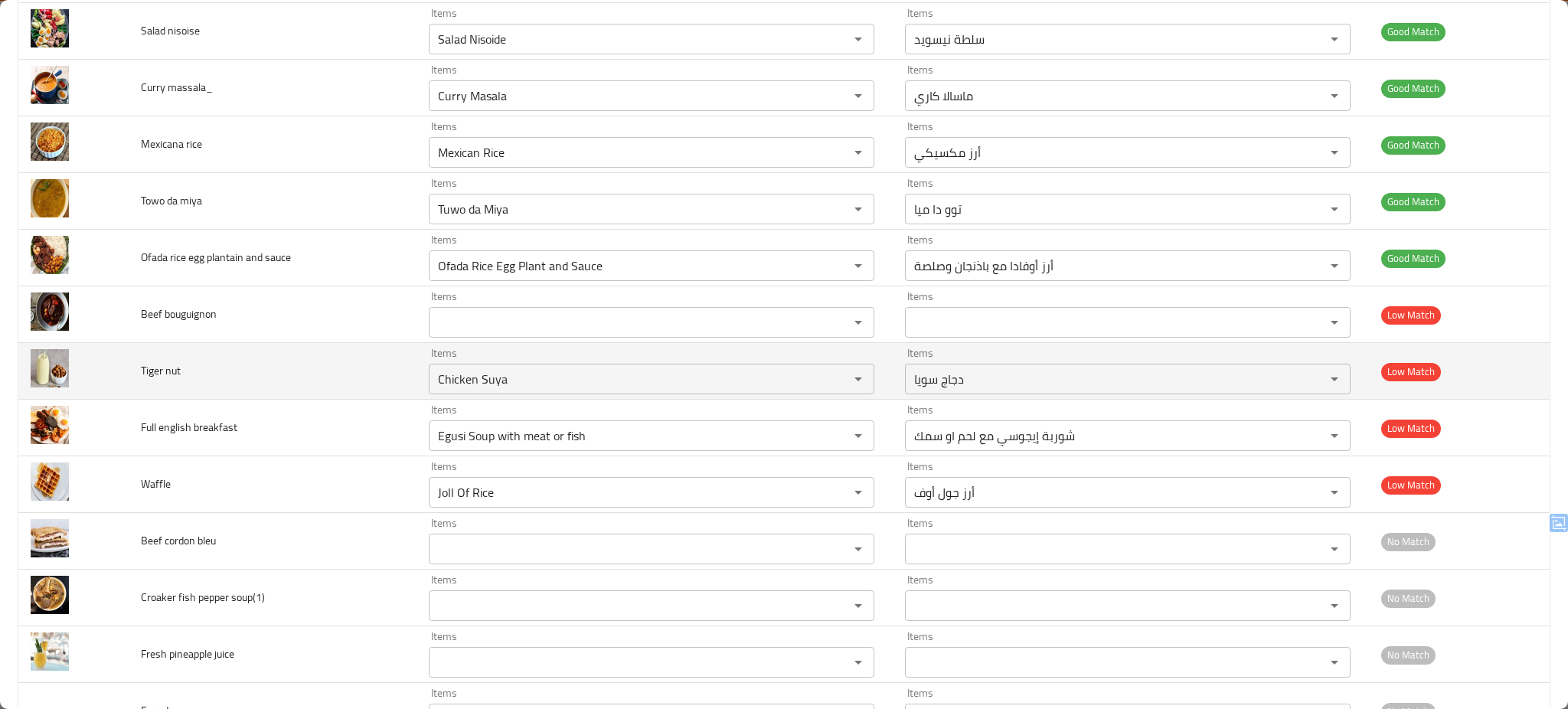
click at [358, 372] on td "Tiger nut" at bounding box center [272, 371] width 288 height 57
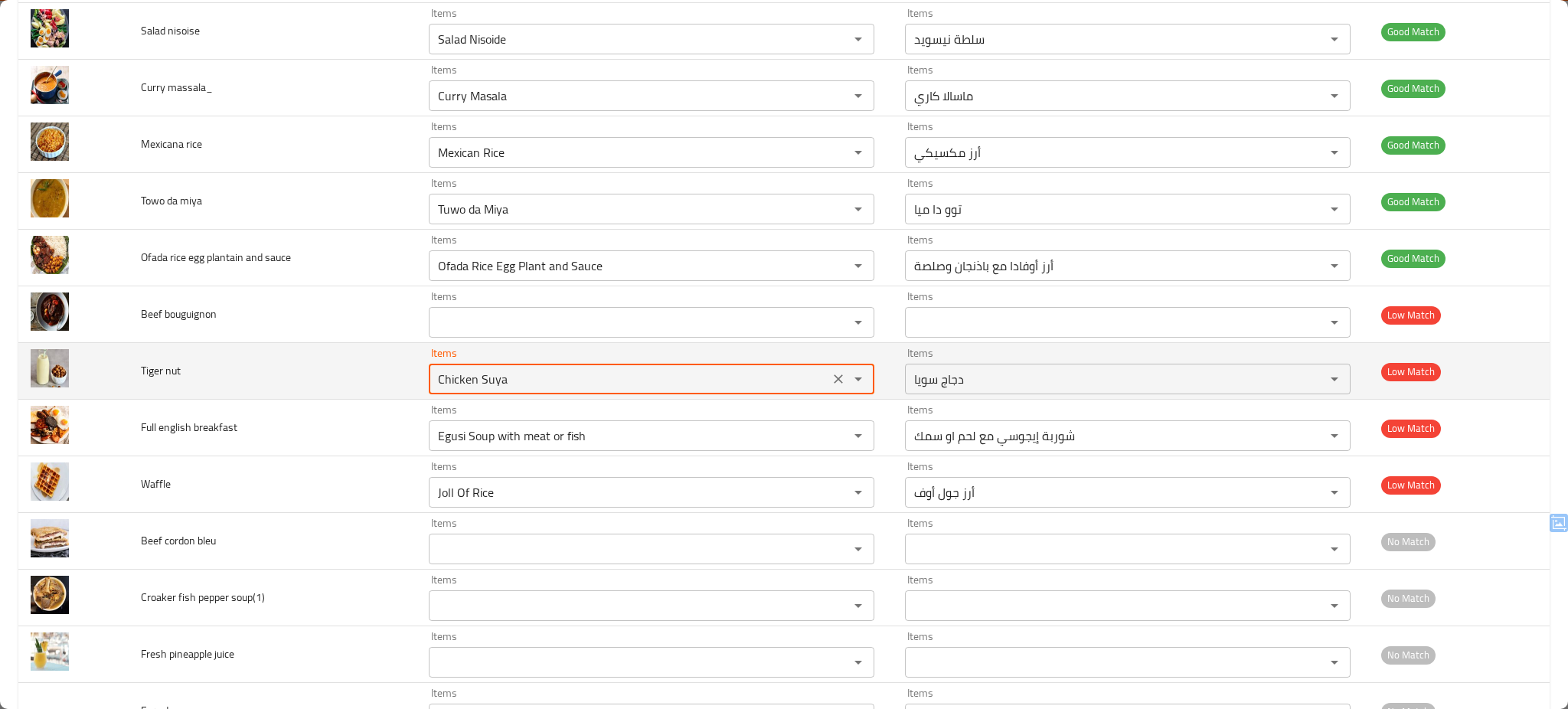
click at [570, 388] on nut "Chicken Suya" at bounding box center [629, 378] width 391 height 21
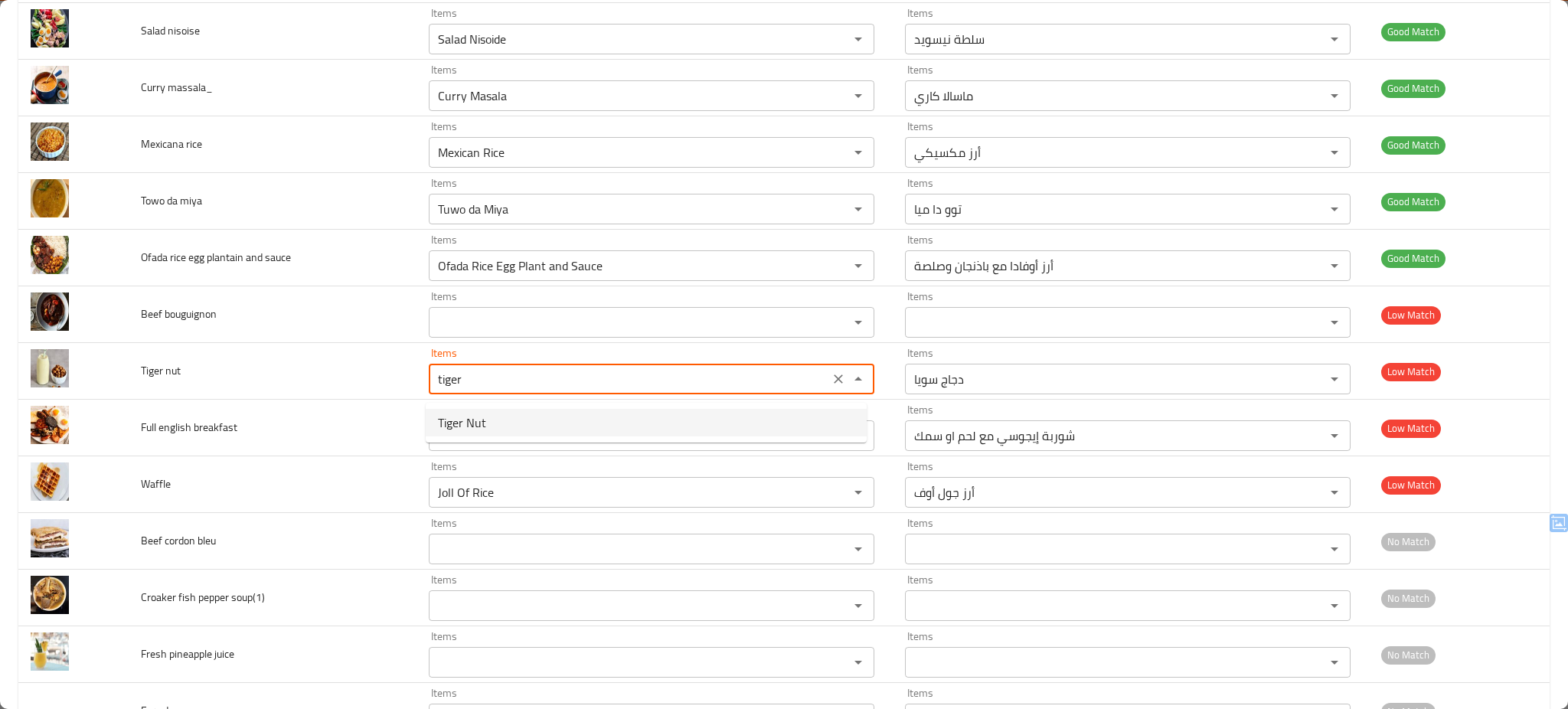
click at [500, 416] on nut-option-0 "Tiger Nut" at bounding box center [645, 422] width 441 height 27
type nut "Tiger Nut"
type nut-ar "تايجر نات"
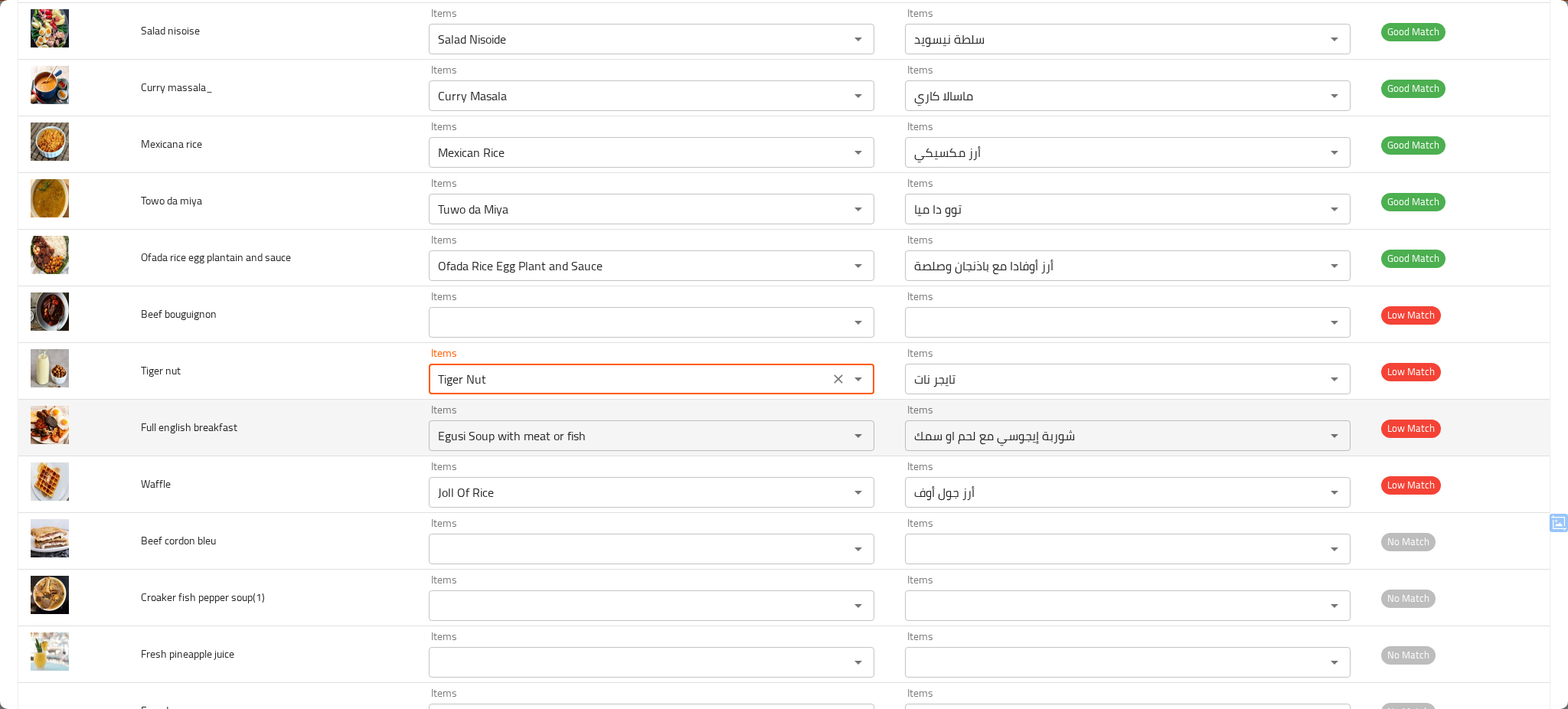
type nut "Tiger Nut"
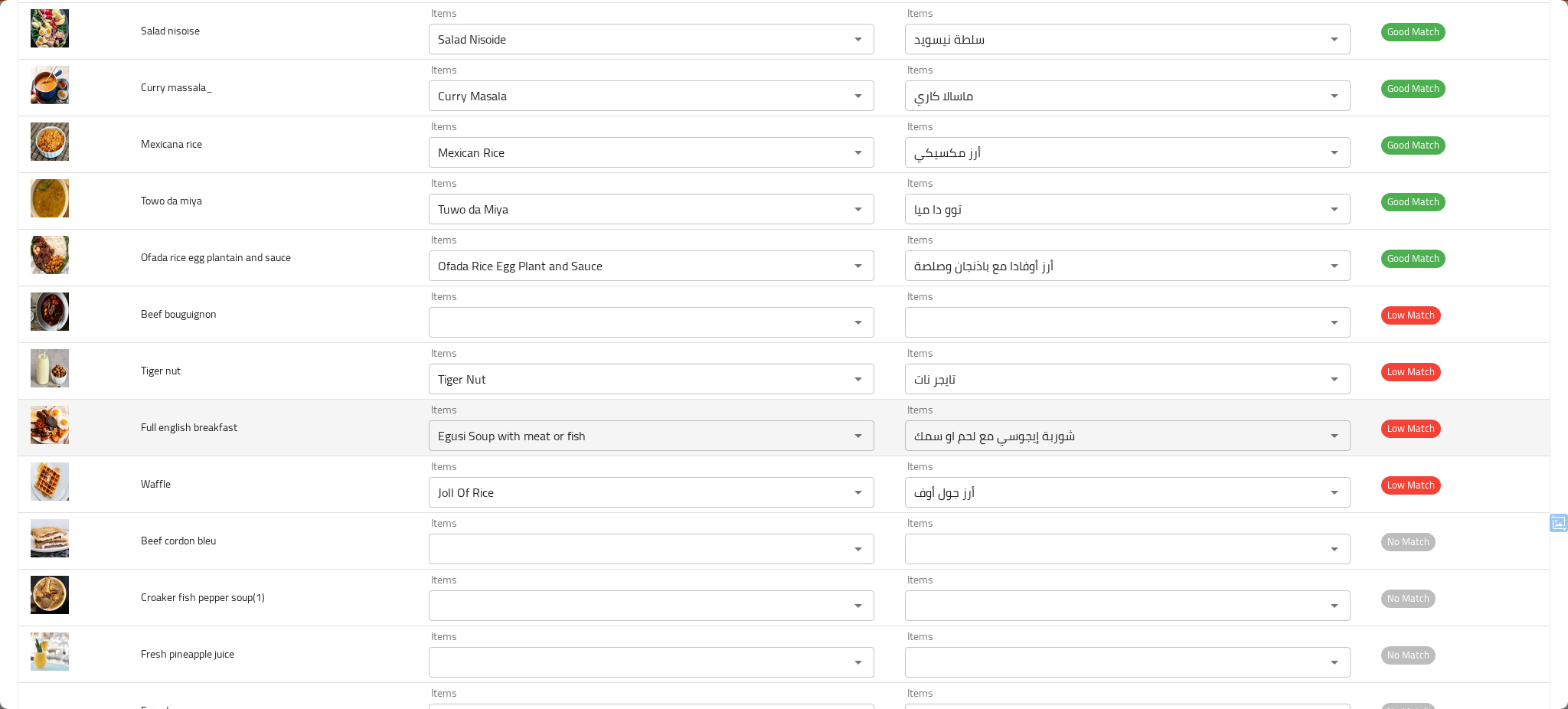
click at [335, 411] on td "Full english breakfast" at bounding box center [272, 428] width 288 height 57
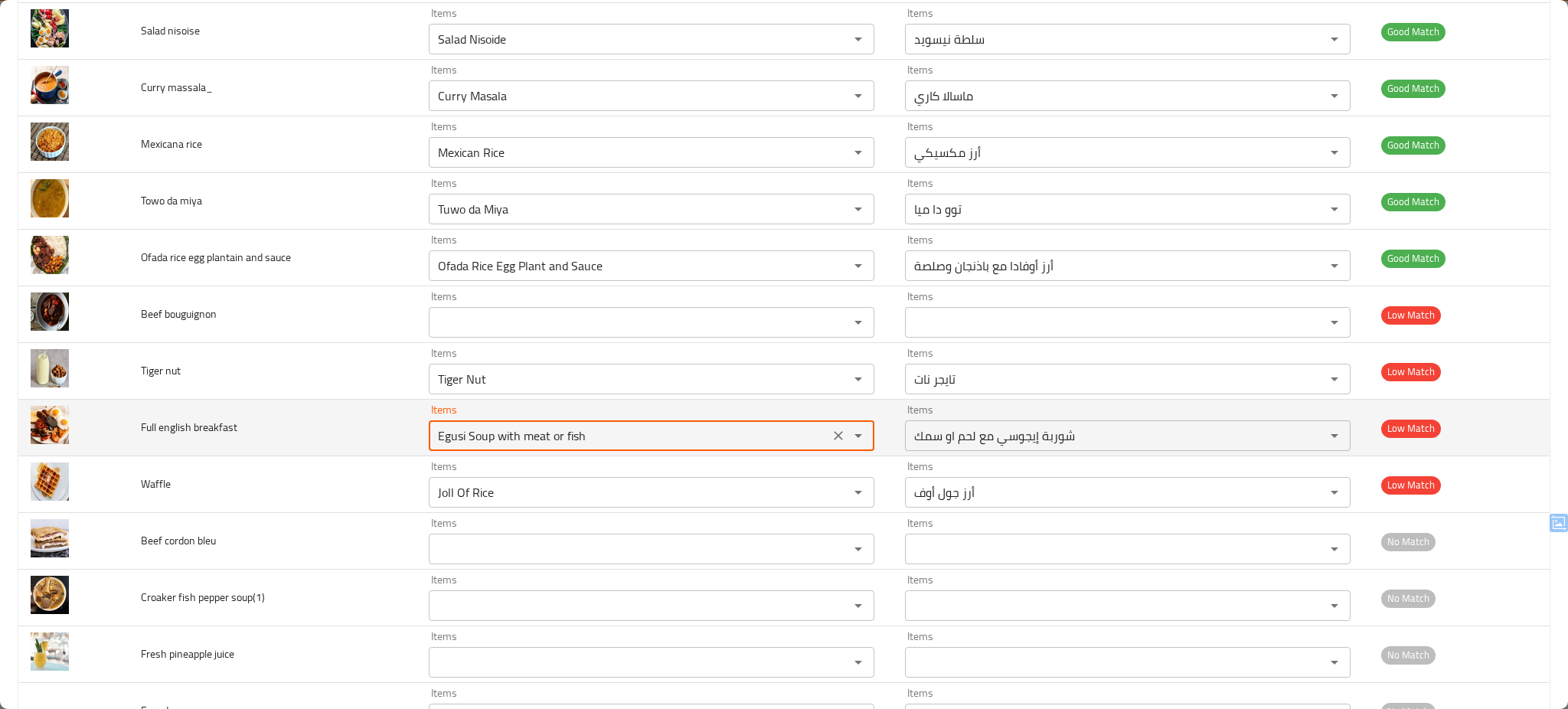
click at [510, 436] on breakfast "Egusi Soup with meat or fish" at bounding box center [629, 435] width 391 height 21
type breakfast "Egusi Soup with meat or fish"
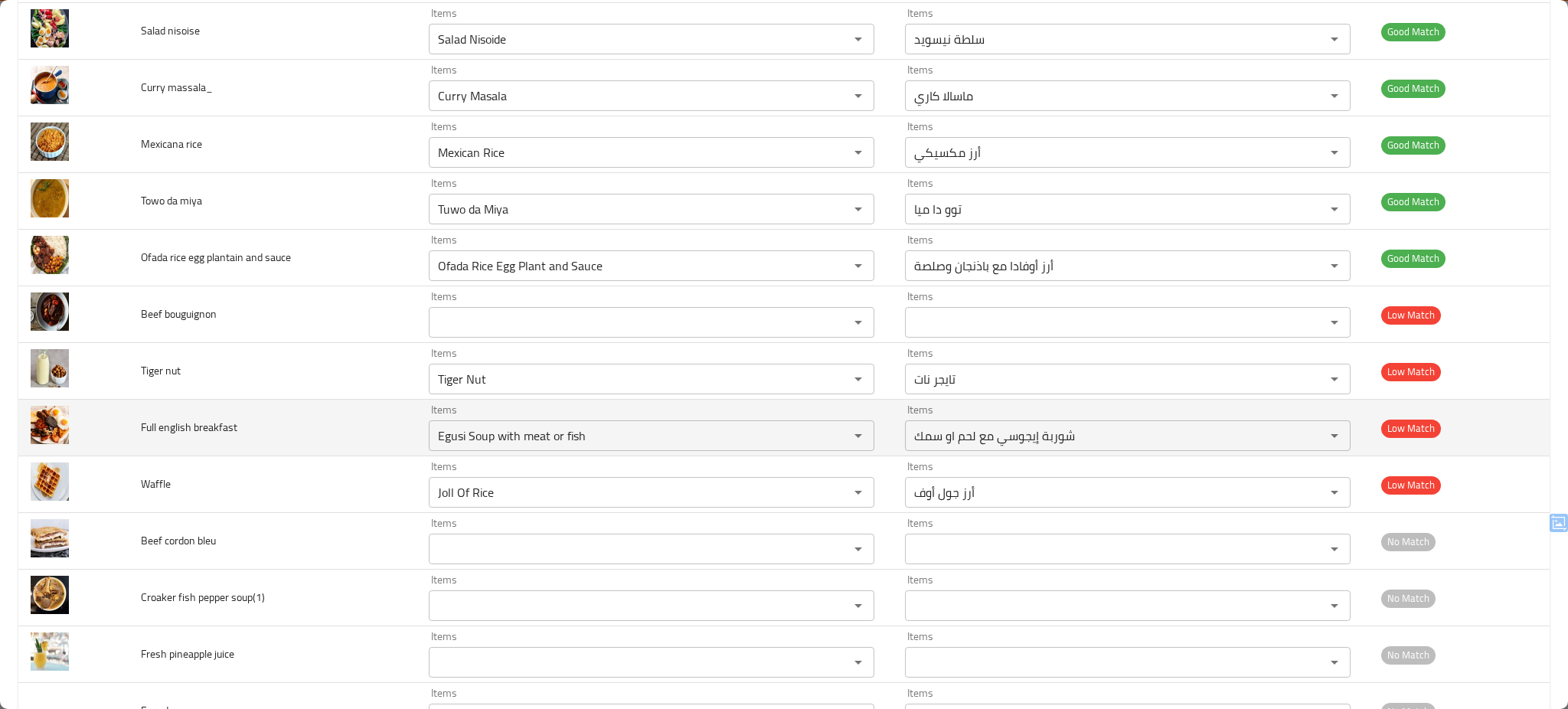
click at [379, 423] on td "Full english breakfast" at bounding box center [272, 428] width 288 height 57
click at [830, 435] on icon "Clear" at bounding box center [838, 435] width 16 height 16
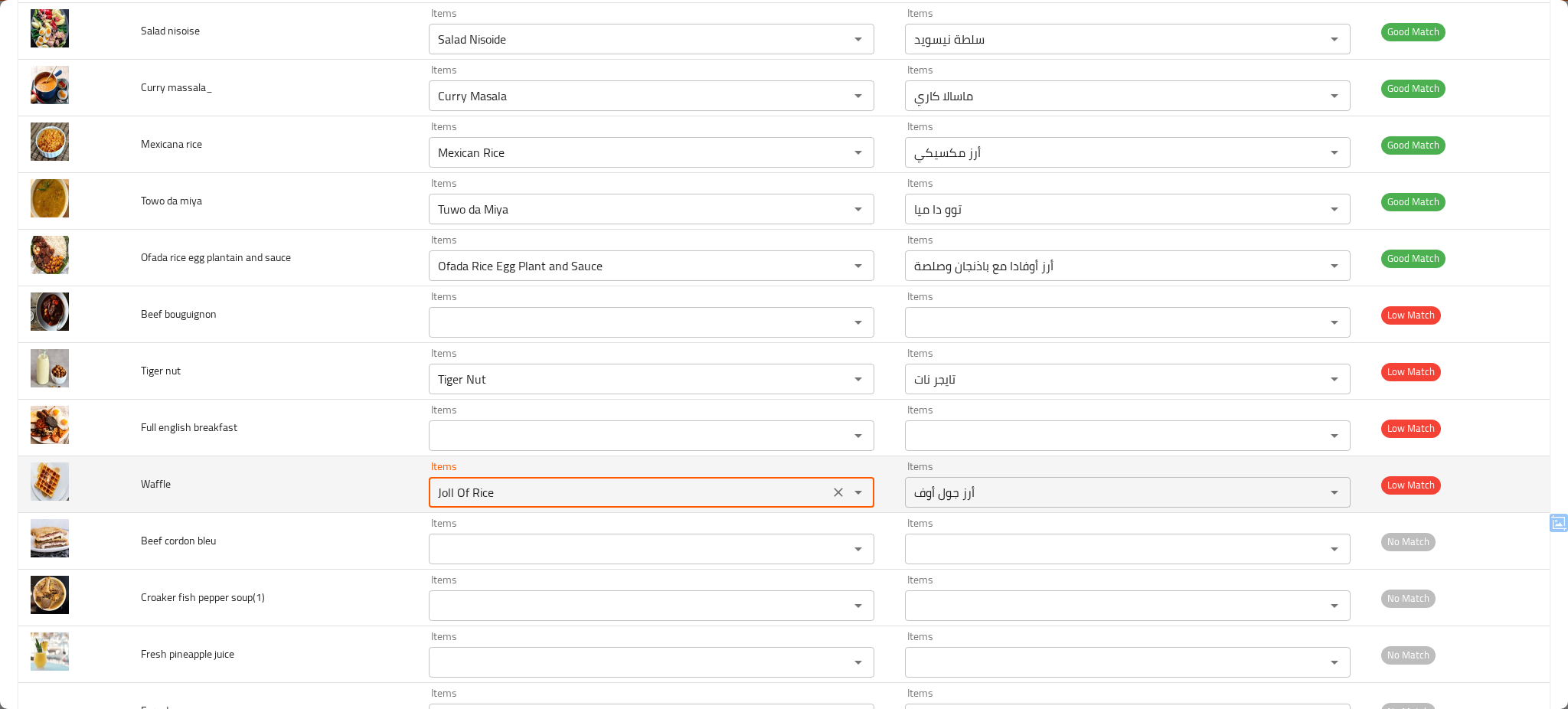
click at [576, 488] on input "Joll Of Rice" at bounding box center [629, 491] width 391 height 21
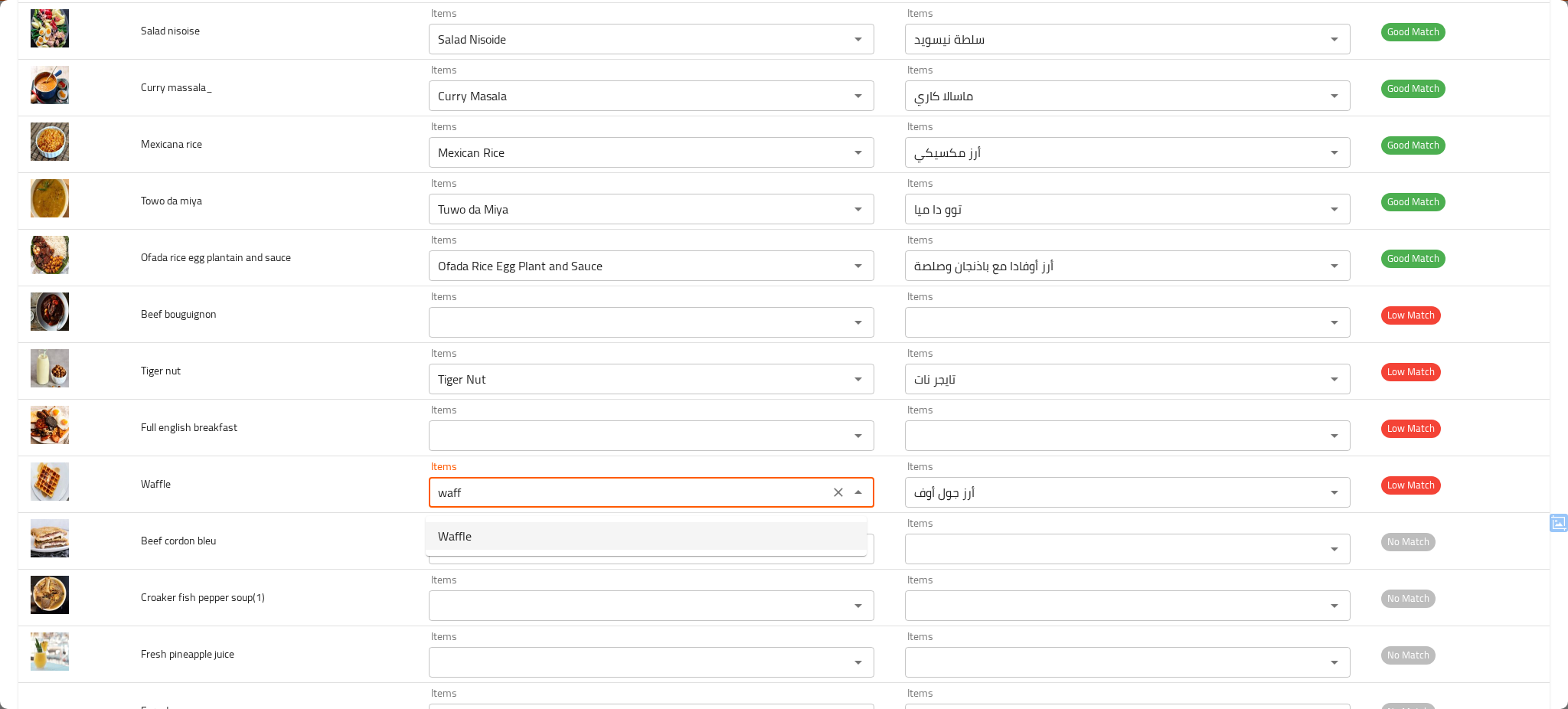
click at [503, 533] on li "Waffle" at bounding box center [645, 536] width 441 height 27
type input "Waffle"
type input "وافل"
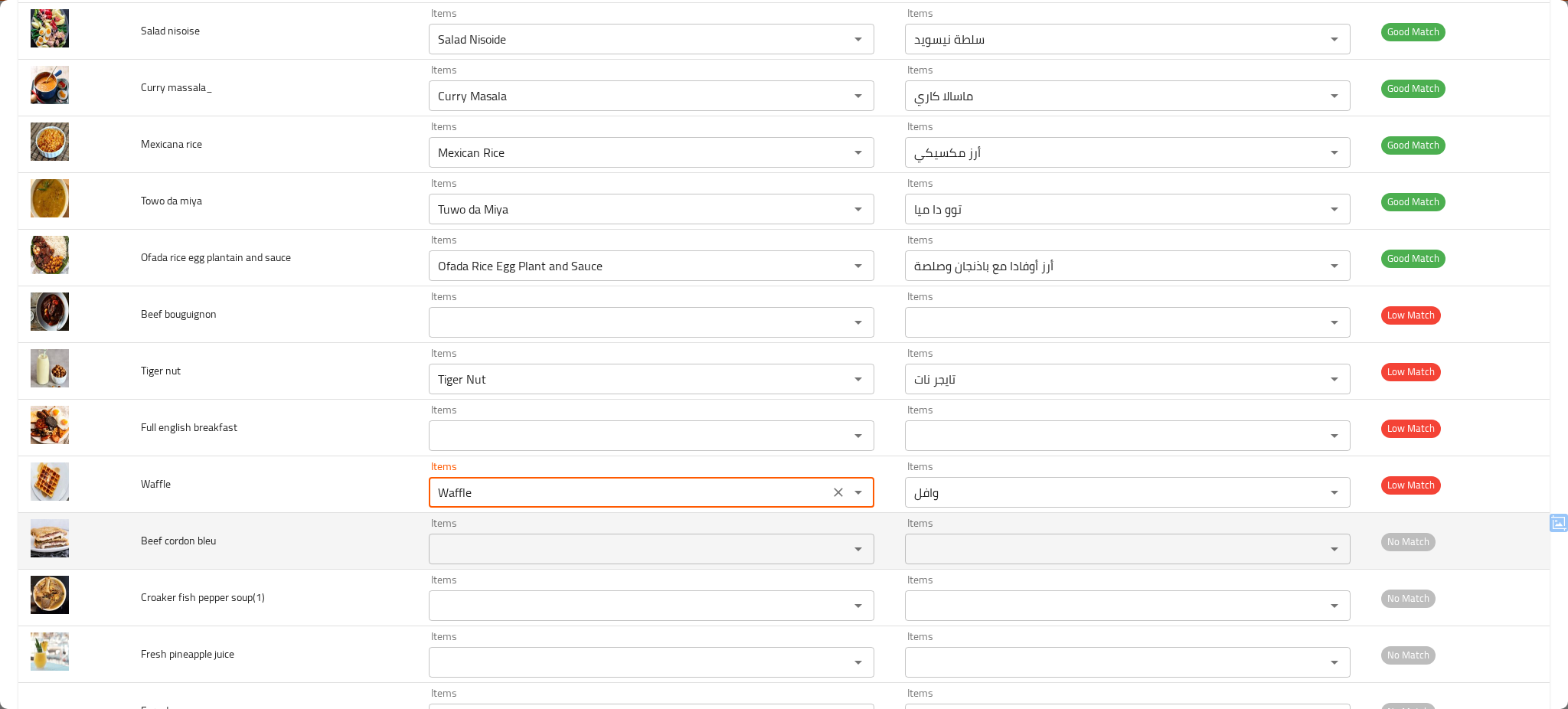
type input "Waffle"
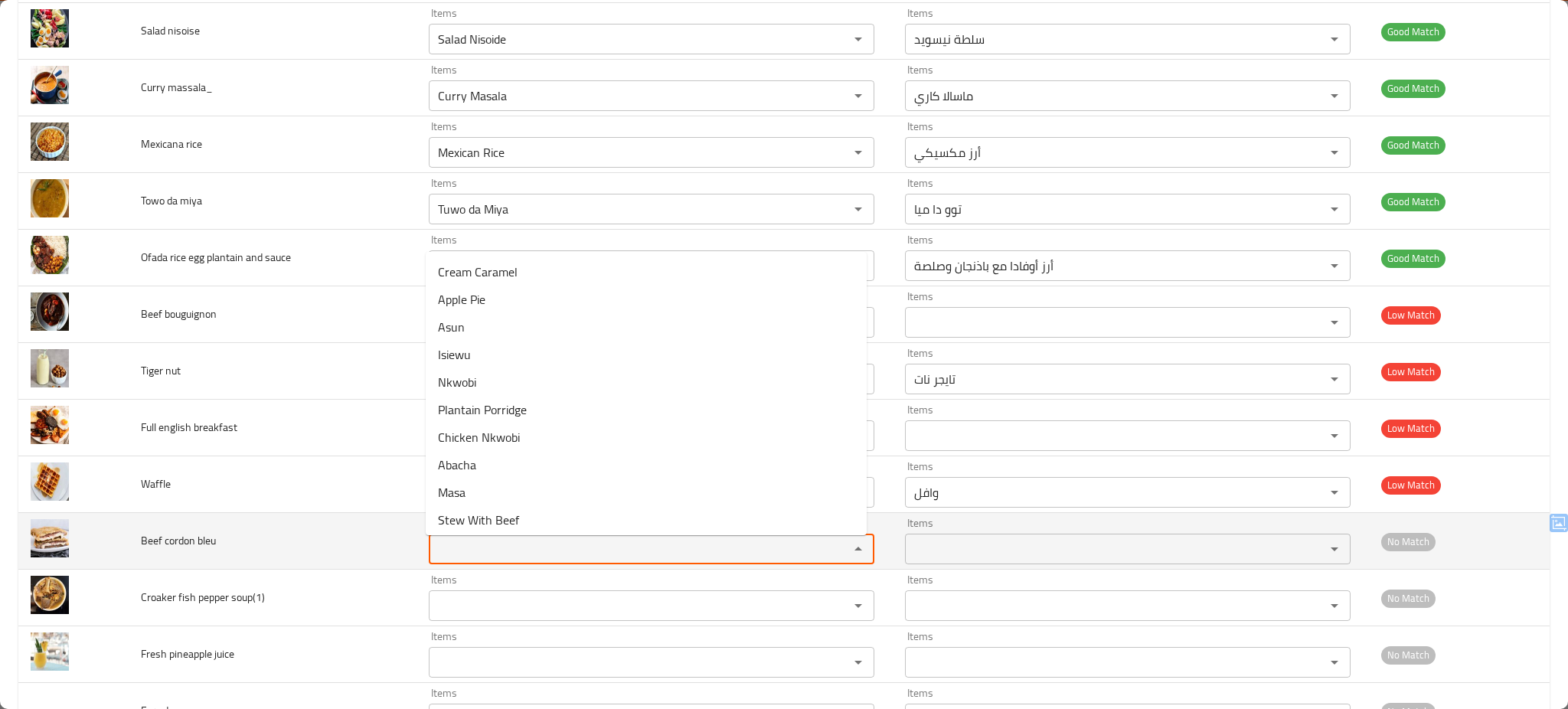
click at [486, 555] on bleu "Items" at bounding box center [629, 548] width 391 height 21
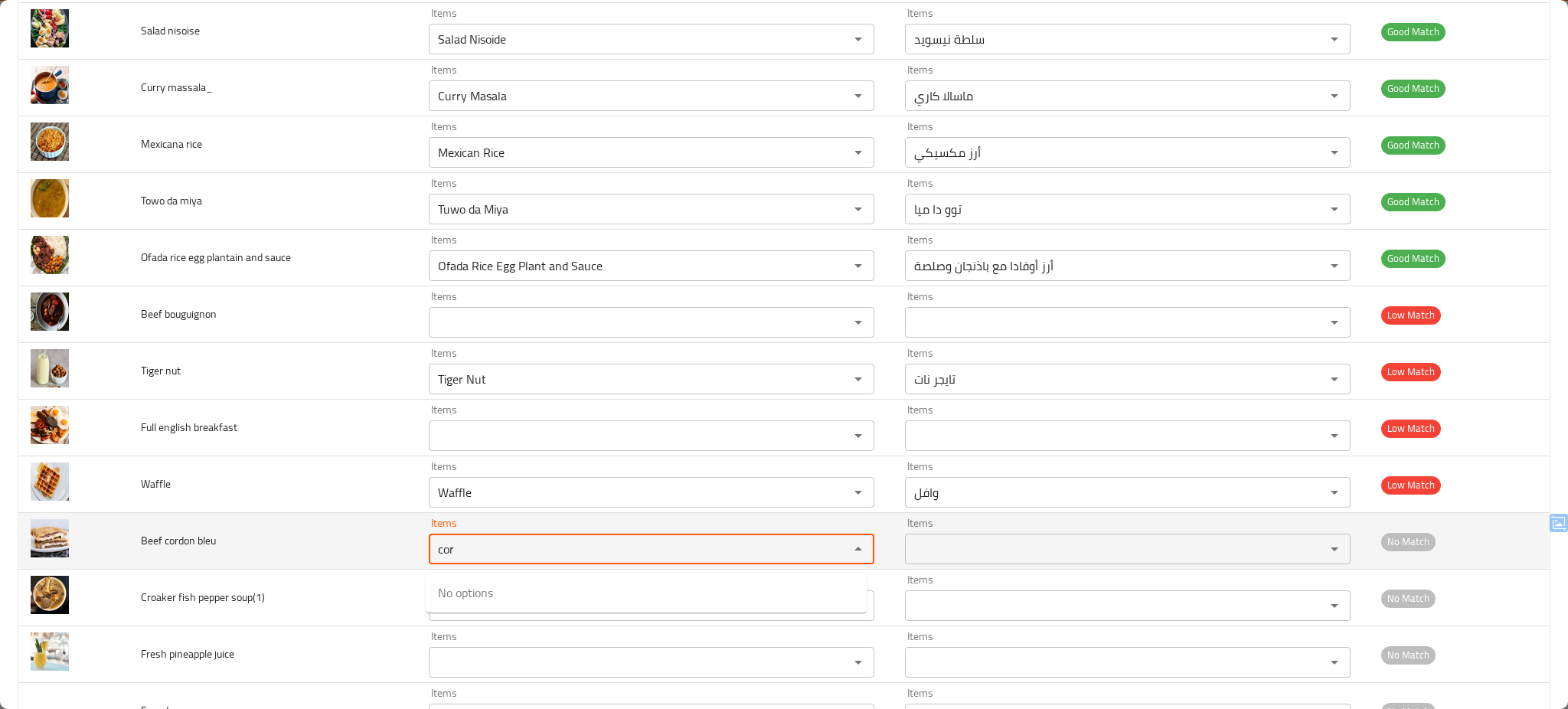
type bleu "cor"
click at [332, 552] on td "Beef cordon bleu" at bounding box center [272, 541] width 288 height 57
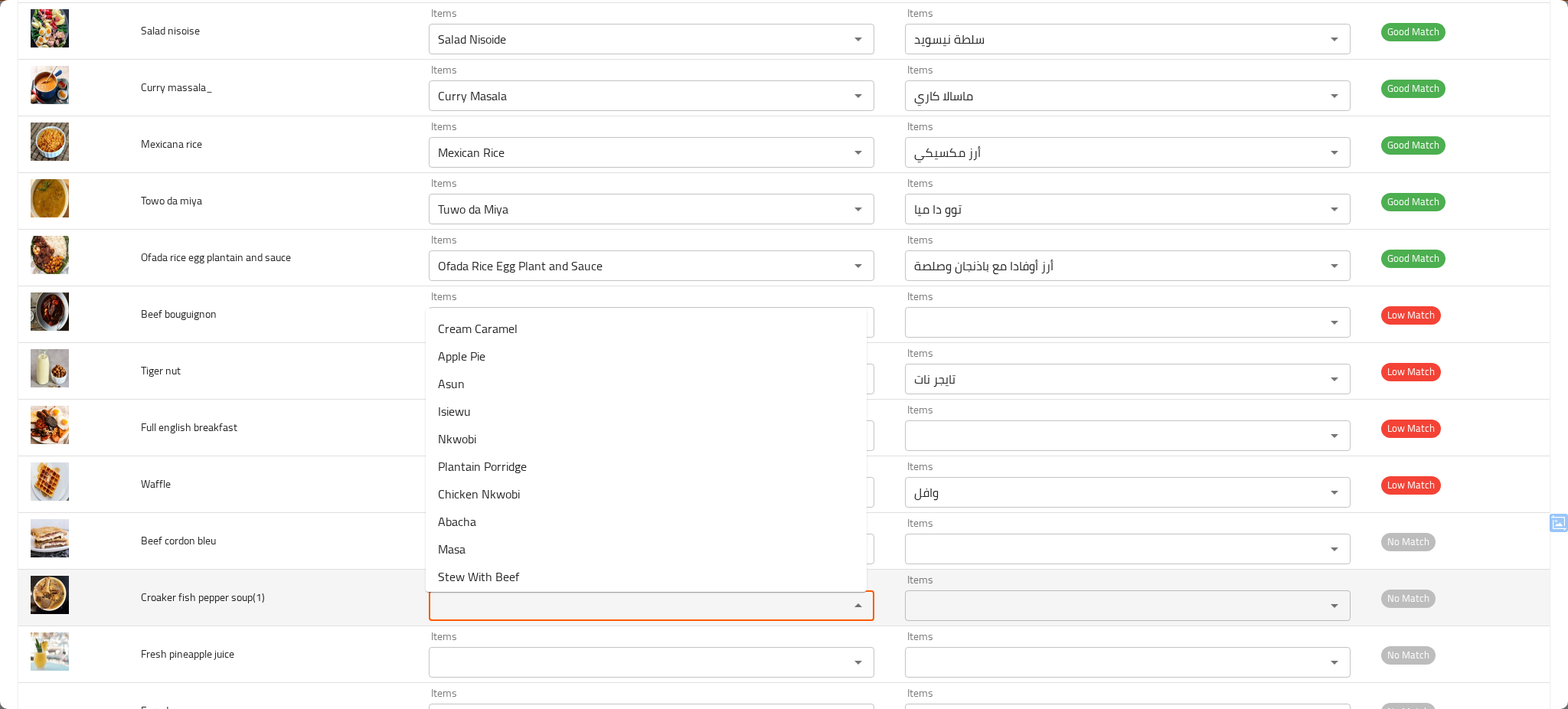
click at [486, 608] on soup\(1\) "Items" at bounding box center [629, 605] width 391 height 21
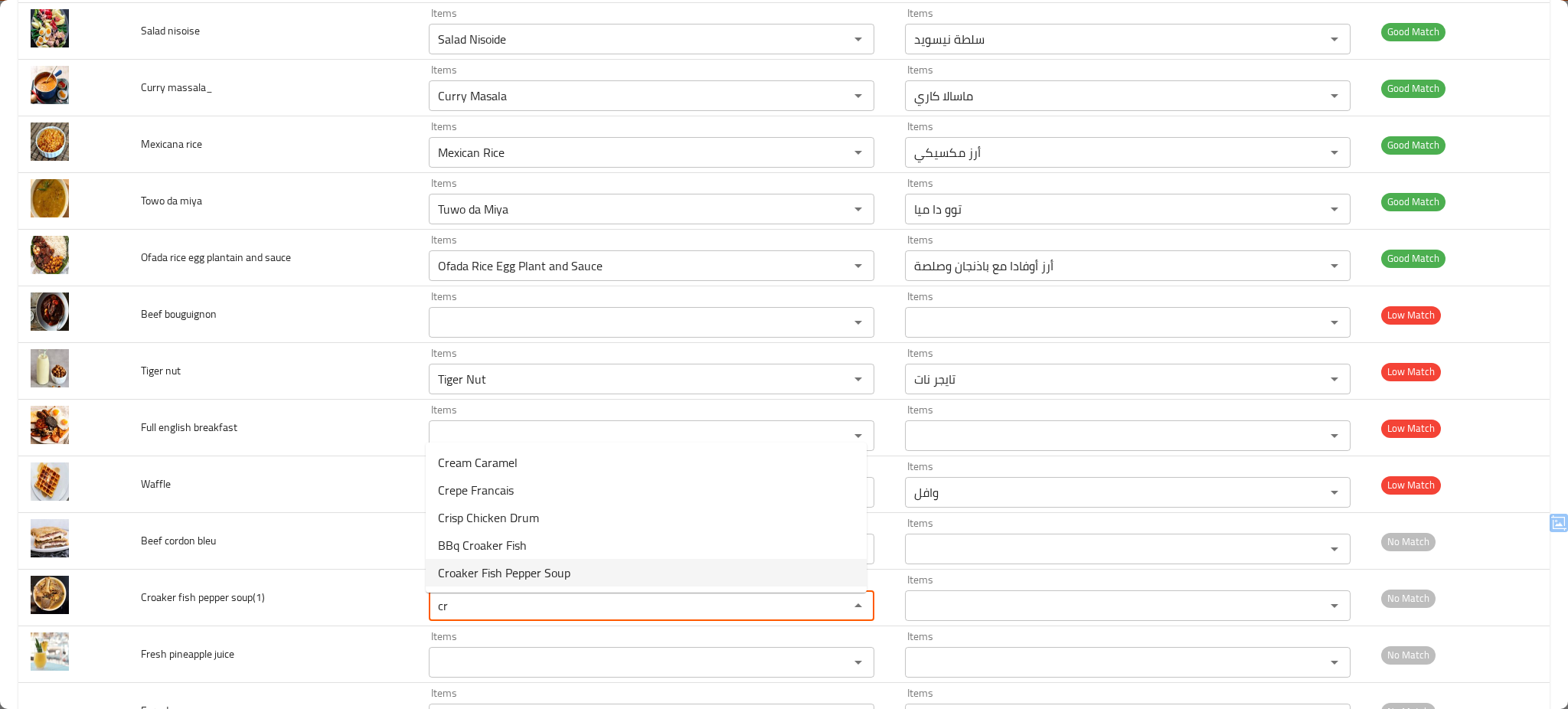
click at [510, 563] on span "Croaker Fish Pepper Soup" at bounding box center [504, 573] width 133 height 18
type soup\(1\) "Croaker Fish Pepper Soup"
type soup\(1\)-ar "شوربة سمك لوت بالفلفل"
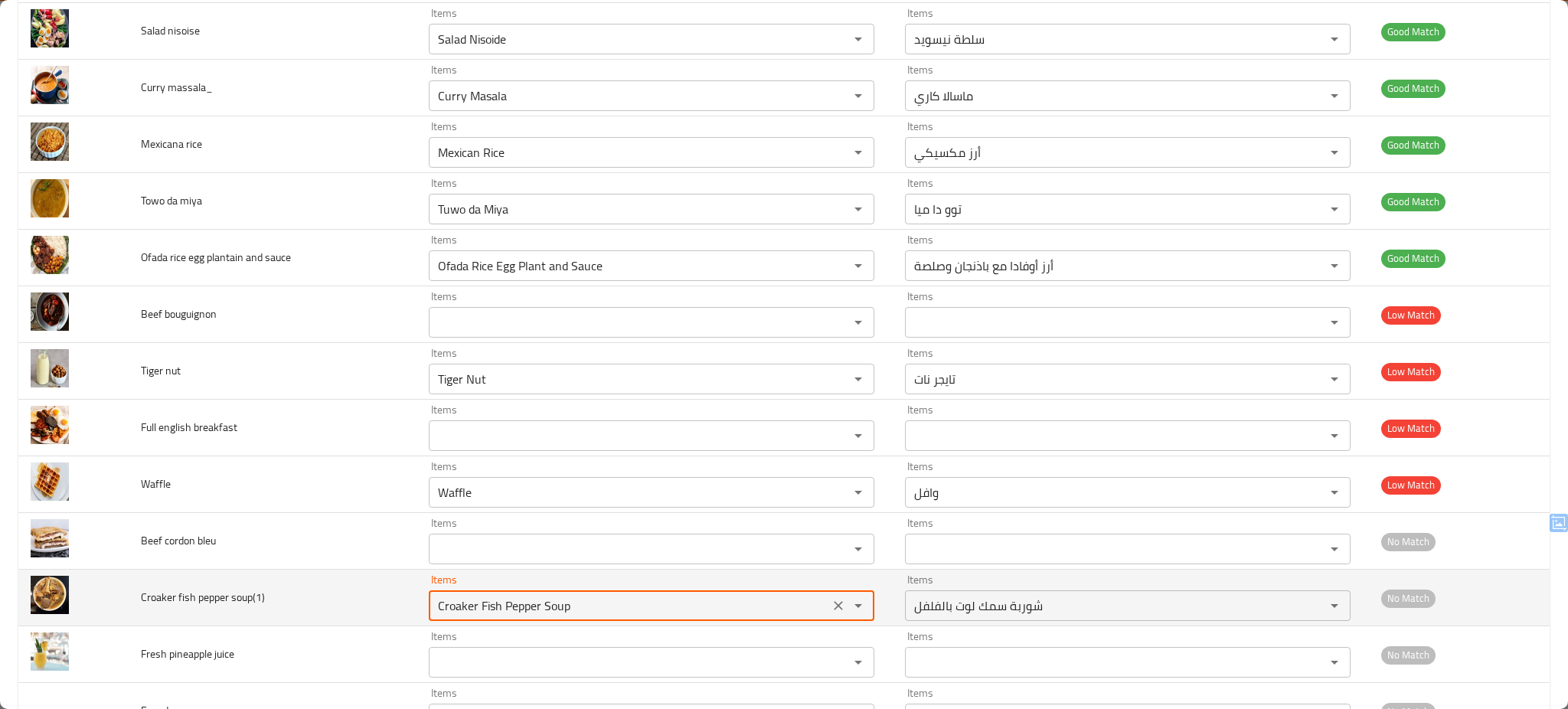
type soup\(1\) "Croaker Fish Pepper Soup"
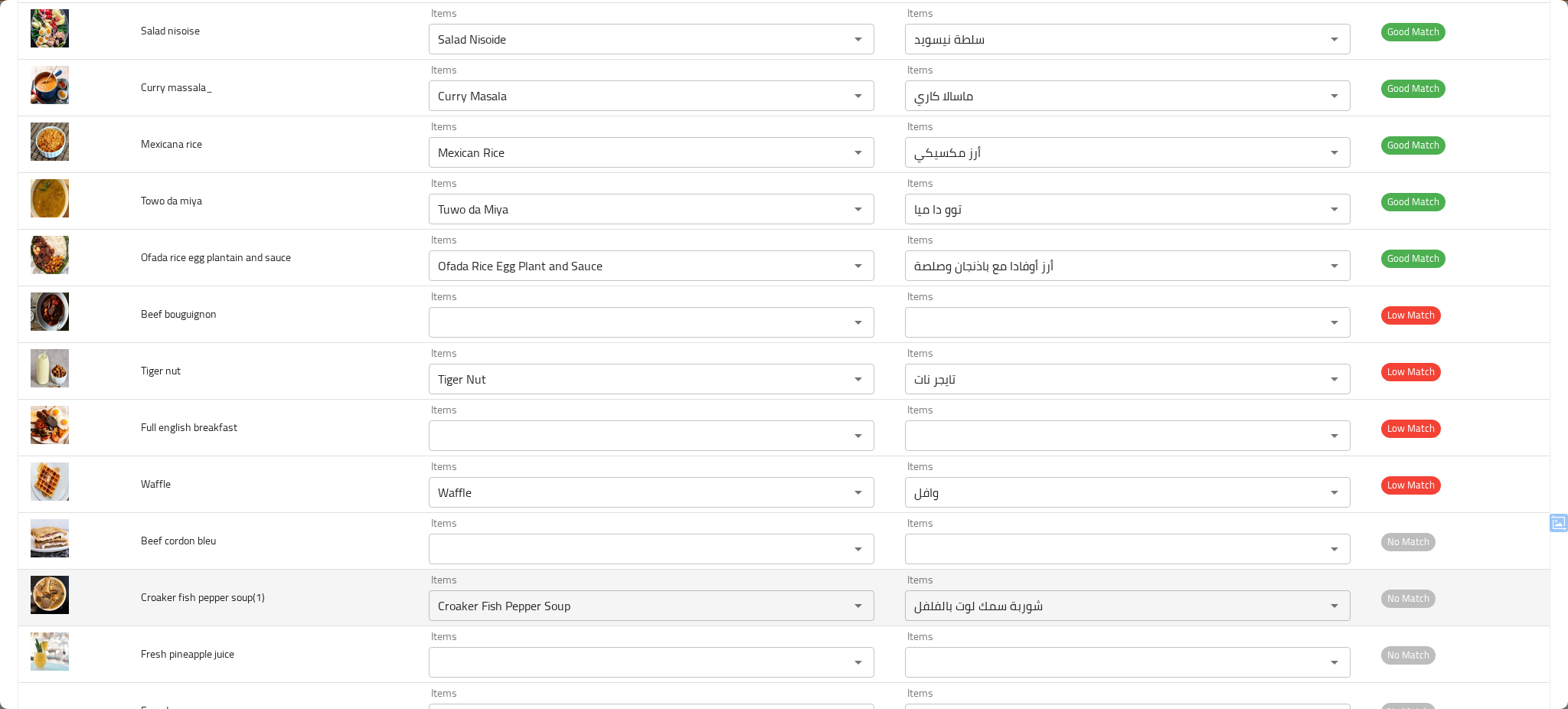
click at [356, 614] on td "Croaker fish pepper soup(1)" at bounding box center [272, 598] width 288 height 57
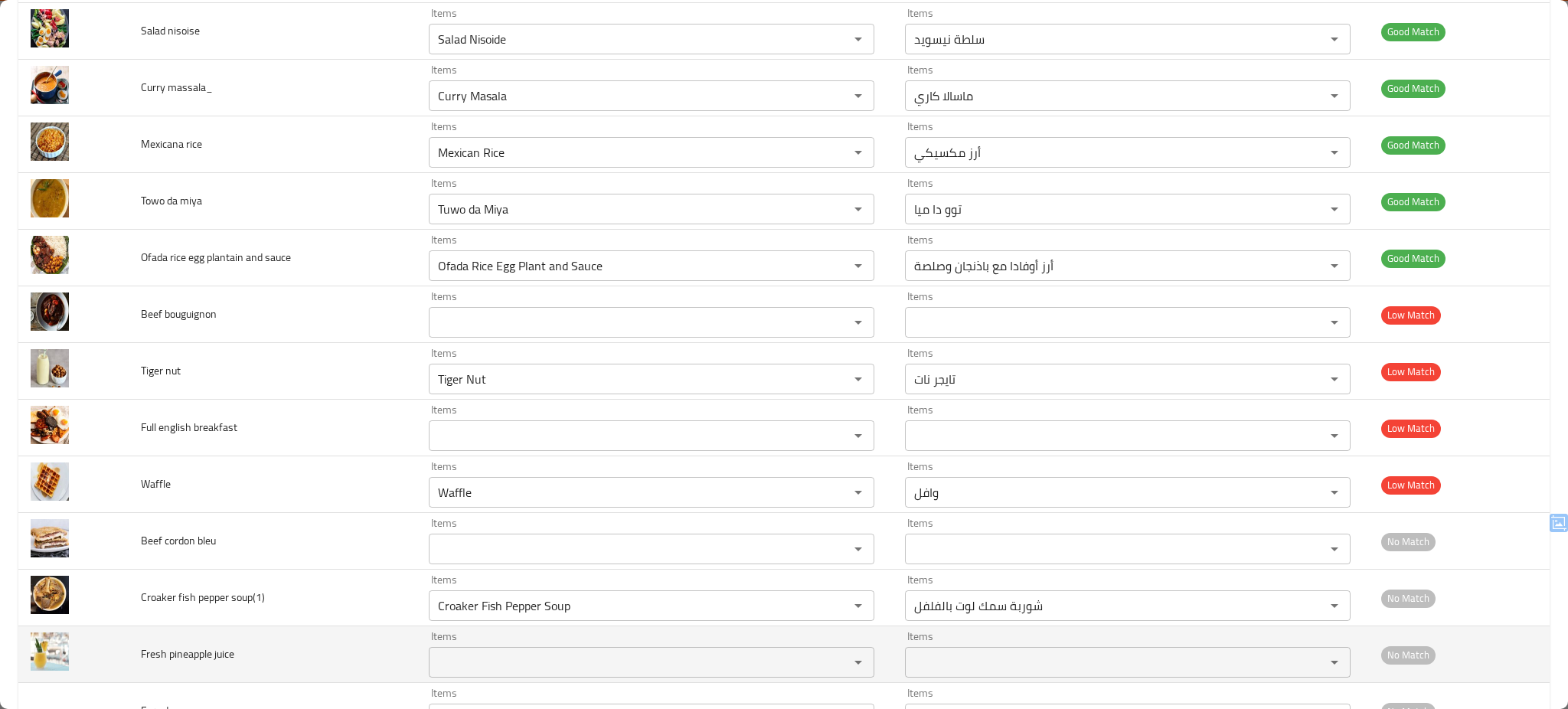
click at [472, 662] on juice "Items" at bounding box center [629, 661] width 391 height 21
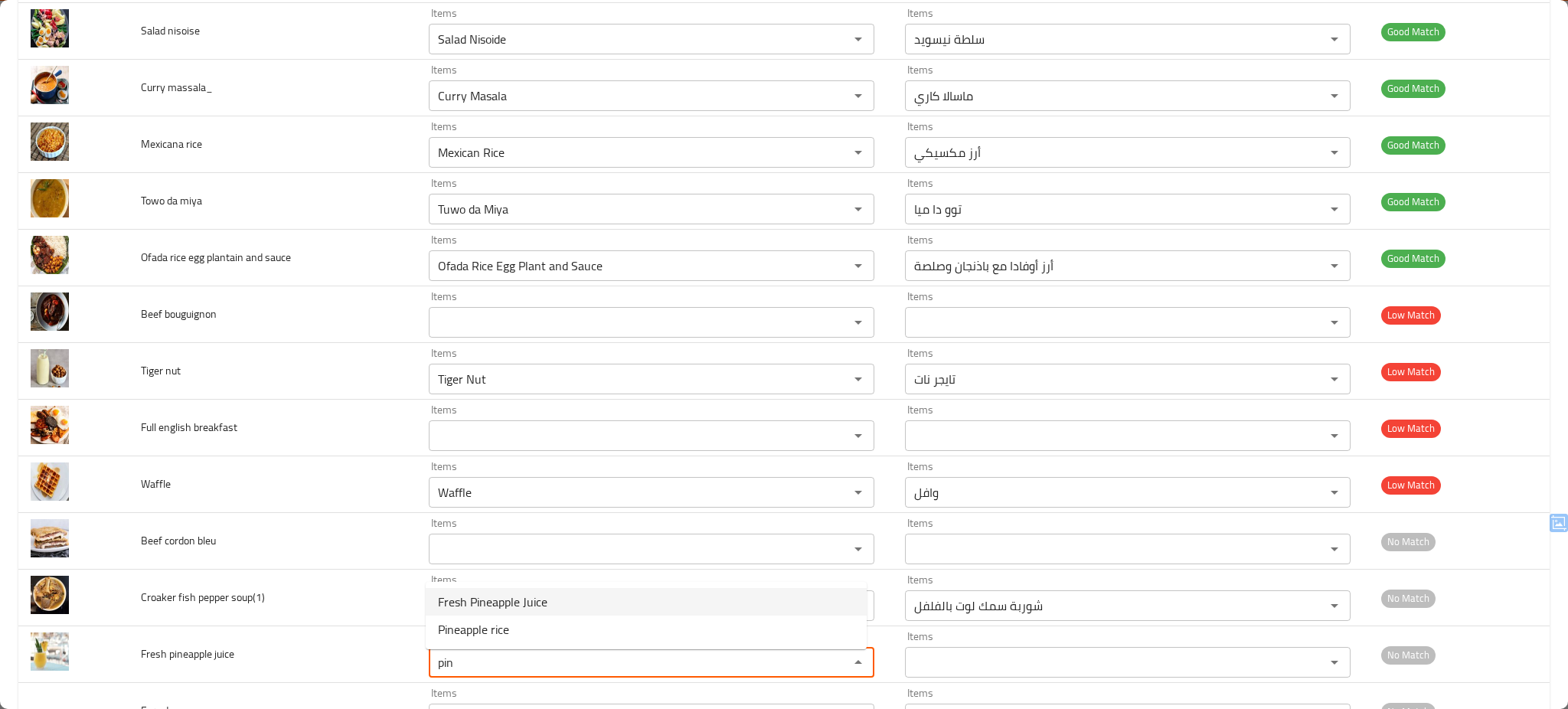
click at [467, 597] on span "Fresh Pineapple Juice" at bounding box center [492, 602] width 109 height 18
type juice "Fresh Pineapple Juice"
type juice-ar "عصير أناناس طازج"
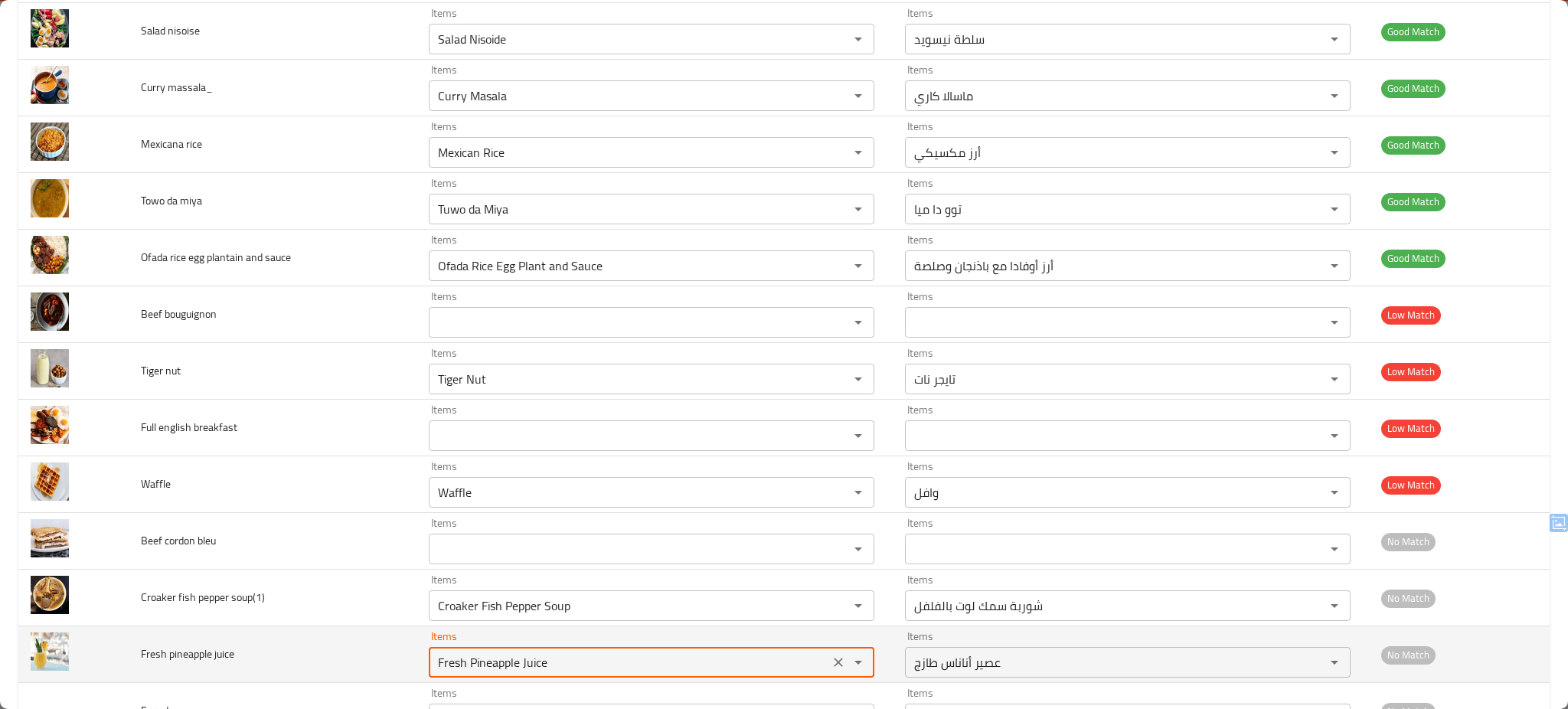
type juice "Fresh Pineapple Juice"
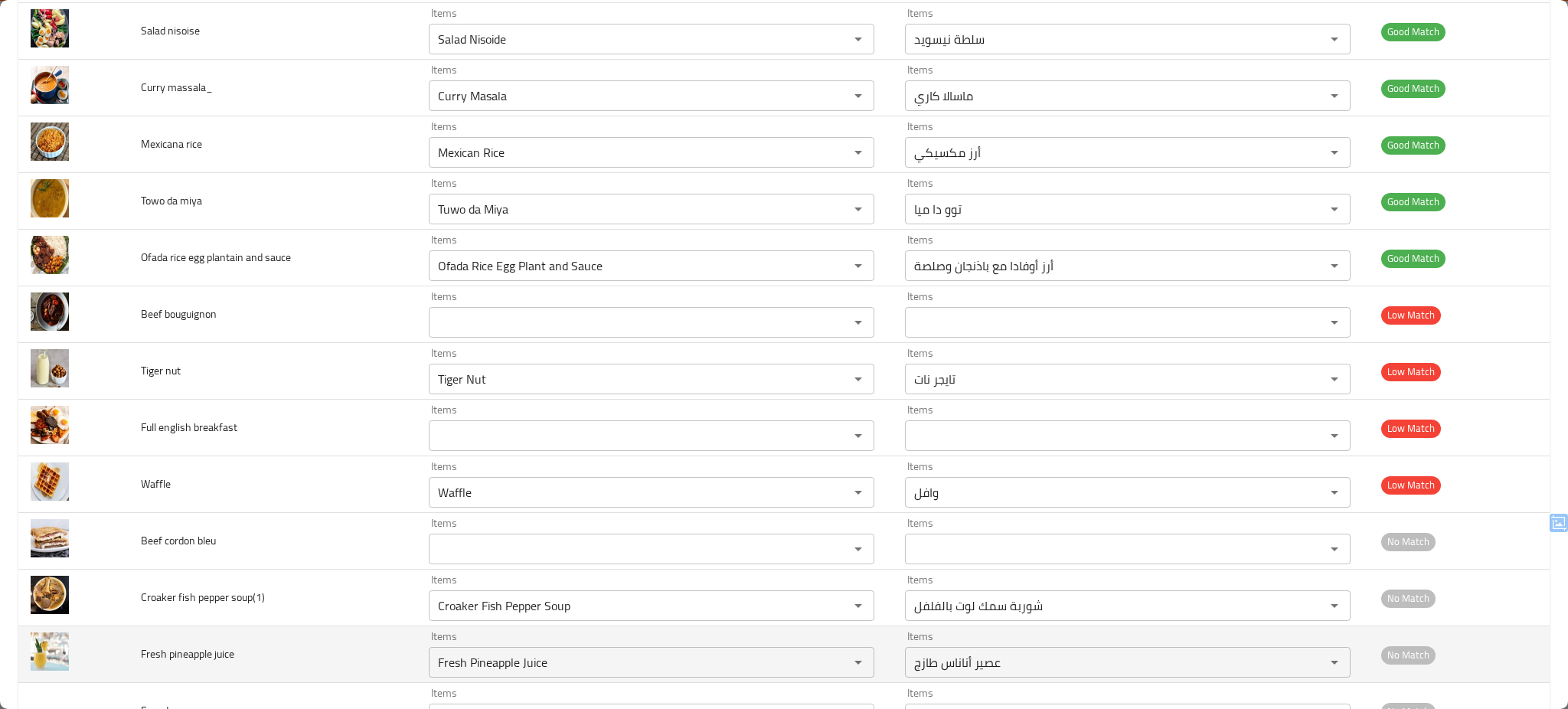
click at [351, 661] on td "Fresh pineapple juice" at bounding box center [272, 654] width 288 height 57
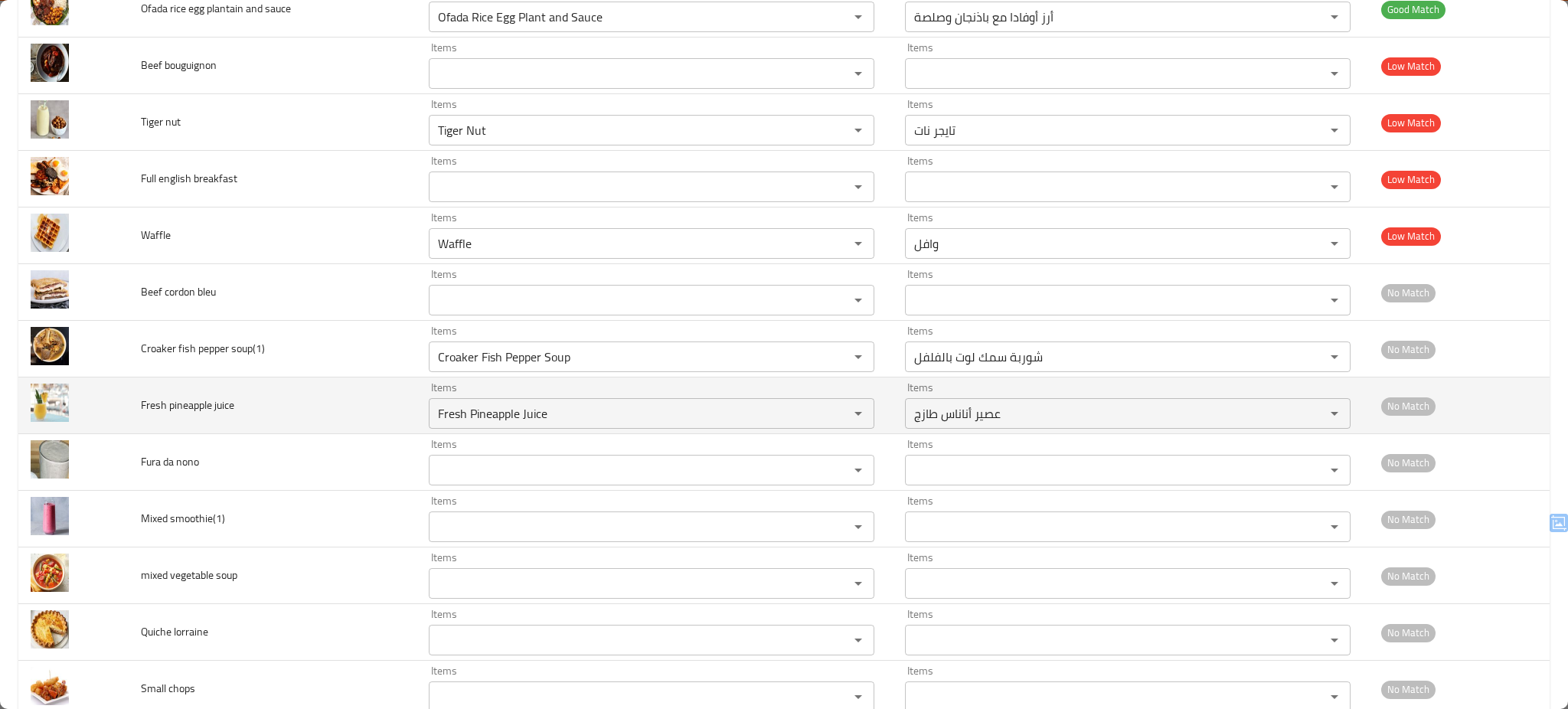
scroll to position [5904, 0]
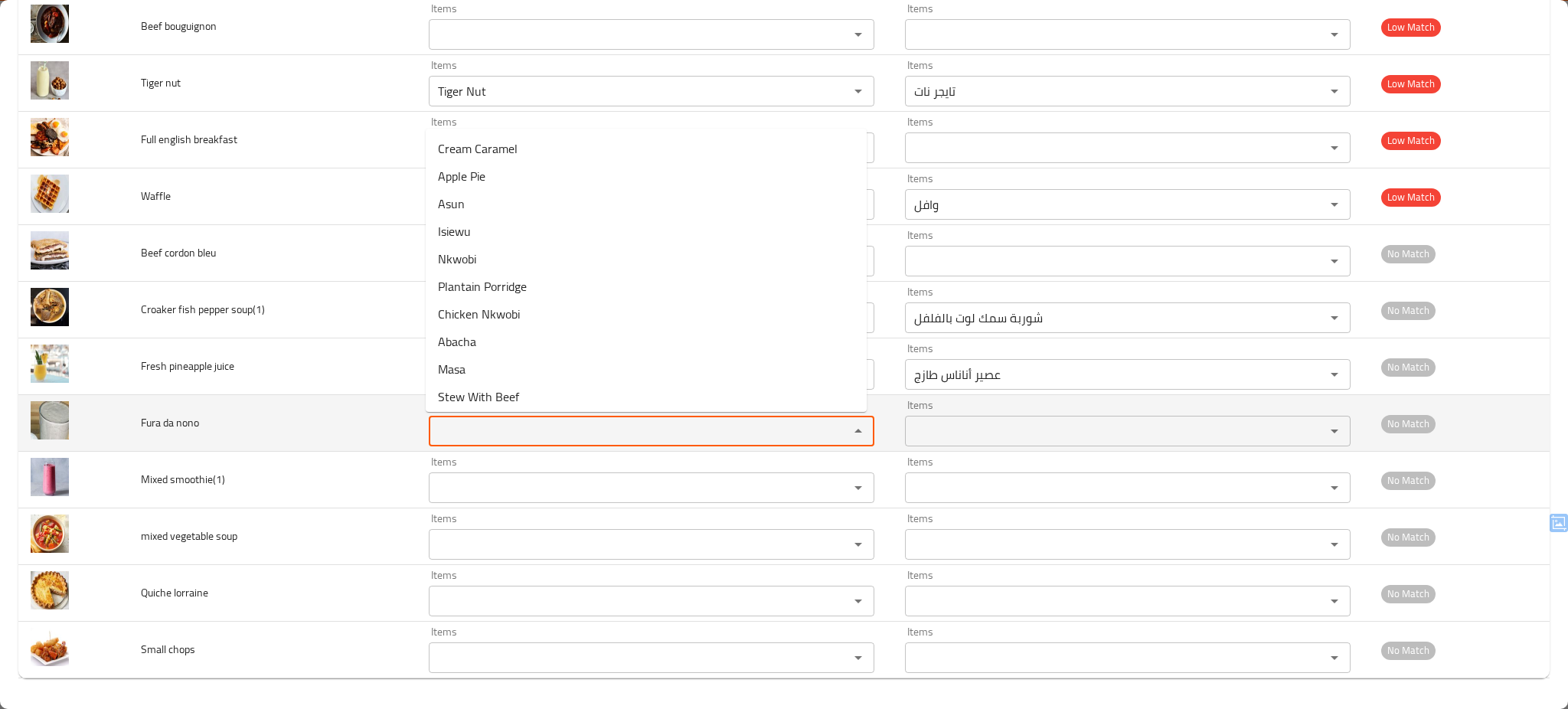
click at [476, 429] on nono "Items" at bounding box center [629, 431] width 391 height 21
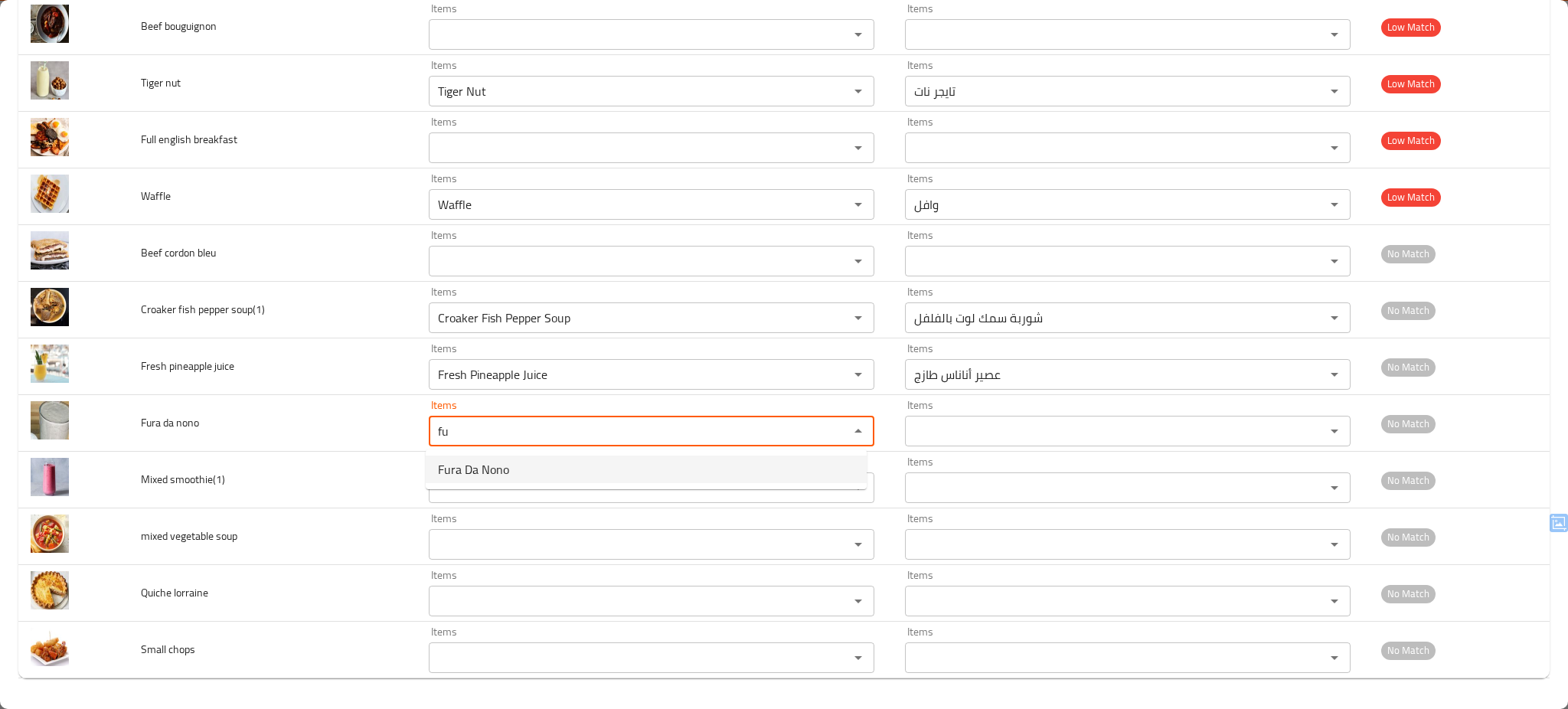
click at [468, 465] on span "Fura Da Nono" at bounding box center [474, 469] width 71 height 18
type nono "Fura Da Nono"
type nono-ar "فورا دا نونو"
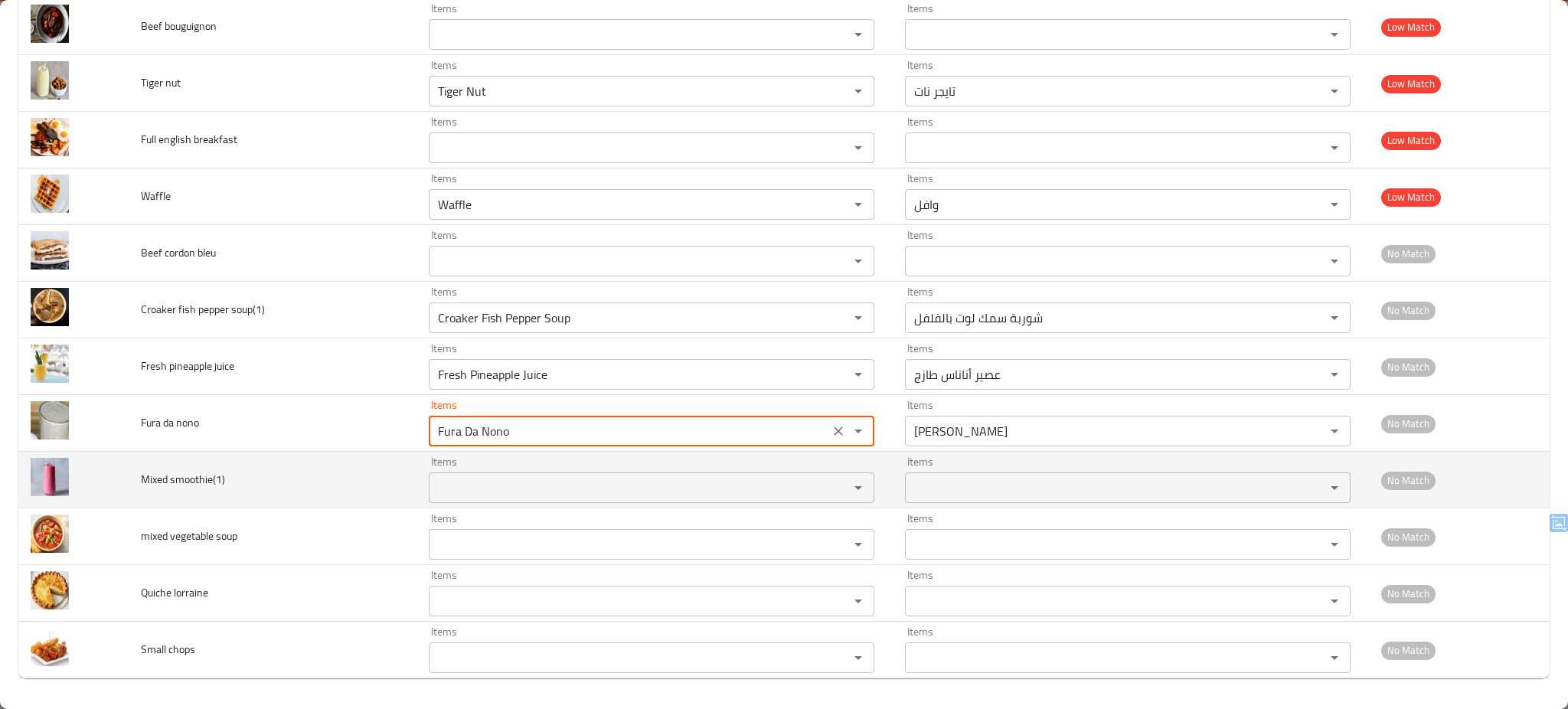
type nono "Fura Da Nono"
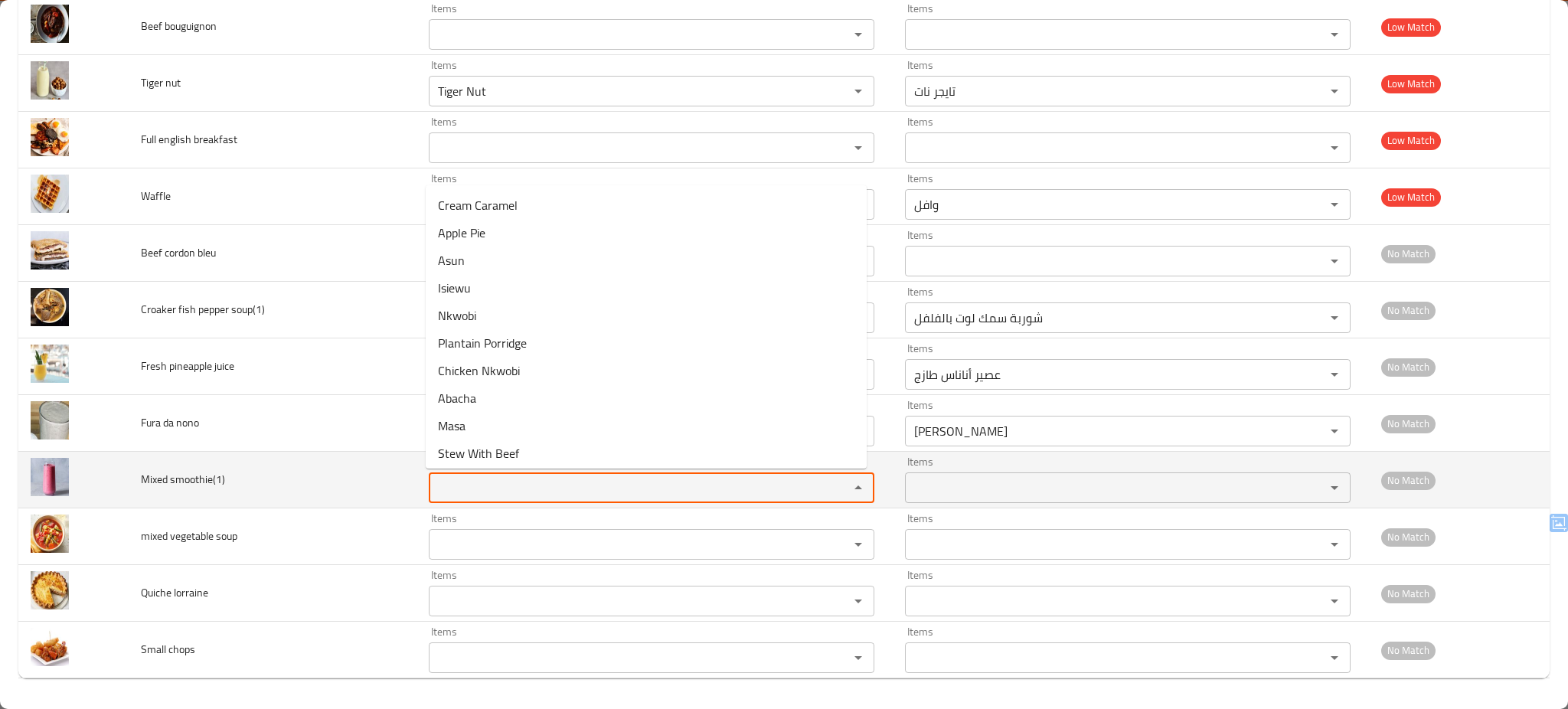
click at [463, 484] on smoothie\(1\) "Items" at bounding box center [629, 486] width 391 height 21
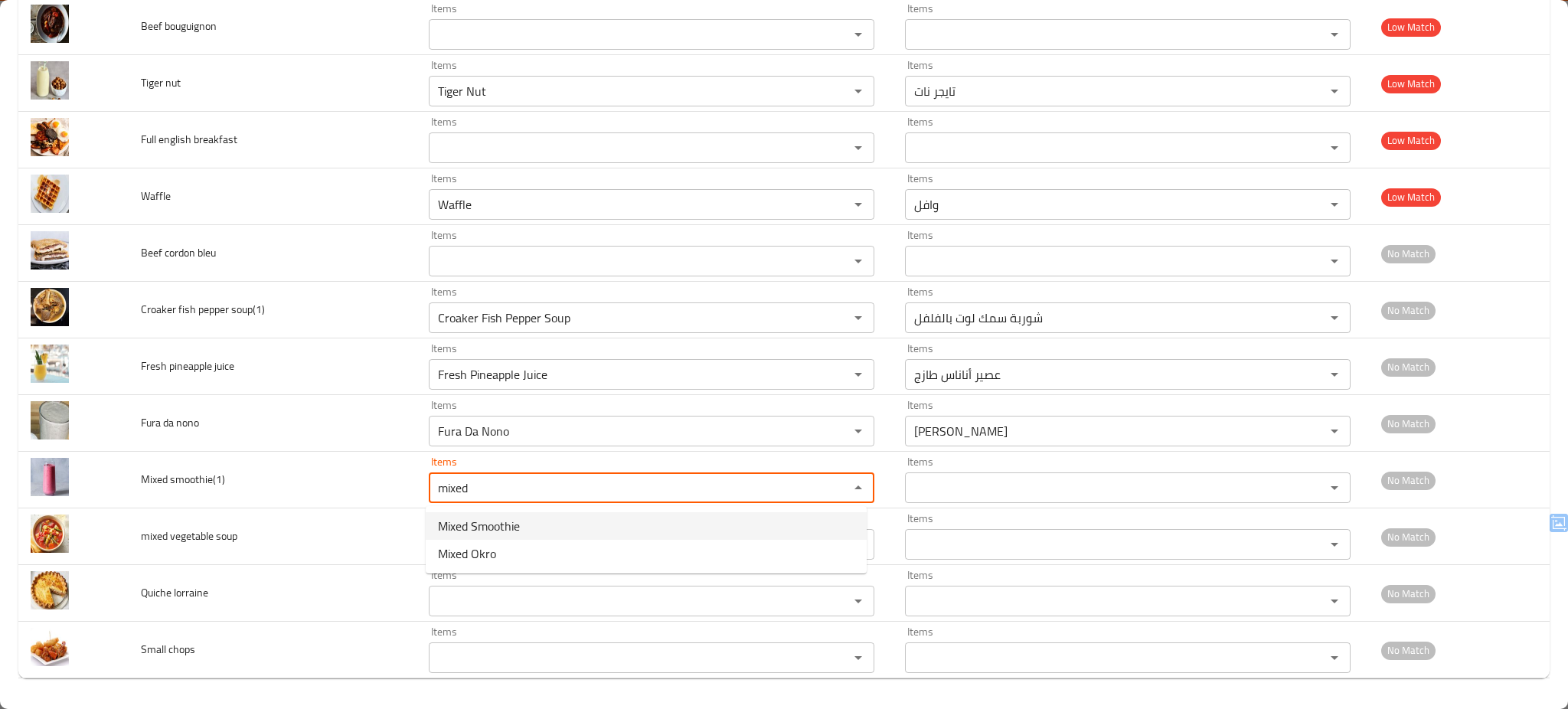
click at [462, 528] on span "Mixed Smoothie" at bounding box center [478, 526] width 82 height 18
type smoothie\(1\) "Mixed Smoothie"
type smoothie\(1\)-ar "سموثي مشكل"
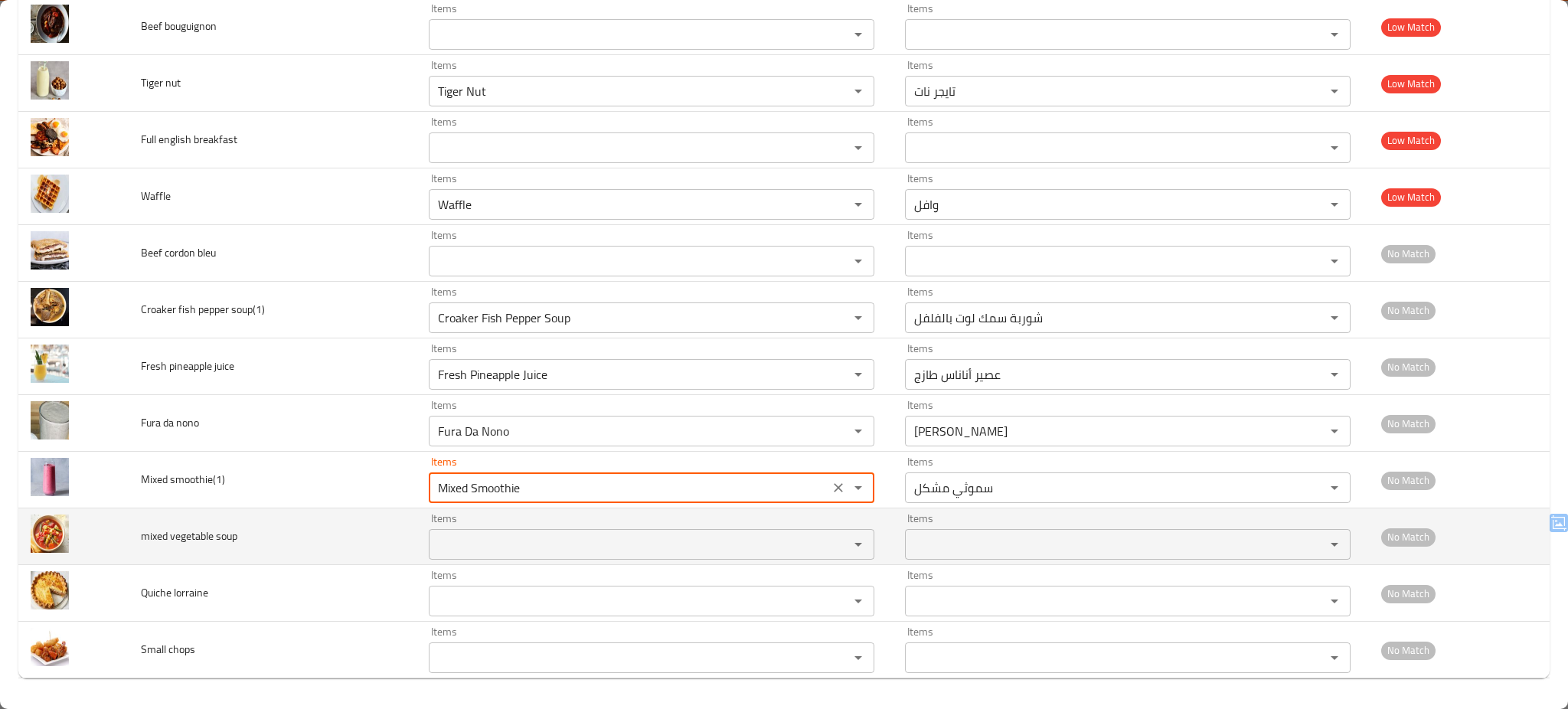
type smoothie\(1\) "Mixed Smoothie"
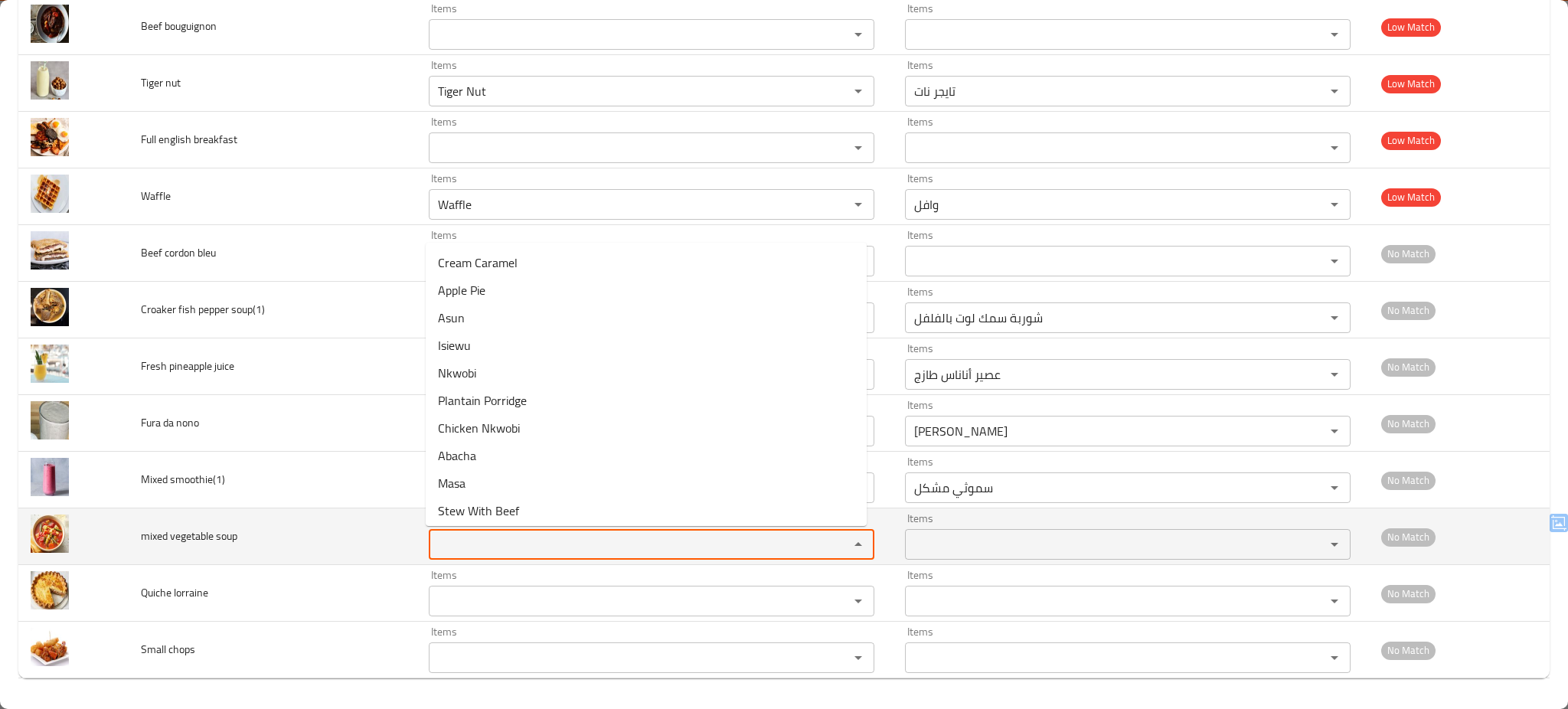
click at [469, 540] on soup "Items" at bounding box center [629, 543] width 391 height 21
type soup "v"
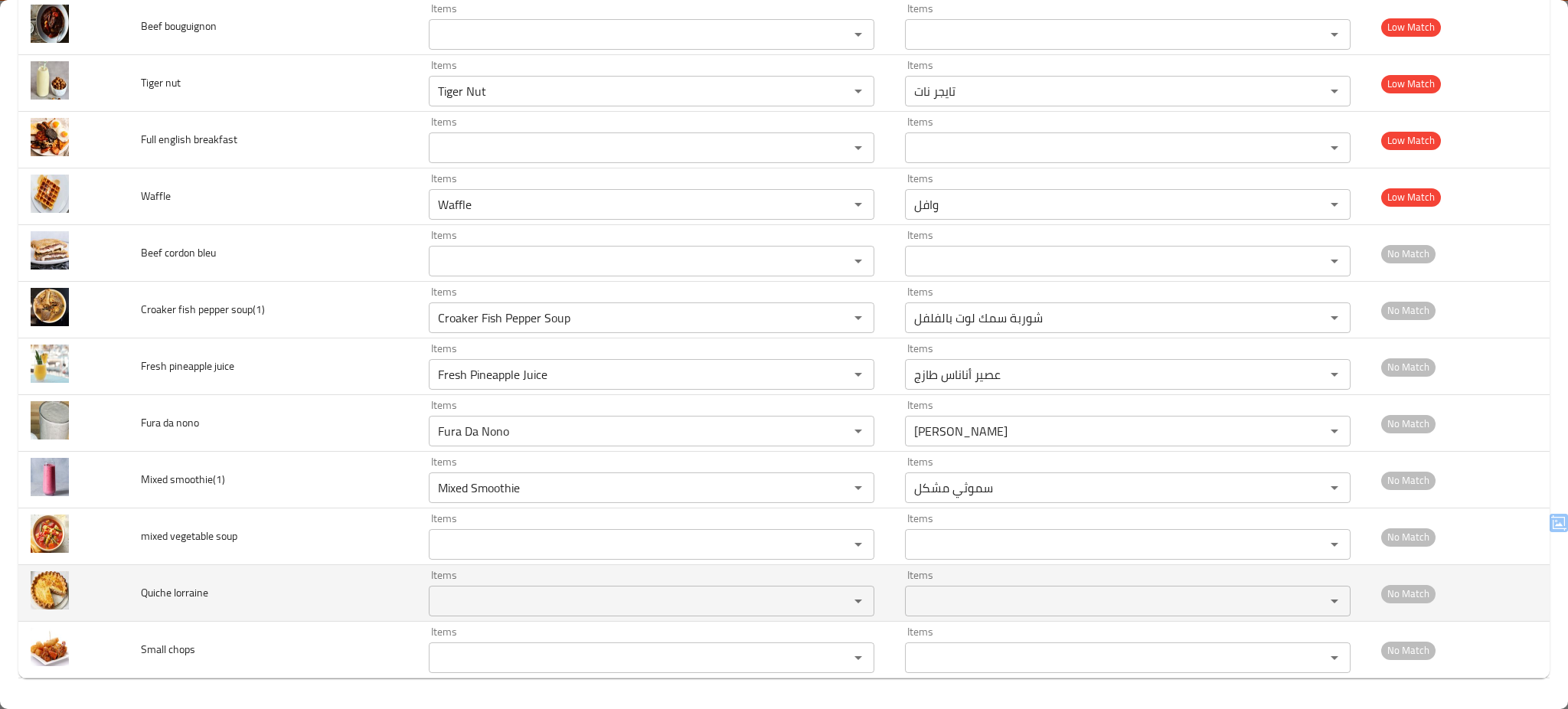
click at [307, 593] on td "Quiche lorraine" at bounding box center [272, 594] width 288 height 57
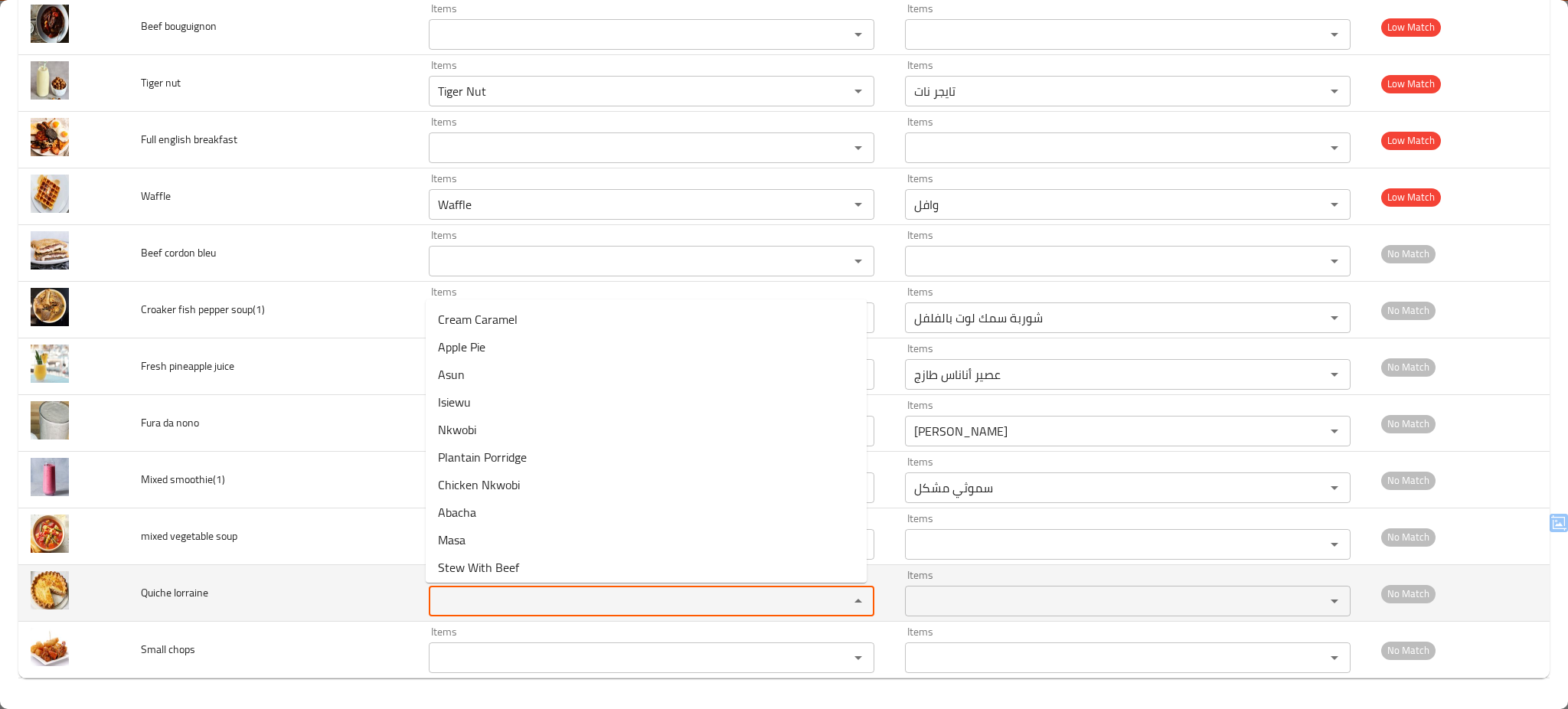
click at [484, 602] on lorraine "Items" at bounding box center [629, 600] width 391 height 21
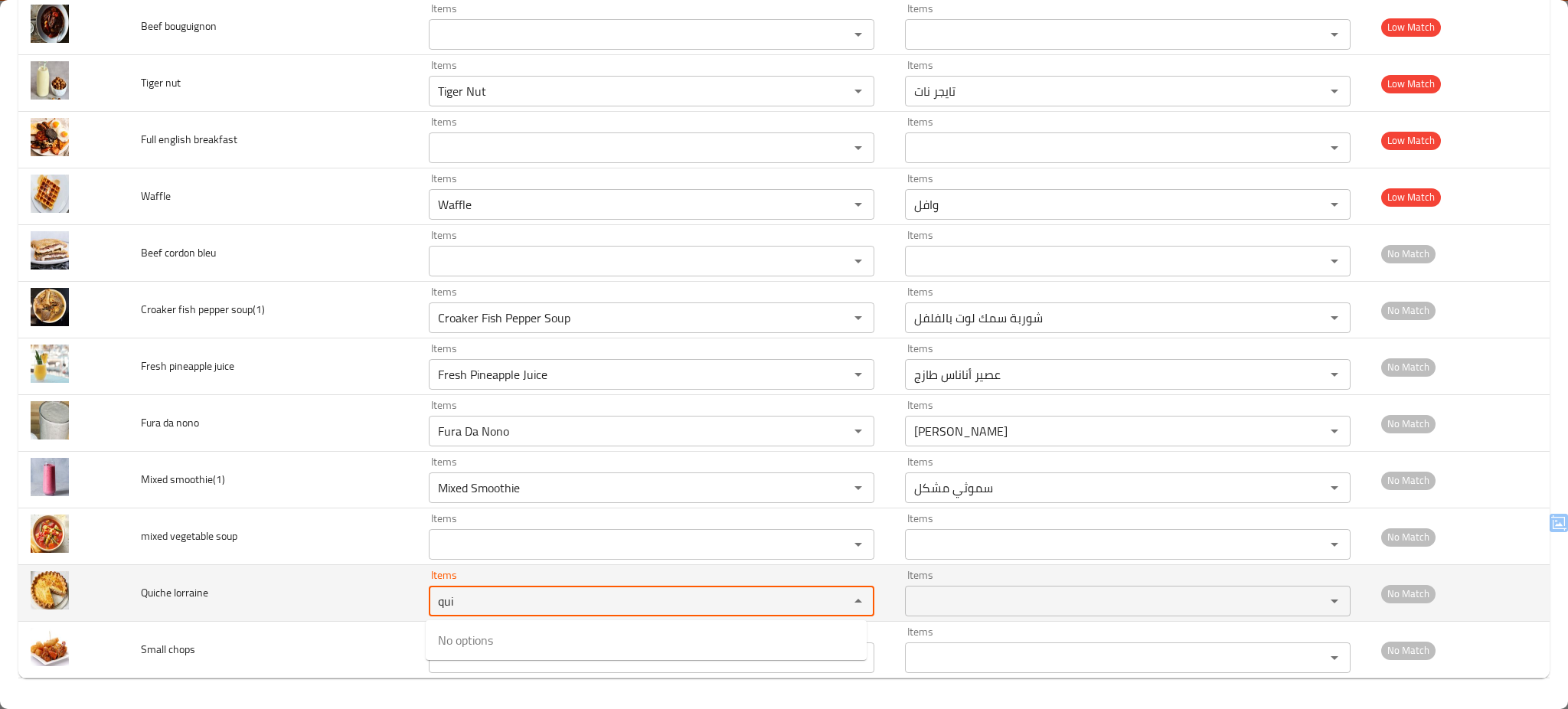
type lorraine "qui"
click at [352, 604] on td "Quiche lorraine" at bounding box center [272, 594] width 288 height 57
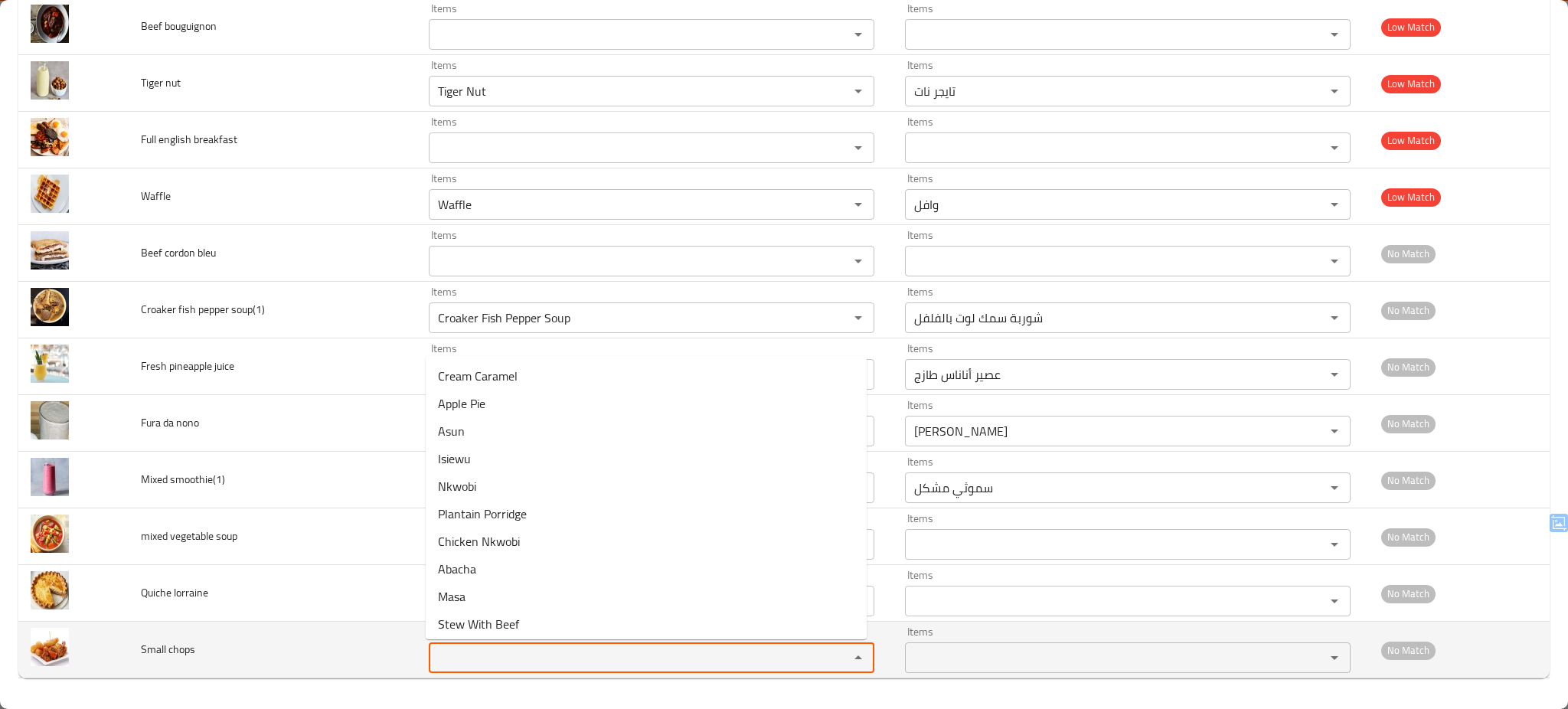
click at [510, 657] on chops "Items" at bounding box center [629, 657] width 391 height 21
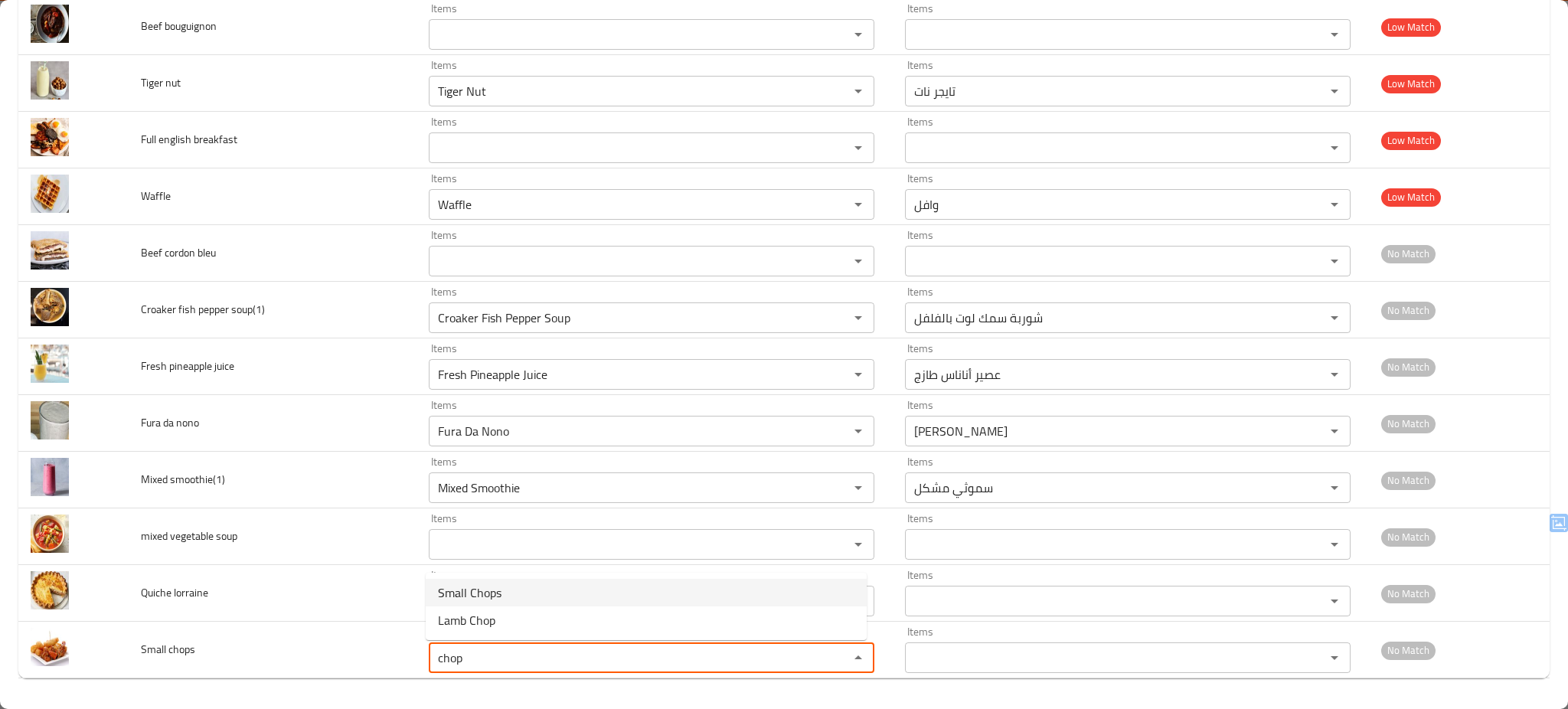
click at [482, 593] on span "Small Chops" at bounding box center [469, 593] width 63 height 18
type chops "Small Chops"
type chops-ar "قطع صغيرة"
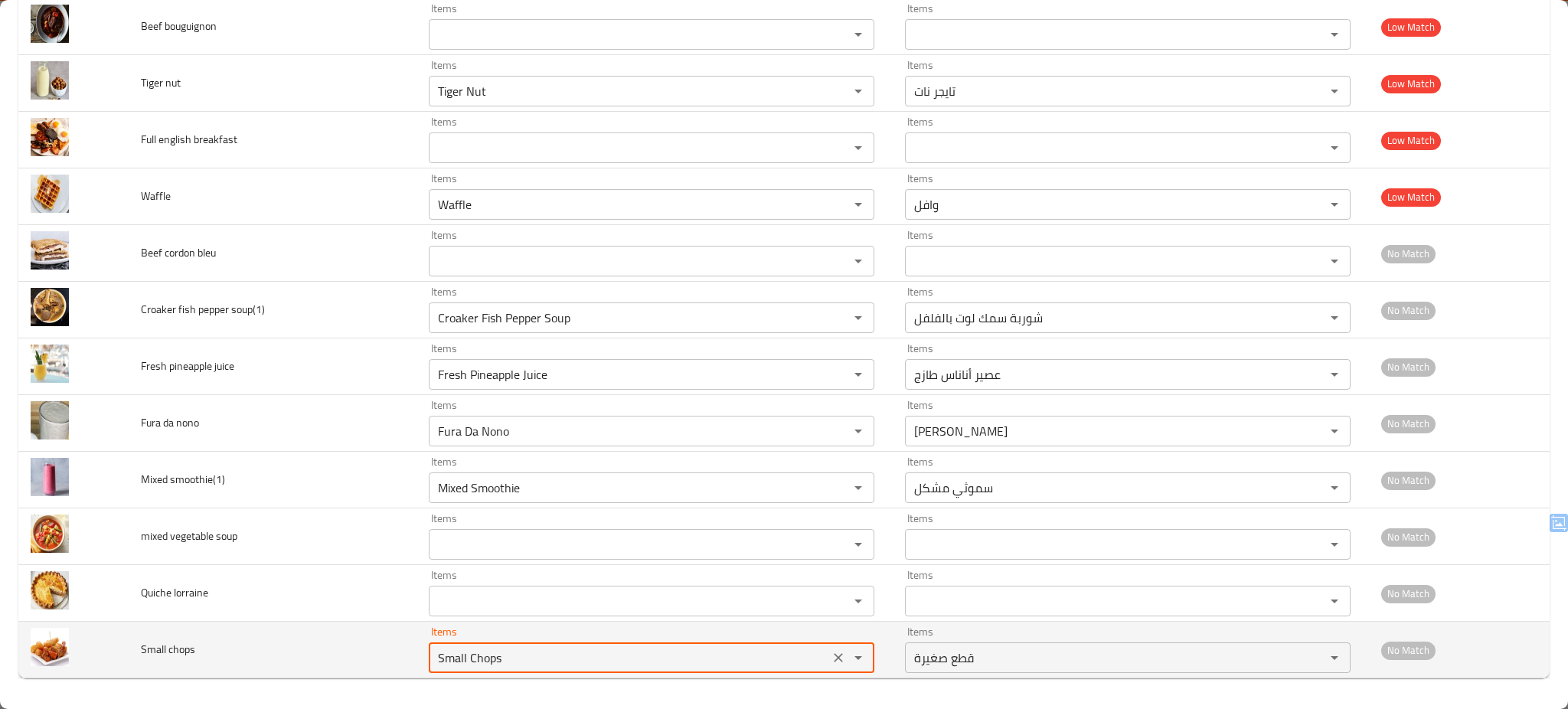
type chops "Small Chops"
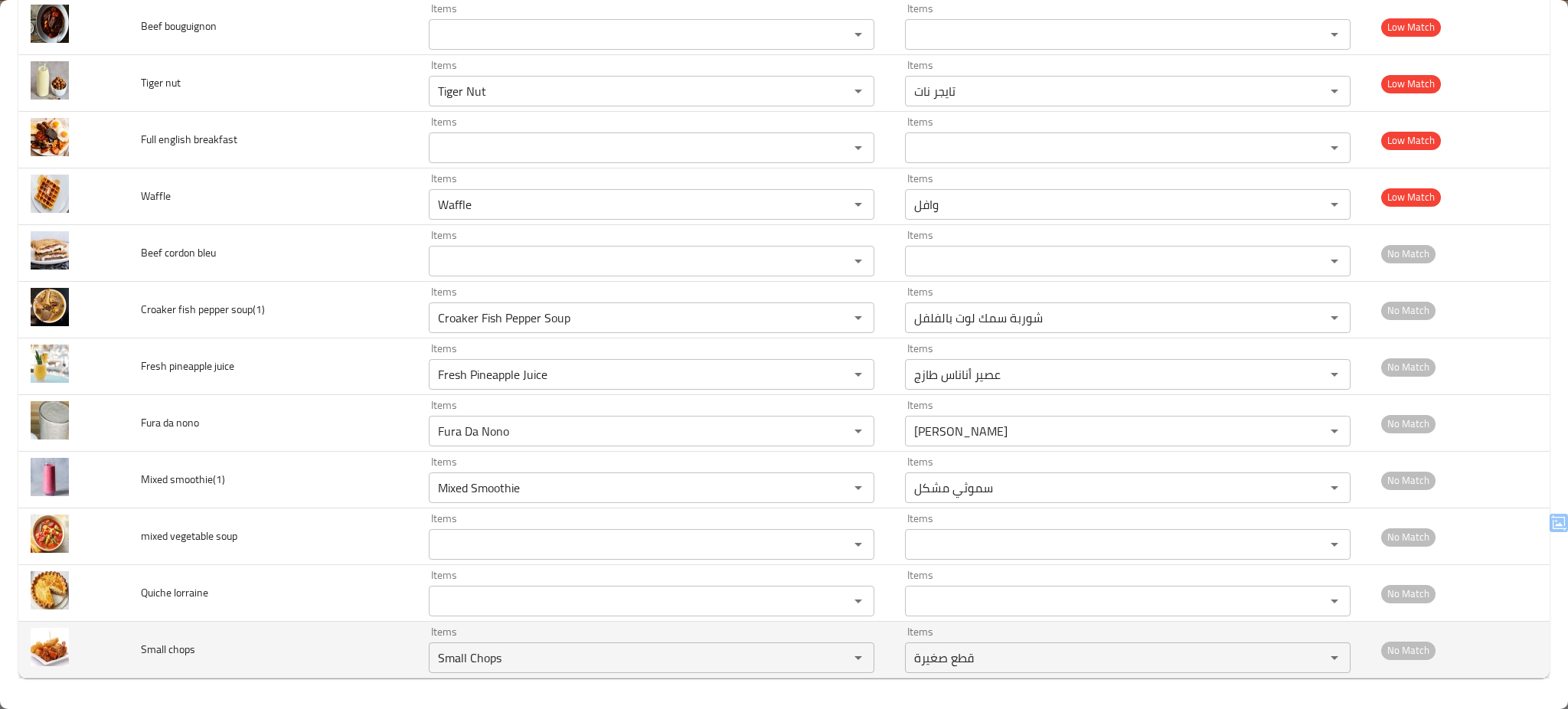
click at [359, 658] on td "Small chops" at bounding box center [272, 649] width 288 height 57
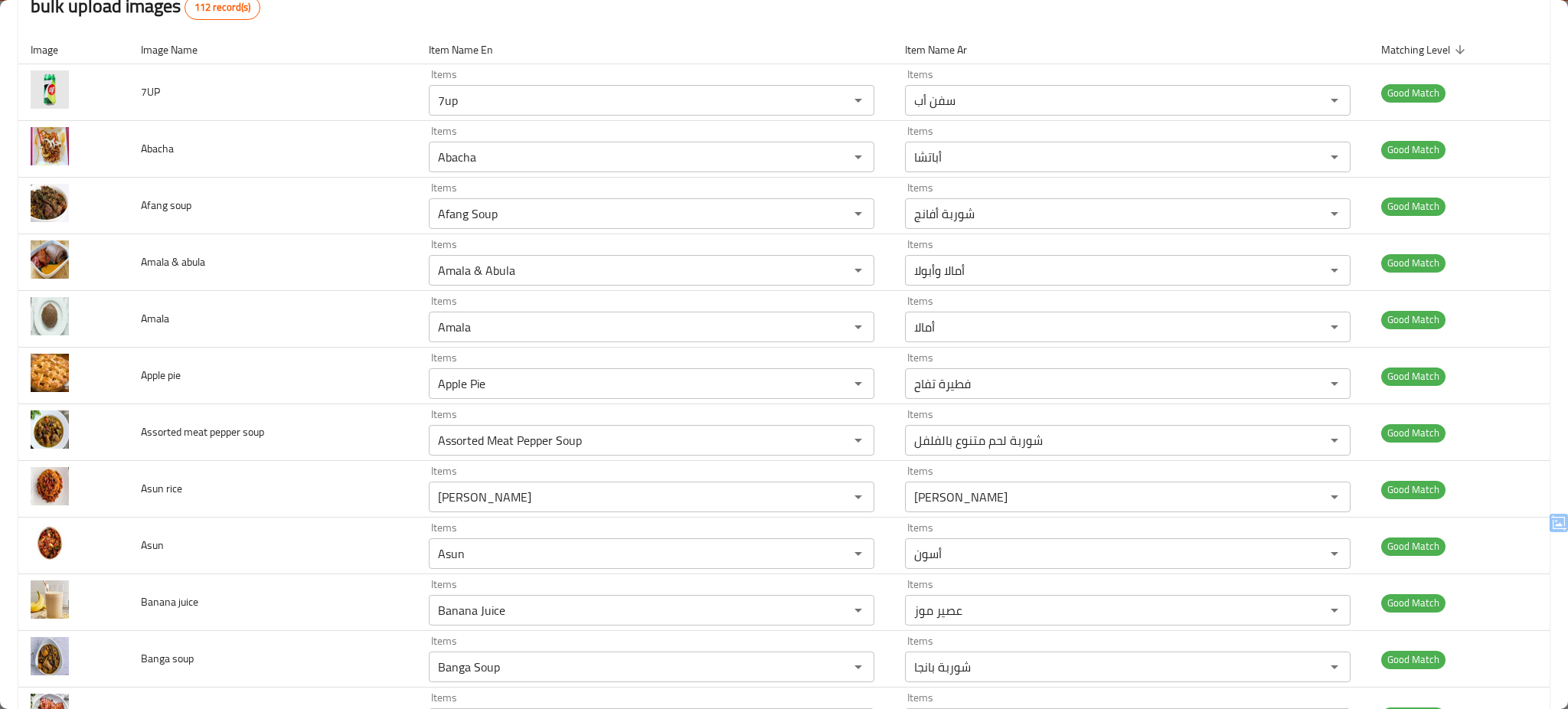
scroll to position [0, 0]
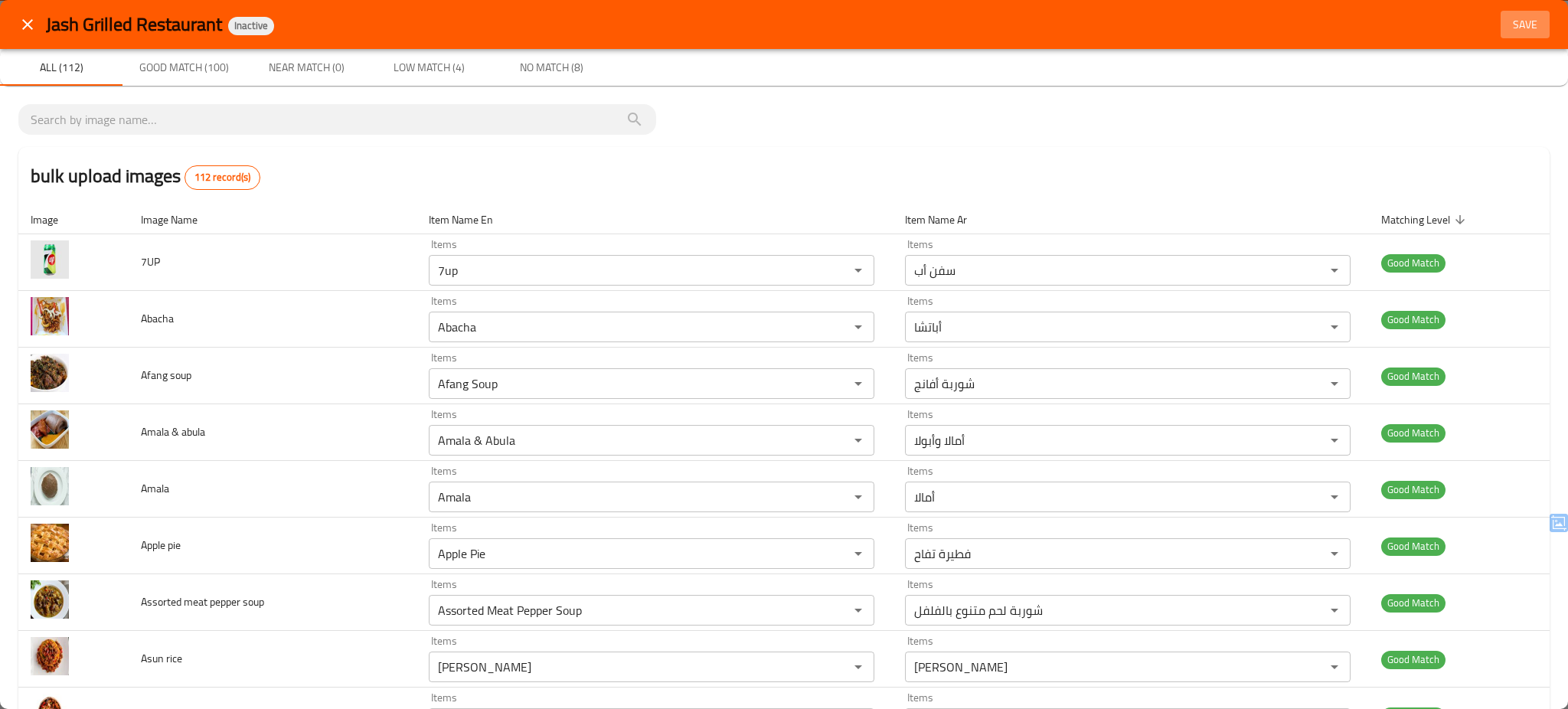
click at [1512, 16] on span "Save" at bounding box center [1525, 25] width 37 height 19
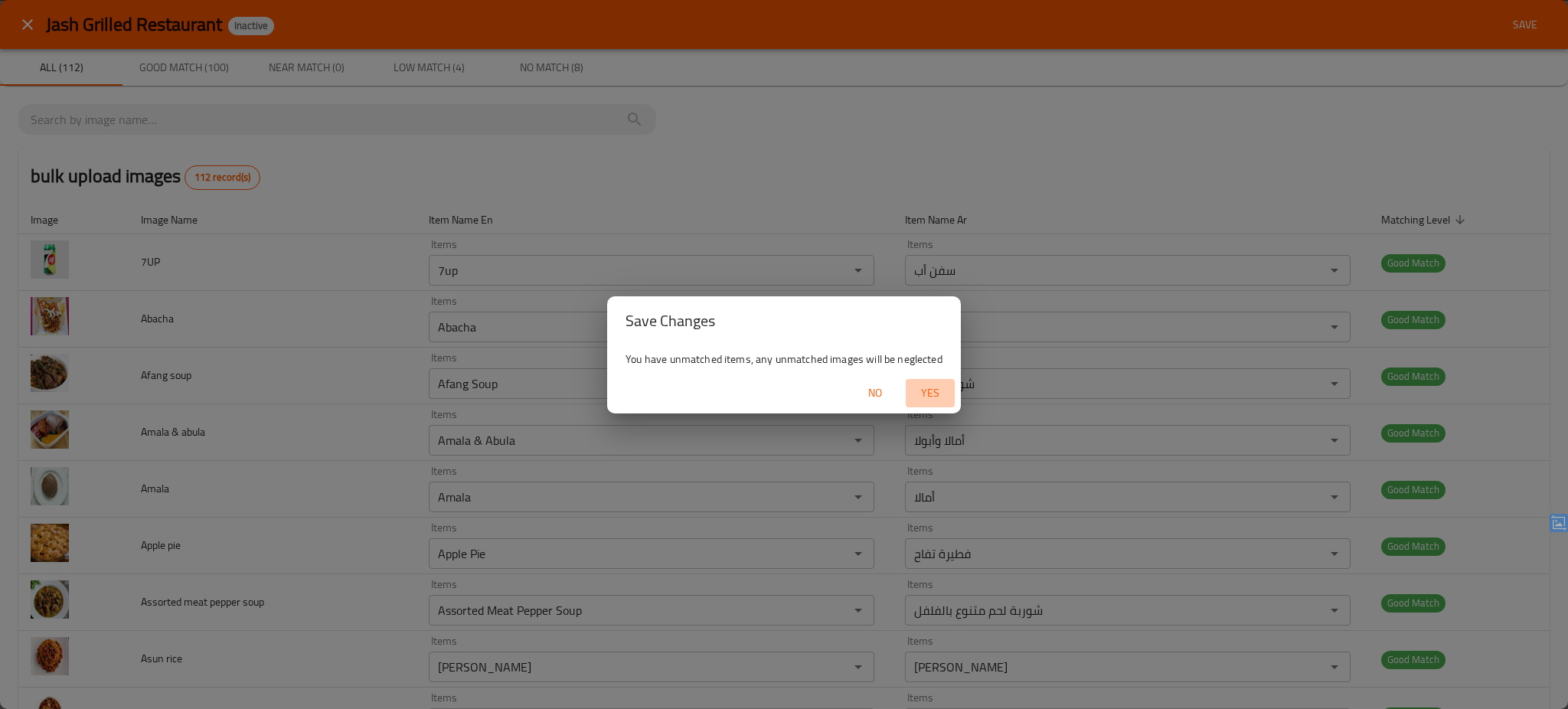
click at [928, 393] on span "Yes" at bounding box center [930, 393] width 37 height 19
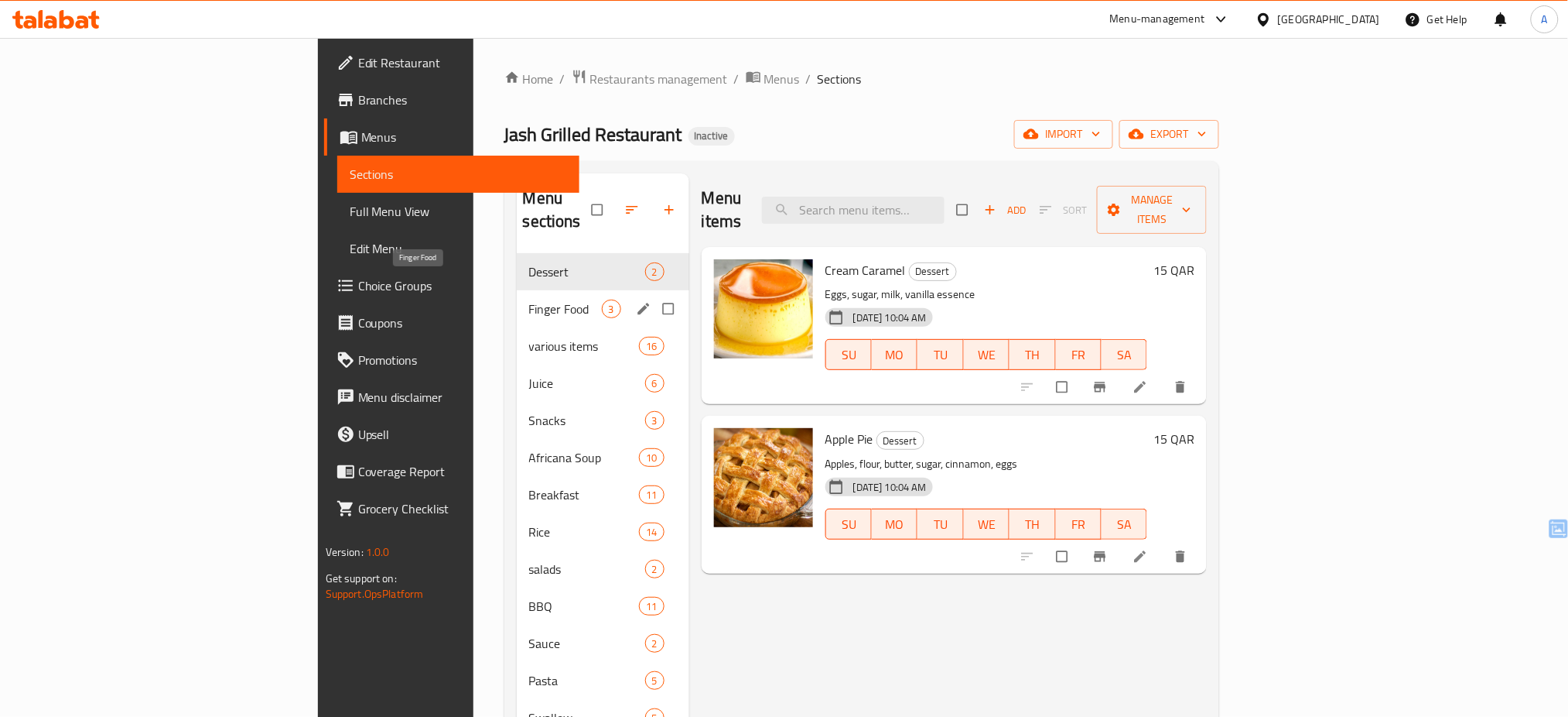
click at [529, 299] on span "Finger Food" at bounding box center [565, 308] width 73 height 19
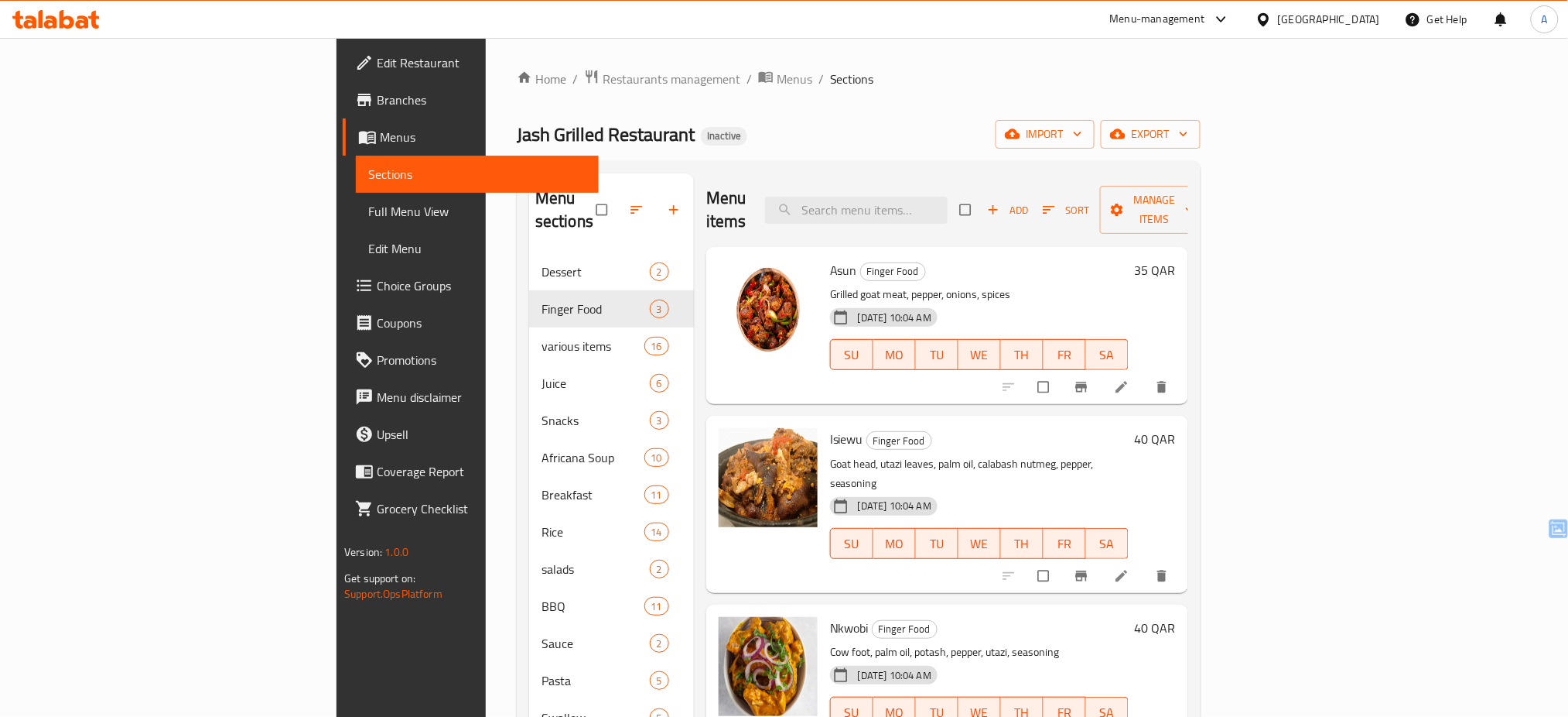
scroll to position [217, 0]
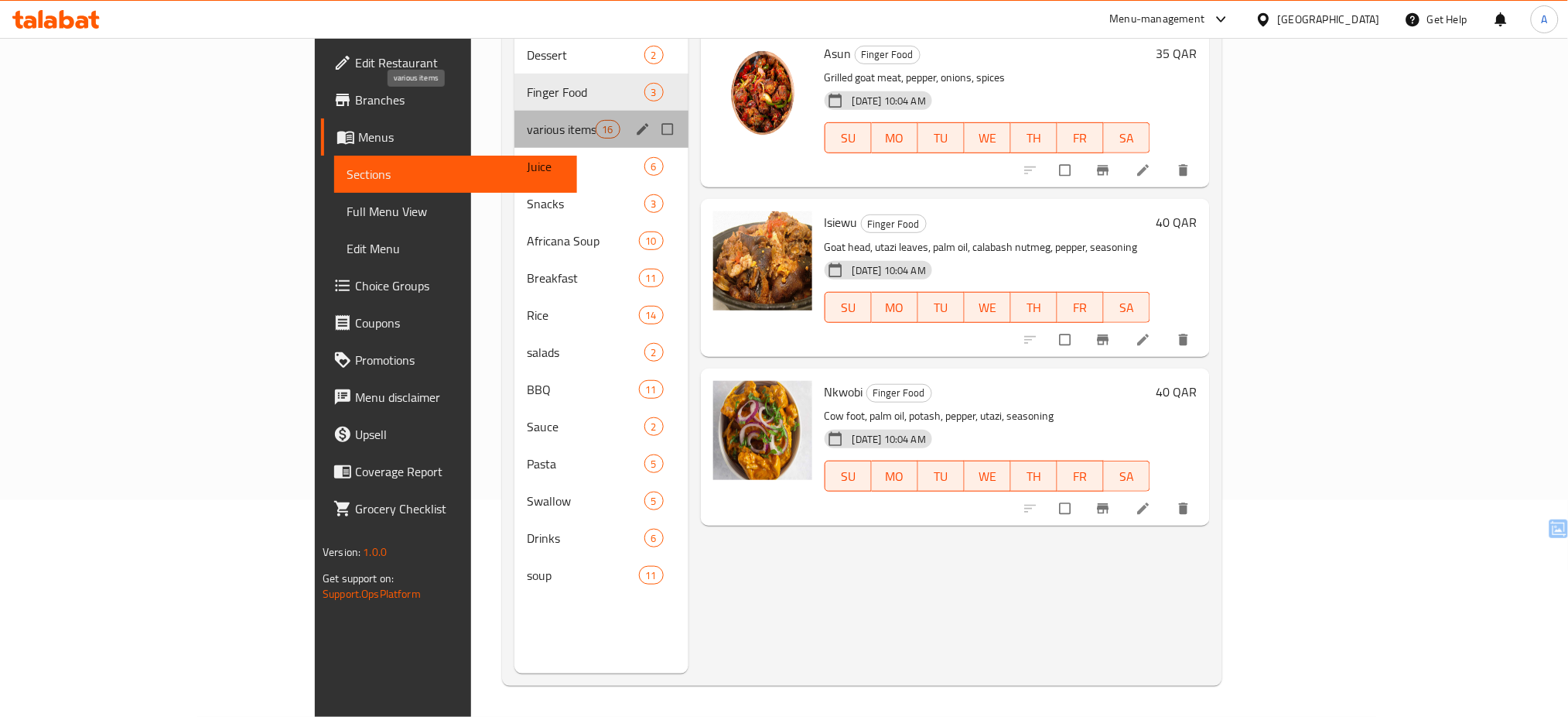
click at [527, 120] on span "various items" at bounding box center [561, 129] width 69 height 19
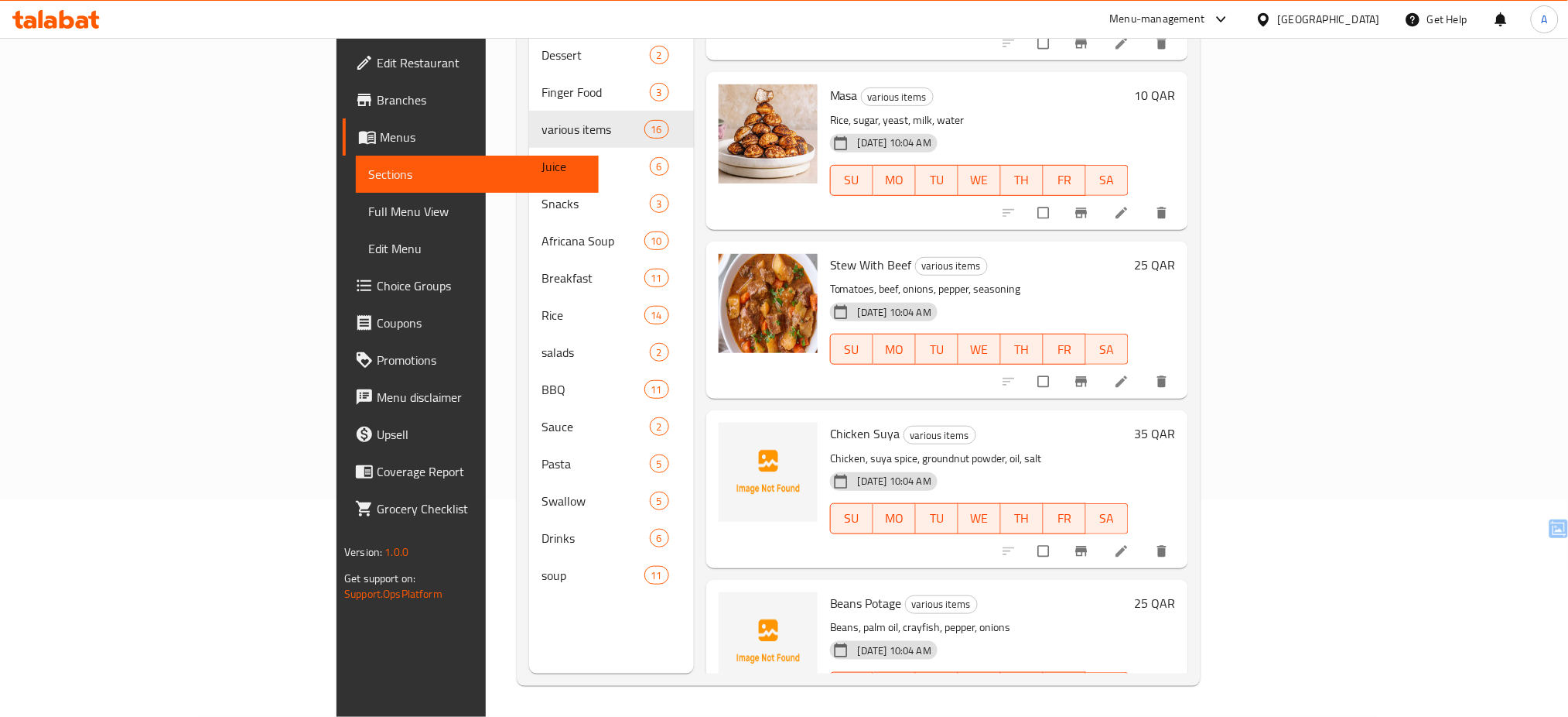
scroll to position [508, 0]
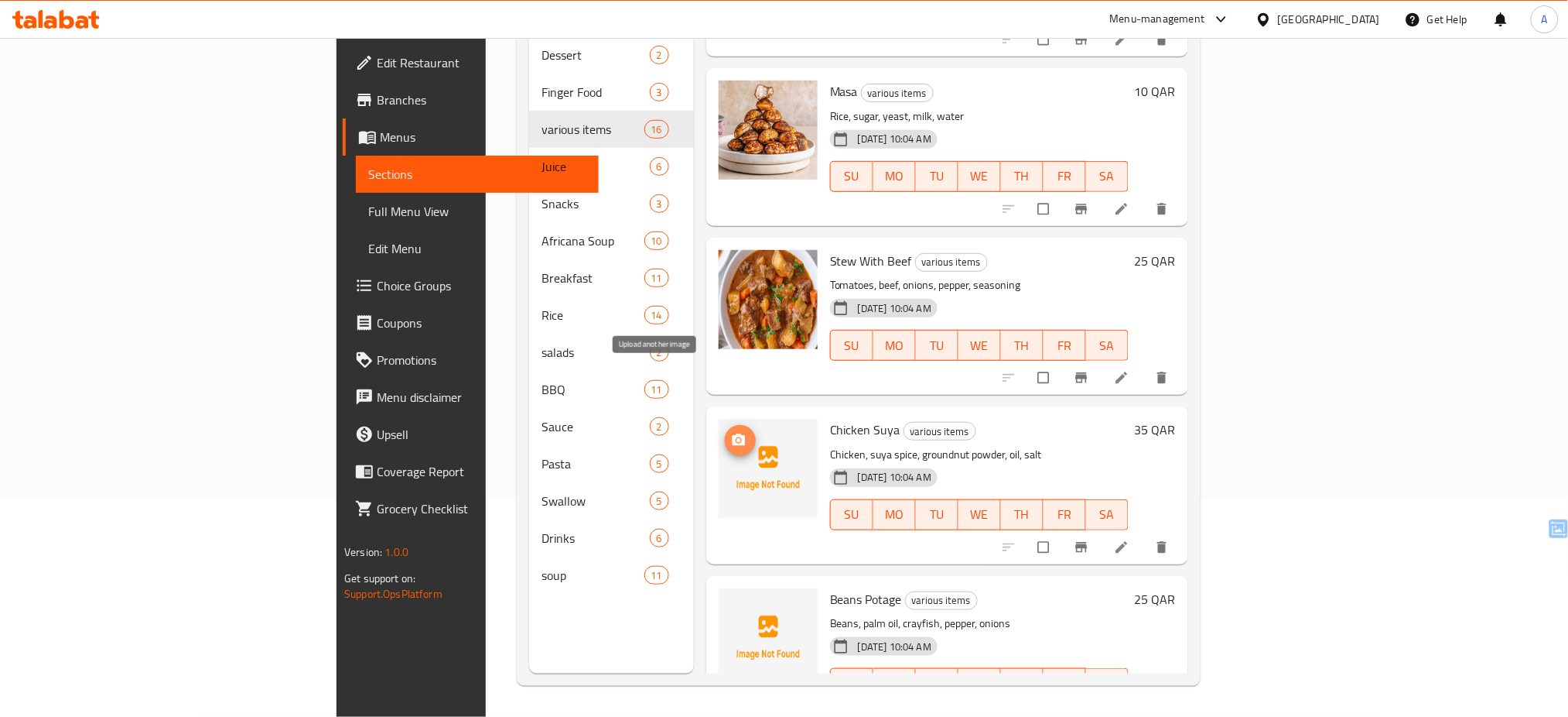
click at [733, 434] on icon "upload picture" at bounding box center [739, 440] width 13 height 12
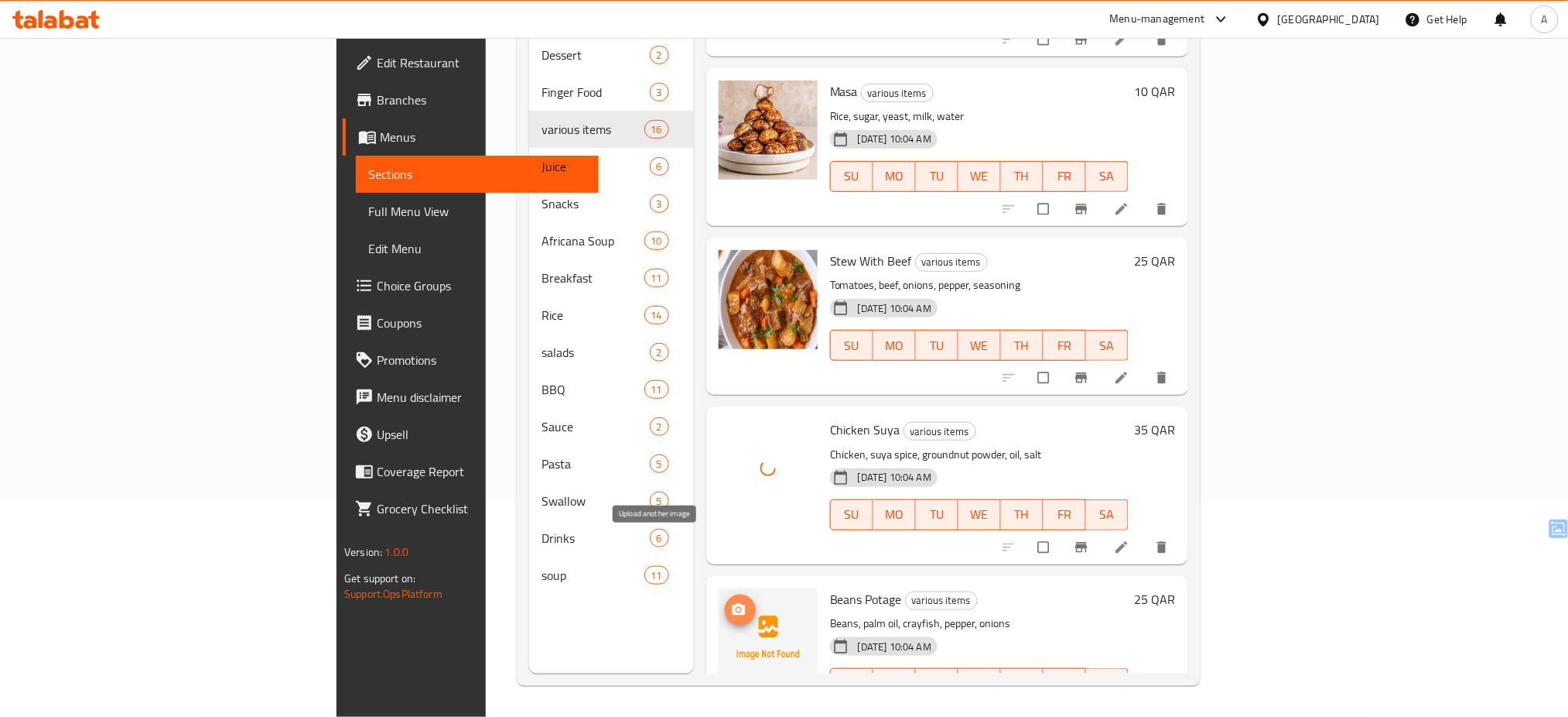
click at [725, 595] on button "upload picture" at bounding box center [740, 610] width 31 height 31
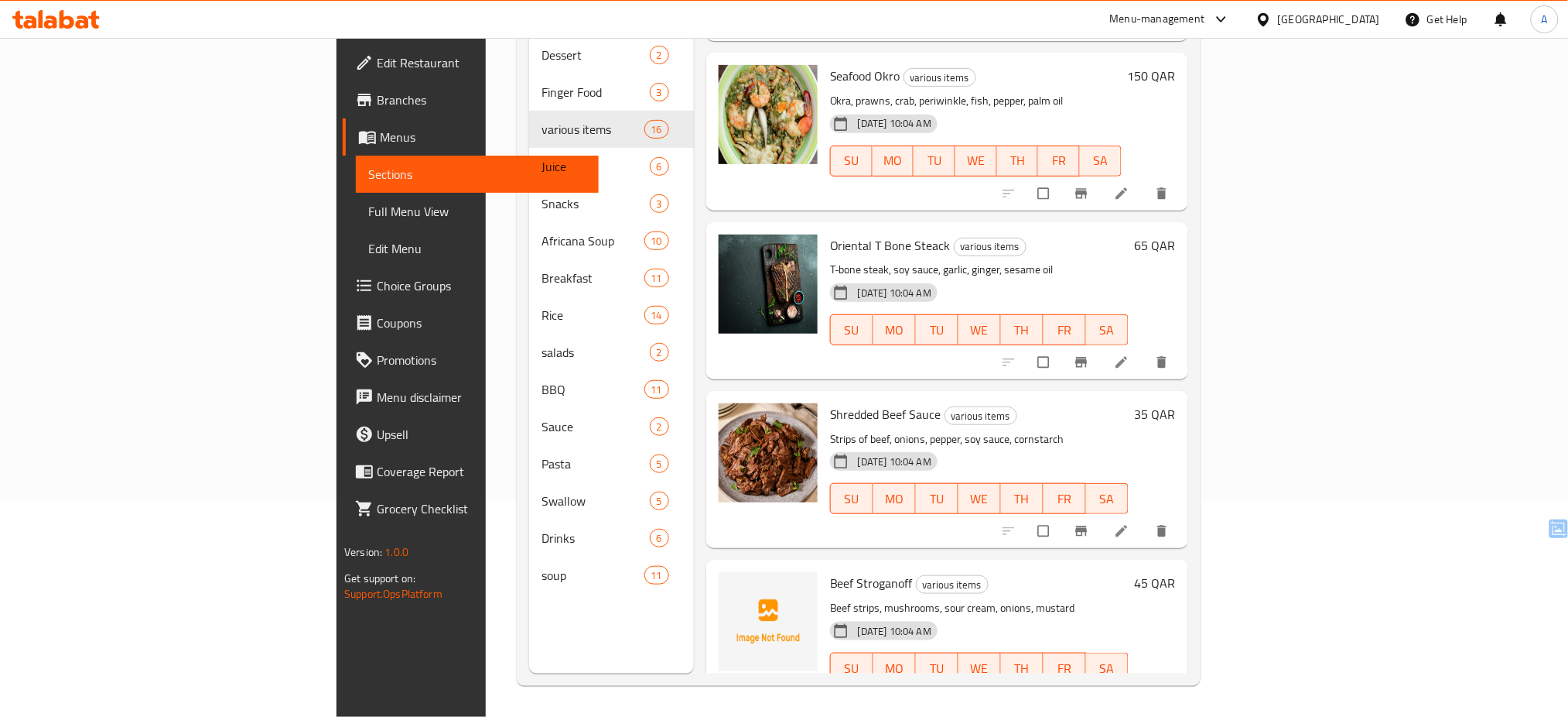
scroll to position [1591, 0]
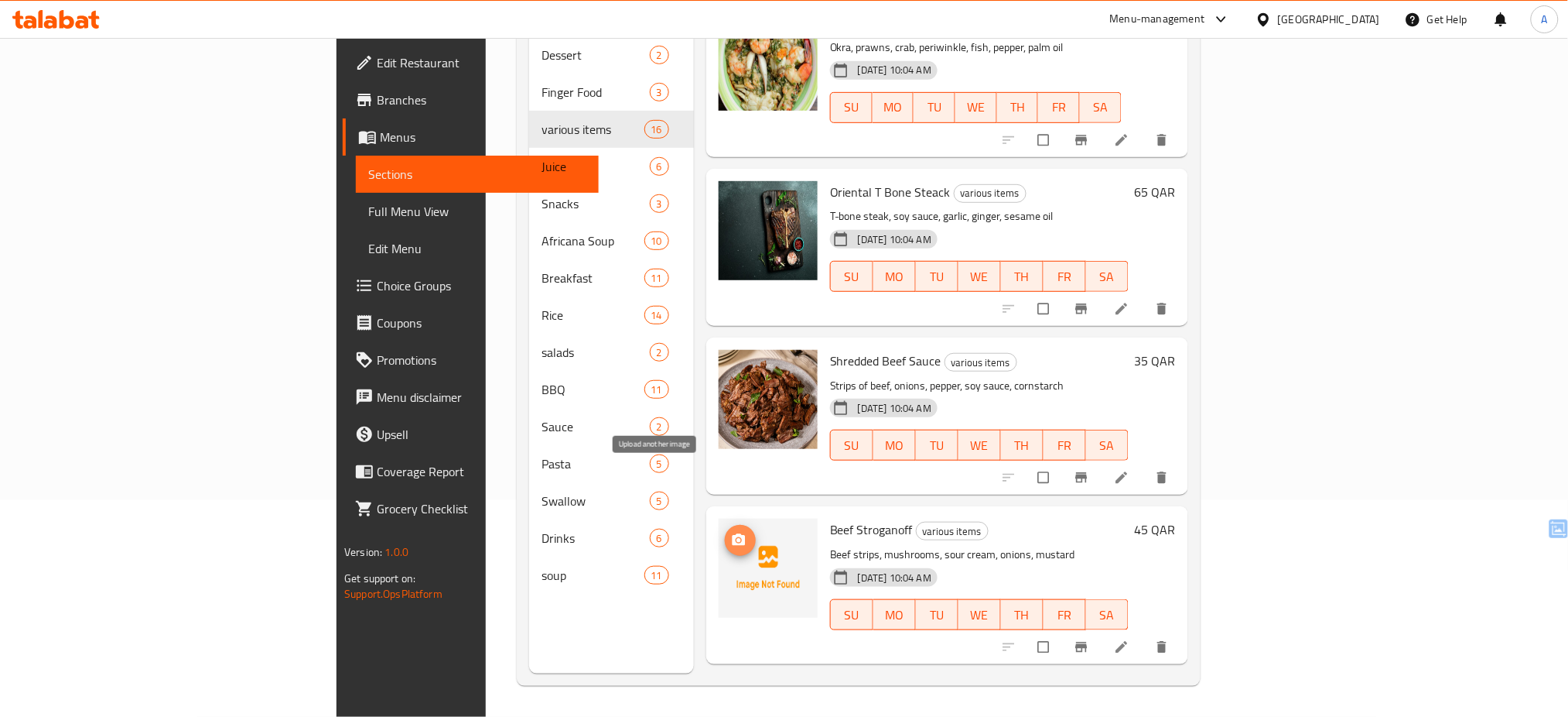
click at [733, 534] on icon "upload picture" at bounding box center [739, 539] width 13 height 12
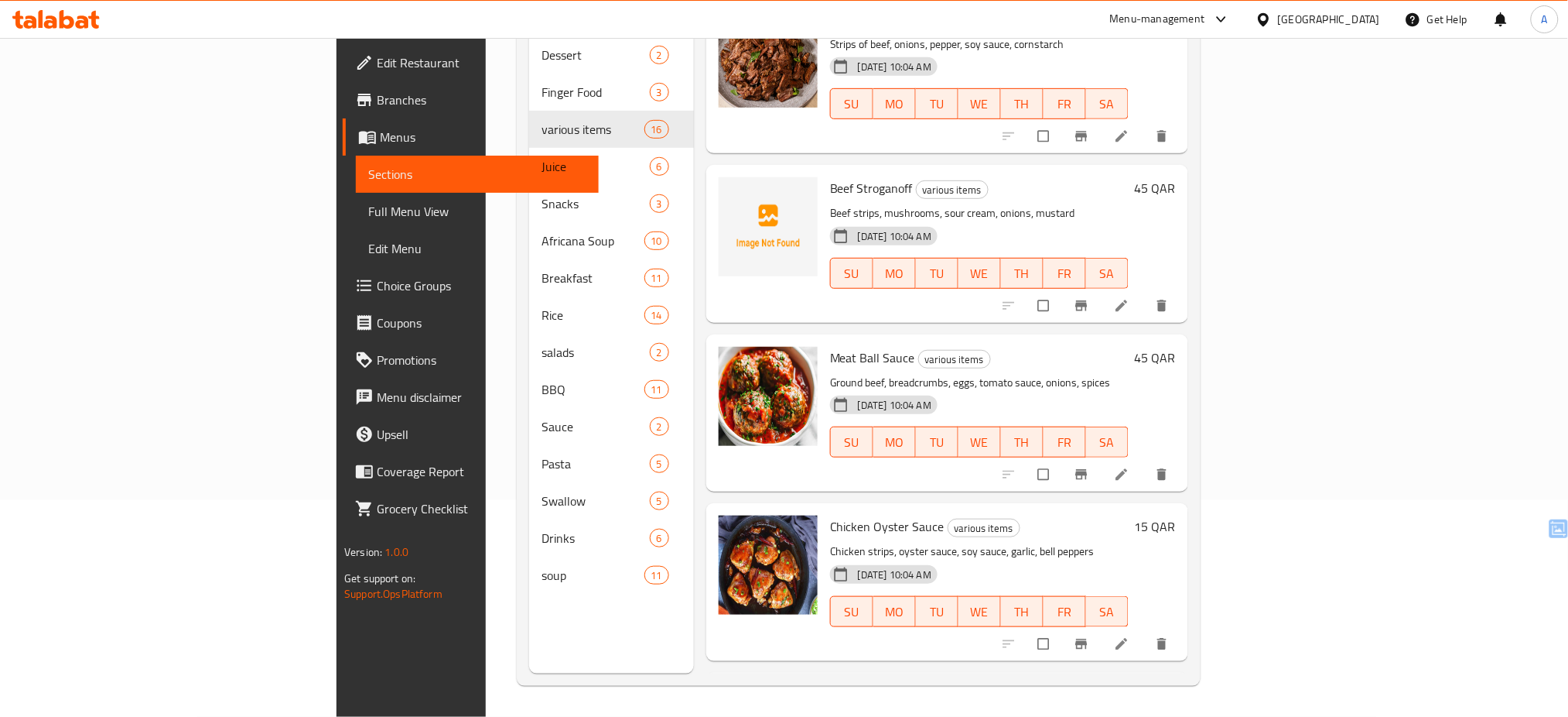
scroll to position [2026, 0]
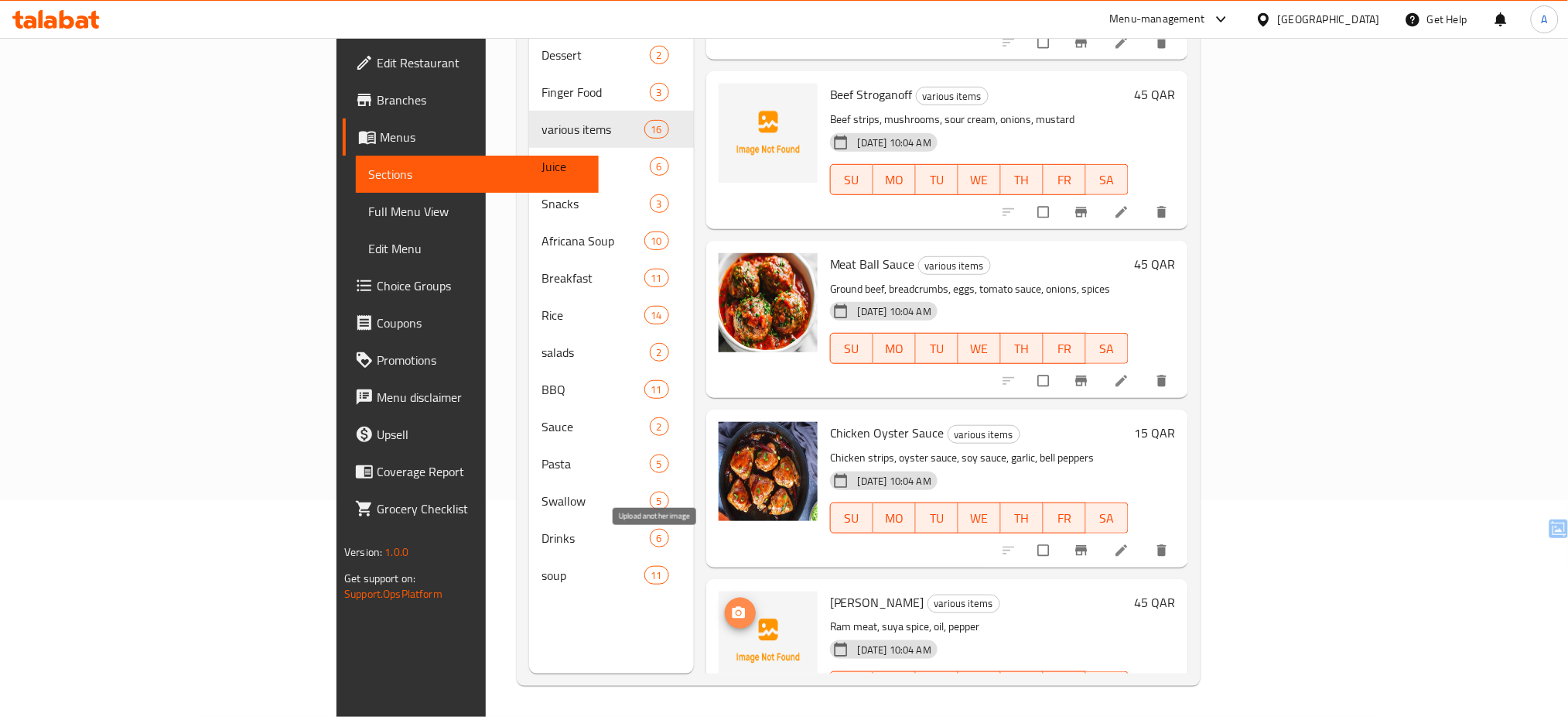
click at [725, 605] on span "upload picture" at bounding box center [740, 612] width 31 height 16
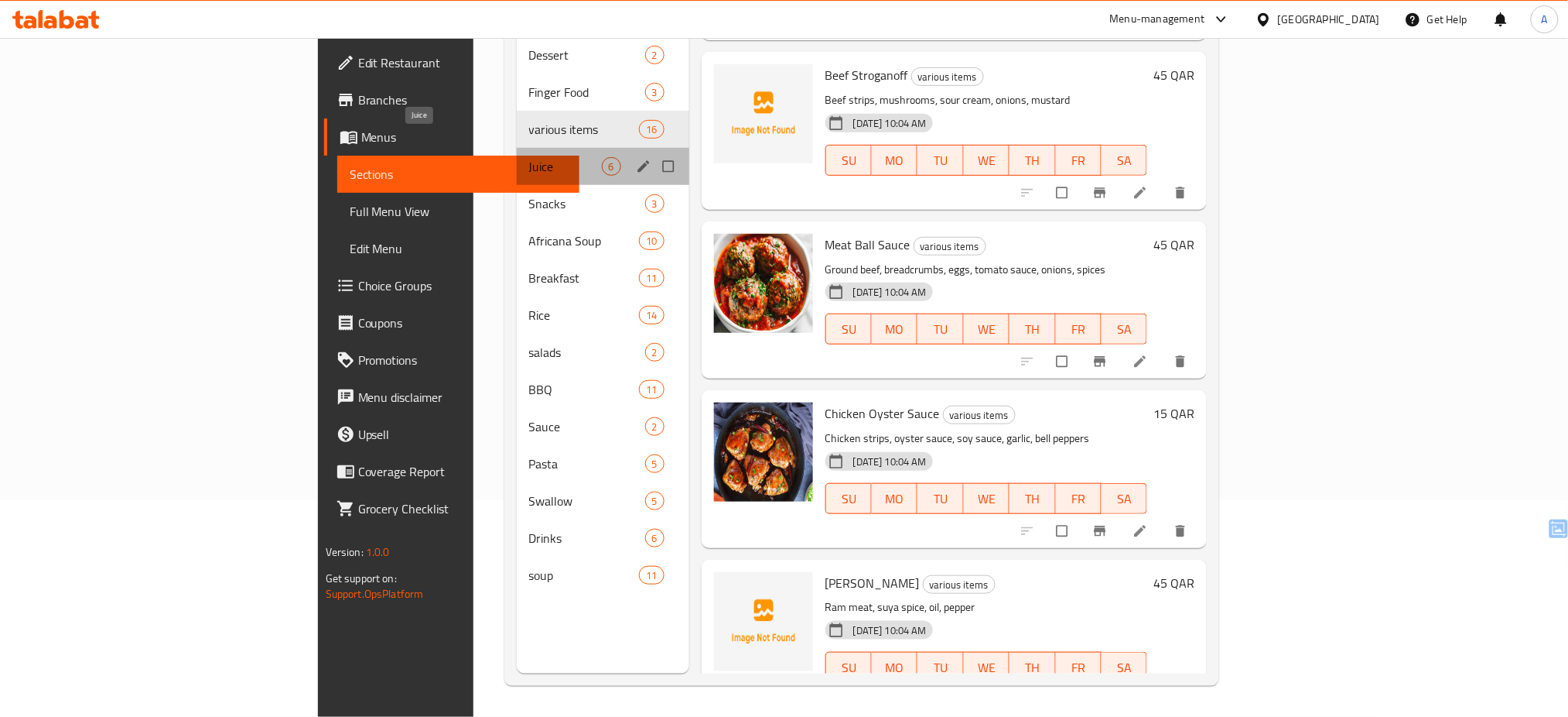
click at [529, 157] on span "Juice" at bounding box center [565, 167] width 73 height 19
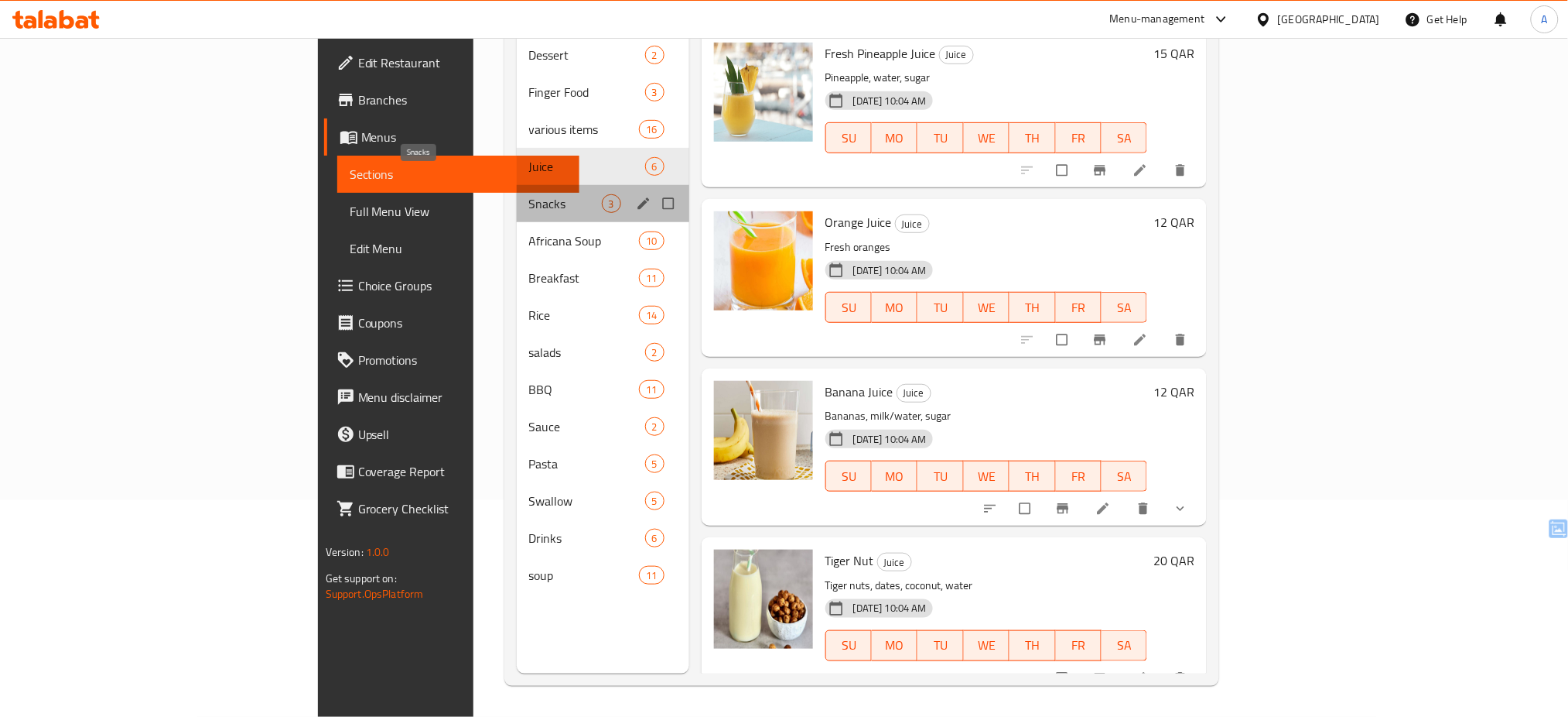
click at [529, 195] on span "Snacks" at bounding box center [565, 204] width 73 height 19
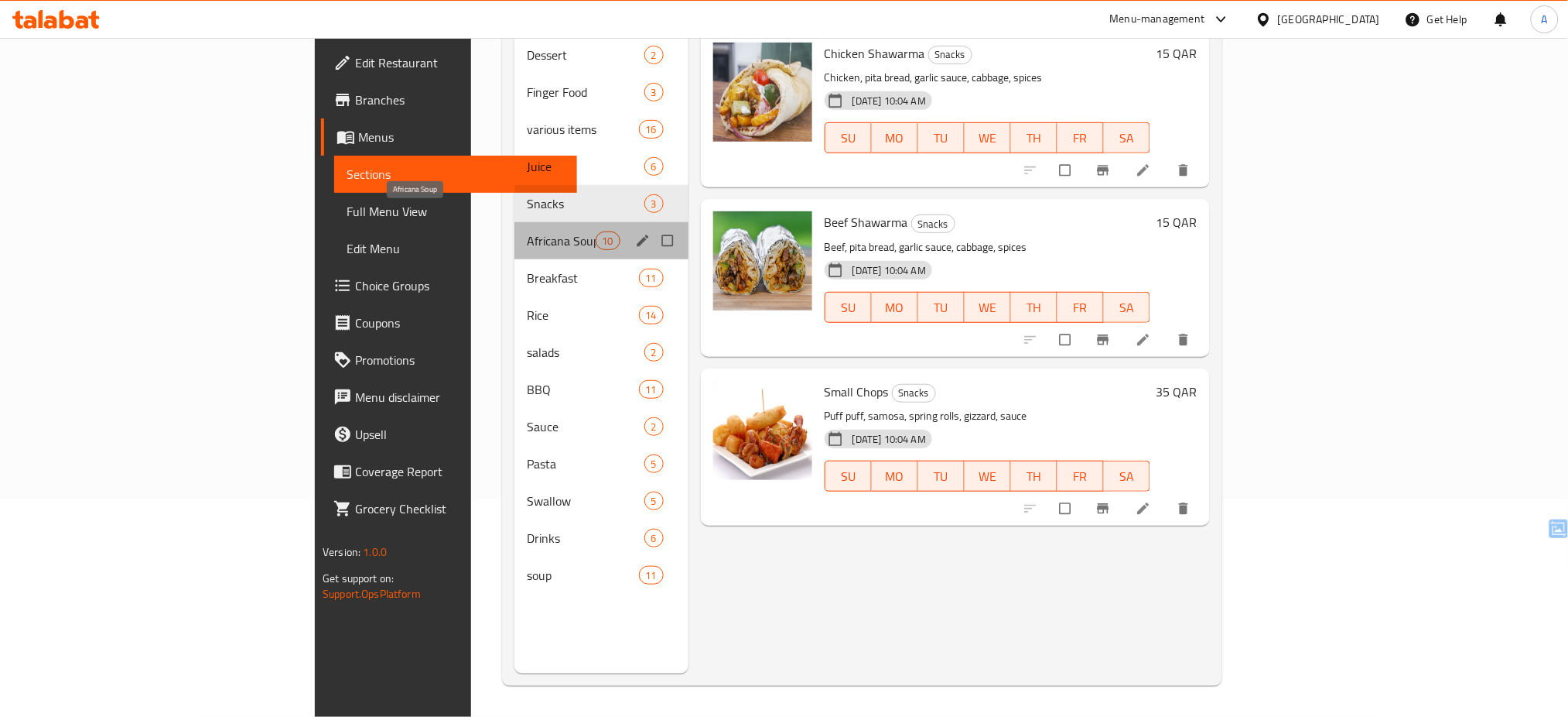
click at [527, 232] on span "Africana Soup" at bounding box center [561, 241] width 69 height 19
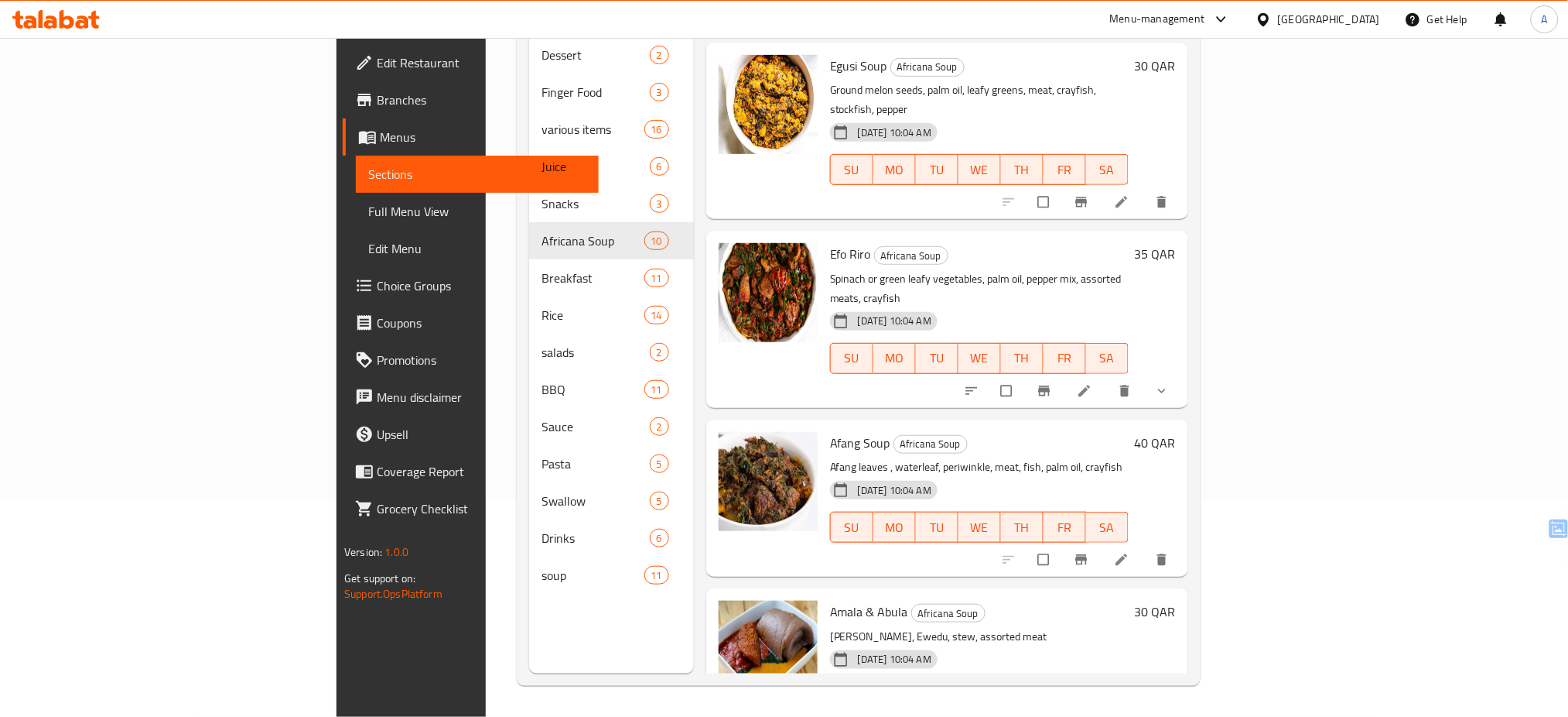
scroll to position [1012, 0]
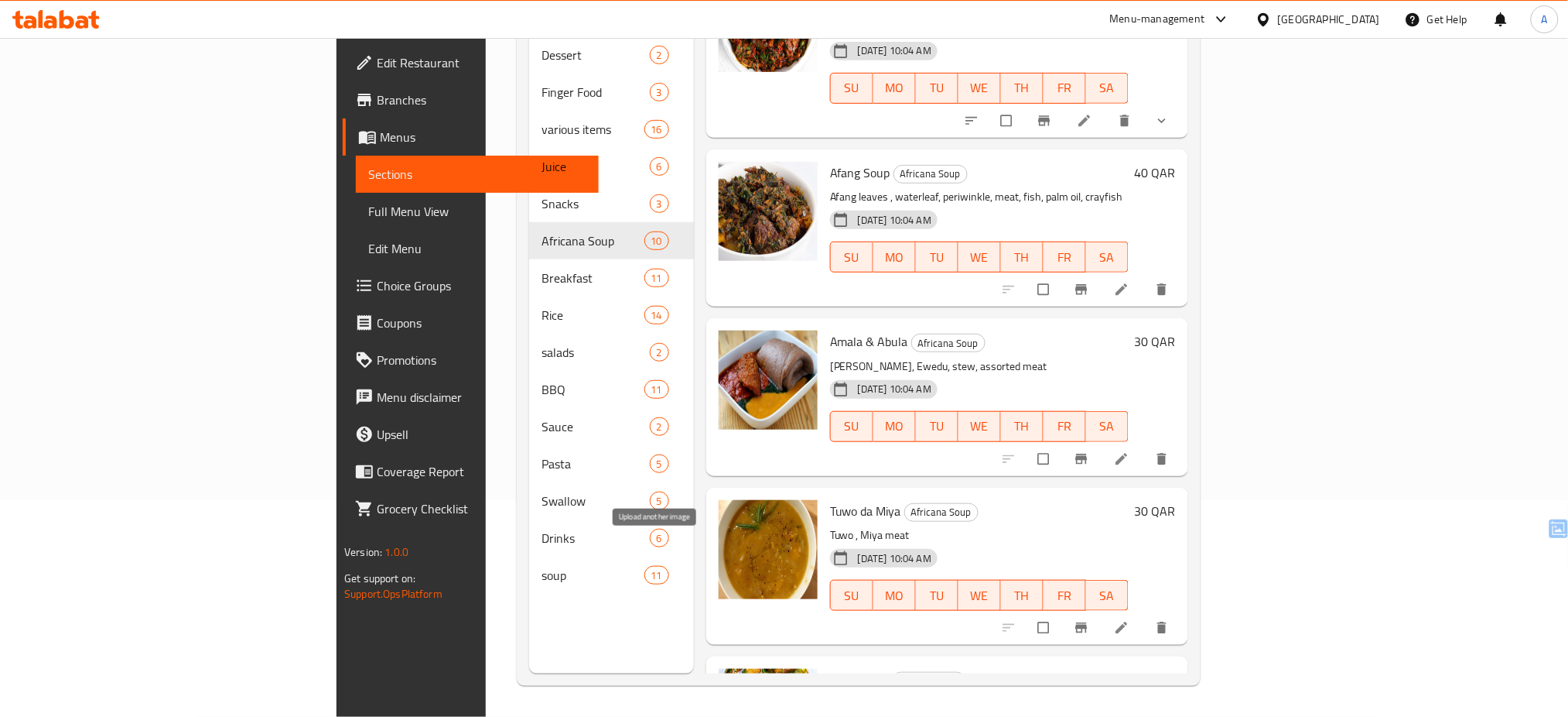
click at [731, 683] on icon "upload picture" at bounding box center [738, 690] width 16 height 16
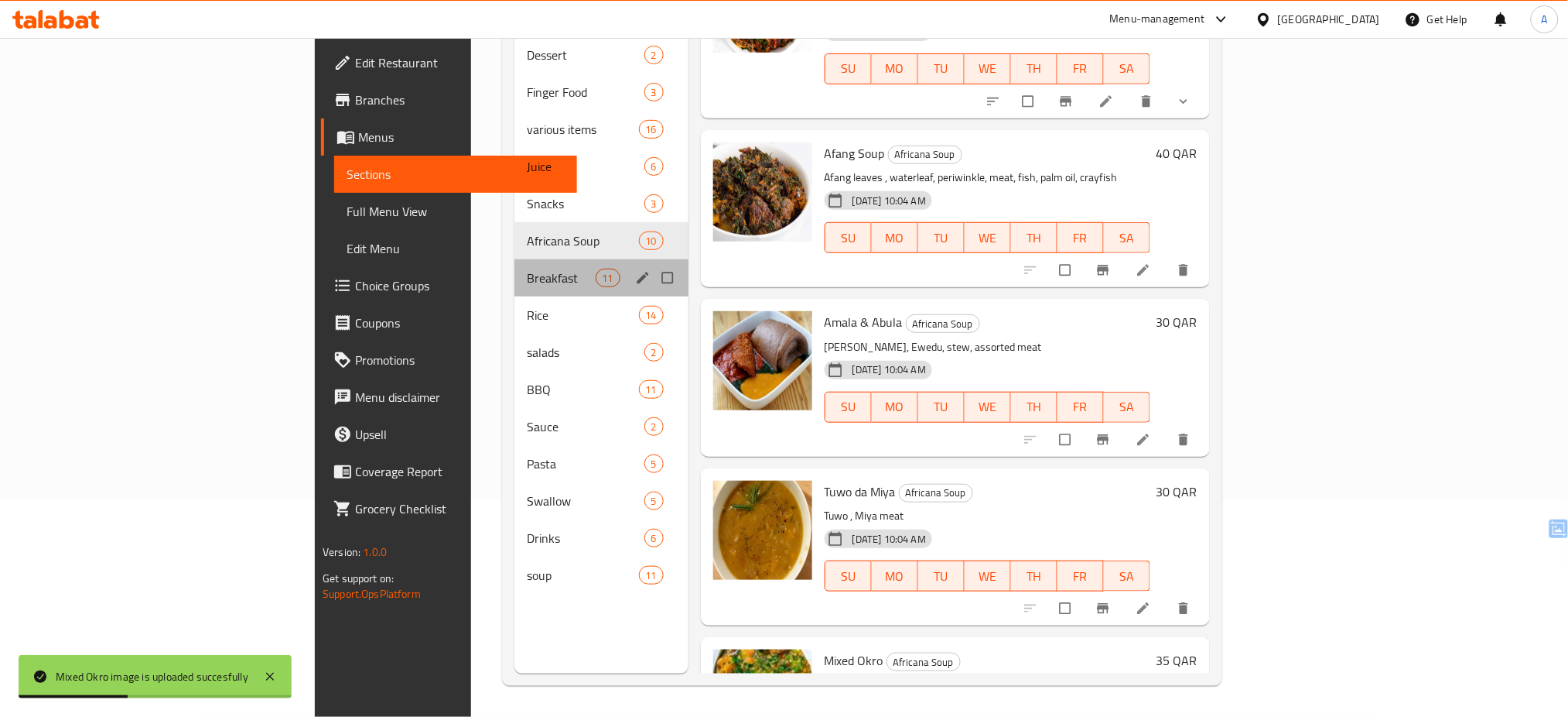
click at [515, 267] on div "Breakfast 11" at bounding box center [602, 278] width 174 height 37
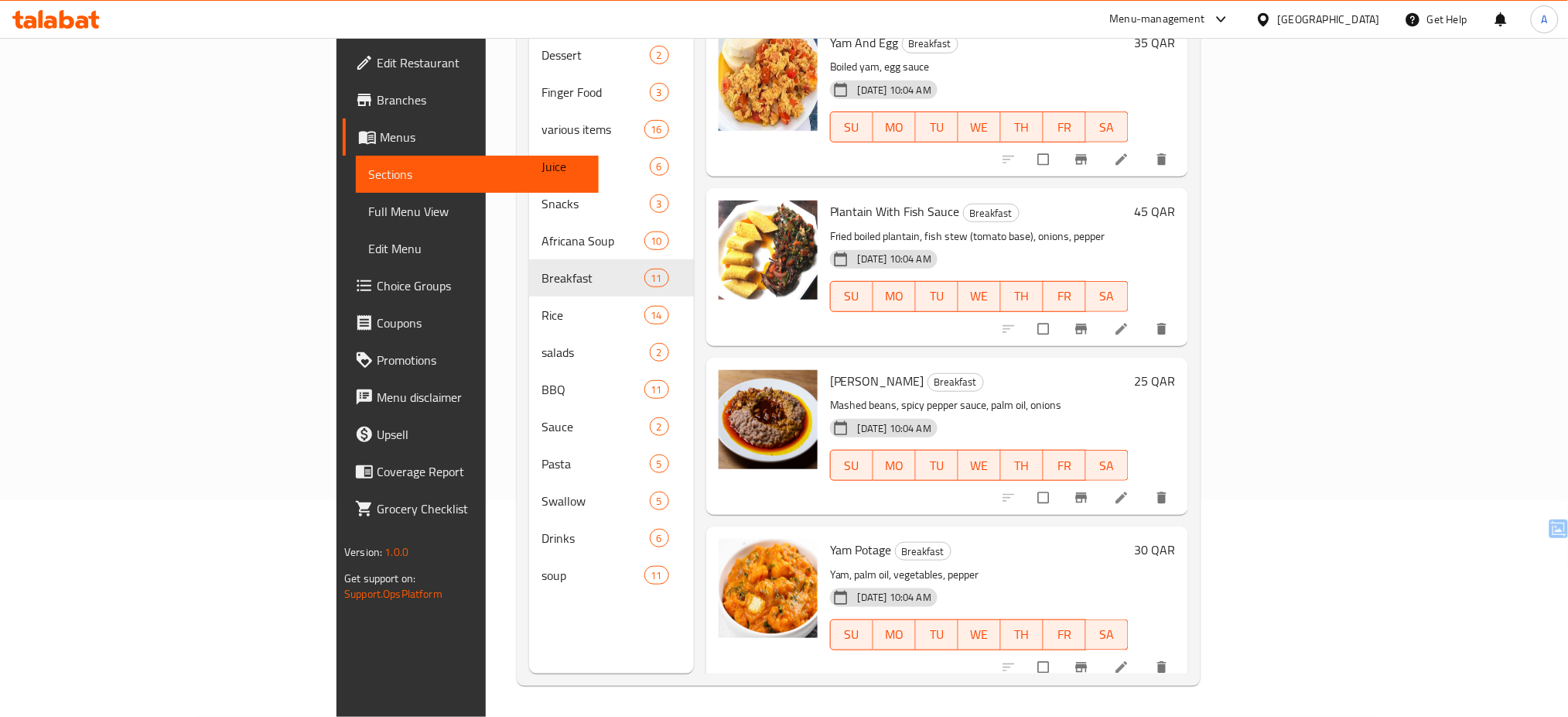
scroll to position [1181, 0]
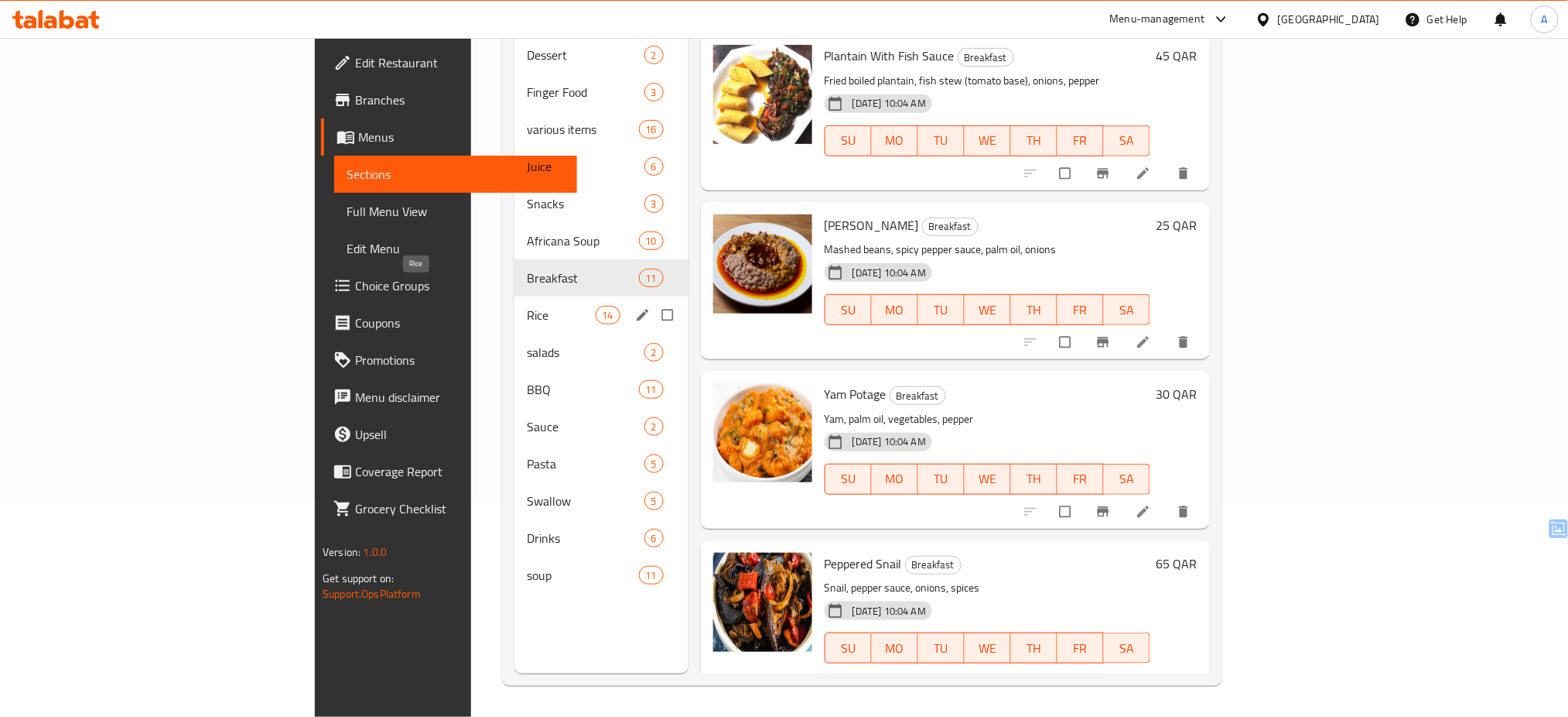
click at [527, 306] on span "Rice" at bounding box center [561, 315] width 69 height 19
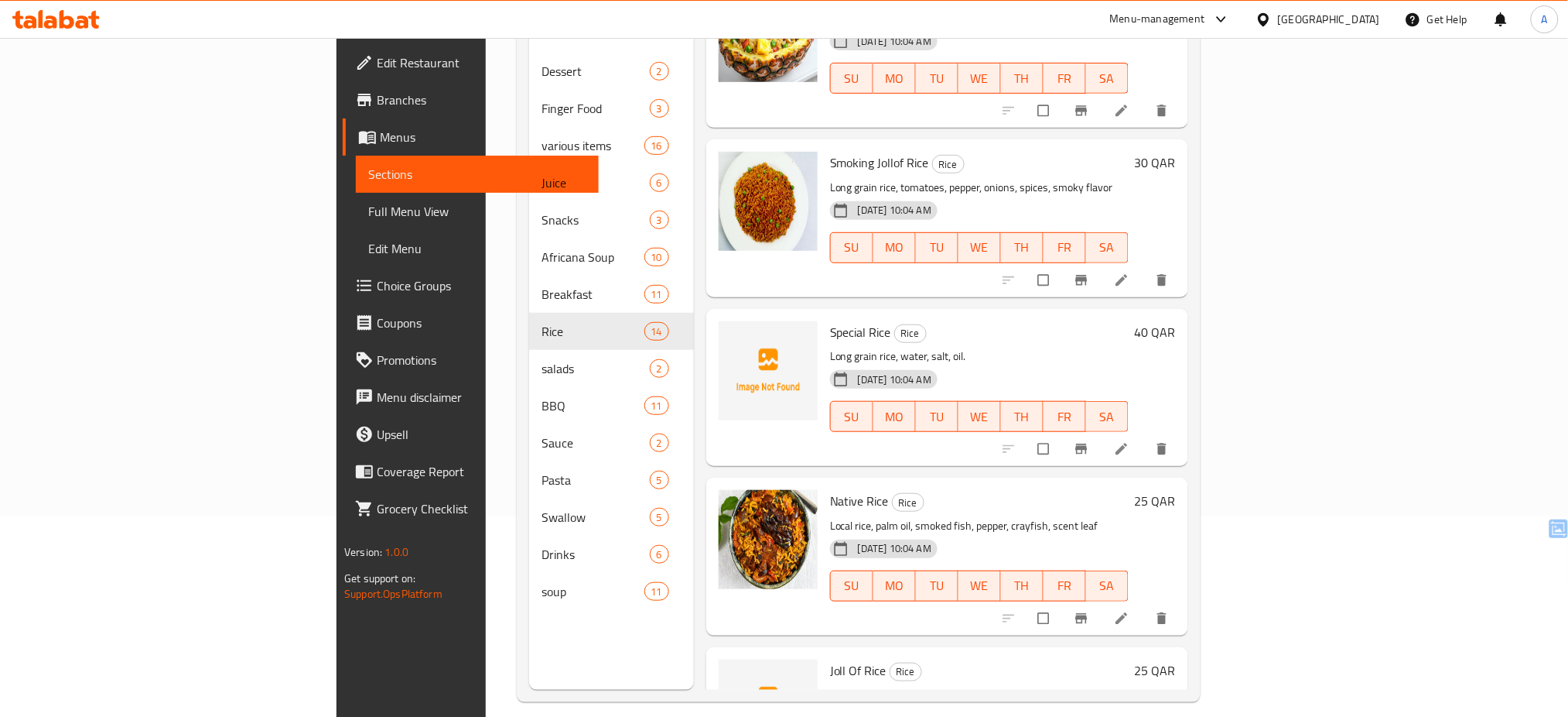
scroll to position [1113, 0]
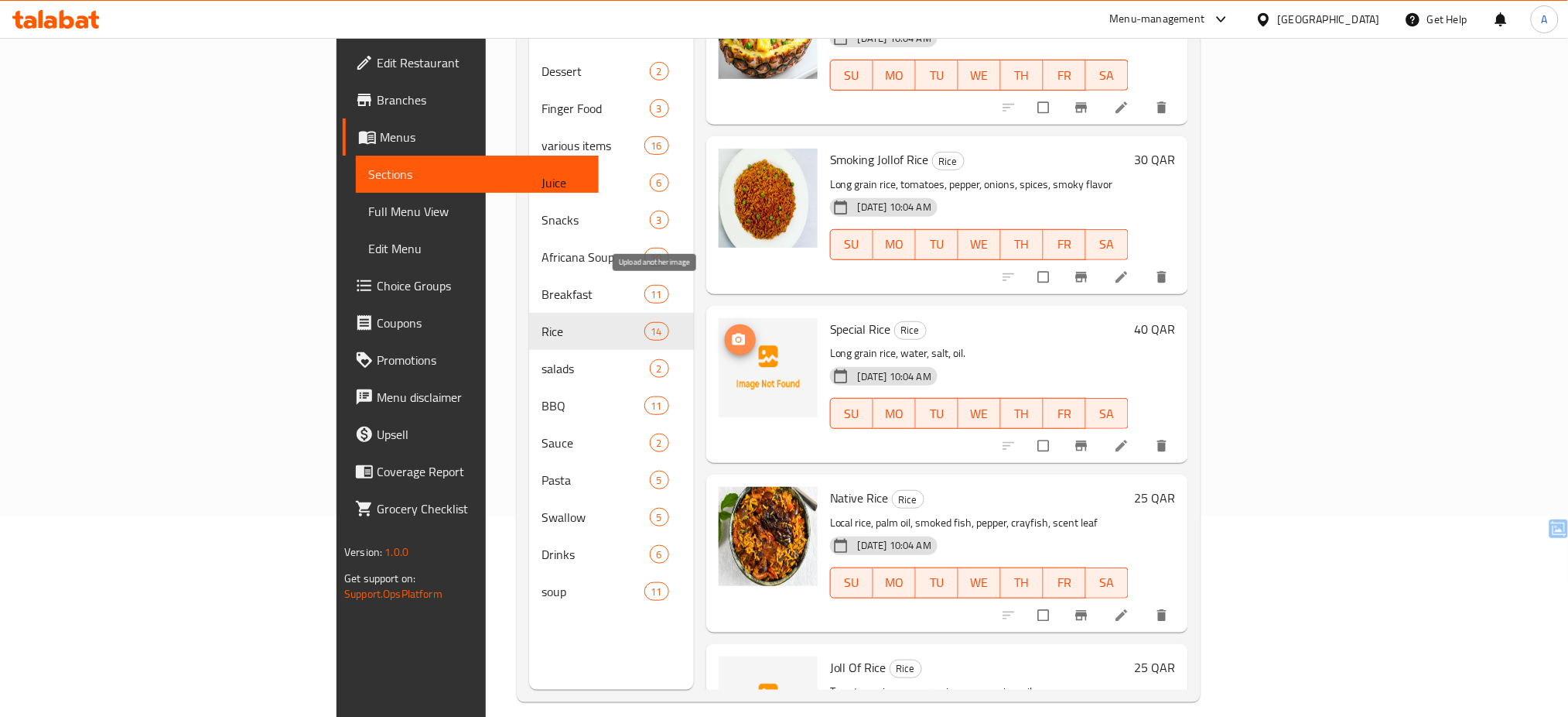
click at [733, 333] on icon "upload picture" at bounding box center [739, 338] width 13 height 12
click at [725, 662] on button "upload picture" at bounding box center [740, 677] width 31 height 31
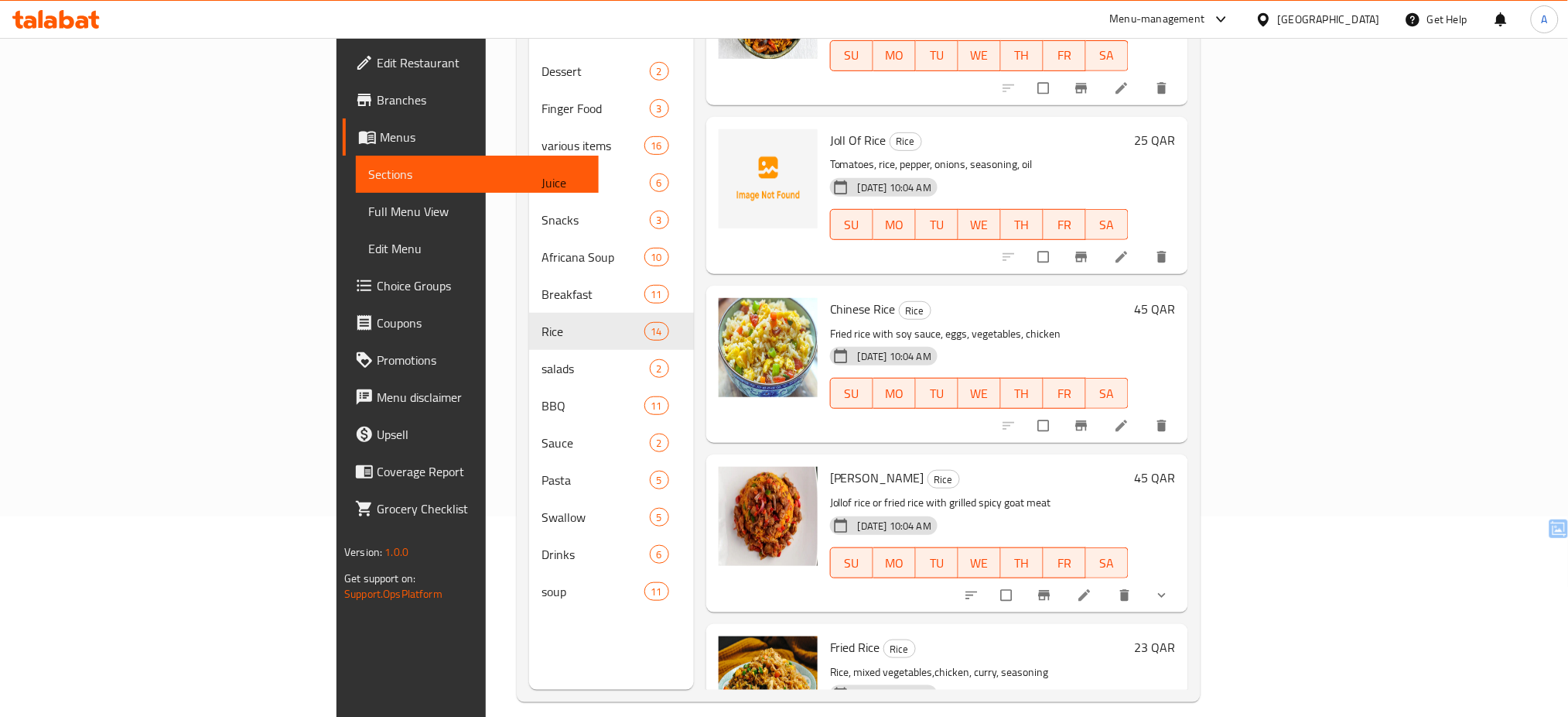
scroll to position [1688, 0]
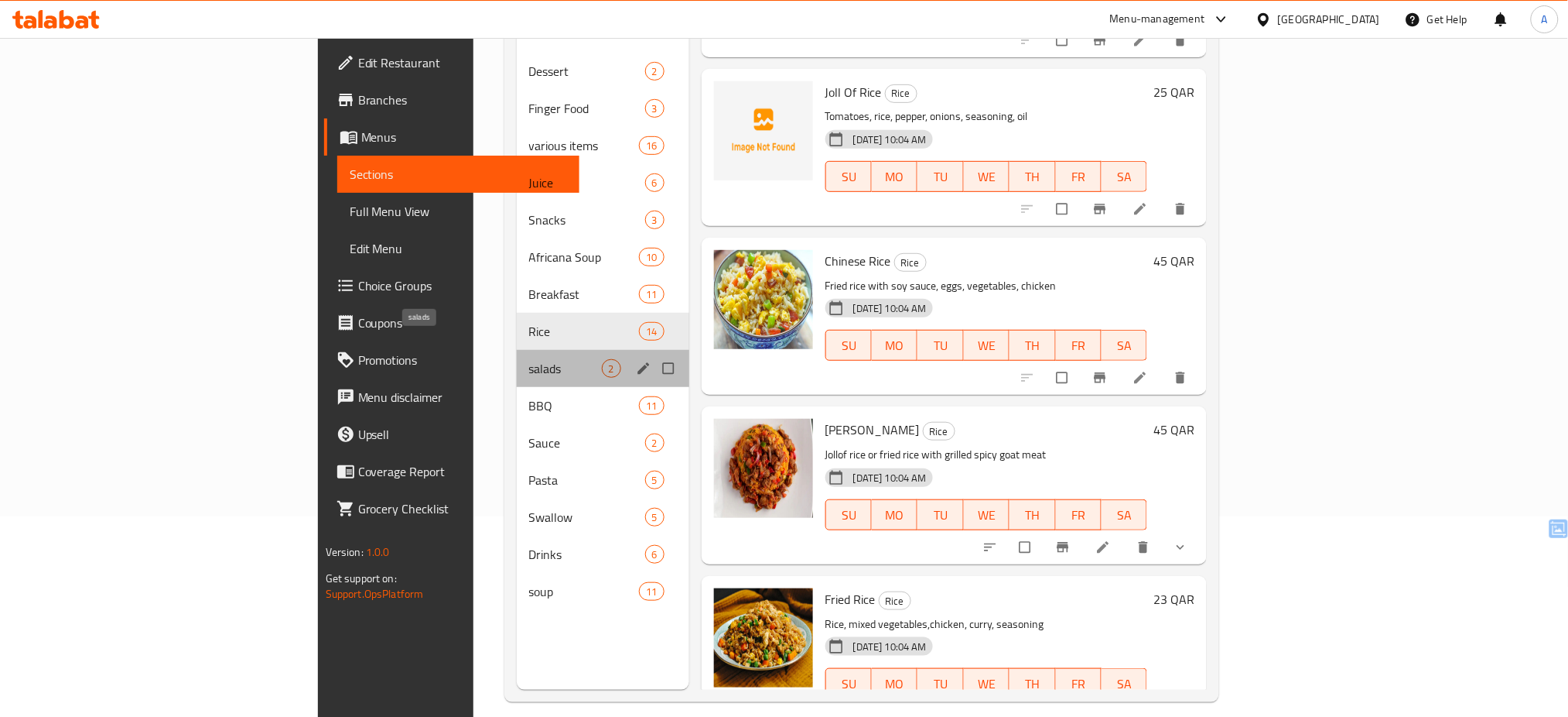
click at [529, 359] on span "salads" at bounding box center [565, 369] width 73 height 19
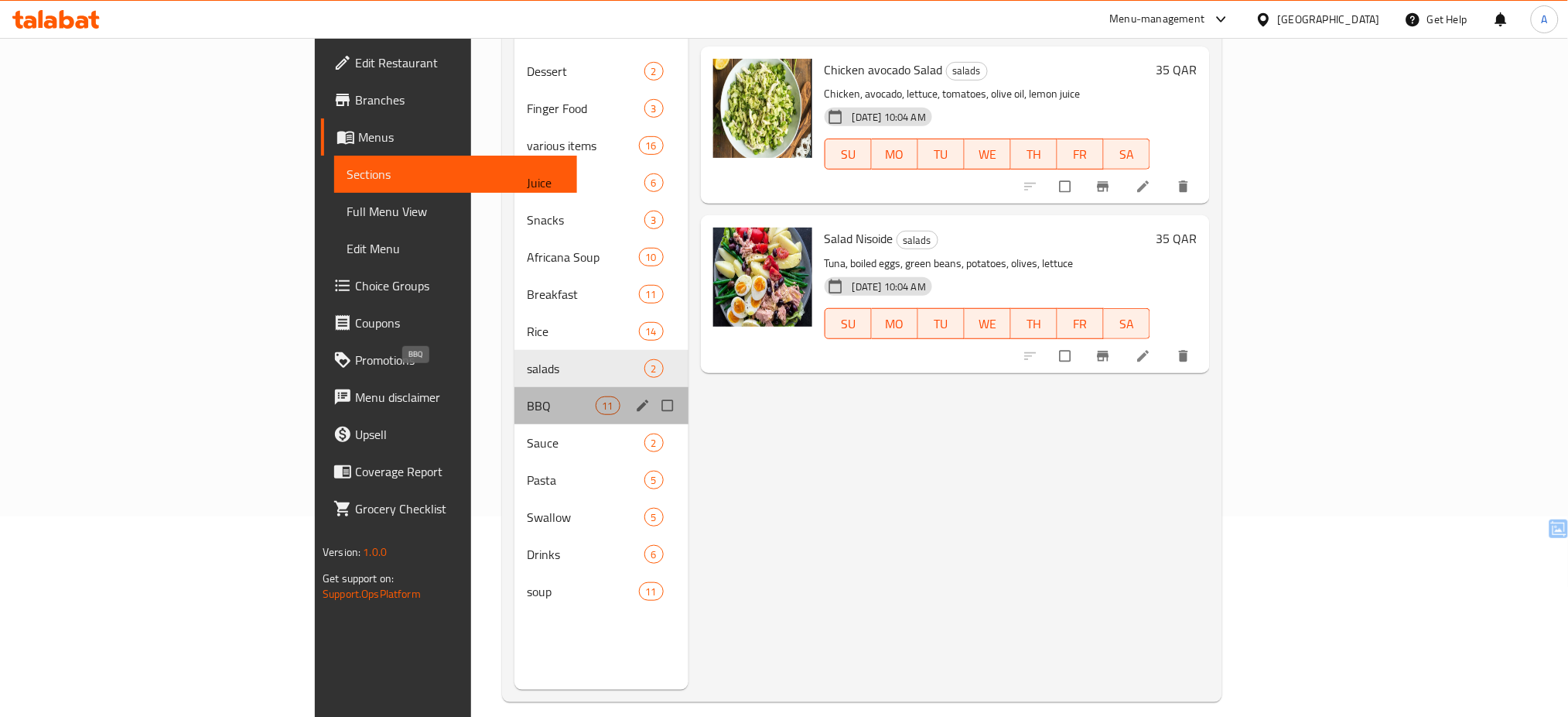
click at [527, 396] on span "BBQ" at bounding box center [561, 406] width 69 height 19
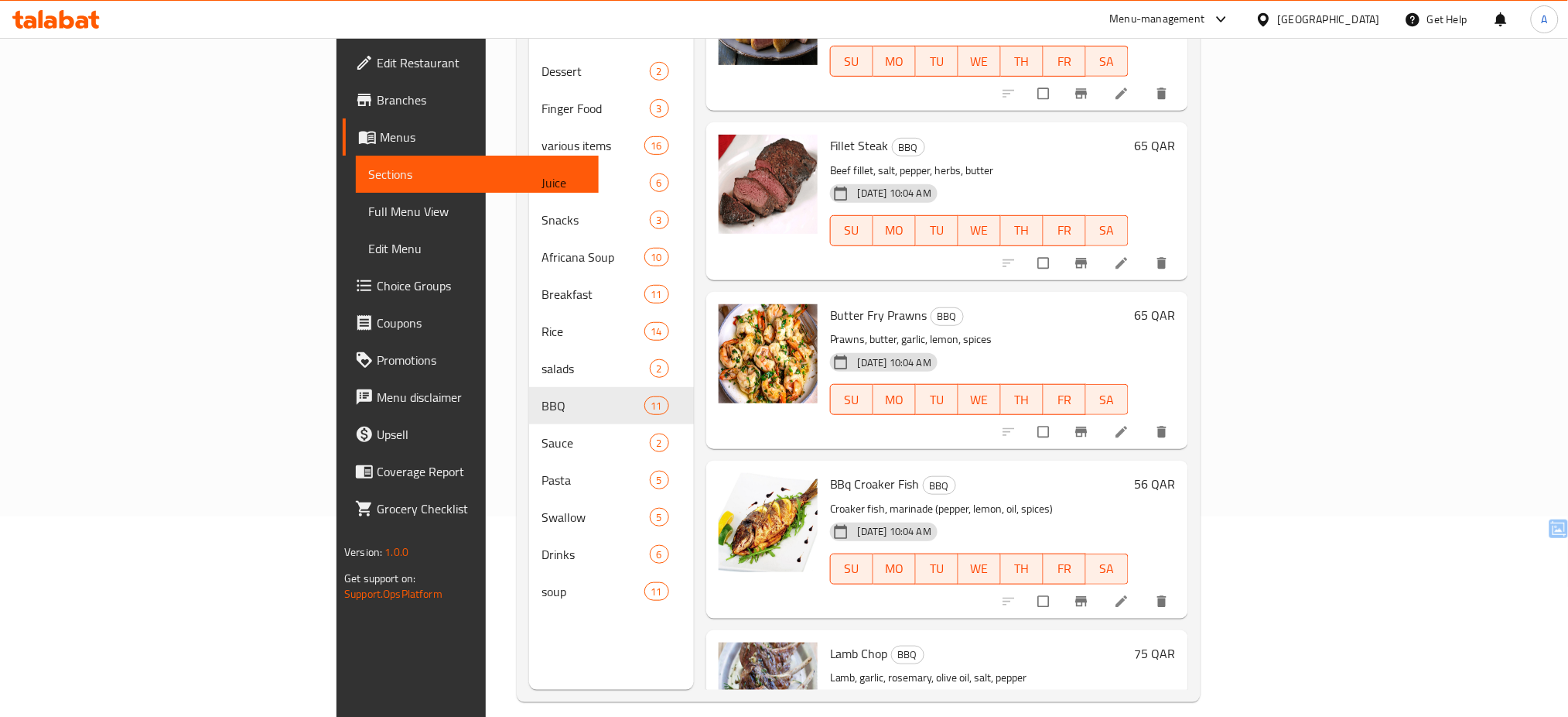
scroll to position [1181, 0]
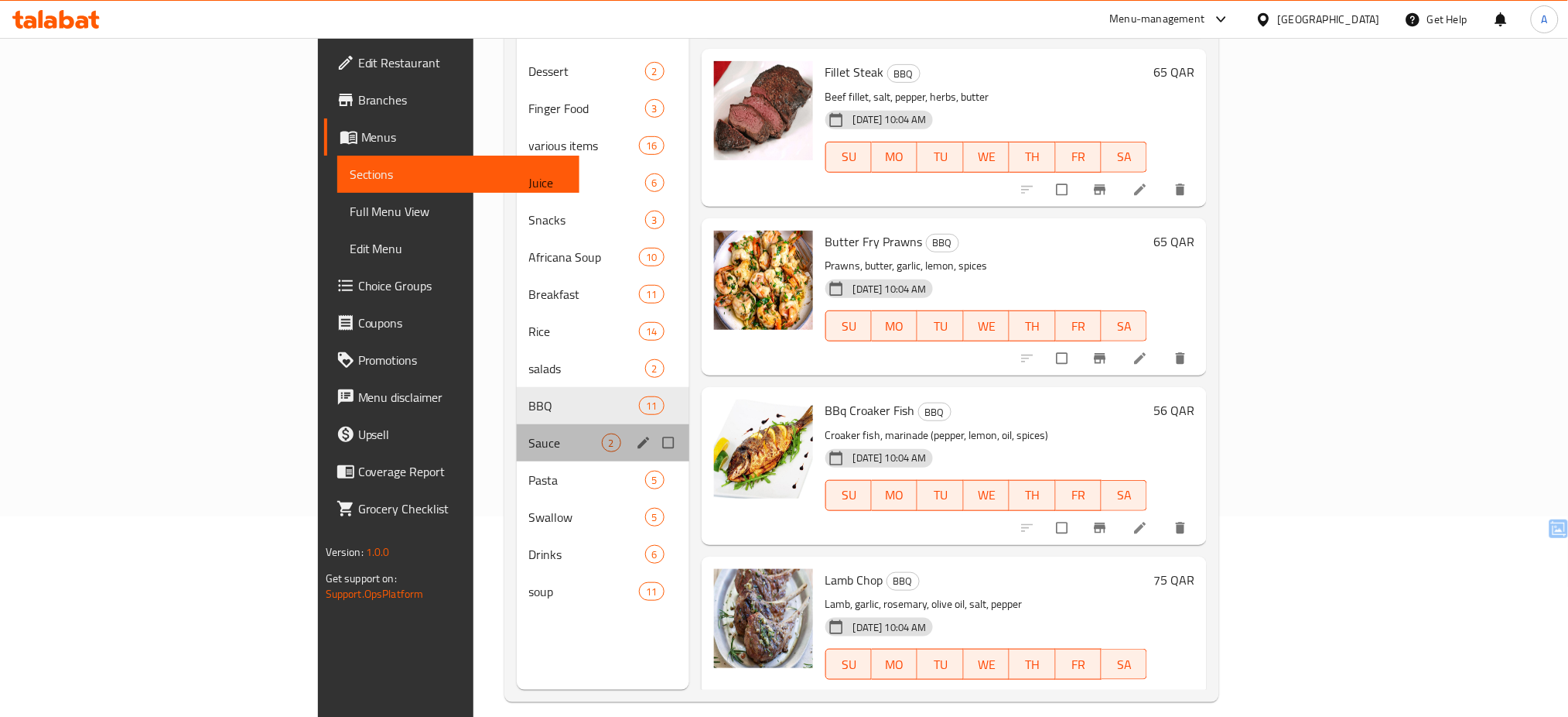
click at [517, 424] on div "Sauce 2" at bounding box center [603, 443] width 172 height 37
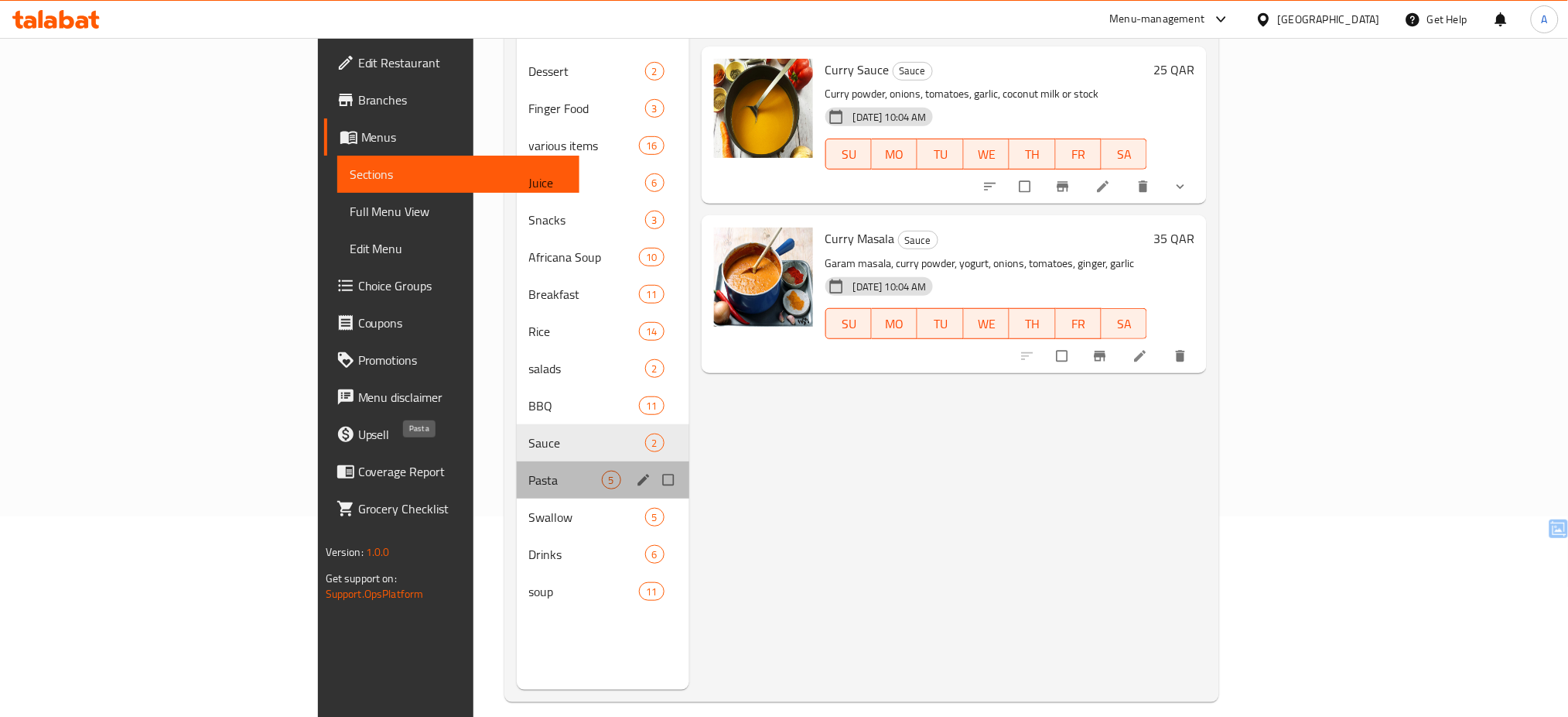
click at [529, 471] on span "Pasta" at bounding box center [565, 480] width 73 height 19
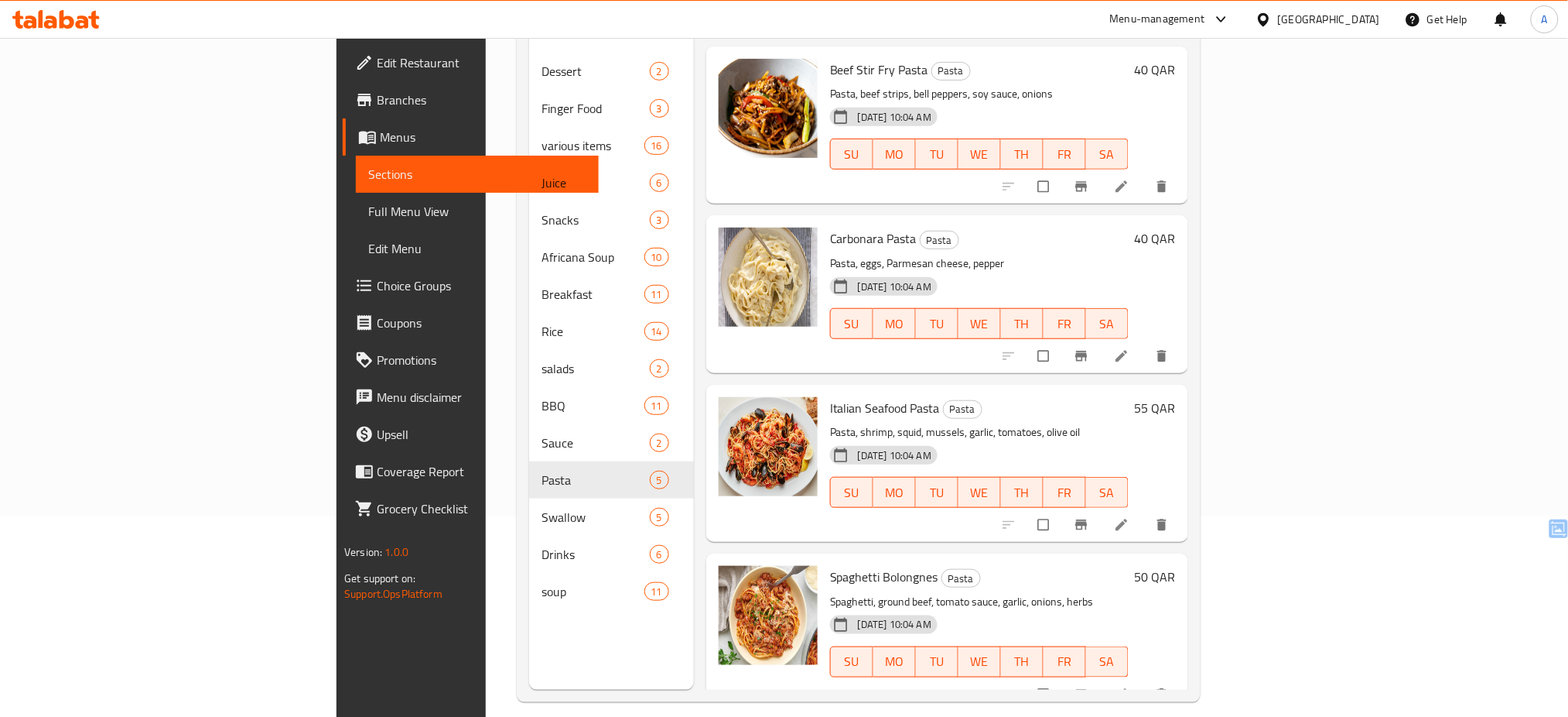
scroll to position [167, 0]
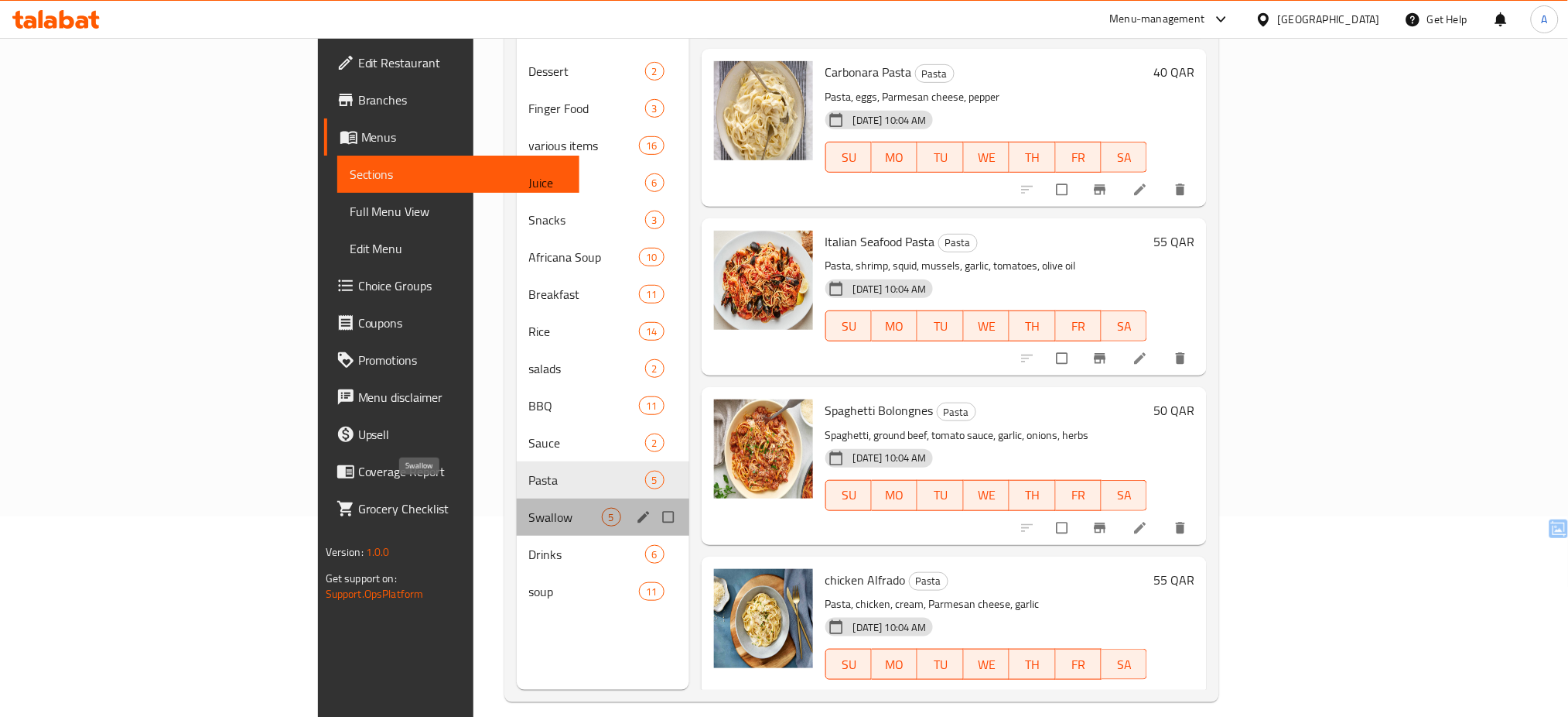
click at [529, 508] on span "Swallow" at bounding box center [565, 517] width 73 height 19
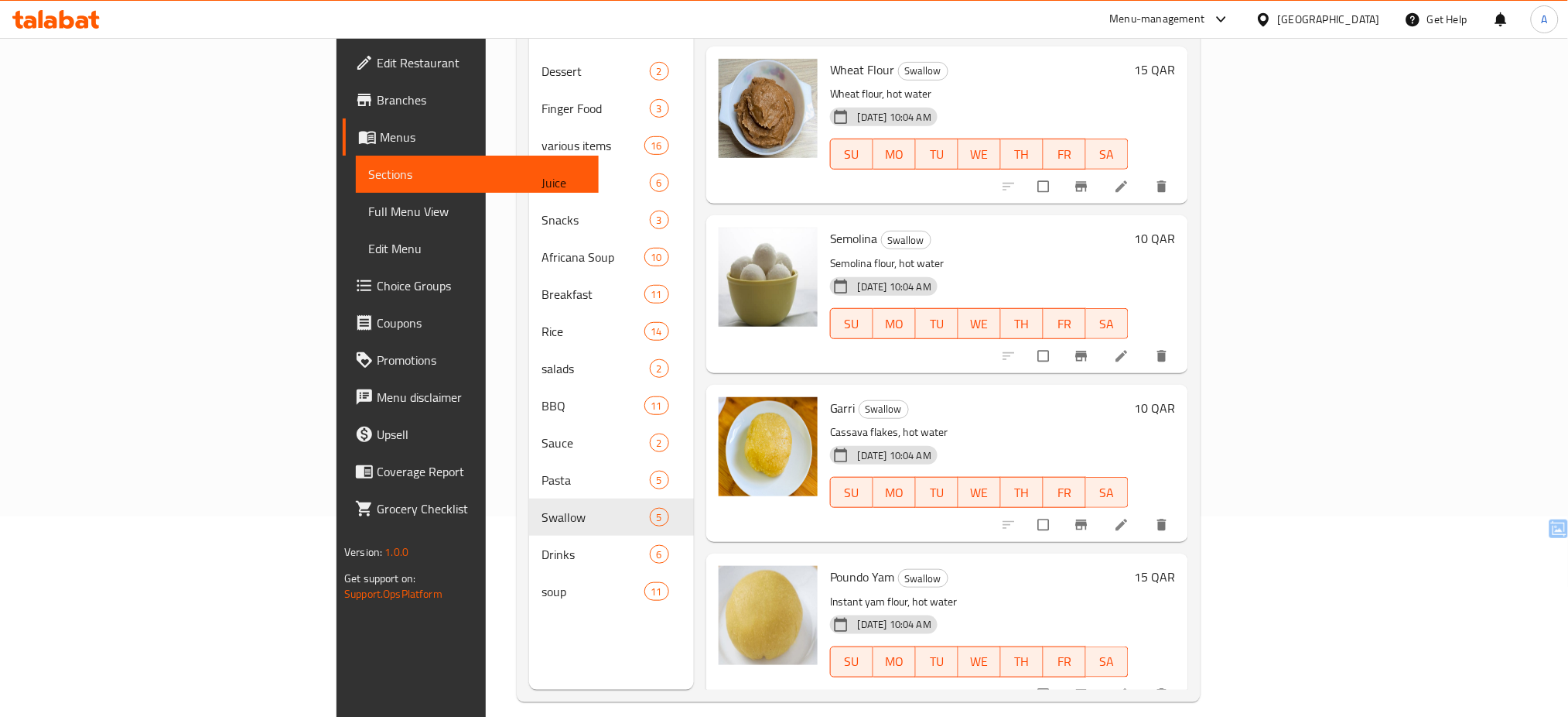
scroll to position [144, 0]
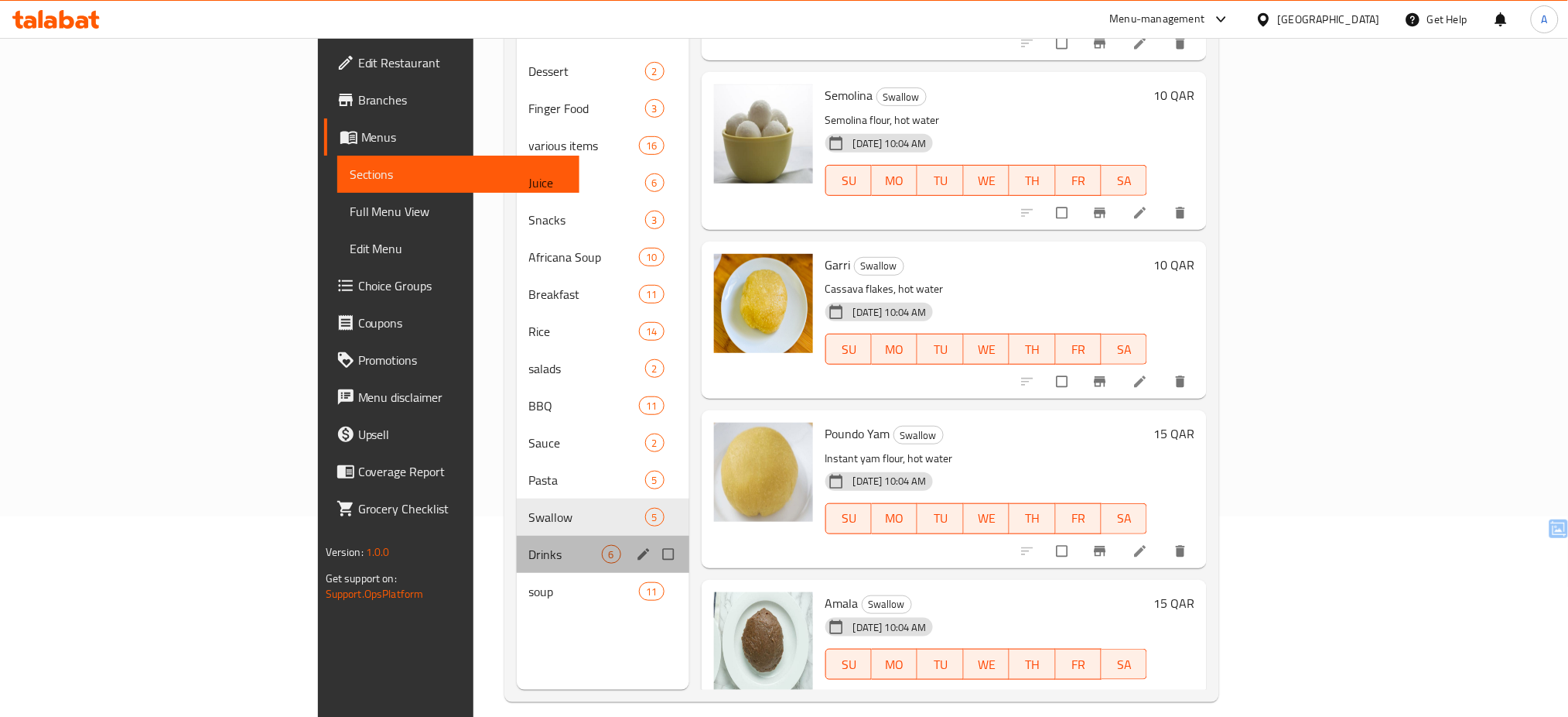
click at [517, 535] on div "Drinks 6" at bounding box center [603, 554] width 172 height 37
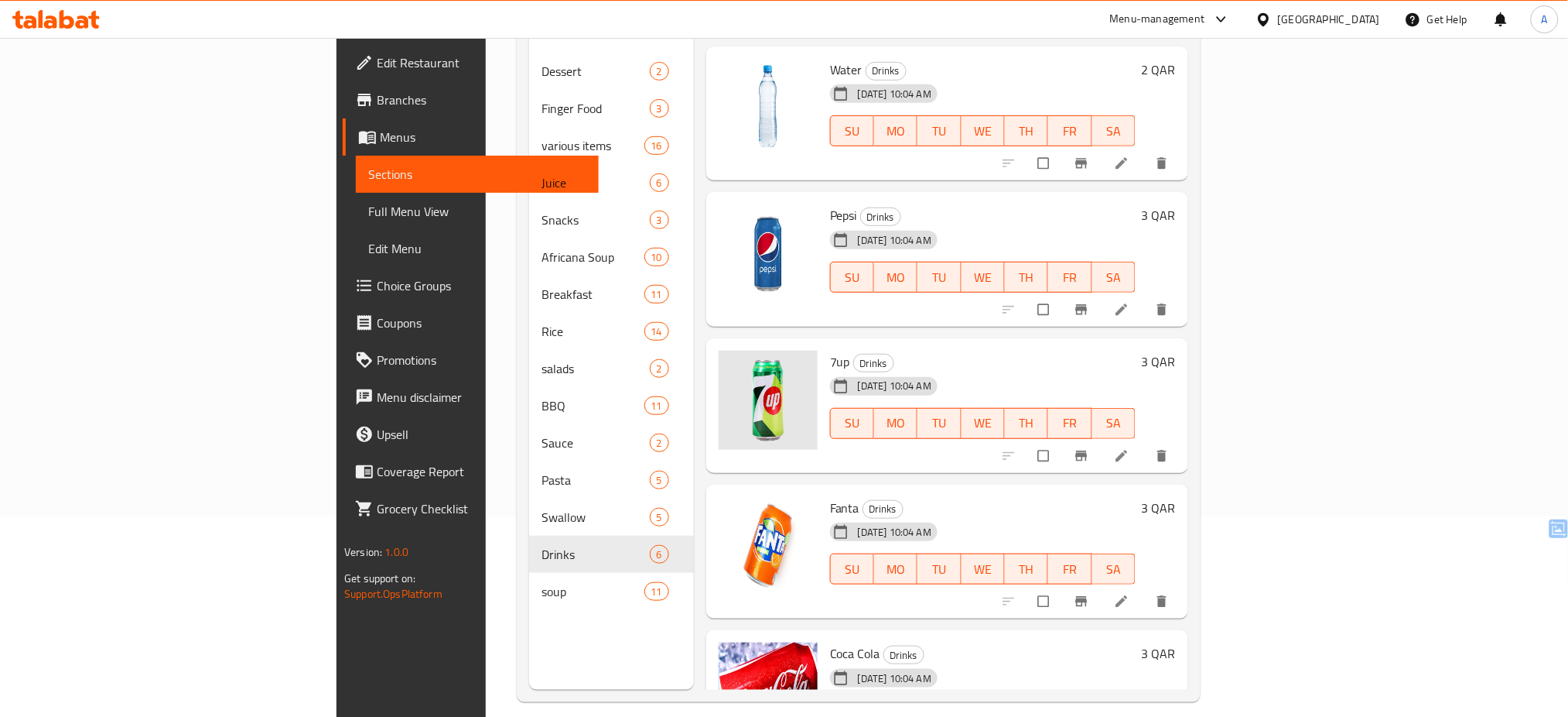
scroll to position [196, 0]
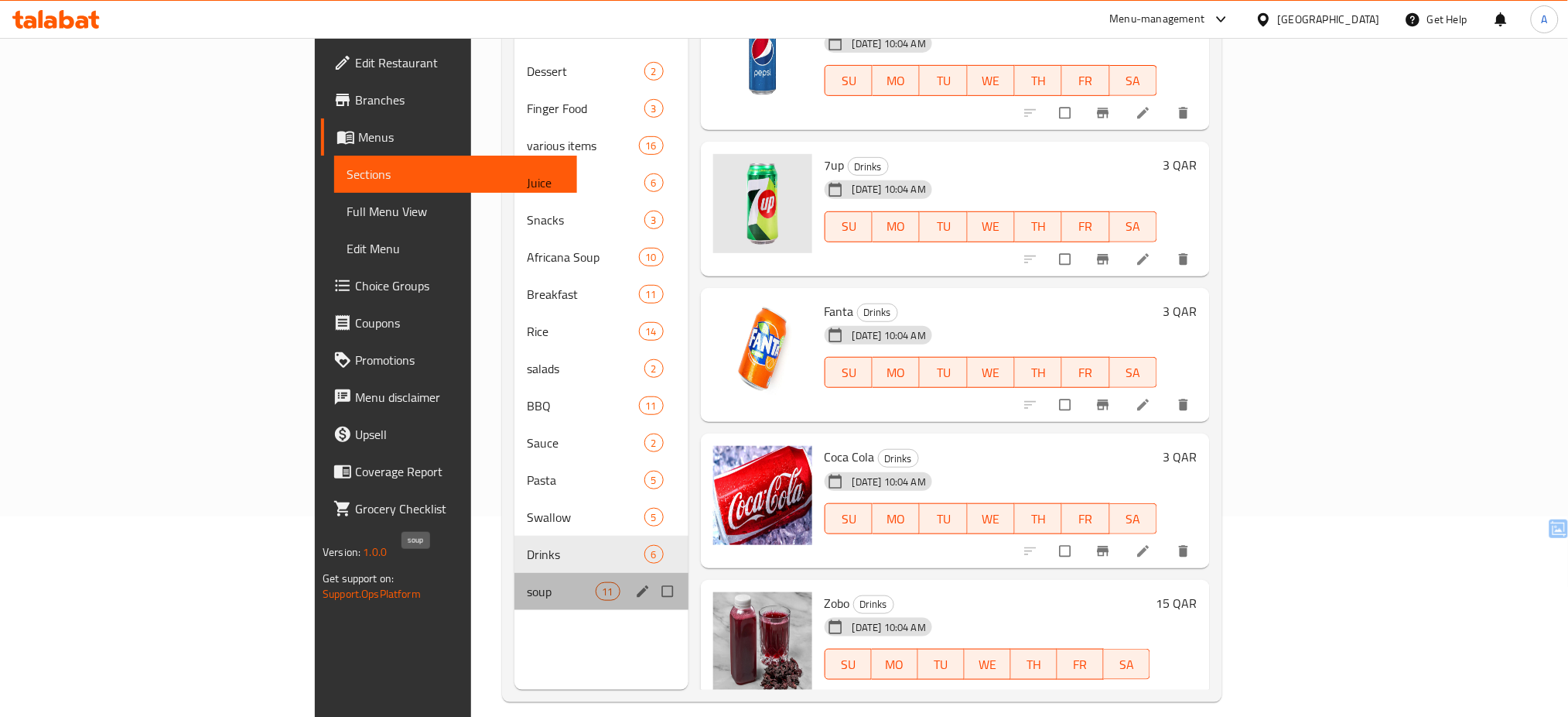
click at [527, 582] on span "soup" at bounding box center [561, 591] width 69 height 19
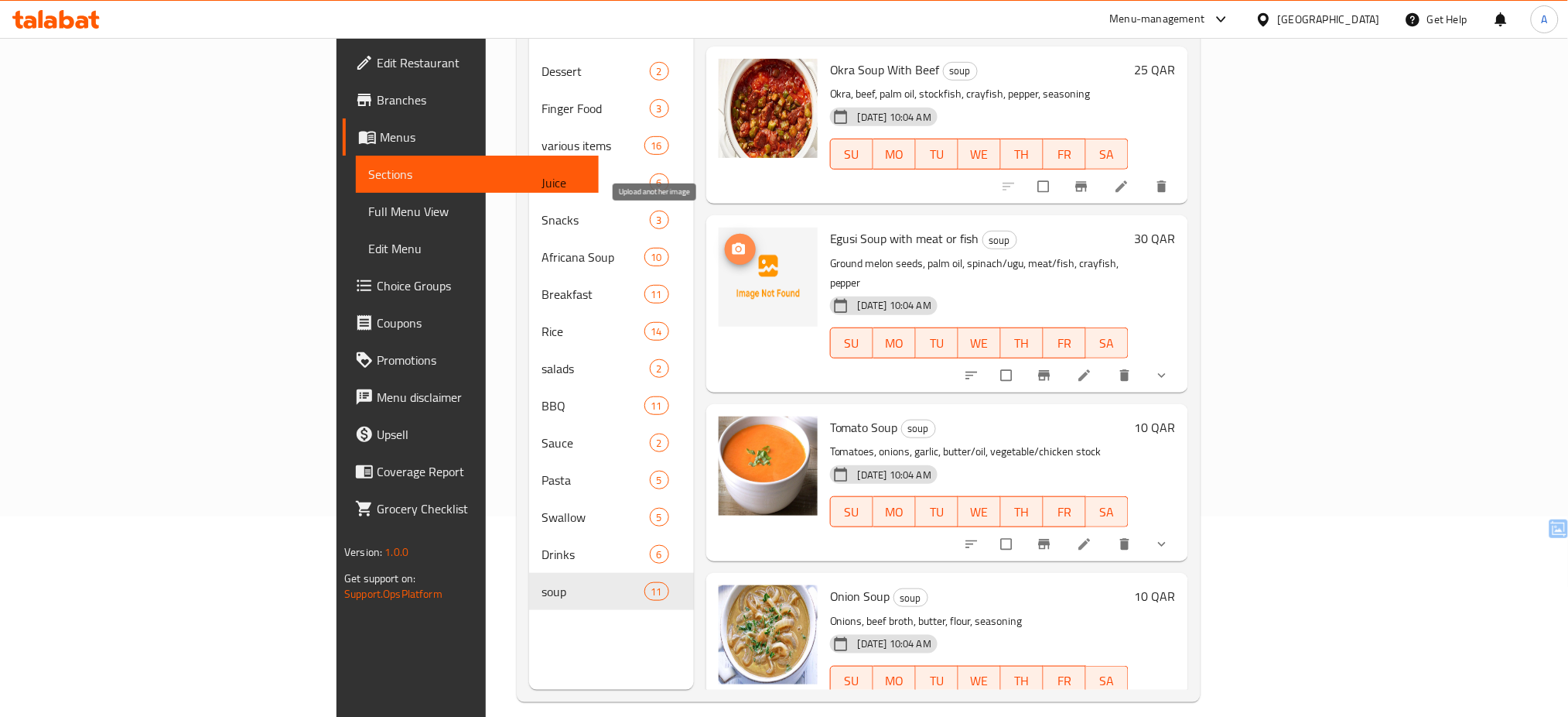
click at [725, 242] on span "upload picture" at bounding box center [740, 249] width 31 height 16
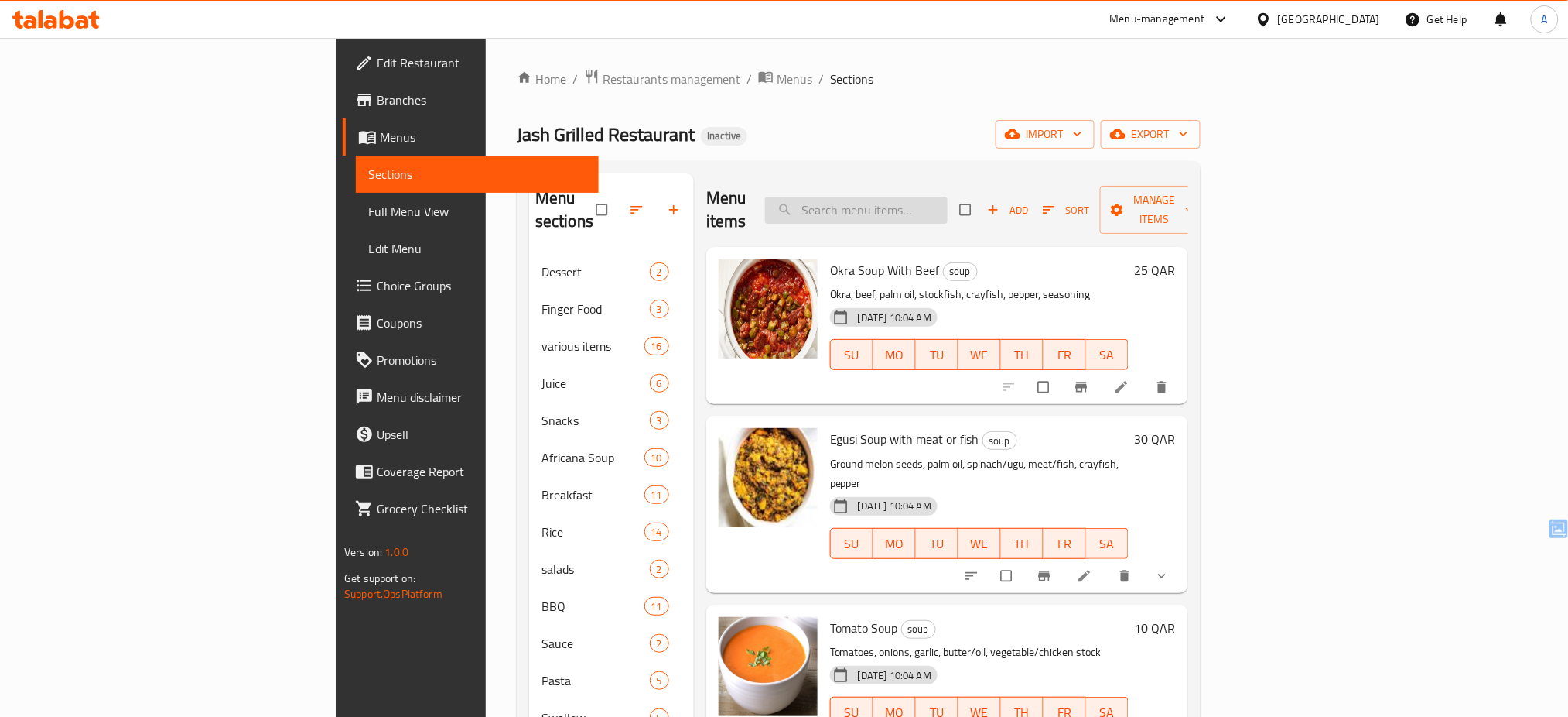
click at [947, 199] on input "search" at bounding box center [856, 209] width 182 height 27
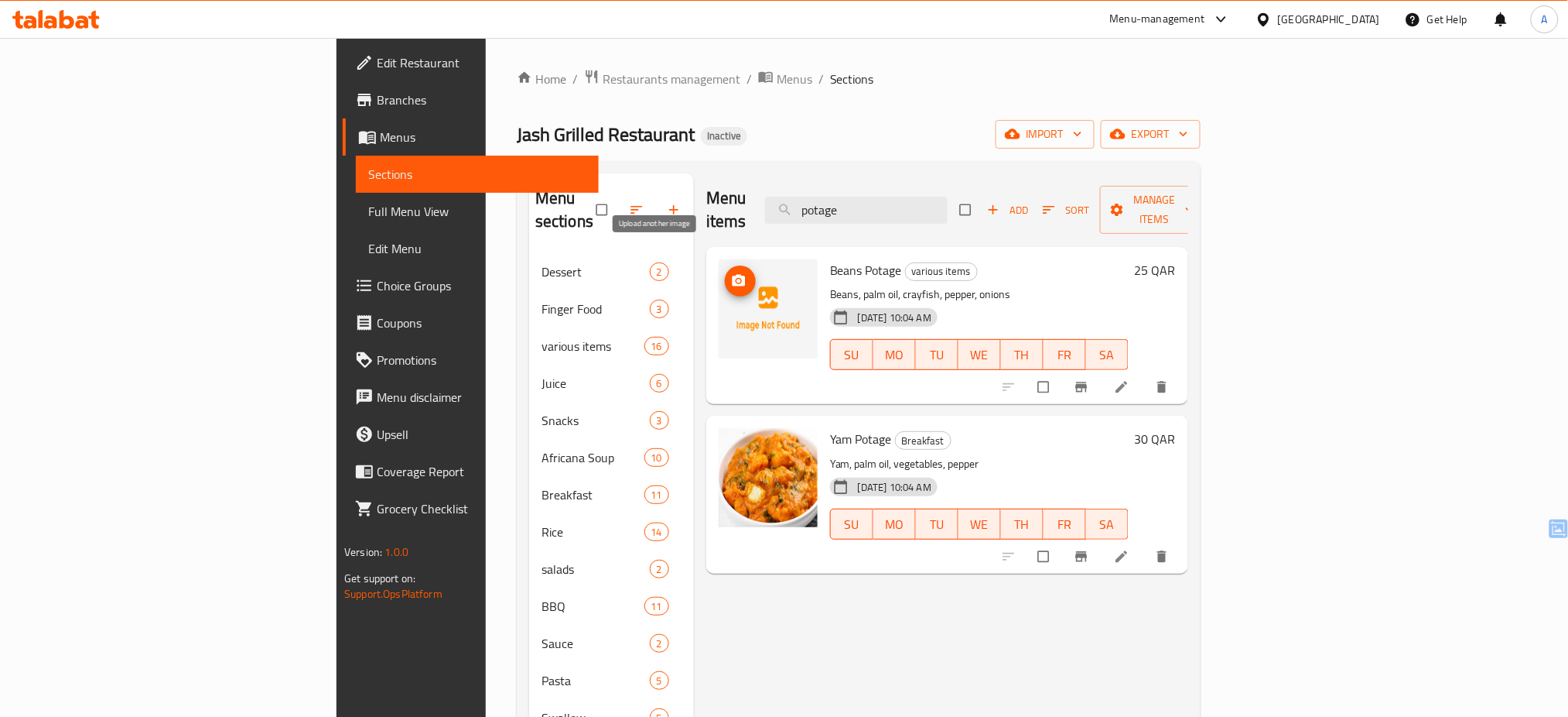
type input "potage"
click at [733, 275] on icon "upload picture" at bounding box center [739, 281] width 13 height 12
click at [731, 442] on icon "upload picture" at bounding box center [738, 449] width 16 height 16
click at [733, 275] on icon "upload picture" at bounding box center [739, 281] width 13 height 12
click at [947, 196] on input "potage" at bounding box center [856, 209] width 182 height 27
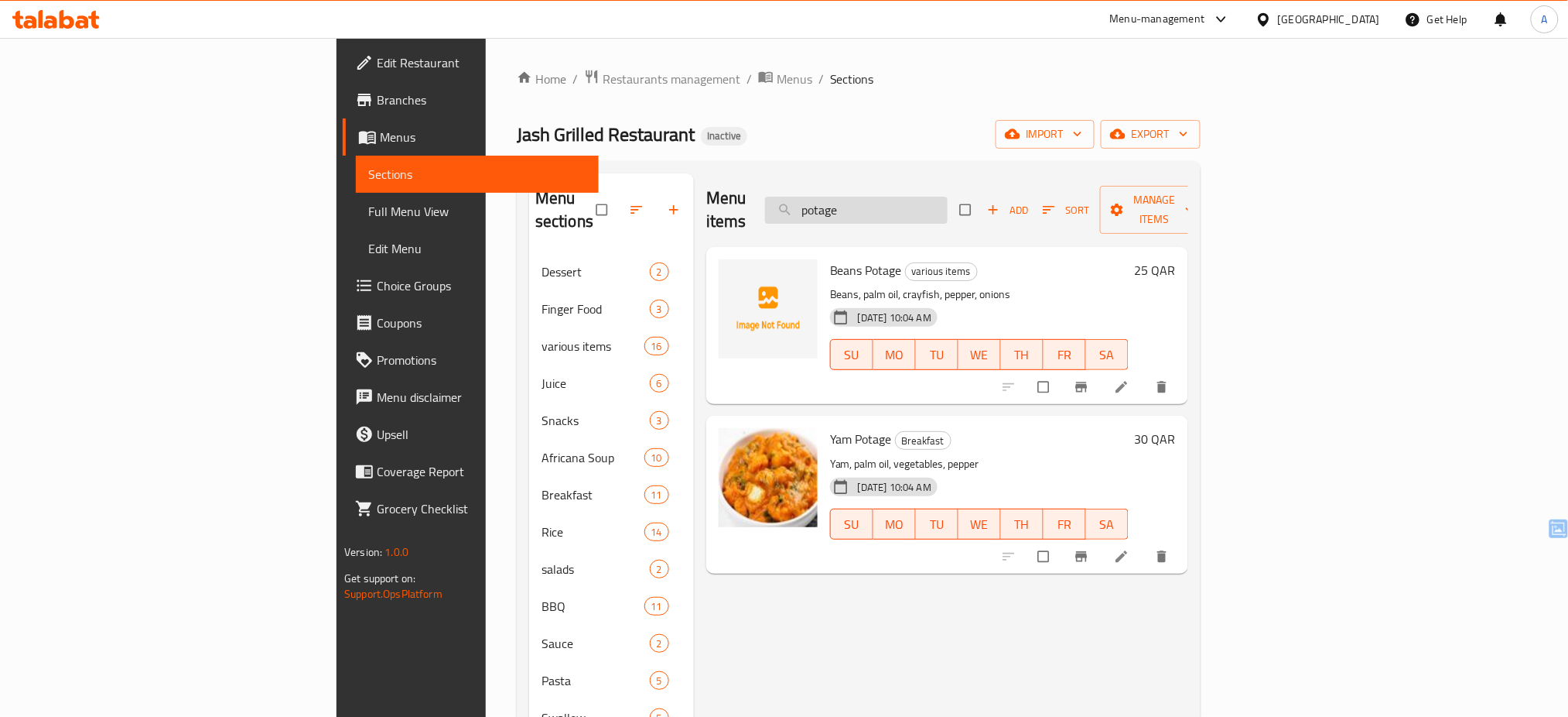
click at [947, 196] on input "potage" at bounding box center [856, 209] width 182 height 27
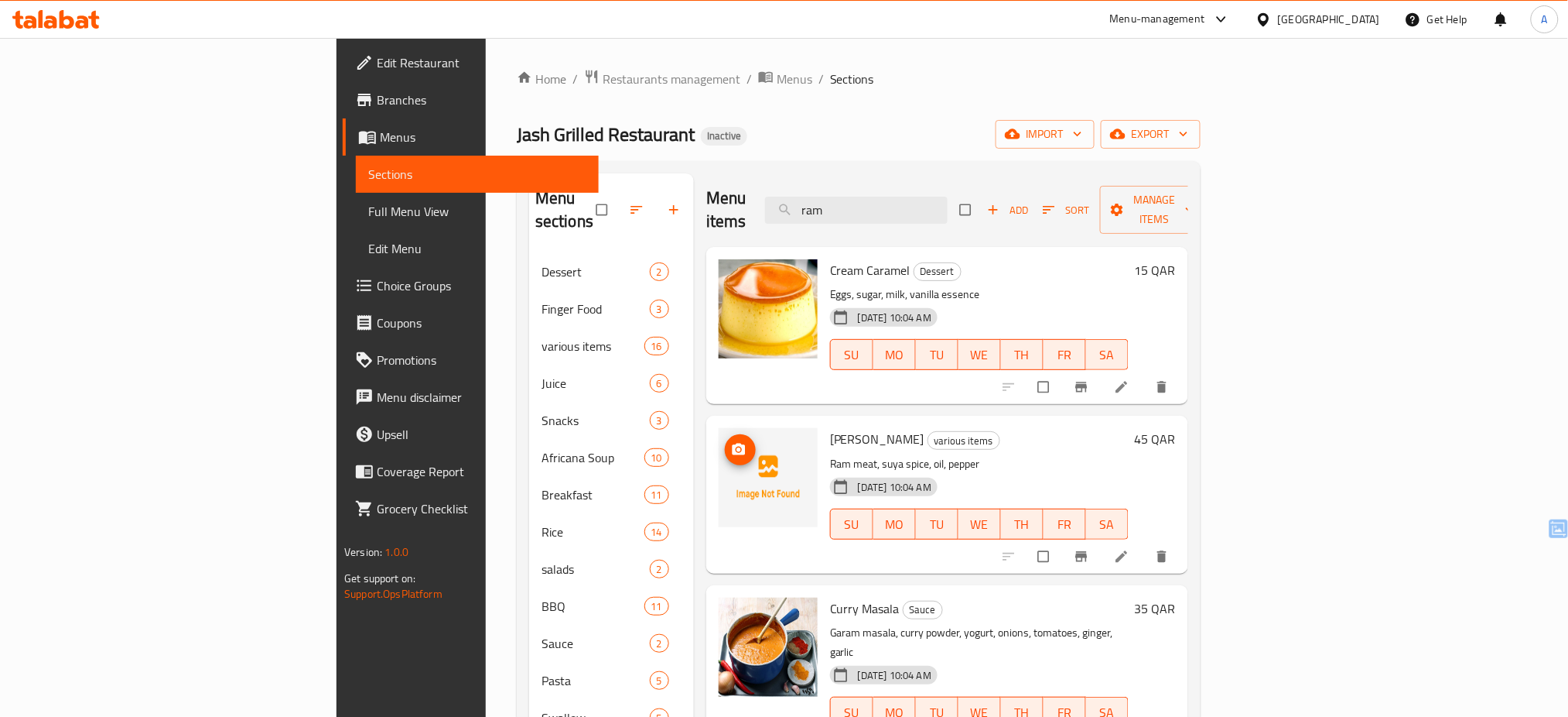
type input "ram"
click at [733, 444] on icon "upload picture" at bounding box center [739, 449] width 13 height 12
click at [517, 144] on span "Jash Grilled Restaurant" at bounding box center [606, 134] width 178 height 35
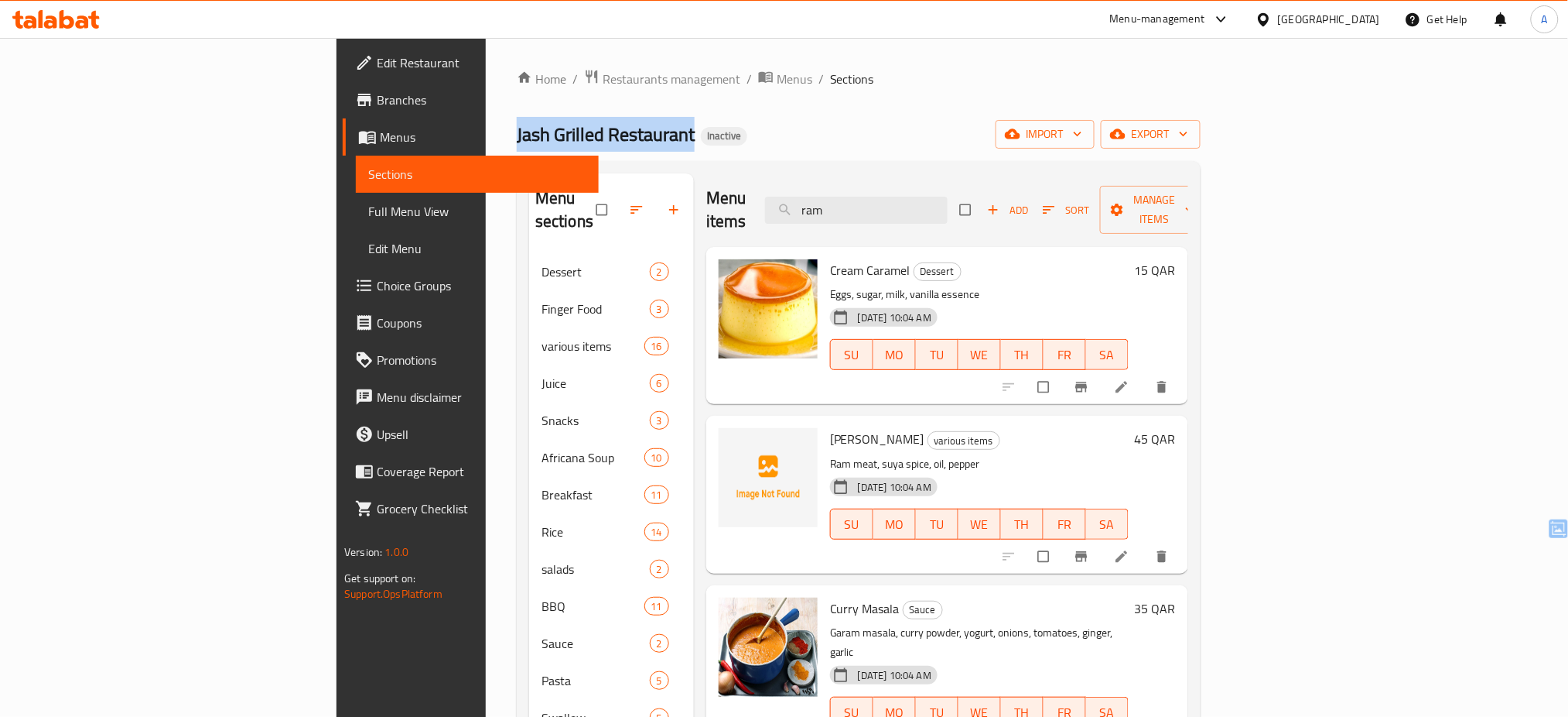
click at [517, 144] on span "Jash Grilled Restaurant" at bounding box center [606, 134] width 178 height 35
copy span "Jash Grilled Restaurant"
click at [1272, 12] on icon at bounding box center [1264, 20] width 17 height 17
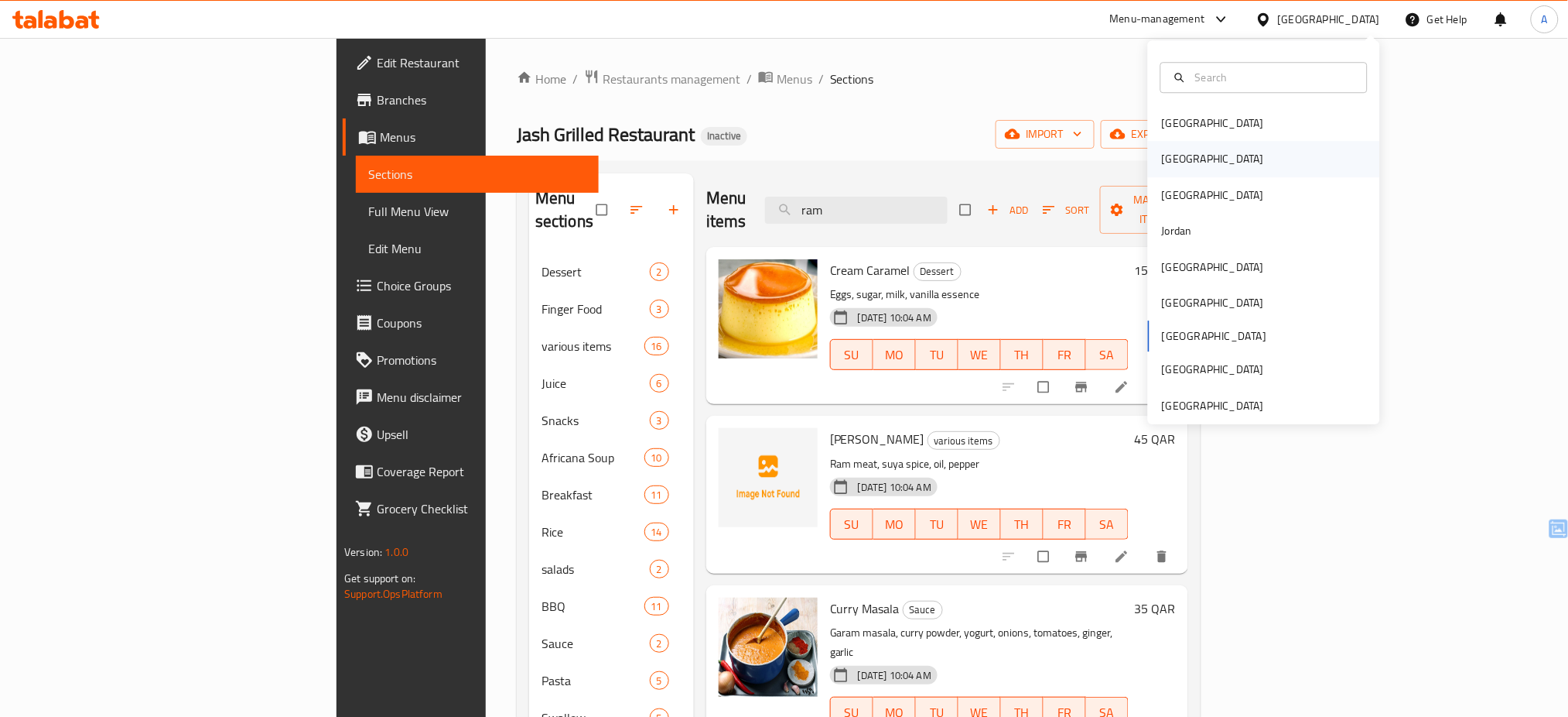
click at [1164, 168] on div "[GEOGRAPHIC_DATA]" at bounding box center [1213, 159] width 102 height 17
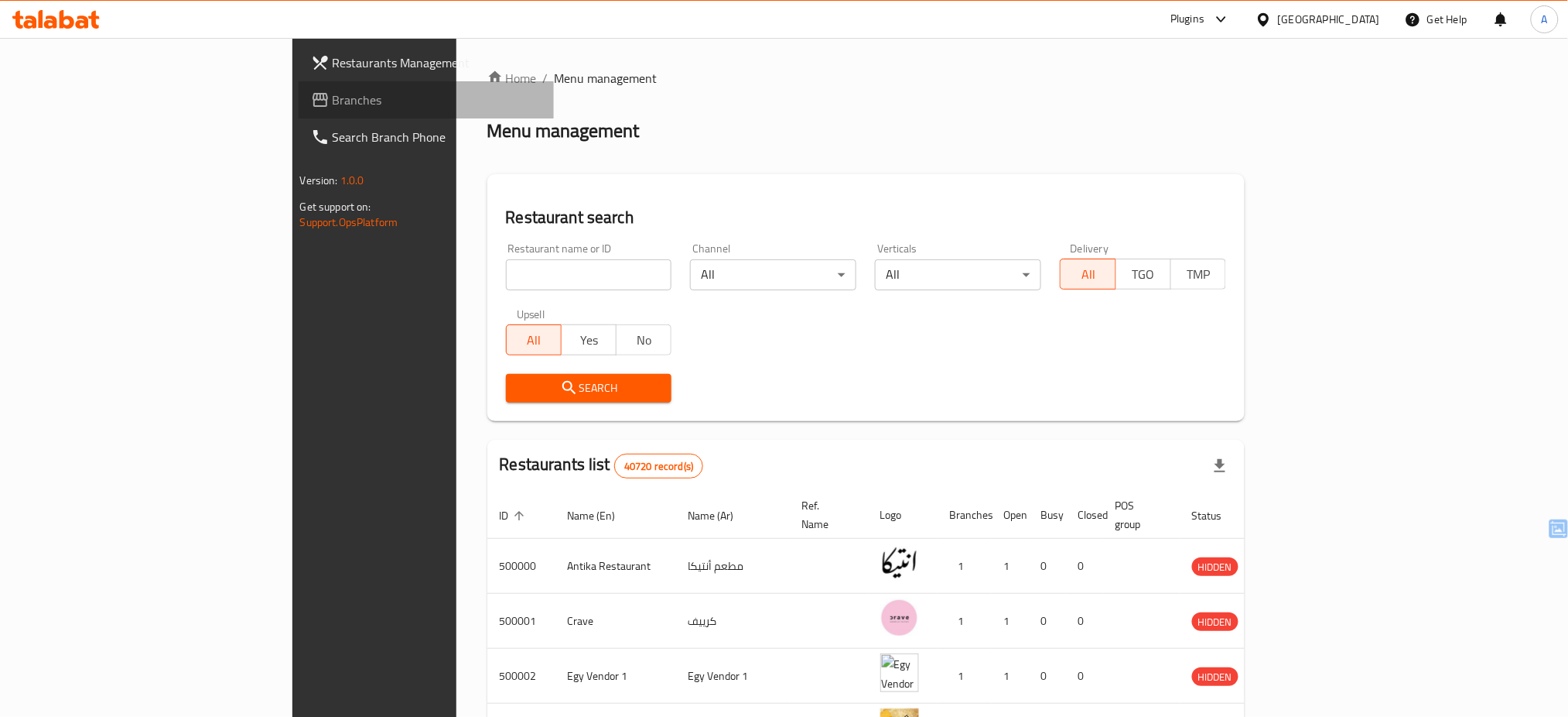
click at [332, 109] on span "Branches" at bounding box center [437, 100] width 209 height 19
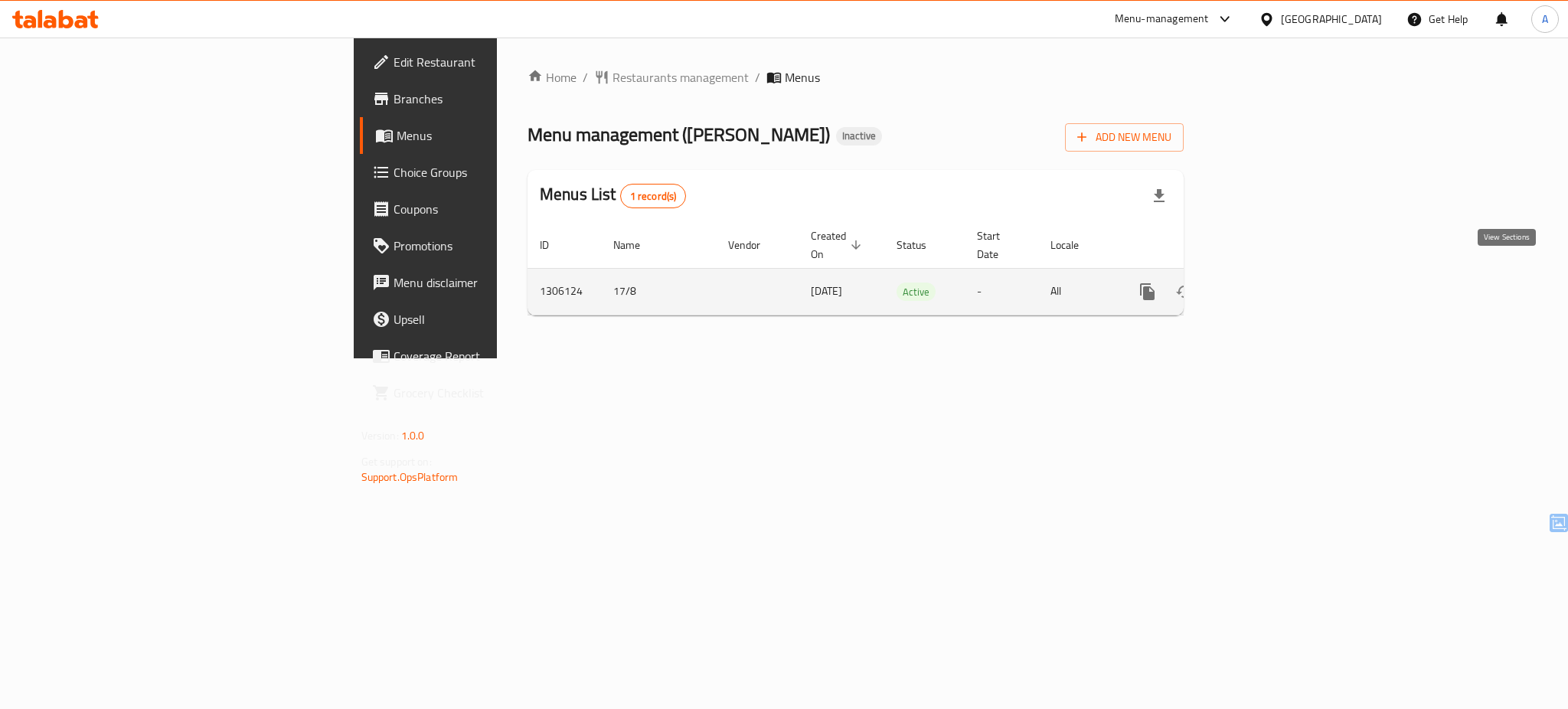
click at [1267, 282] on icon "enhanced table" at bounding box center [1258, 291] width 18 height 18
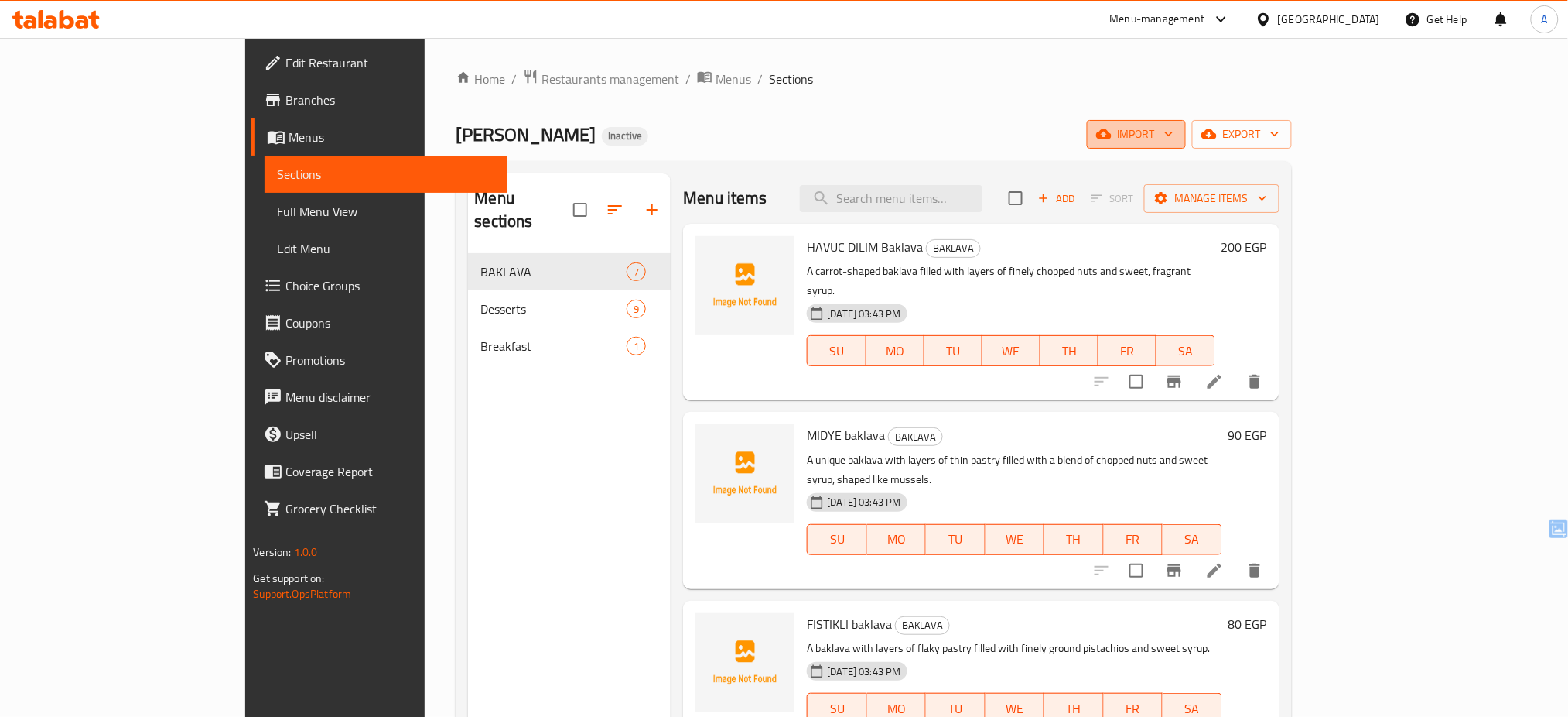
click at [1173, 144] on span "import" at bounding box center [1136, 134] width 74 height 19
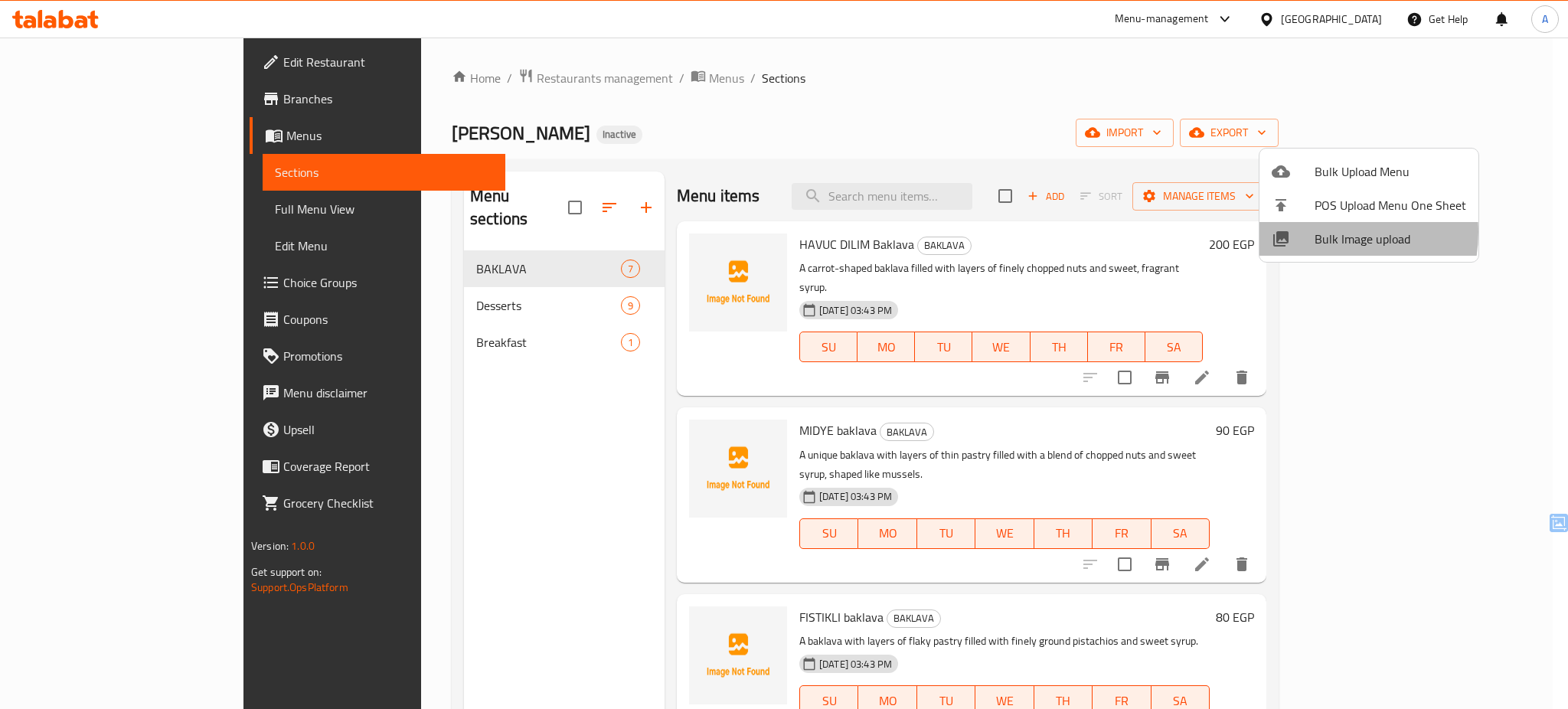
click at [1318, 232] on span "Bulk Image upload" at bounding box center [1389, 239] width 151 height 18
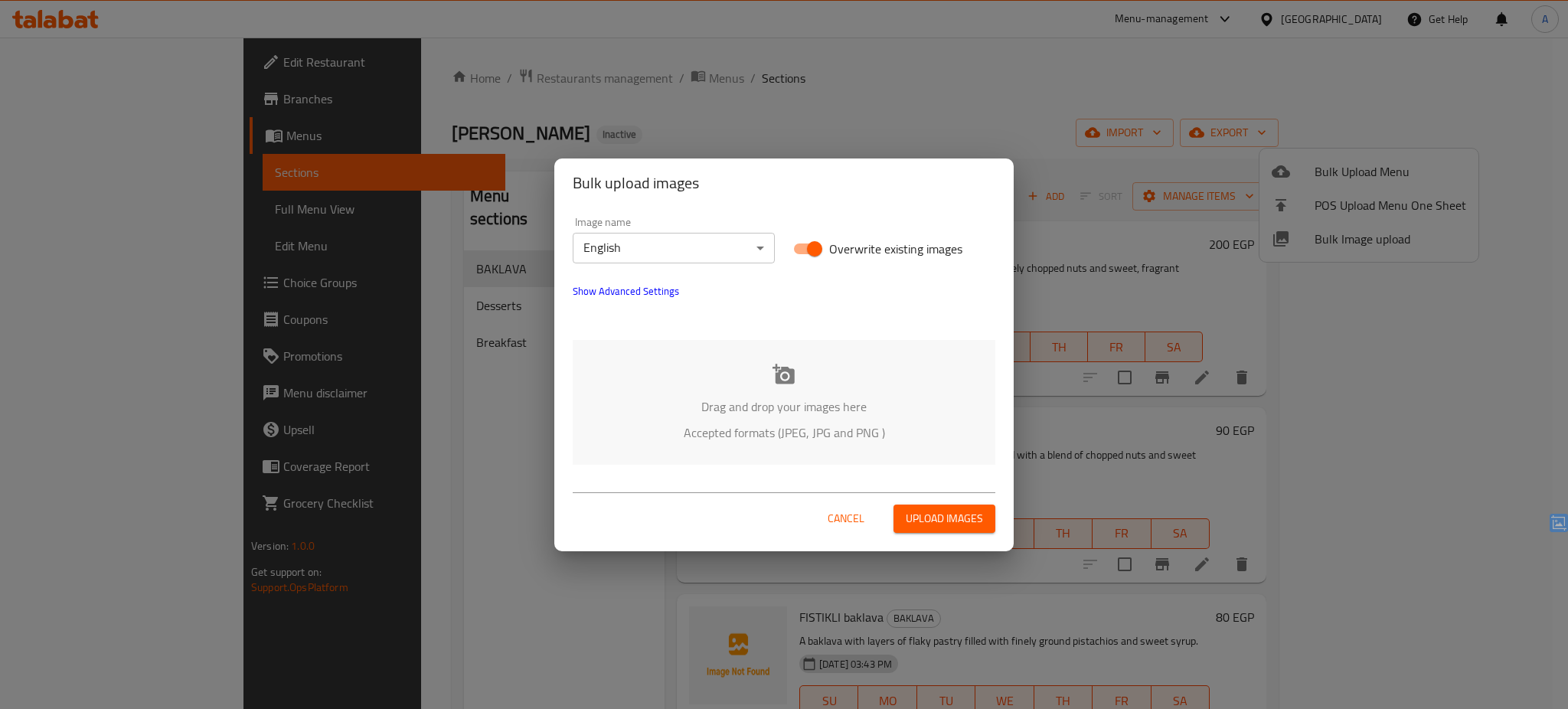
click at [882, 239] on span "Overwrite existing images" at bounding box center [895, 248] width 133 height 18
click at [859, 238] on input "Overwrite existing images" at bounding box center [814, 249] width 87 height 29
checkbox input "false"
click at [784, 393] on div "Drag and drop your images here Accepted formats (JPEG, JPG and PNG )" at bounding box center [784, 402] width 422 height 125
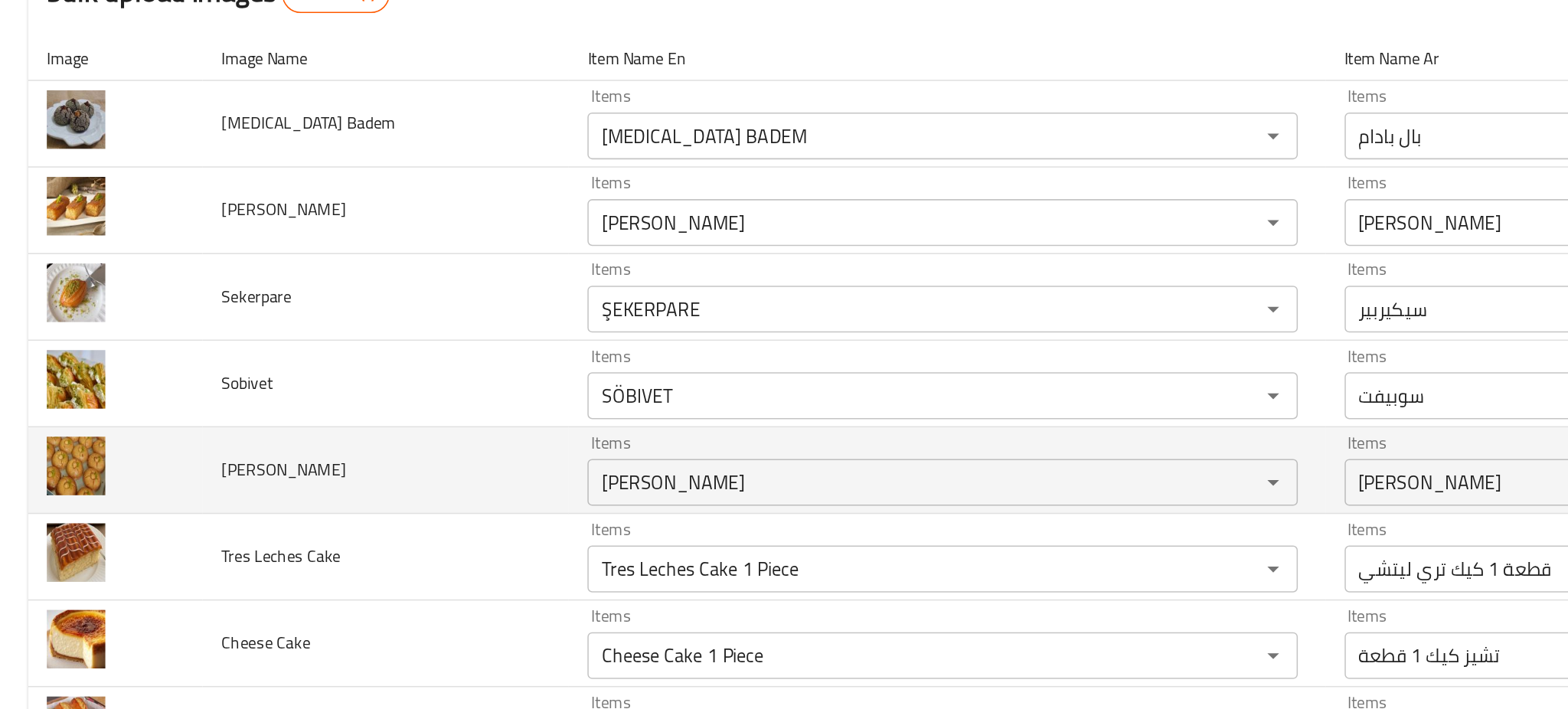
click at [244, 485] on td "[PERSON_NAME]" at bounding box center [252, 489] width 239 height 57
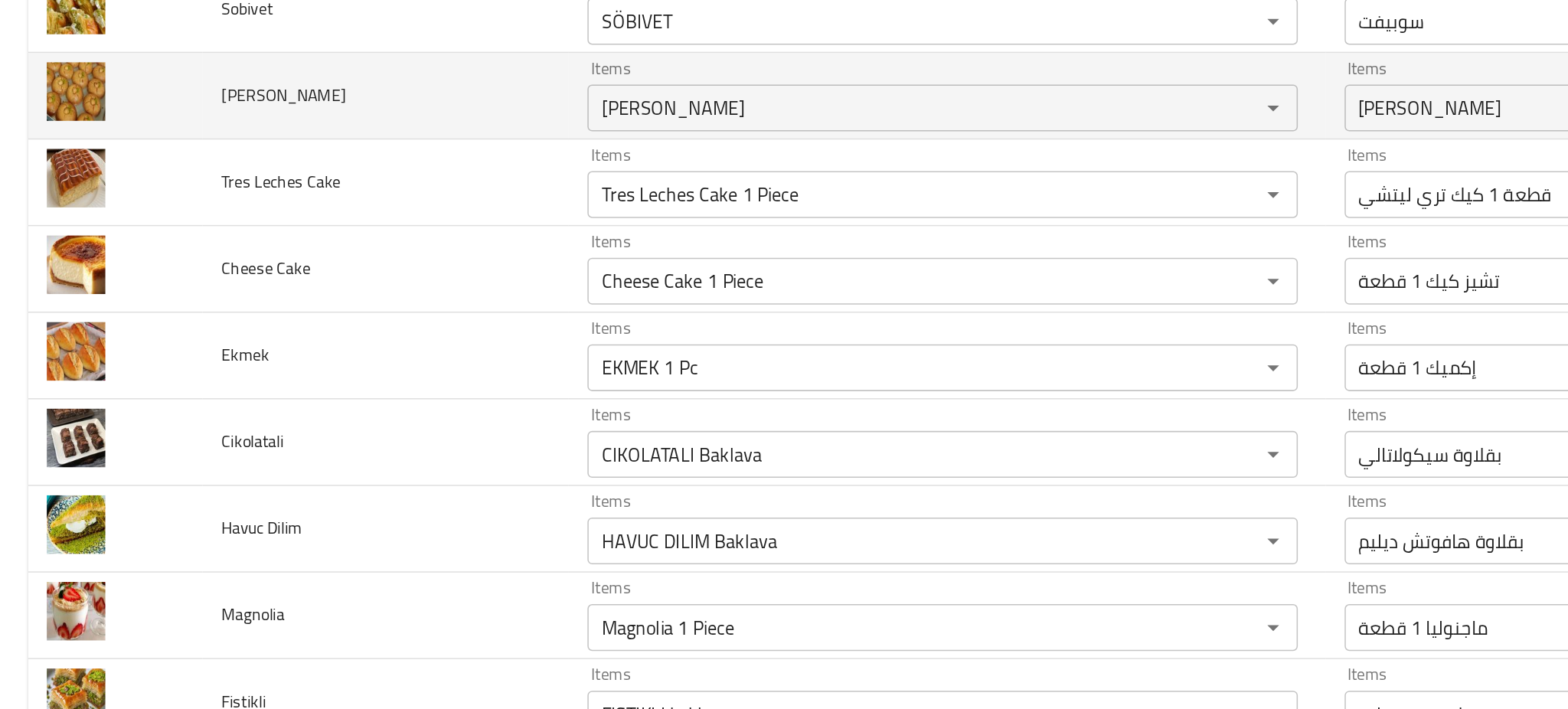
scroll to position [326, 0]
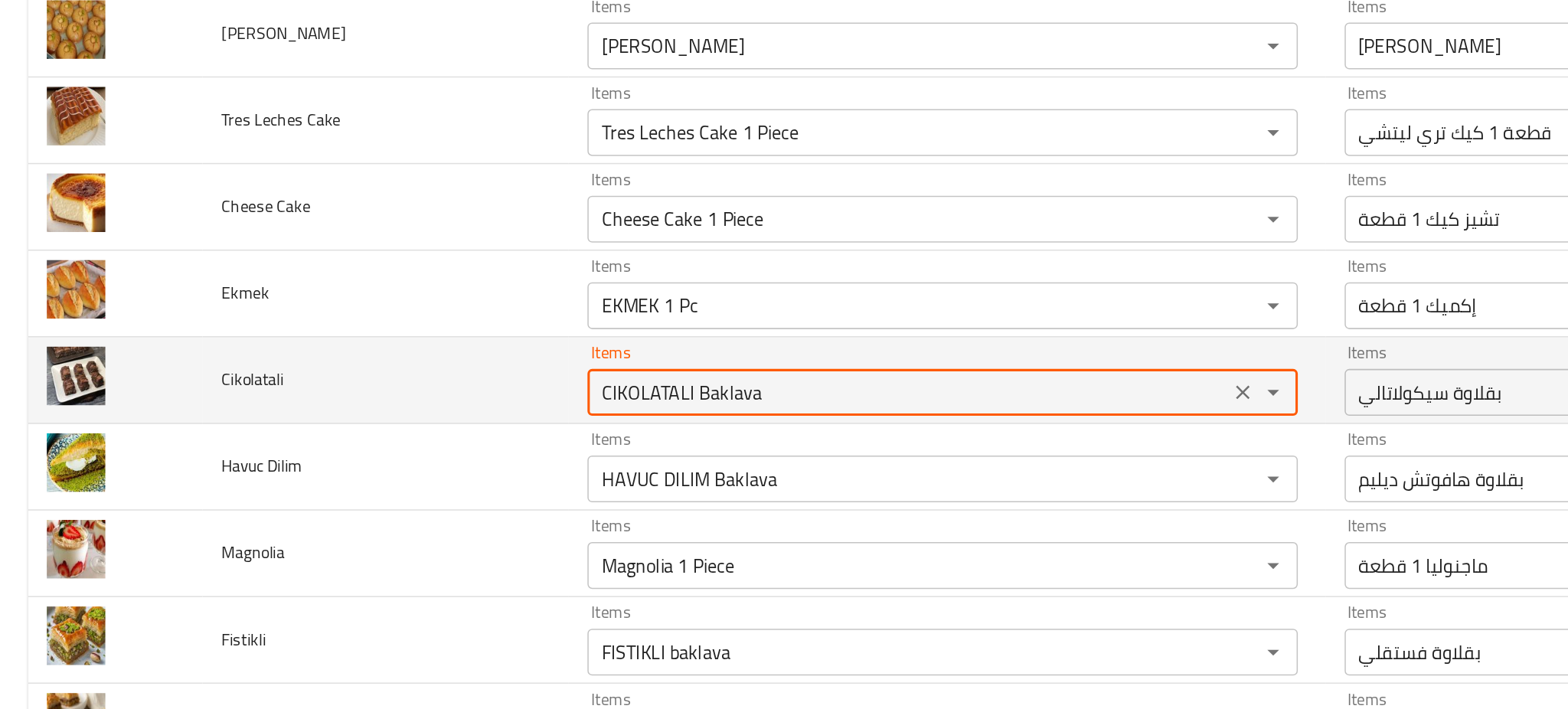
click at [421, 390] on input "CIKOLATALI Baklava" at bounding box center [593, 397] width 410 height 21
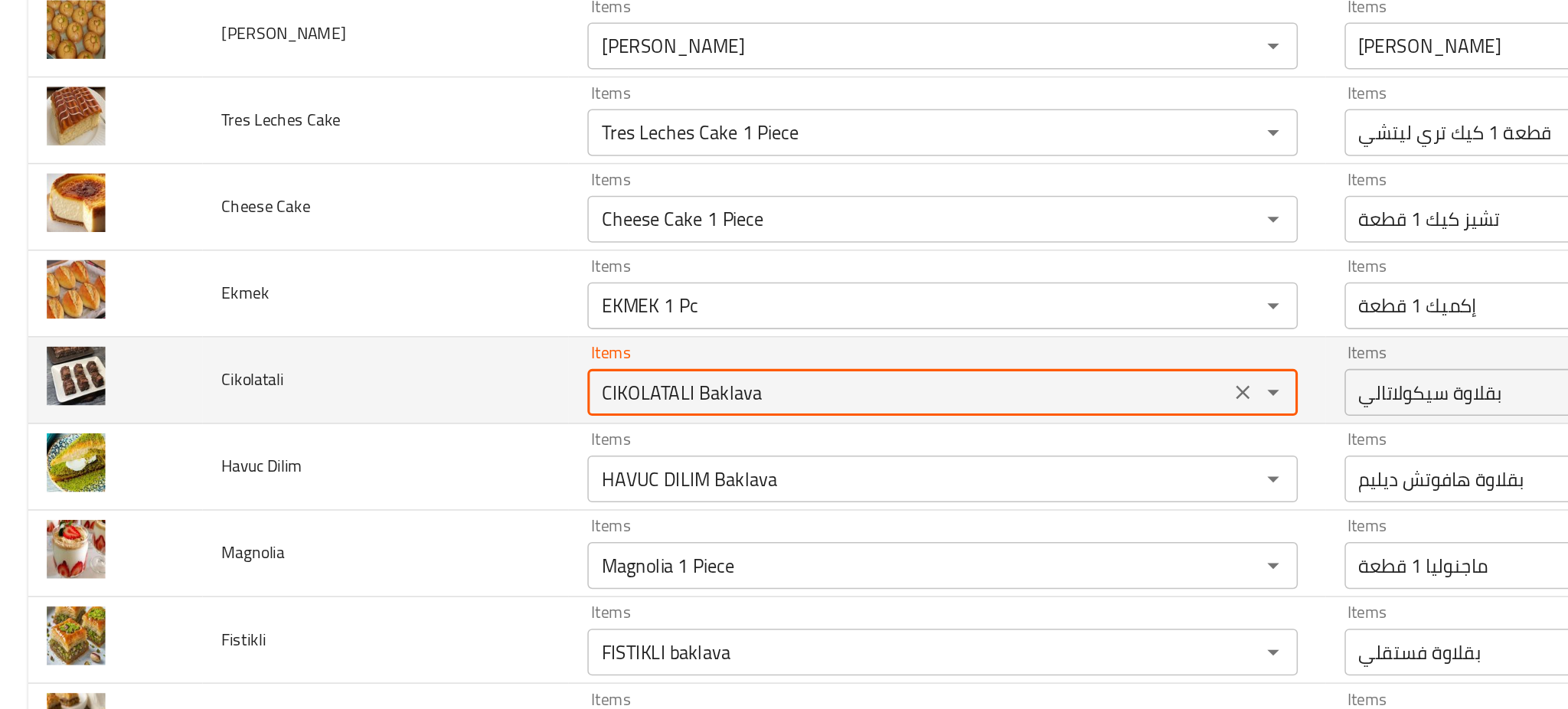
click at [421, 390] on input "CIKOLATALI Baklava" at bounding box center [593, 397] width 410 height 21
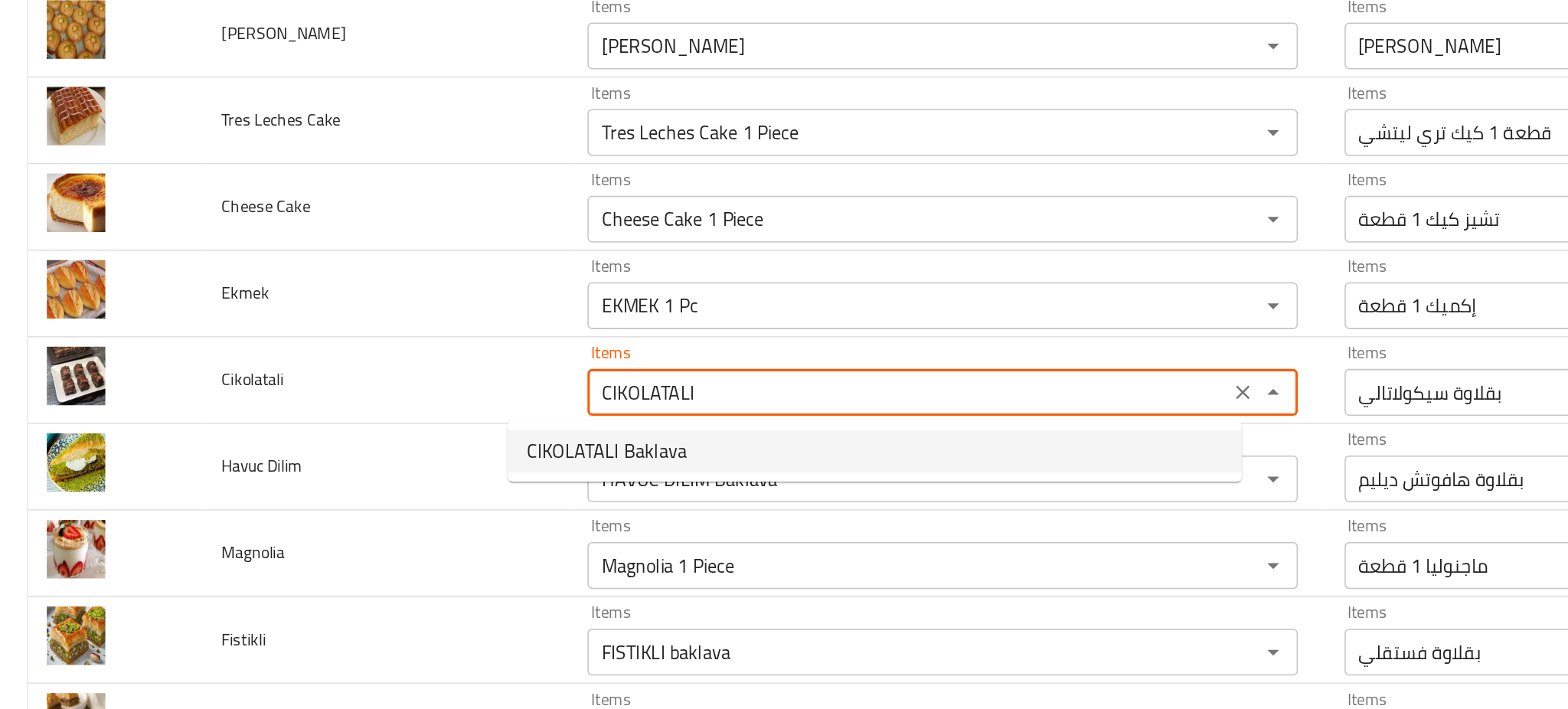
click at [398, 437] on span "CIKOLATALI Baklava" at bounding box center [397, 435] width 104 height 18
type input "CIKOLATALI Baklava"
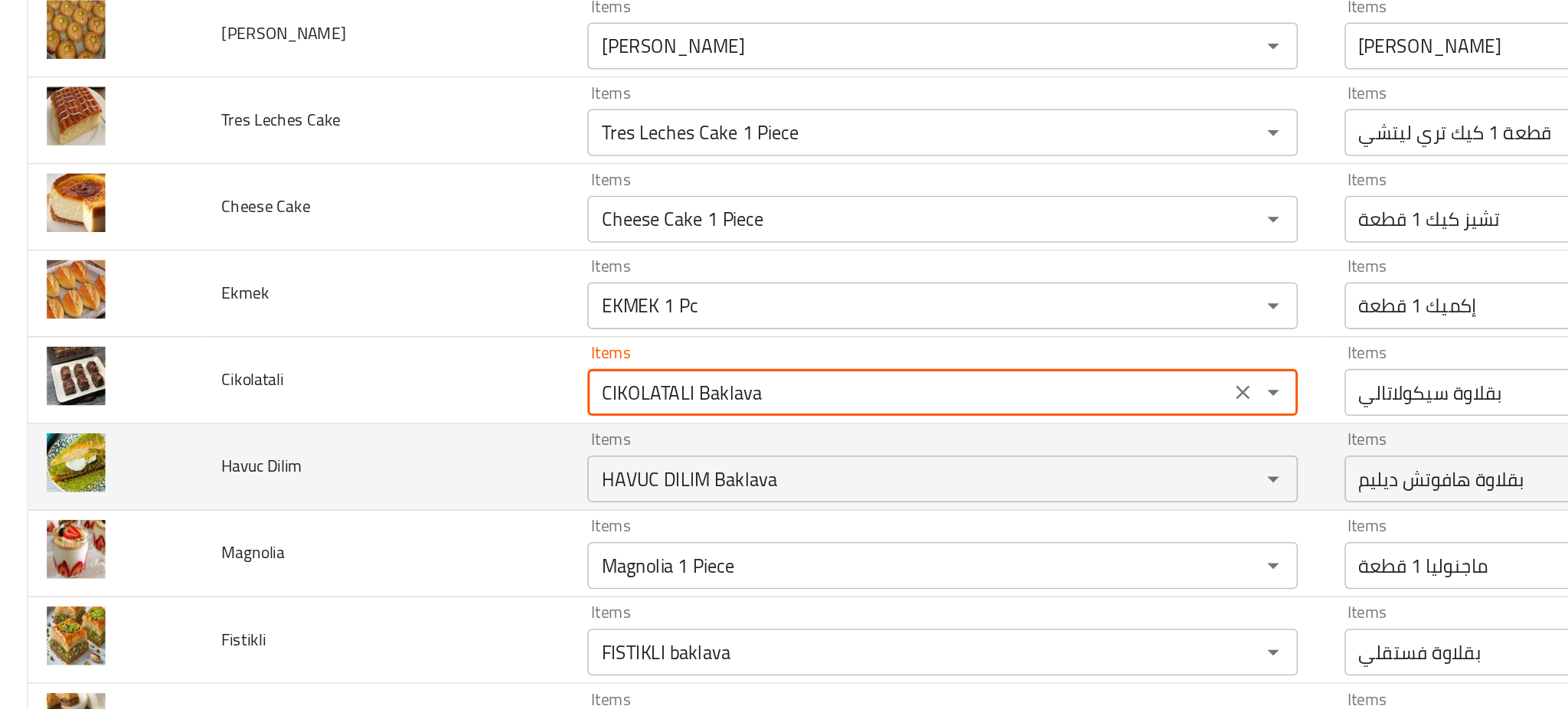
click at [282, 450] on td "Havuc Dilim" at bounding box center [252, 446] width 239 height 57
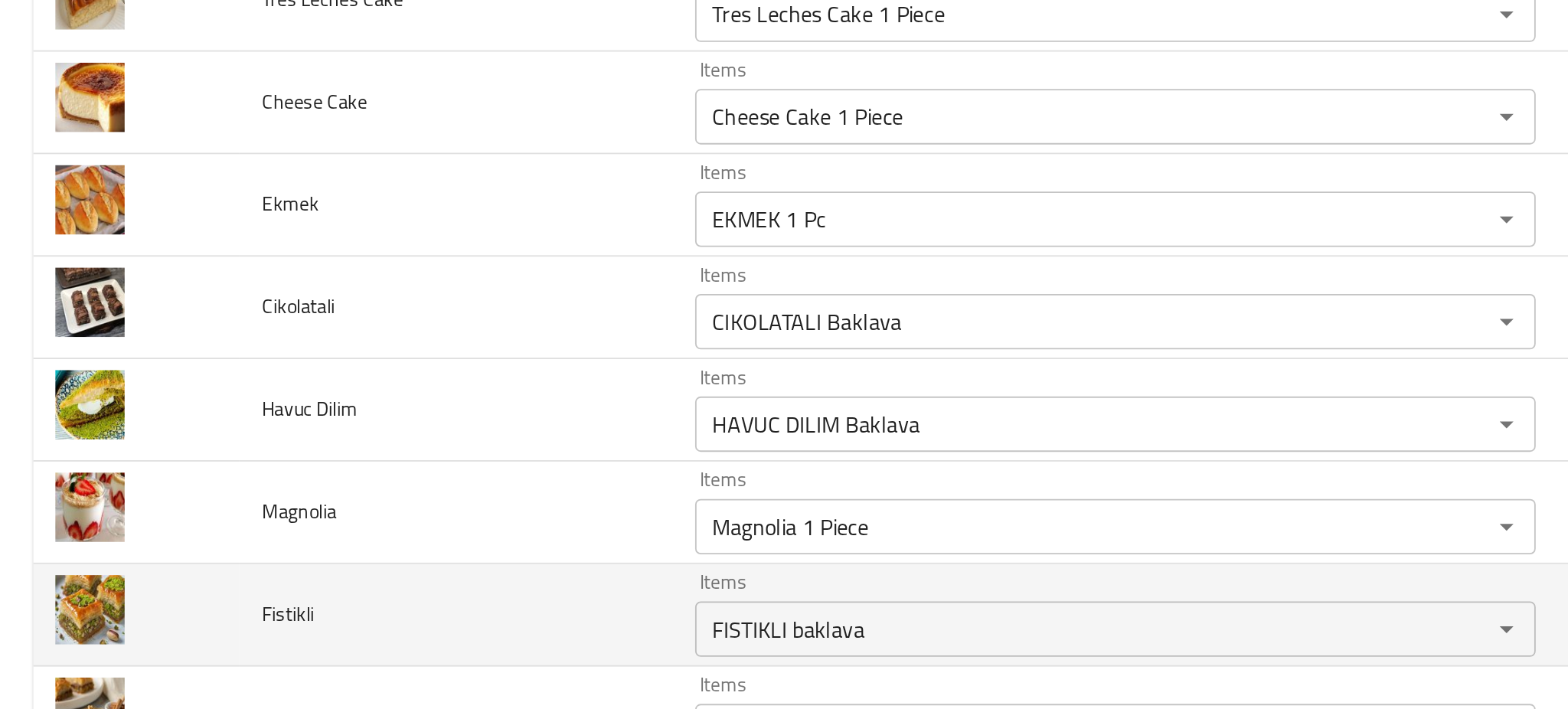
click at [243, 551] on td "Fistikli" at bounding box center [252, 560] width 239 height 57
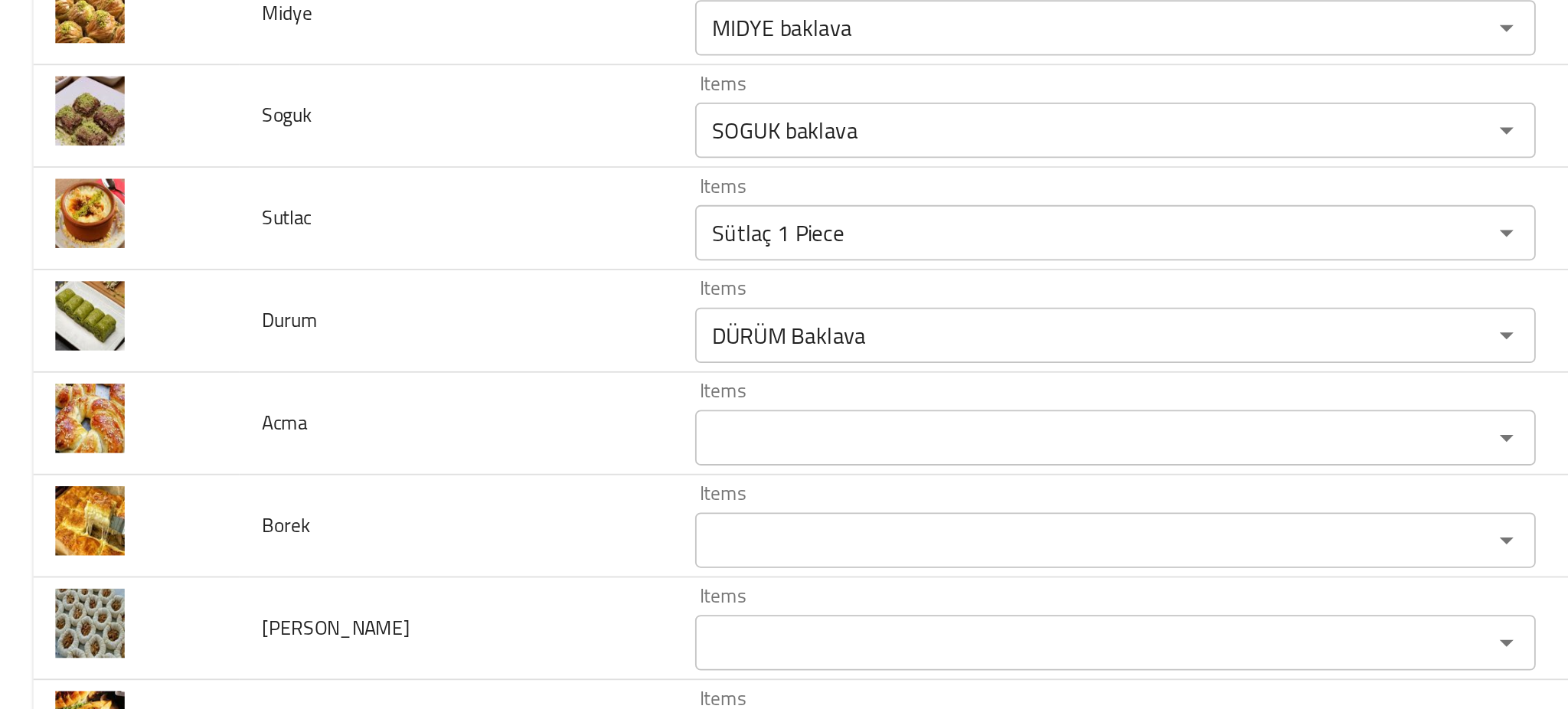
scroll to position [775, 0]
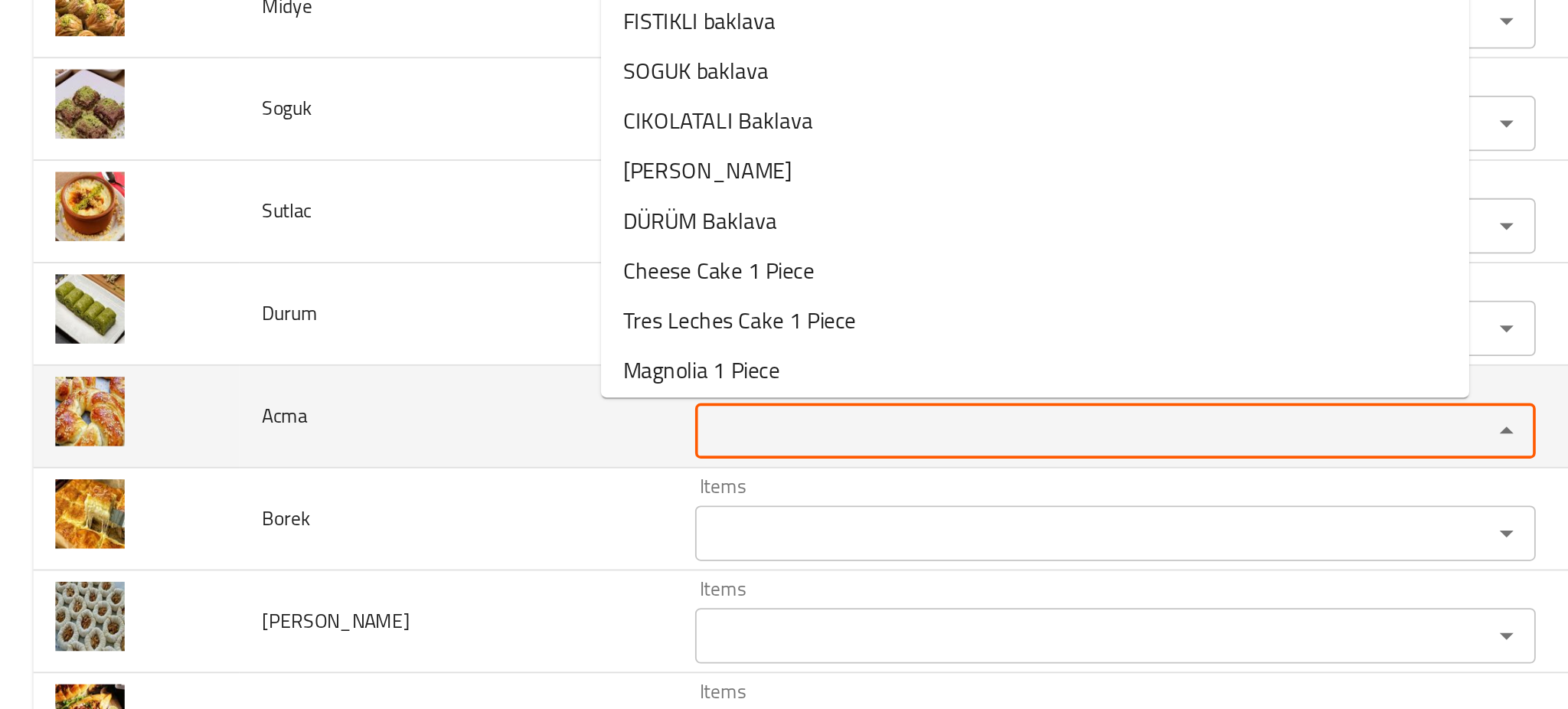
click at [389, 454] on input "Items" at bounding box center [593, 457] width 410 height 21
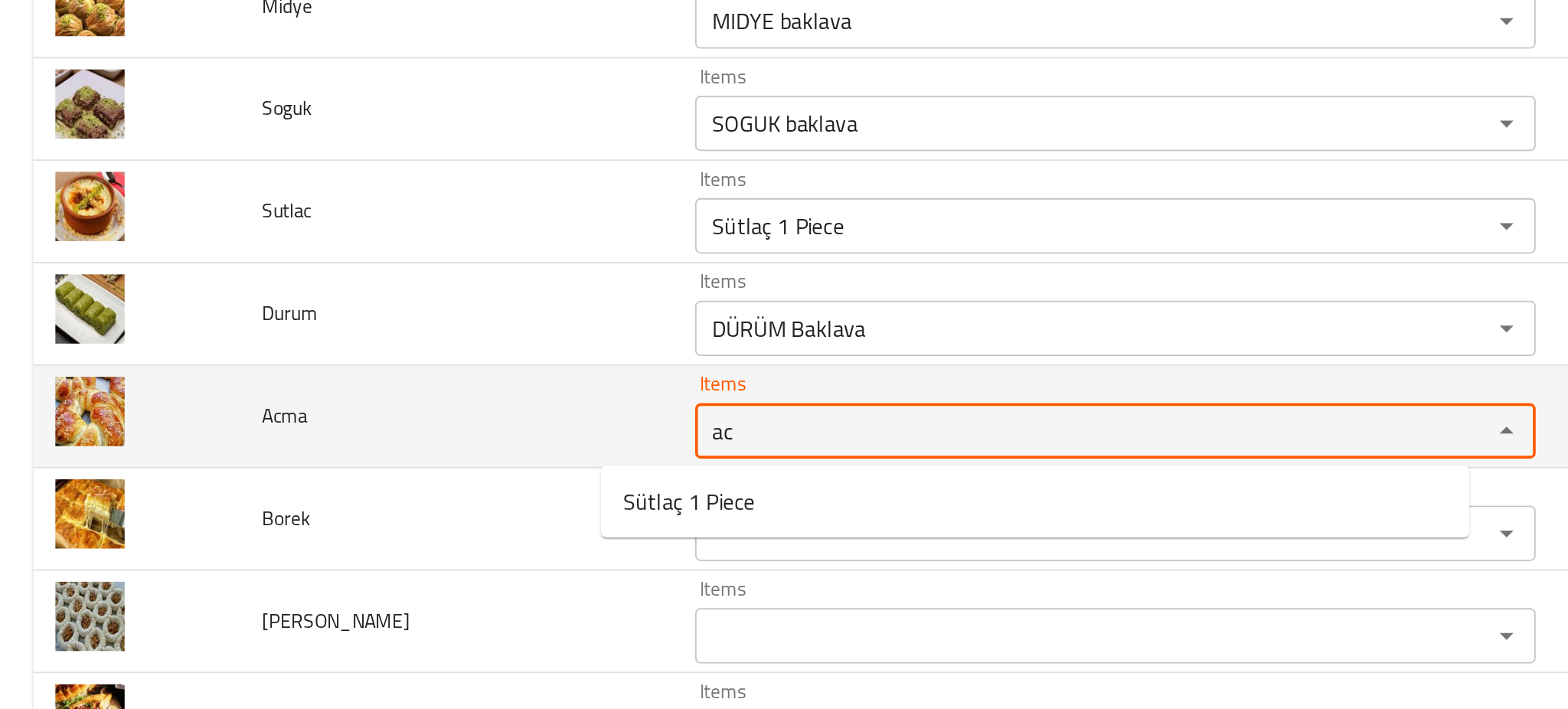
type input "a"
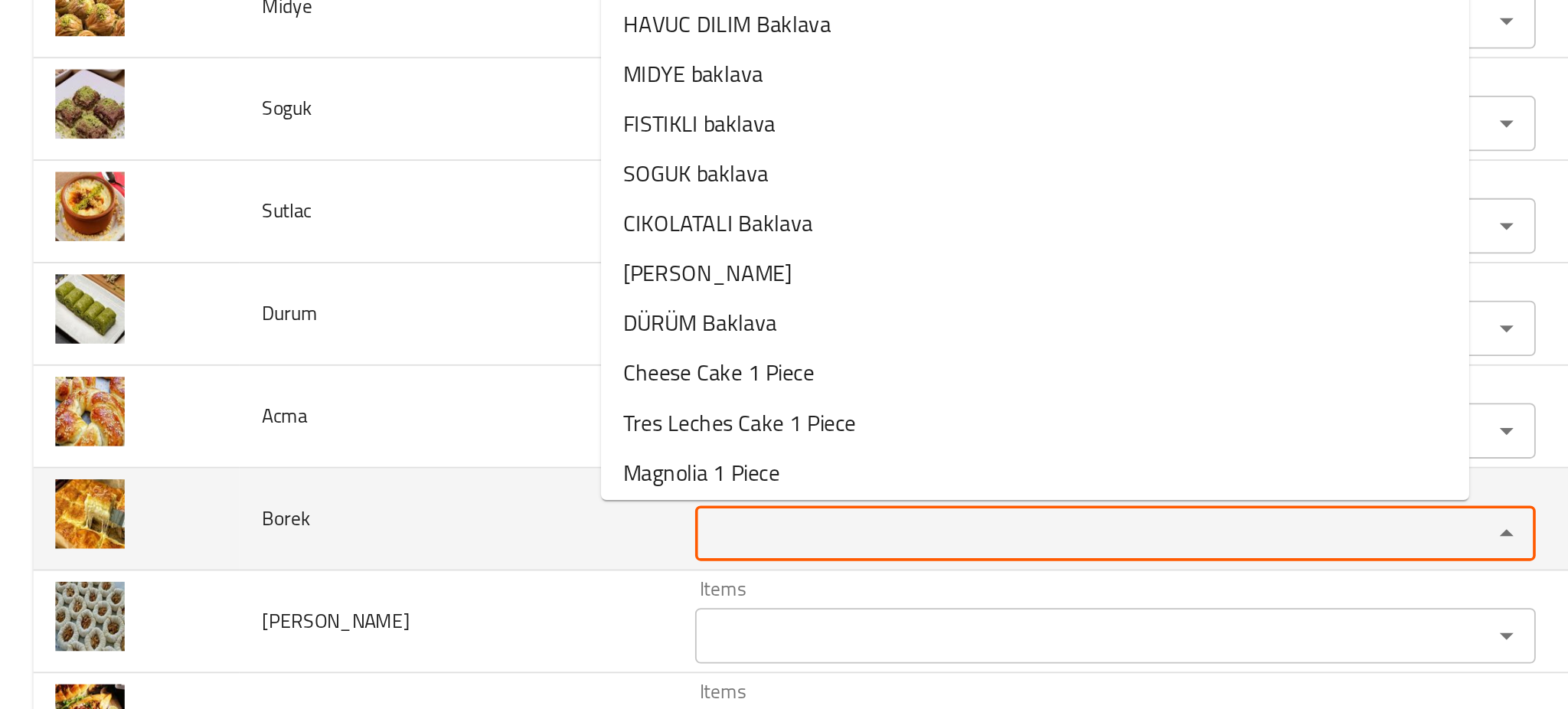
click at [389, 510] on input "Items" at bounding box center [593, 514] width 410 height 21
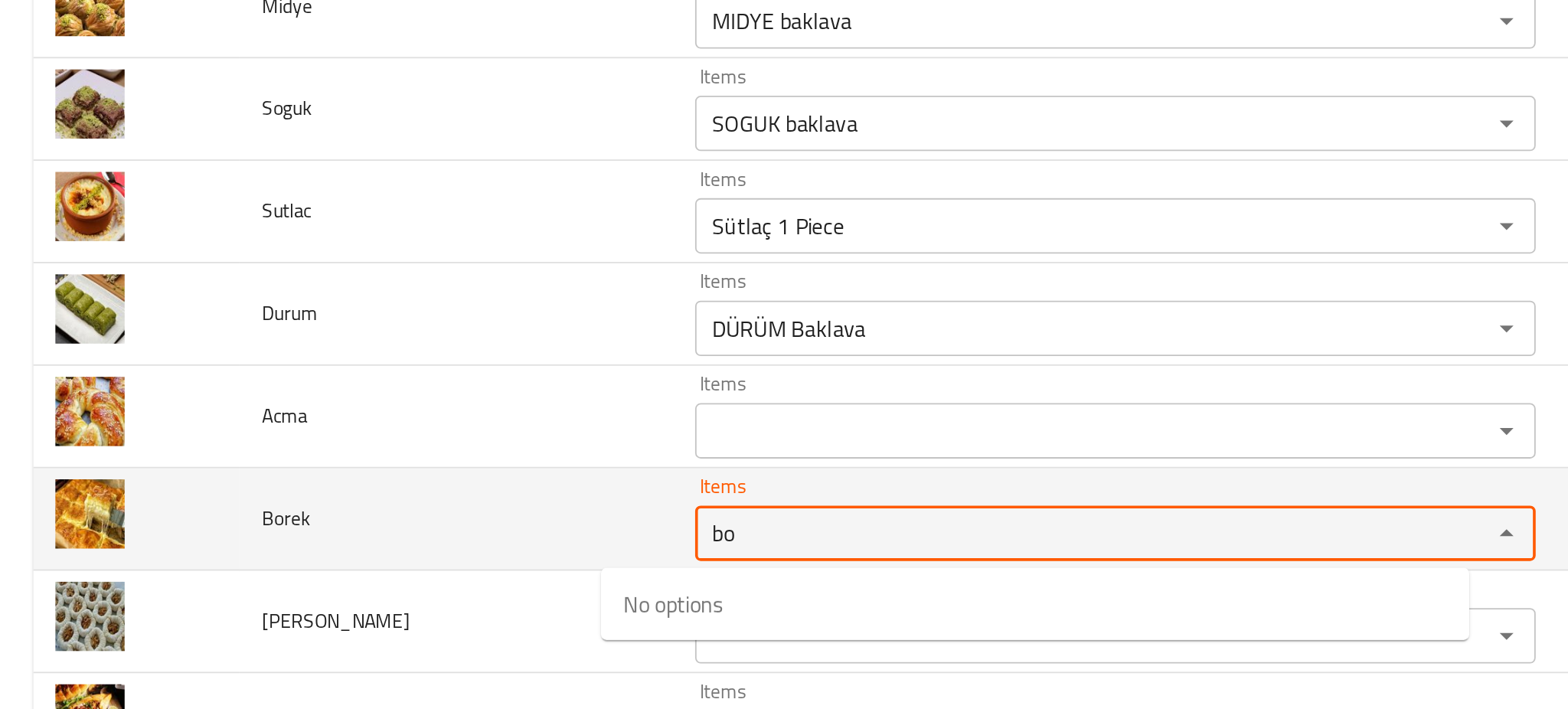
type input "bo"
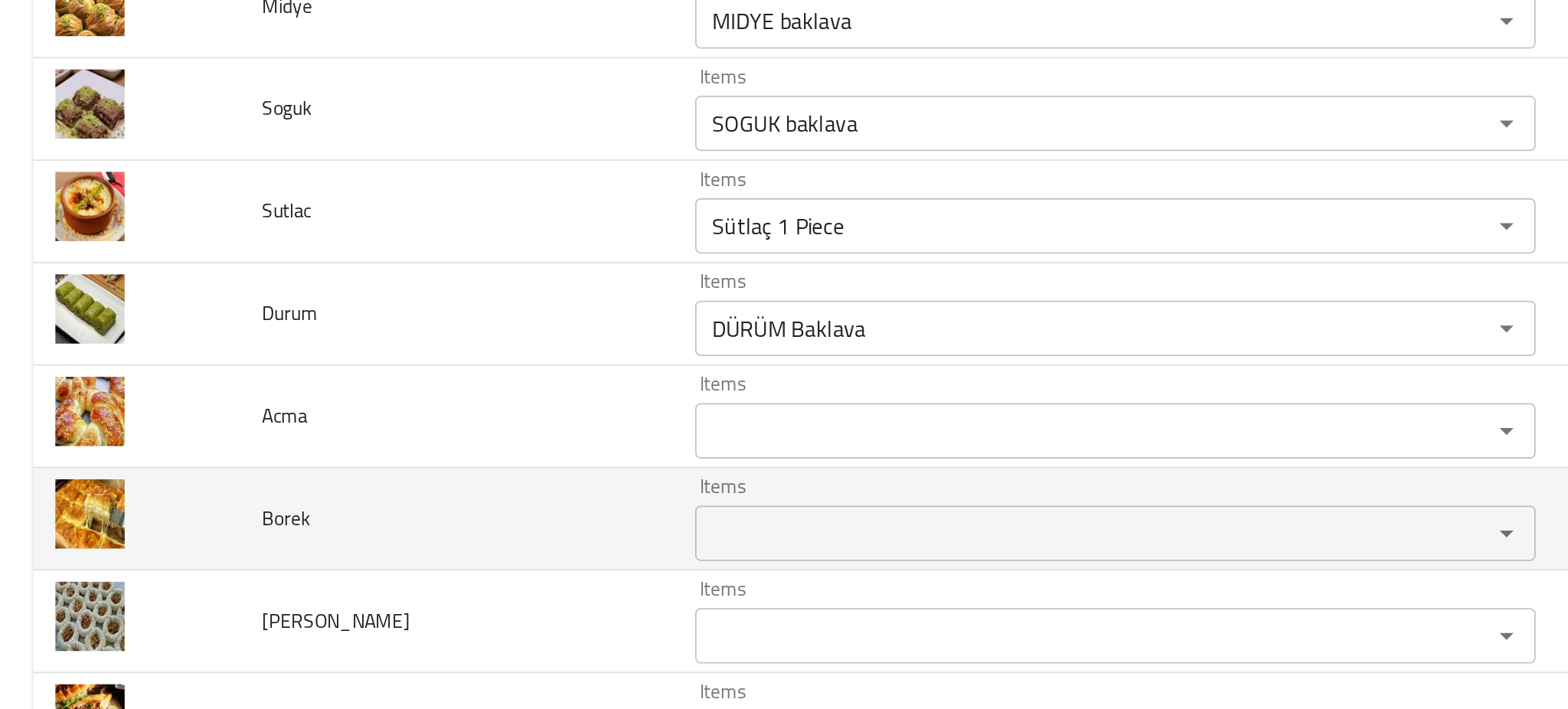
click at [277, 507] on td "Borek" at bounding box center [252, 507] width 239 height 57
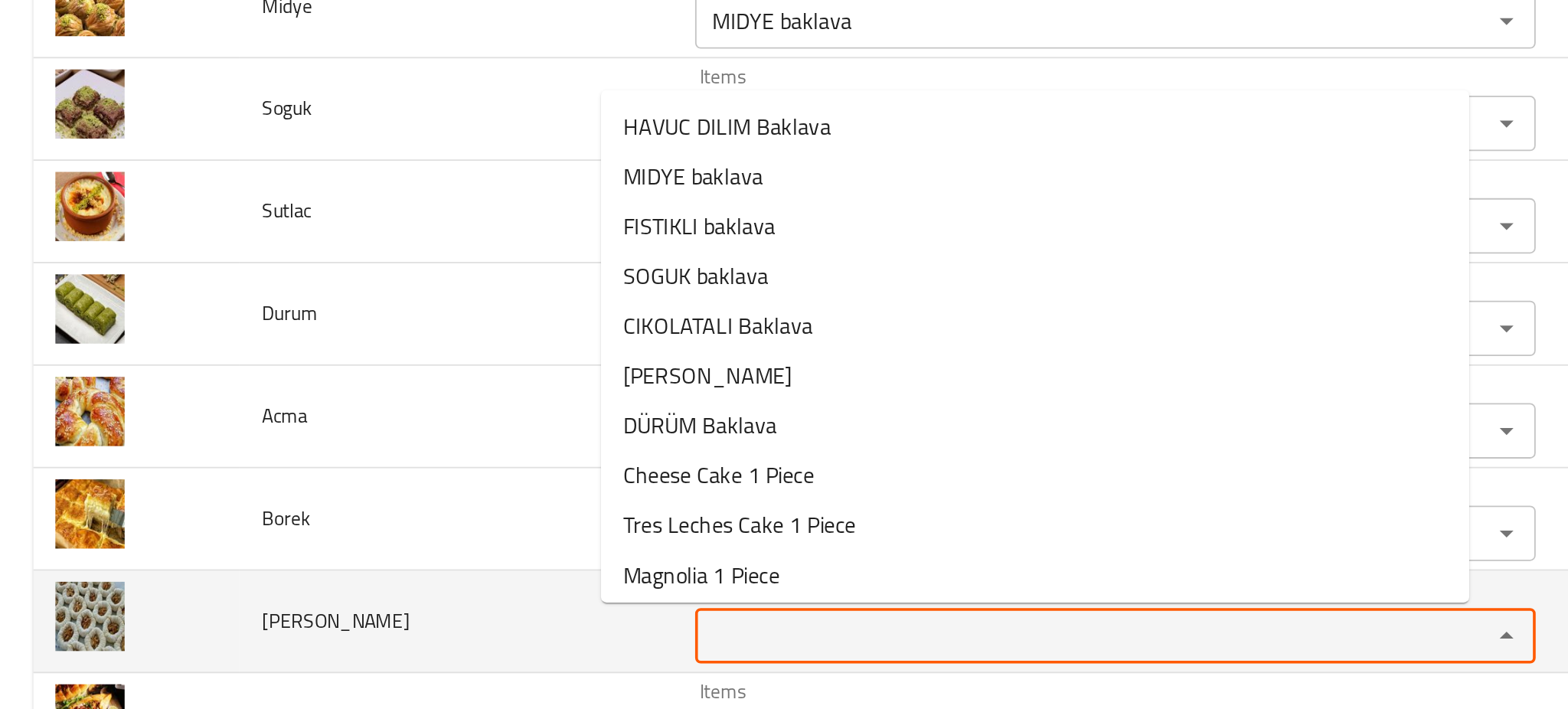
click at [424, 569] on Sarmasi "Items" at bounding box center [593, 571] width 410 height 21
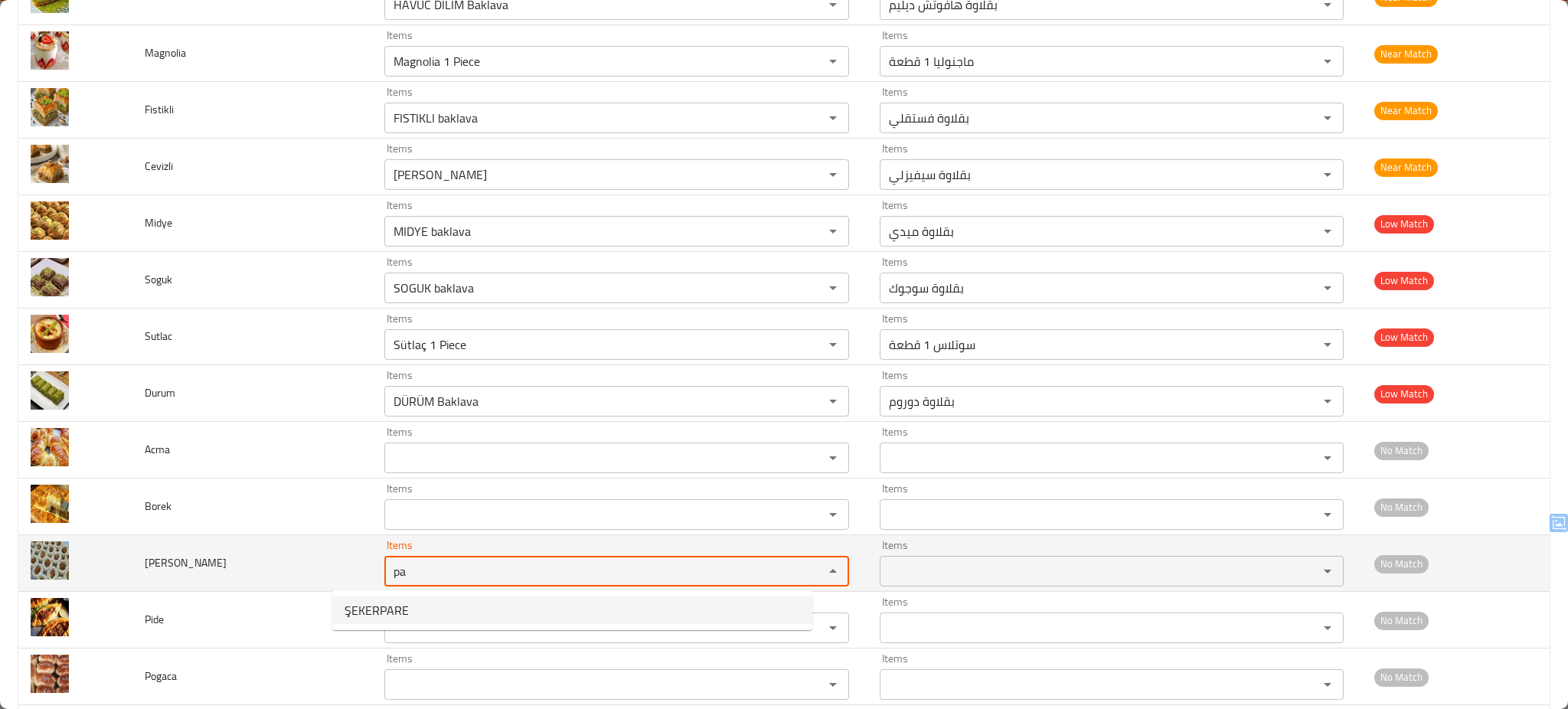
click at [449, 573] on Sarmasi "pa" at bounding box center [593, 571] width 410 height 21
type Sarmasi "p"
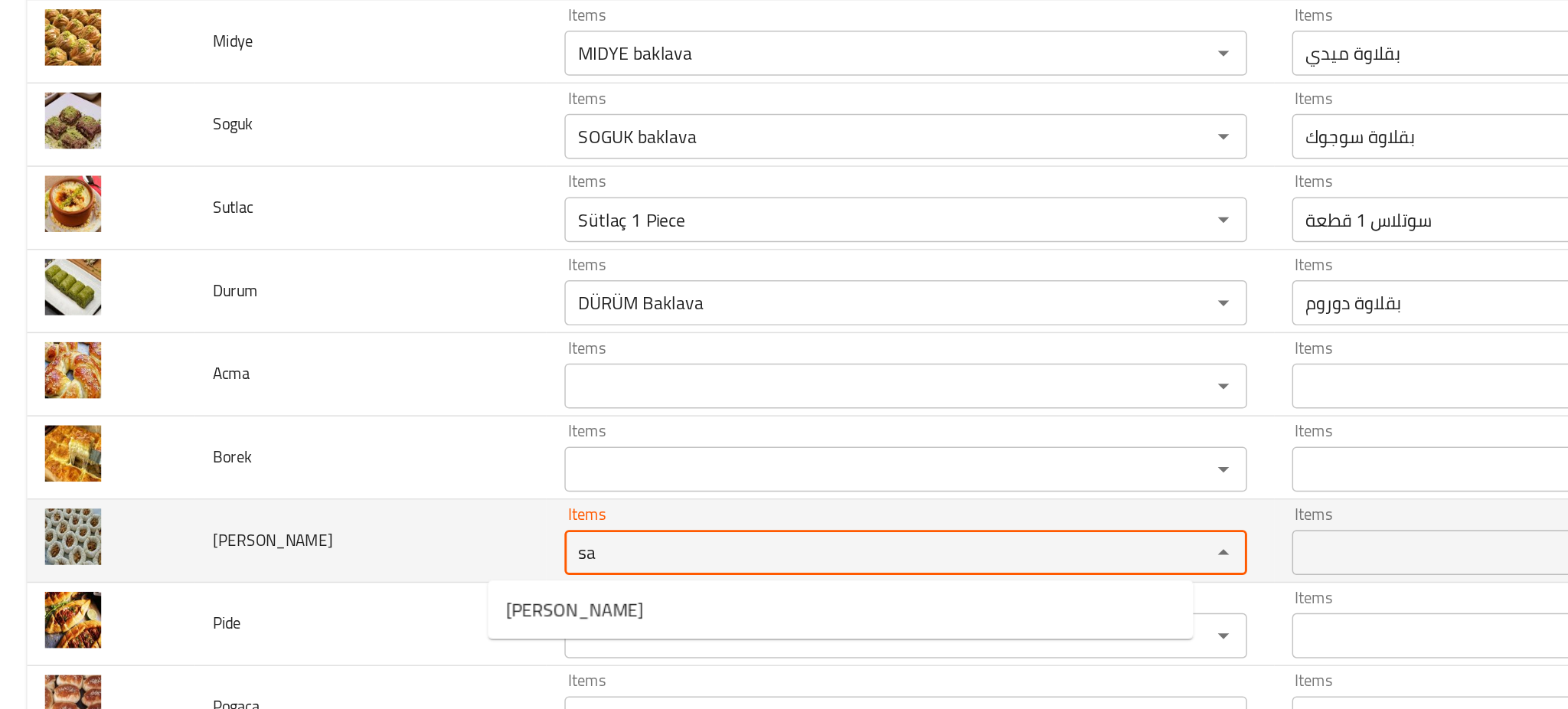
type Sarmasi "sa"
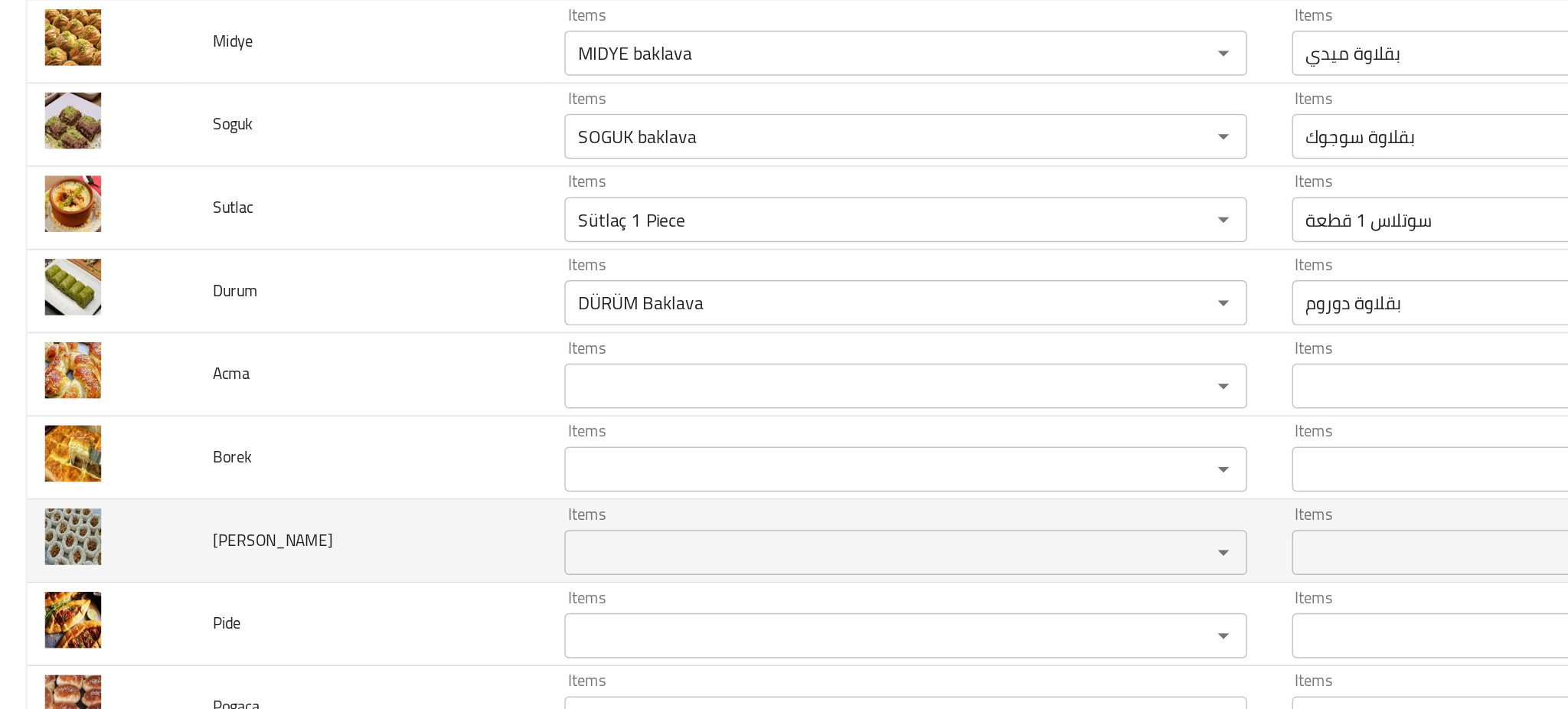
click at [293, 563] on td "Padisah Sarmasi" at bounding box center [252, 563] width 239 height 57
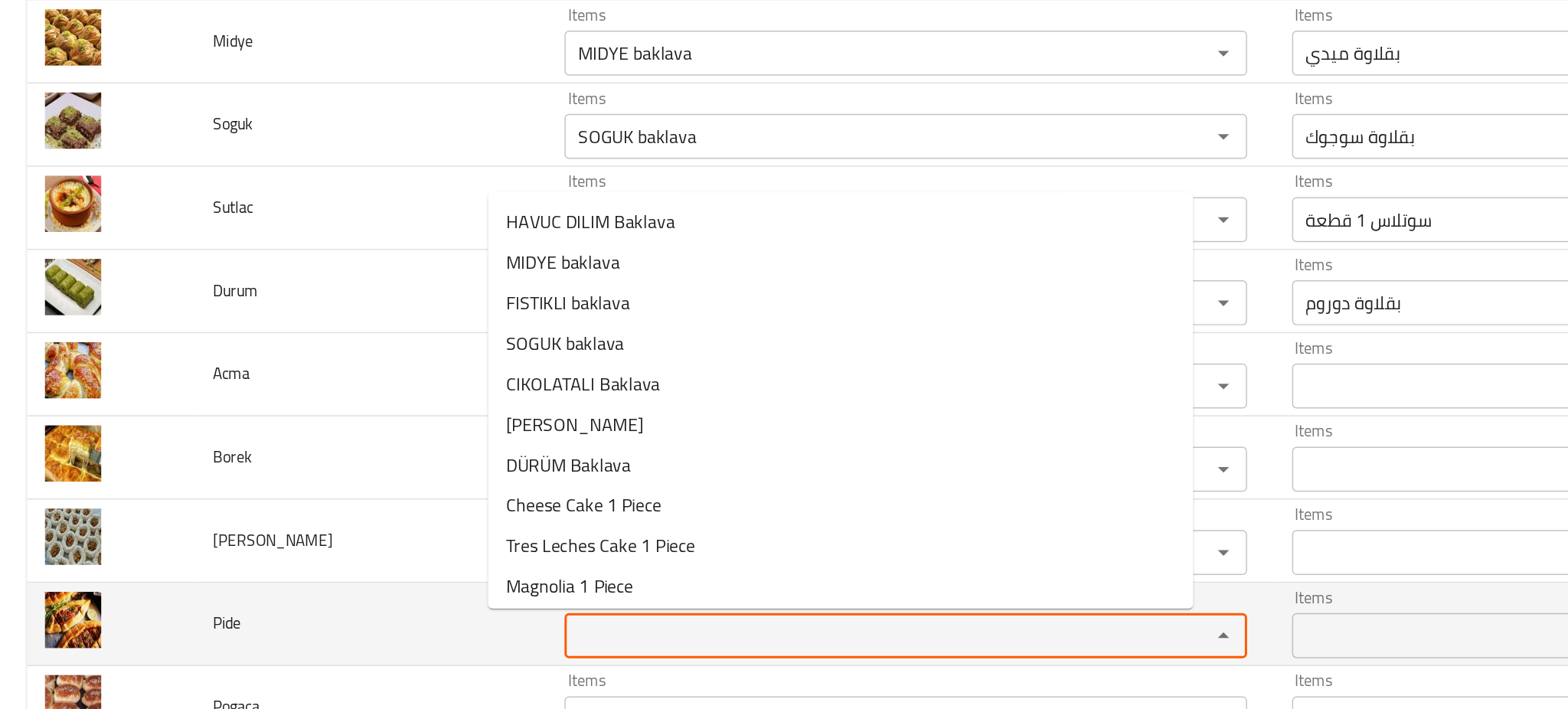
click at [389, 616] on input "Items" at bounding box center [593, 627] width 410 height 21
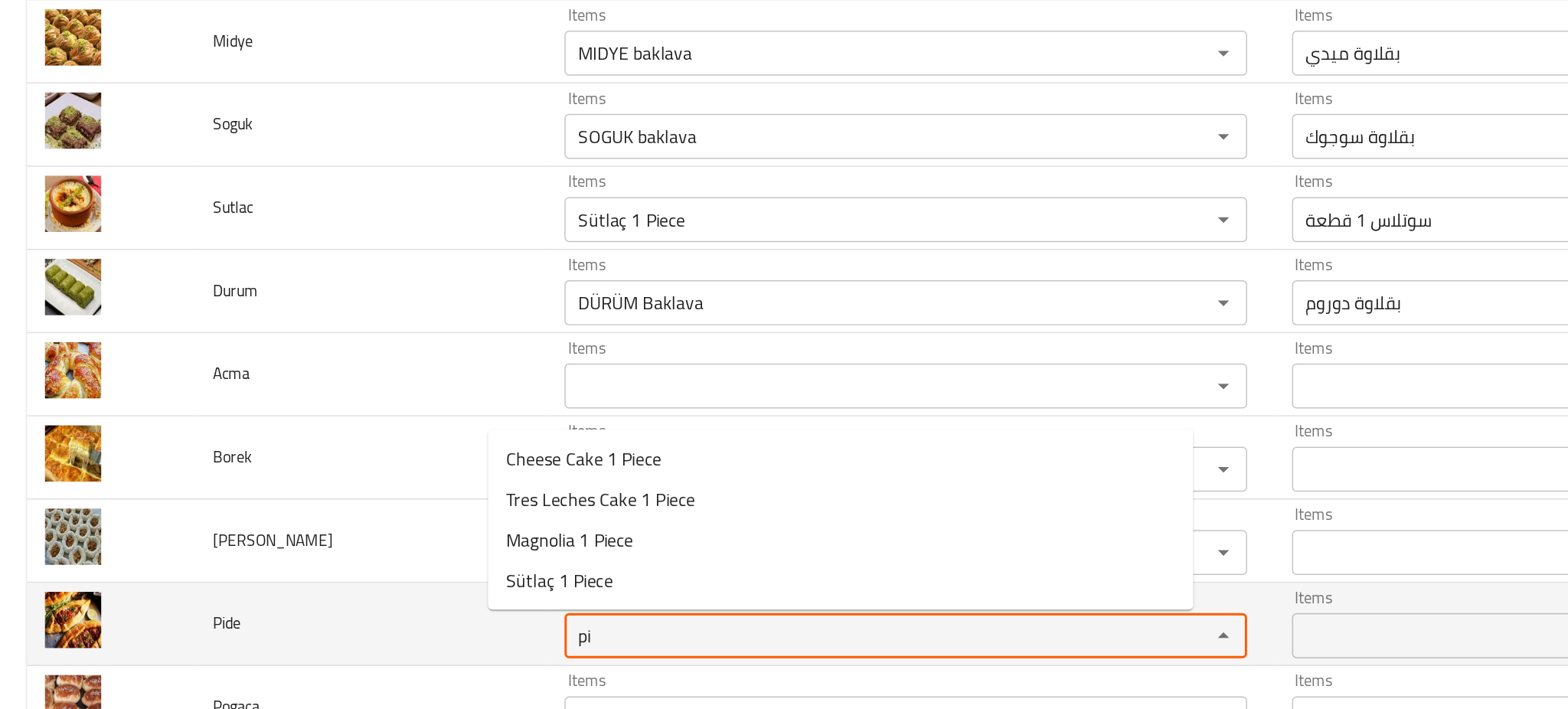
type input "pi"
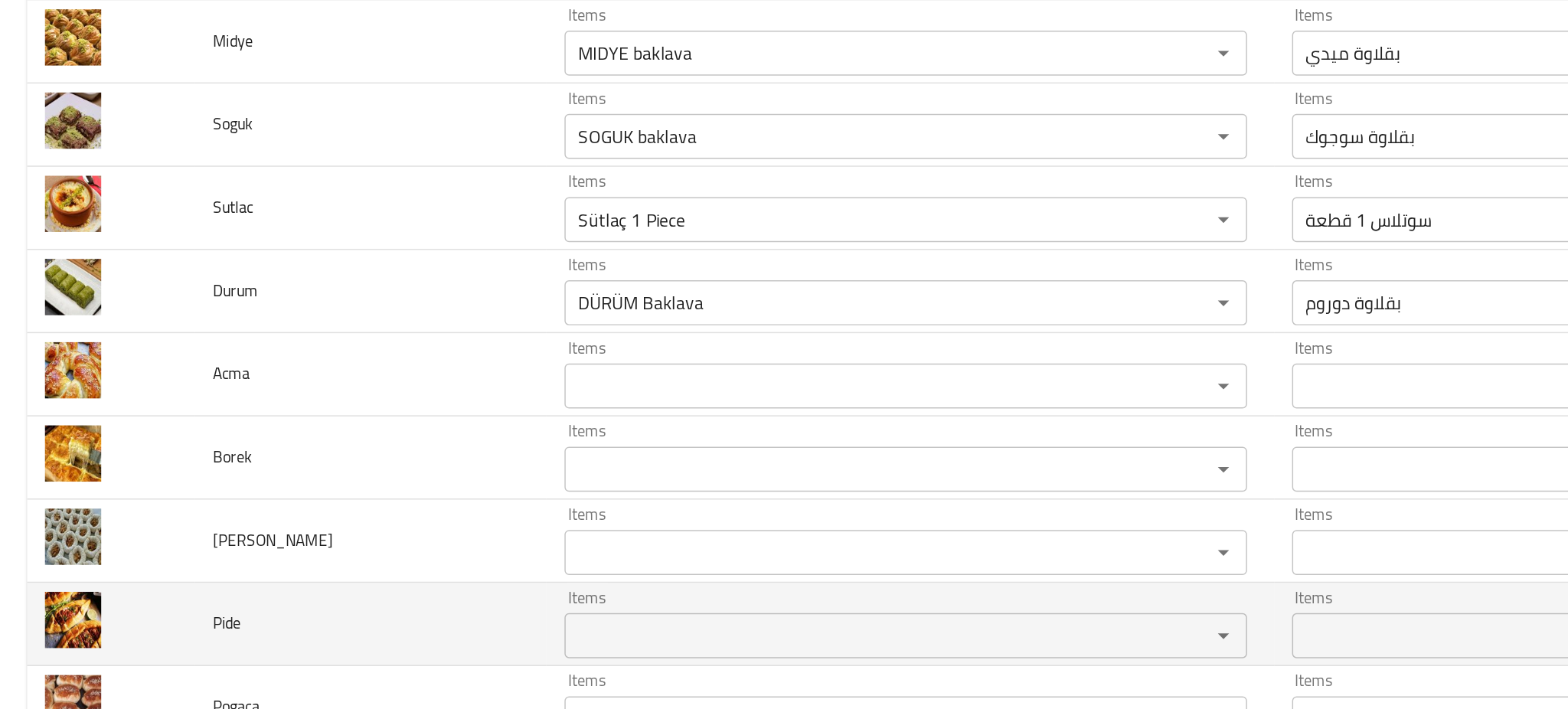
click at [259, 622] on td "Pide" at bounding box center [252, 620] width 239 height 57
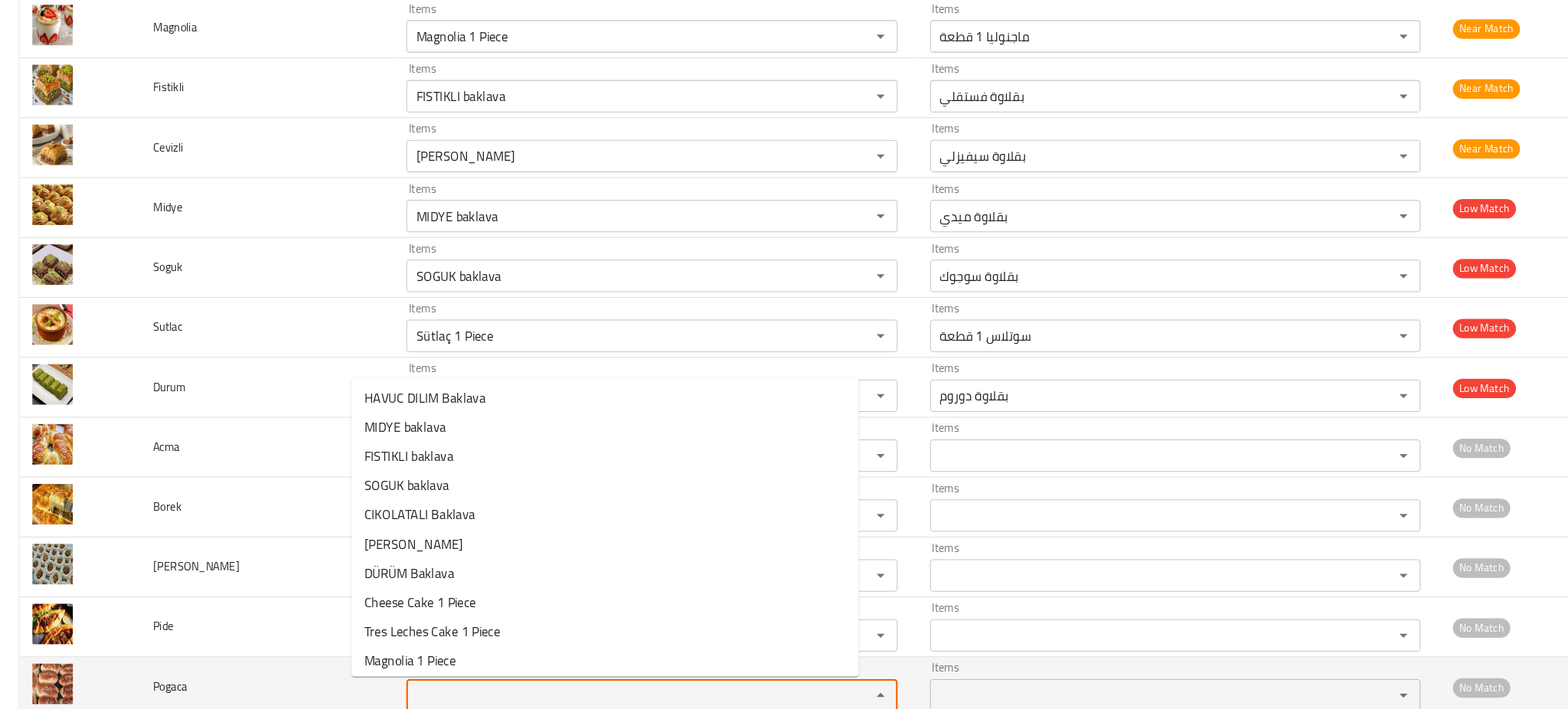
click at [397, 678] on input "Items" at bounding box center [593, 683] width 410 height 21
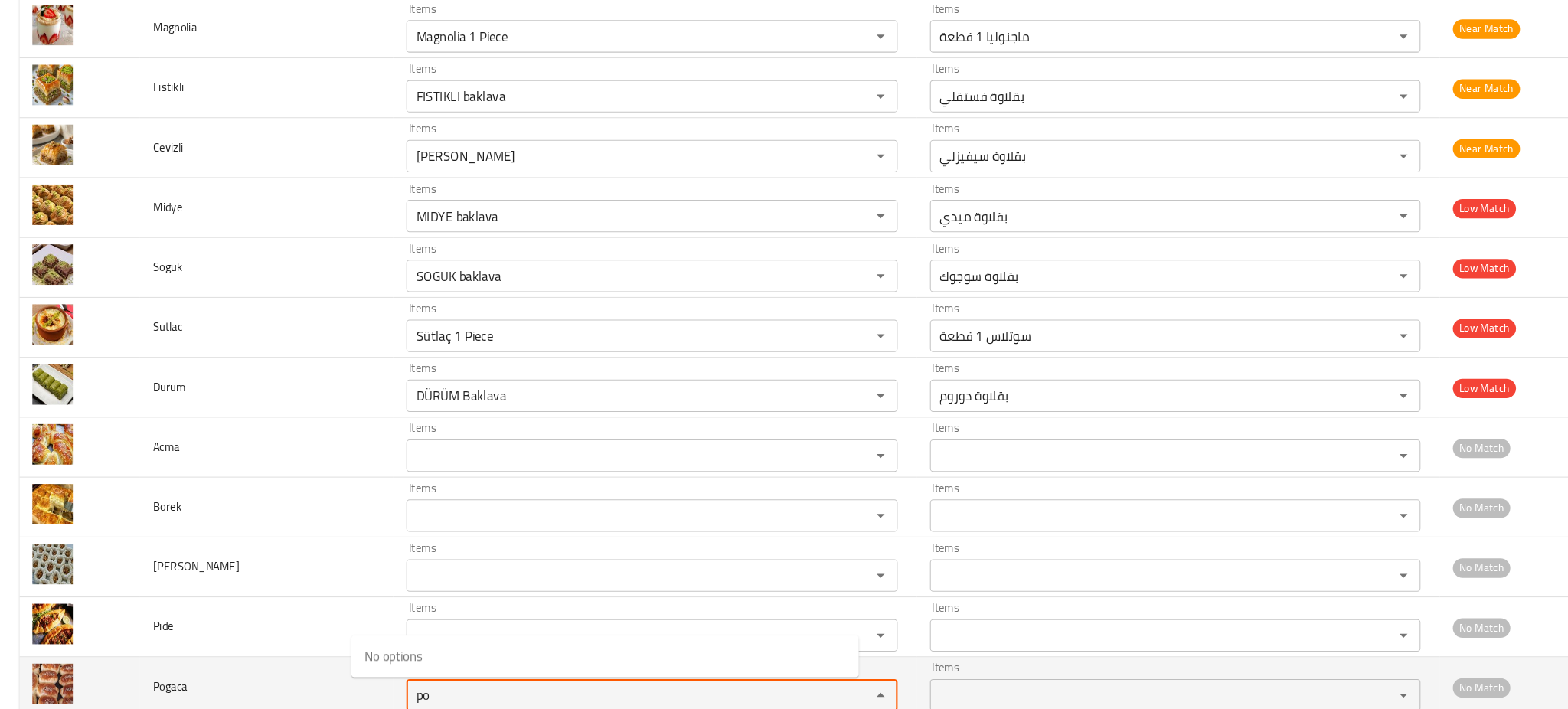
type input "po"
click at [214, 681] on td "Pogaca" at bounding box center [252, 677] width 239 height 57
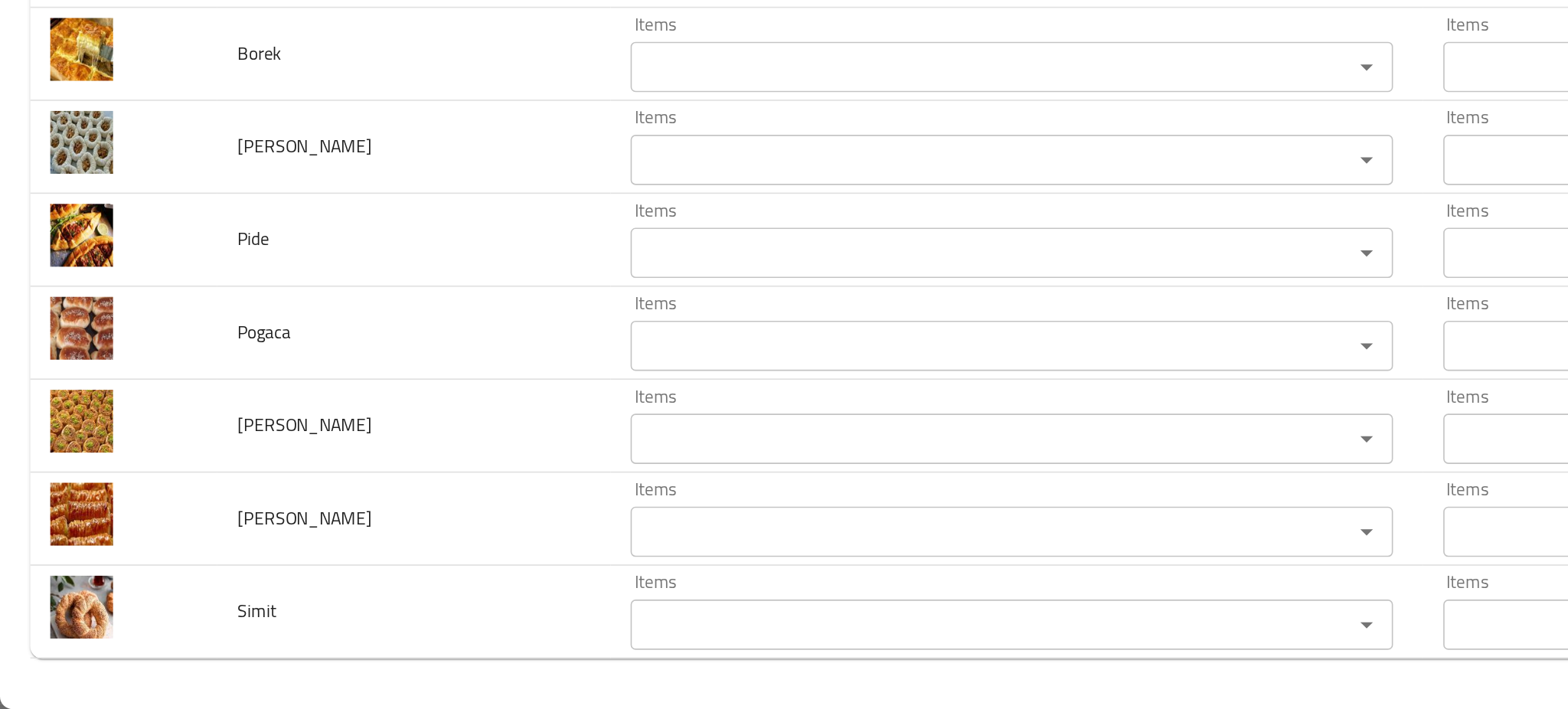
scroll to position [0, 0]
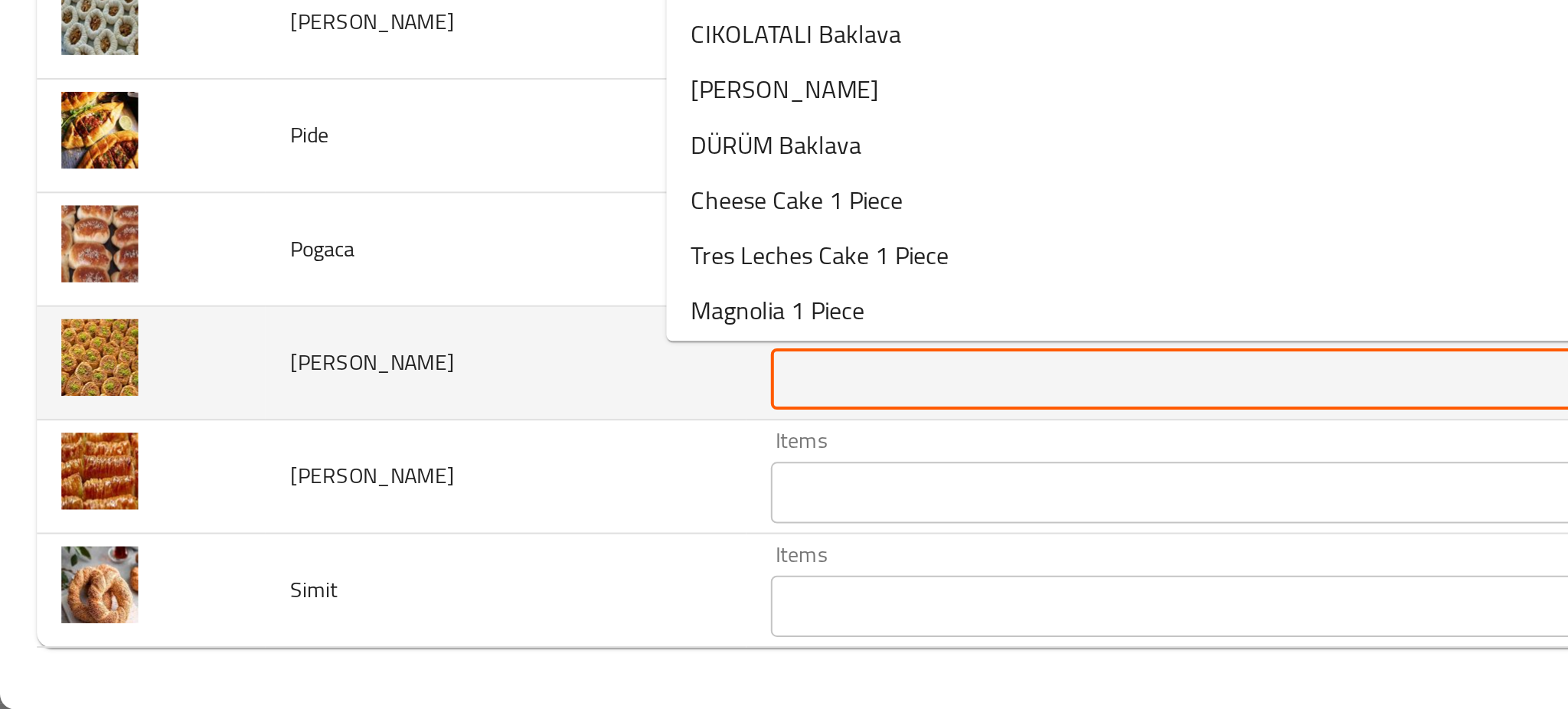
click at [389, 553] on Sarmasi "Items" at bounding box center [593, 543] width 410 height 21
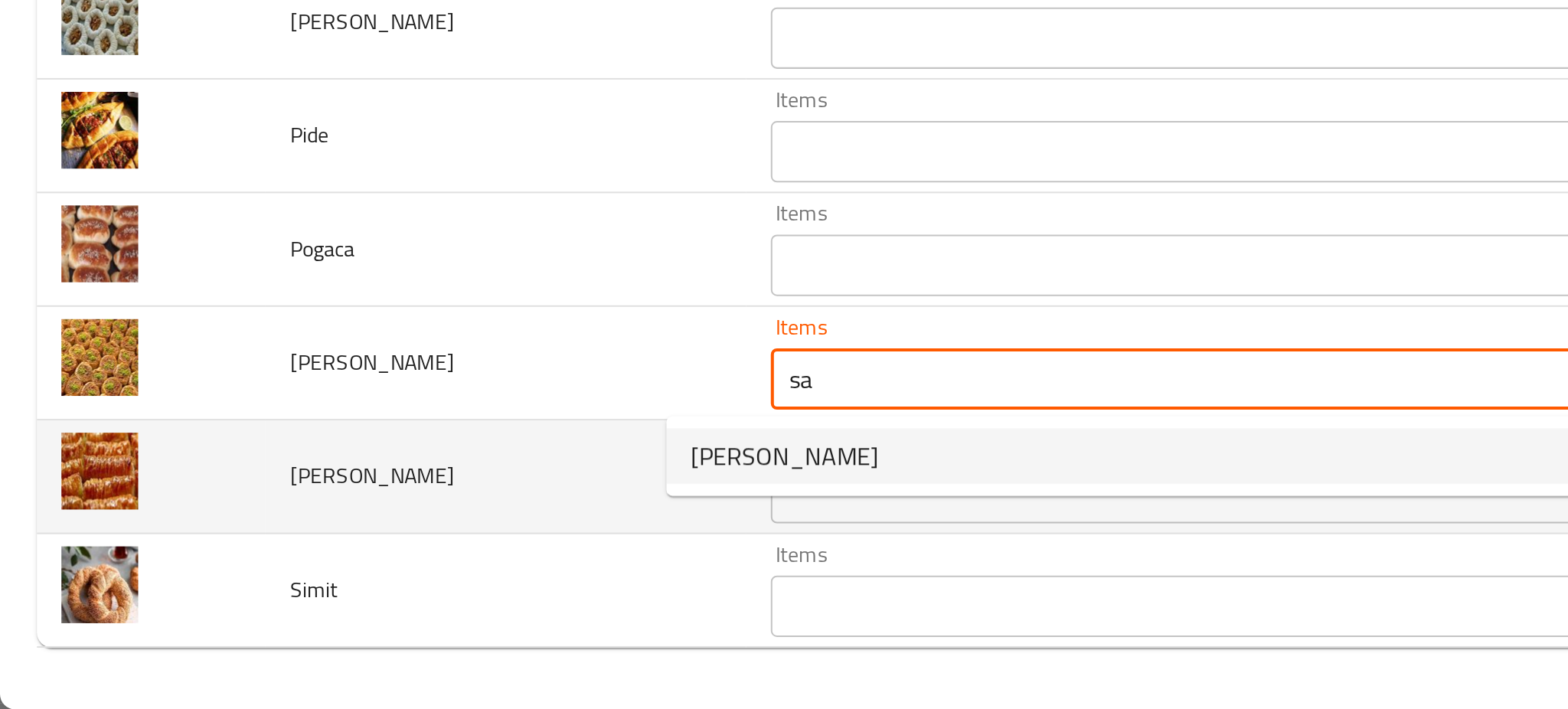
type Sarmasi "sa"
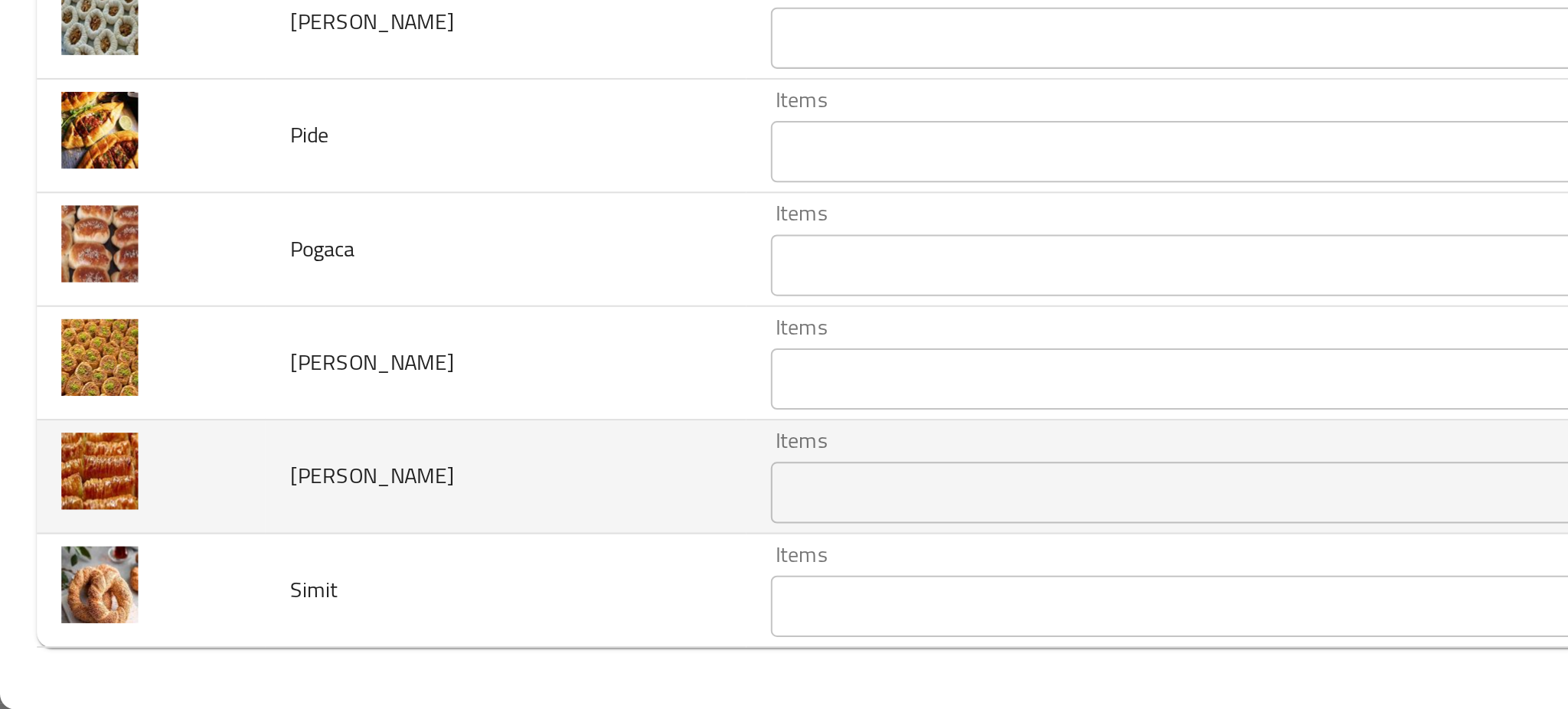
click at [269, 597] on td "Sari Burma" at bounding box center [252, 594] width 239 height 57
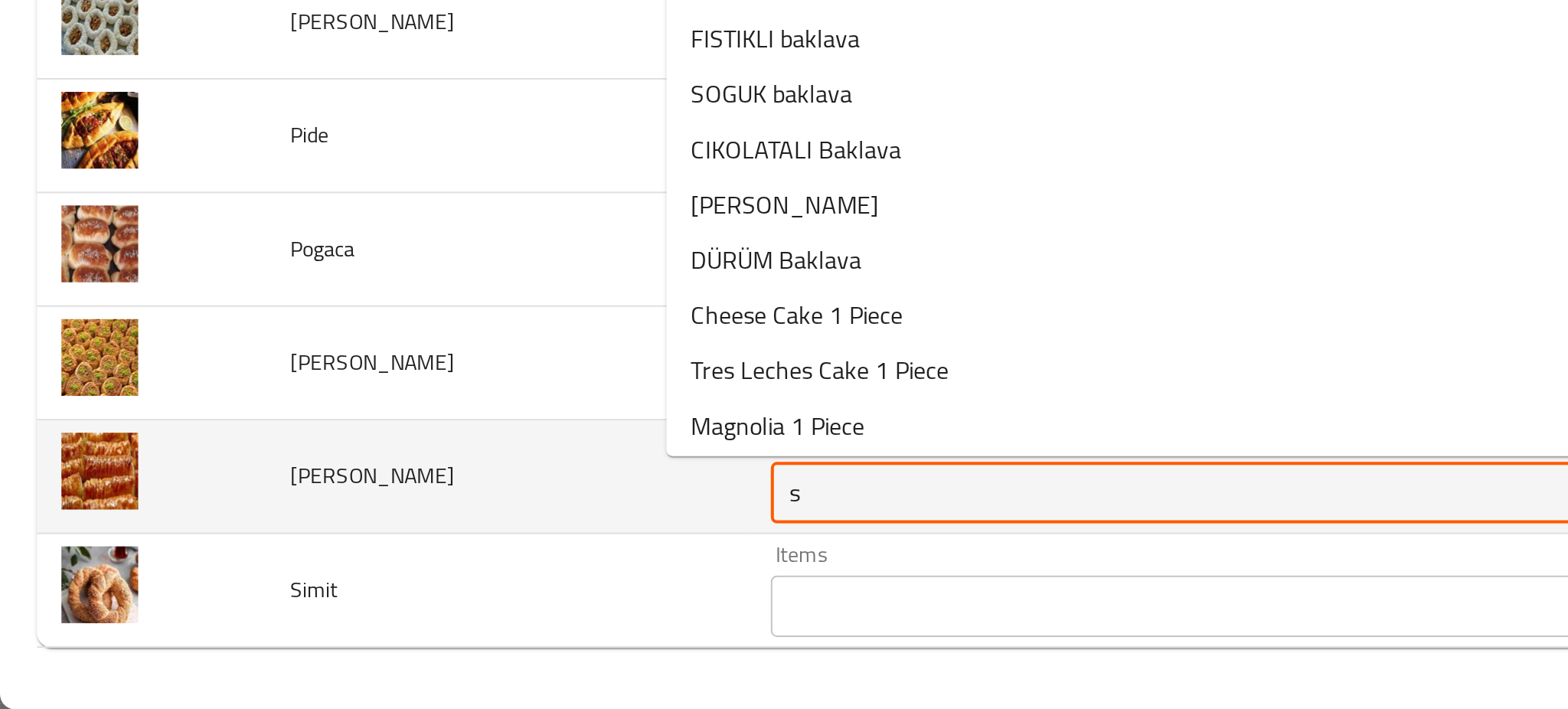
click at [411, 602] on Burma "s" at bounding box center [593, 600] width 410 height 21
type Burma "a"
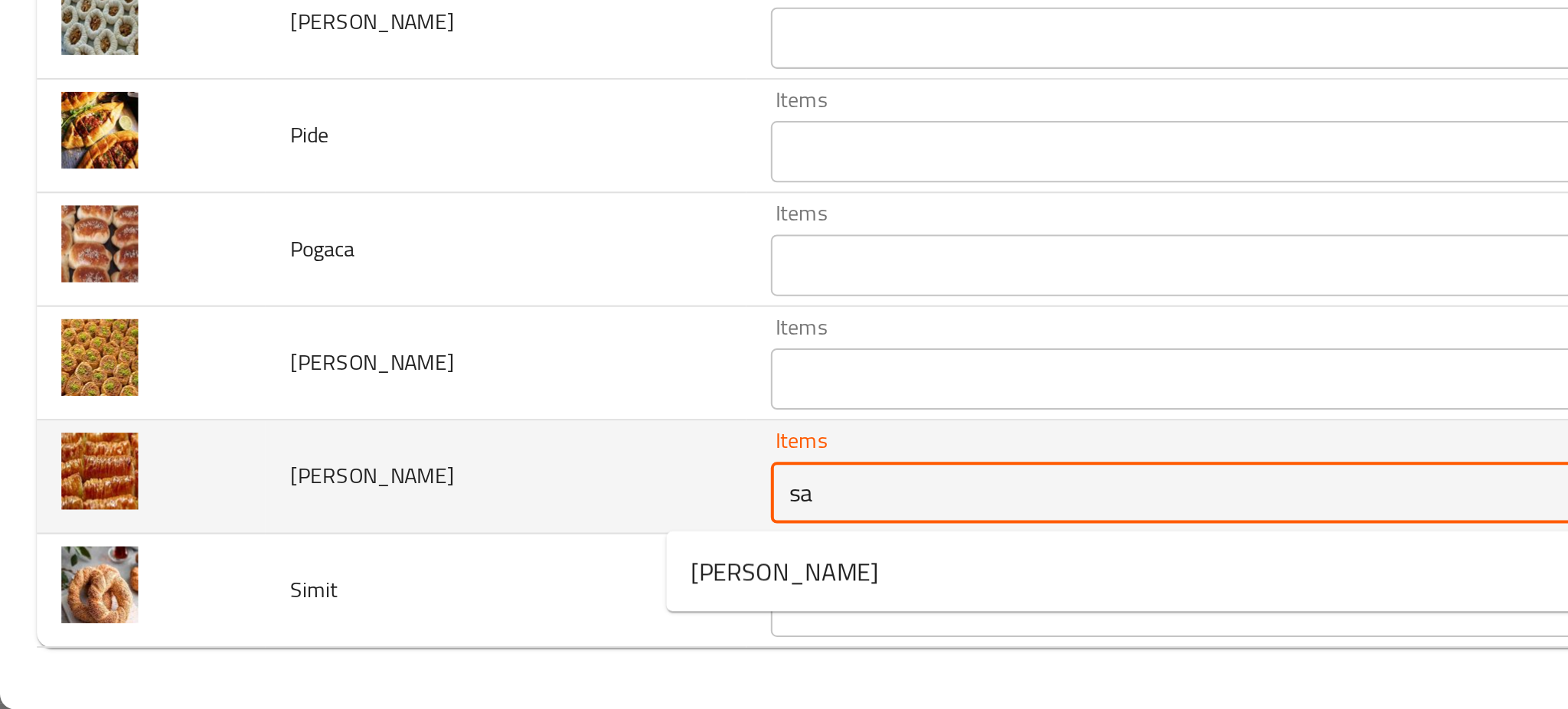
type Burma "sa"
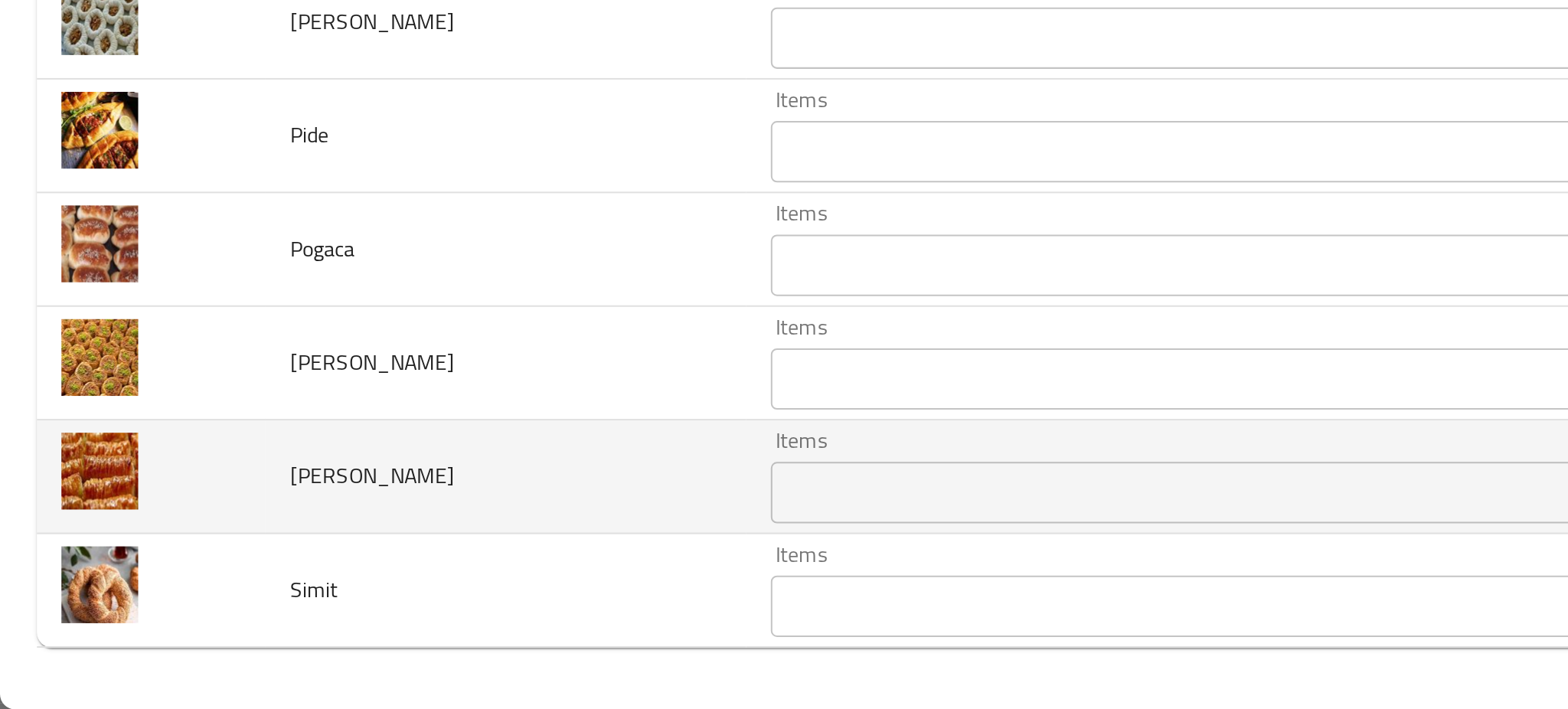
click at [280, 598] on td "Sari Burma" at bounding box center [252, 594] width 239 height 57
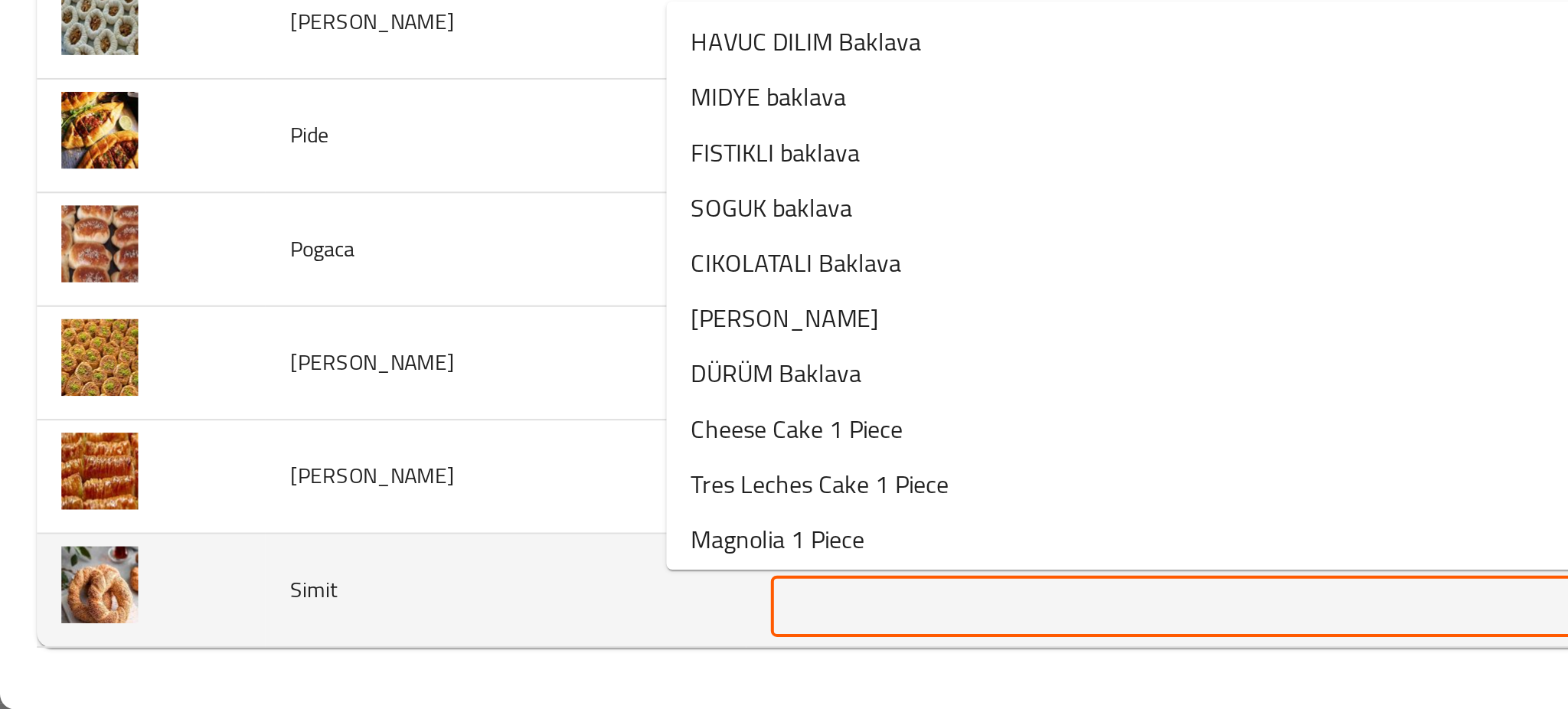
click at [423, 666] on input "Items" at bounding box center [593, 657] width 410 height 21
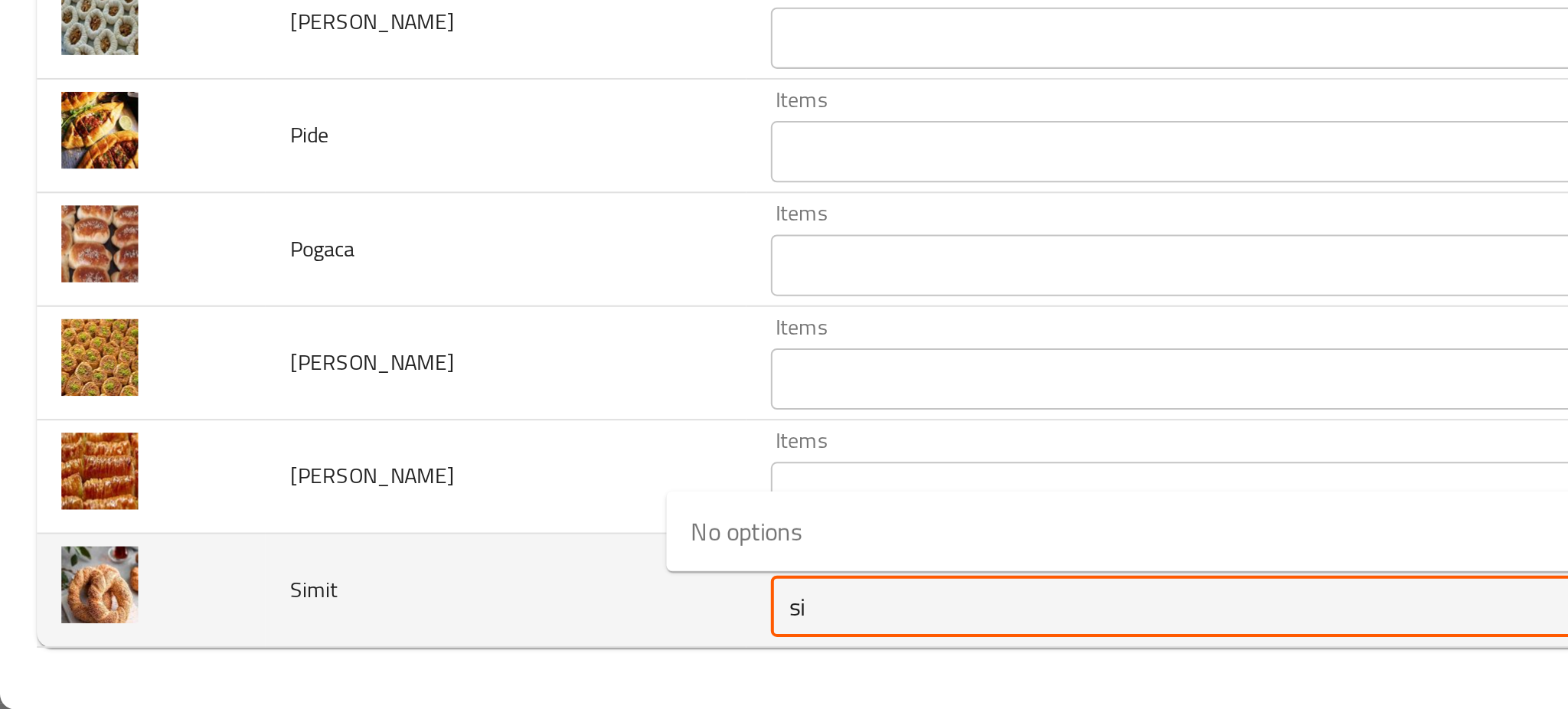
type input "si"
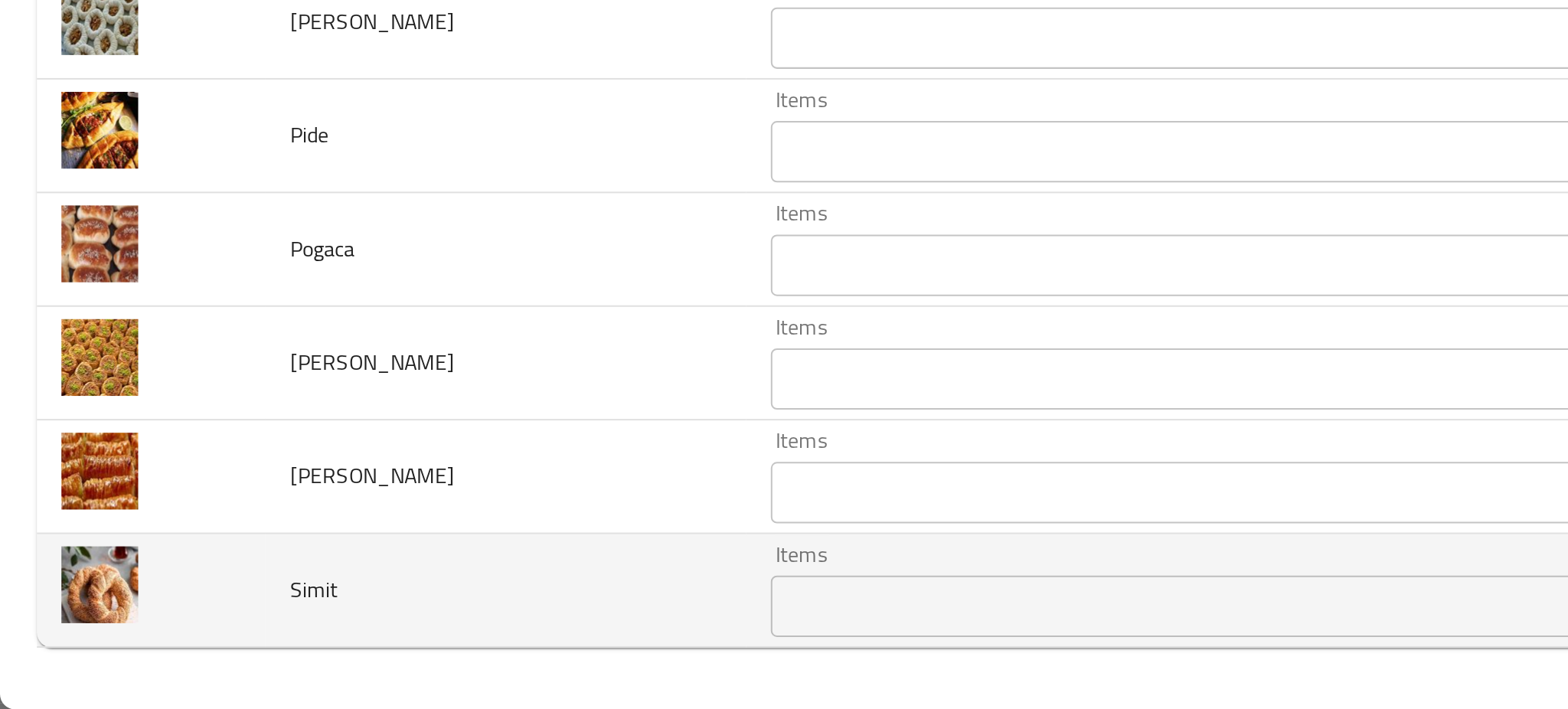
click at [253, 650] on td "Simit" at bounding box center [252, 649] width 239 height 57
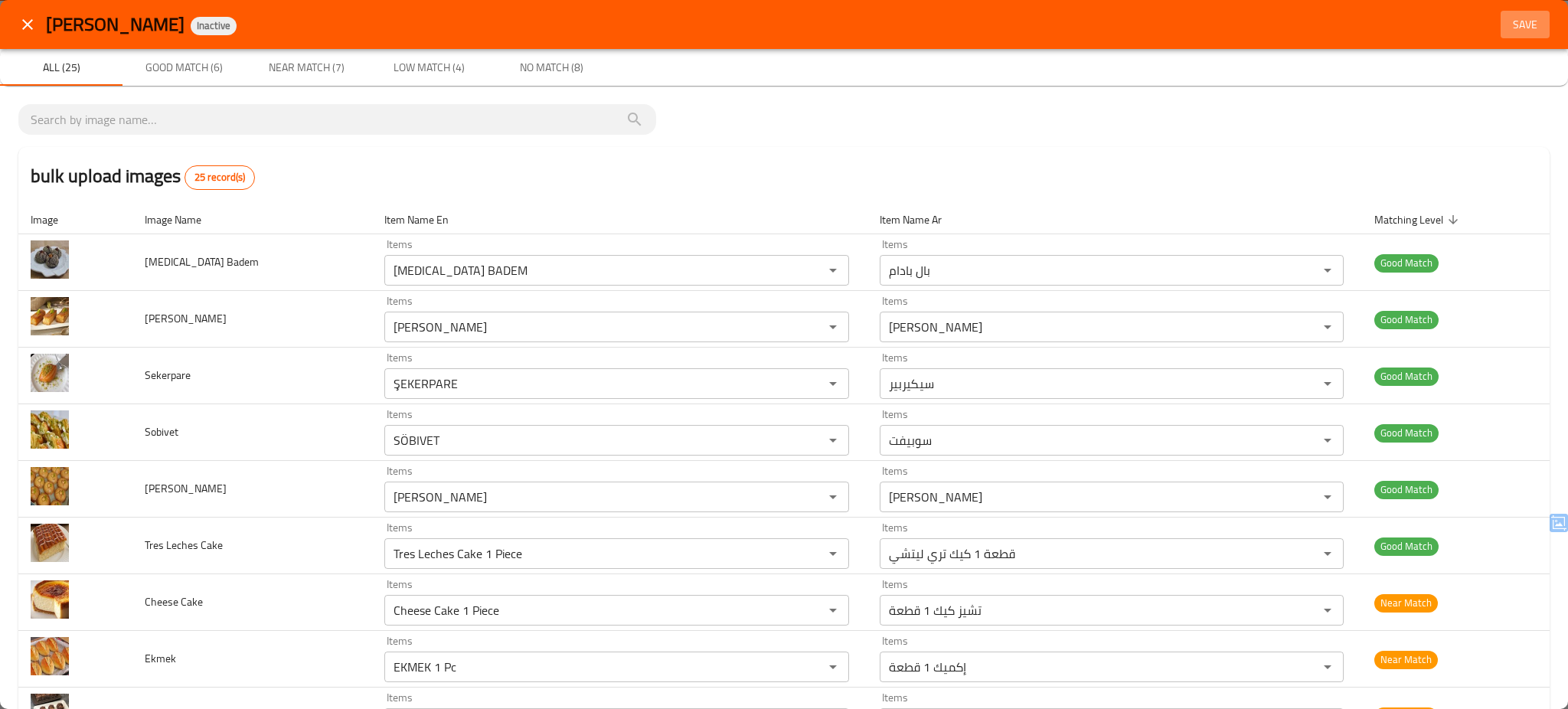
click at [1507, 20] on span "Save" at bounding box center [1525, 25] width 37 height 19
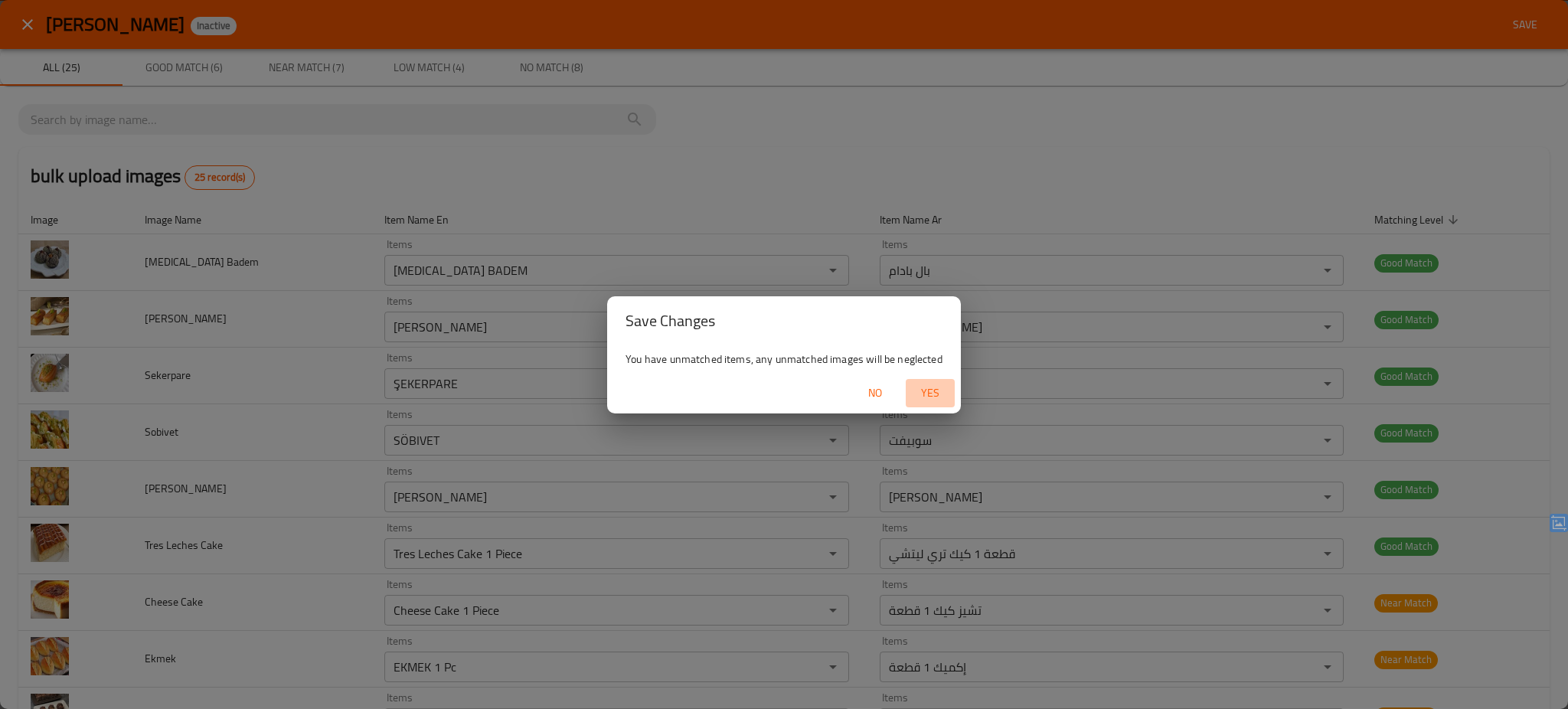
click at [929, 403] on button "Yes" at bounding box center [929, 393] width 49 height 28
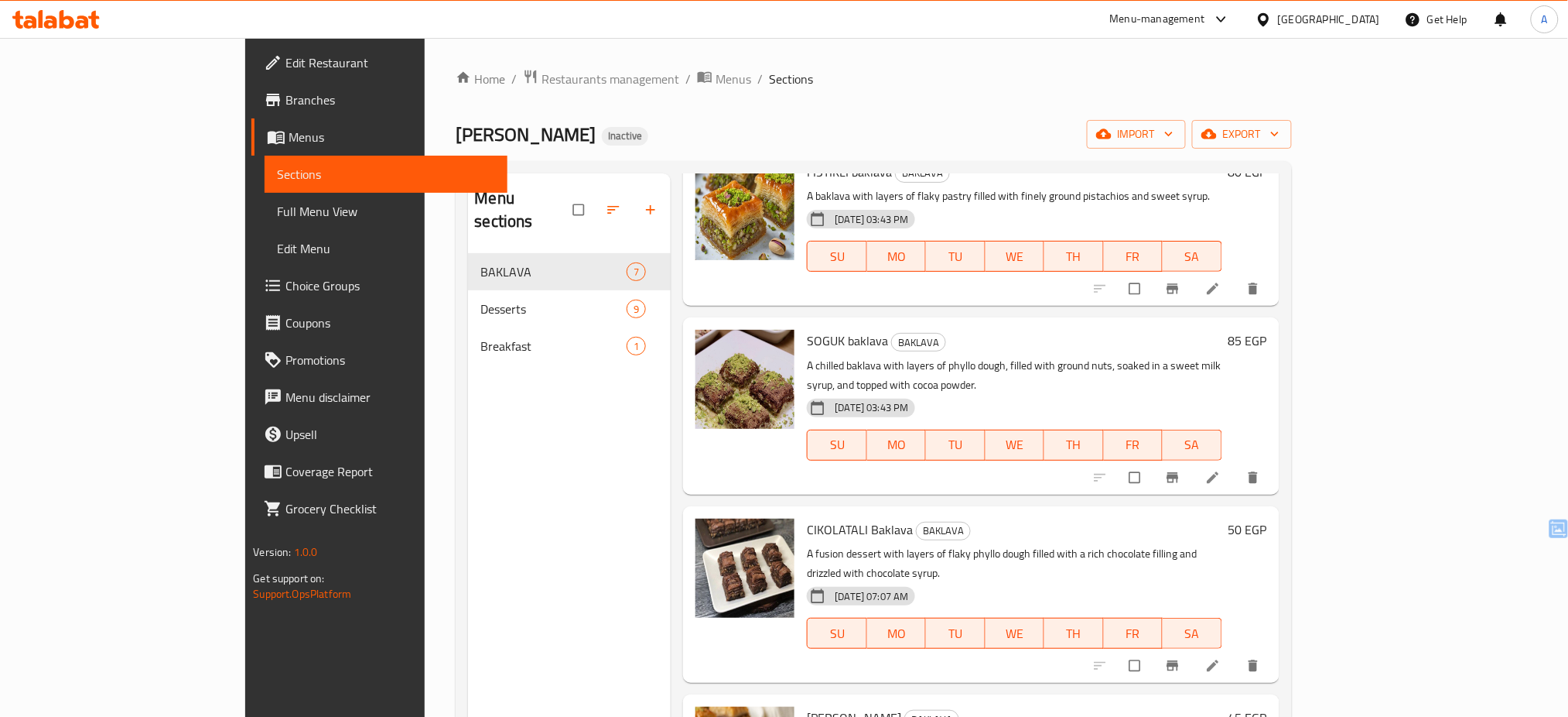
scroll to position [505, 0]
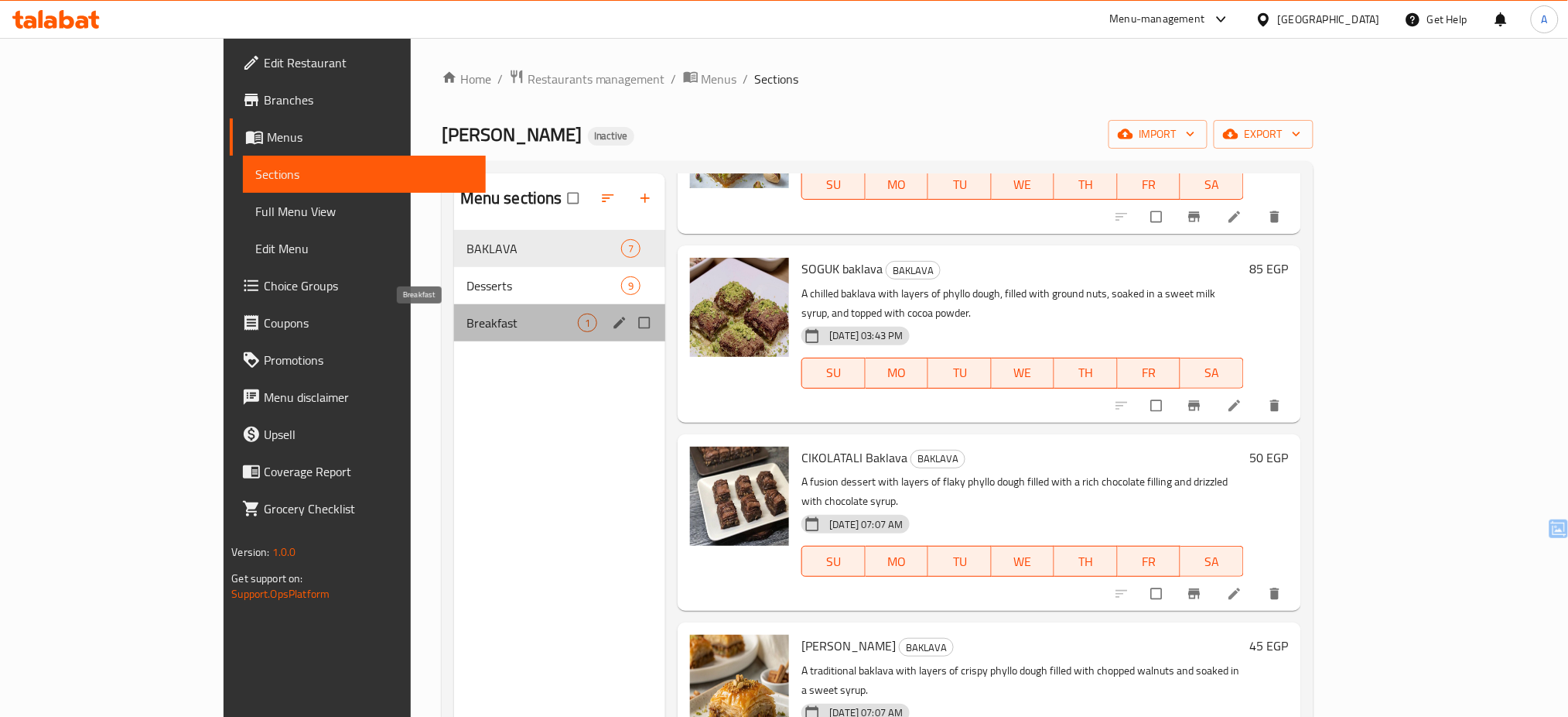
click at [467, 321] on span "Breakfast" at bounding box center [522, 322] width 112 height 19
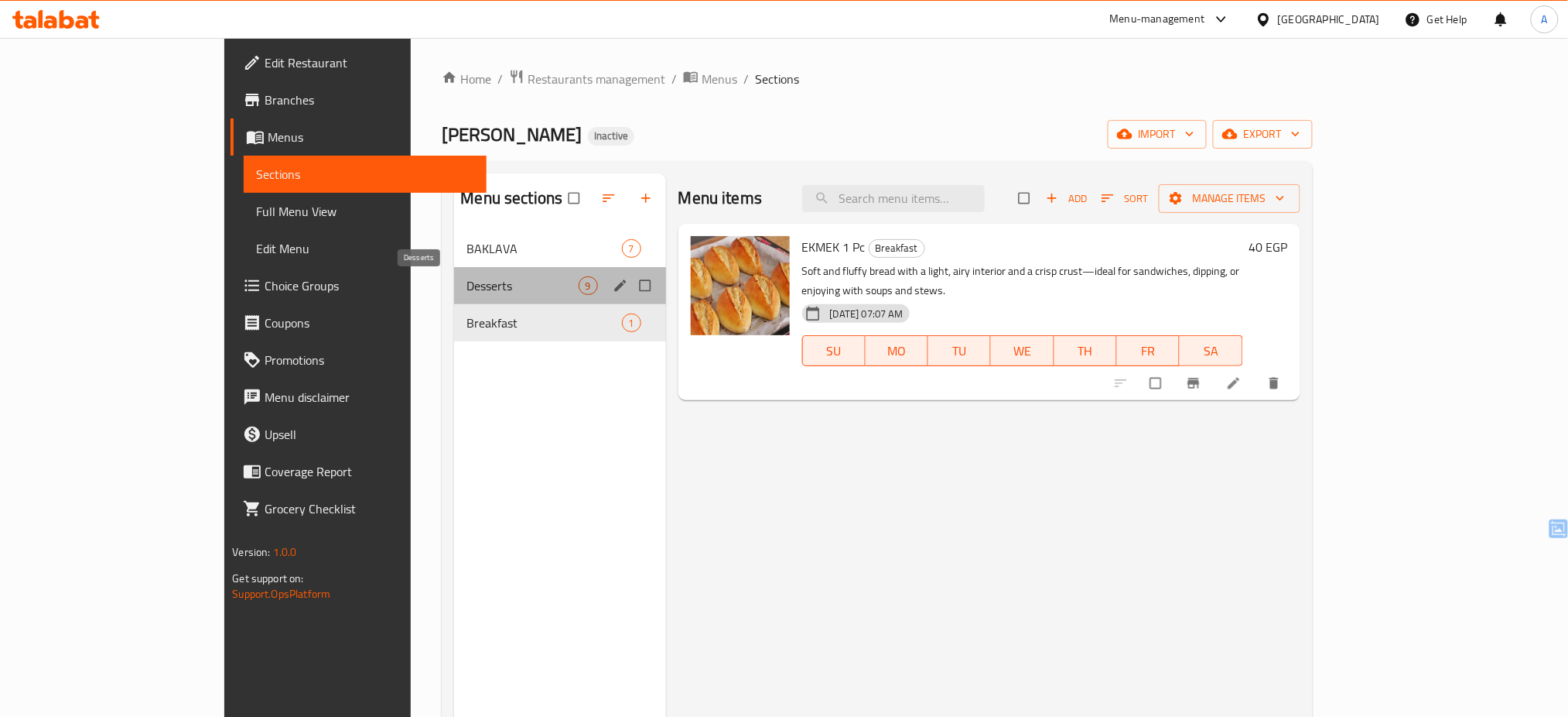
click at [467, 289] on span "Desserts" at bounding box center [522, 285] width 111 height 19
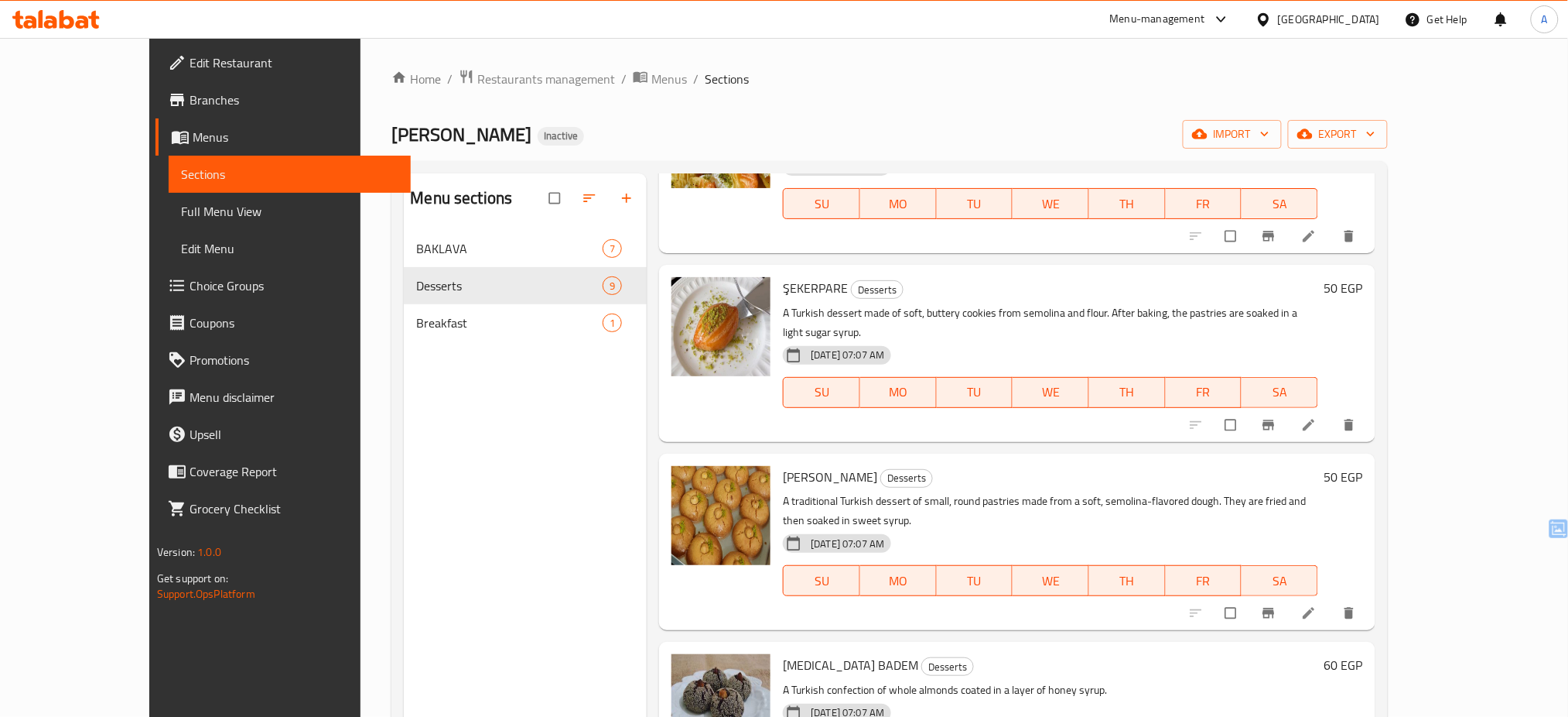
scroll to position [217, 0]
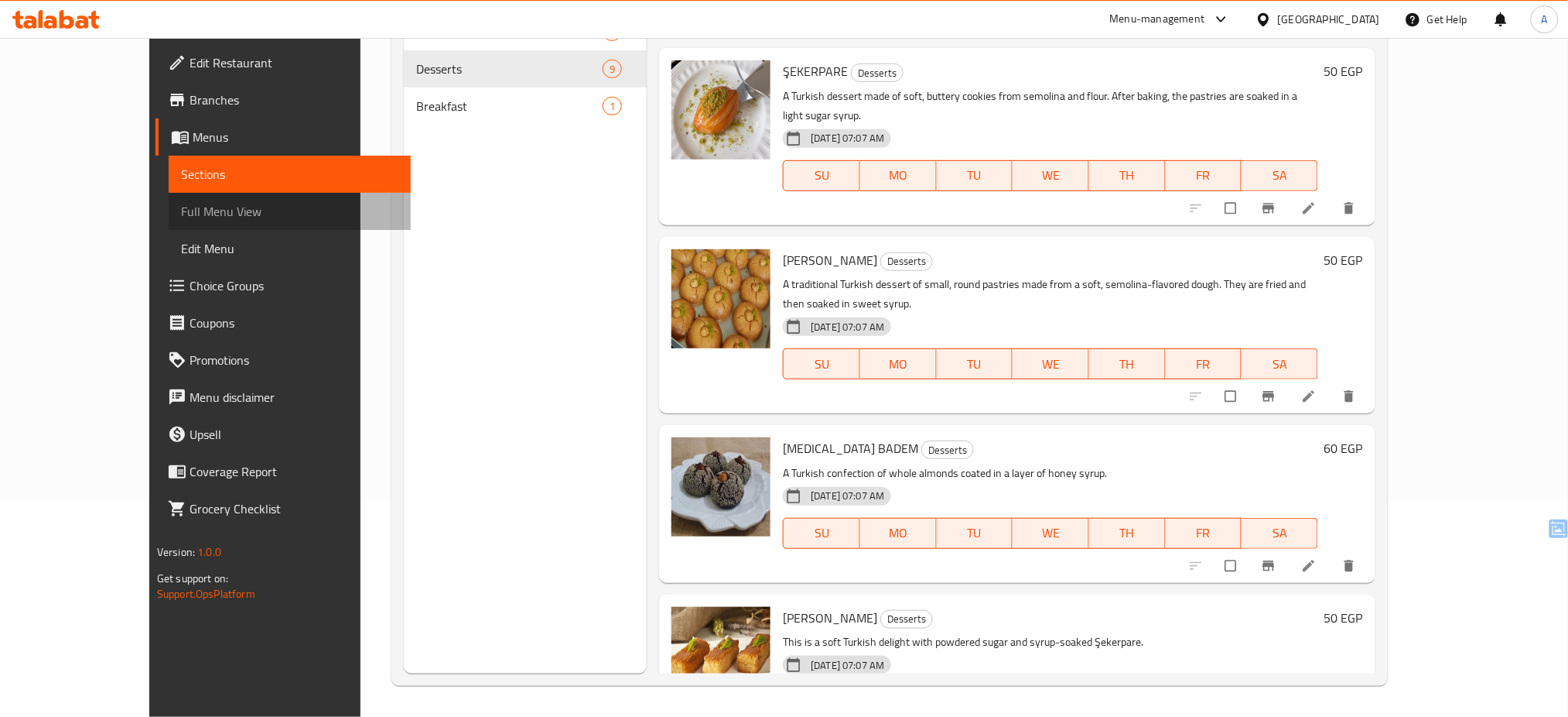
click at [181, 212] on span "Full Menu View" at bounding box center [290, 211] width 219 height 19
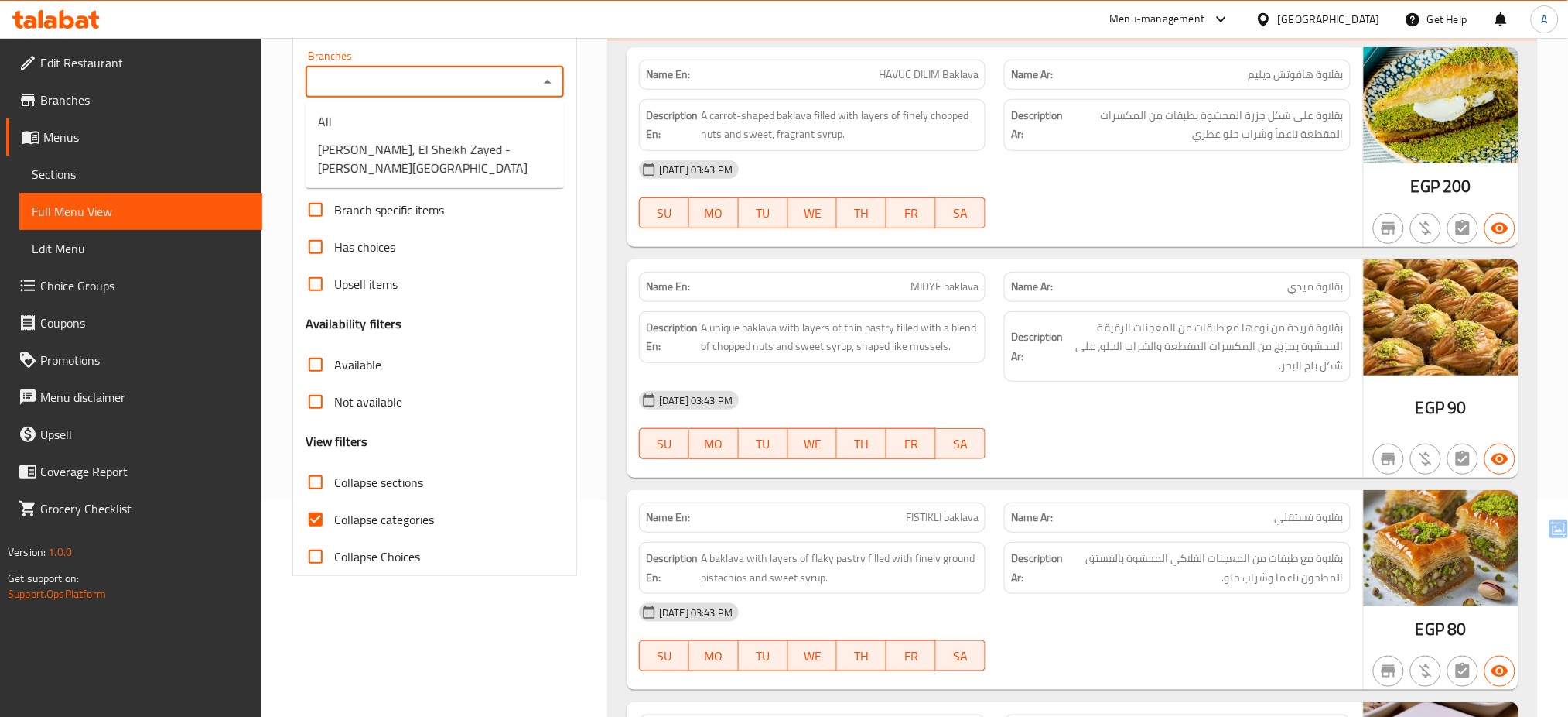
click at [466, 86] on input "Branches" at bounding box center [421, 82] width 223 height 21
click at [433, 149] on span "[PERSON_NAME], El Sheikh Zayed - [PERSON_NAME][GEOGRAPHIC_DATA]" at bounding box center [434, 158] width 233 height 37
type input "[PERSON_NAME], El Sheikh Zayed - [PERSON_NAME][GEOGRAPHIC_DATA]"
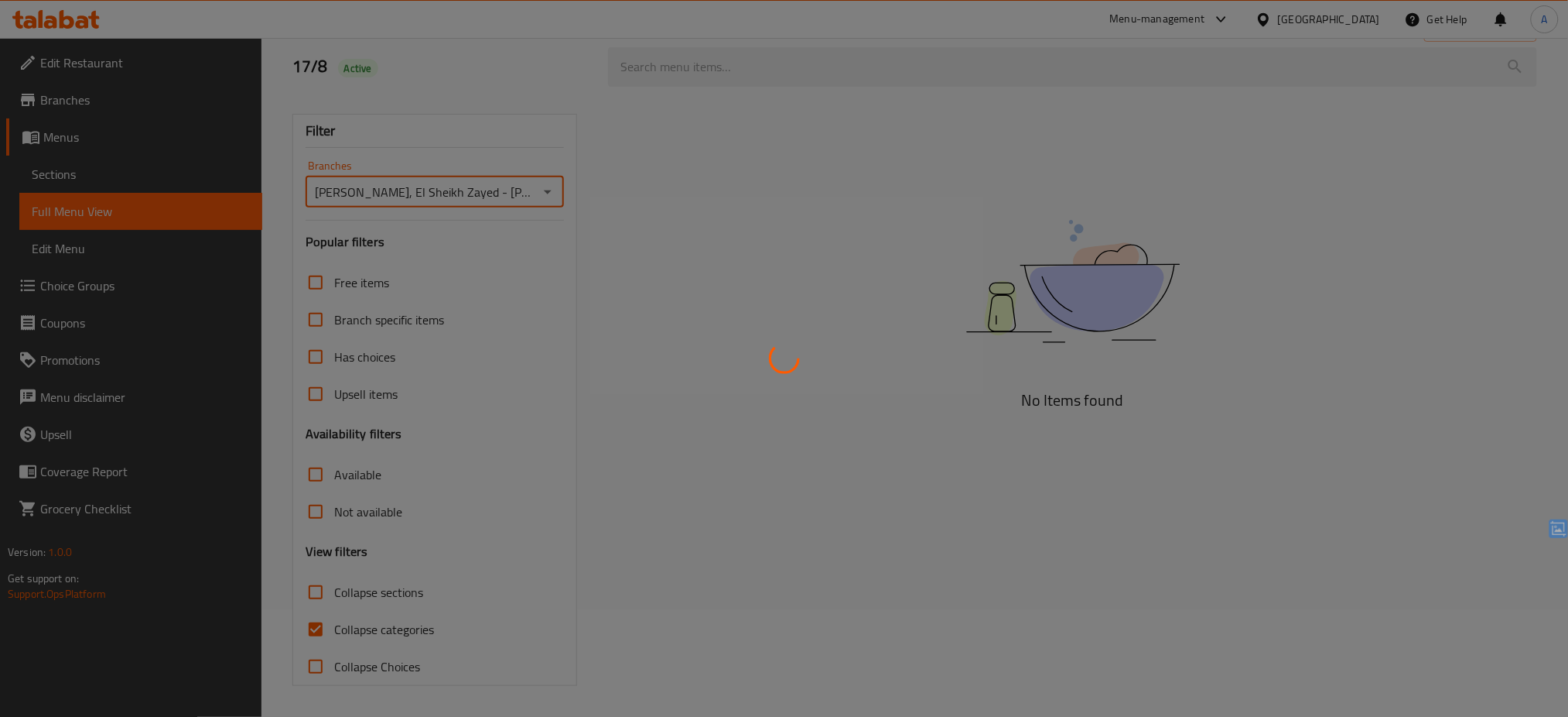
scroll to position [217, 0]
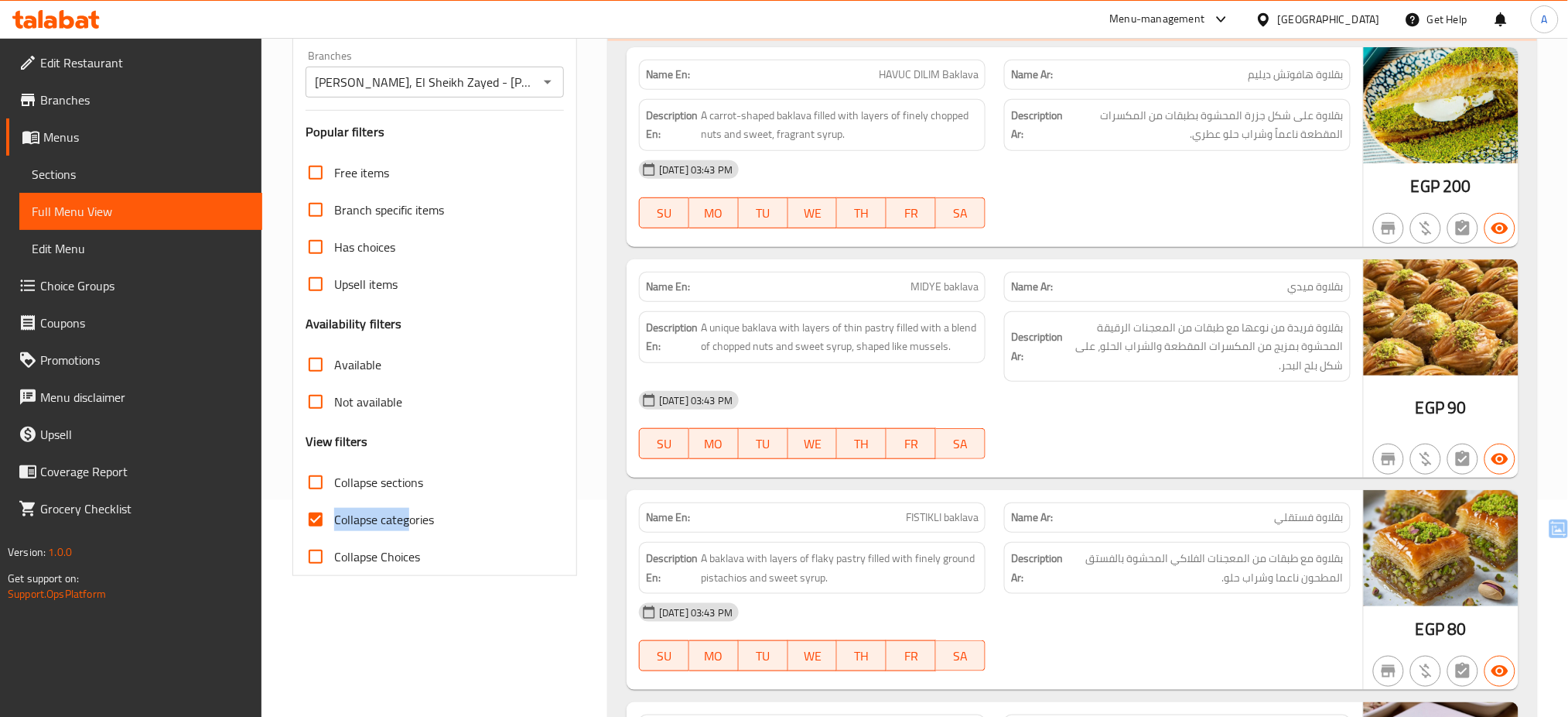
drag, startPoint x: 482, startPoint y: 484, endPoint x: 407, endPoint y: 511, distance: 79.7
click at [407, 511] on div "Free items Branch specific items Has choices Upsell items Availability filters …" at bounding box center [434, 364] width 258 height 421
click at [407, 511] on span "Collapse categories" at bounding box center [384, 520] width 100 height 19
click at [334, 511] on input "Collapse categories" at bounding box center [316, 520] width 37 height 37
checkbox input "false"
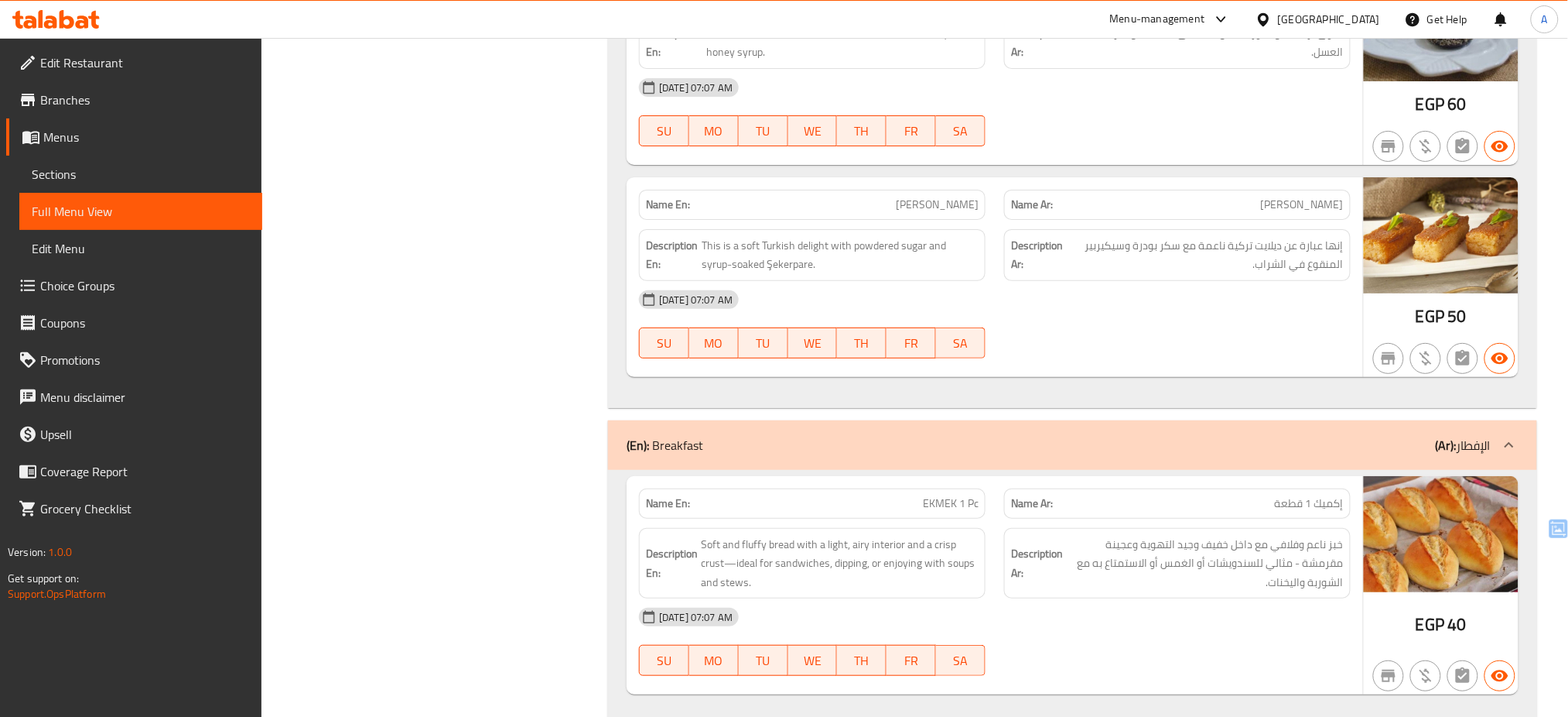
scroll to position [4309, 0]
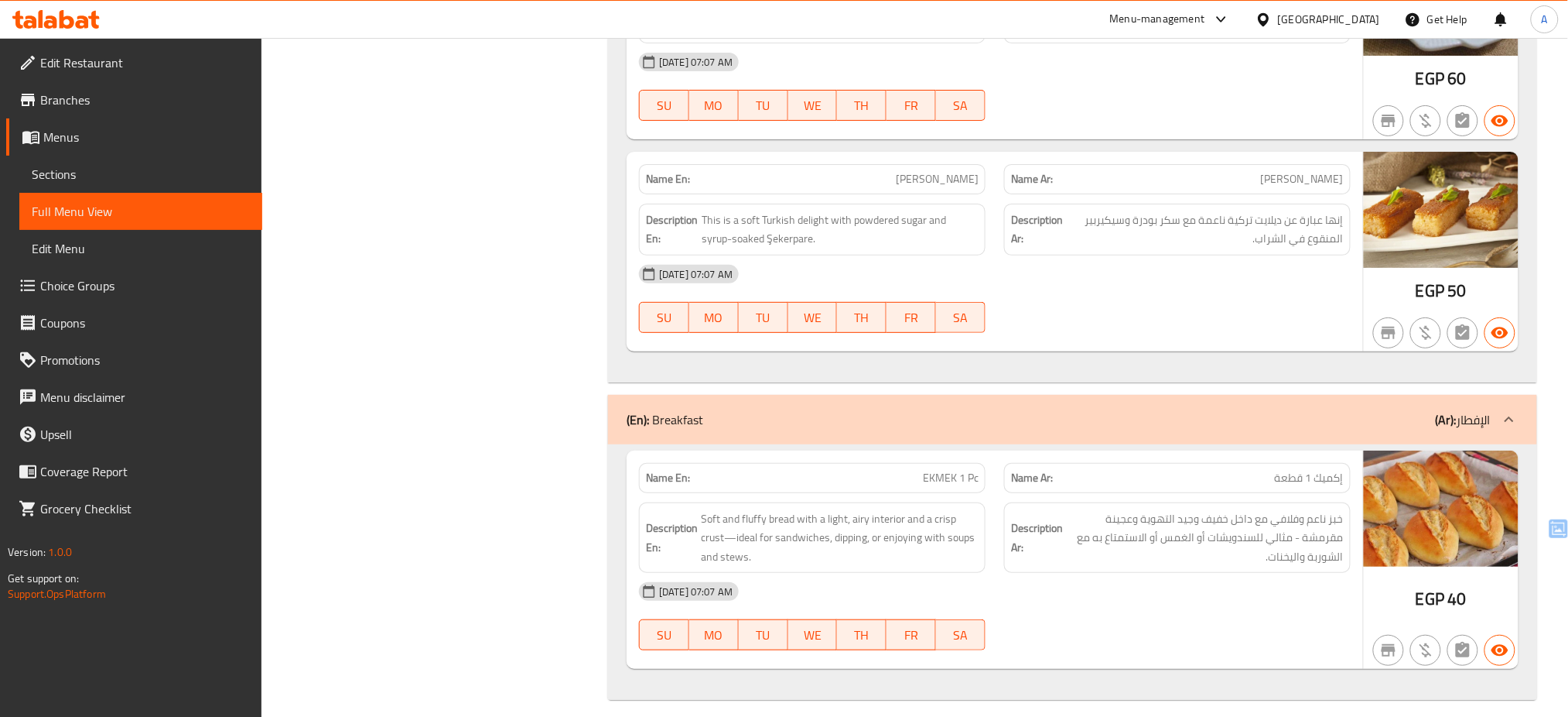
click at [1149, 302] on div "[DATE] 07:07 AM SU MO TU WE TH FR SA" at bounding box center [995, 299] width 731 height 87
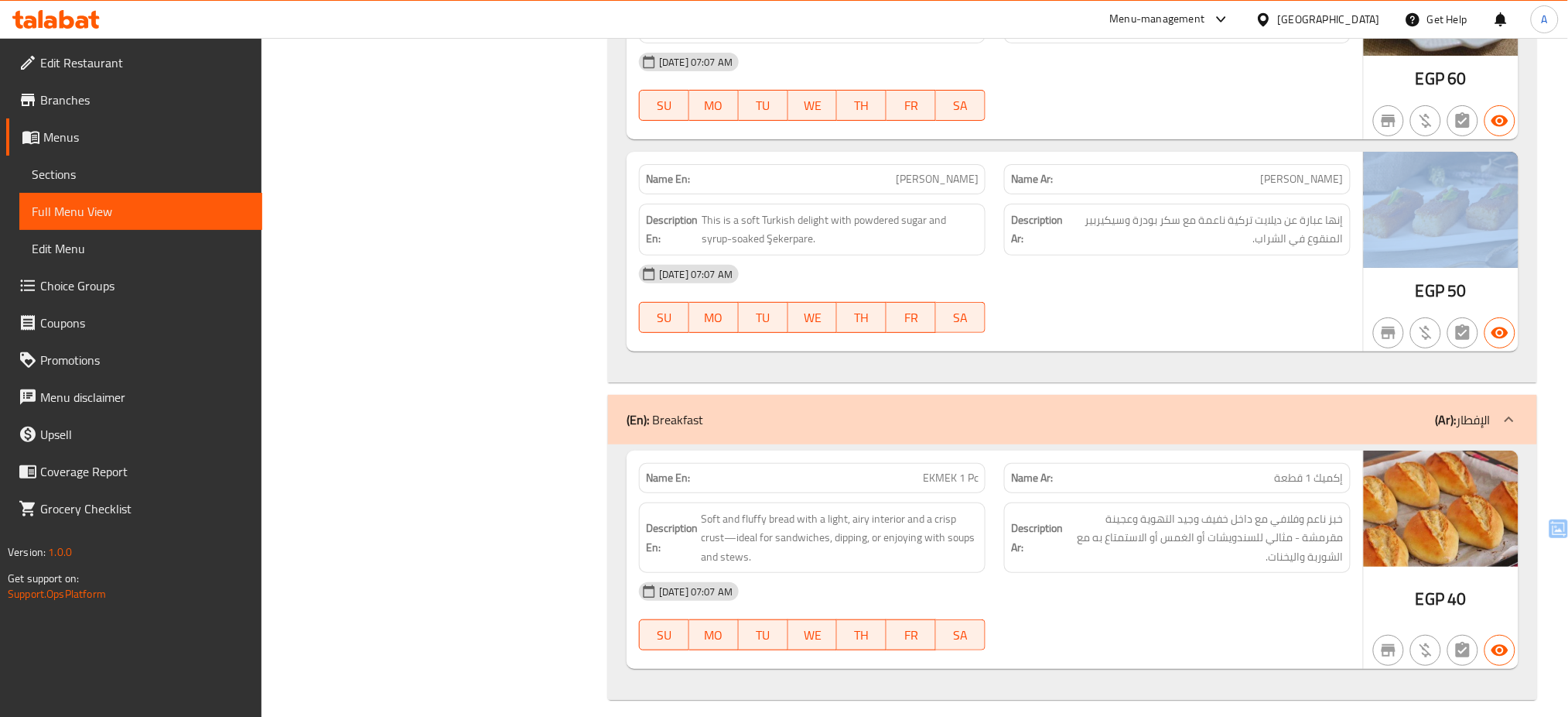
click at [1149, 302] on div "[DATE] 07:07 AM SU MO TU WE TH FR SA" at bounding box center [995, 299] width 731 height 87
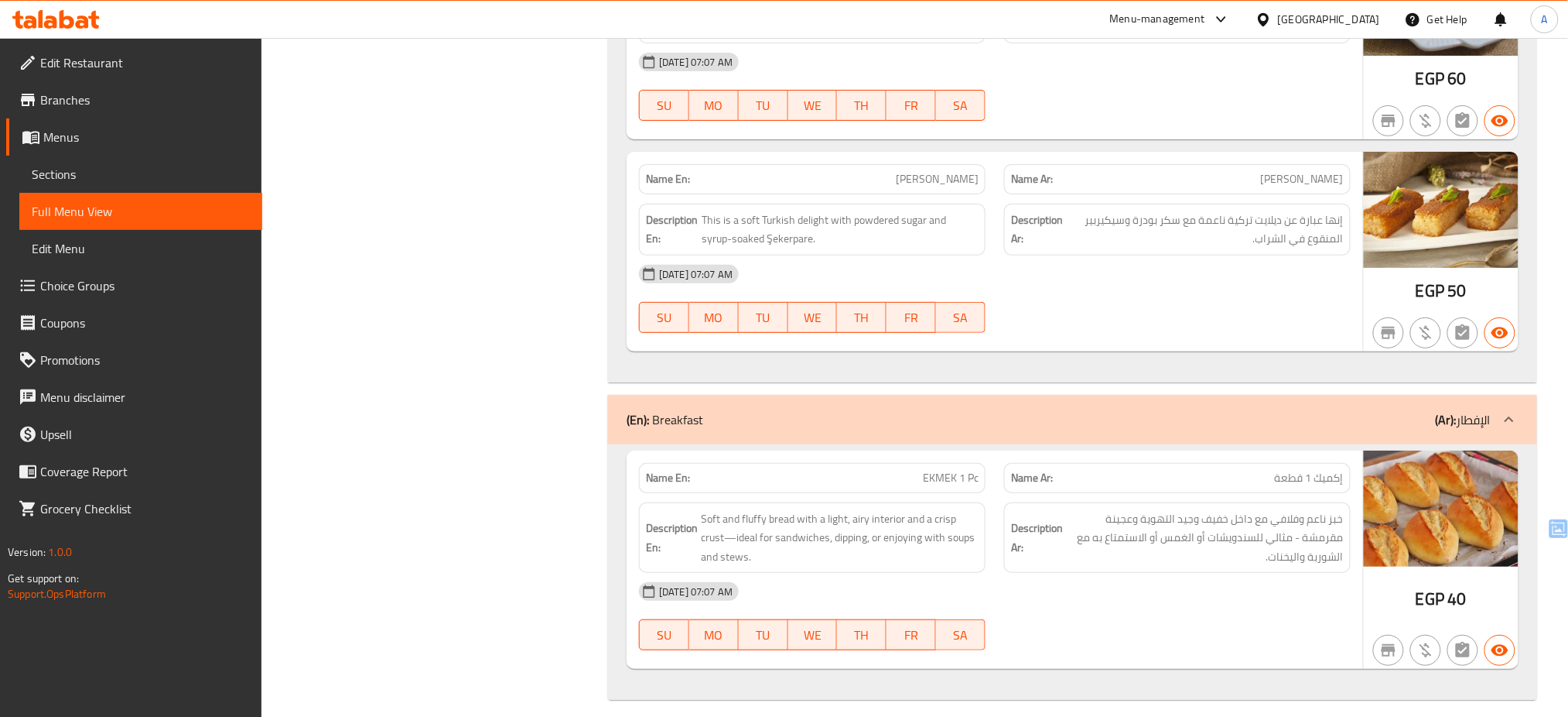
click at [781, 274] on div "[DATE] 07:07 AM" at bounding box center [995, 274] width 731 height 37
click at [1278, 296] on div "[DATE] 07:07 AM SU MO TU WE TH FR SA" at bounding box center [995, 299] width 731 height 87
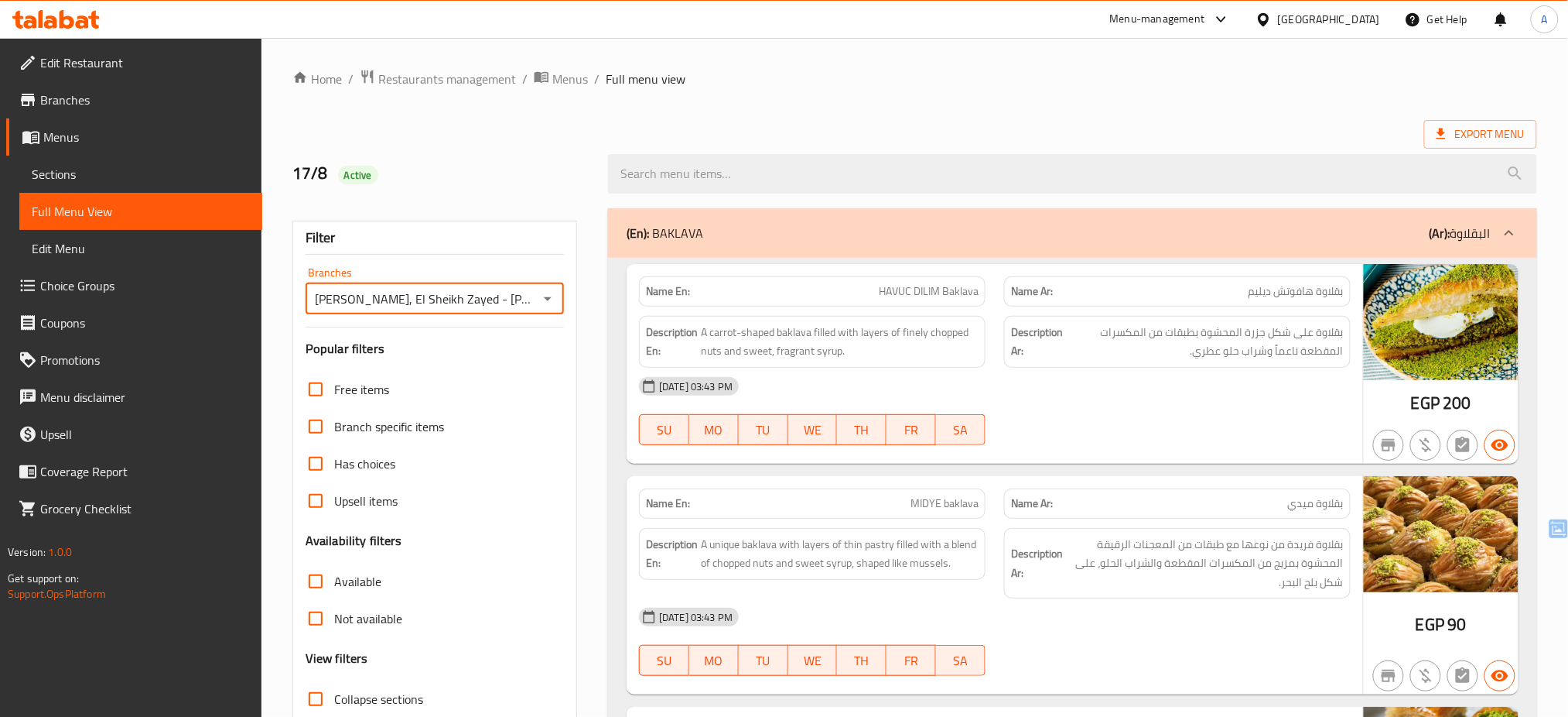
click at [402, 296] on input "[PERSON_NAME], El Sheikh Zayed - [PERSON_NAME][GEOGRAPHIC_DATA]" at bounding box center [421, 298] width 223 height 21
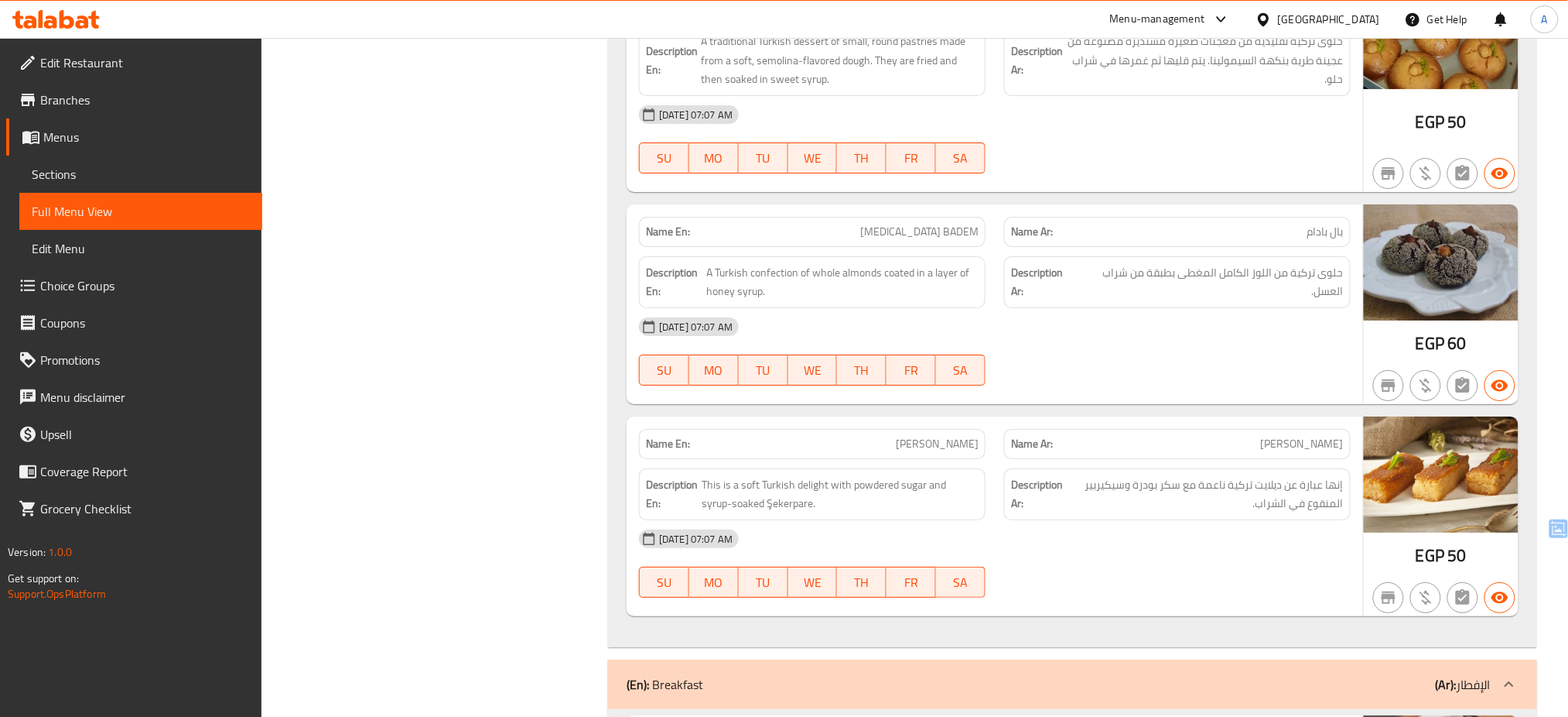
scroll to position [4309, 0]
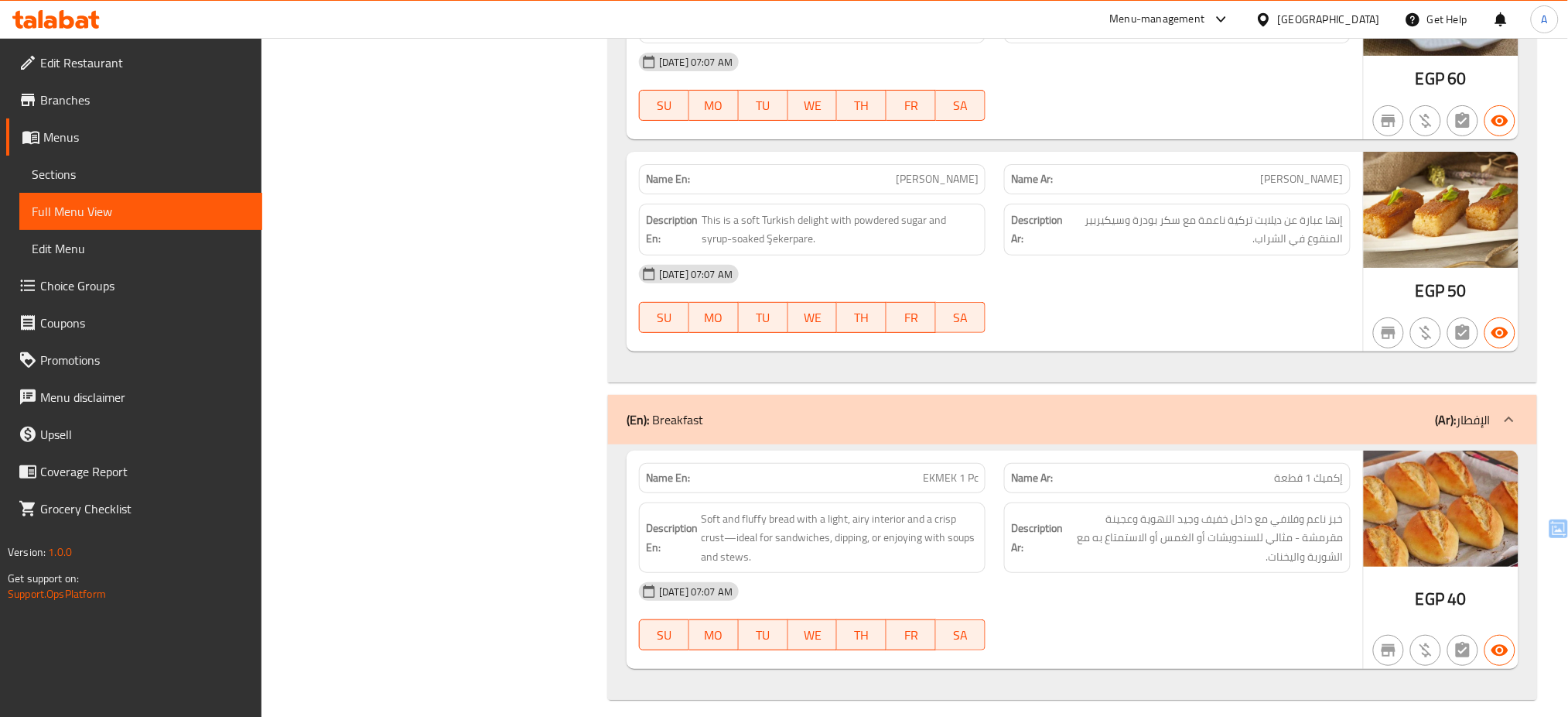
click at [59, 25] on icon at bounding box center [67, 19] width 15 height 19
